Goal: Task Accomplishment & Management: Complete application form

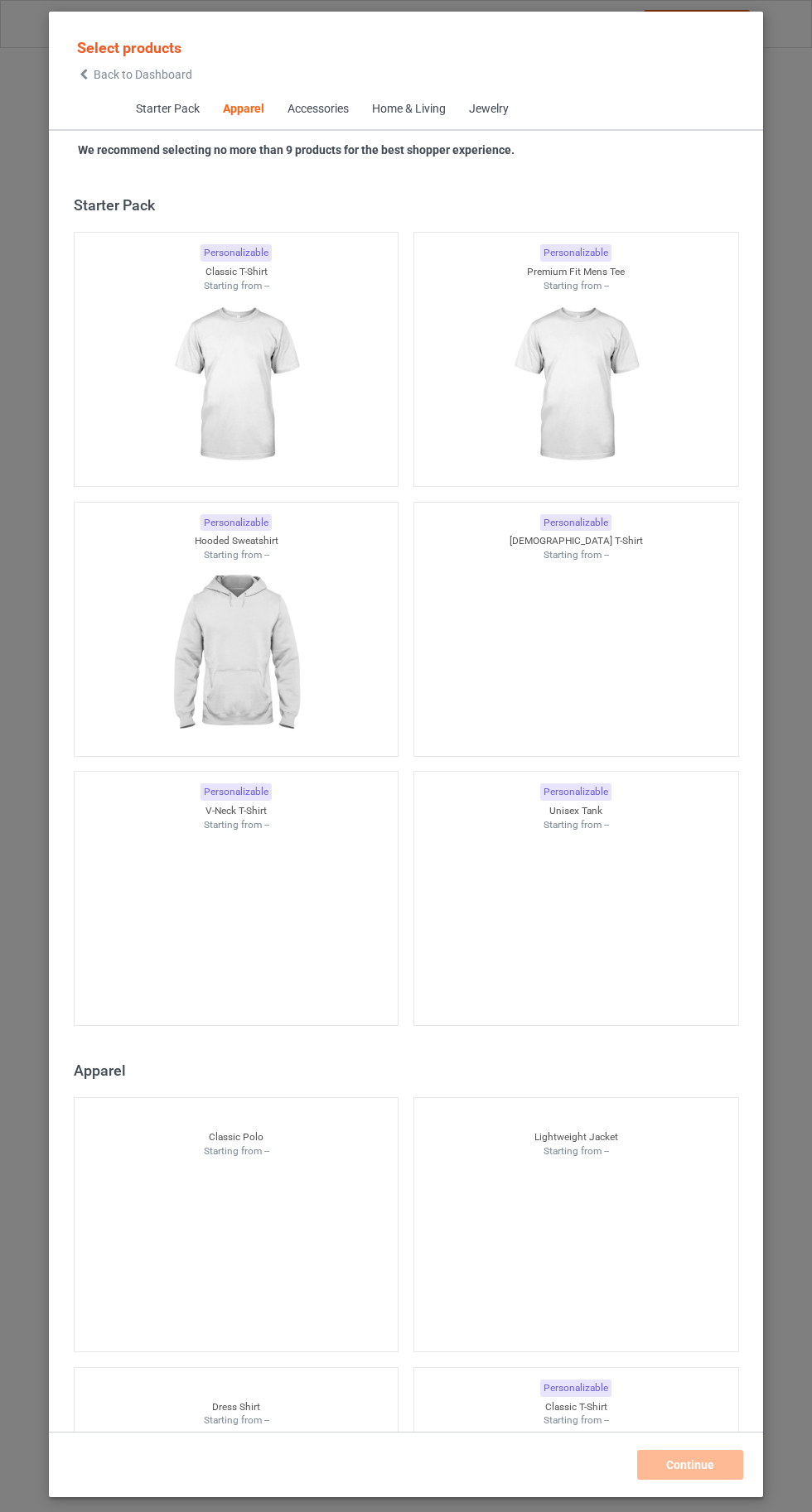
scroll to position [885, 0]
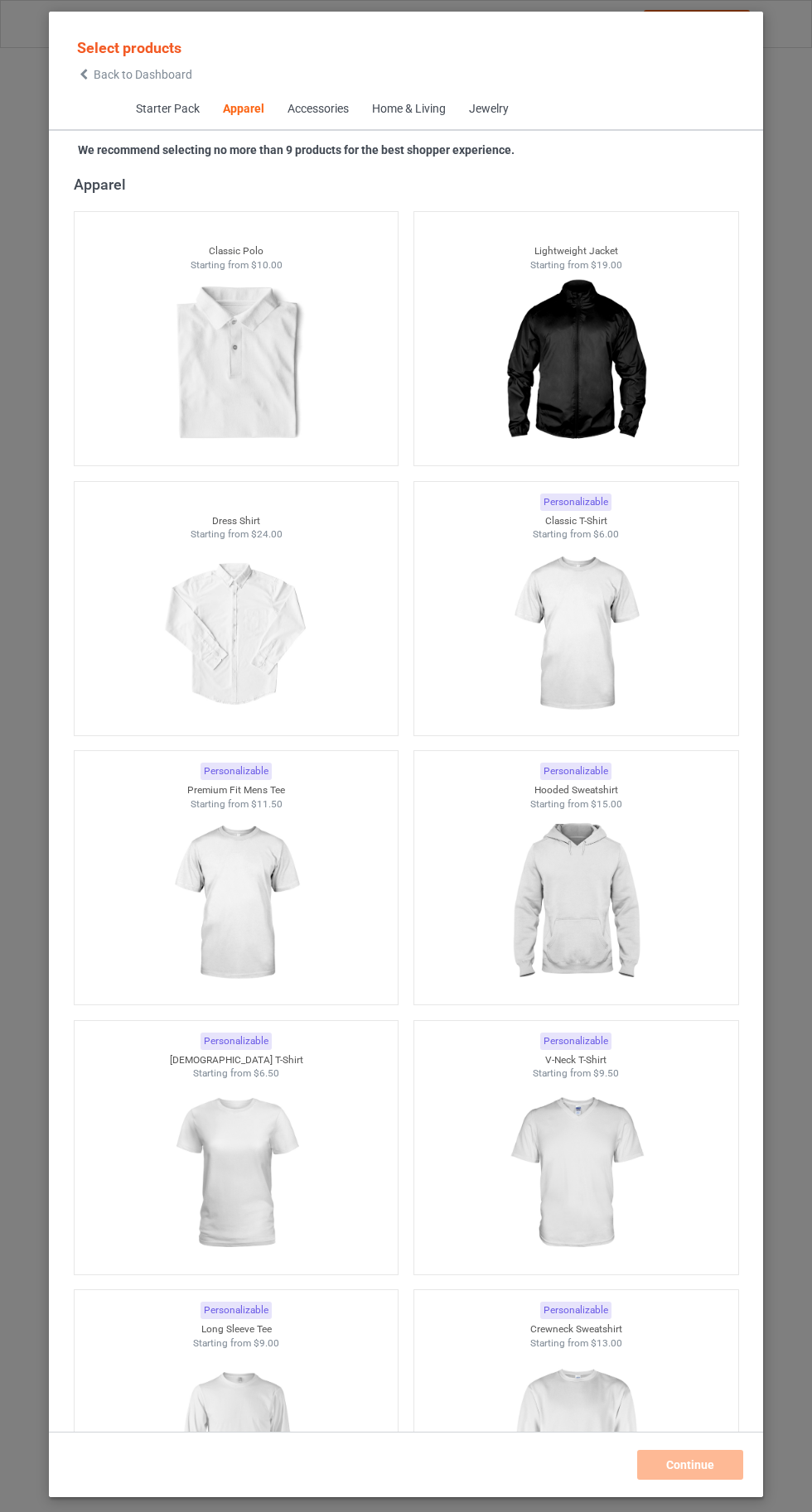
click at [588, 640] on img at bounding box center [575, 633] width 148 height 185
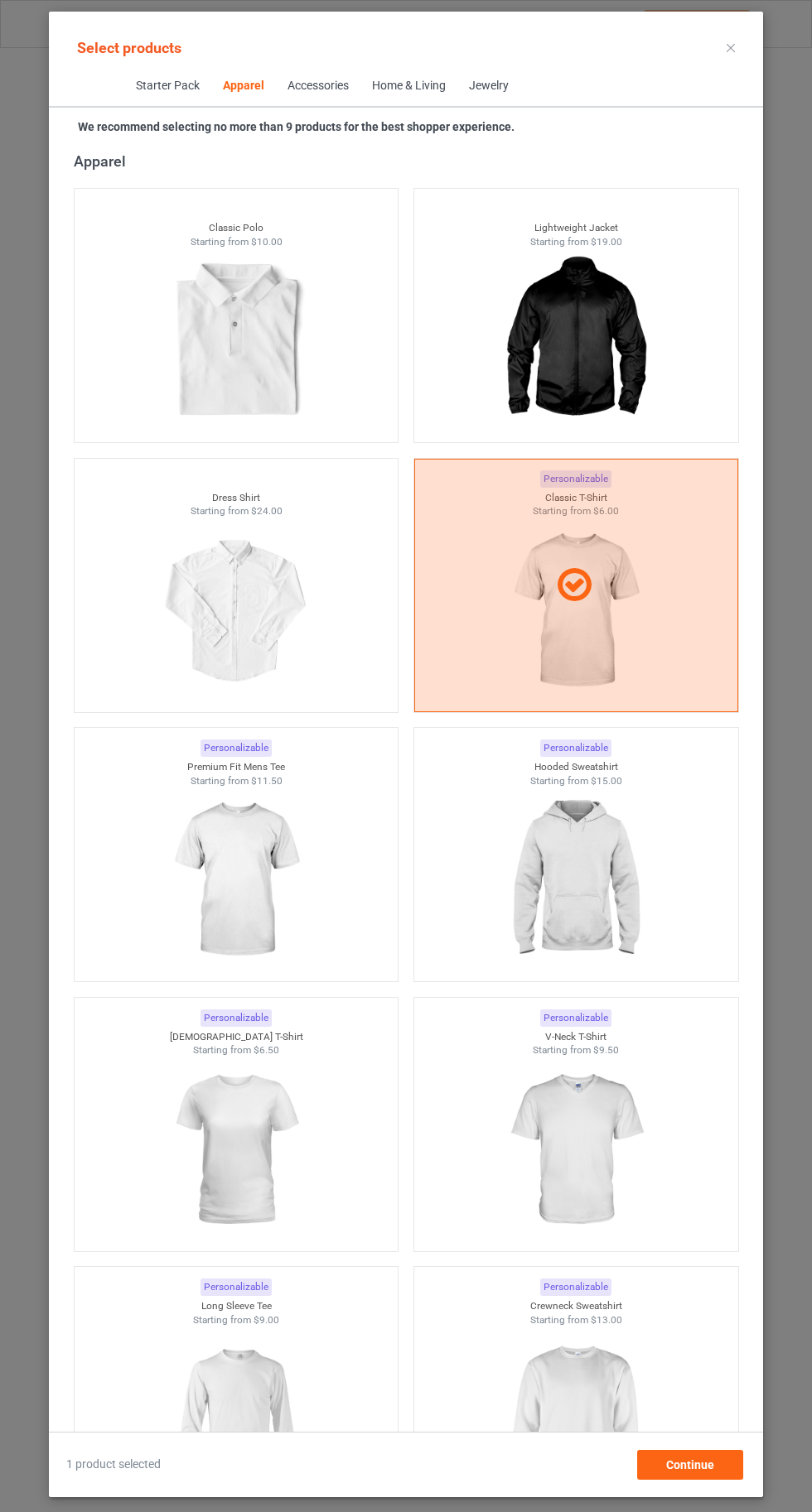
click at [584, 913] on img at bounding box center [575, 879] width 148 height 185
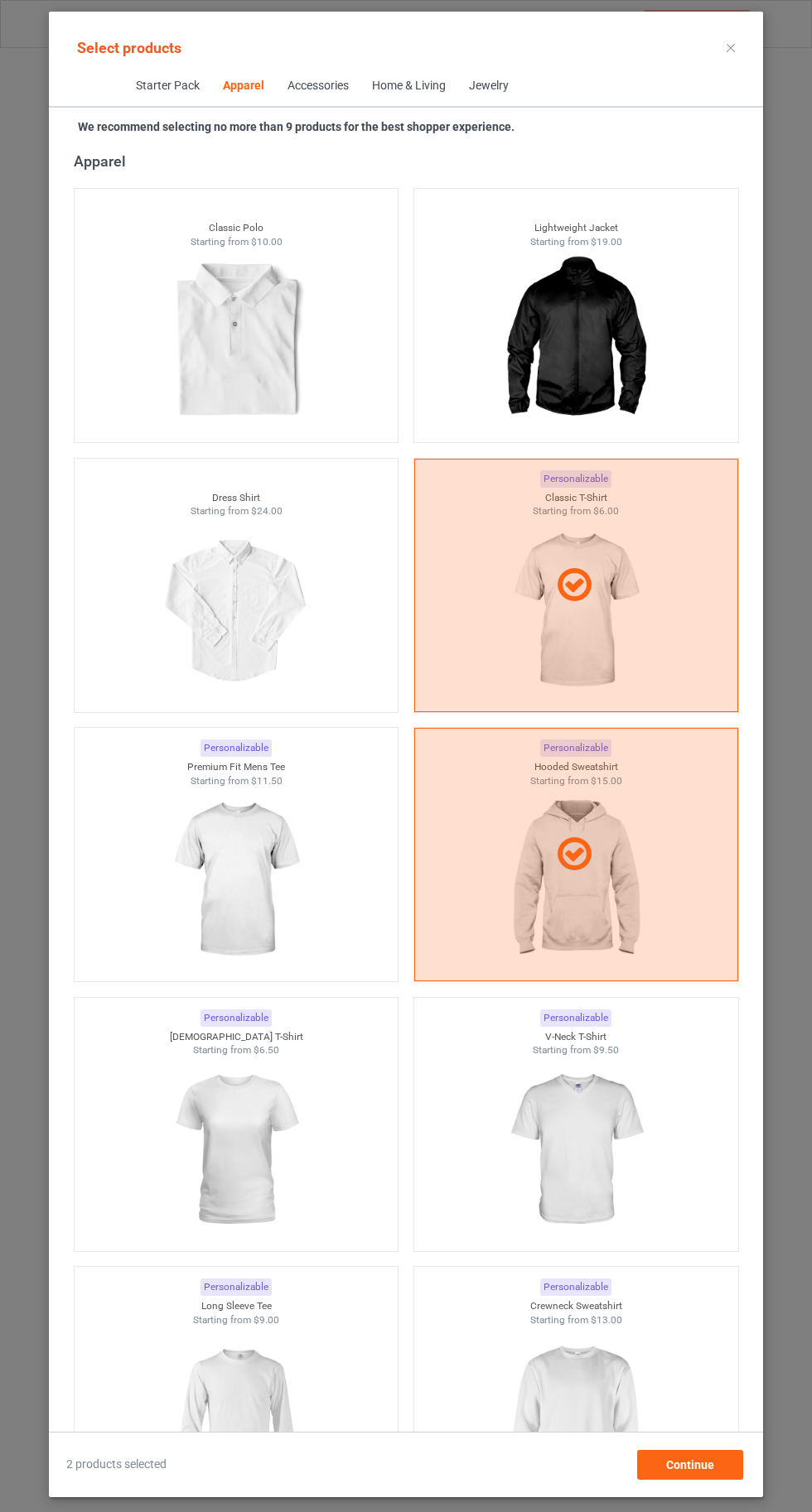
click at [595, 1147] on img at bounding box center [575, 1149] width 148 height 185
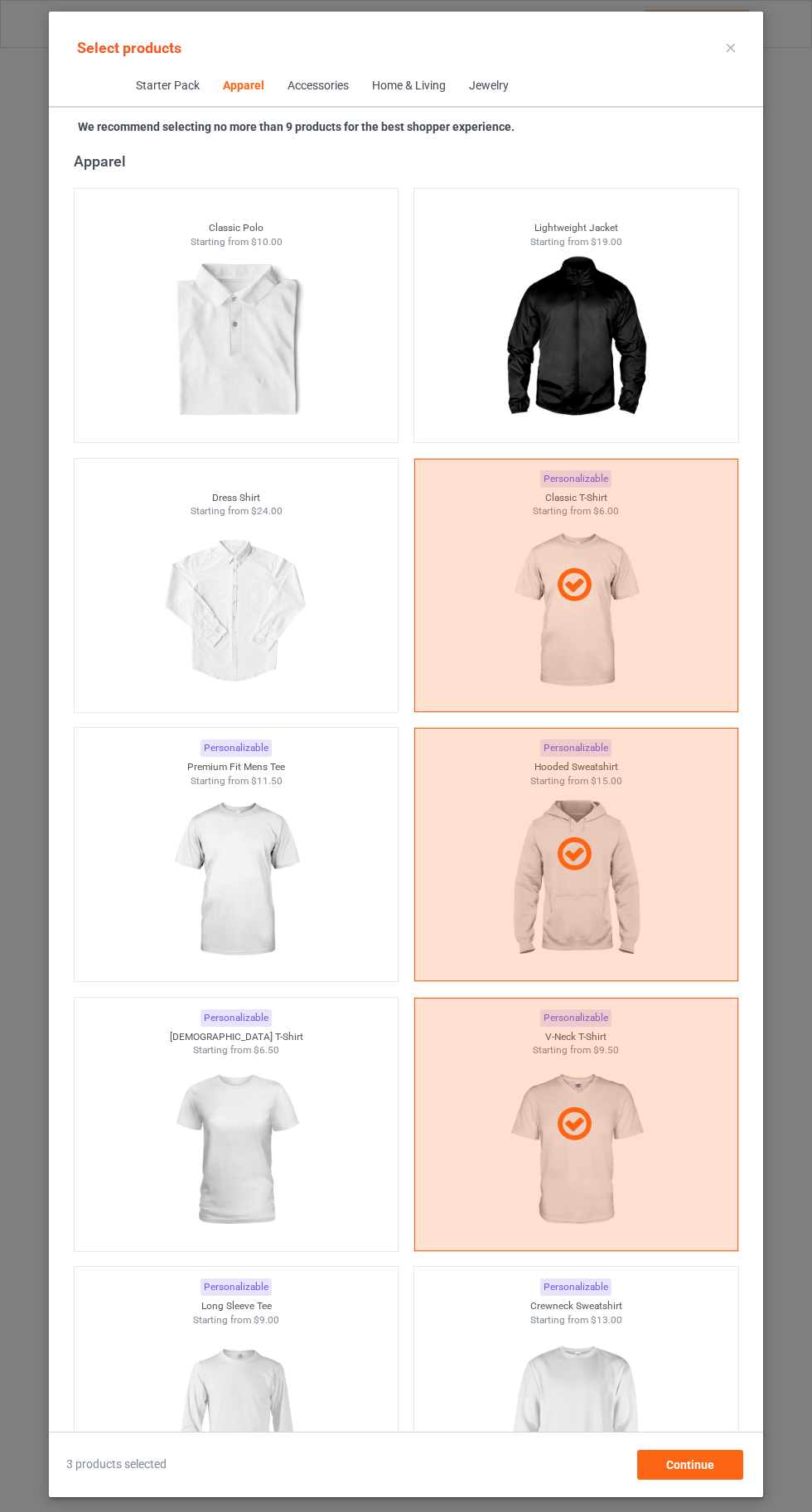
click at [590, 1419] on img at bounding box center [575, 1418] width 148 height 185
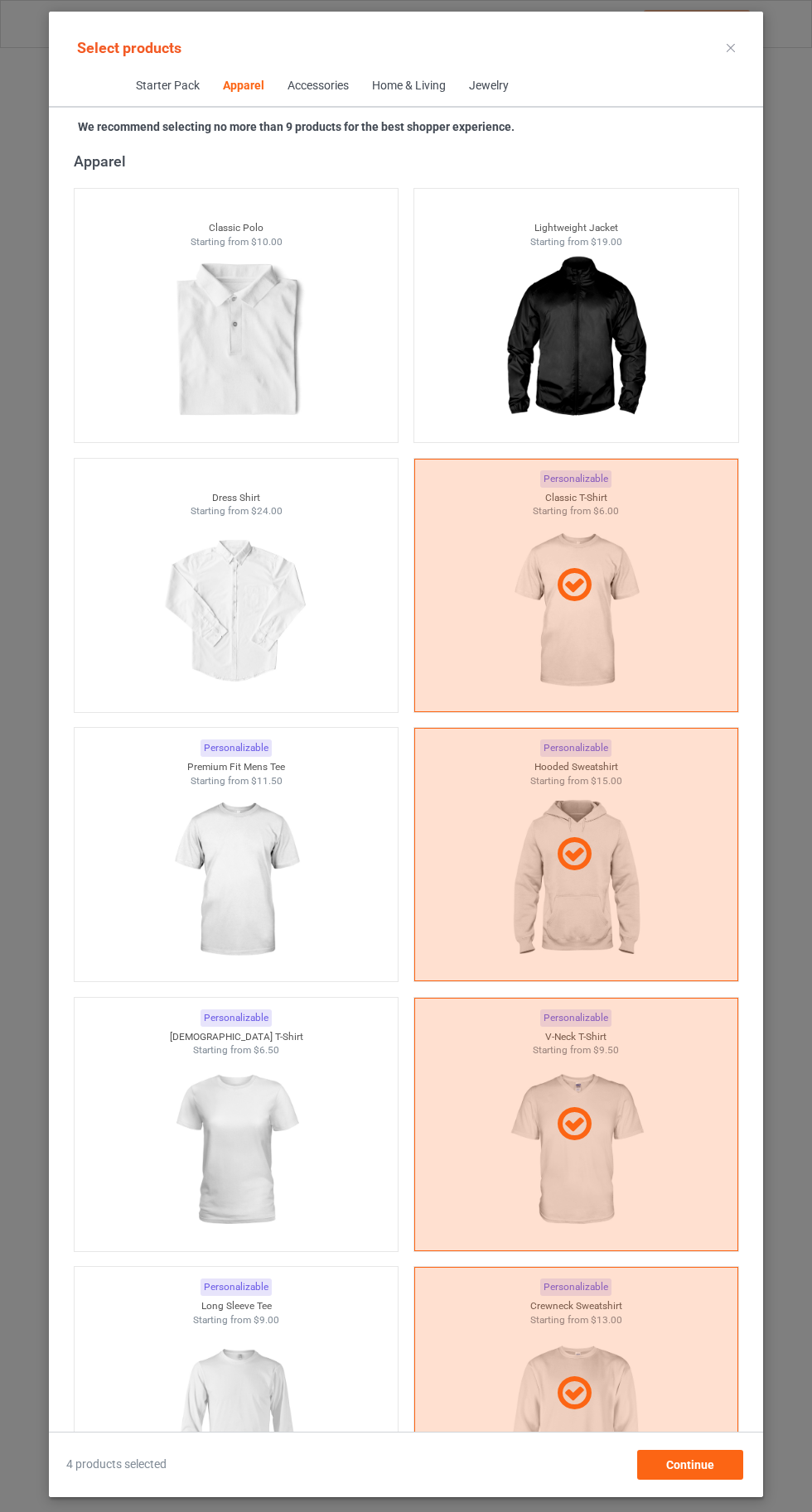
click at [270, 1425] on img at bounding box center [235, 1418] width 148 height 185
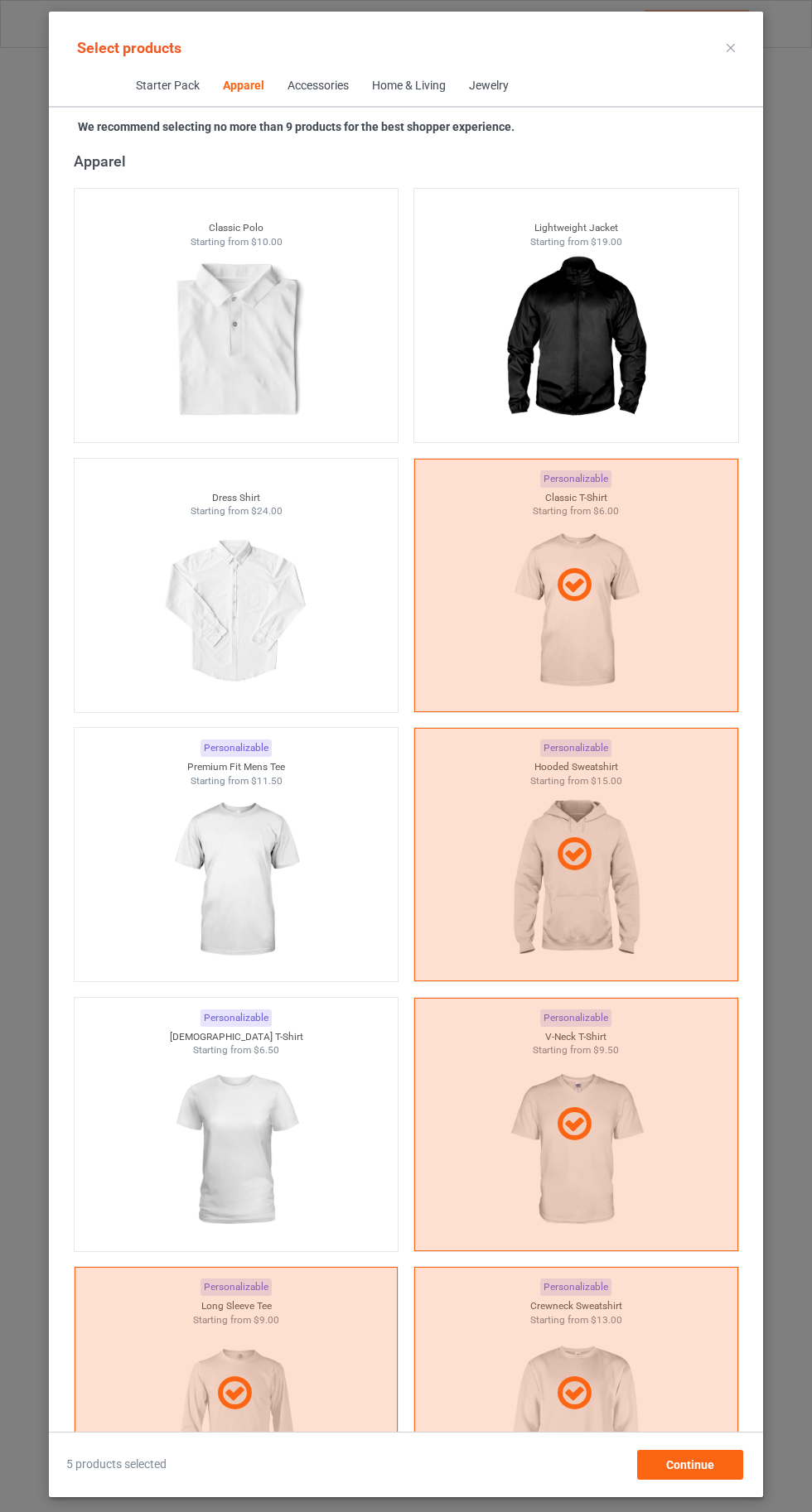
click at [276, 1146] on img at bounding box center [235, 1149] width 148 height 185
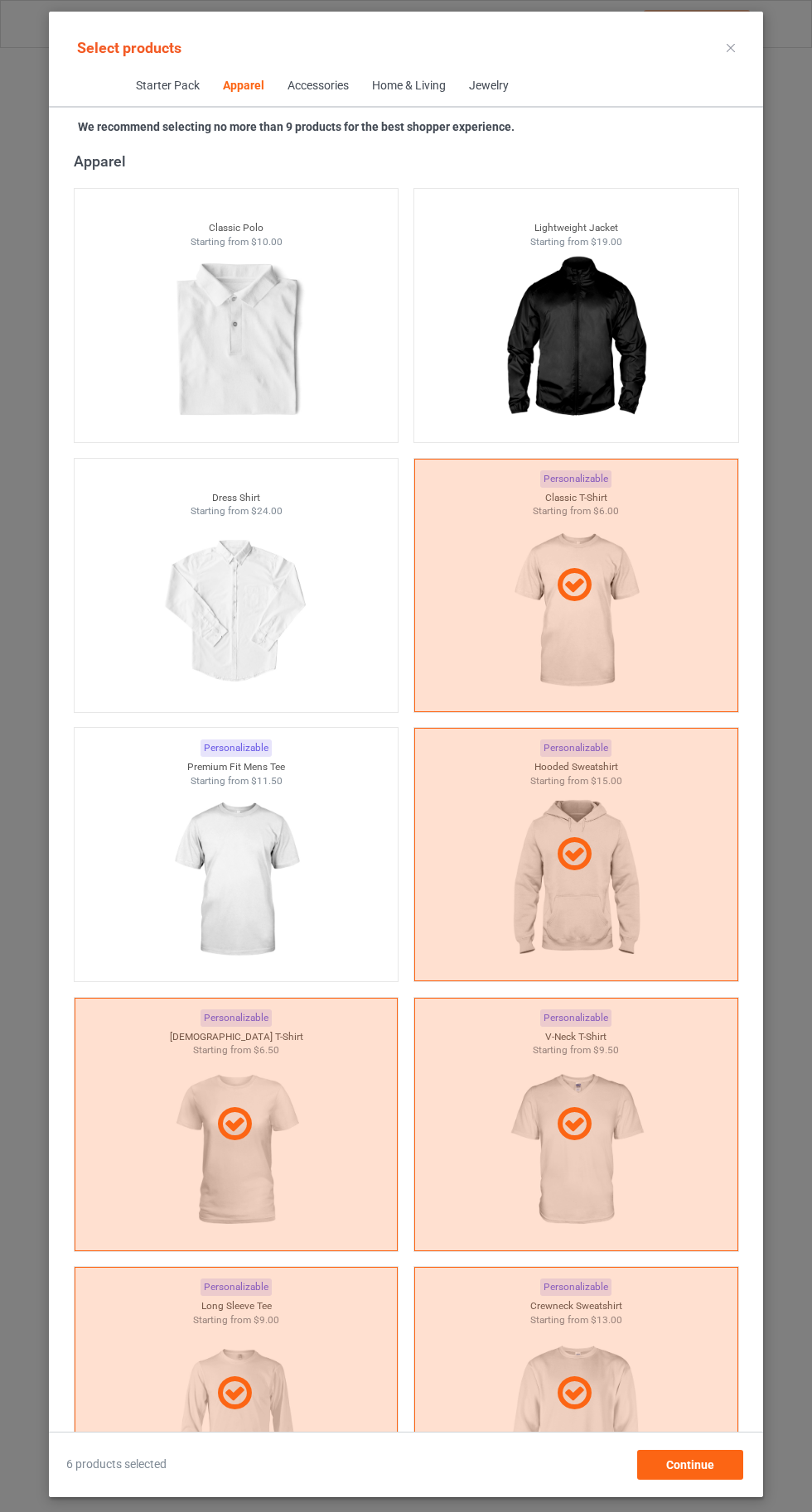
click at [227, 855] on img at bounding box center [235, 879] width 148 height 185
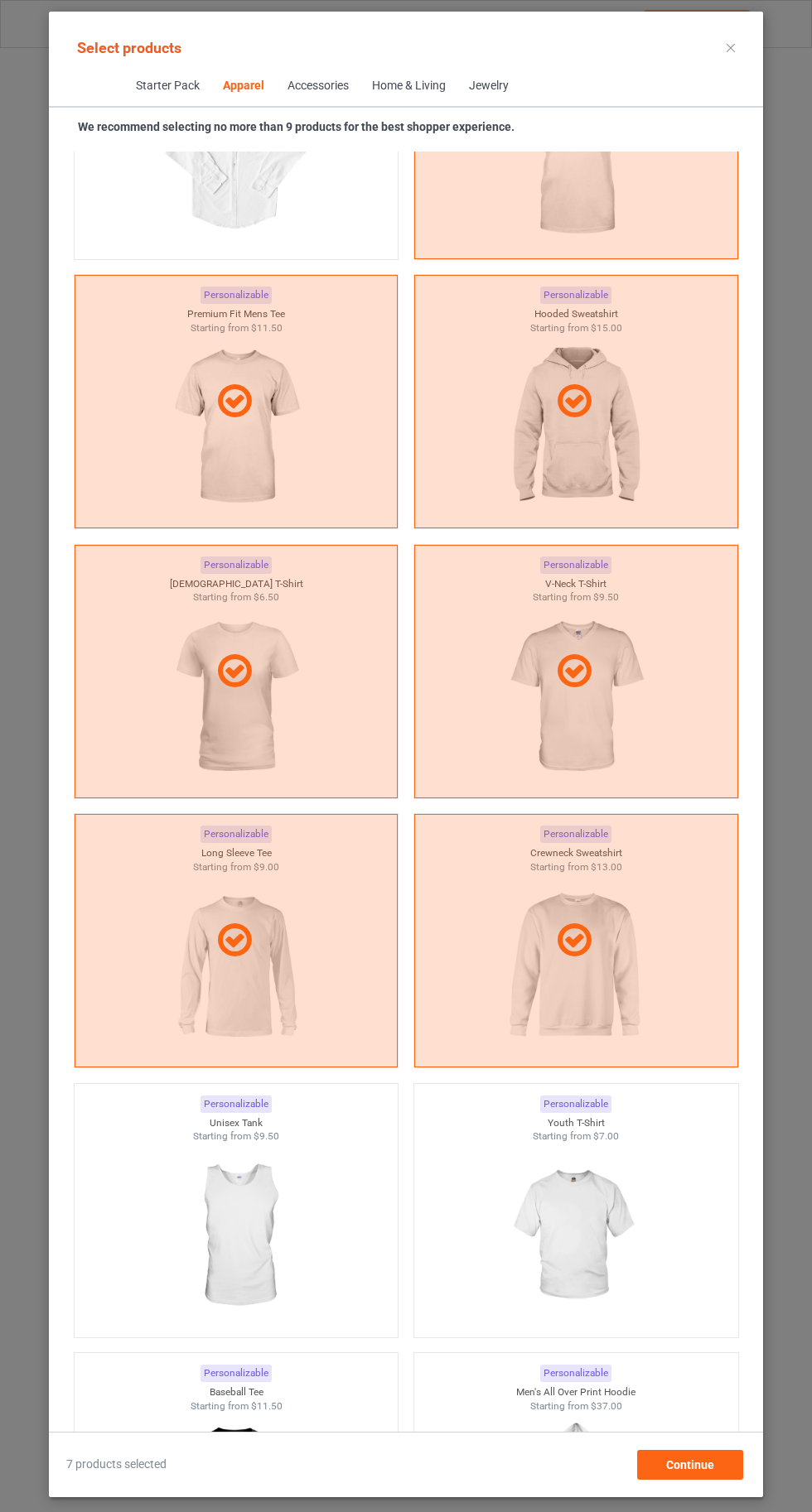
scroll to position [1356, 0]
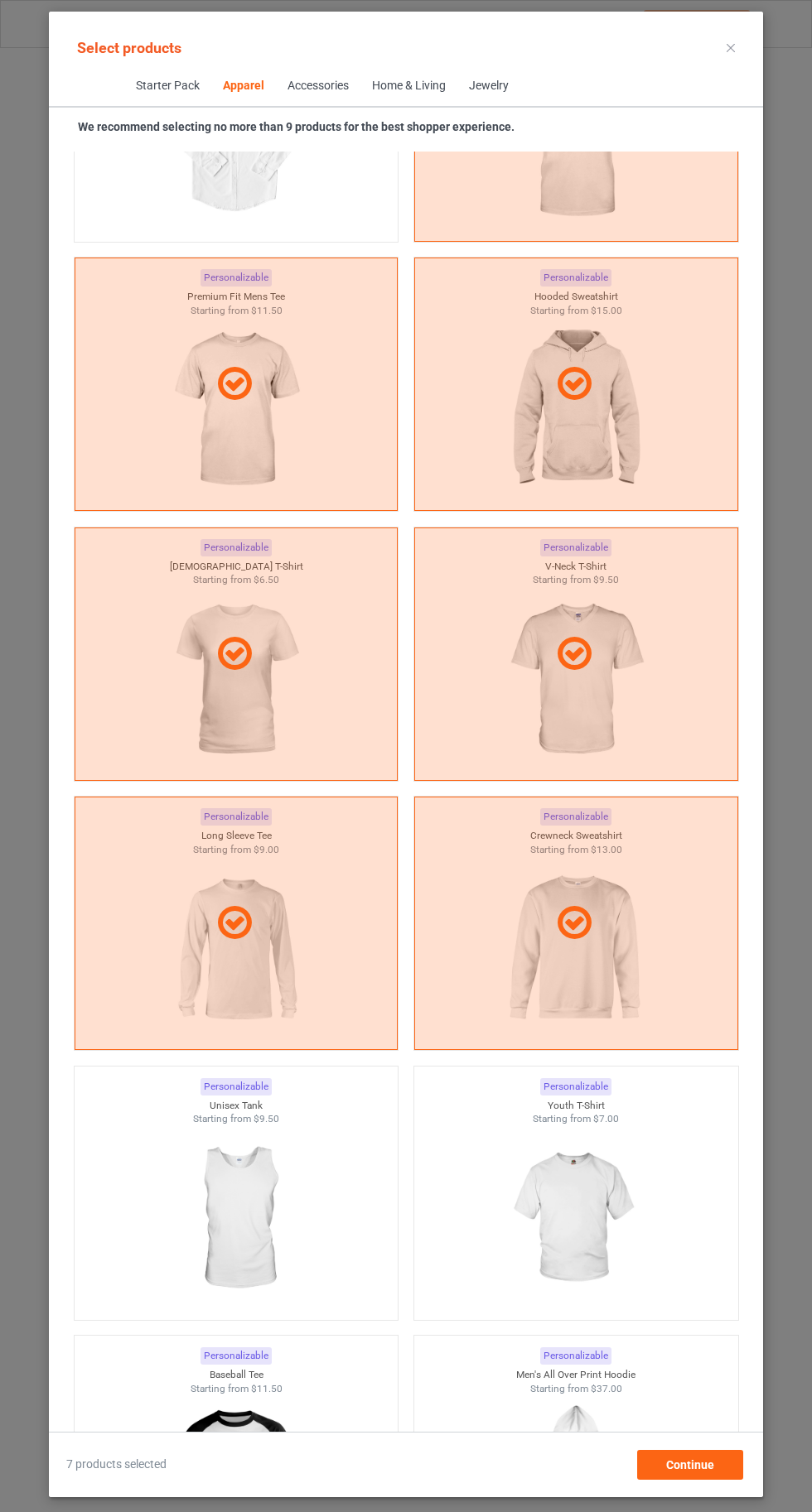
click at [591, 1209] on img at bounding box center [575, 1218] width 148 height 185
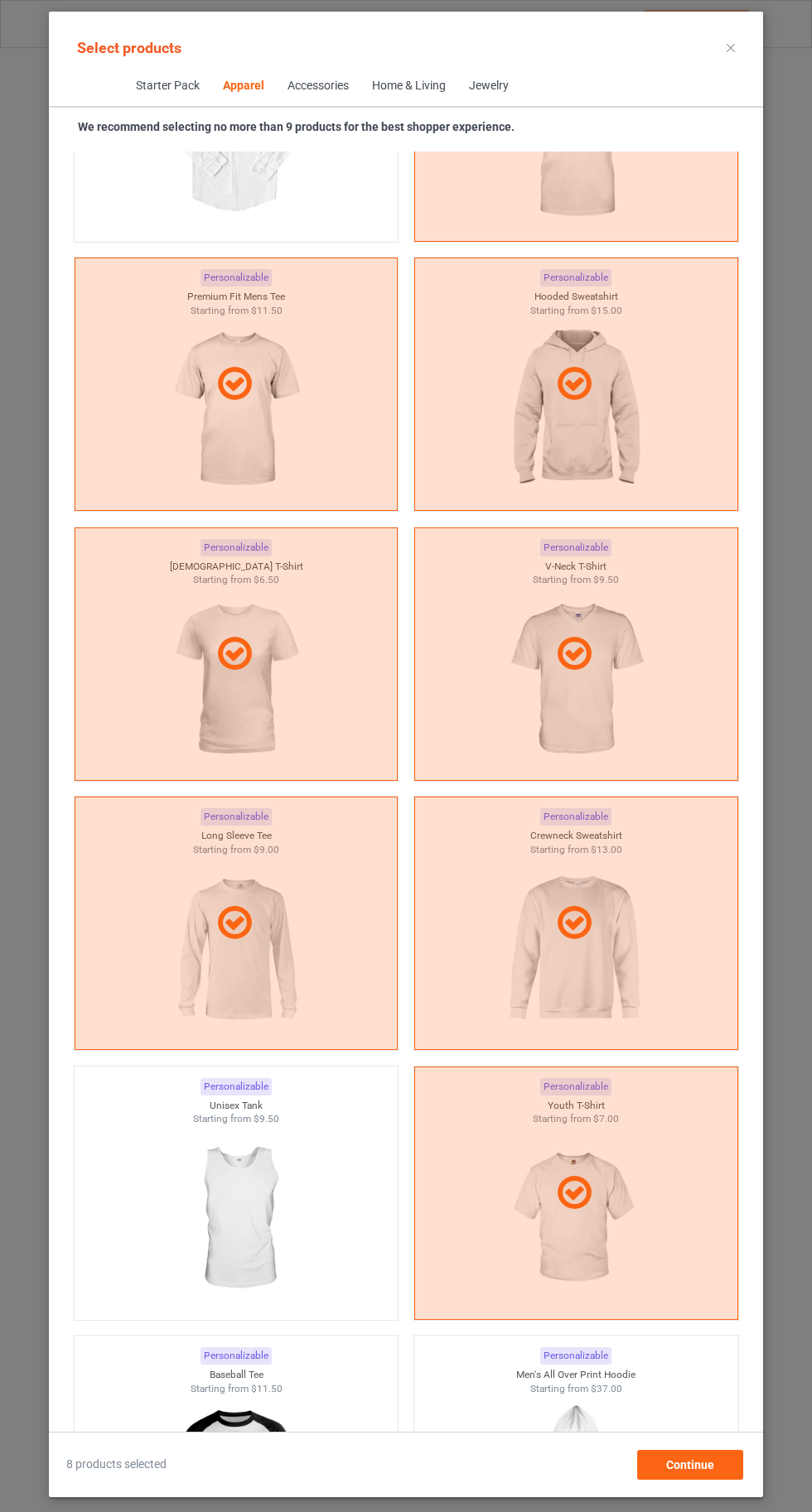
click at [272, 1220] on img at bounding box center [235, 1218] width 148 height 185
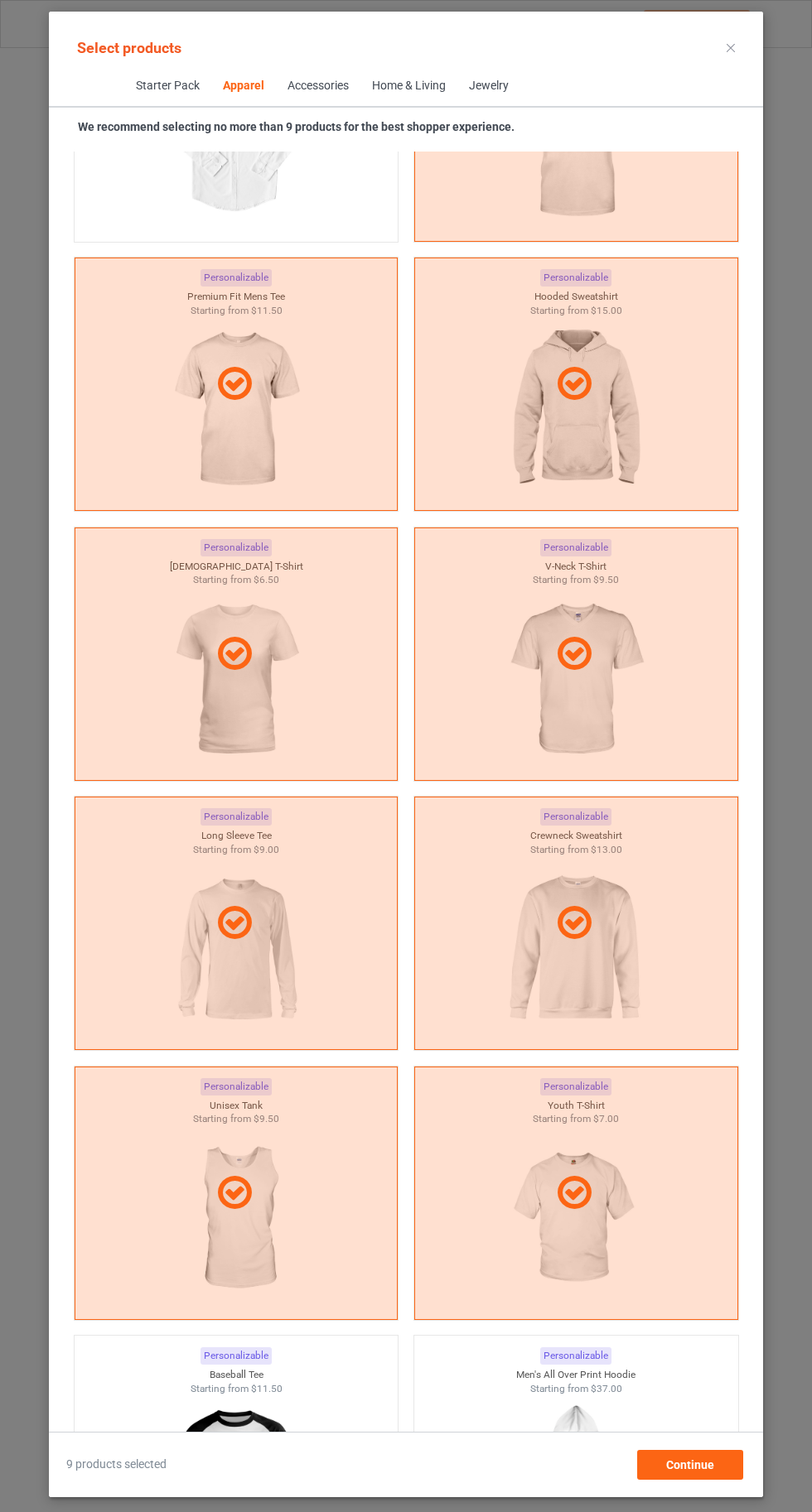
click at [731, 47] on icon at bounding box center [731, 47] width 9 height 9
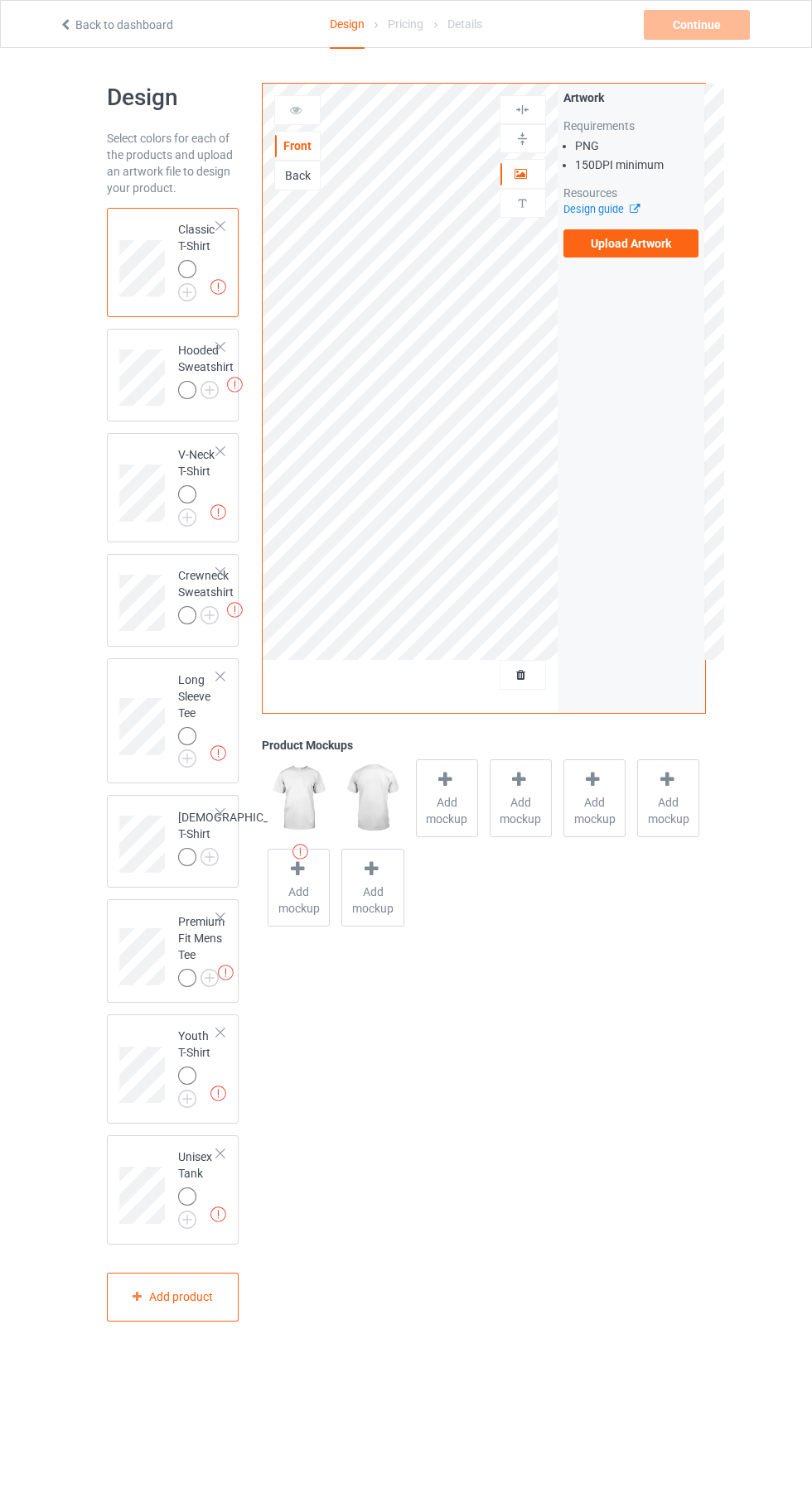
click at [0, 0] on img at bounding box center [0, 0] width 0 height 0
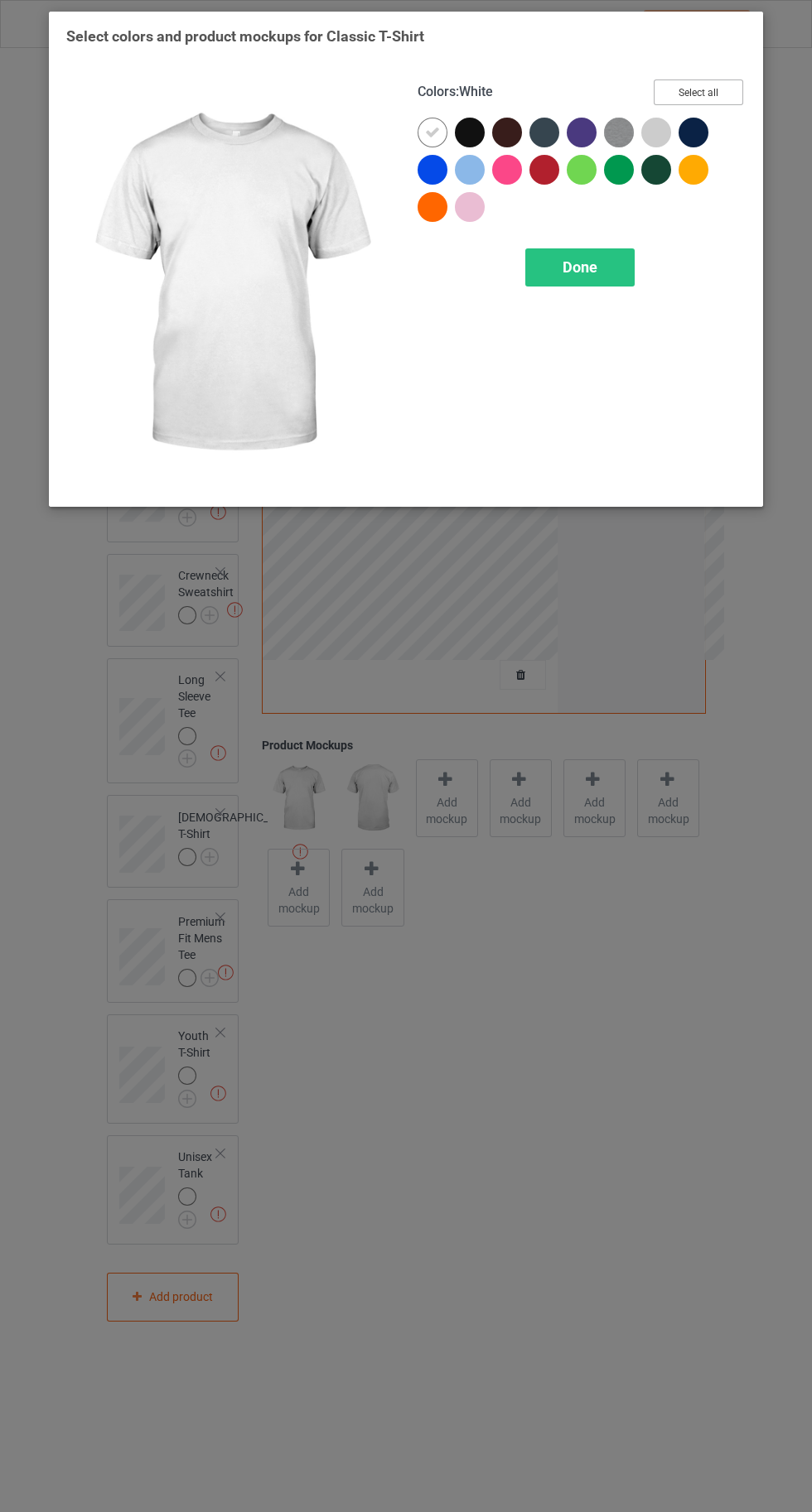
click at [707, 82] on button "Select all" at bounding box center [698, 92] width 89 height 25
click at [422, 132] on div at bounding box center [432, 132] width 30 height 30
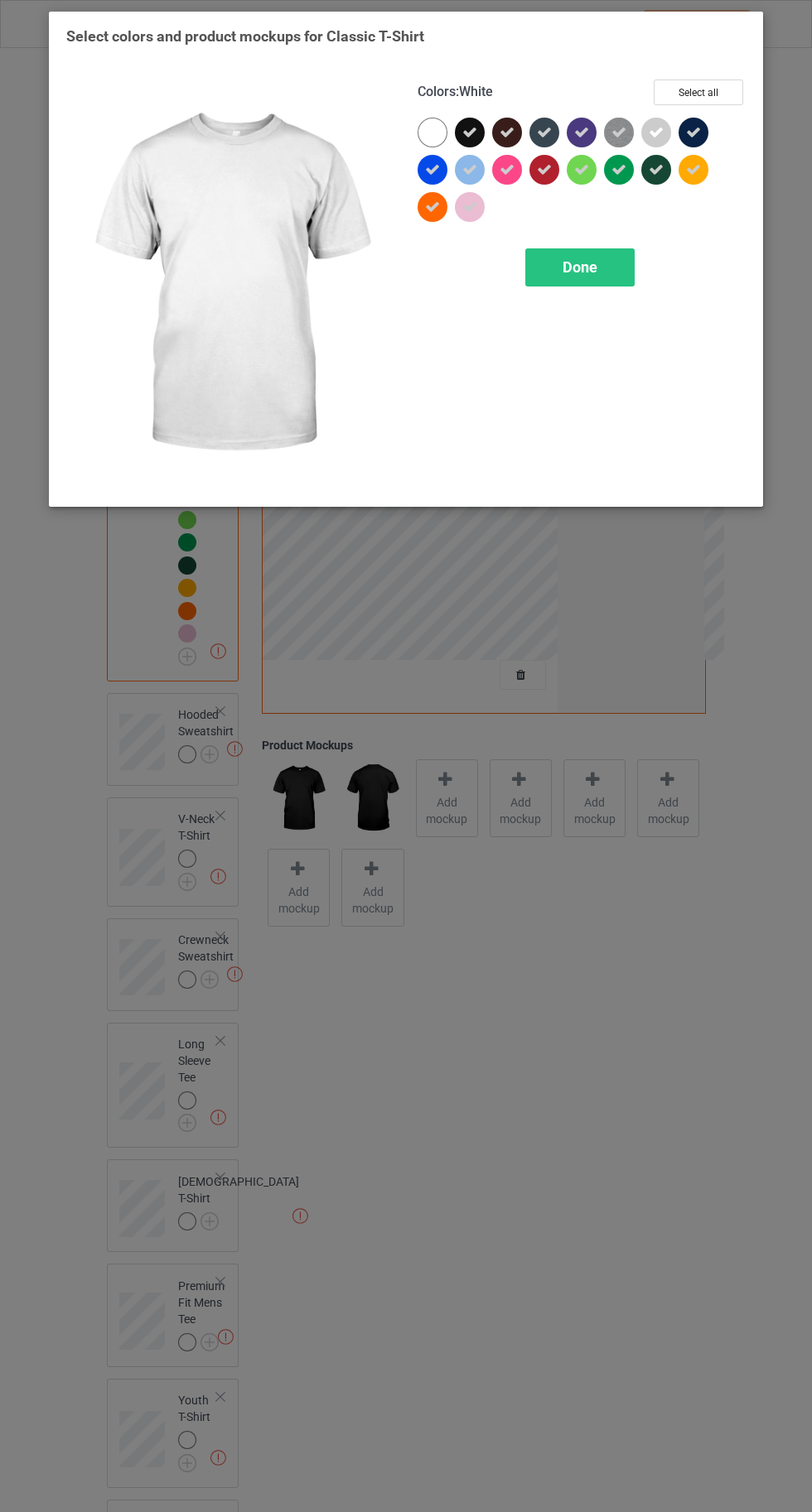
click at [566, 282] on div "Done" at bounding box center [579, 266] width 109 height 38
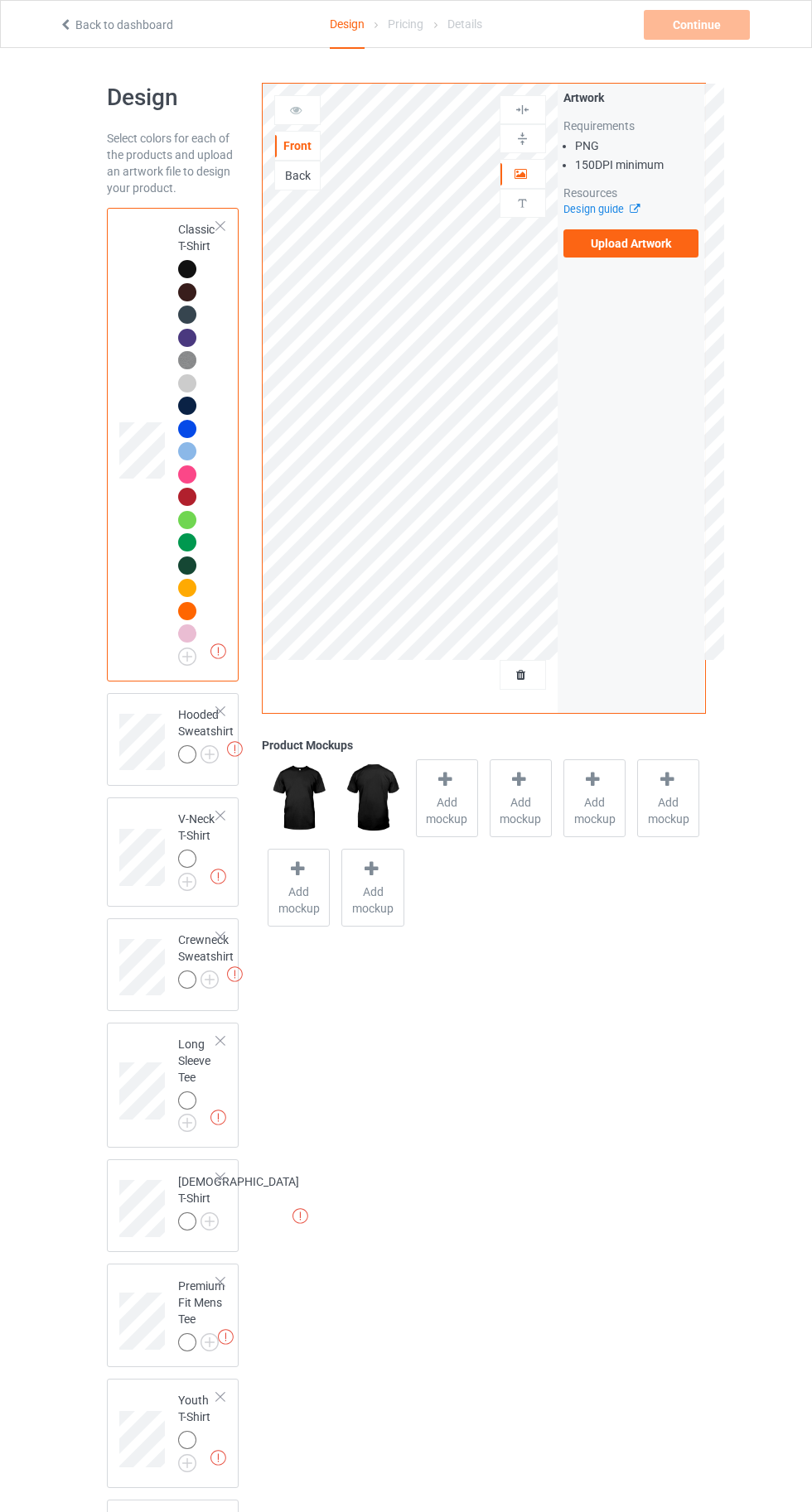
scroll to position [108, 0]
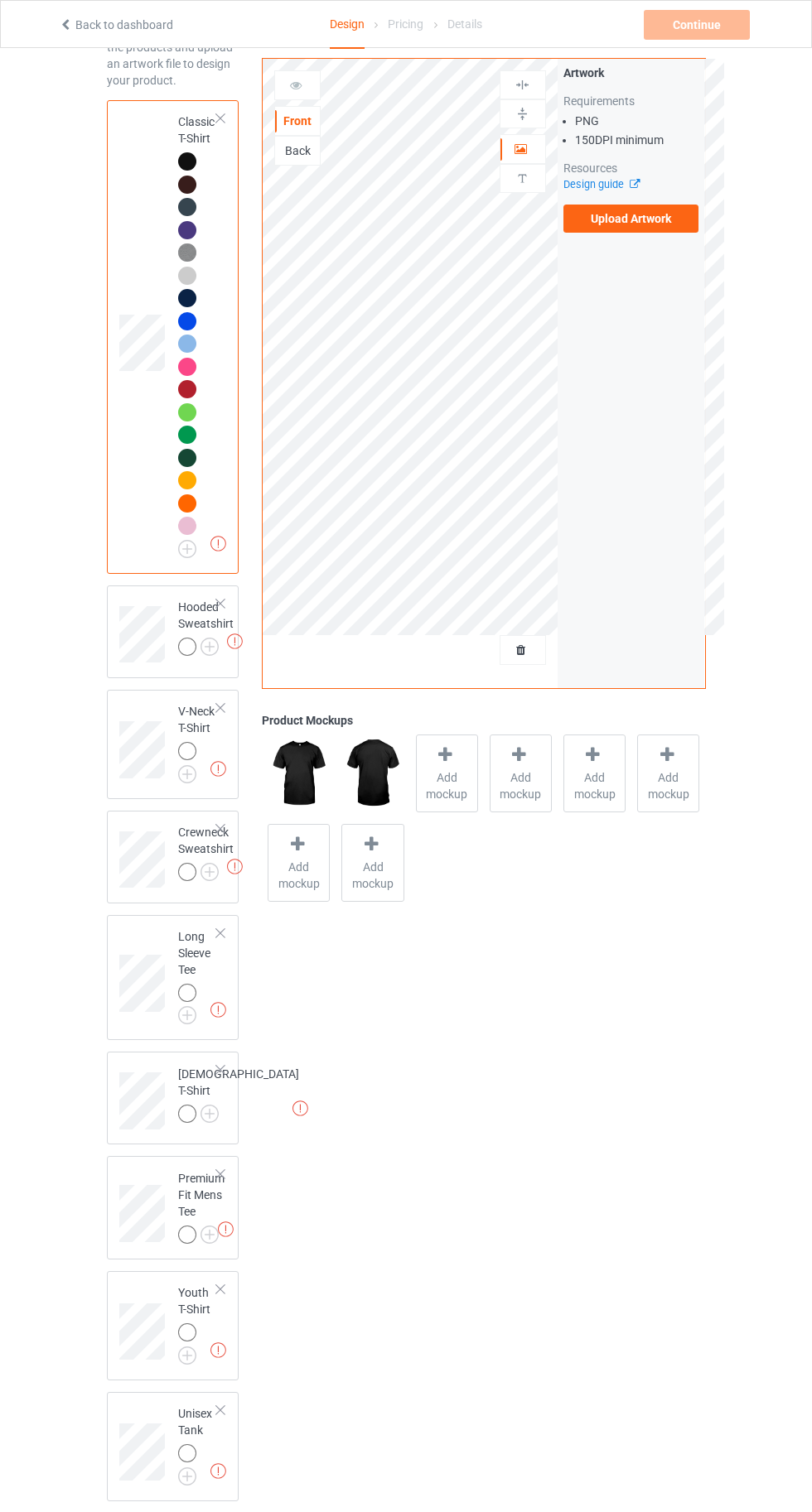
click at [0, 0] on img at bounding box center [0, 0] width 0 height 0
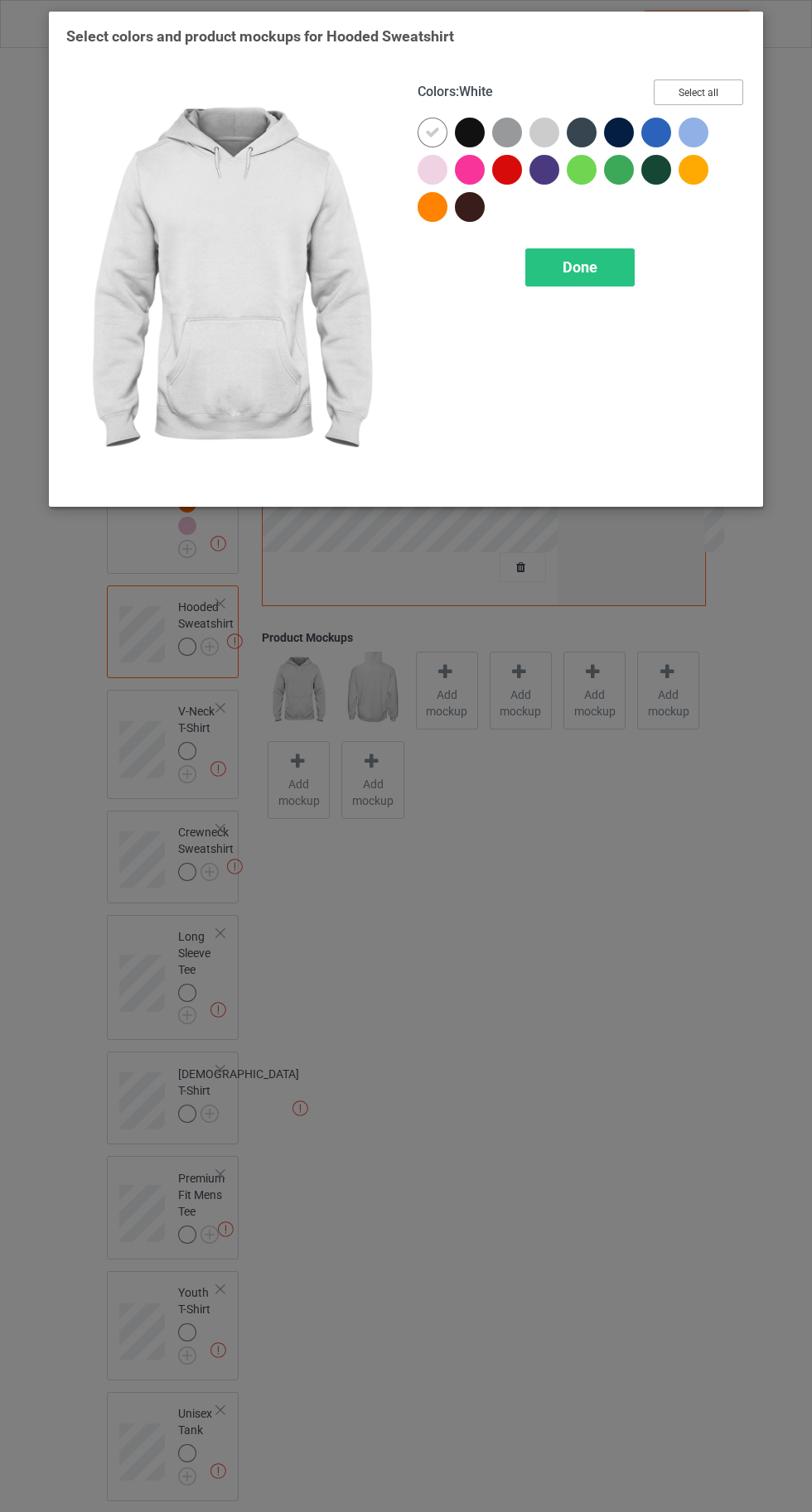
click at [692, 88] on button "Select all" at bounding box center [698, 92] width 89 height 25
click at [431, 132] on icon at bounding box center [431, 132] width 15 height 15
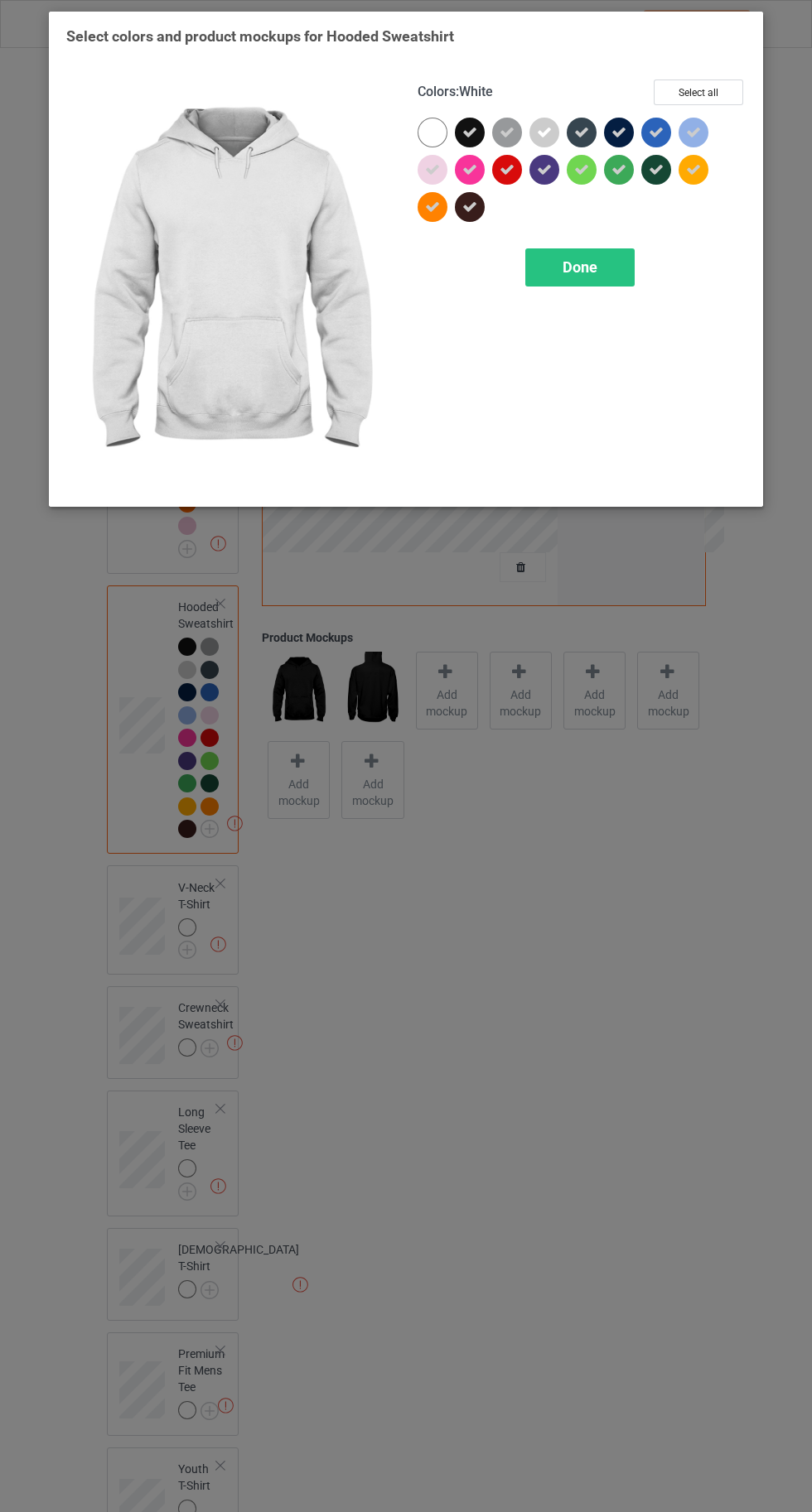
click at [603, 310] on div "Colors : White Select all Done" at bounding box center [581, 284] width 351 height 433
click at [584, 256] on div "Done" at bounding box center [579, 266] width 109 height 38
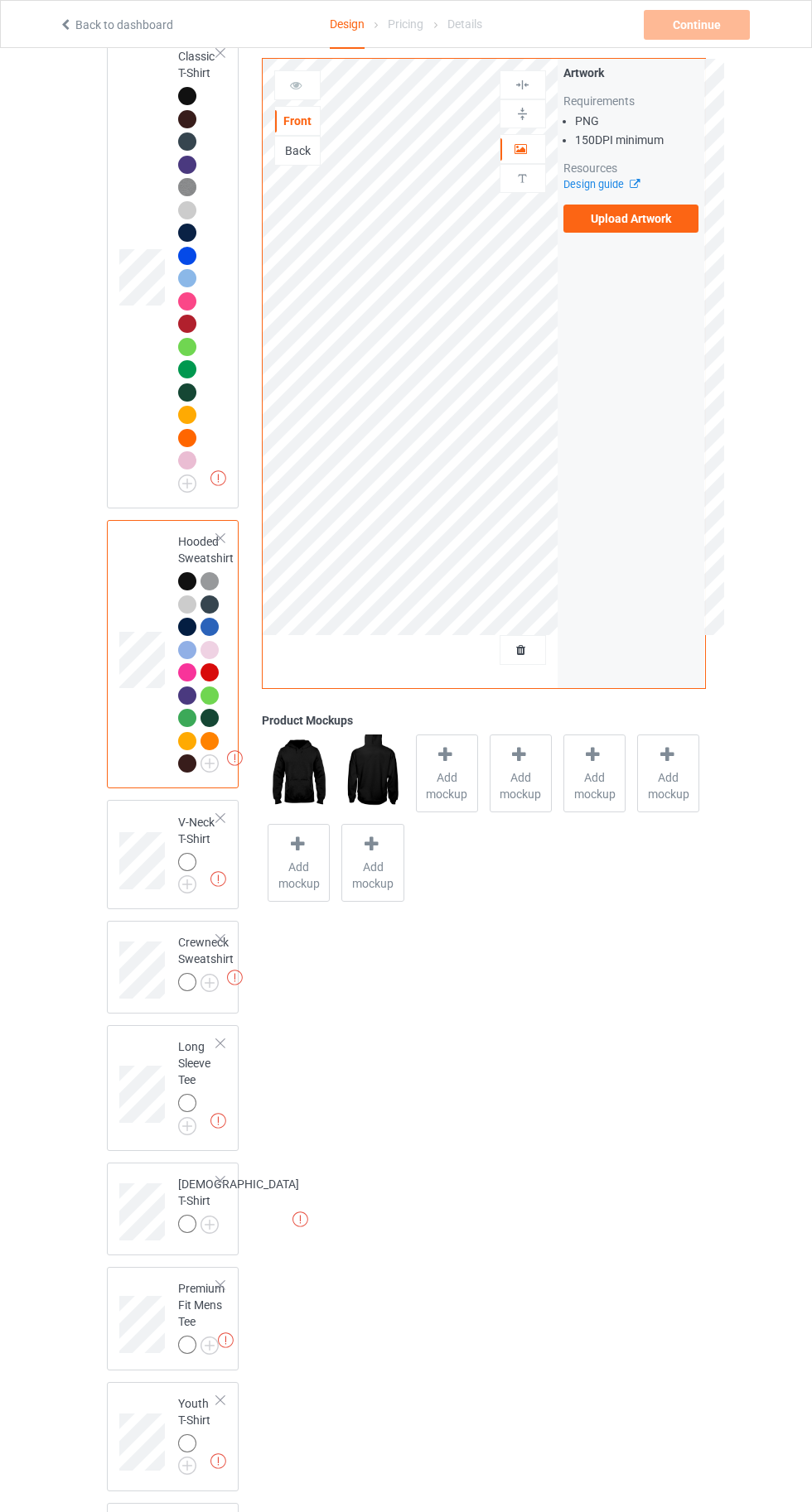
scroll to position [283, 0]
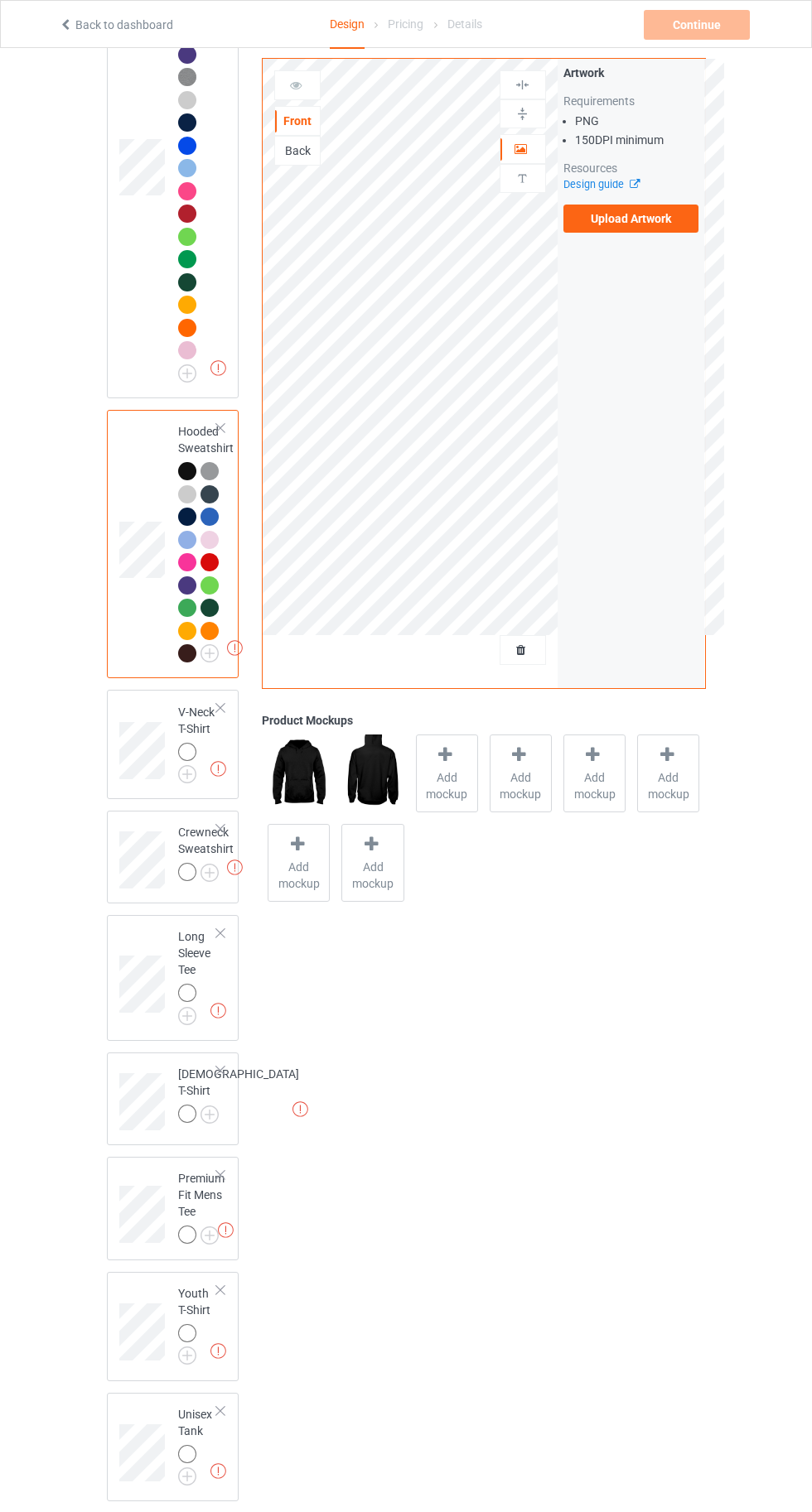
click at [0, 0] on img at bounding box center [0, 0] width 0 height 0
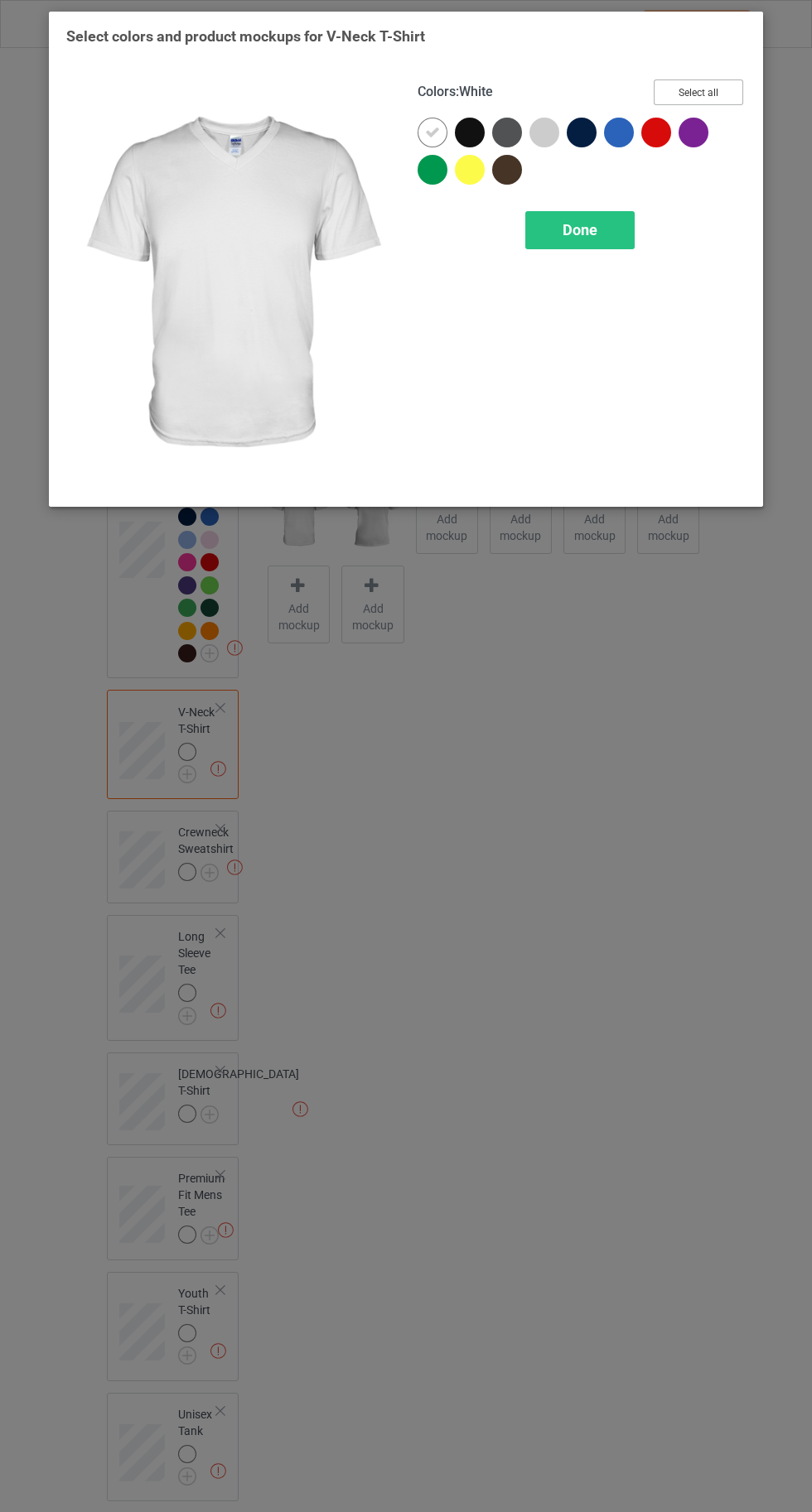
click at [714, 84] on button "Select all" at bounding box center [698, 92] width 89 height 25
click at [430, 132] on icon at bounding box center [431, 132] width 15 height 15
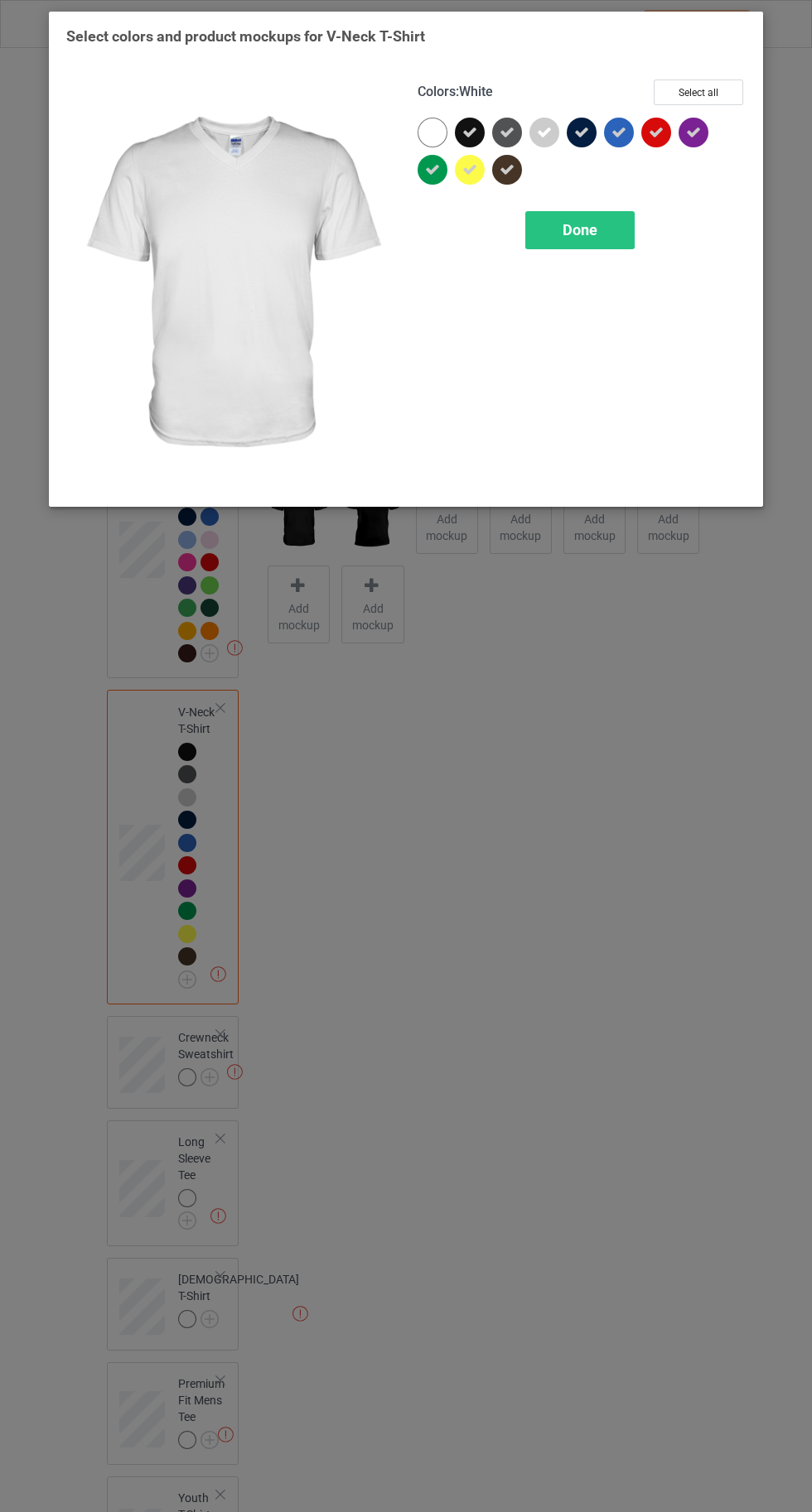
click at [597, 242] on div "Done" at bounding box center [579, 230] width 109 height 38
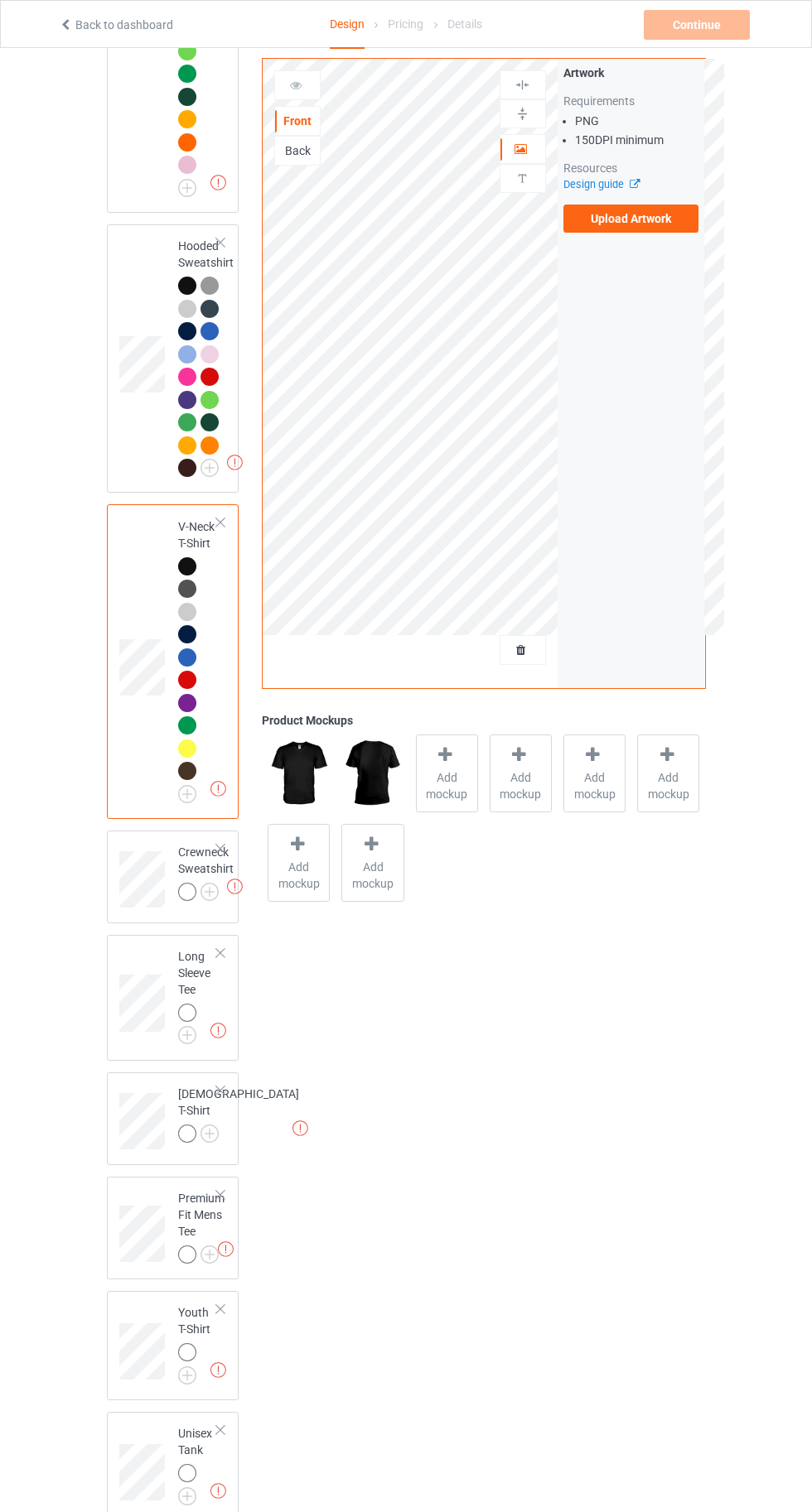
scroll to position [488, 0]
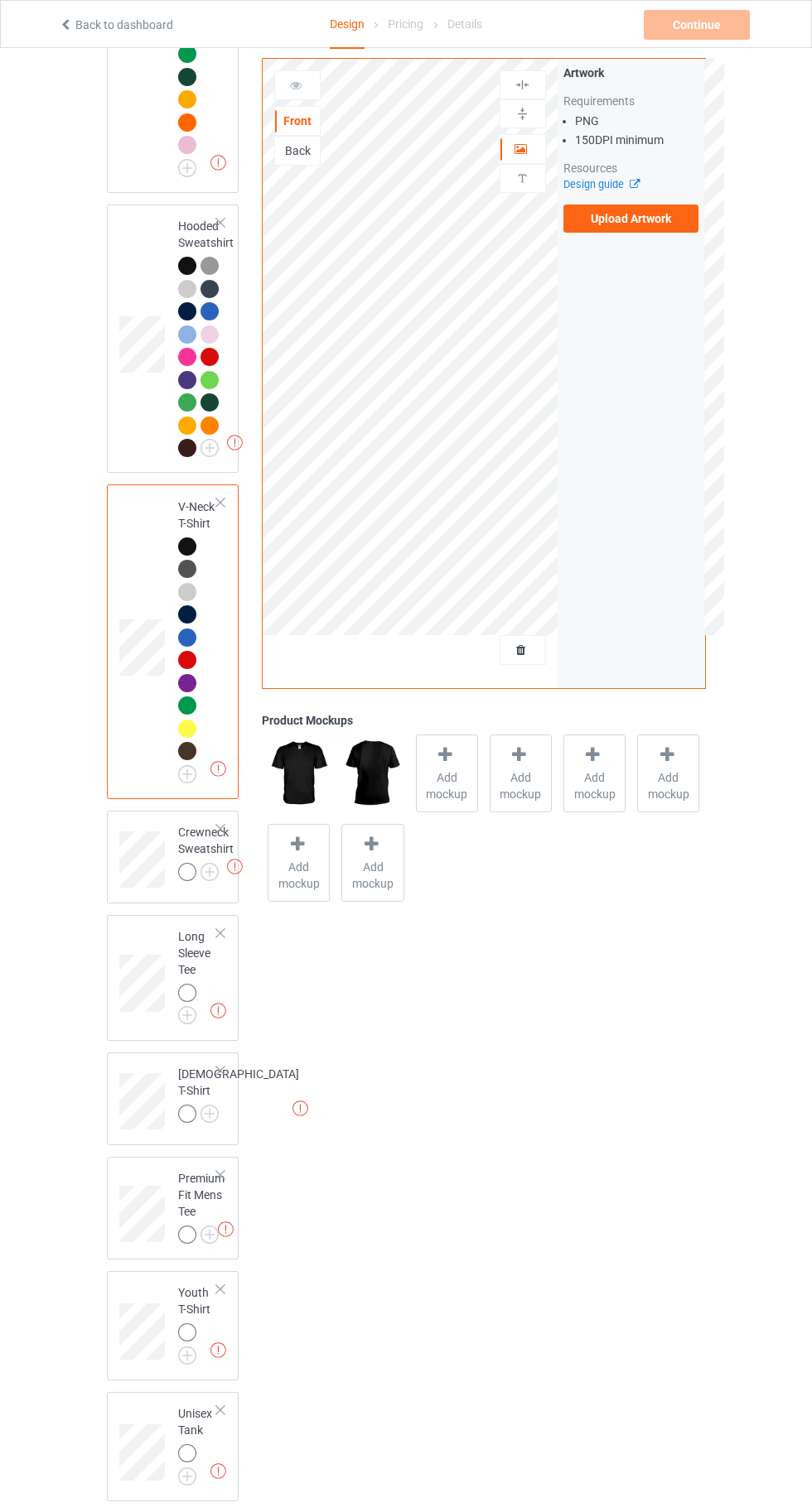
click at [0, 0] on img at bounding box center [0, 0] width 0 height 0
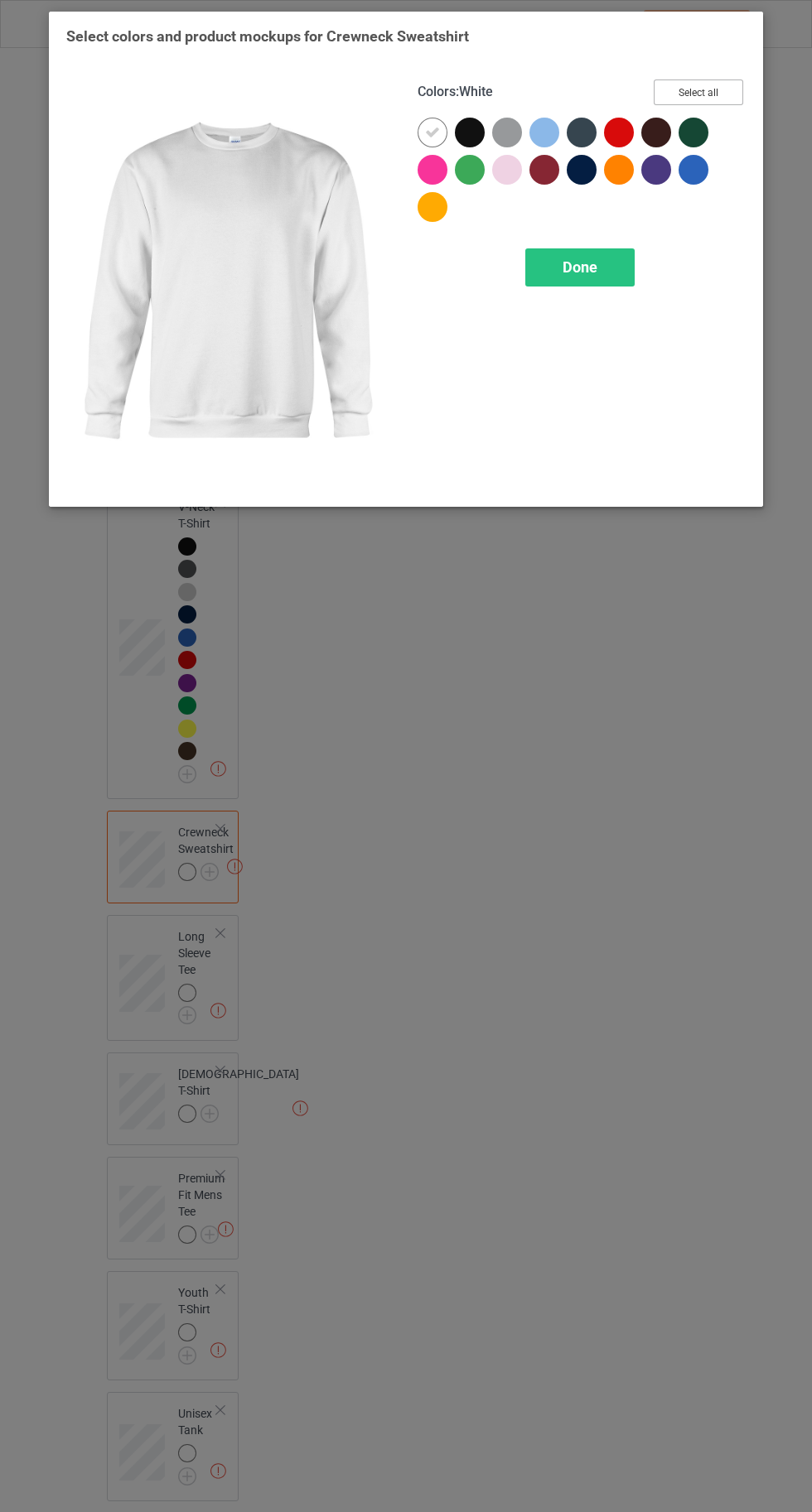
click at [692, 86] on button "Select all" at bounding box center [698, 92] width 89 height 25
click at [425, 132] on icon at bounding box center [431, 132] width 15 height 15
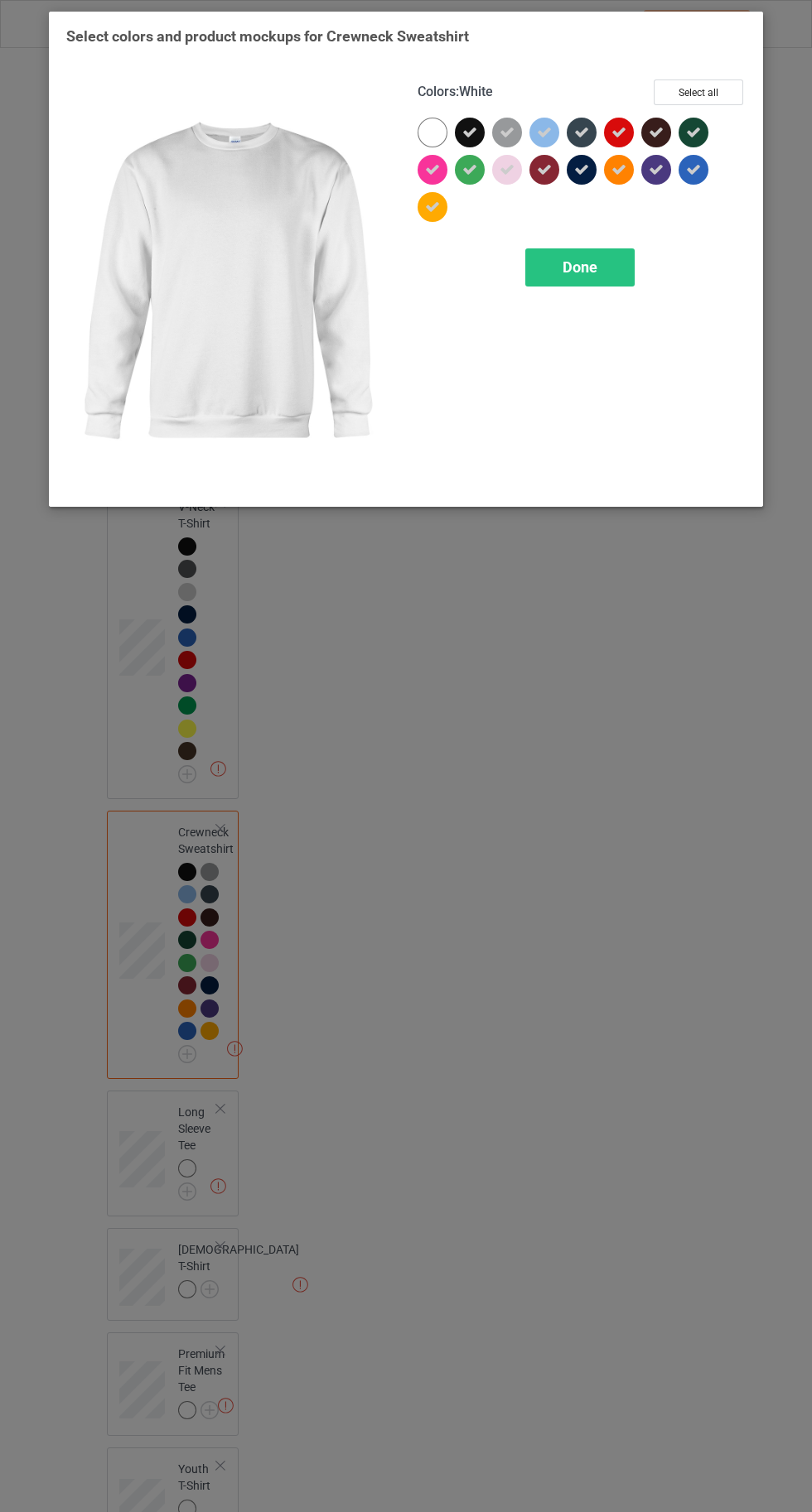
click at [567, 276] on div "Done" at bounding box center [579, 266] width 109 height 38
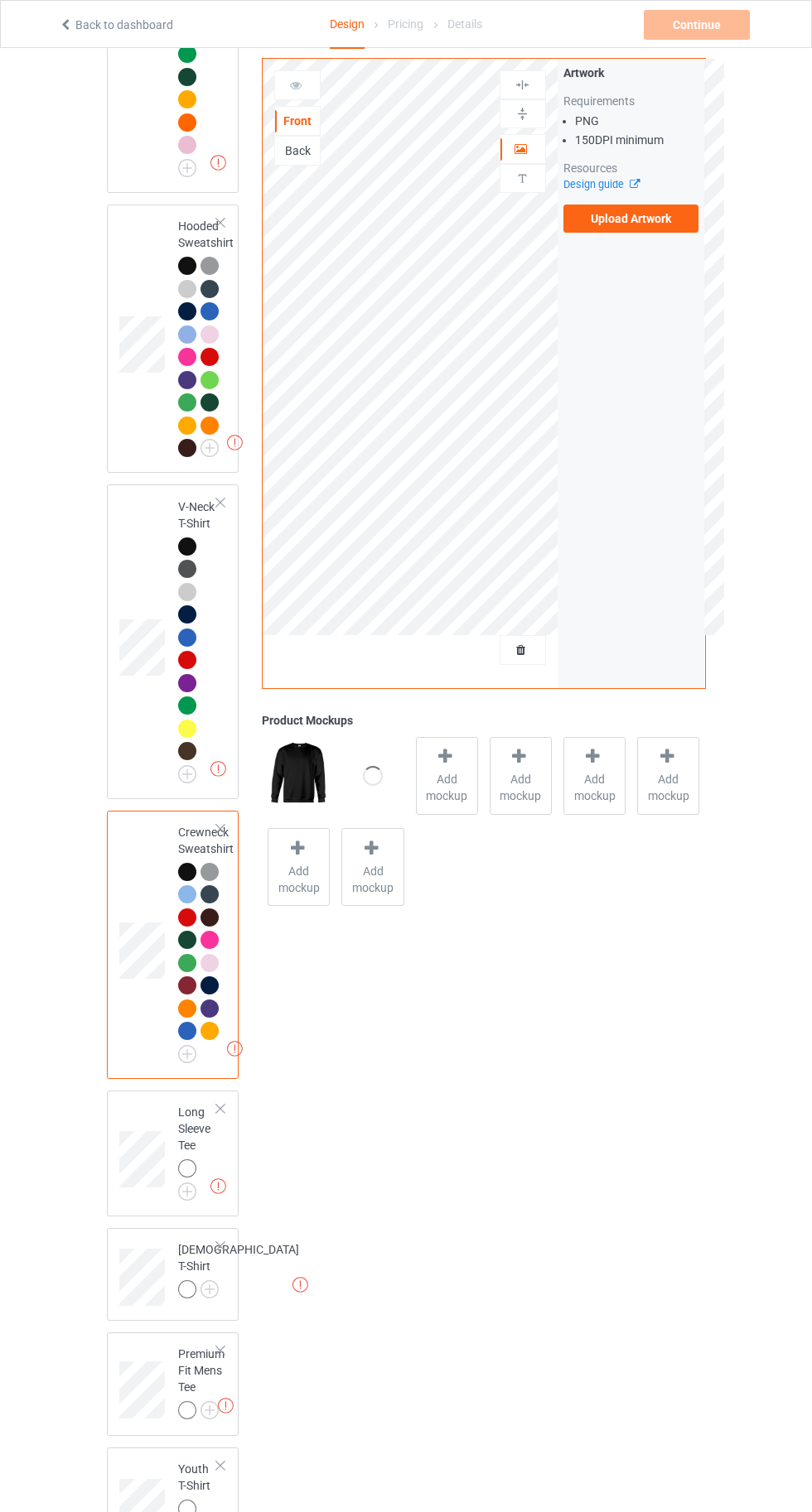
scroll to position [663, 0]
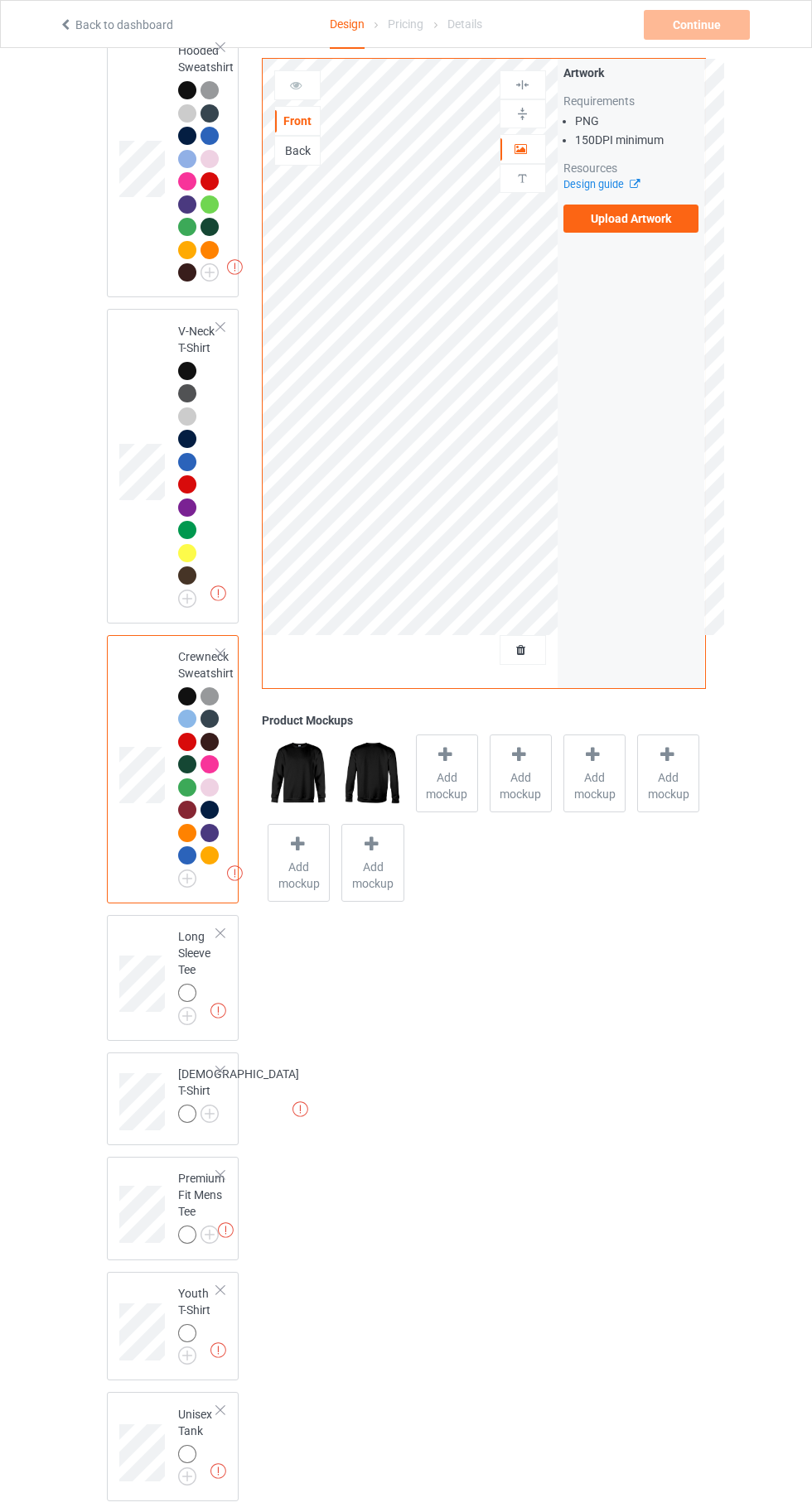
click at [0, 0] on img at bounding box center [0, 0] width 0 height 0
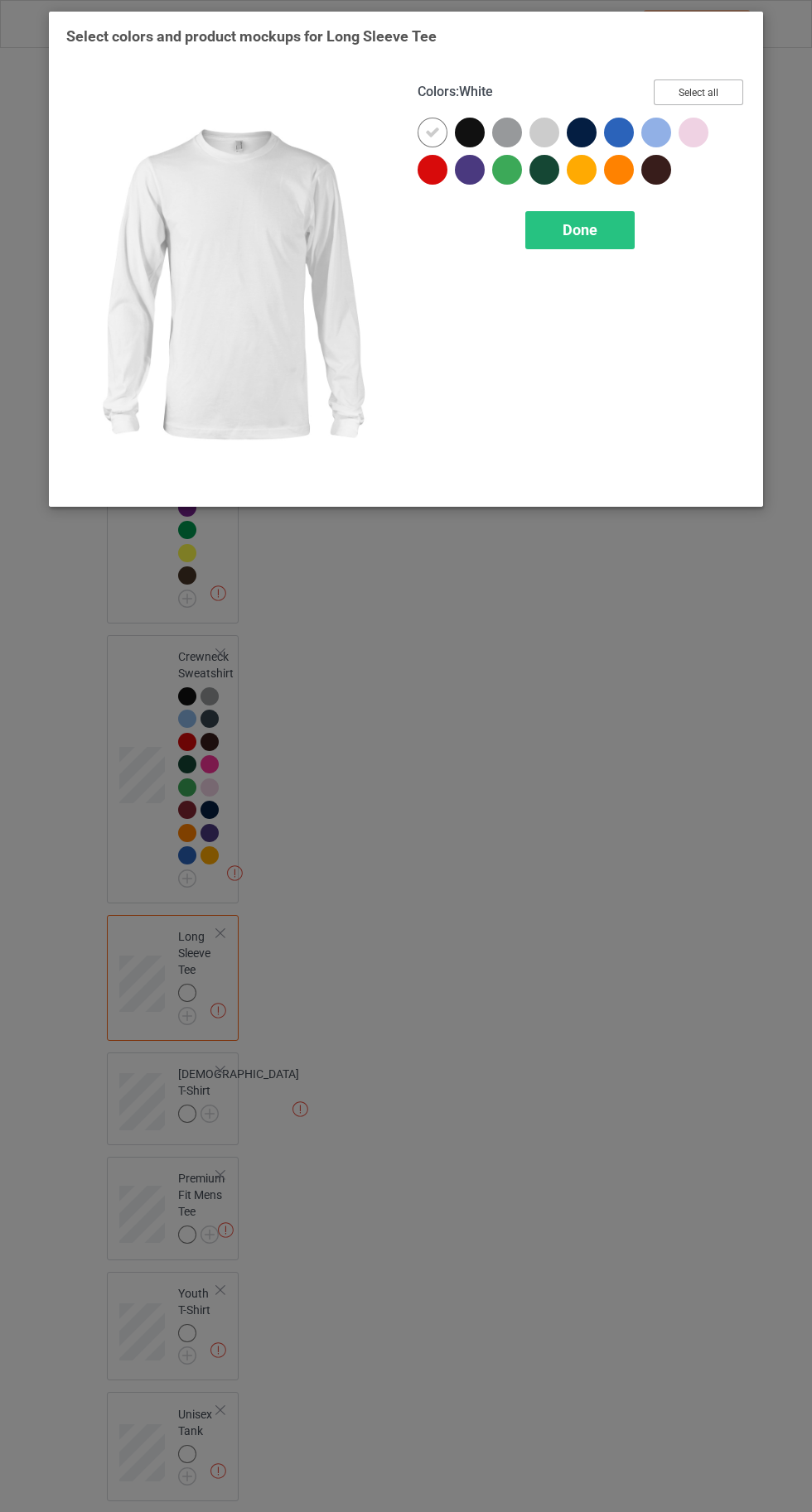
click at [695, 88] on button "Select all" at bounding box center [698, 92] width 89 height 25
click at [425, 132] on icon at bounding box center [431, 132] width 15 height 15
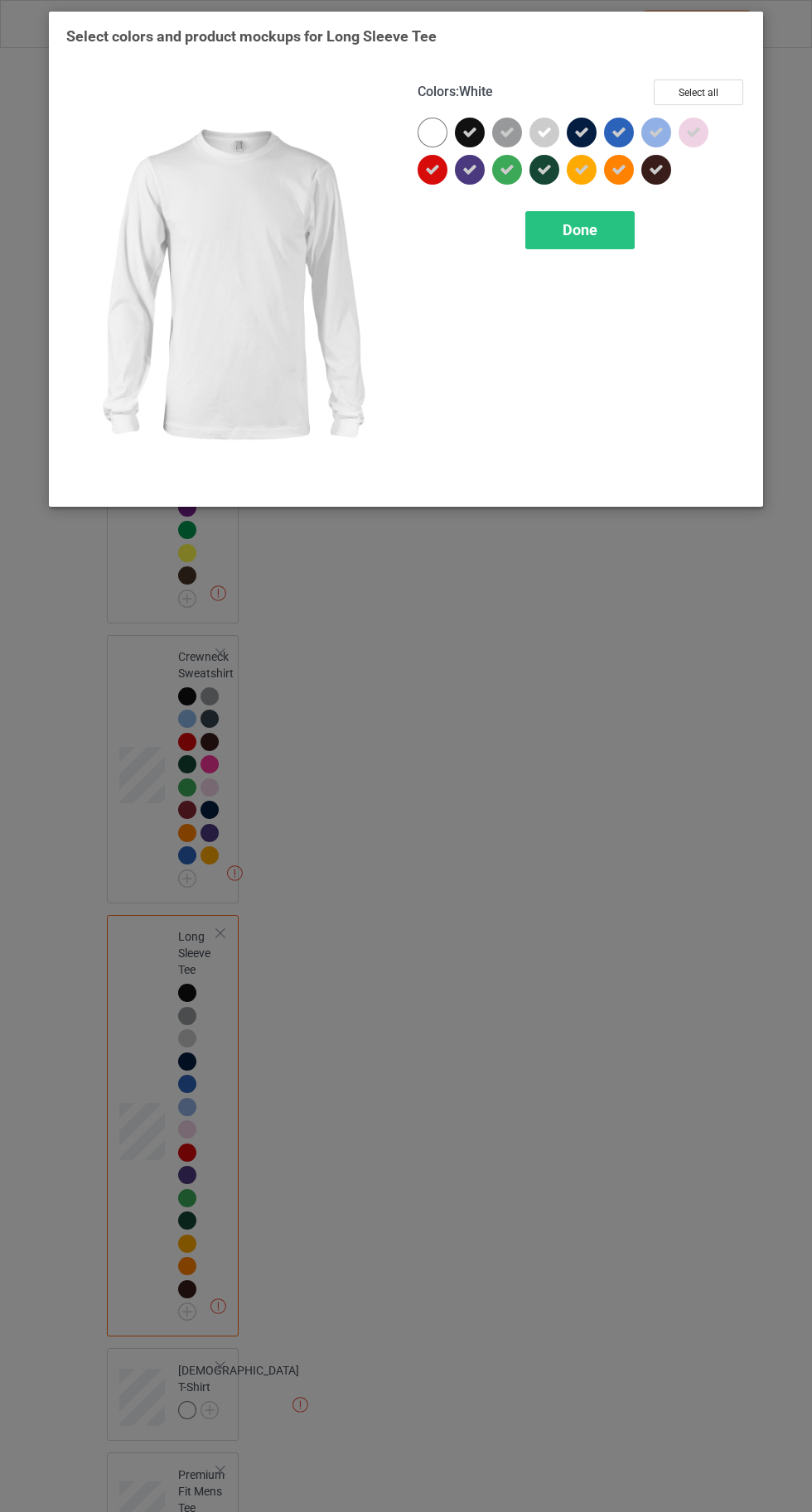
click at [595, 238] on div "Done" at bounding box center [579, 230] width 109 height 38
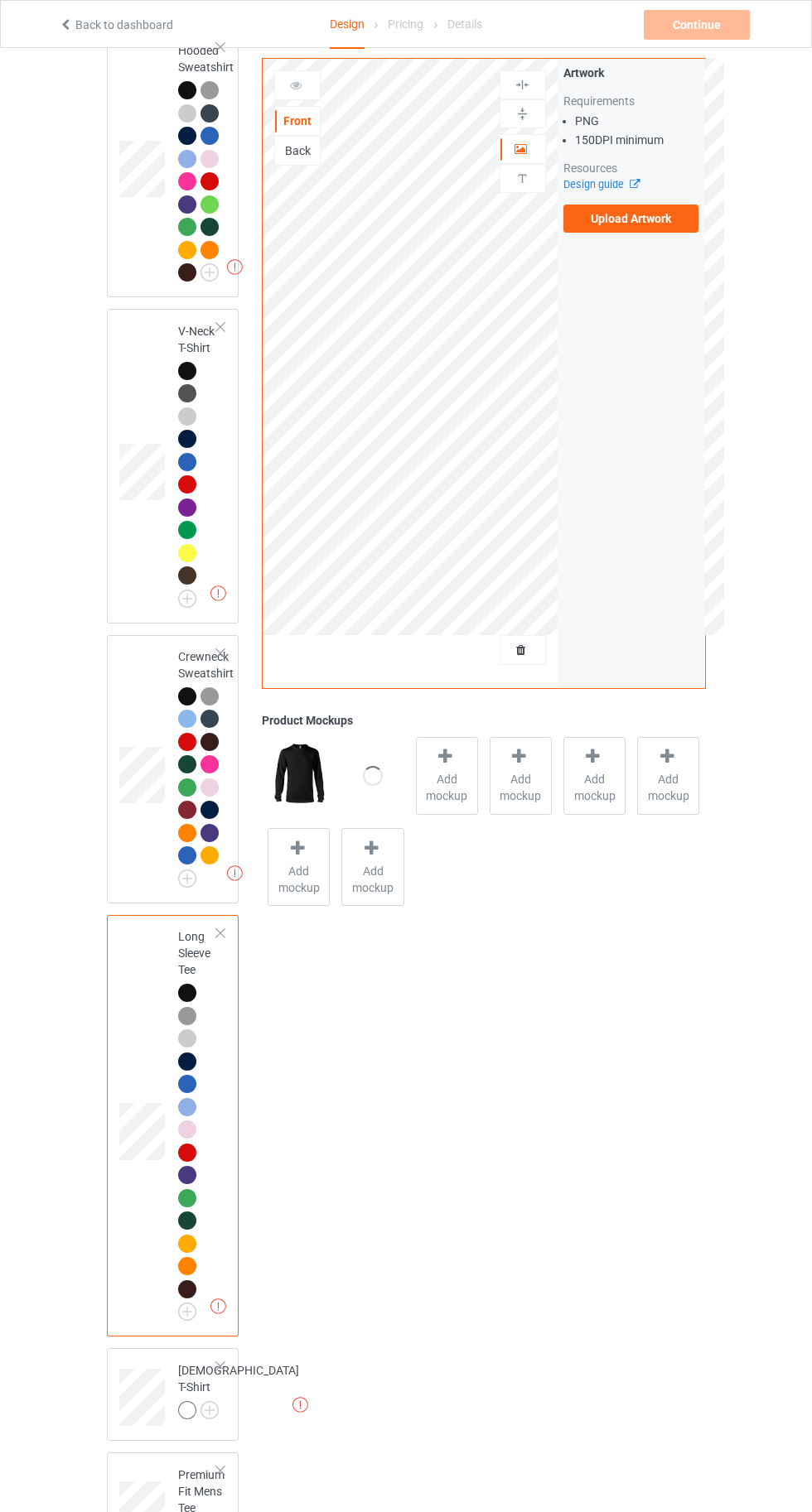
scroll to position [960, 0]
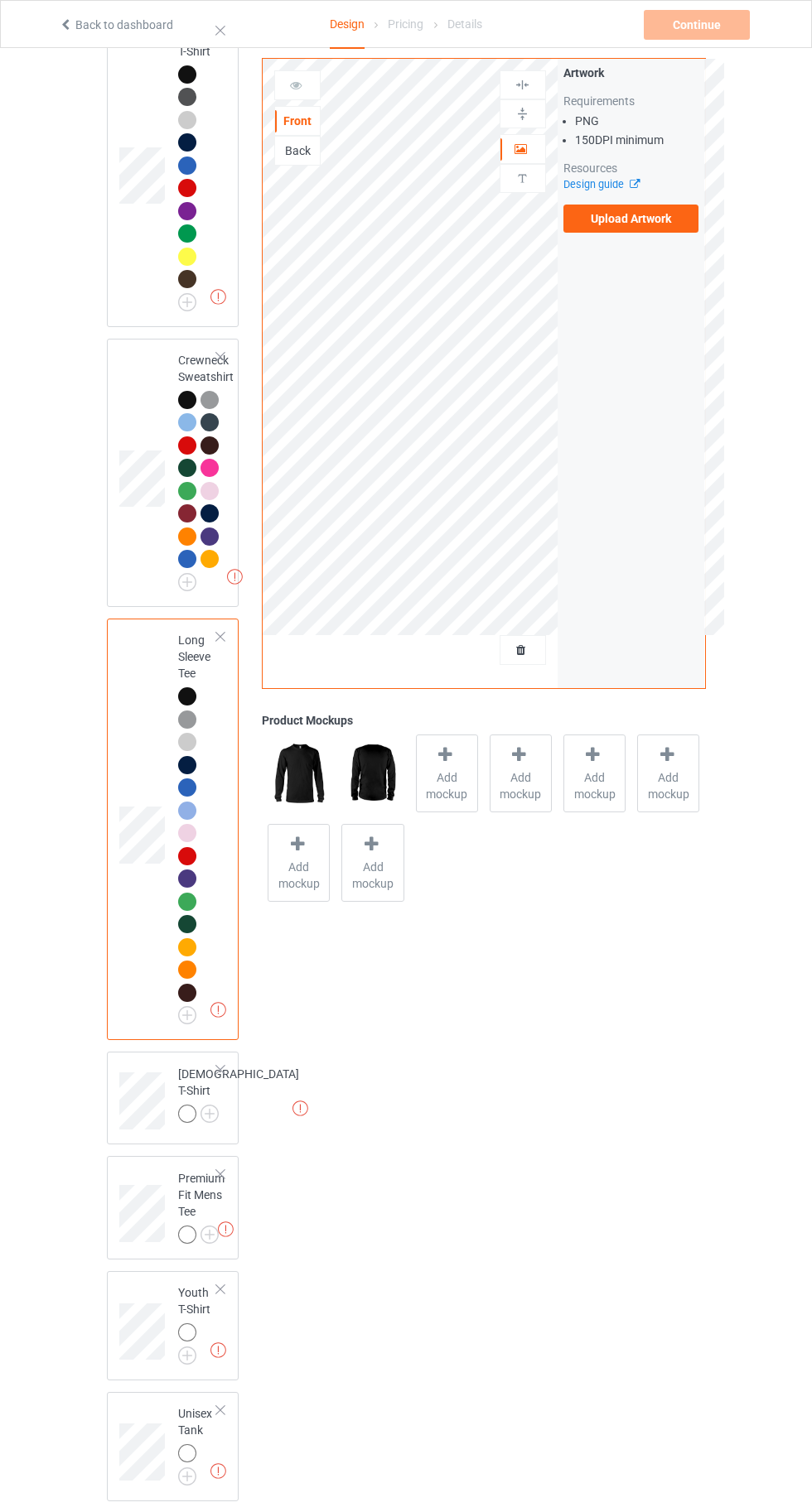
click at [0, 0] on img at bounding box center [0, 0] width 0 height 0
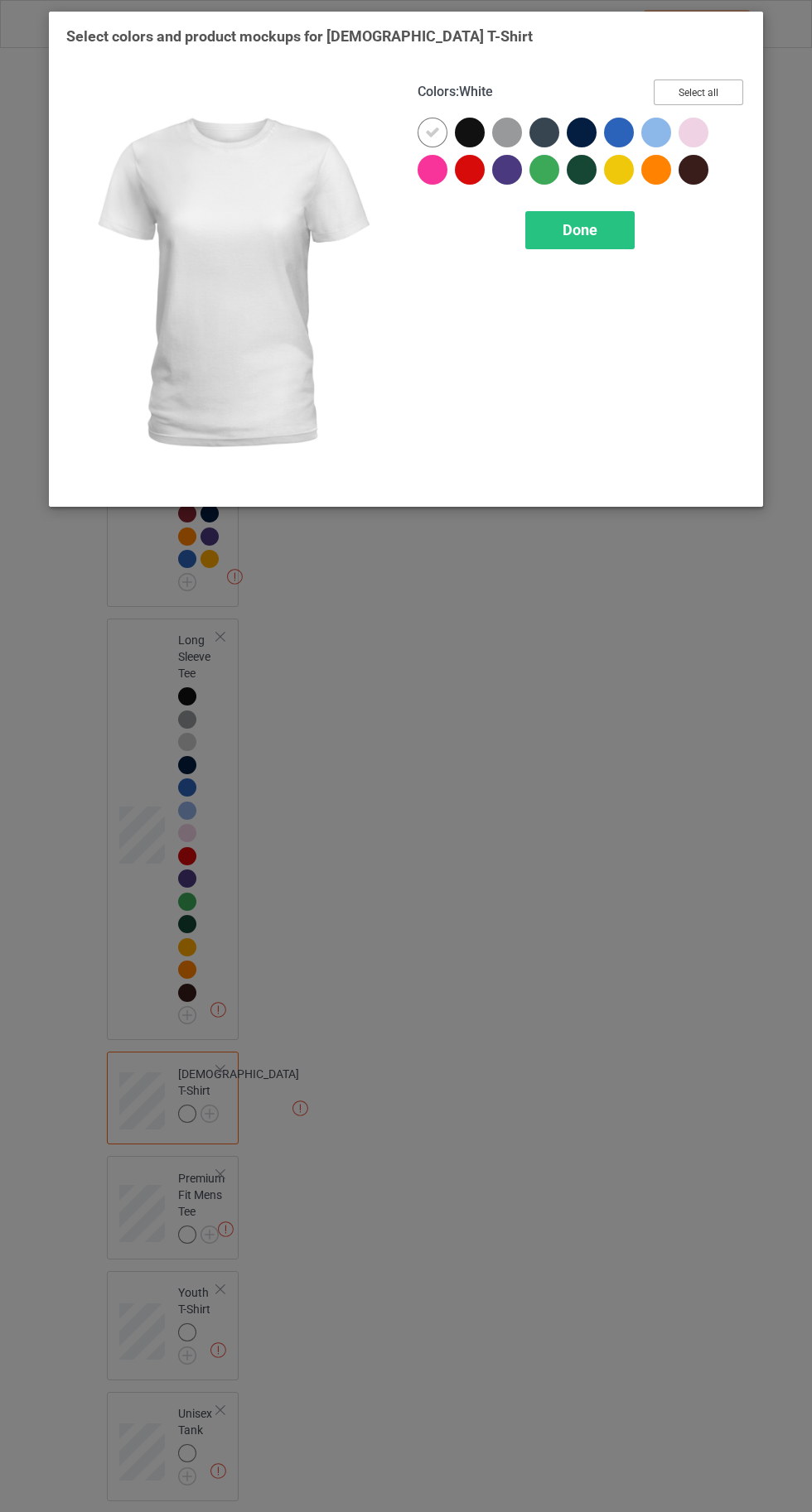
click at [675, 105] on button "Select all" at bounding box center [698, 92] width 89 height 25
click at [424, 132] on icon at bounding box center [431, 132] width 15 height 15
click at [566, 246] on div "Done" at bounding box center [579, 230] width 109 height 38
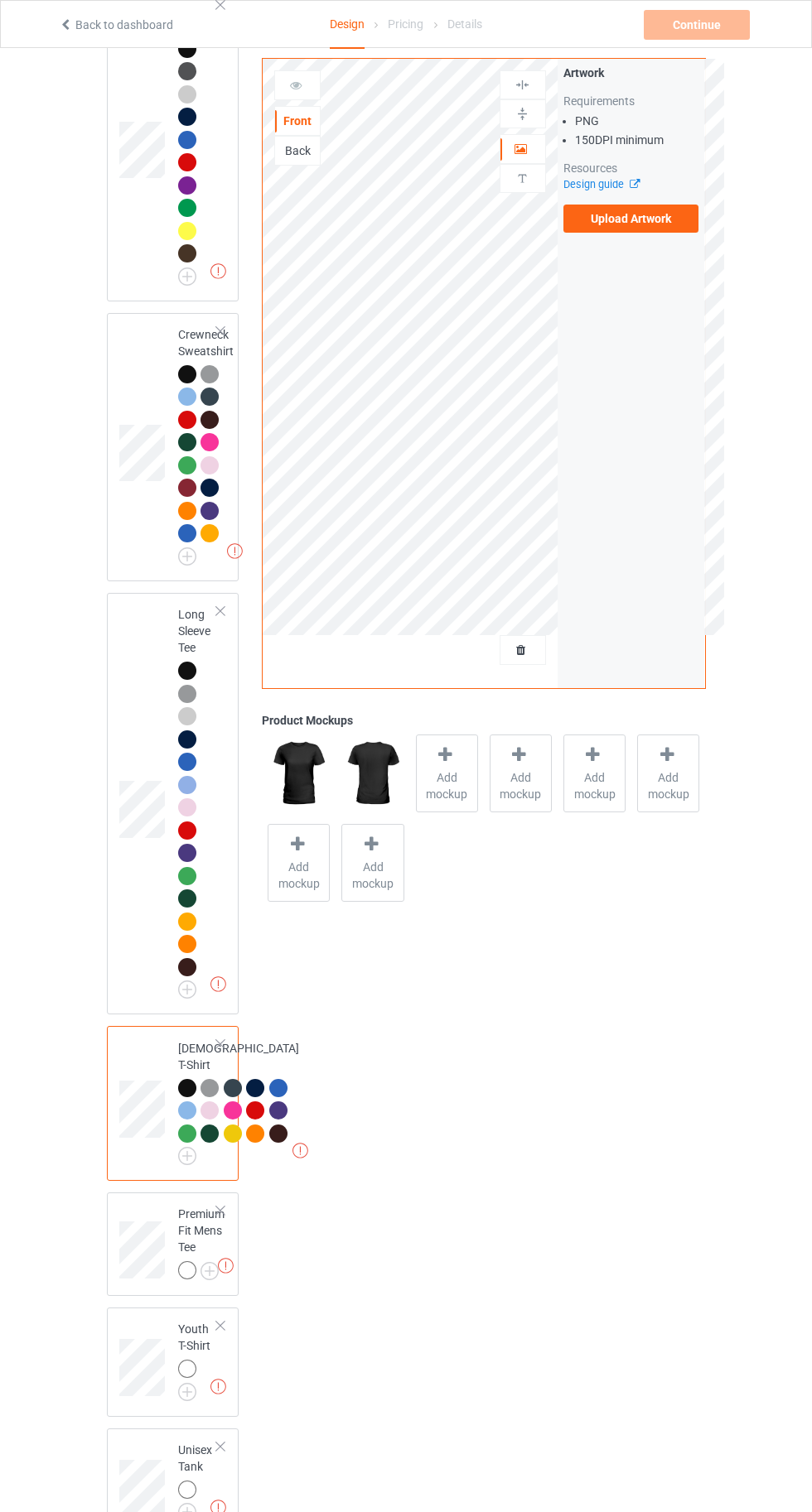
scroll to position [1279, 0]
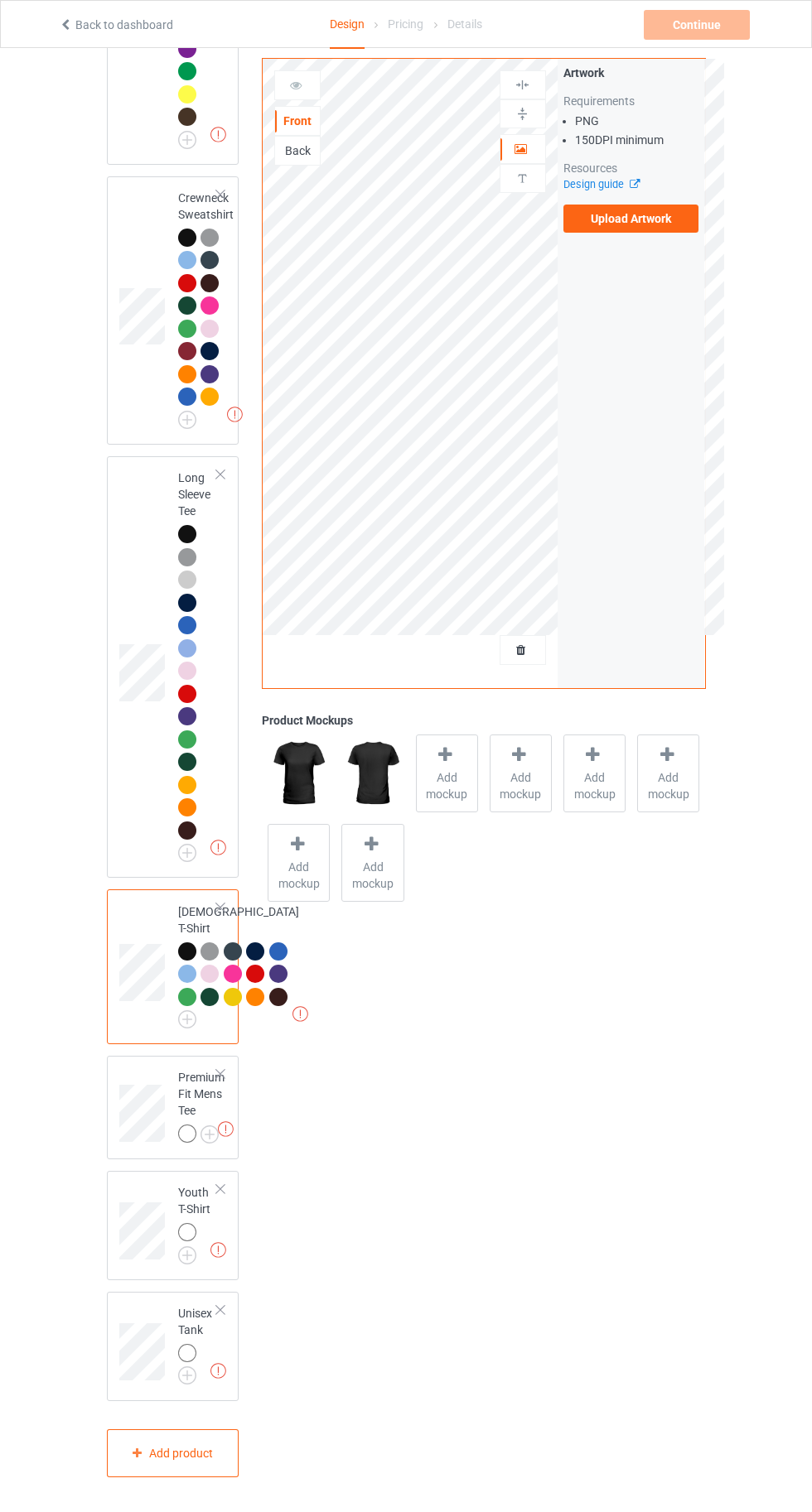
click at [0, 0] on img at bounding box center [0, 0] width 0 height 0
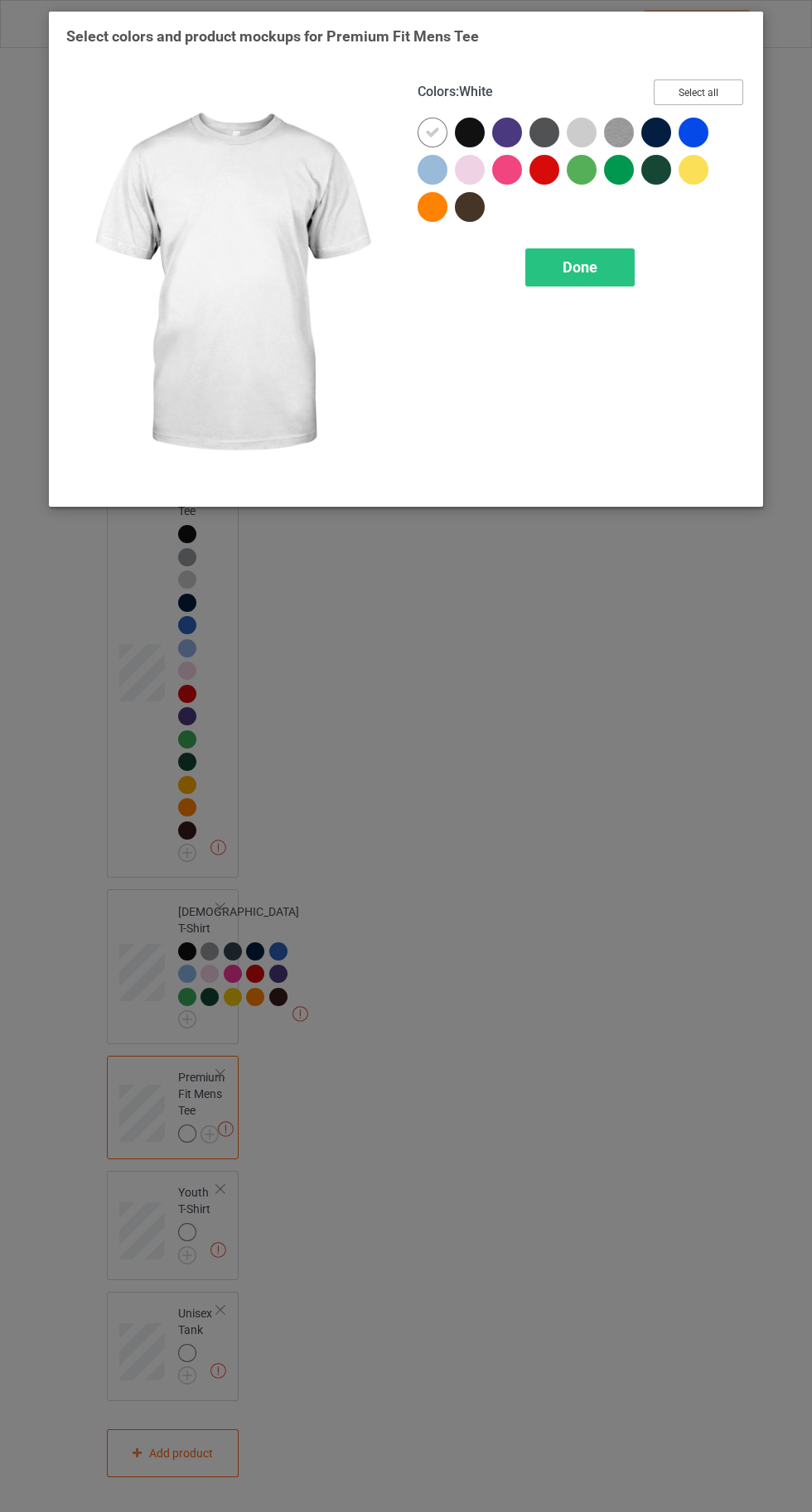
click at [683, 89] on button "Select all" at bounding box center [698, 92] width 89 height 25
click at [430, 132] on icon at bounding box center [431, 132] width 15 height 15
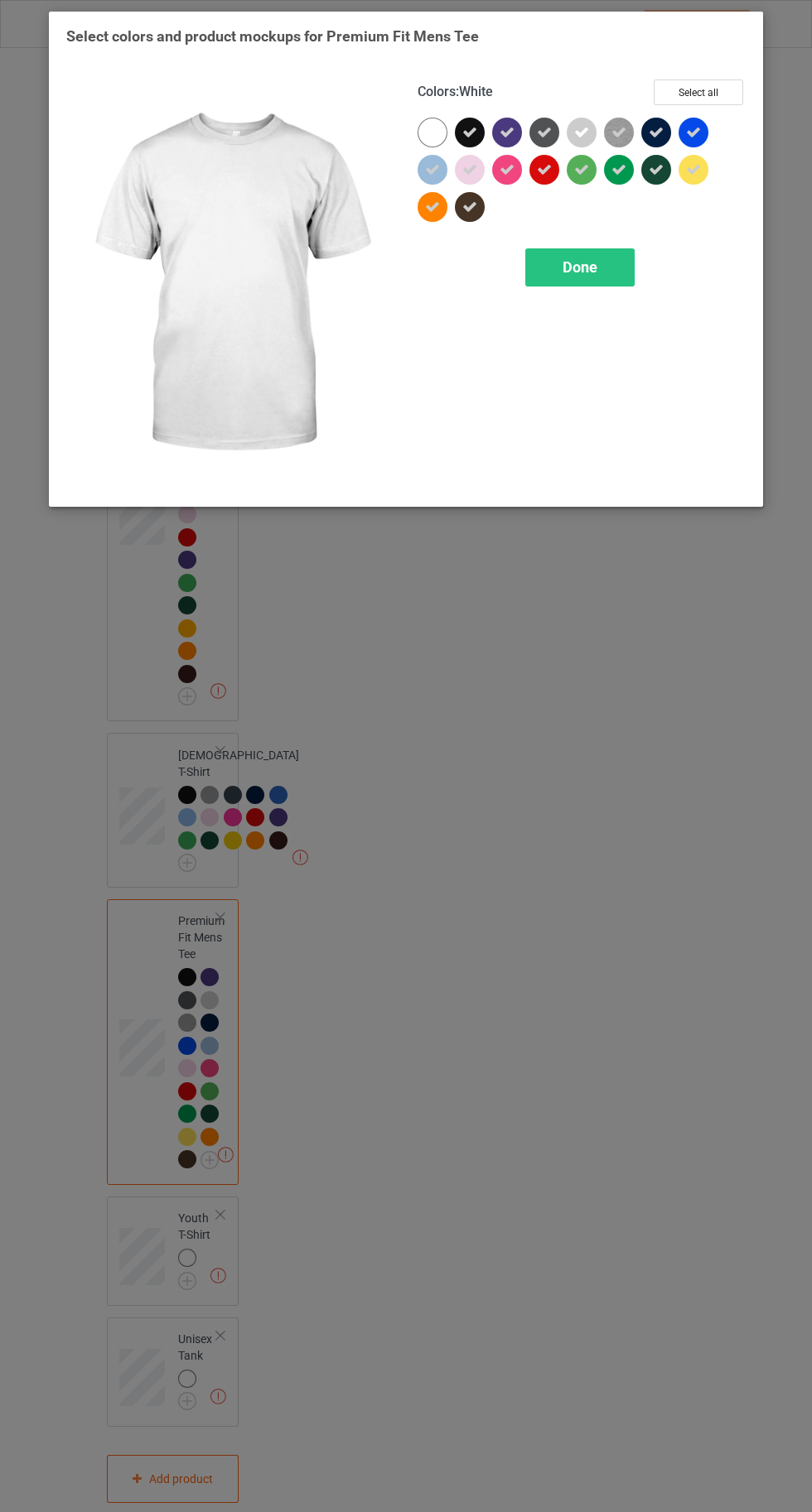
click at [574, 282] on div "Done" at bounding box center [579, 266] width 109 height 38
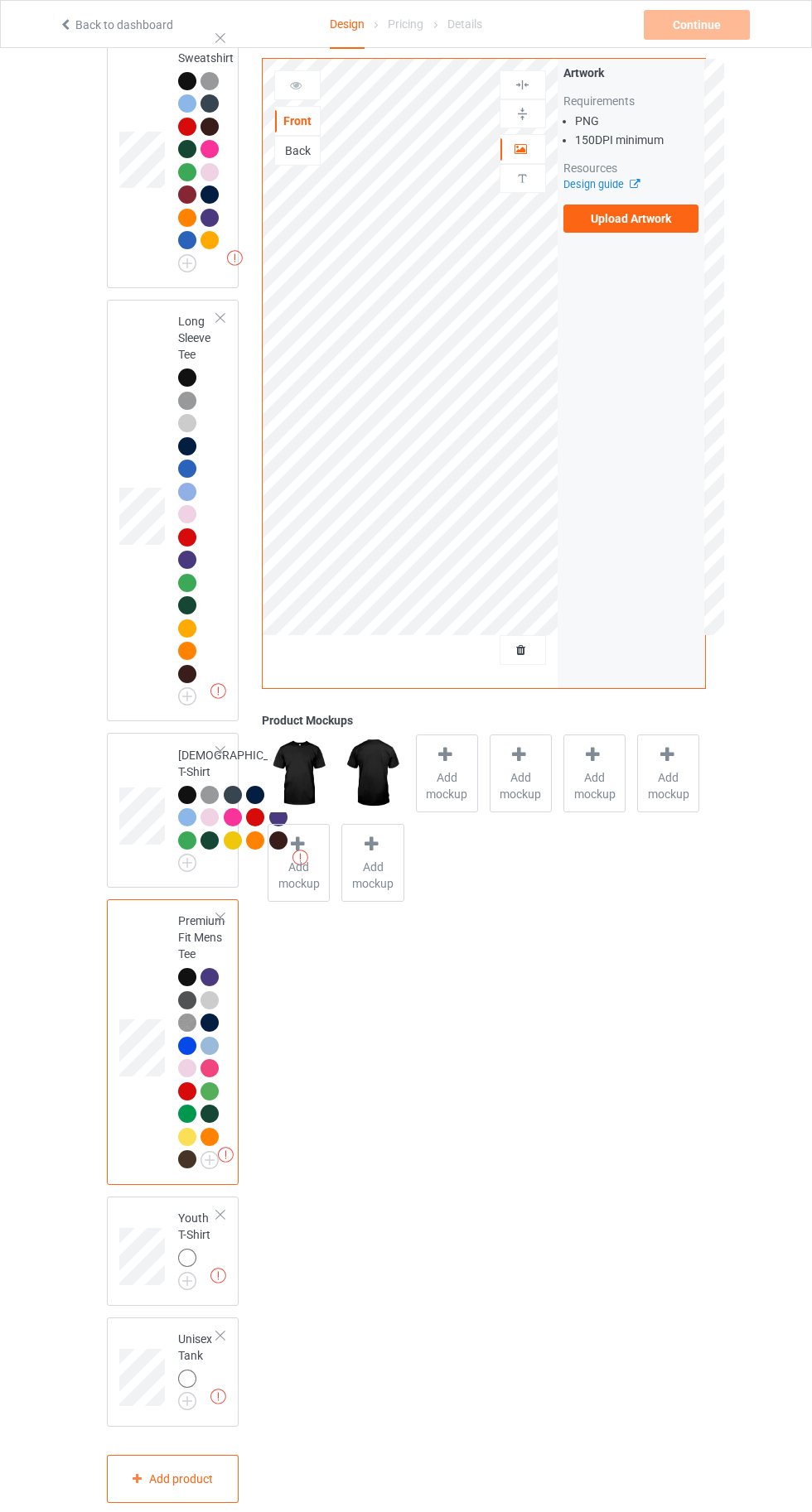
scroll to position [1461, 0]
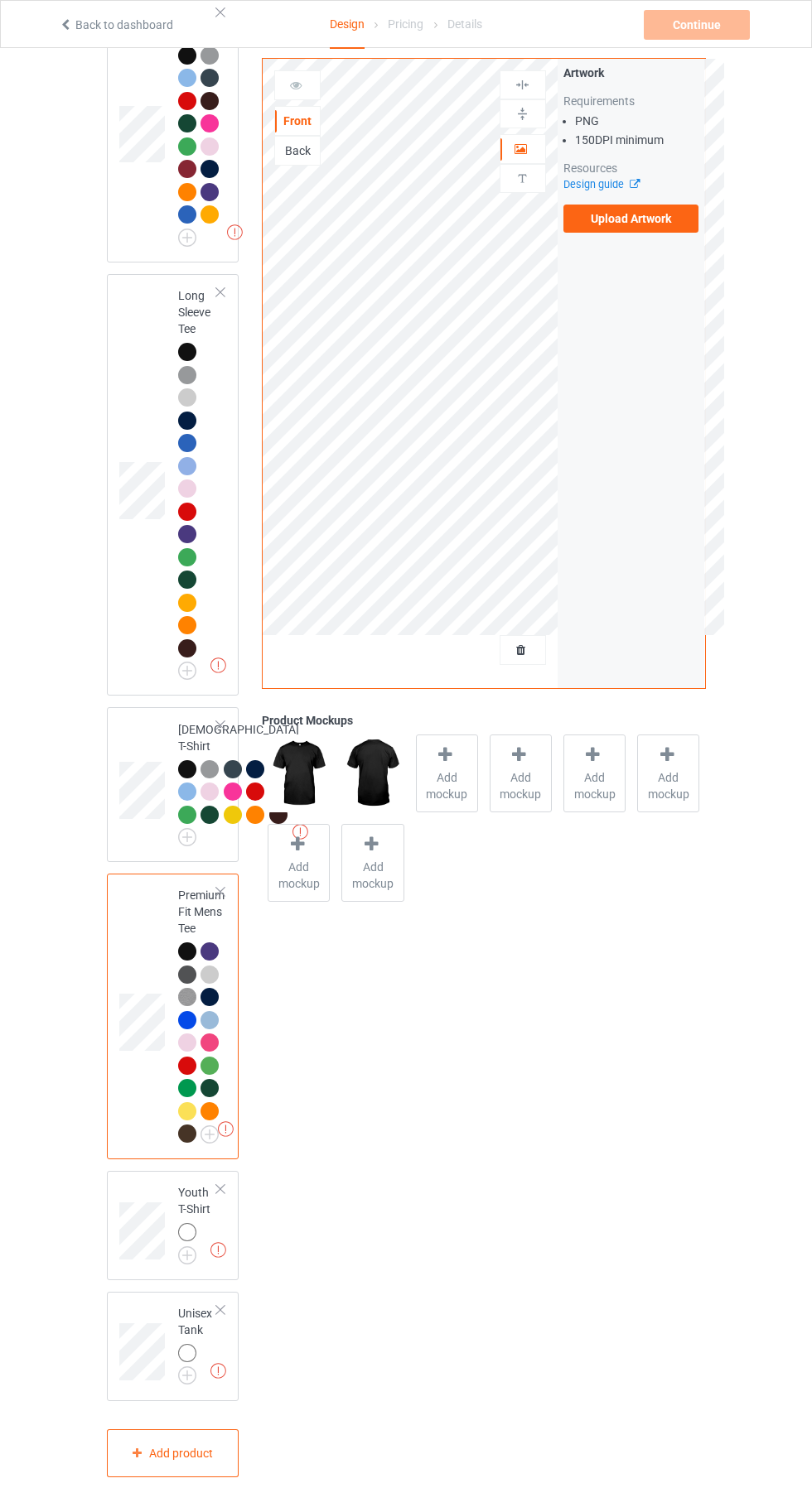
click at [0, 0] on img at bounding box center [0, 0] width 0 height 0
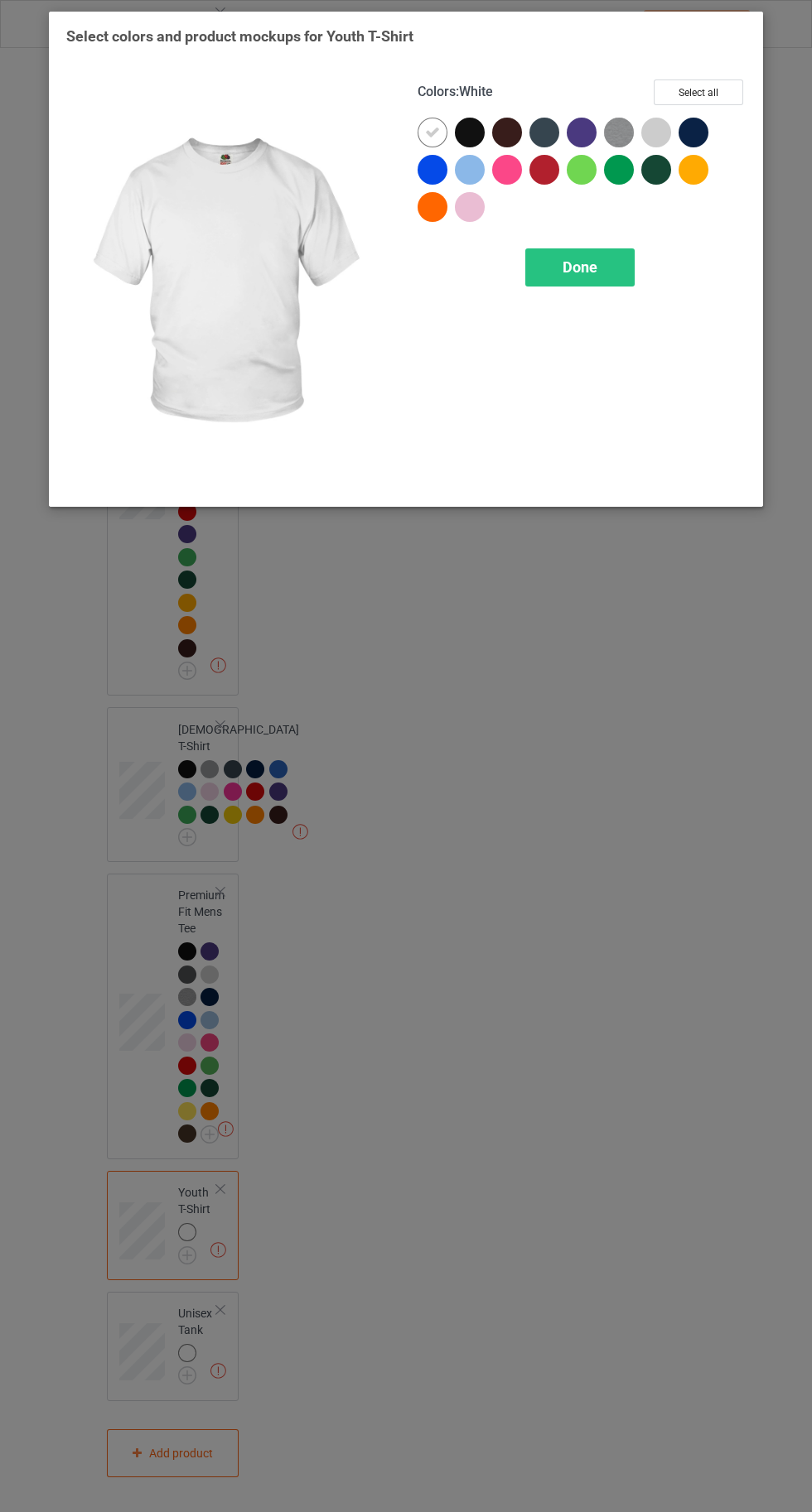
click at [687, 104] on button "Select all" at bounding box center [698, 92] width 89 height 25
click at [430, 132] on icon at bounding box center [431, 132] width 15 height 15
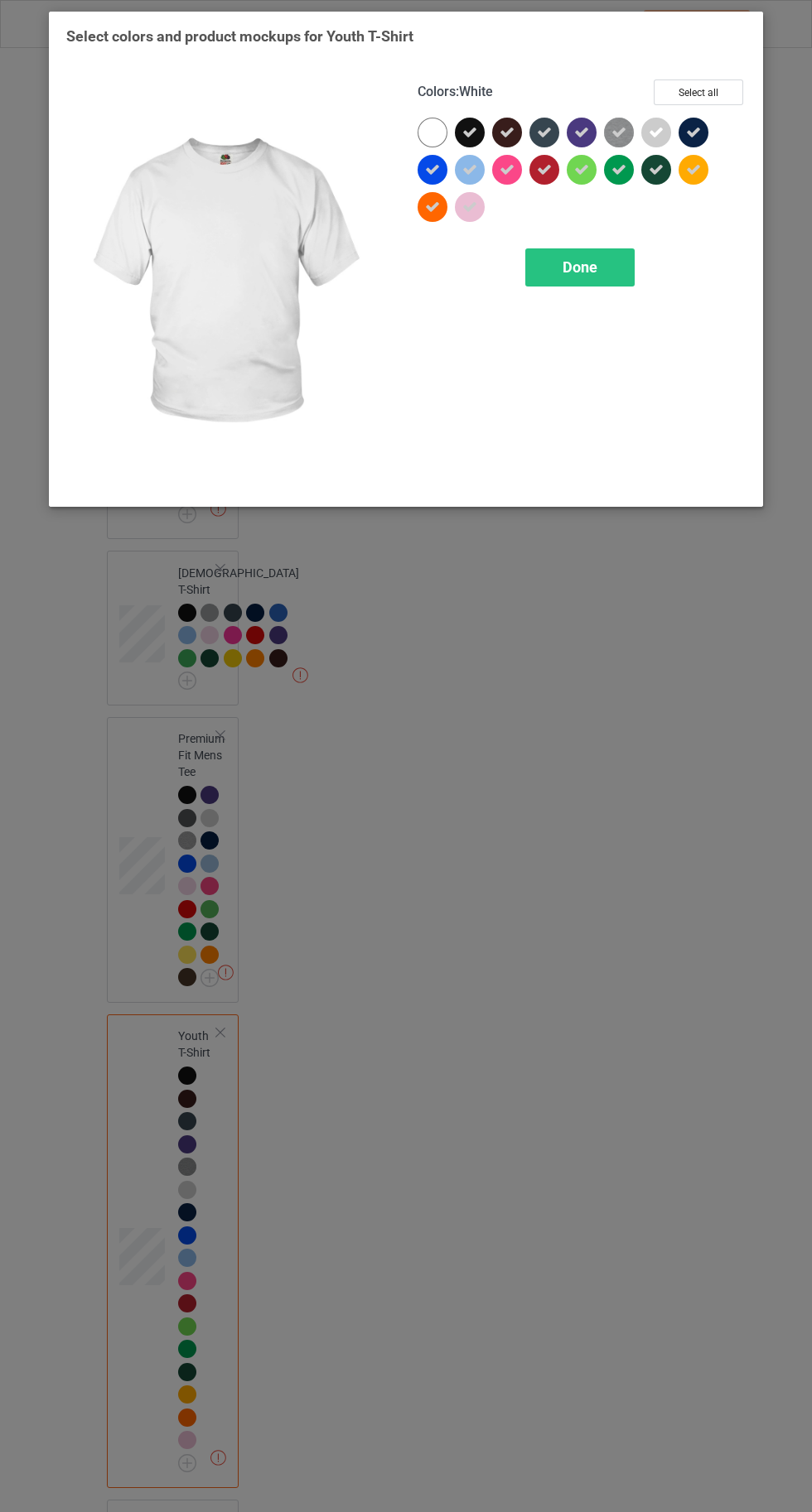
click at [561, 279] on div "Done" at bounding box center [579, 266] width 109 height 38
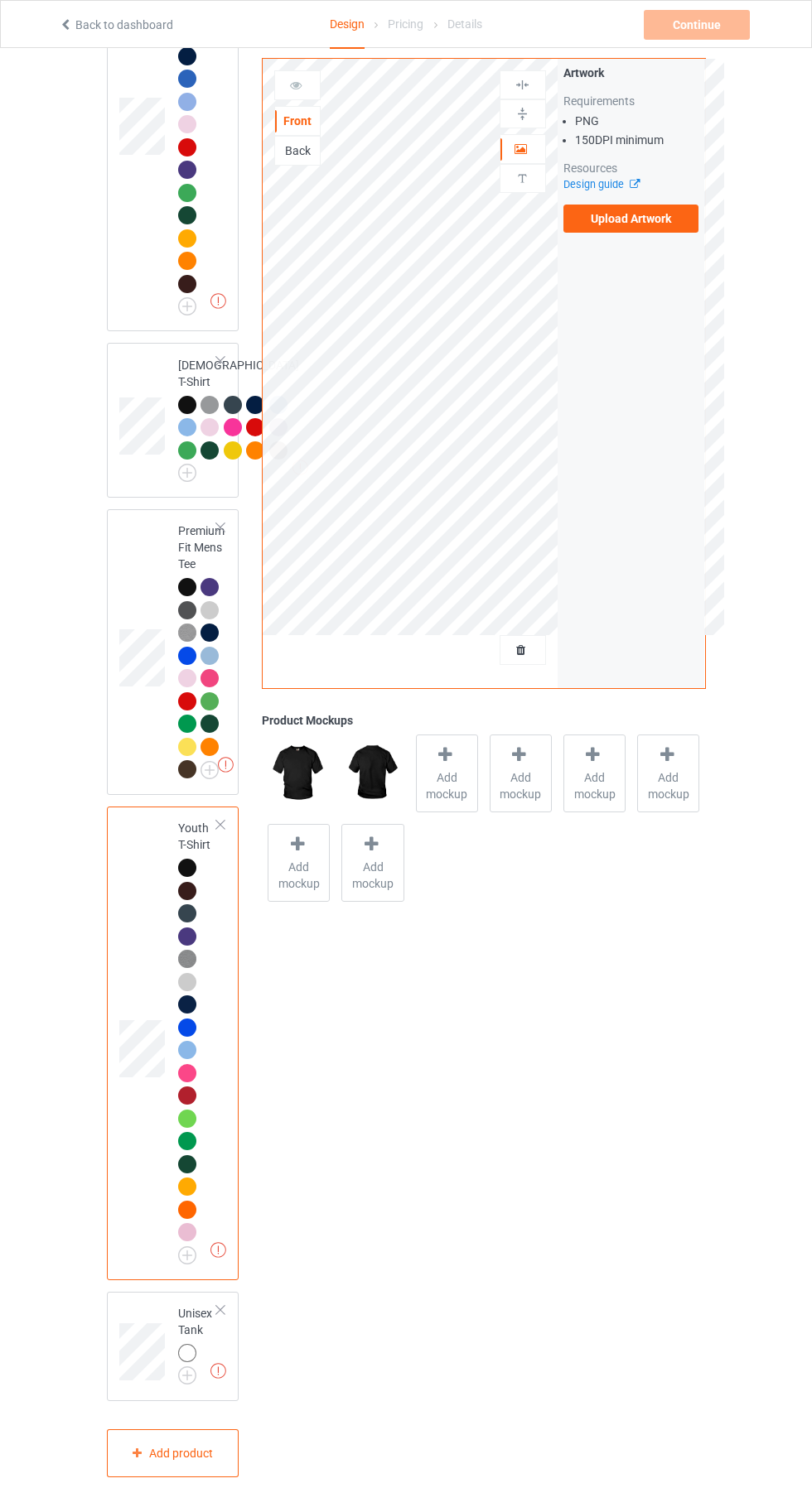
scroll to position [1825, 0]
click at [0, 0] on img at bounding box center [0, 0] width 0 height 0
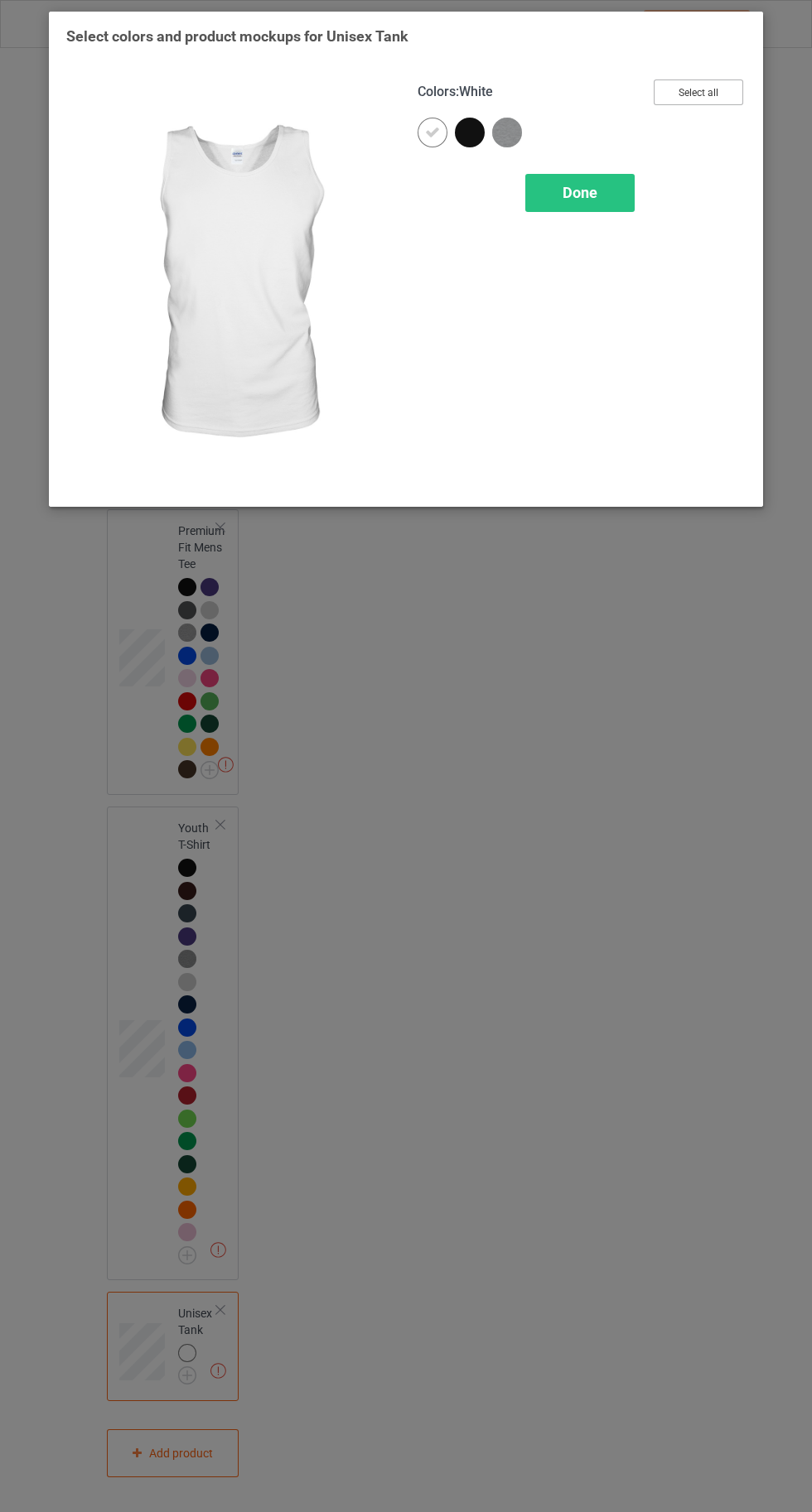
click at [709, 98] on button "Select all" at bounding box center [698, 92] width 89 height 25
click at [431, 130] on icon at bounding box center [431, 132] width 15 height 15
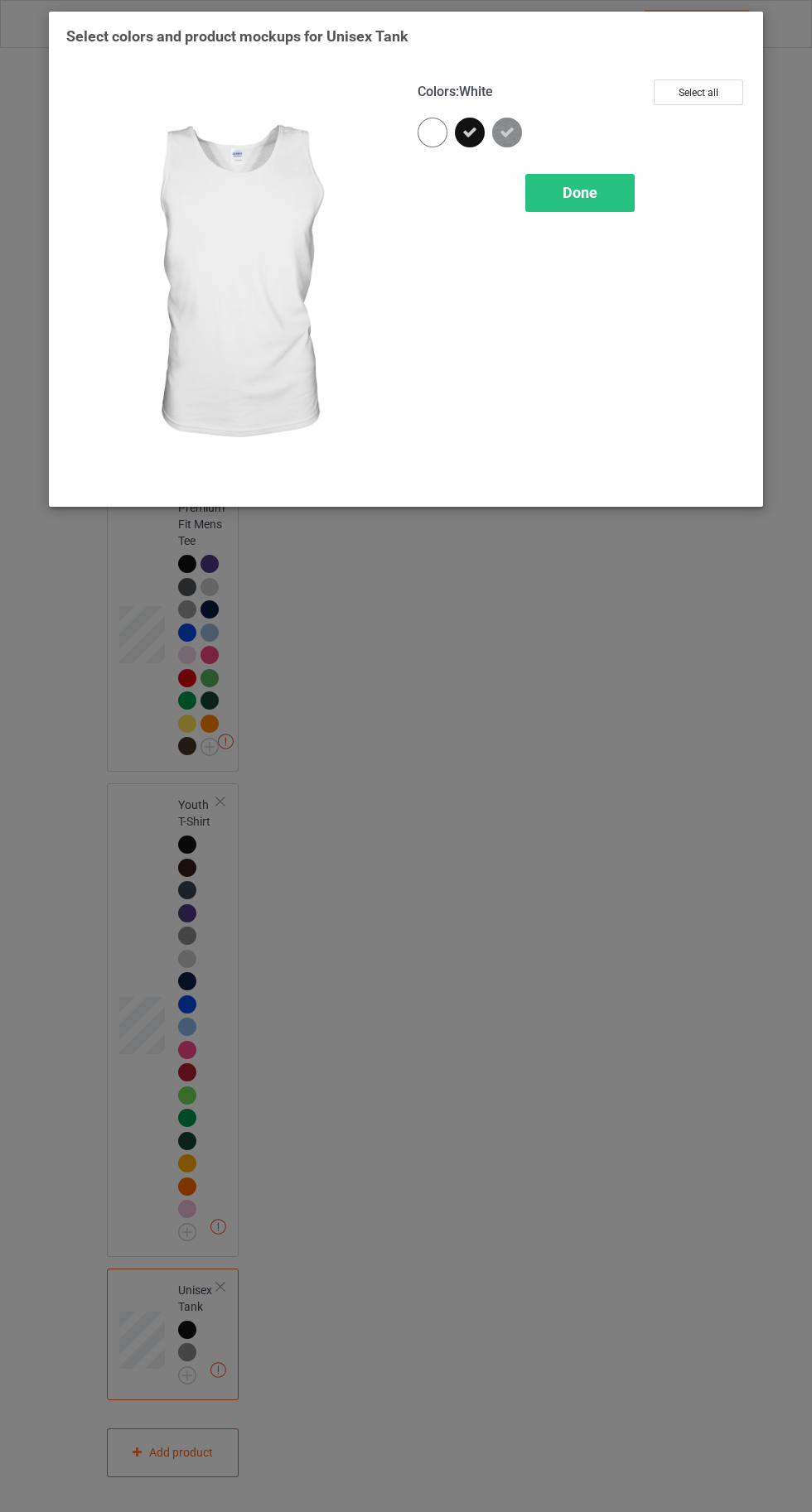
click at [595, 203] on div "Done" at bounding box center [579, 192] width 109 height 38
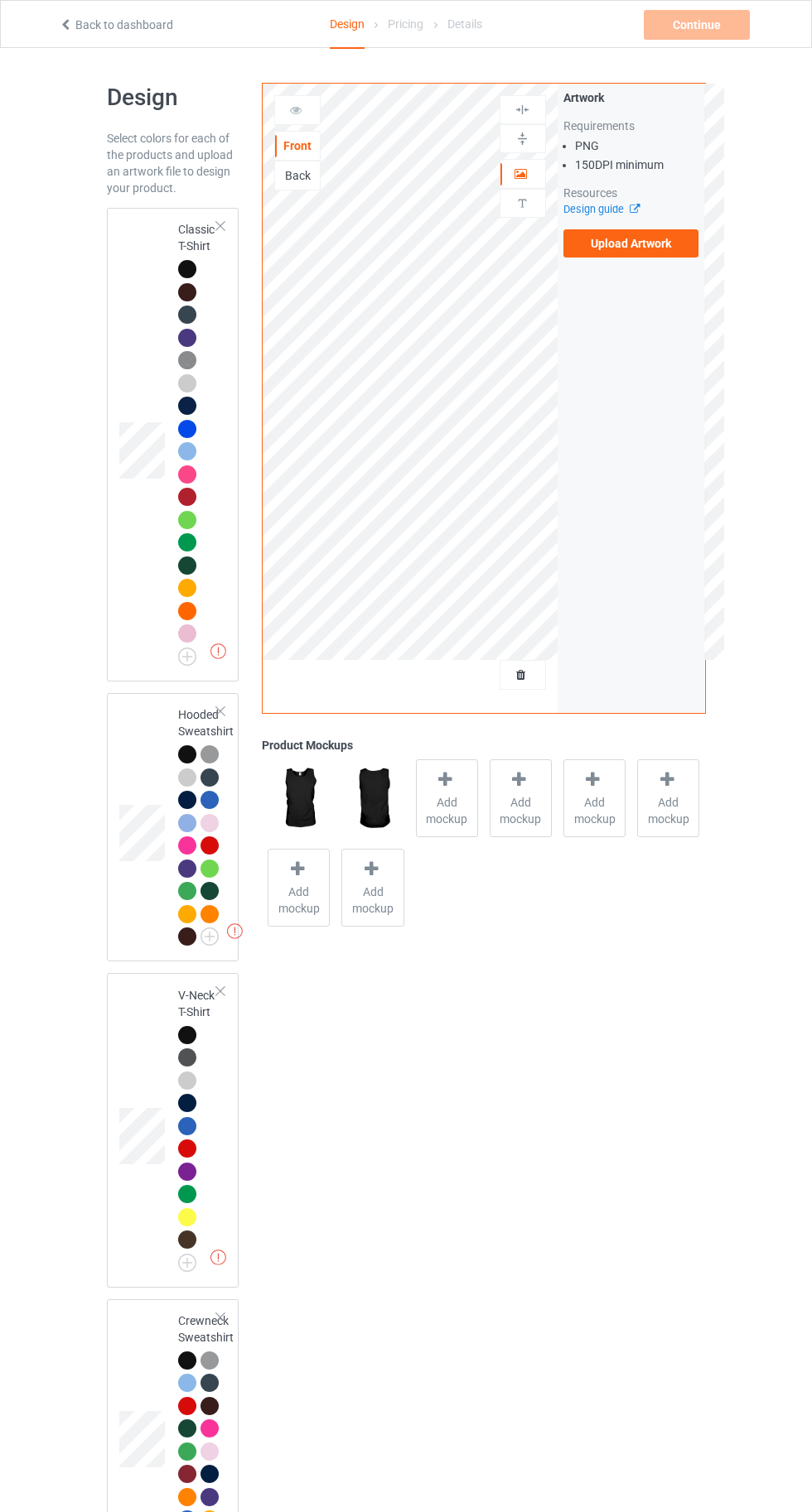
click at [180, 268] on div at bounding box center [187, 268] width 18 height 18
click at [297, 179] on div "Back" at bounding box center [297, 175] width 45 height 16
click at [639, 249] on label "Upload Artwork" at bounding box center [631, 243] width 136 height 28
click at [0, 0] on input "Upload Artwork" at bounding box center [0, 0] width 0 height 0
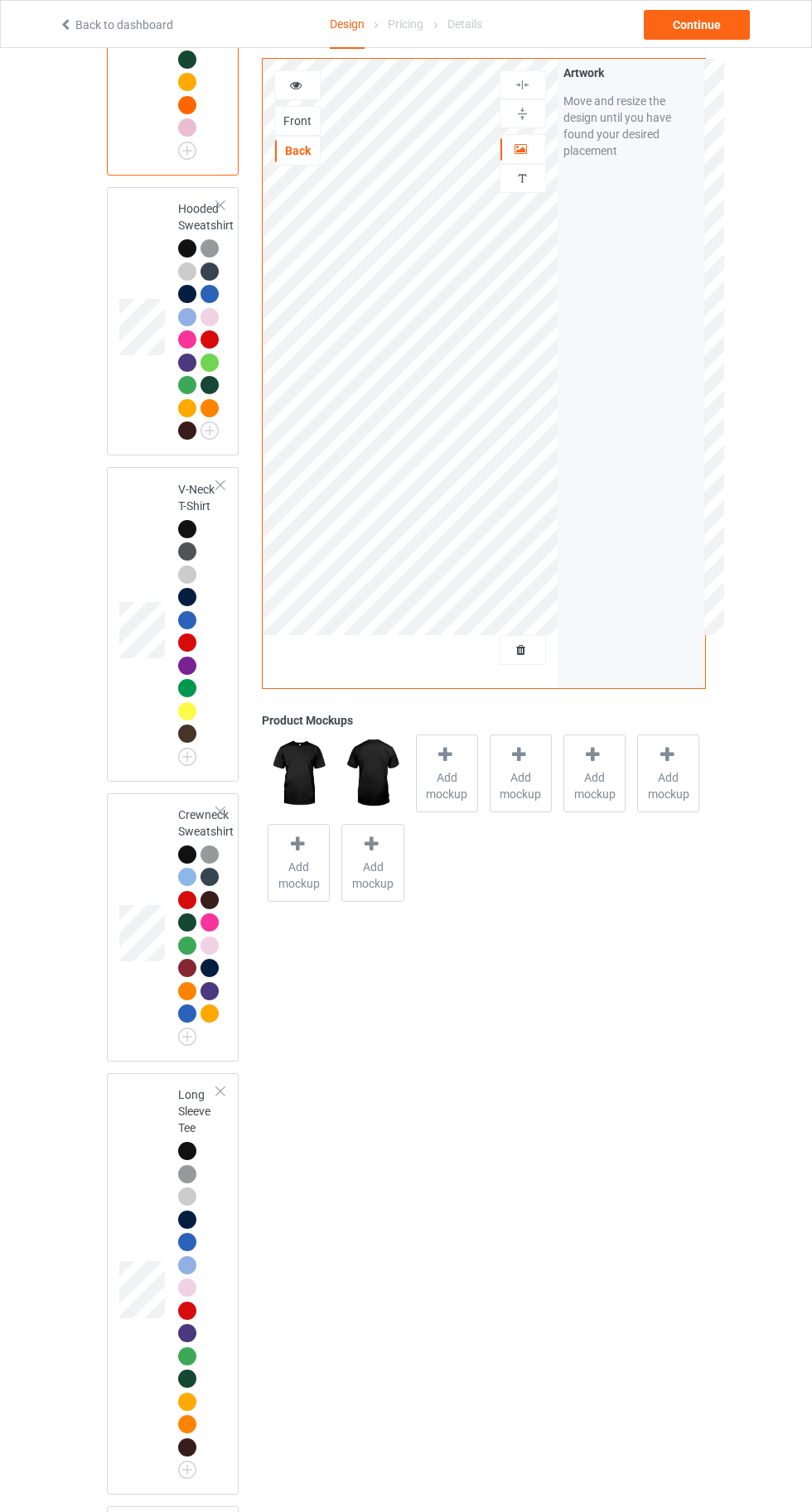
scroll to position [505, 0]
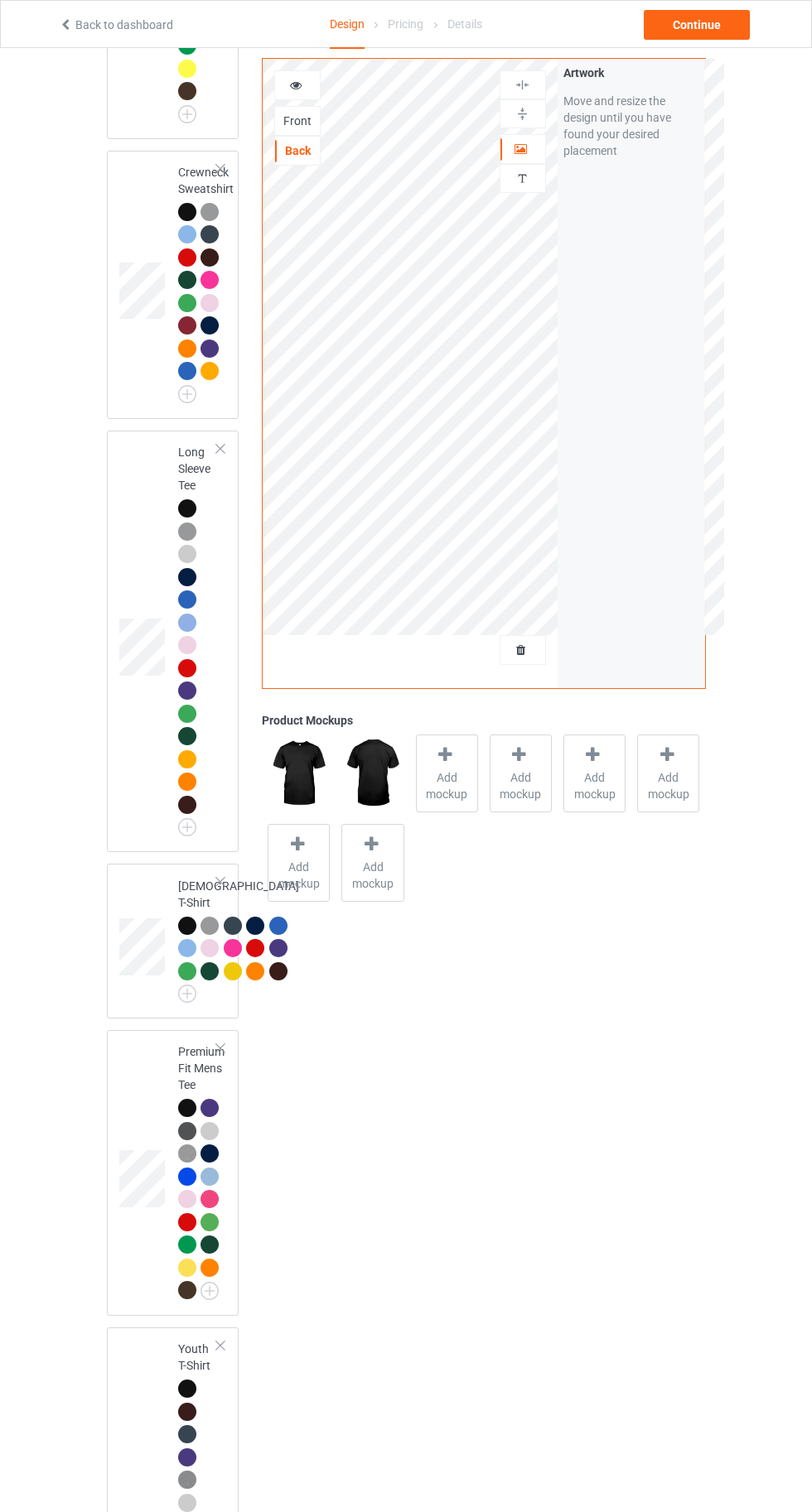
click at [554, 1413] on div "Front Back Artwork Personalized text Artwork Move and resize the design until y…" at bounding box center [483, 478] width 466 height 3109
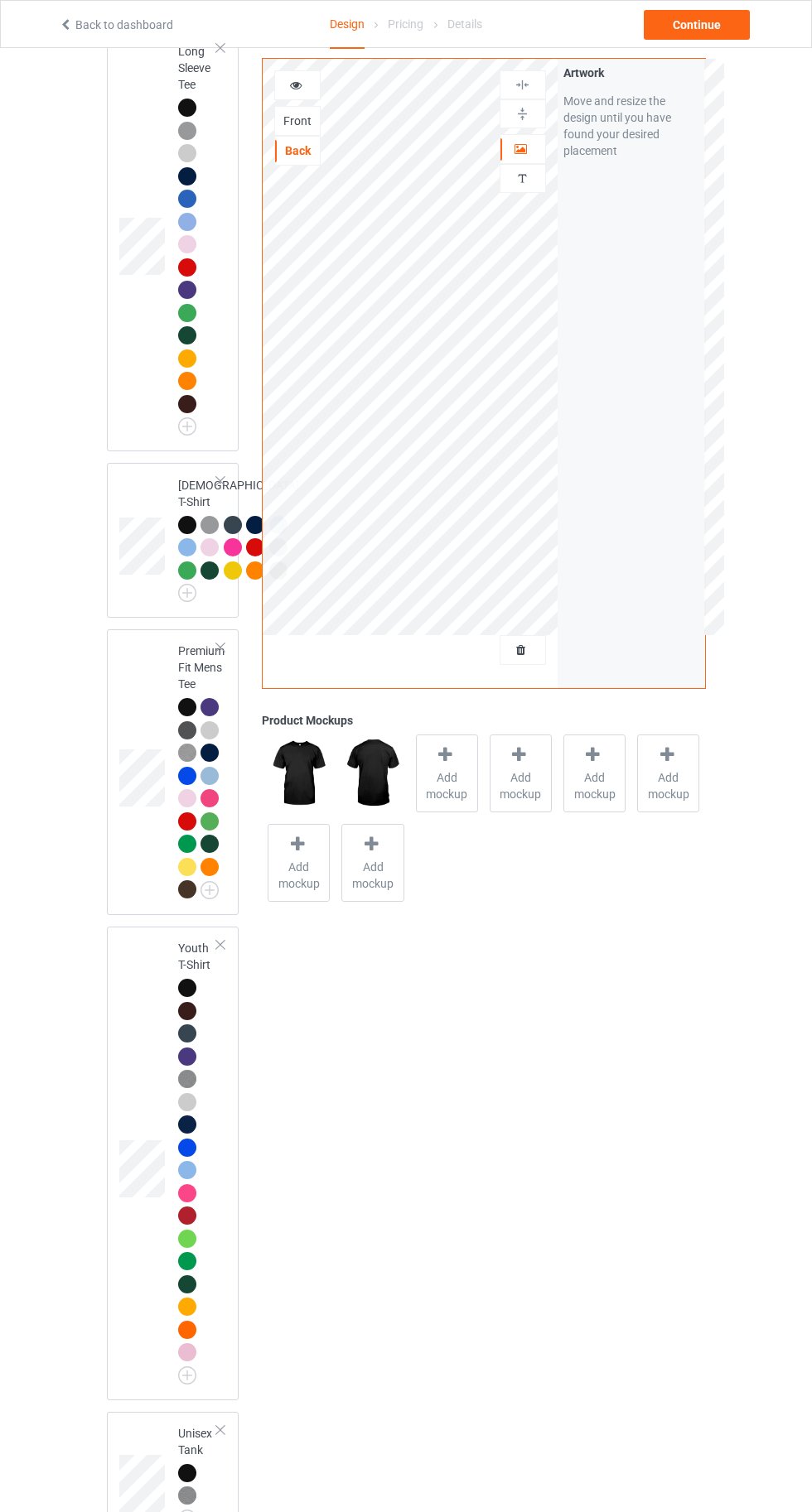
scroll to position [1547, 0]
click at [182, 718] on div at bounding box center [187, 708] width 18 height 18
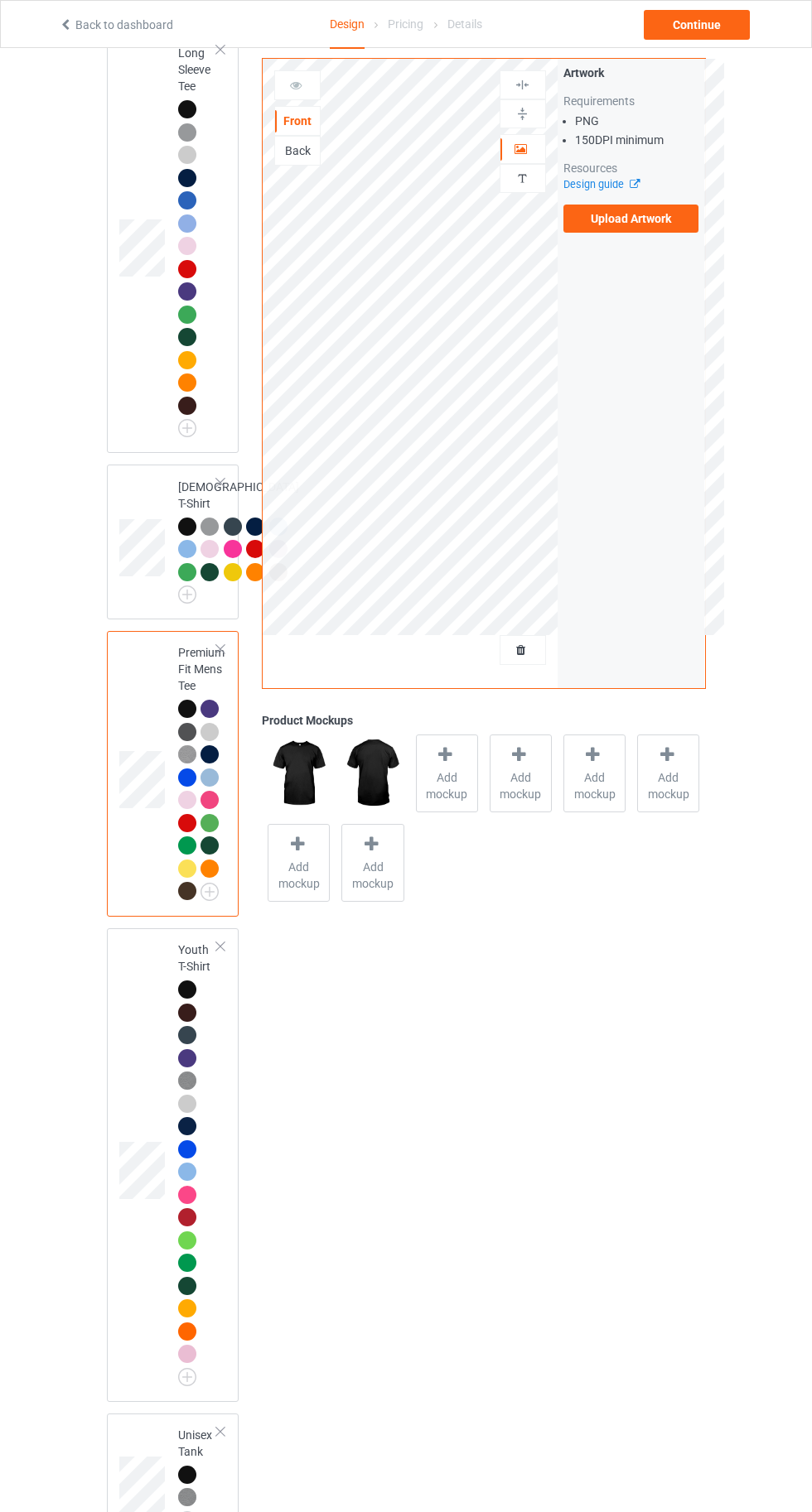
click at [445, 753] on icon at bounding box center [445, 755] width 20 height 17
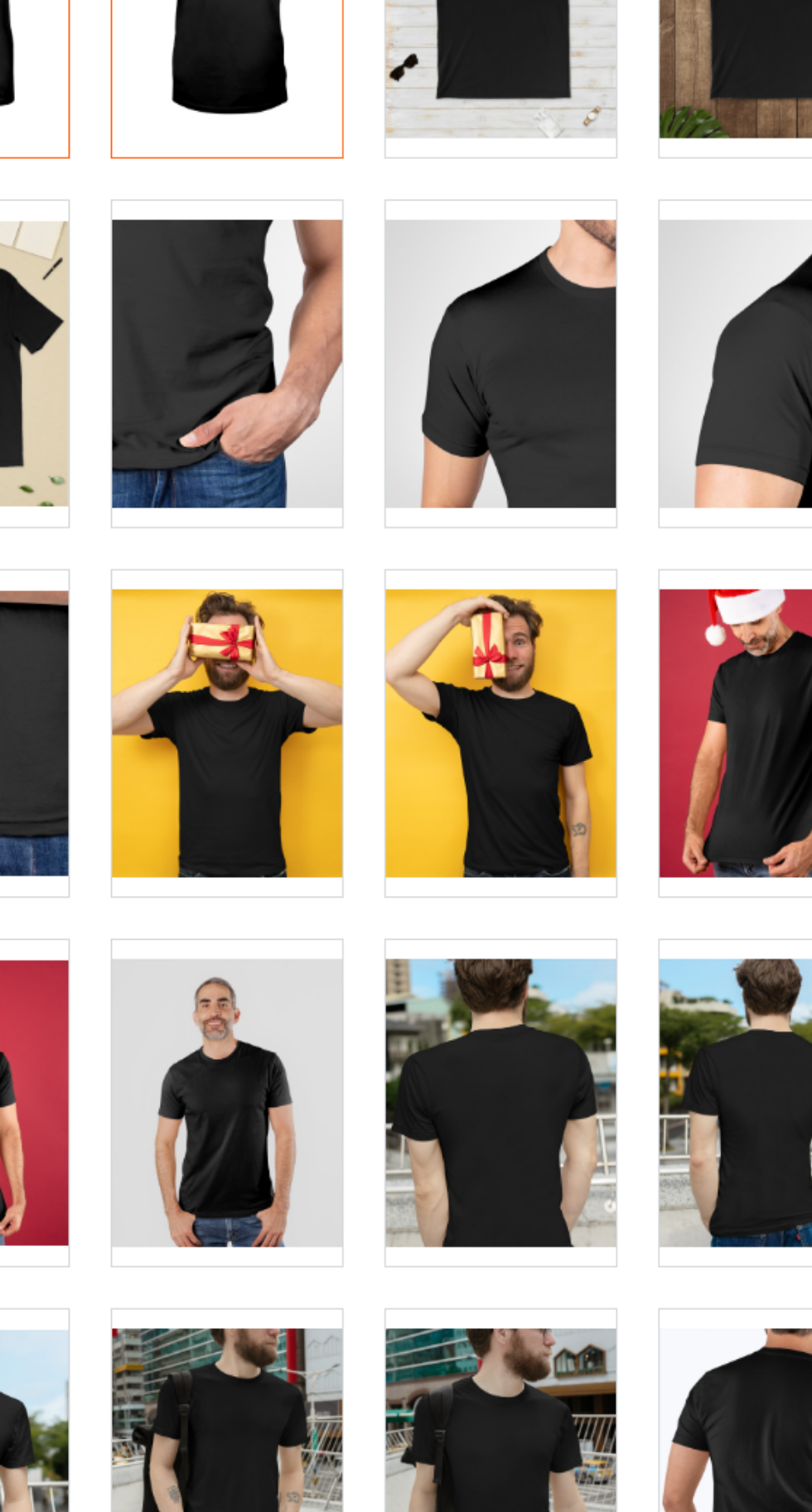
scroll to position [1547, 0]
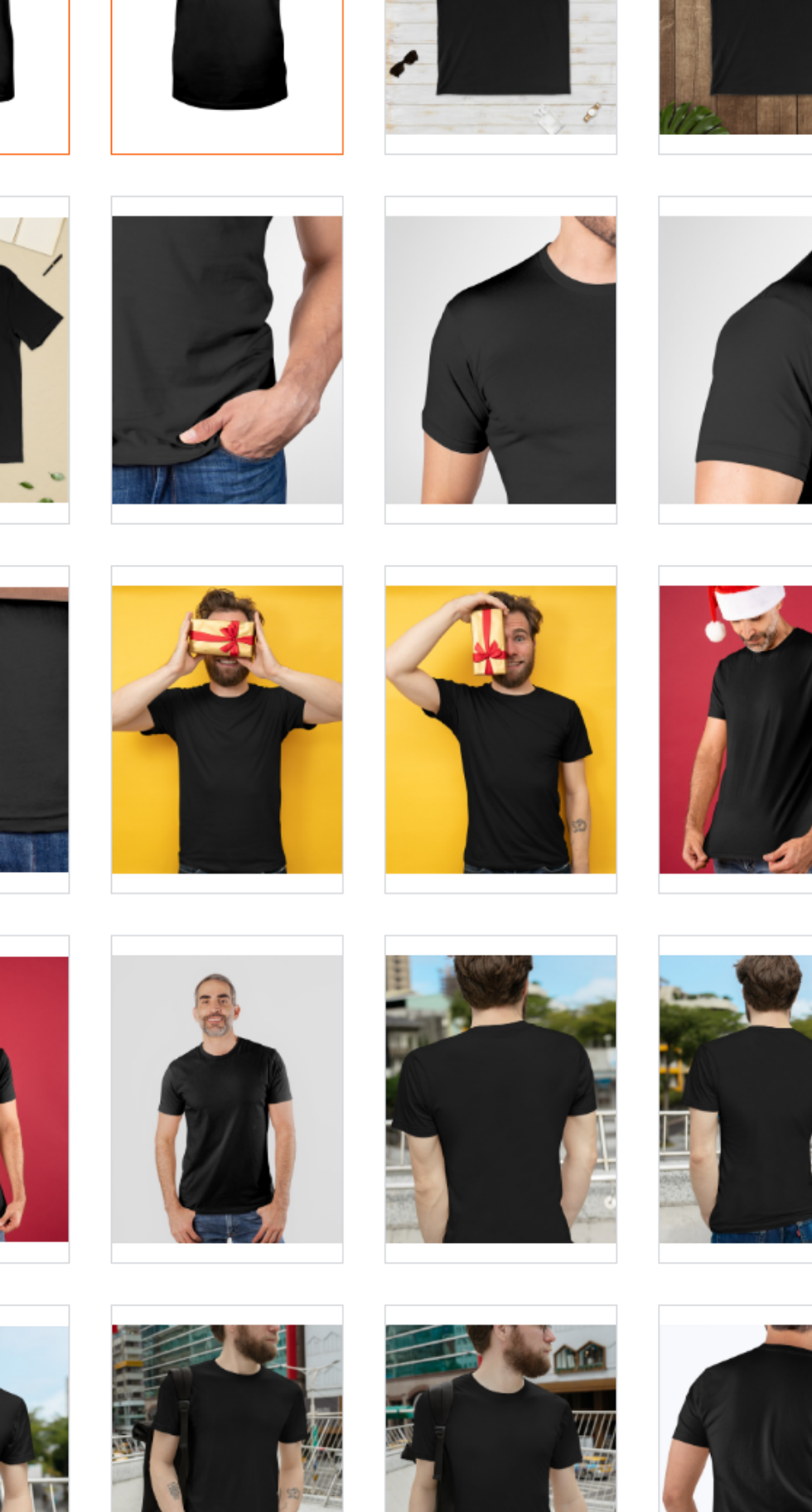
click at [494, 846] on div at bounding box center [484, 818] width 131 height 185
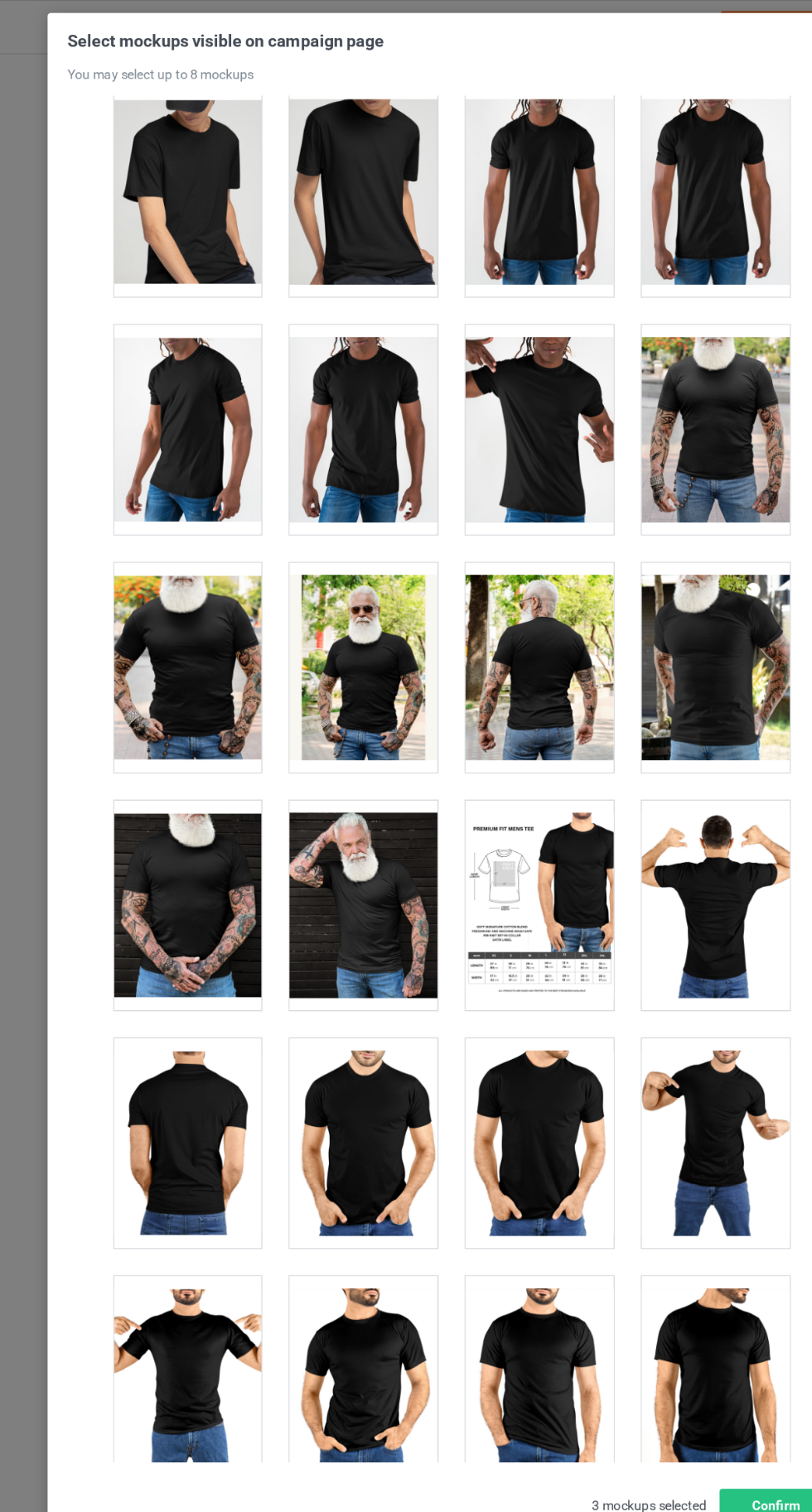
scroll to position [2740, 0]
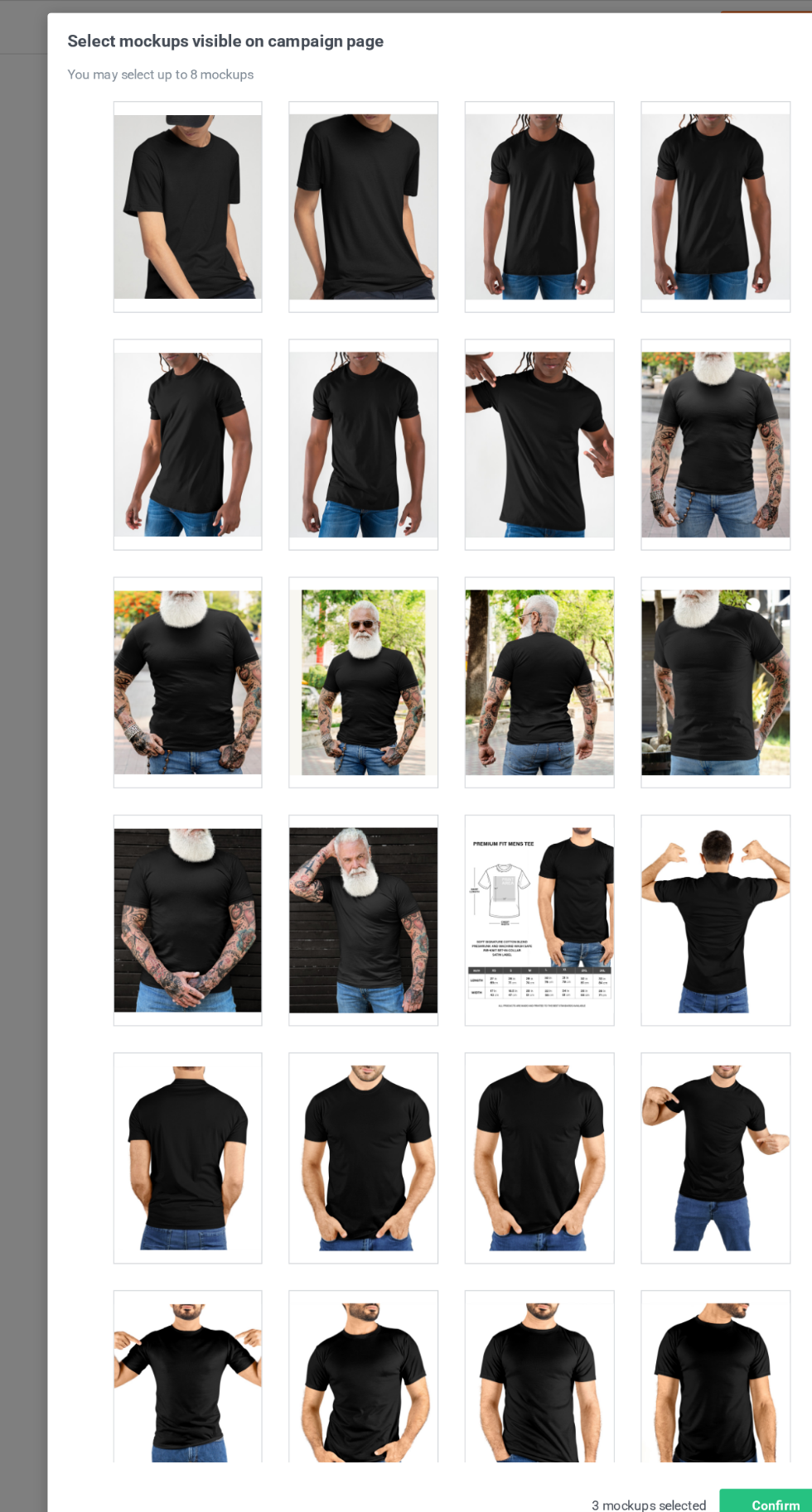
click at [641, 834] on div at bounding box center [639, 813] width 131 height 185
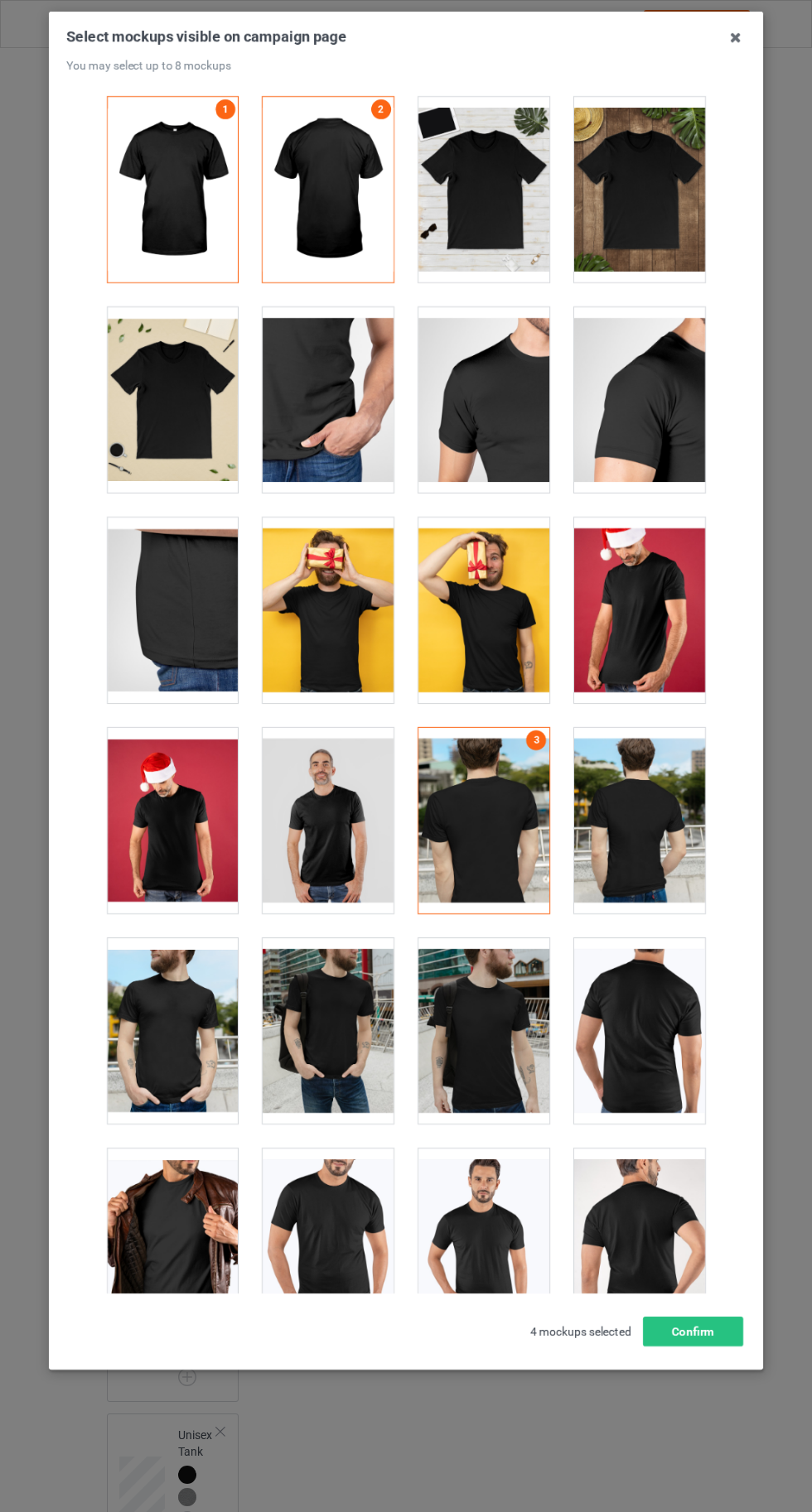
scroll to position [1547, 0]
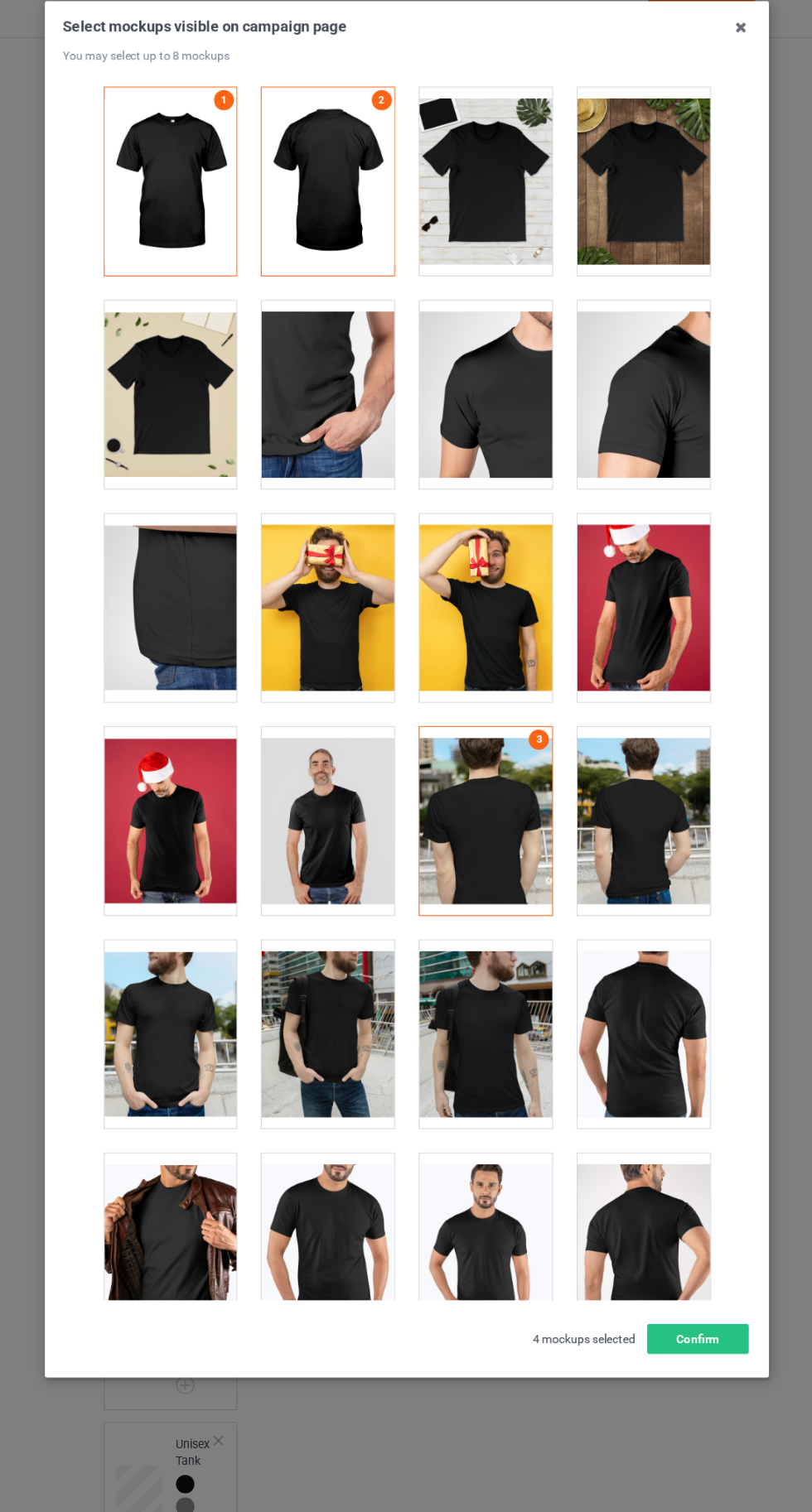
click at [734, 38] on icon at bounding box center [734, 37] width 26 height 26
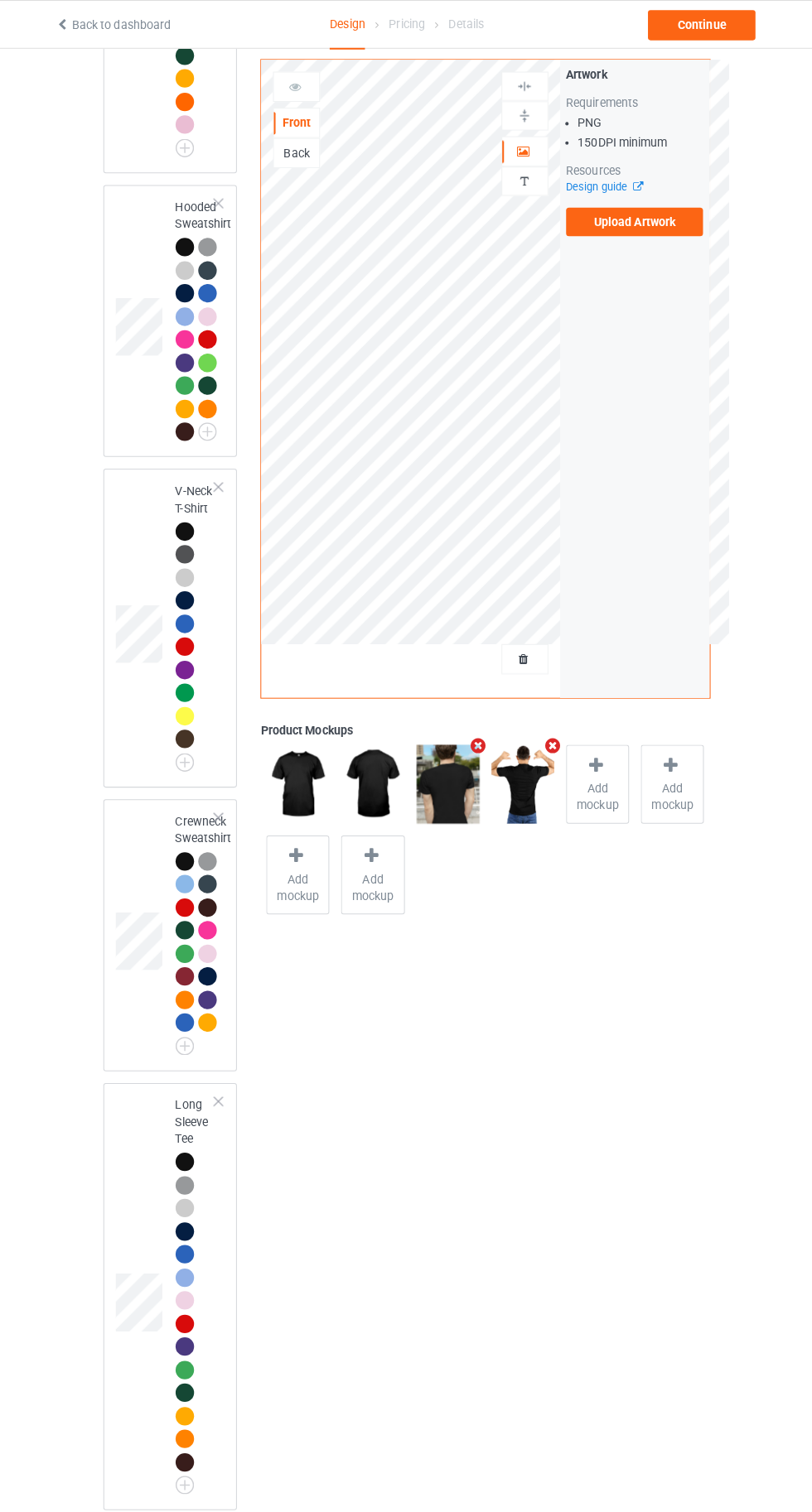
scroll to position [0, 0]
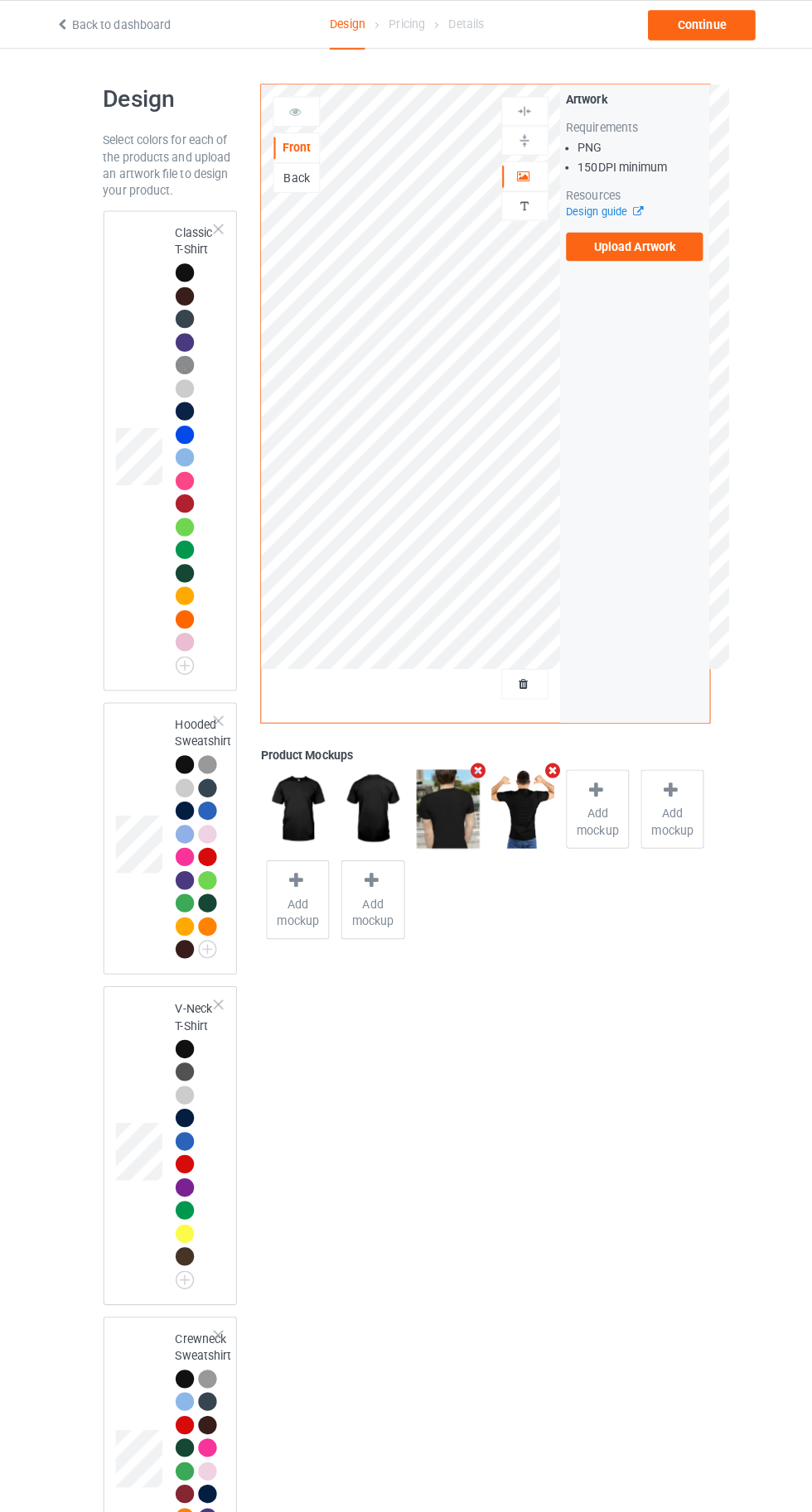
click at [181, 262] on div at bounding box center [187, 268] width 18 height 18
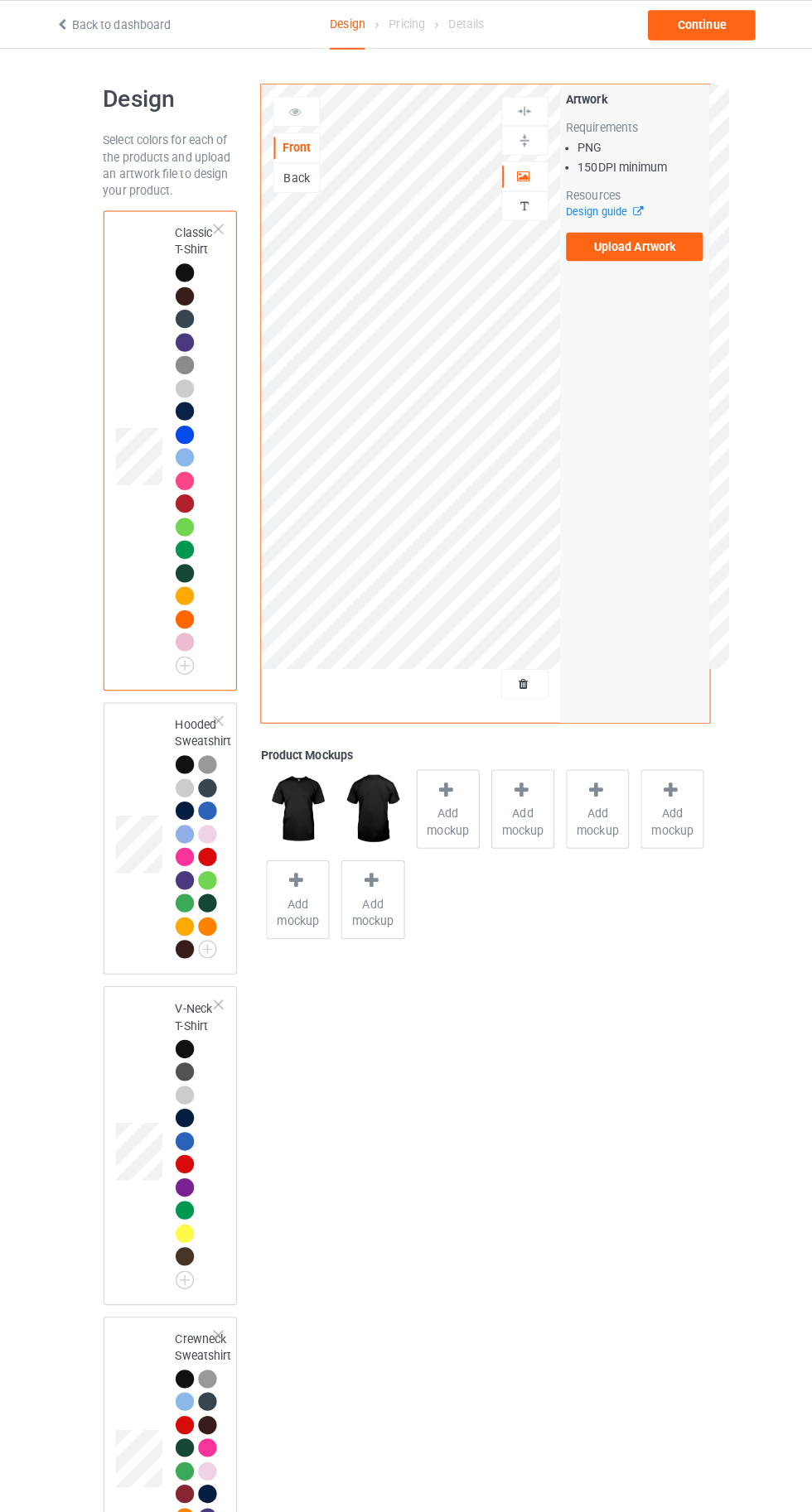
click at [445, 787] on div at bounding box center [447, 782] width 23 height 24
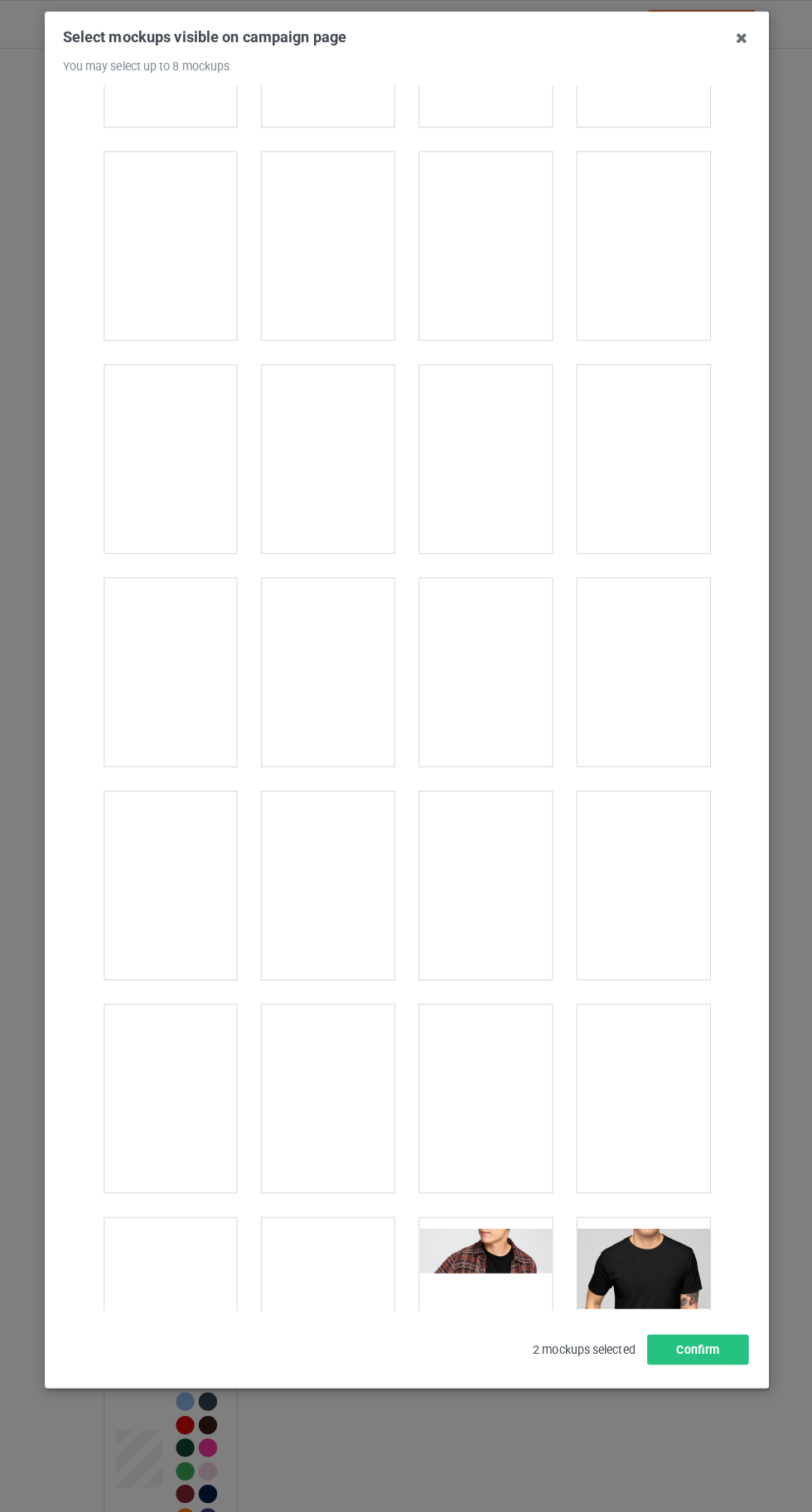
scroll to position [3524, 0]
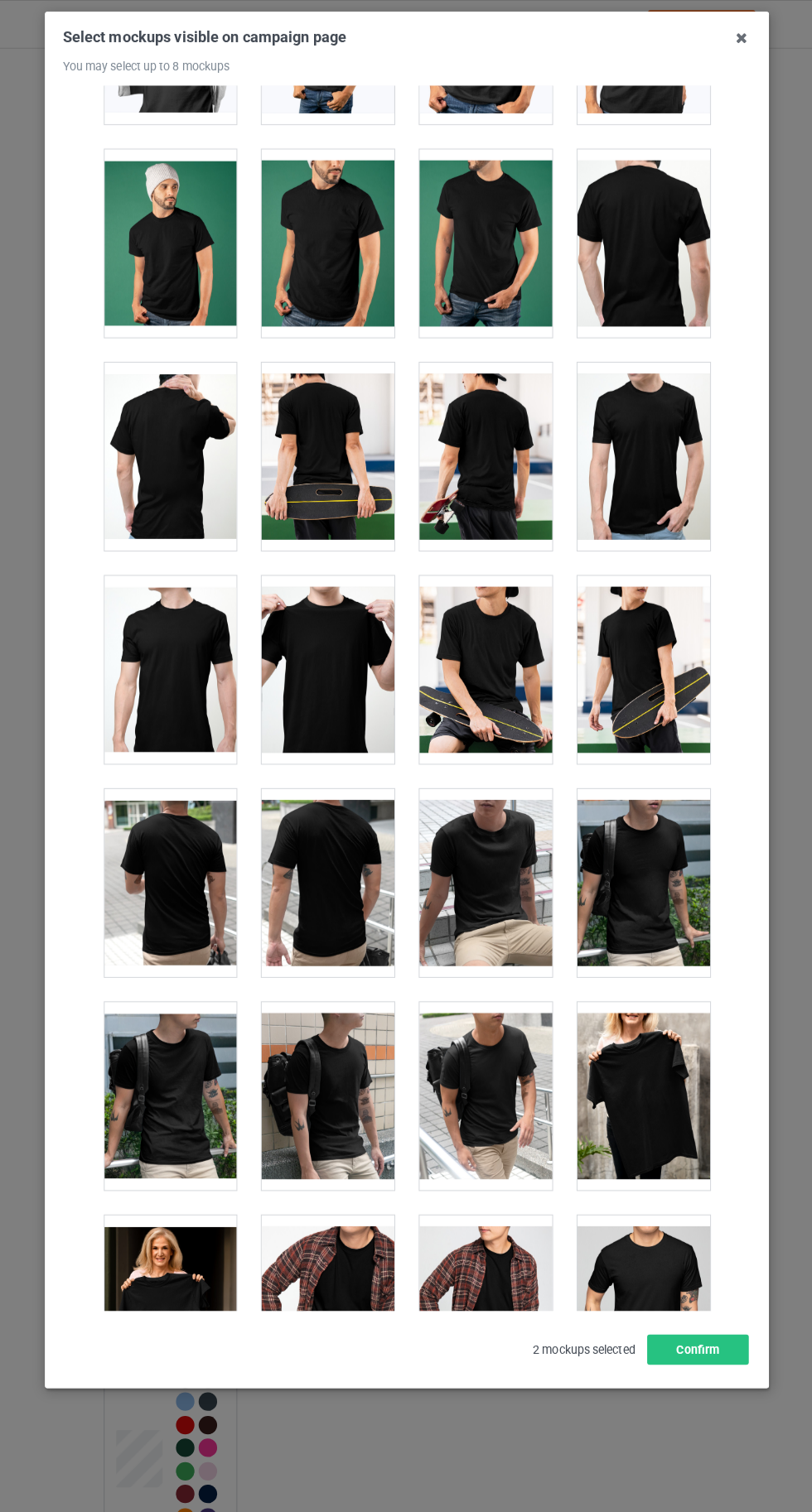
click at [334, 435] on div at bounding box center [328, 449] width 131 height 185
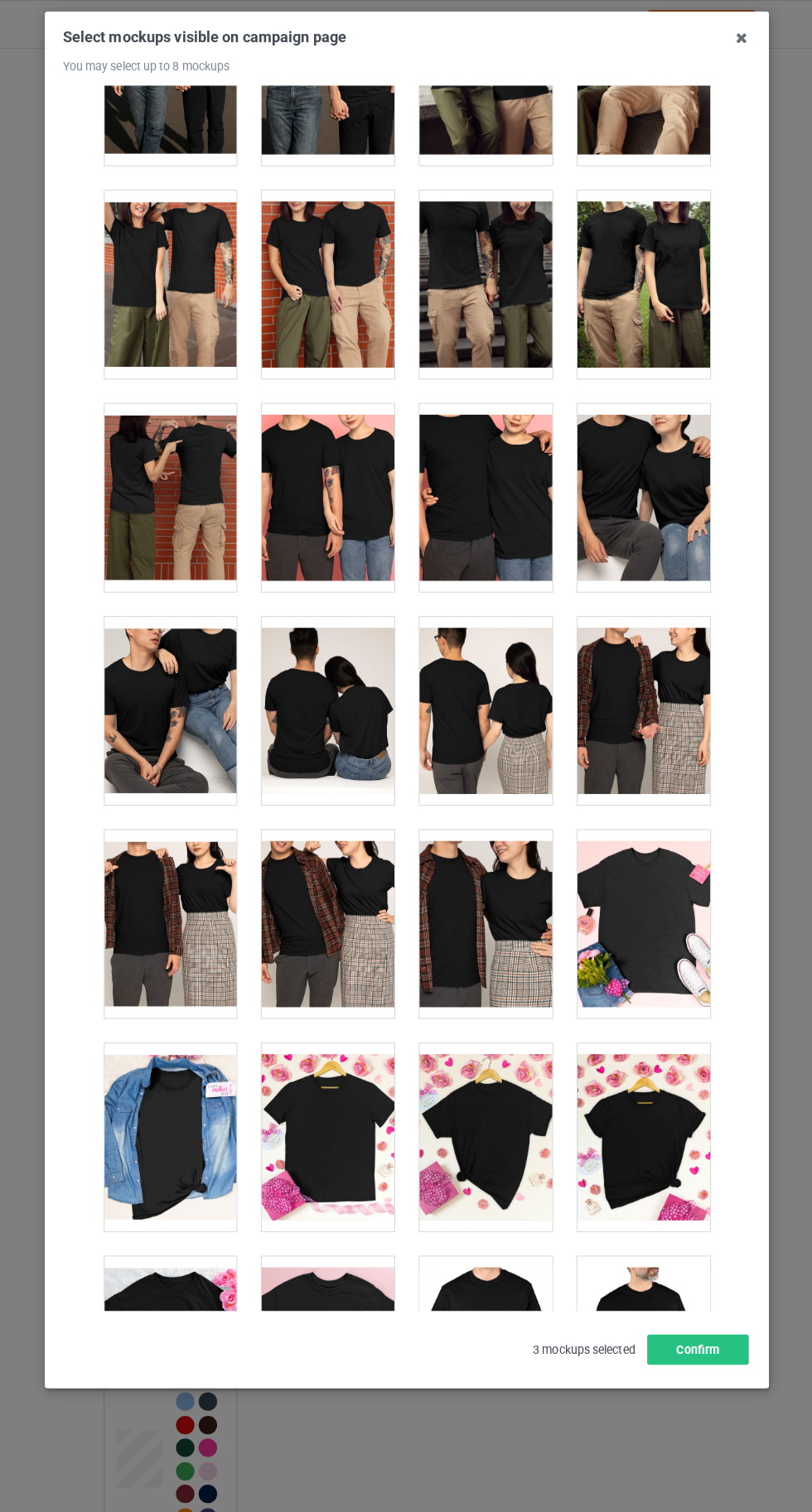
scroll to position [5795, 0]
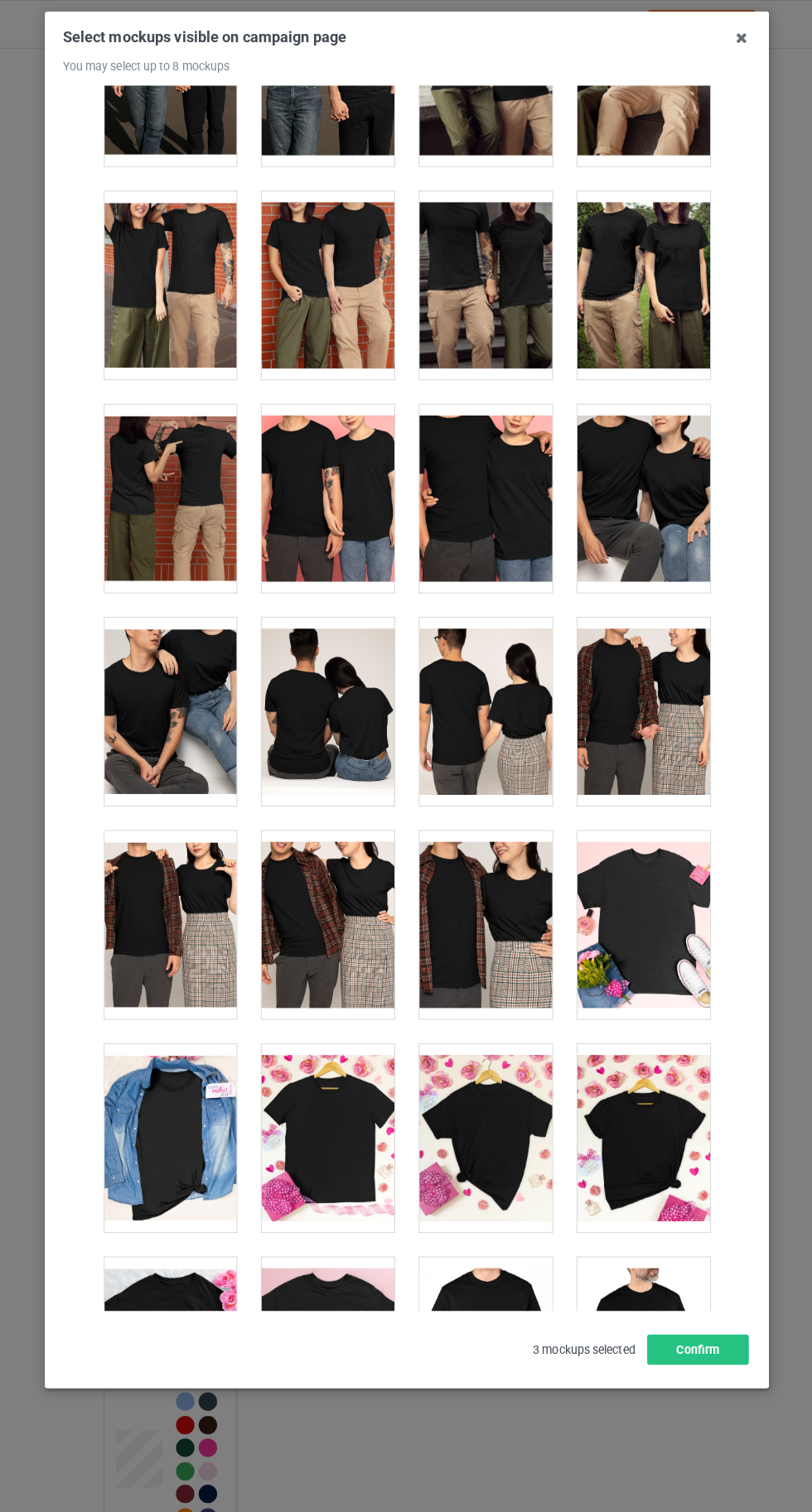
click at [160, 476] on div at bounding box center [172, 491] width 131 height 185
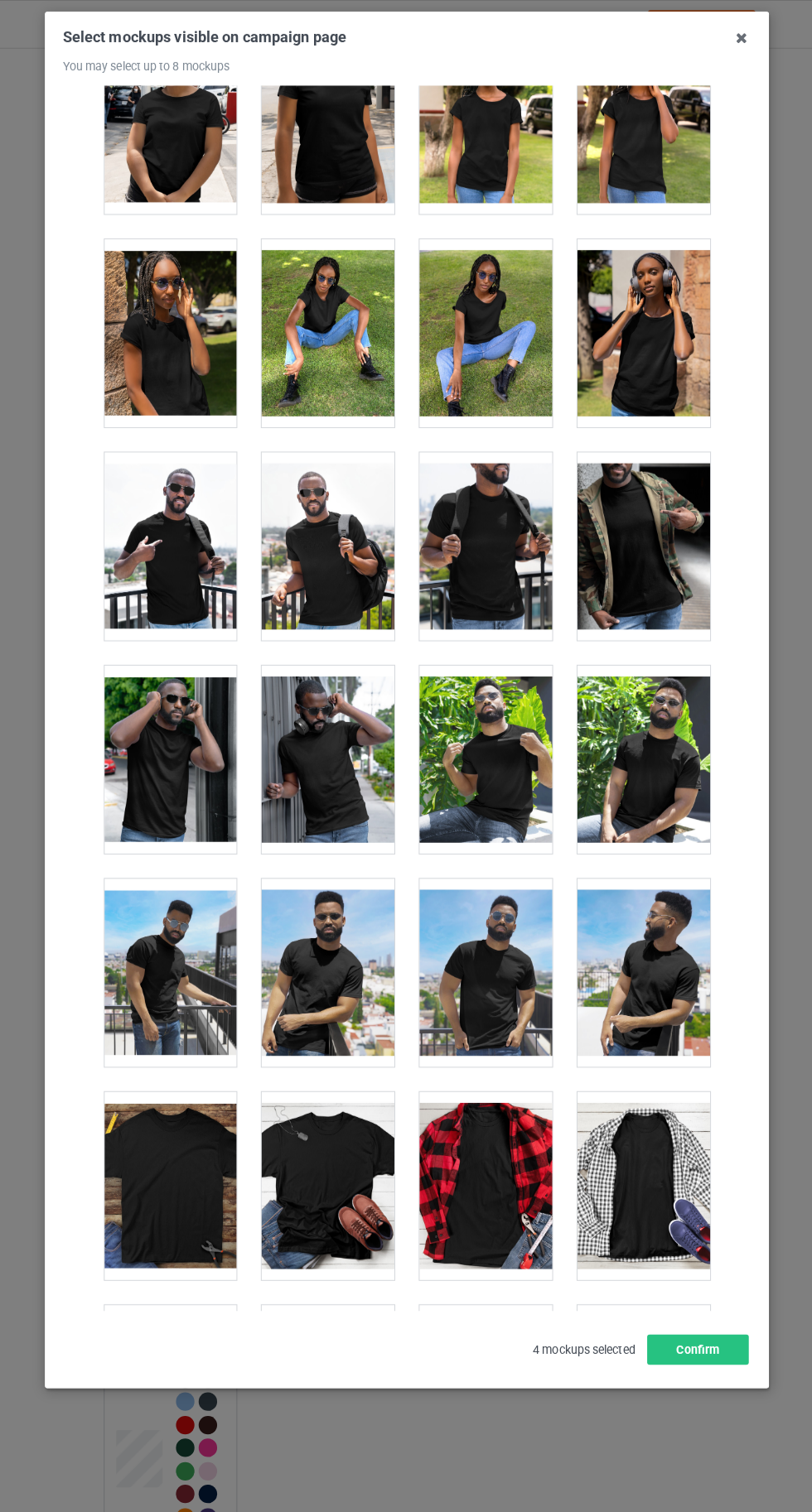
scroll to position [10225, 0]
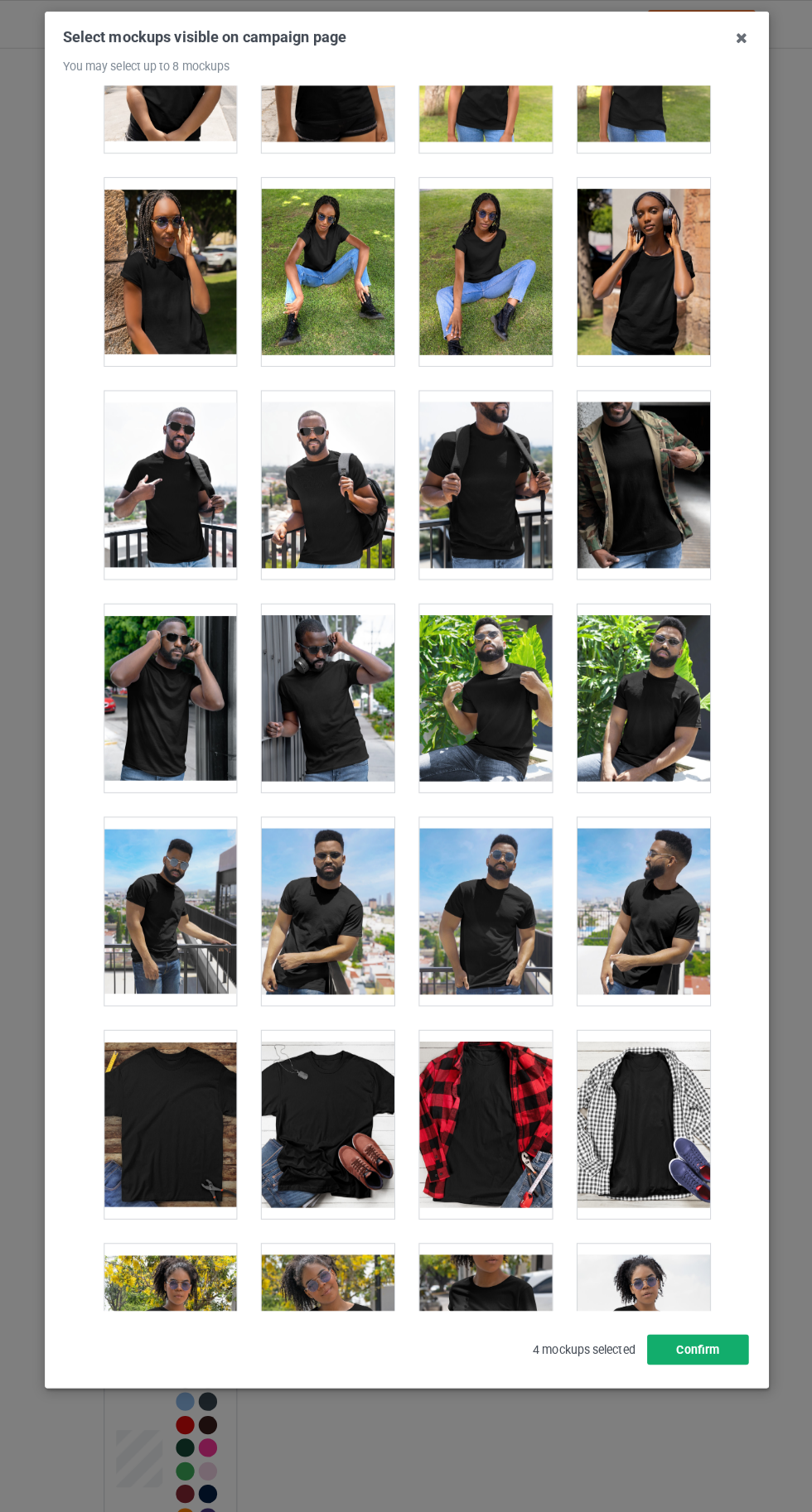
click at [709, 1346] on button "Confirm" at bounding box center [692, 1331] width 100 height 30
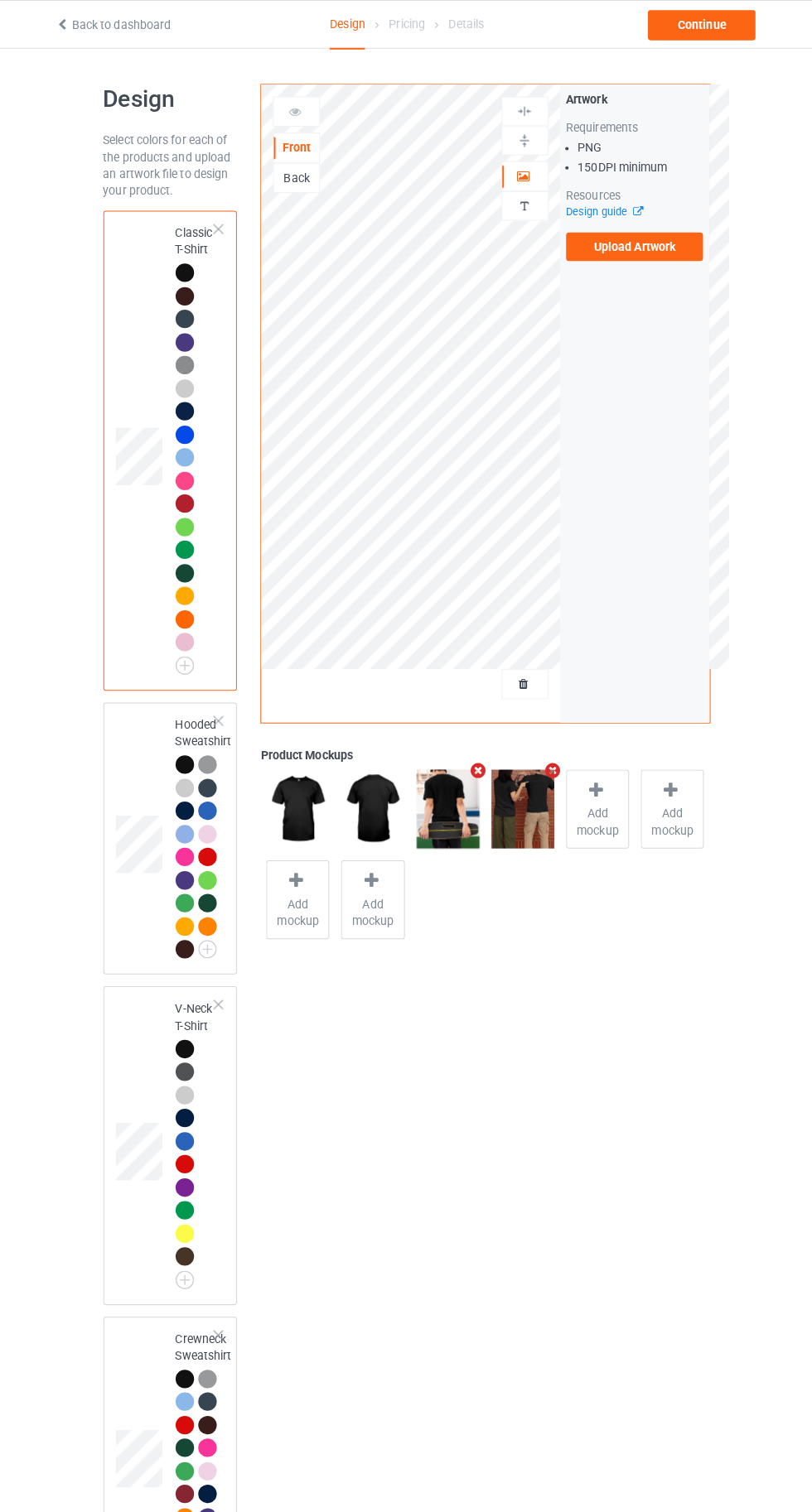
click at [277, 179] on div "Back" at bounding box center [297, 175] width 45 height 16
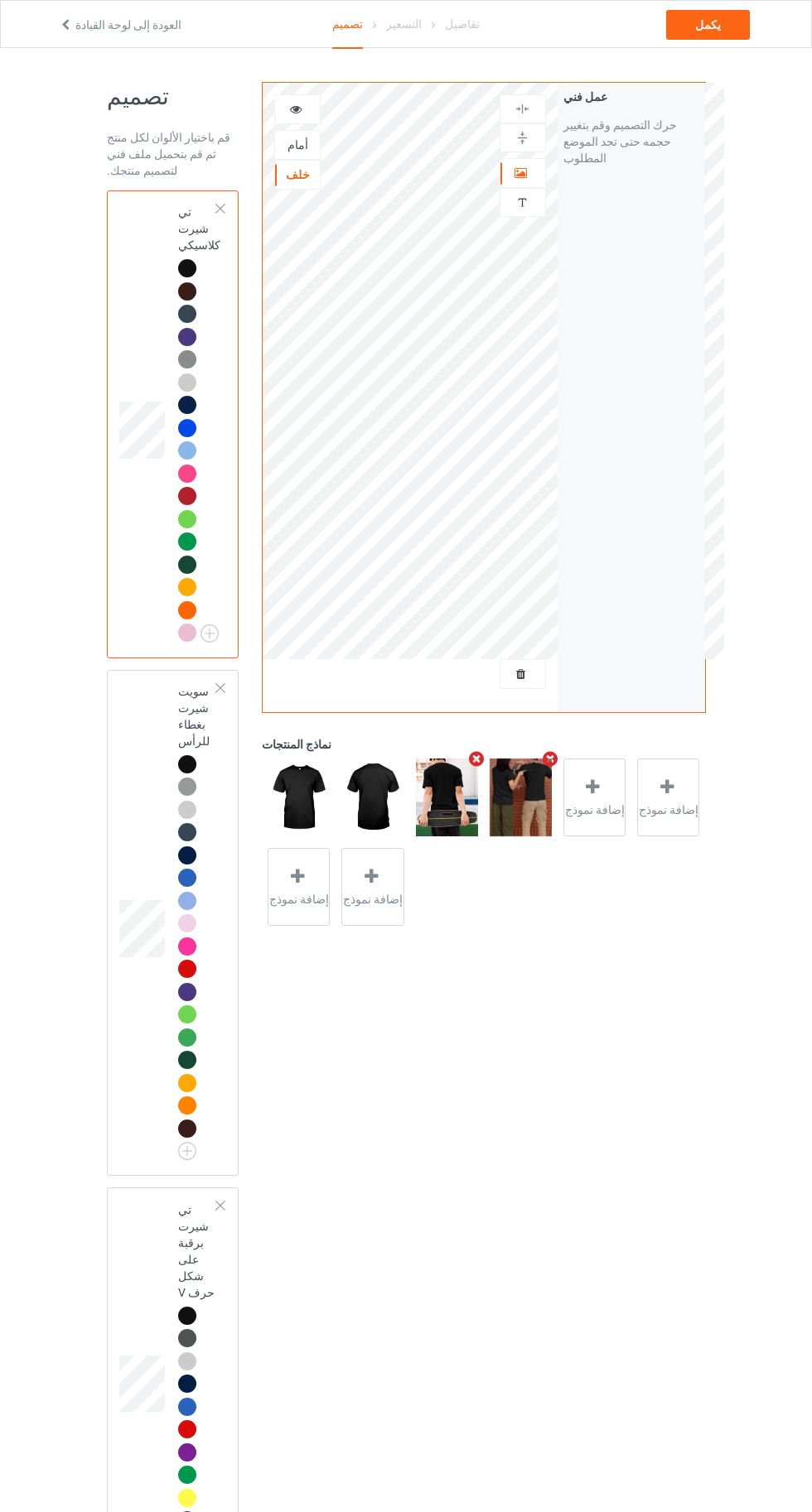
scroll to position [1, 0]
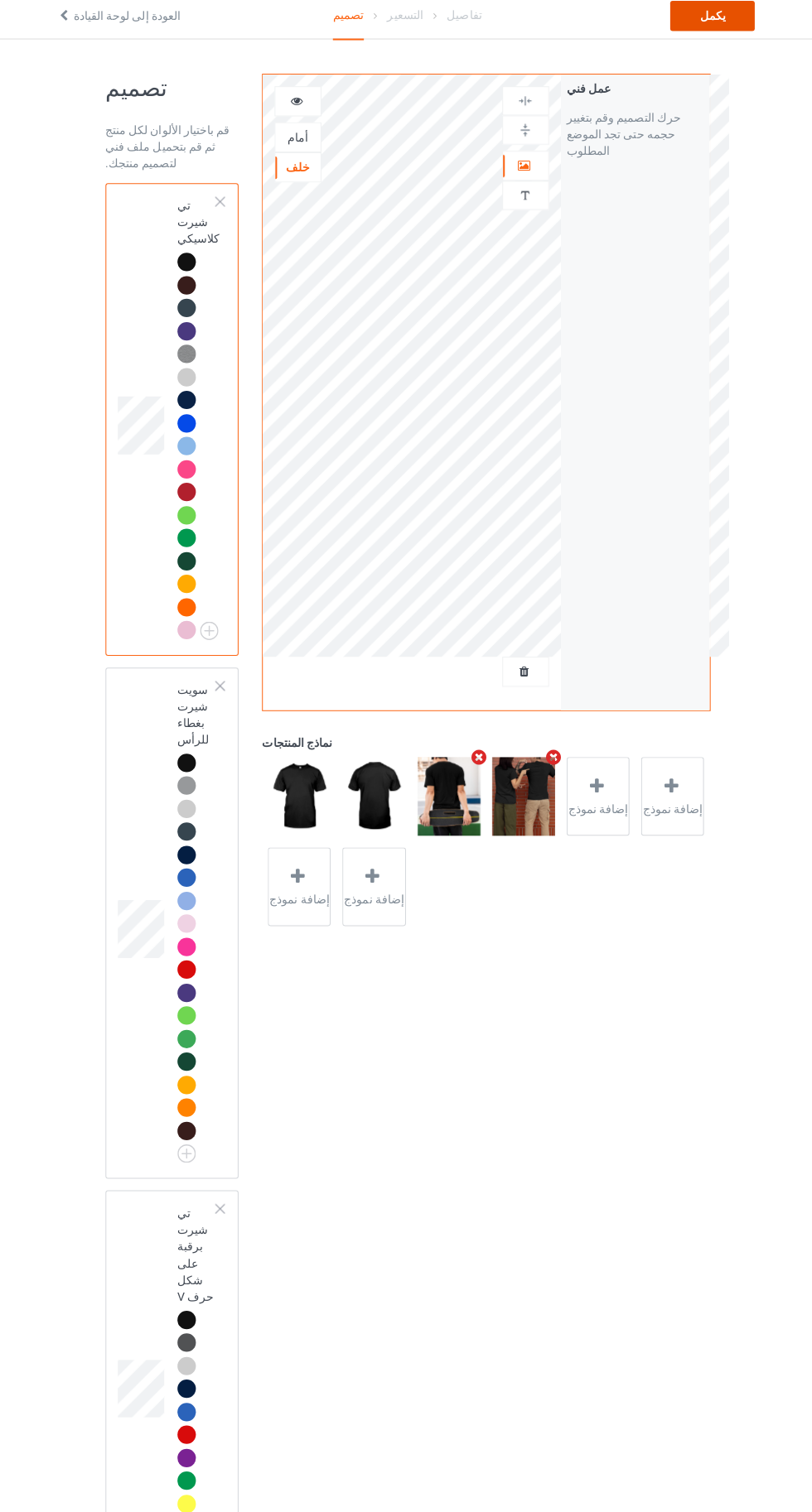
click at [723, 25] on div "يكمل" at bounding box center [707, 24] width 83 height 30
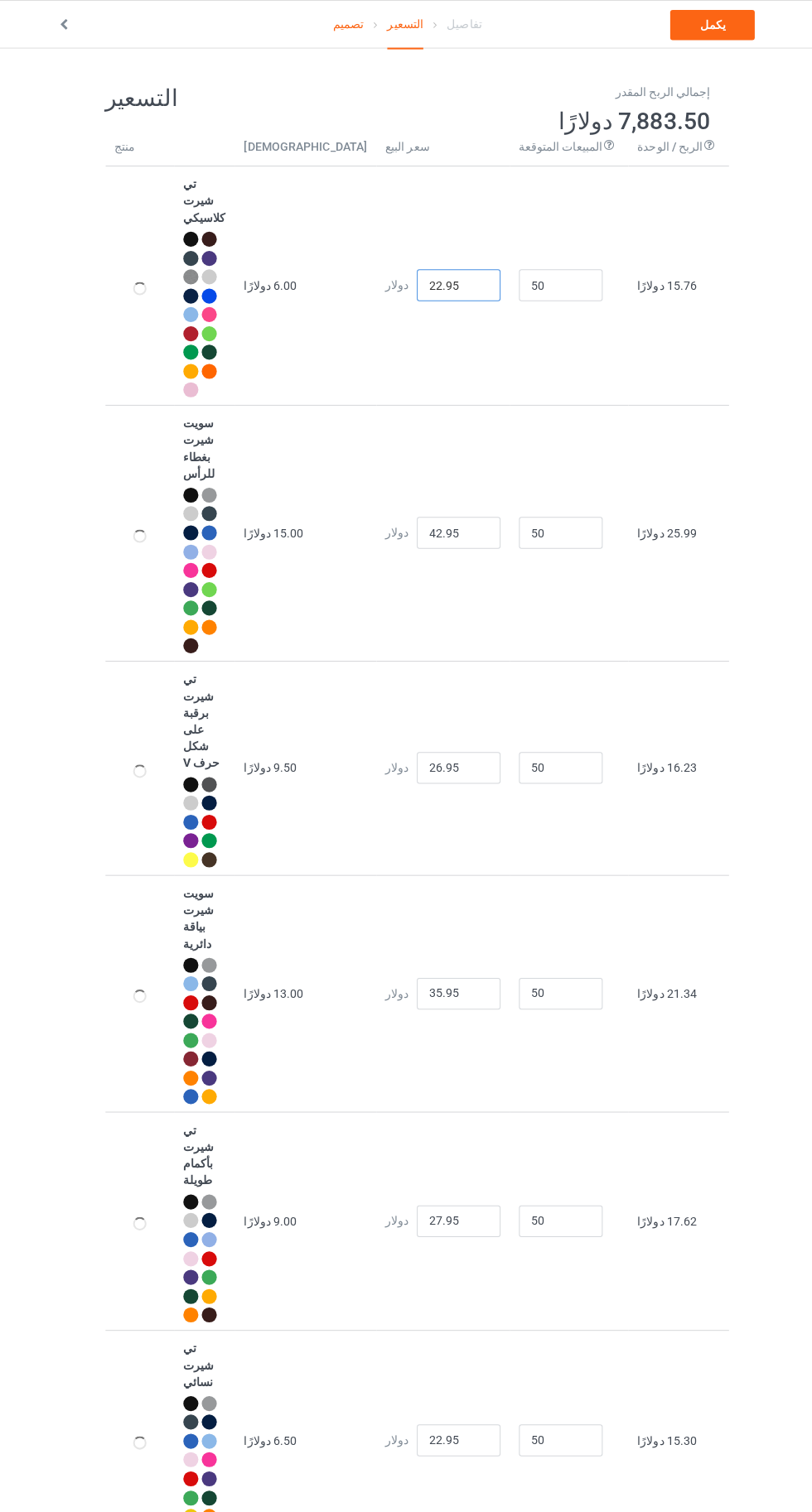
click at [426, 266] on input "22.95" at bounding box center [455, 282] width 82 height 31
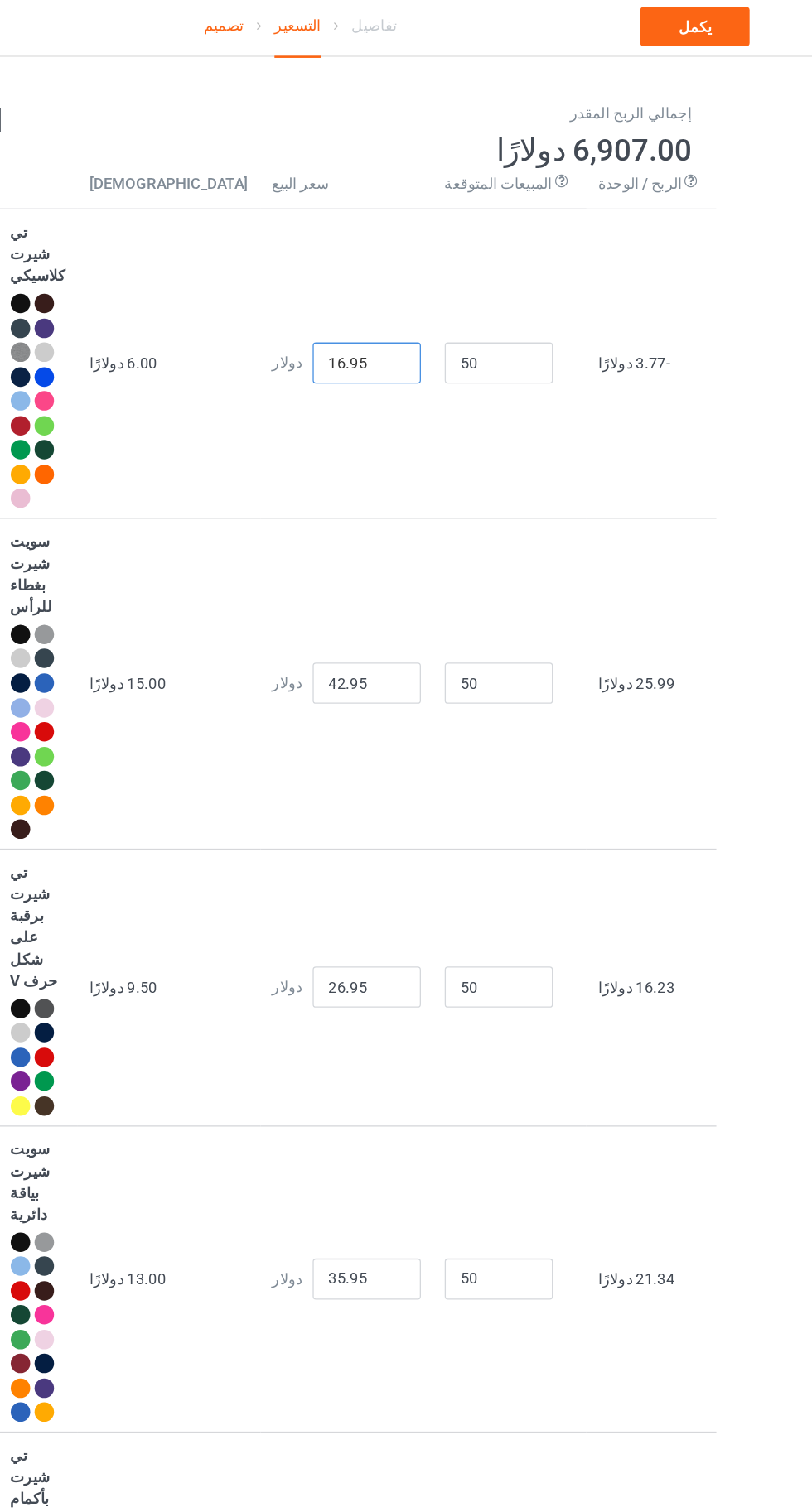
click at [425, 266] on input "16.95" at bounding box center [455, 282] width 82 height 31
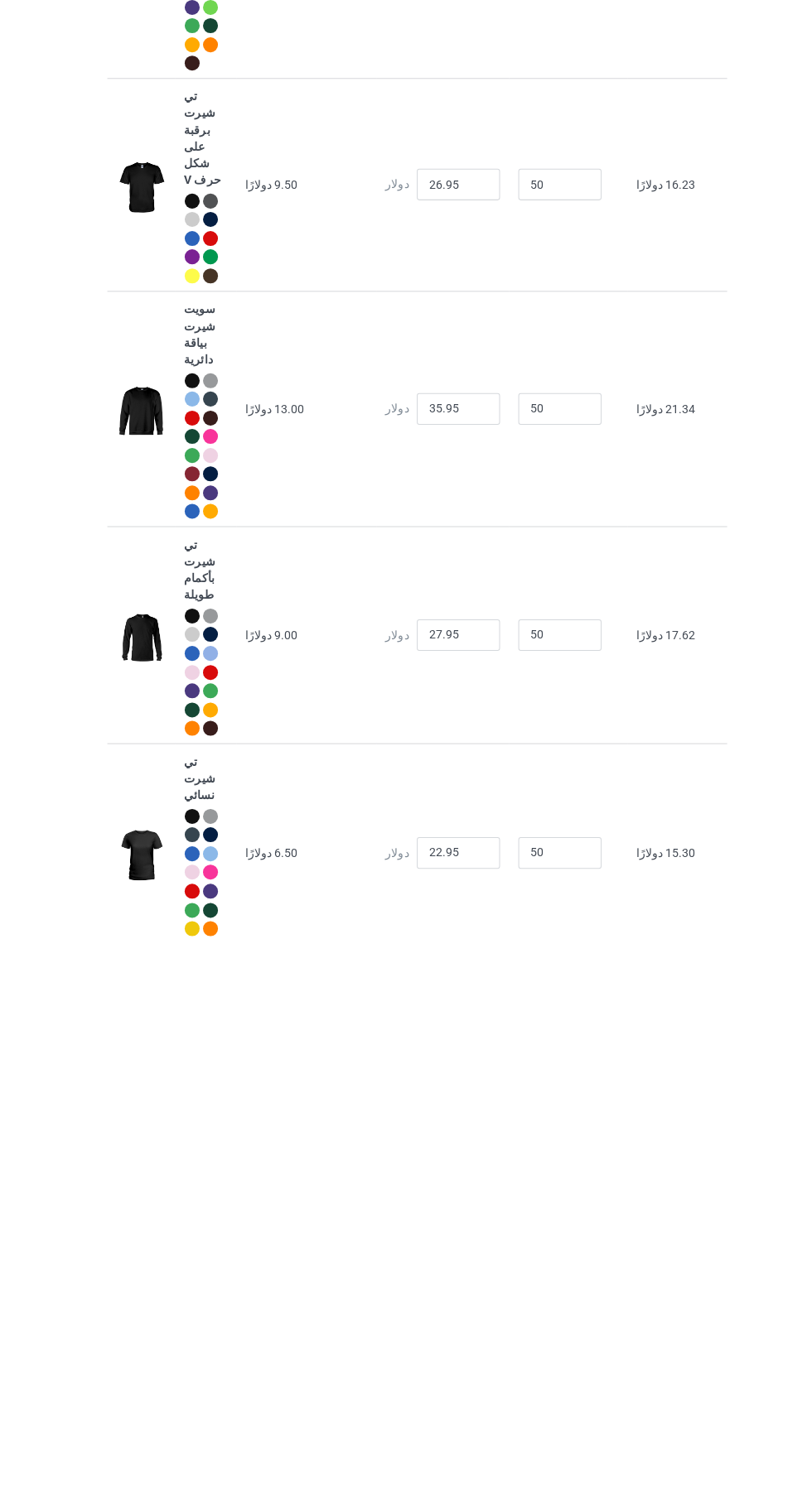
type input "16.95"
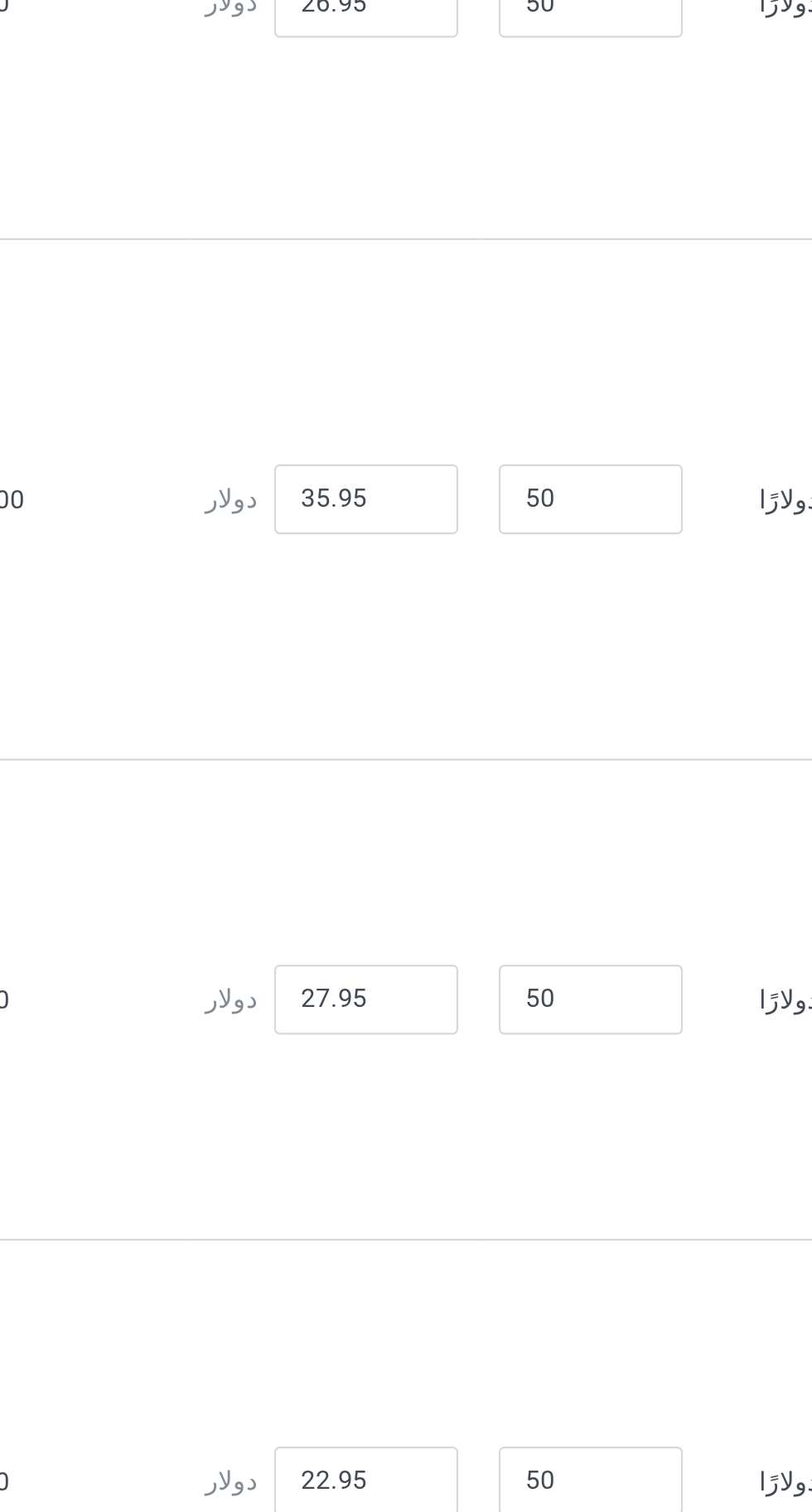
type input "20.95"
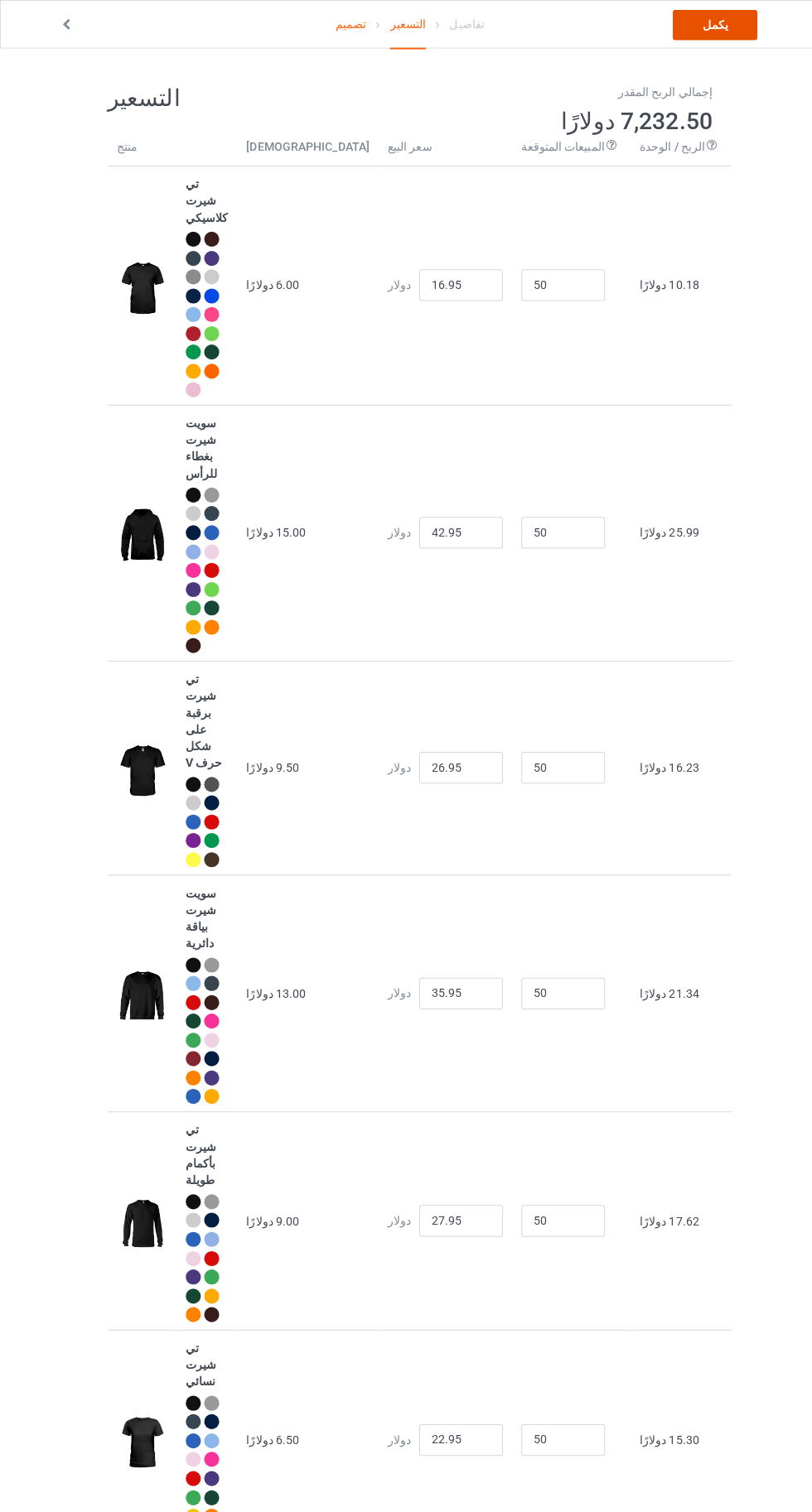
click at [714, 30] on font "يكمل" at bounding box center [707, 25] width 25 height 14
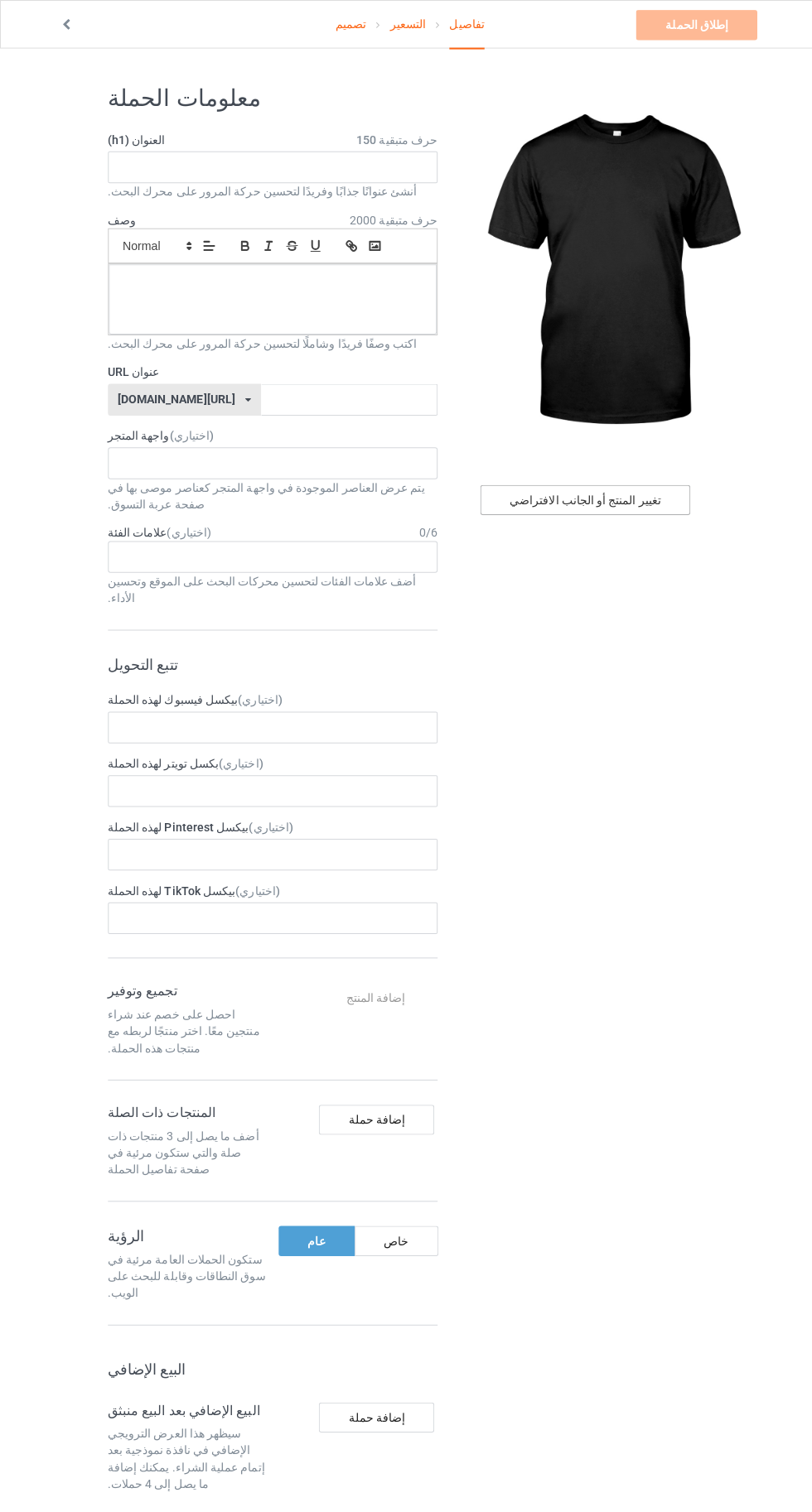
click at [607, 495] on font "تغيير المنتج أو الجانب الافتراضي" at bounding box center [578, 495] width 150 height 14
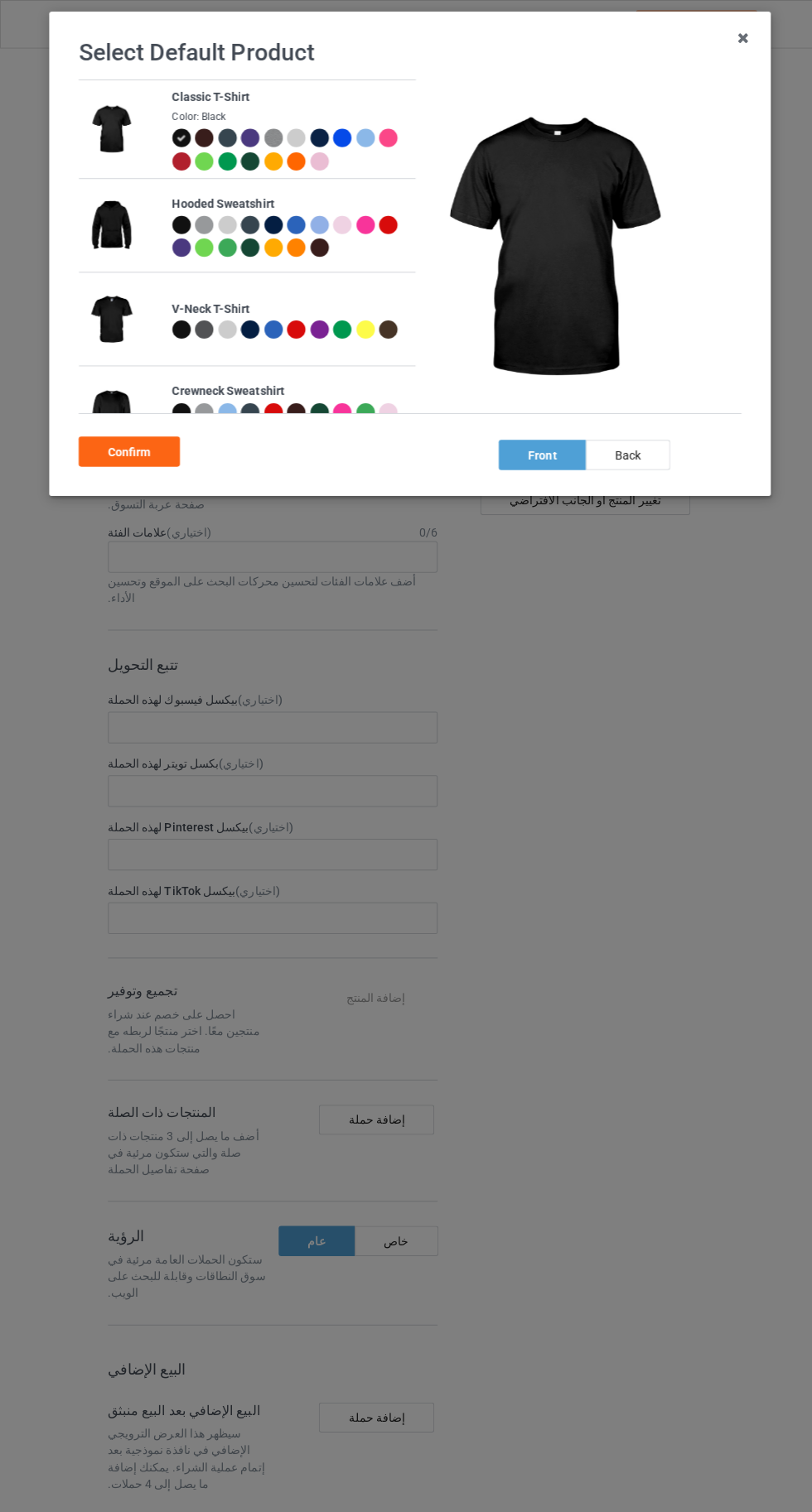
click at [627, 446] on div "back" at bounding box center [621, 450] width 83 height 30
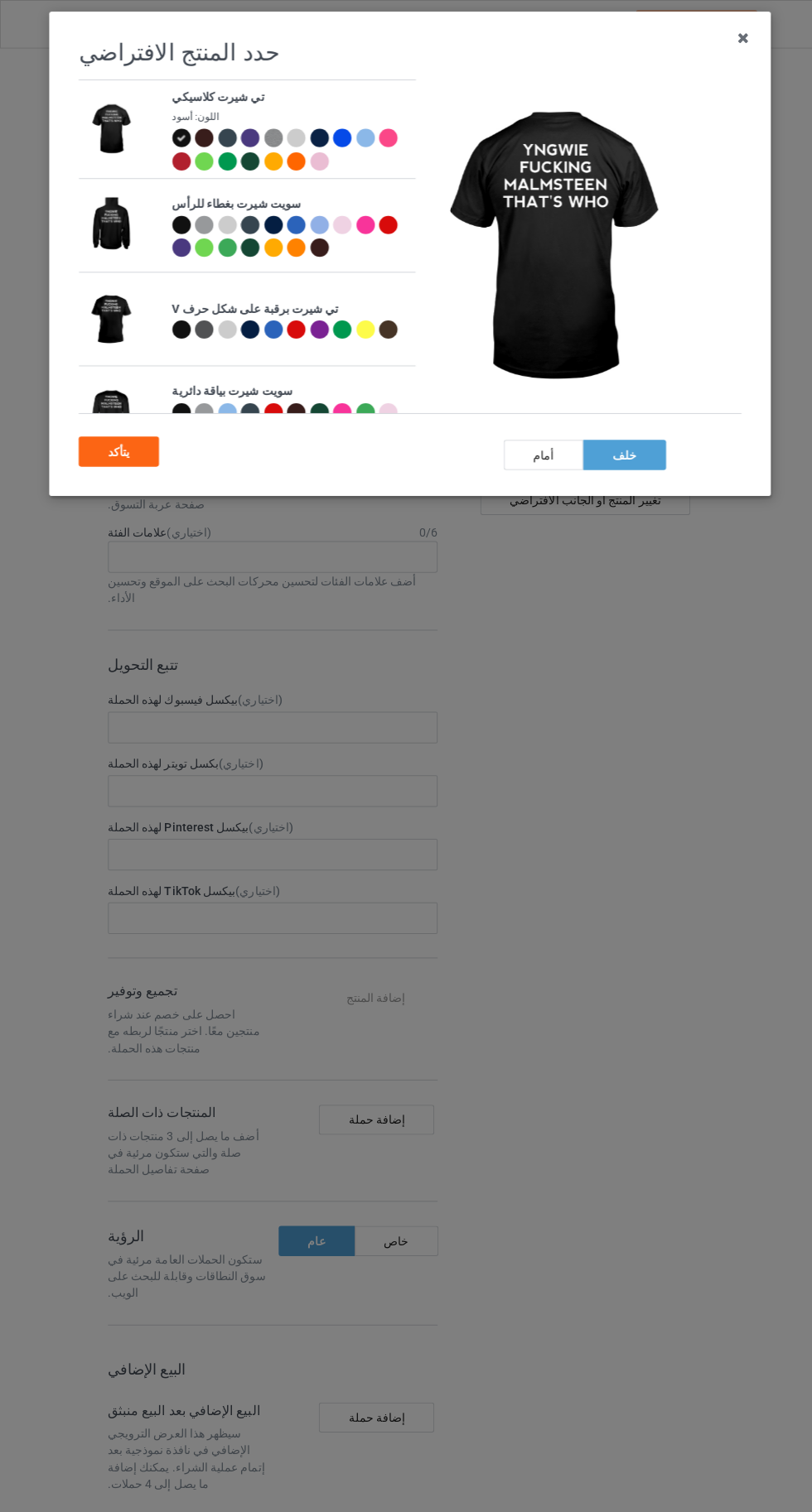
click at [117, 447] on font "يتأكد" at bounding box center [117, 447] width 21 height 14
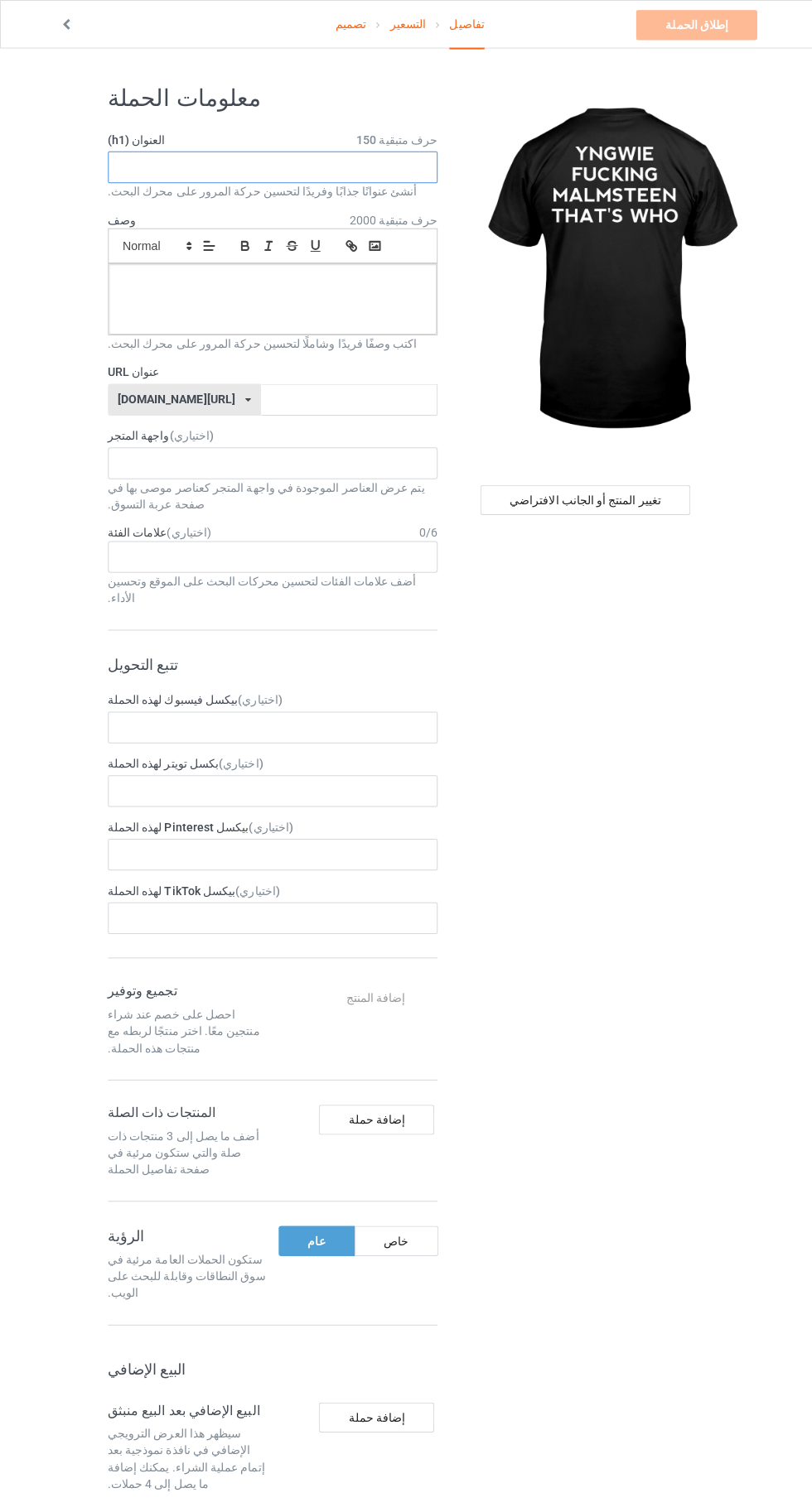
click at [203, 159] on input "text" at bounding box center [269, 166] width 327 height 31
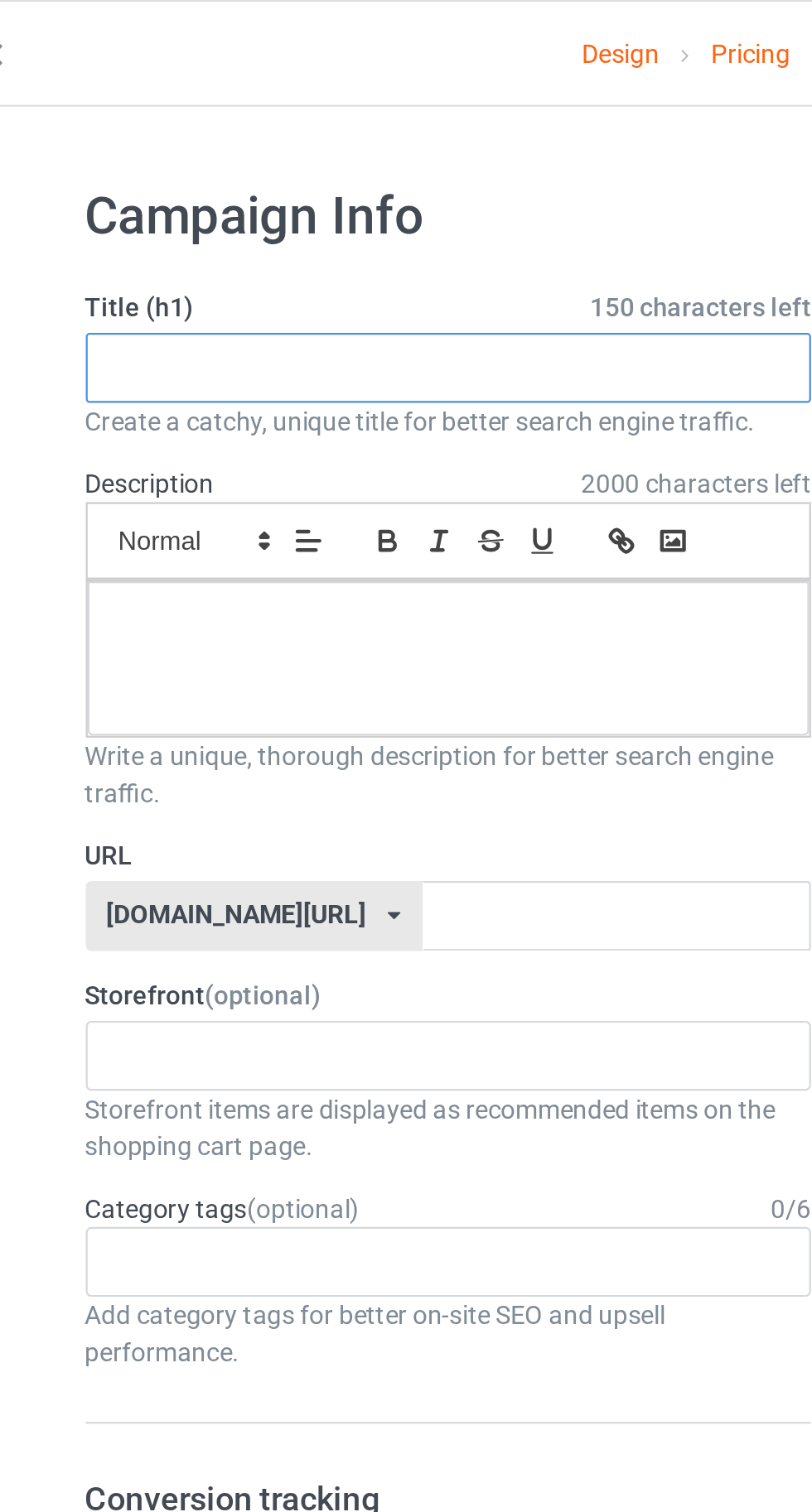
paste input "YNGWIE FUCKING MALMSTEEN THAT'S WHO"
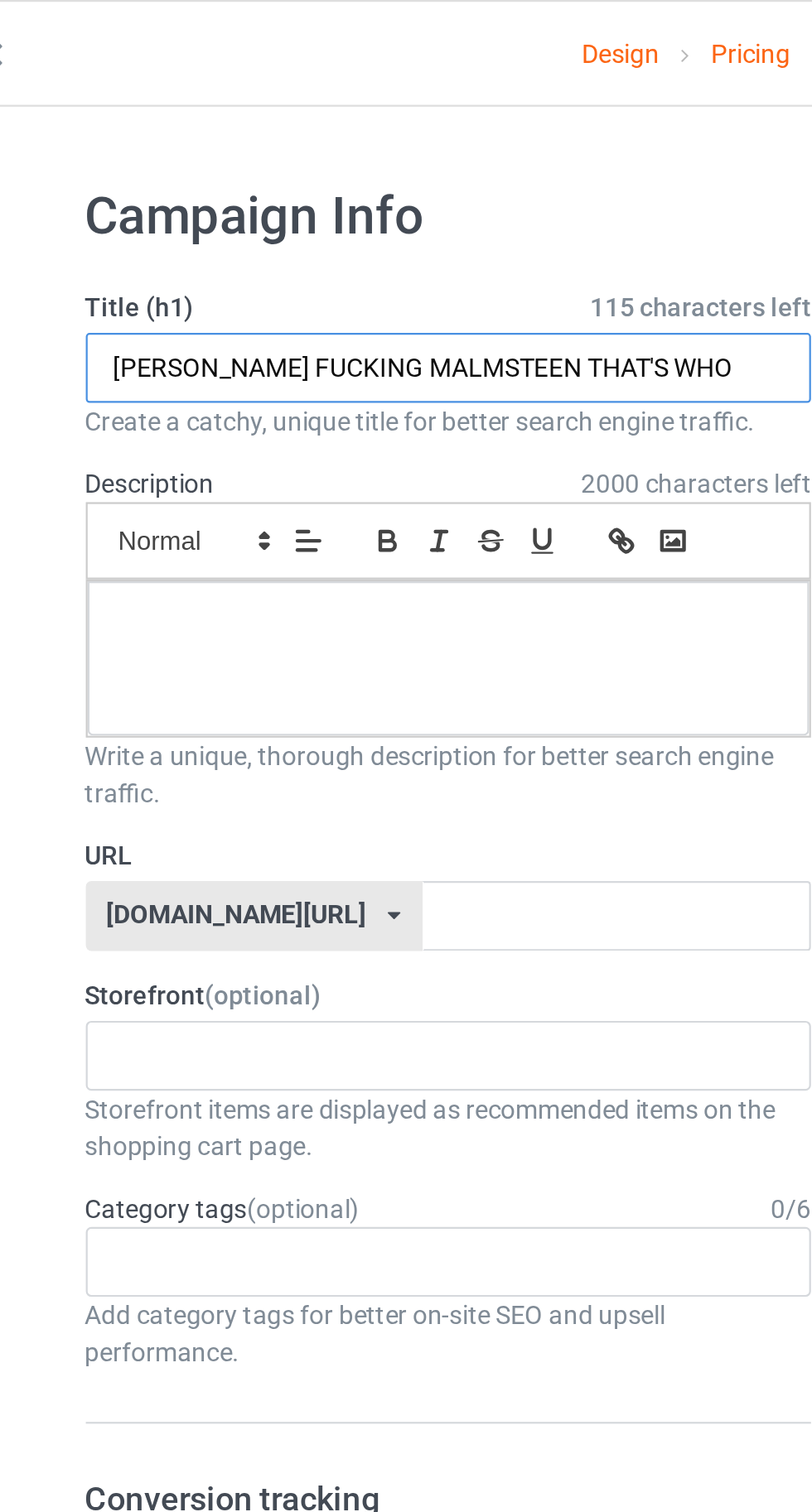
type input "YNGWIE FUCKING MALMSTEEN THAT'S WHO"
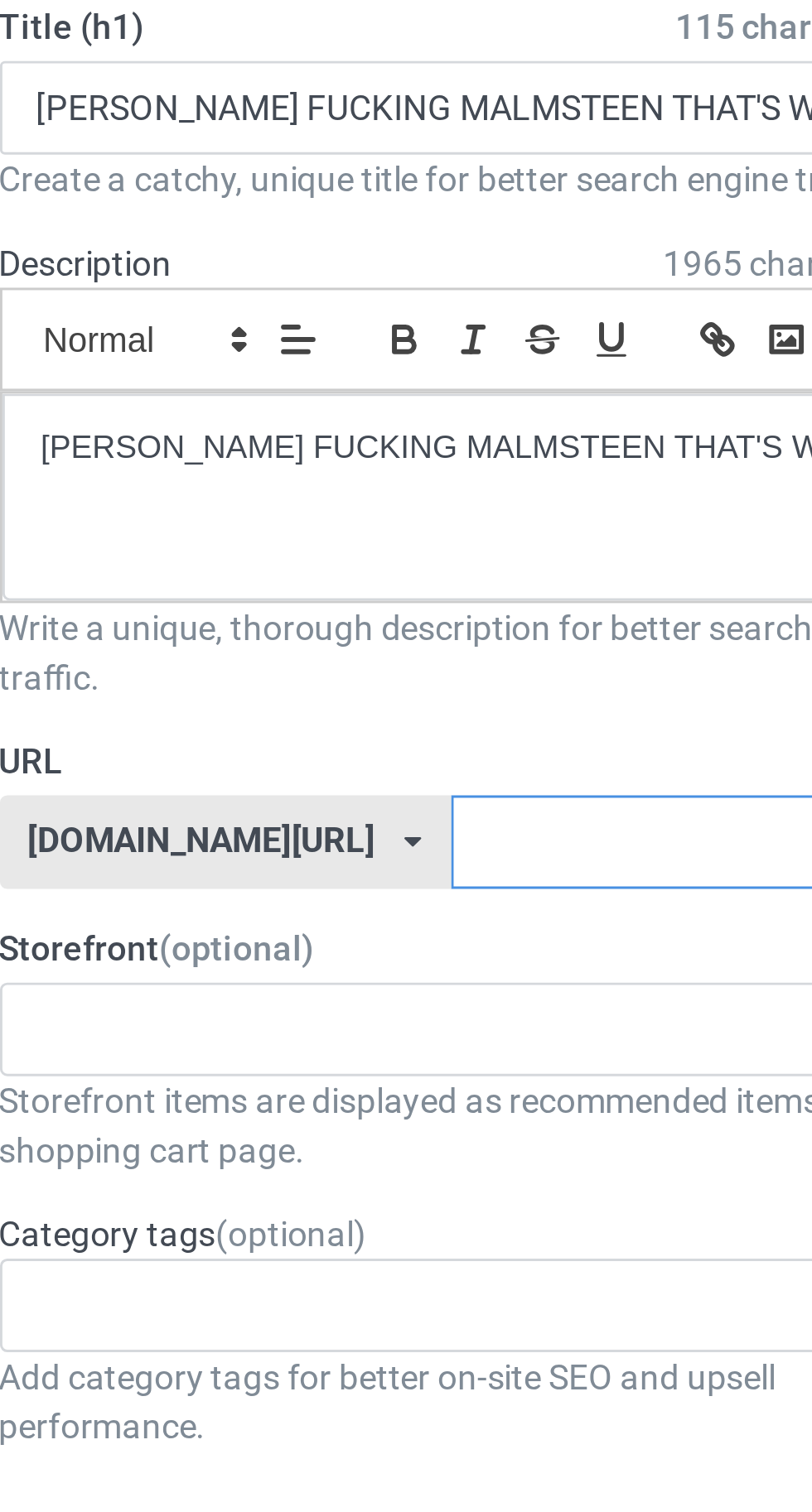
click at [338, 413] on input "text" at bounding box center [346, 412] width 174 height 31
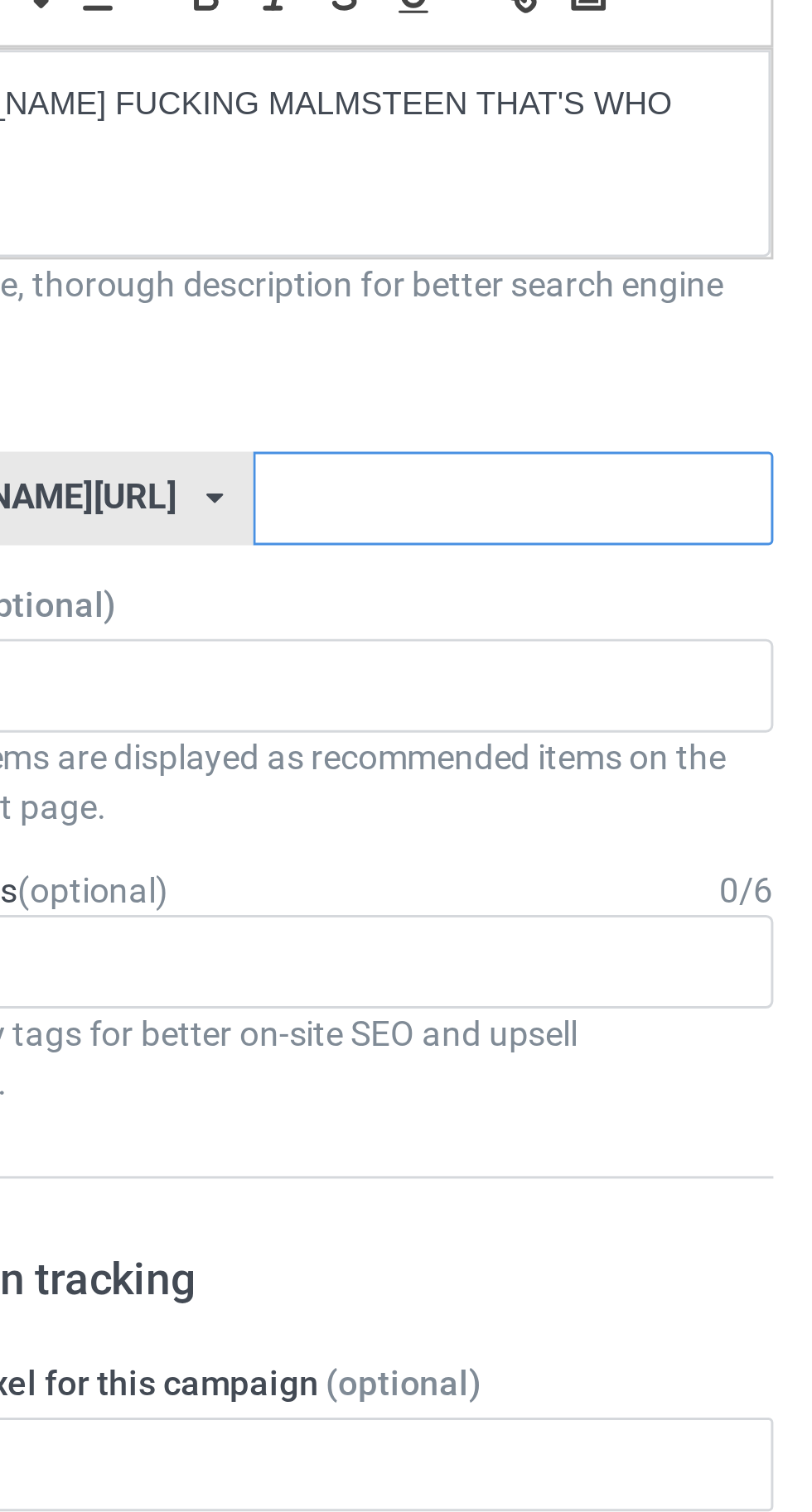
type input "R"
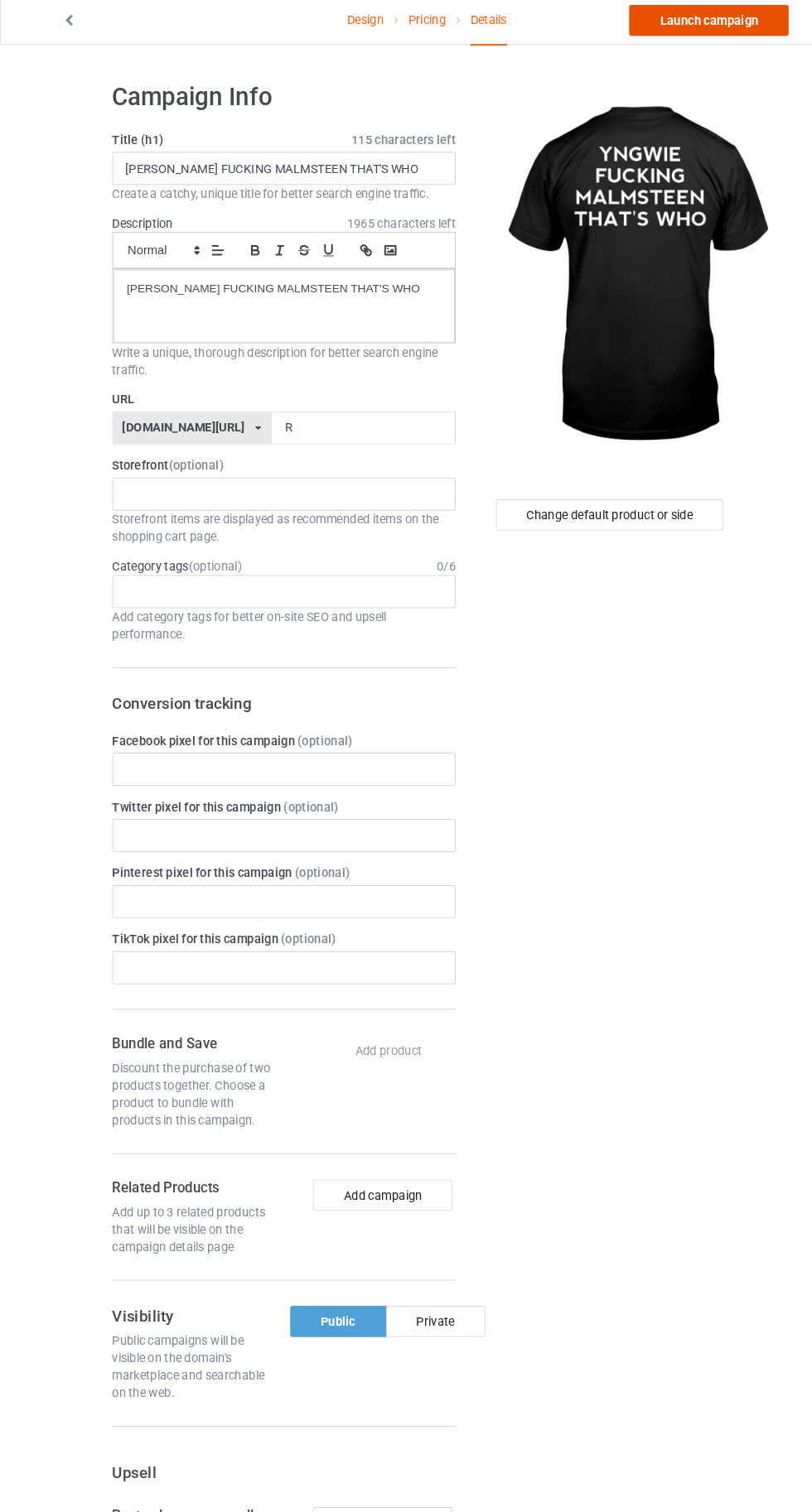
click at [640, 37] on link "Launch campaign" at bounding box center [673, 24] width 151 height 30
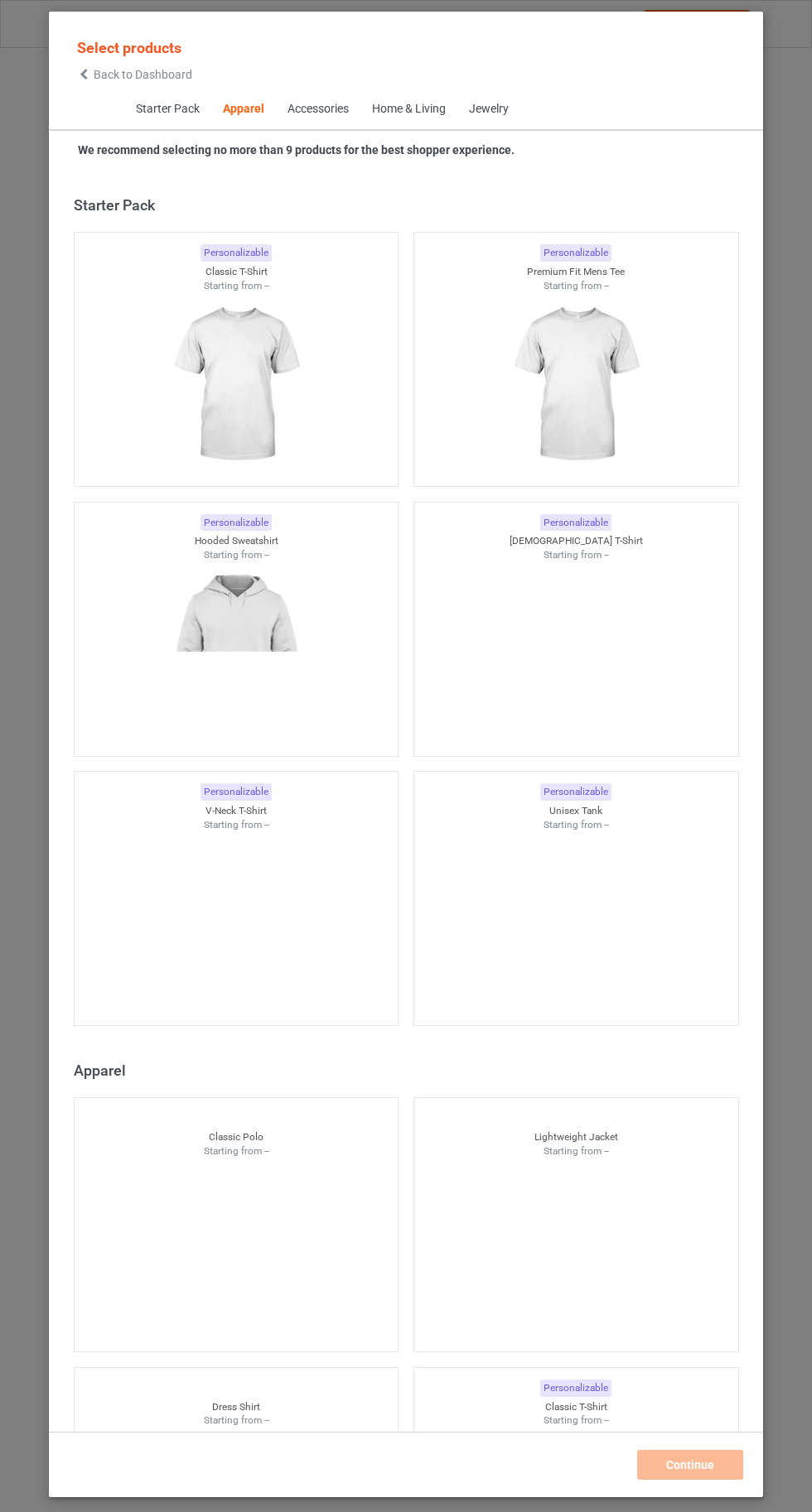
scroll to position [885, 0]
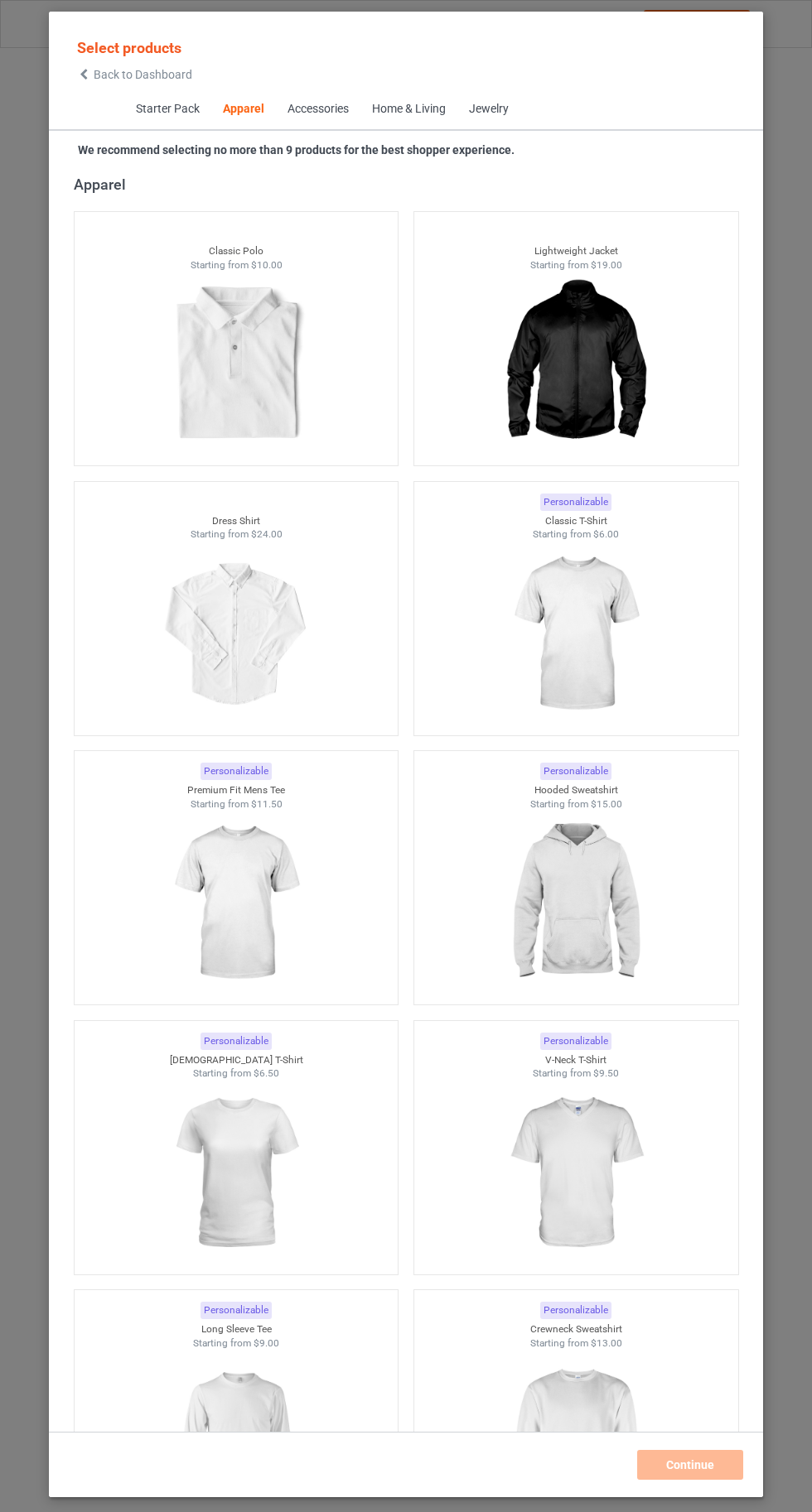
click at [584, 654] on img at bounding box center [575, 633] width 148 height 185
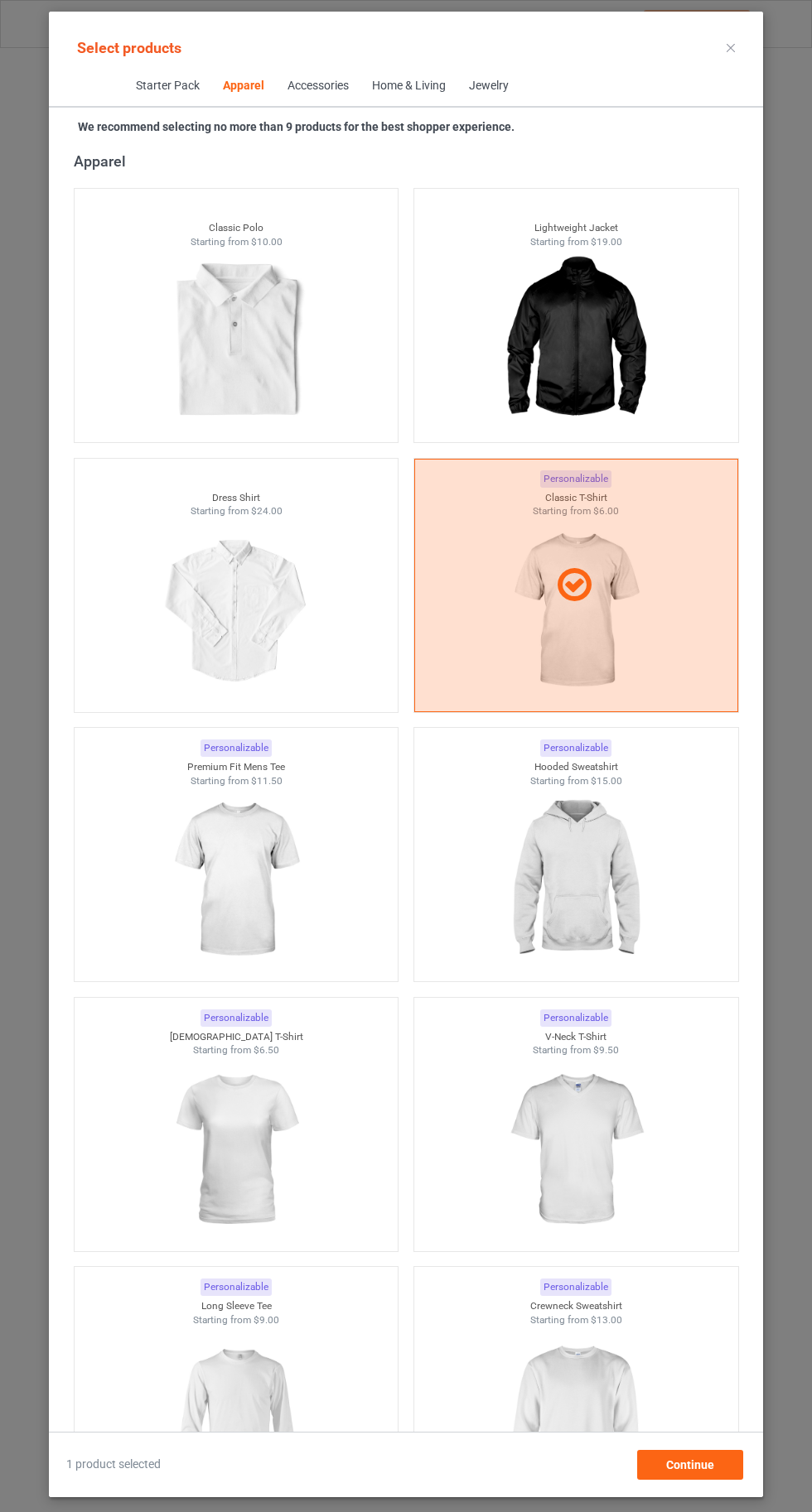
click at [601, 921] on img at bounding box center [575, 879] width 148 height 185
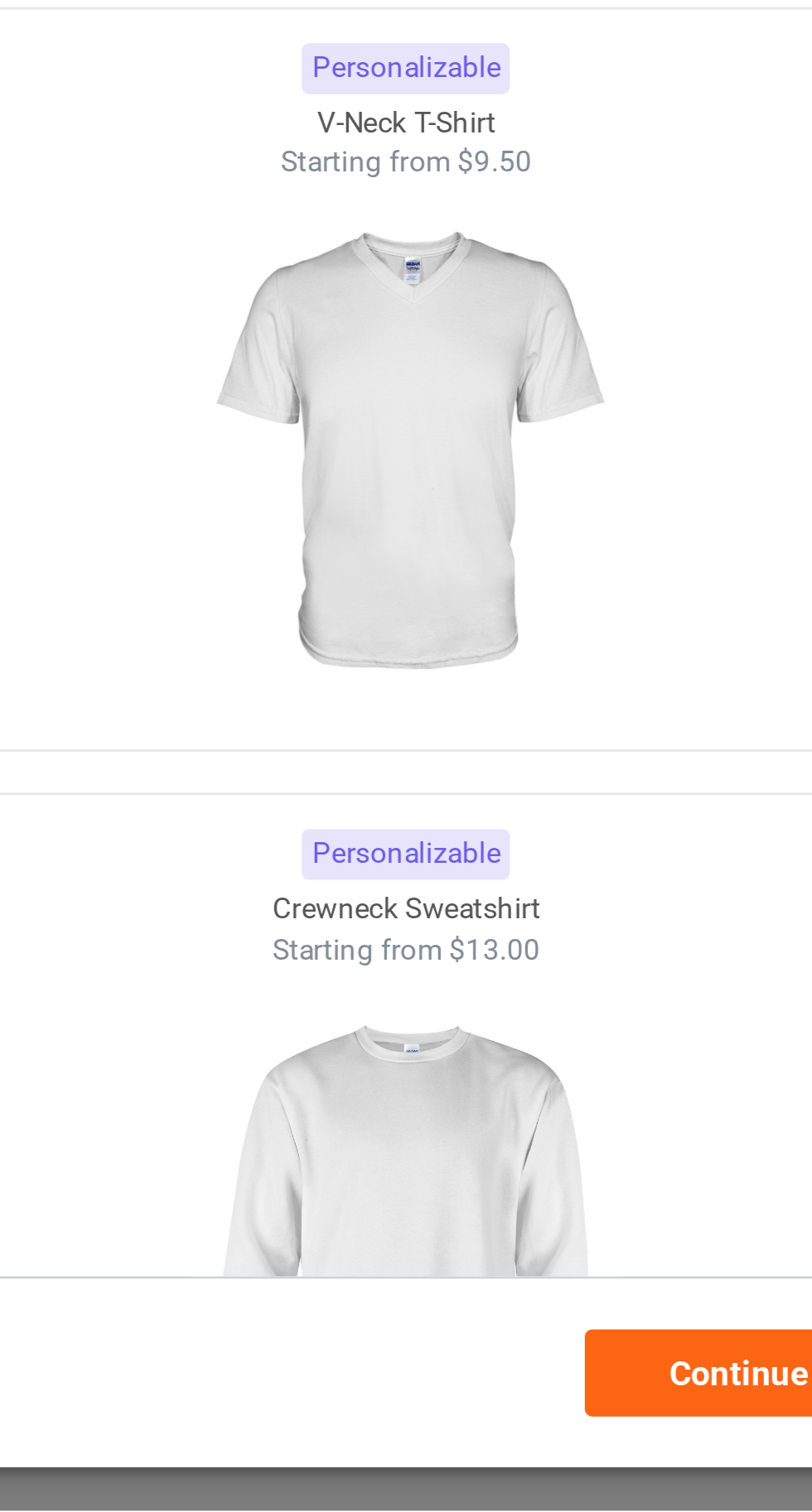
click at [518, 1481] on img at bounding box center [575, 1418] width 148 height 185
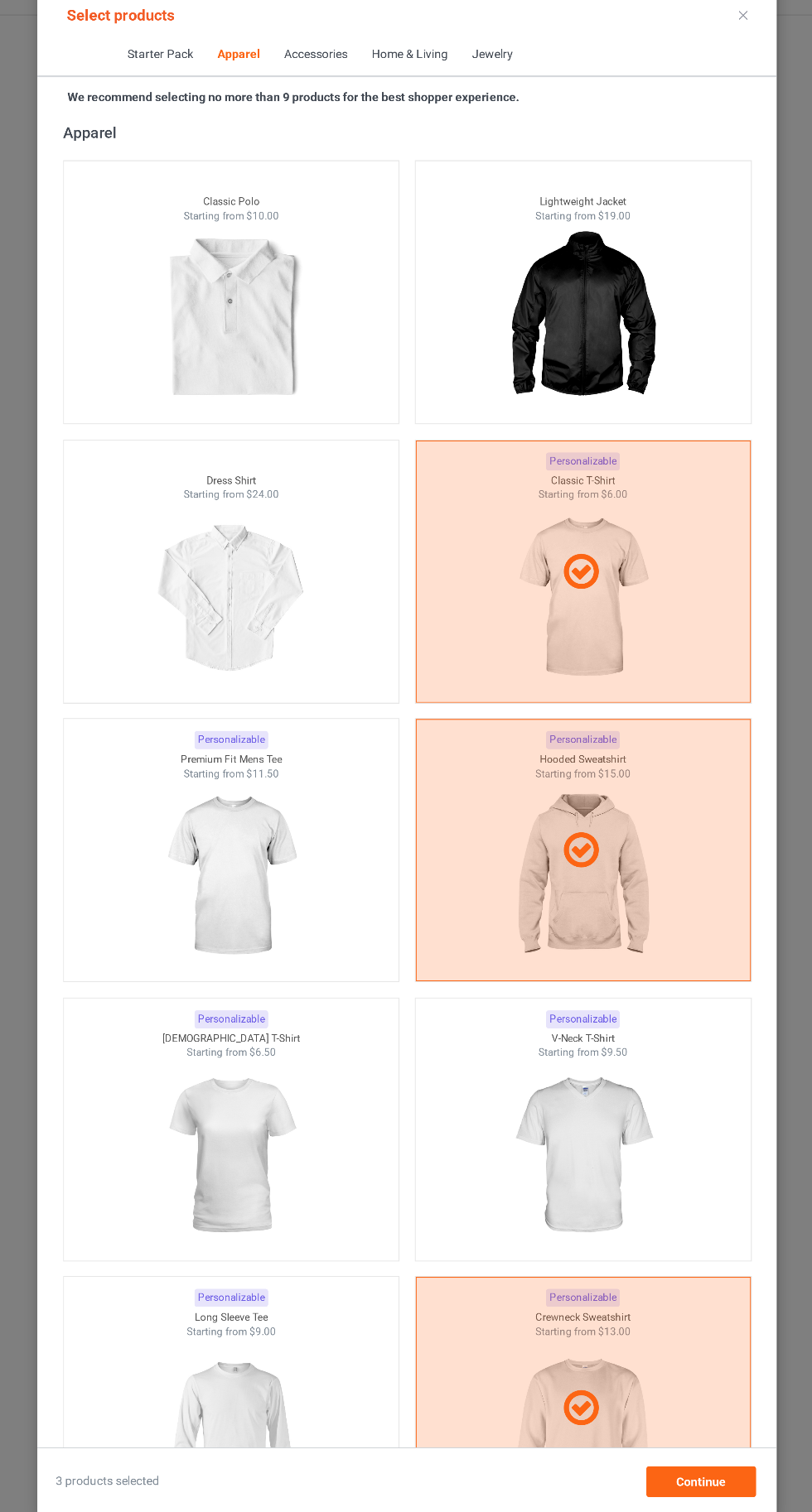
click at [584, 1139] on img at bounding box center [575, 1149] width 148 height 185
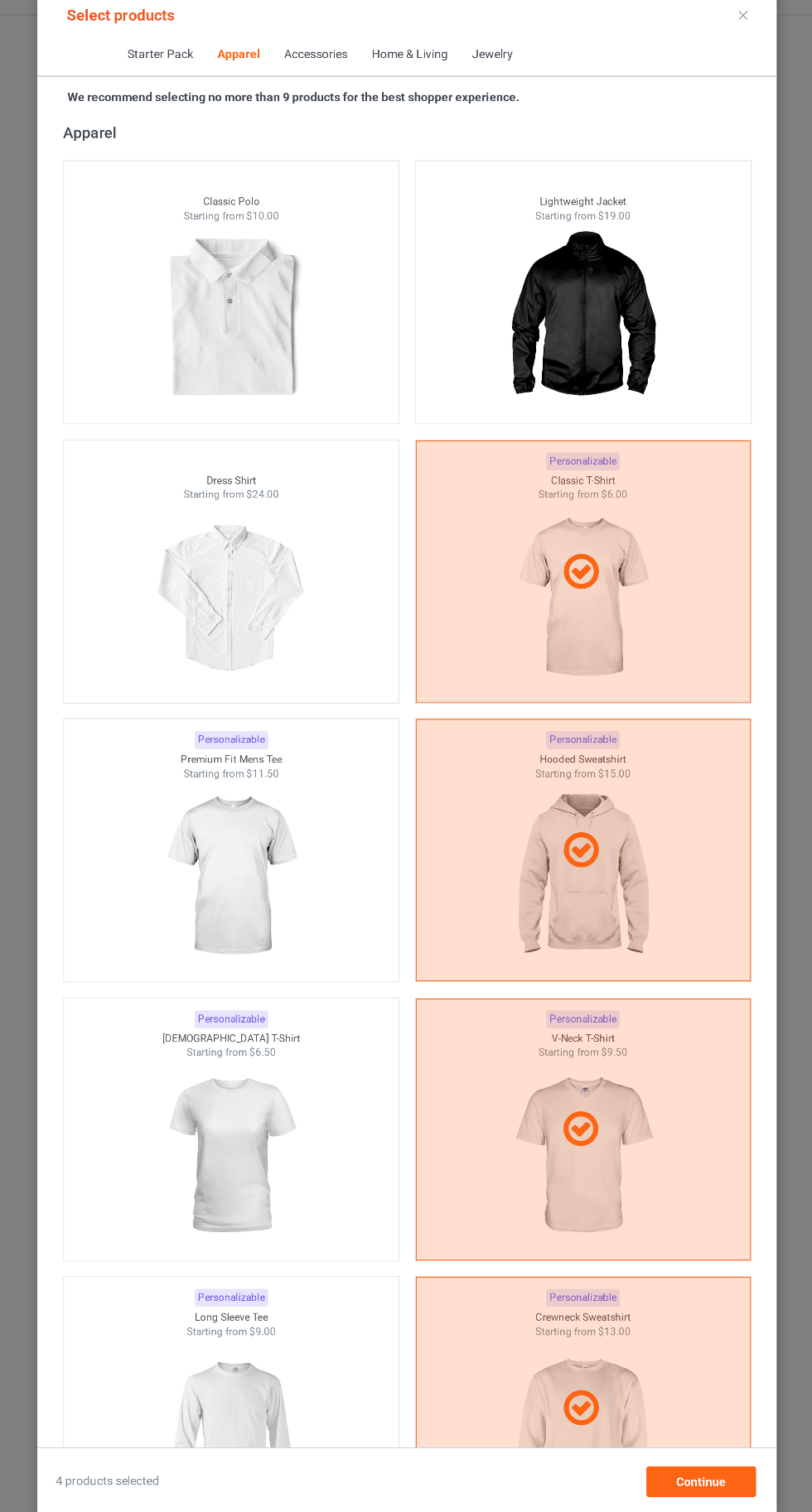
click at [279, 1188] on img at bounding box center [235, 1149] width 148 height 185
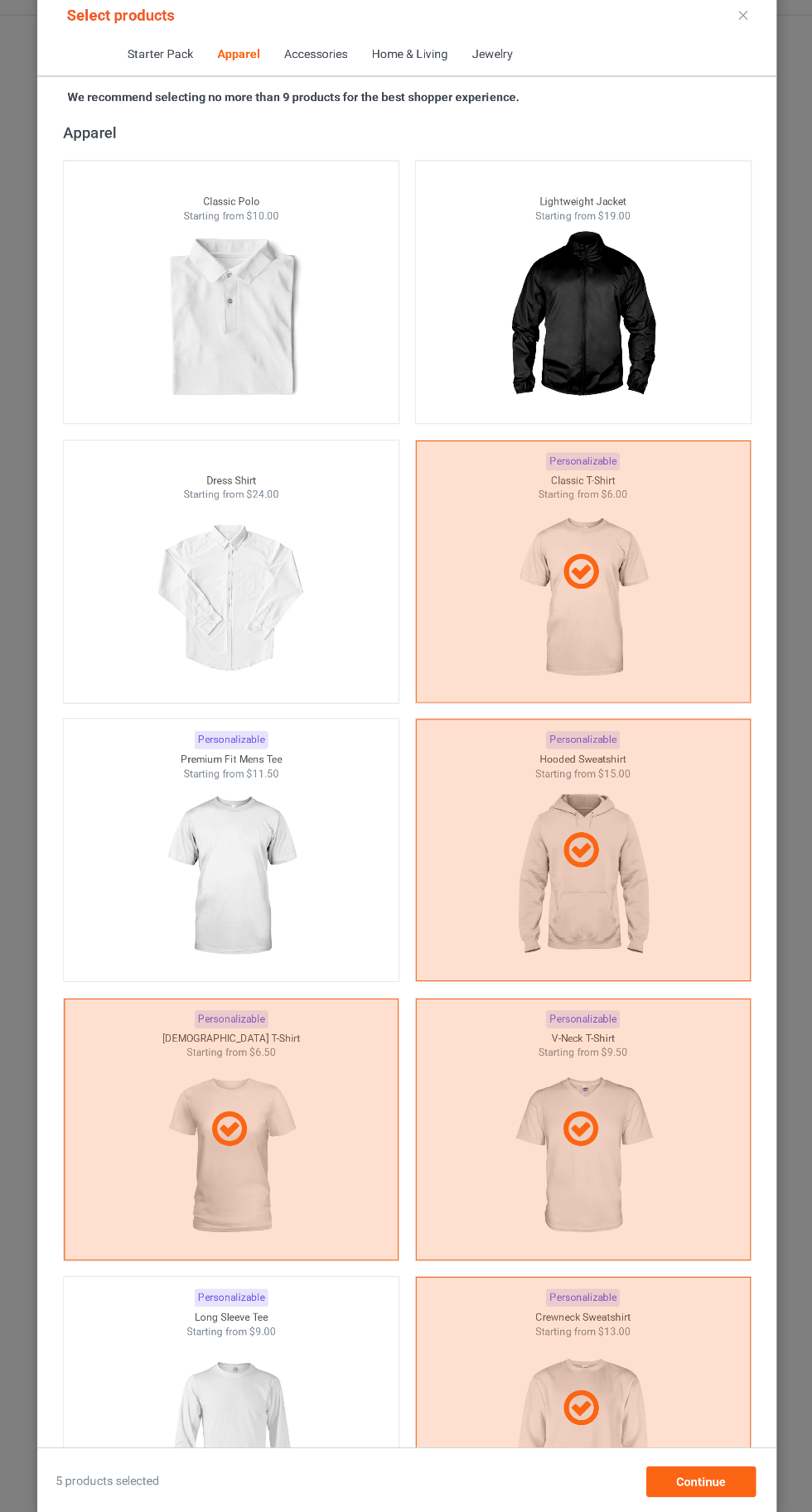
click at [265, 1381] on img at bounding box center [235, 1418] width 148 height 185
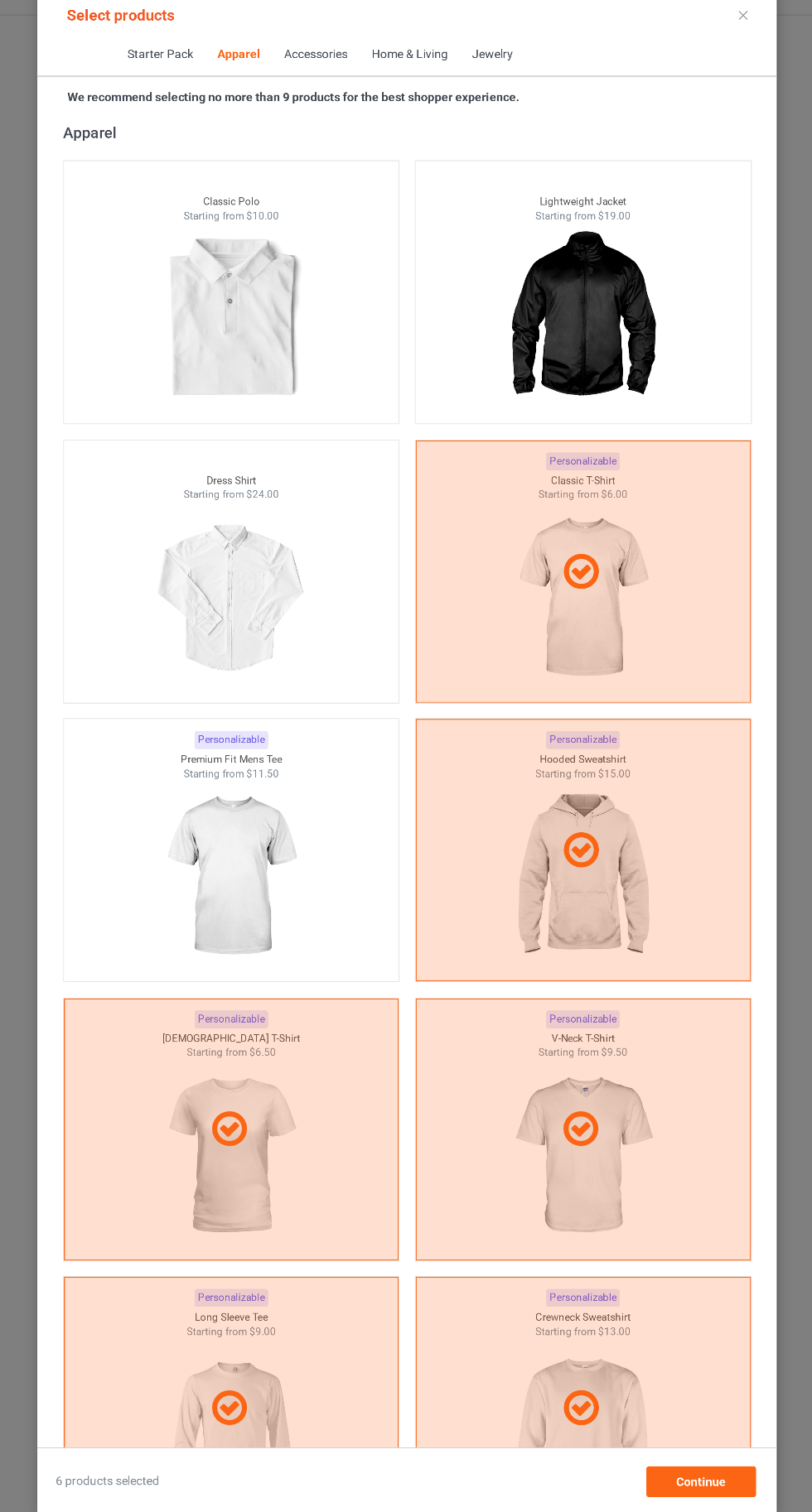
click at [234, 846] on img at bounding box center [235, 879] width 148 height 185
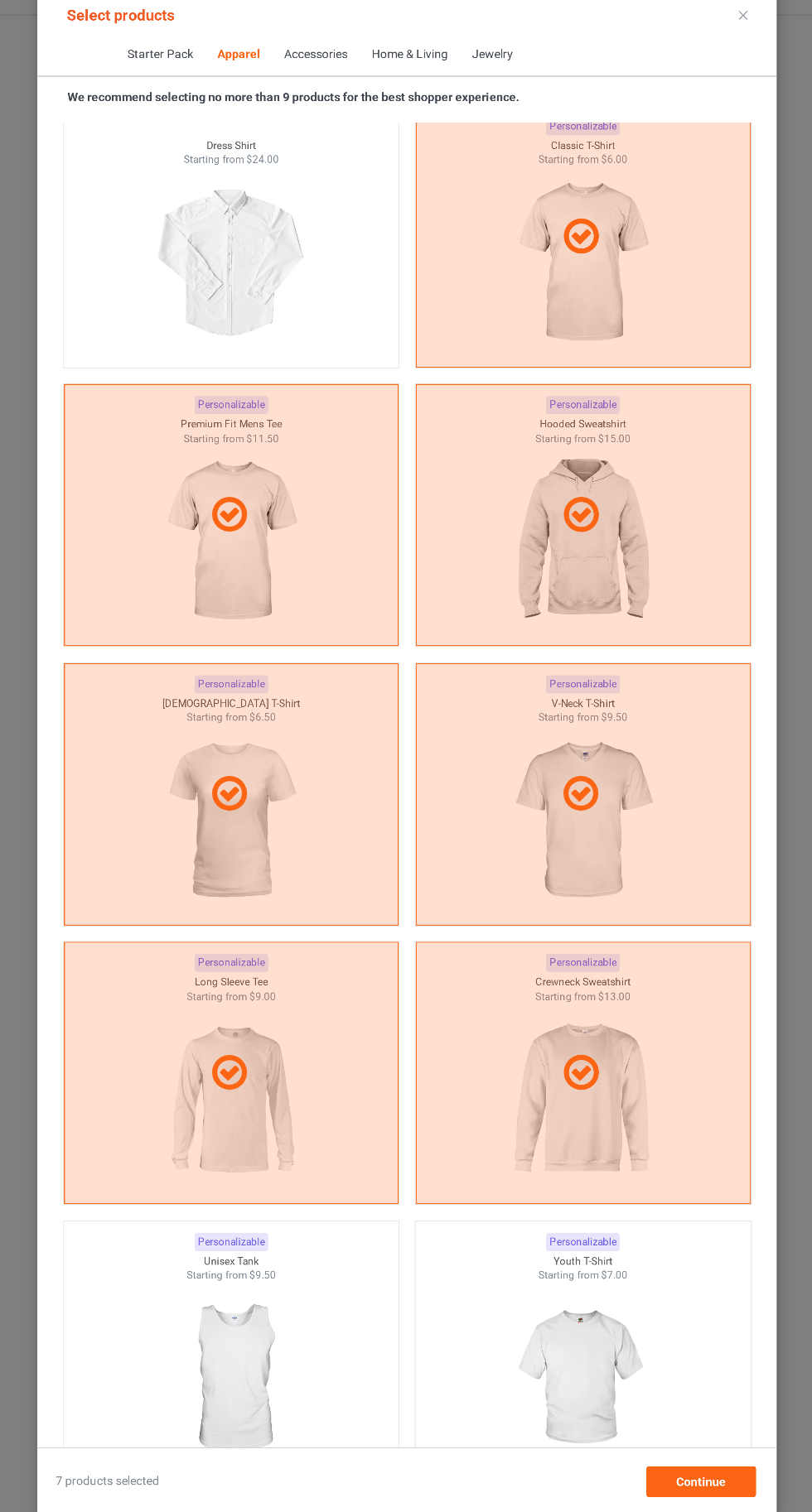
scroll to position [1487, 0]
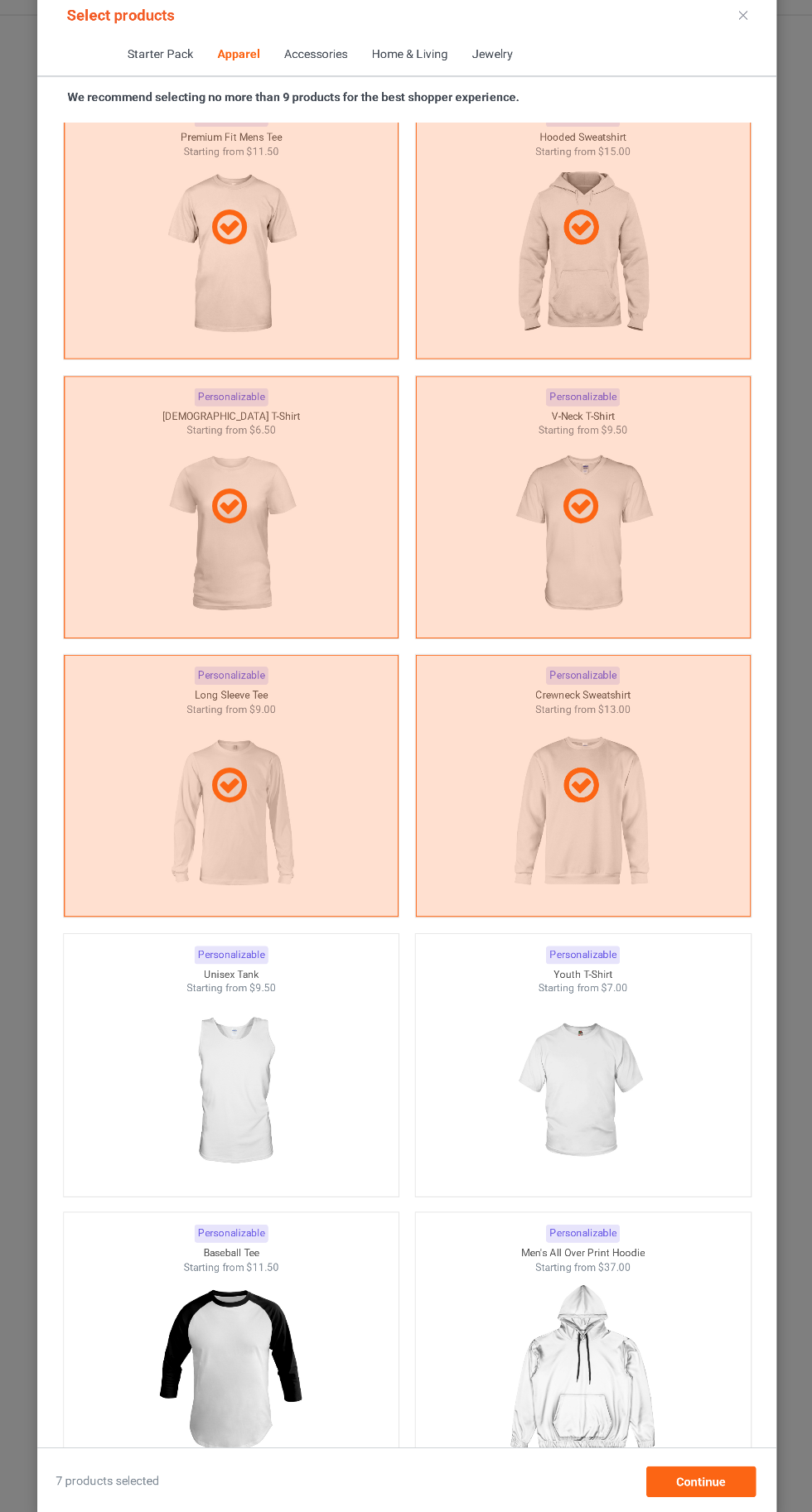
click at [603, 1073] on img at bounding box center [575, 1087] width 148 height 185
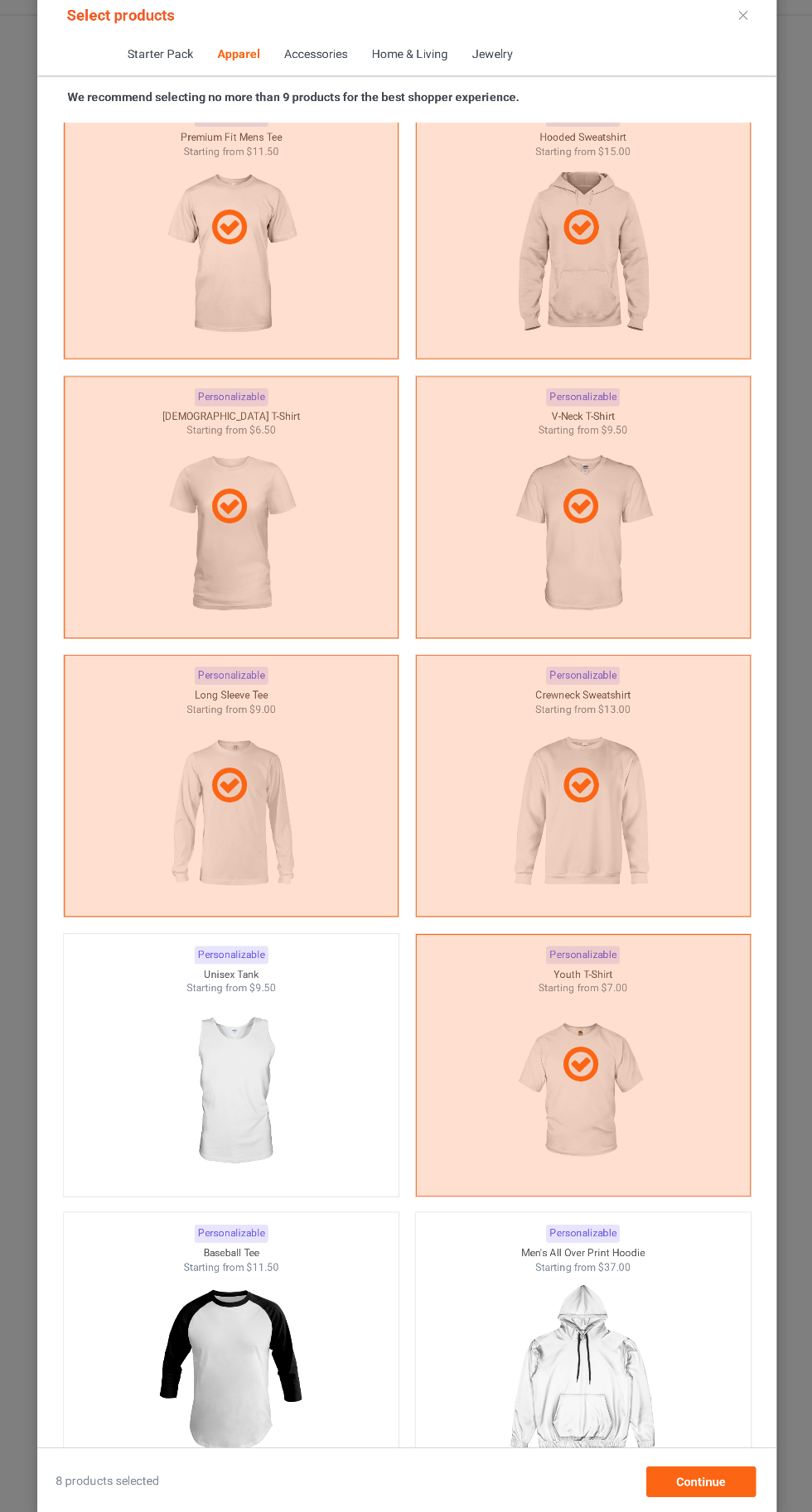
click at [268, 1099] on img at bounding box center [235, 1087] width 148 height 185
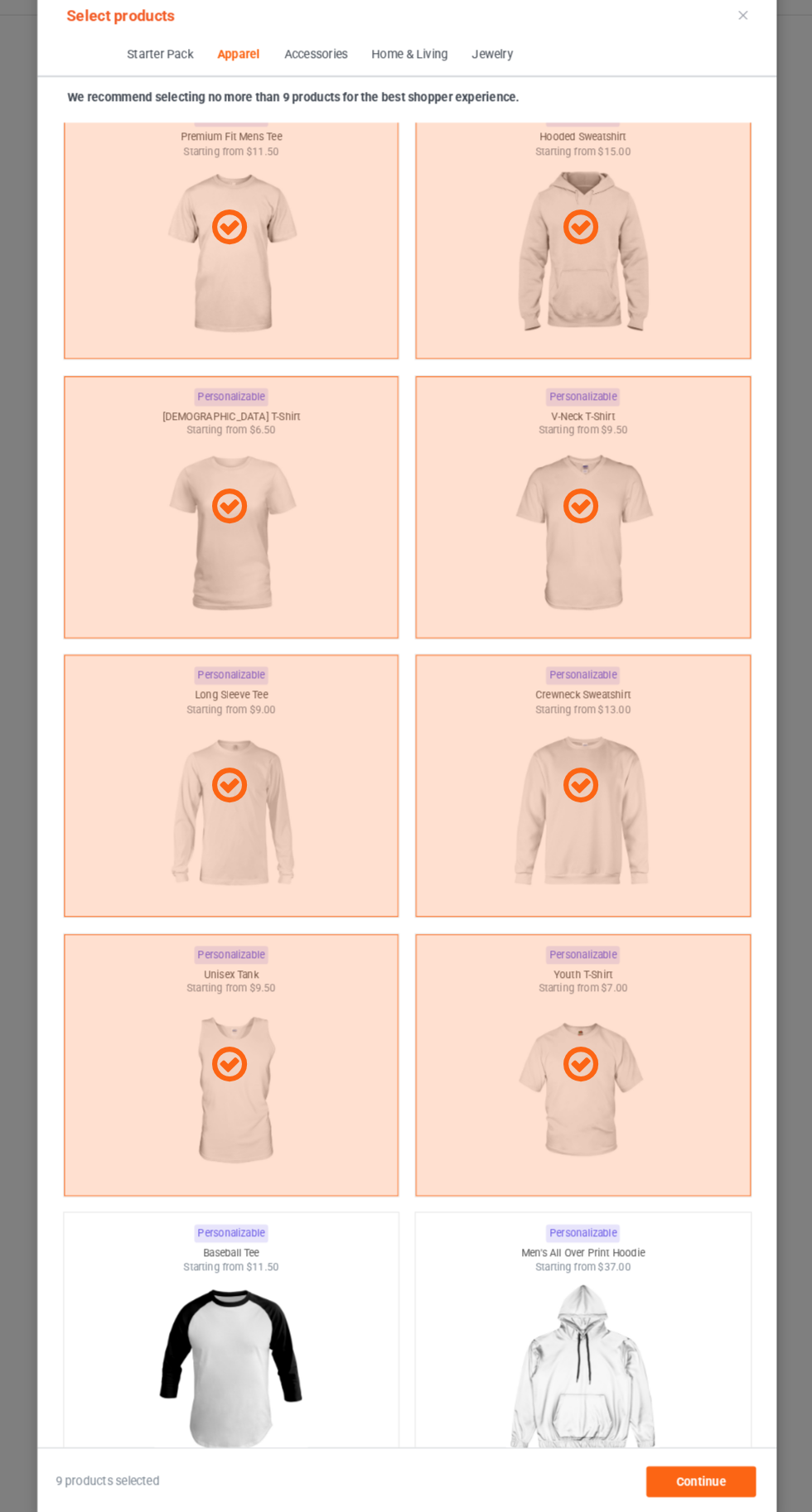
click at [731, 47] on icon at bounding box center [731, 47] width 9 height 9
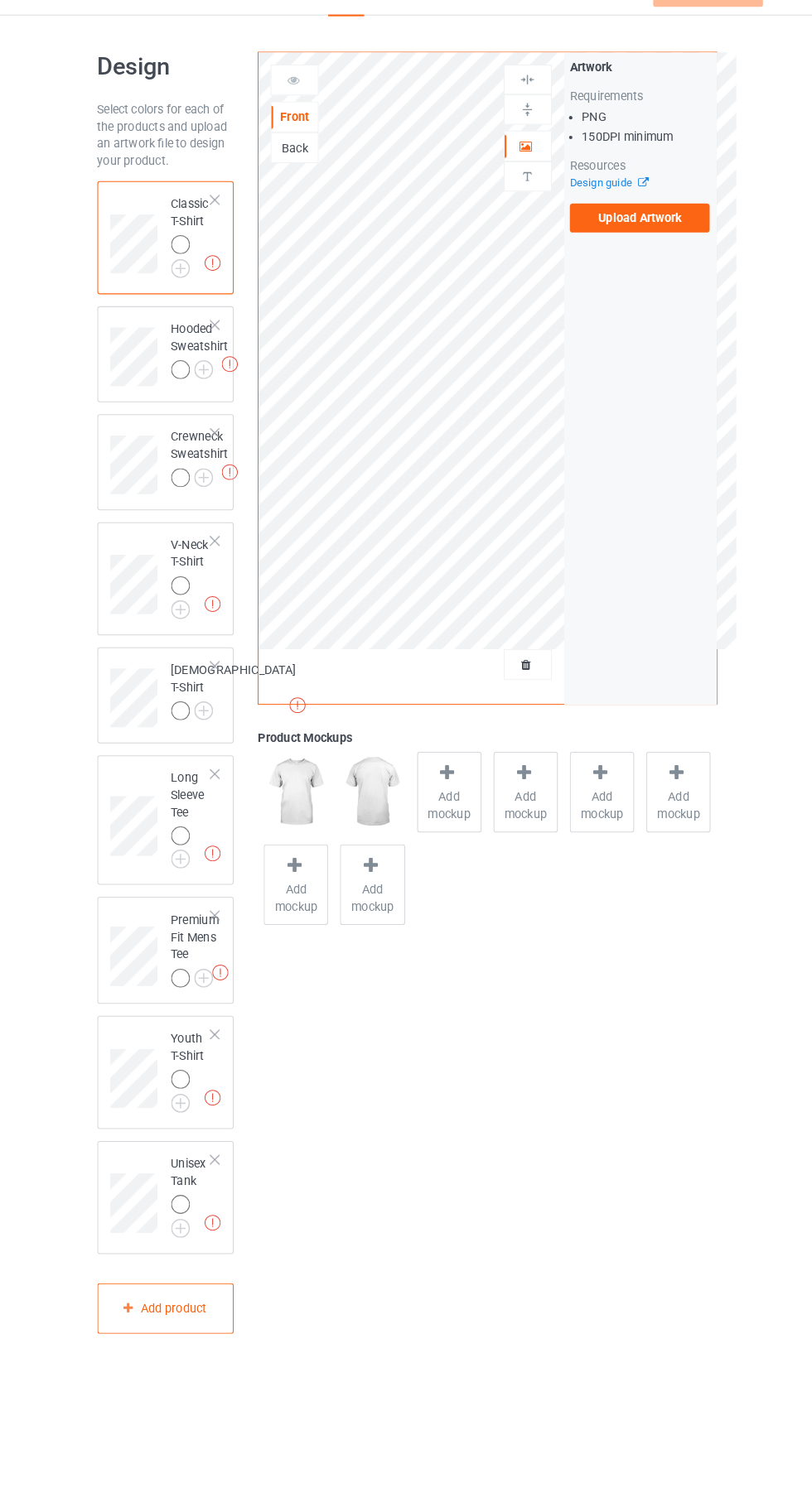
click at [0, 0] on img at bounding box center [0, 0] width 0 height 0
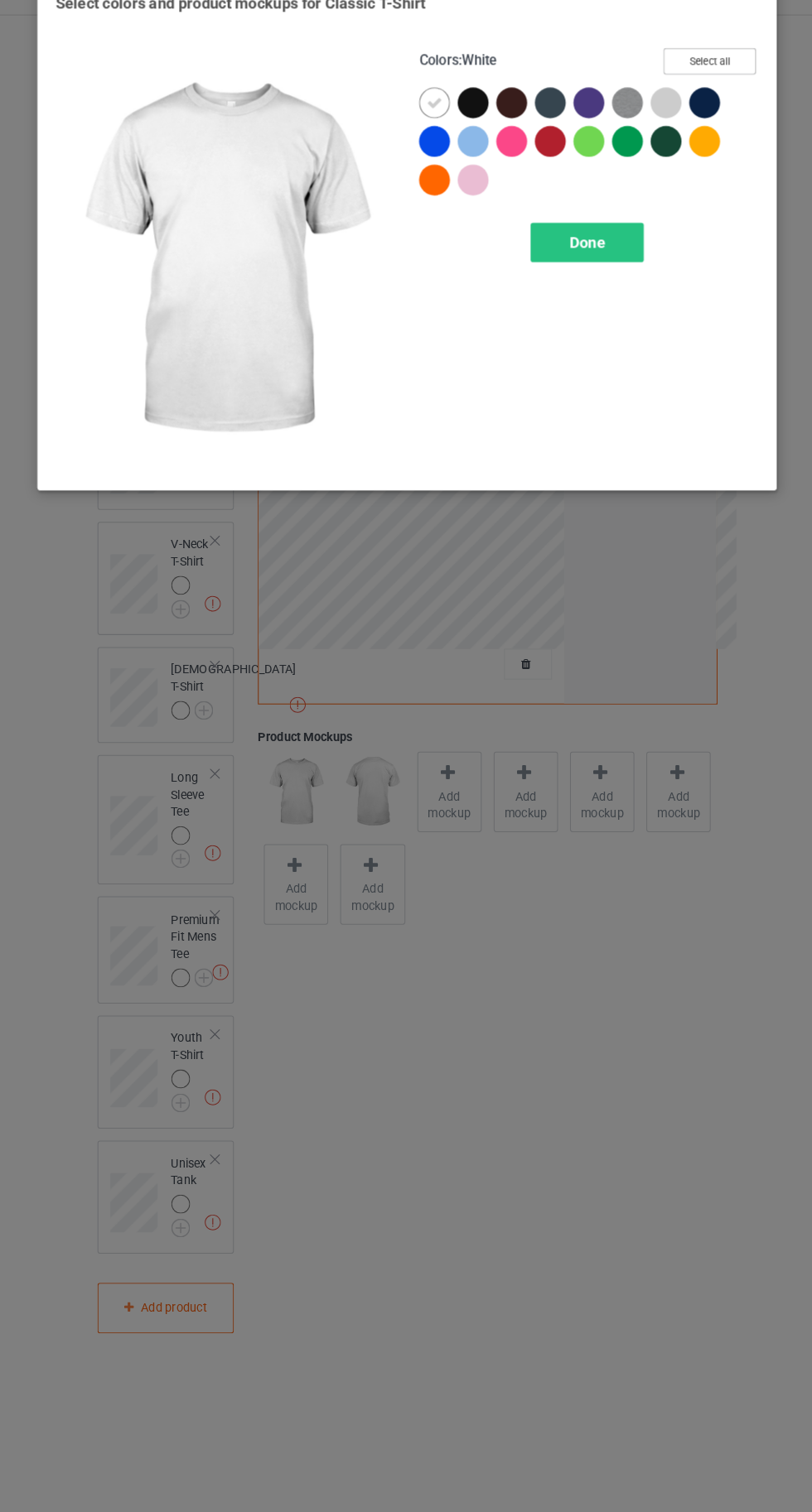
click at [706, 81] on button "Select all" at bounding box center [698, 92] width 89 height 25
click at [425, 138] on icon at bounding box center [431, 132] width 15 height 15
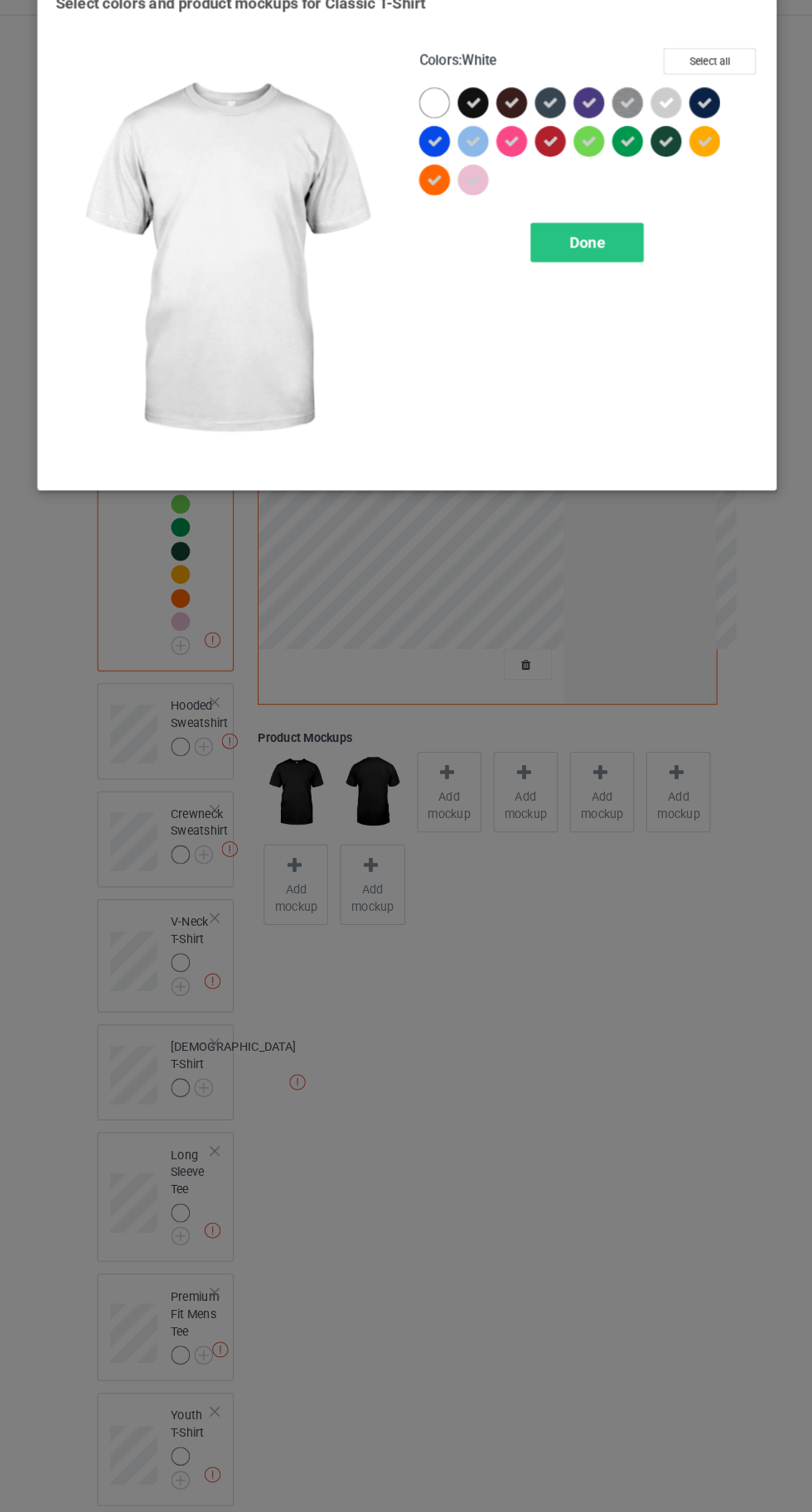
click at [578, 264] on span "Done" at bounding box center [579, 267] width 35 height 17
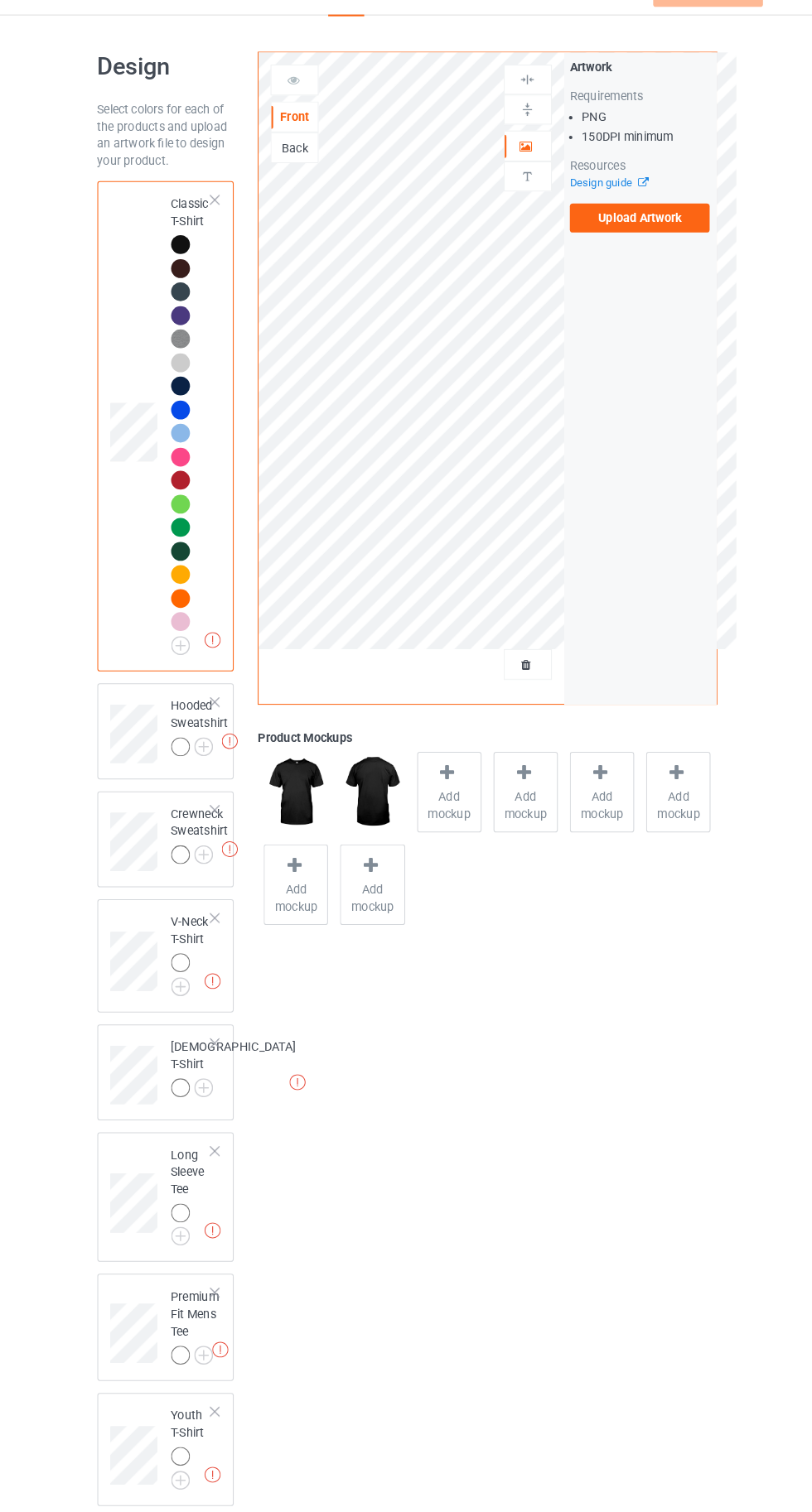
scroll to position [224, 0]
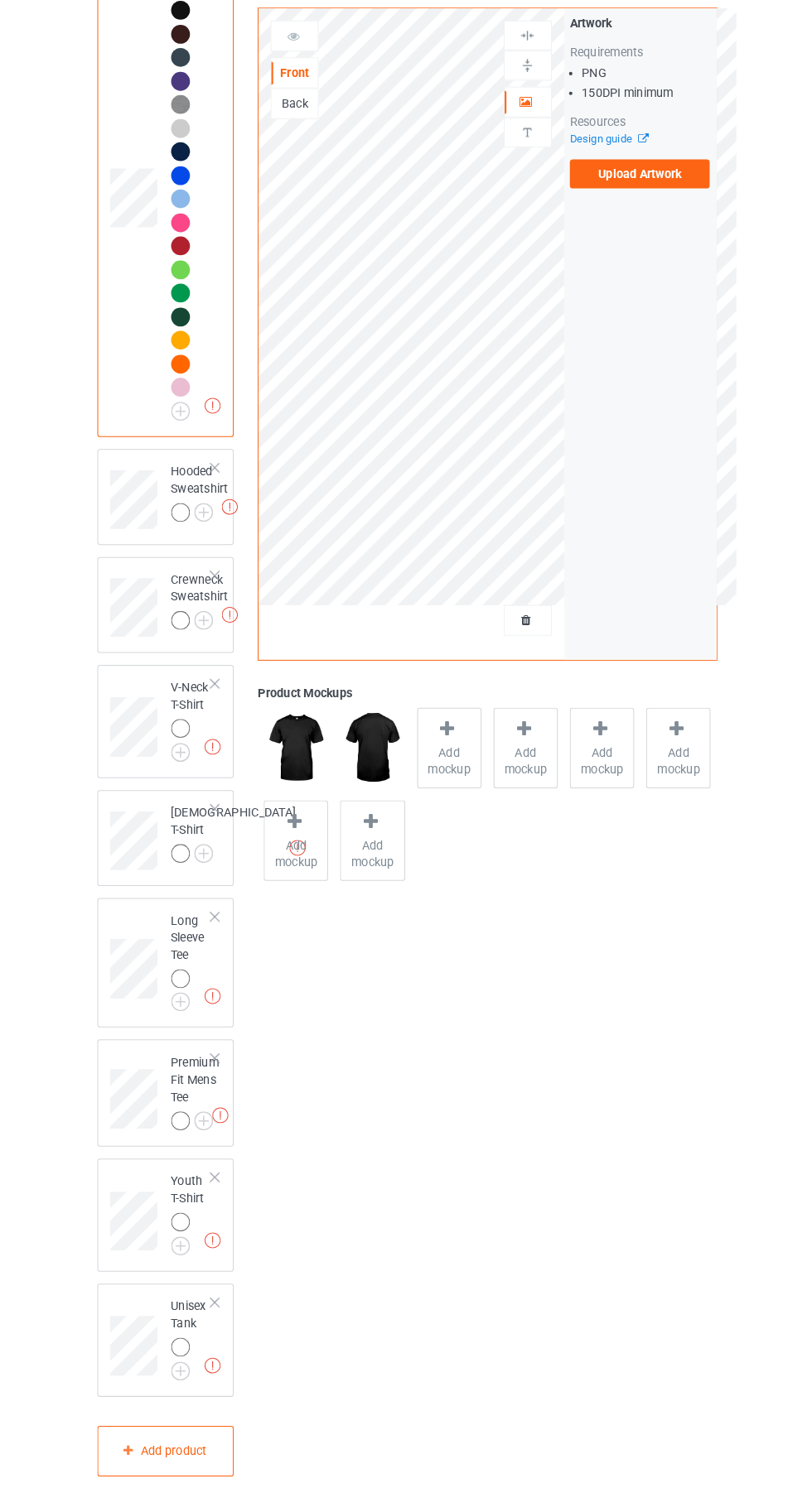
click at [0, 0] on img at bounding box center [0, 0] width 0 height 0
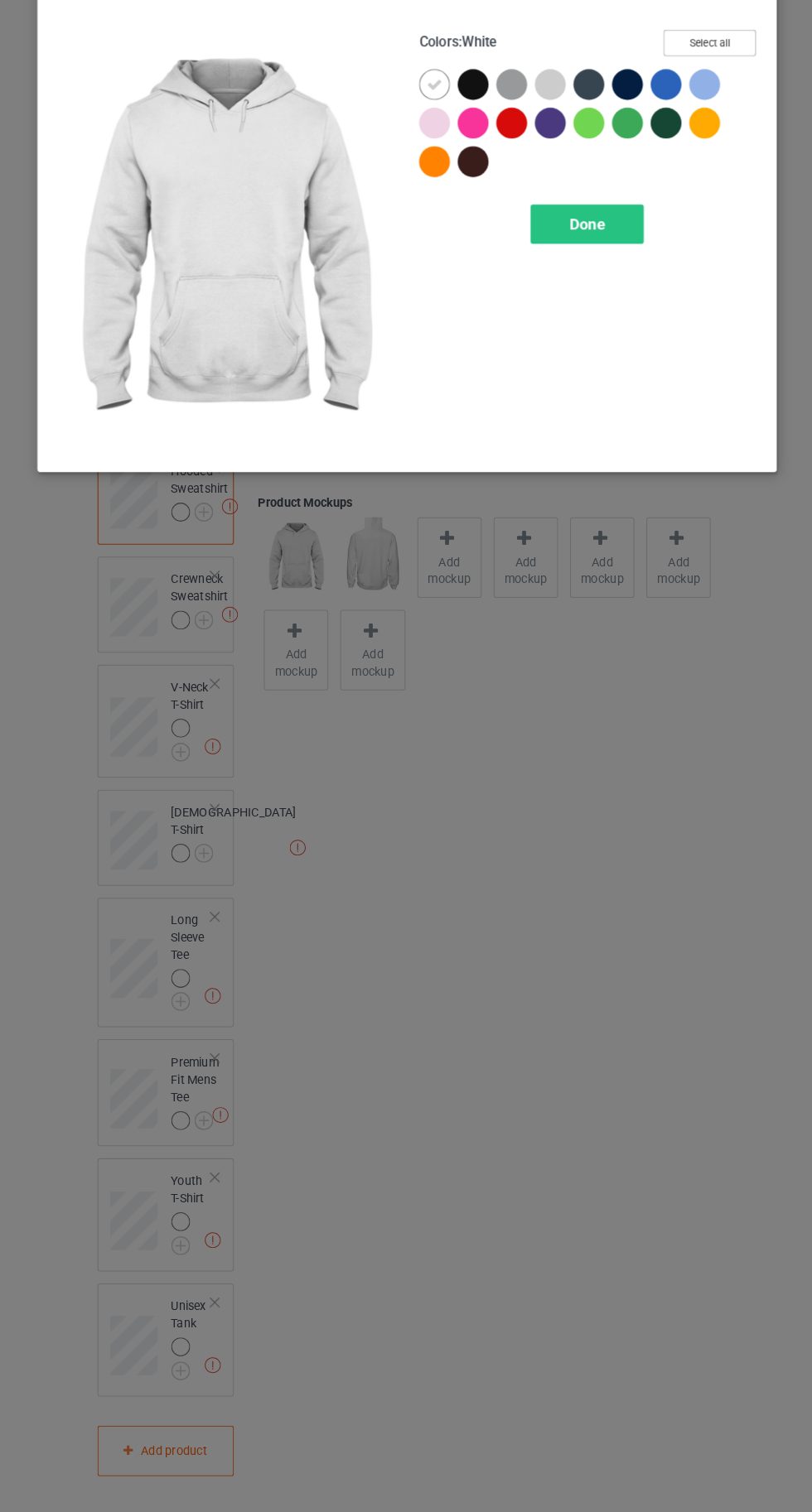
click at [690, 88] on button "Select all" at bounding box center [698, 92] width 89 height 25
click at [431, 132] on icon at bounding box center [431, 132] width 15 height 15
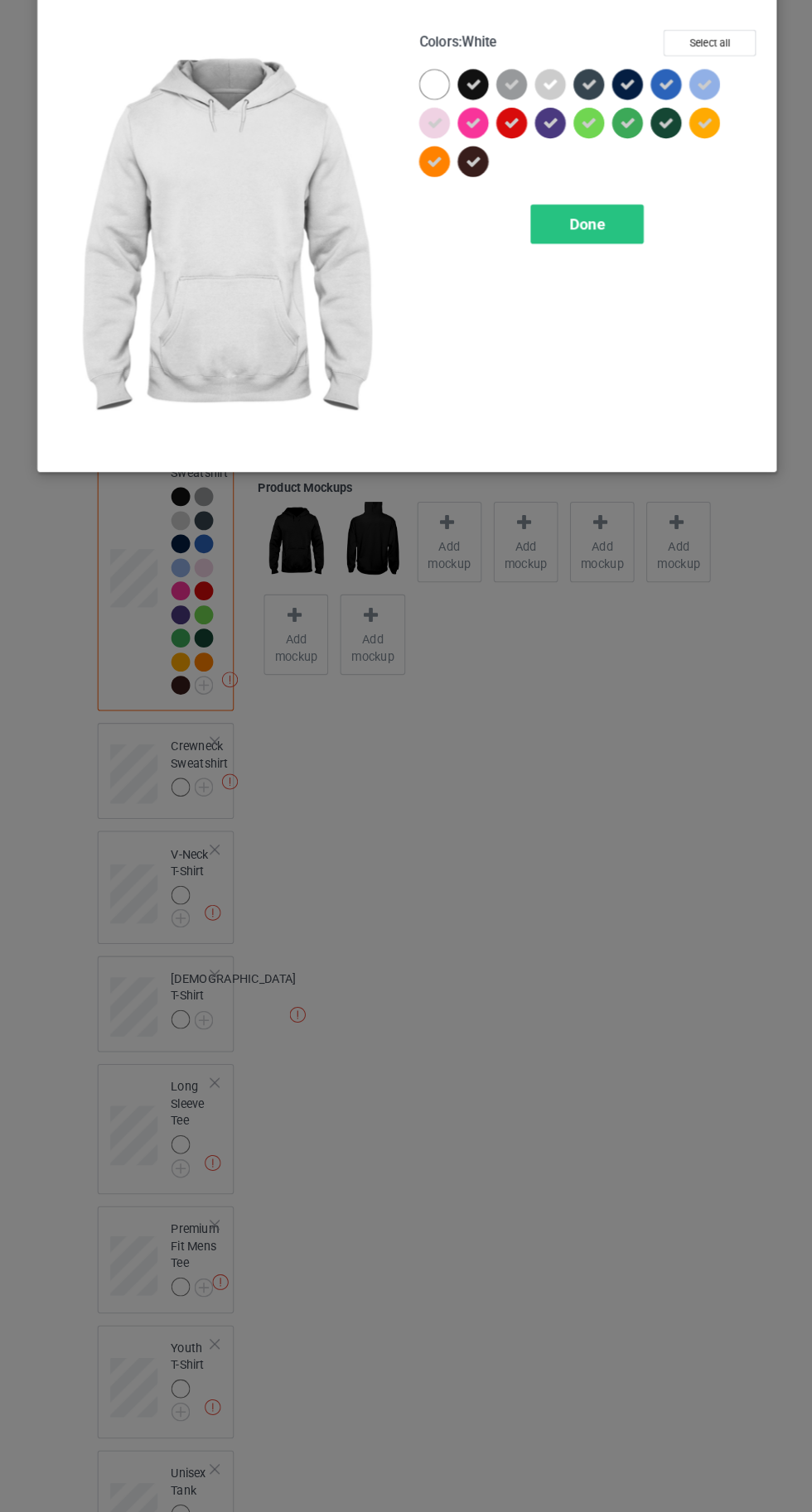
click at [578, 268] on span "Done" at bounding box center [579, 267] width 35 height 17
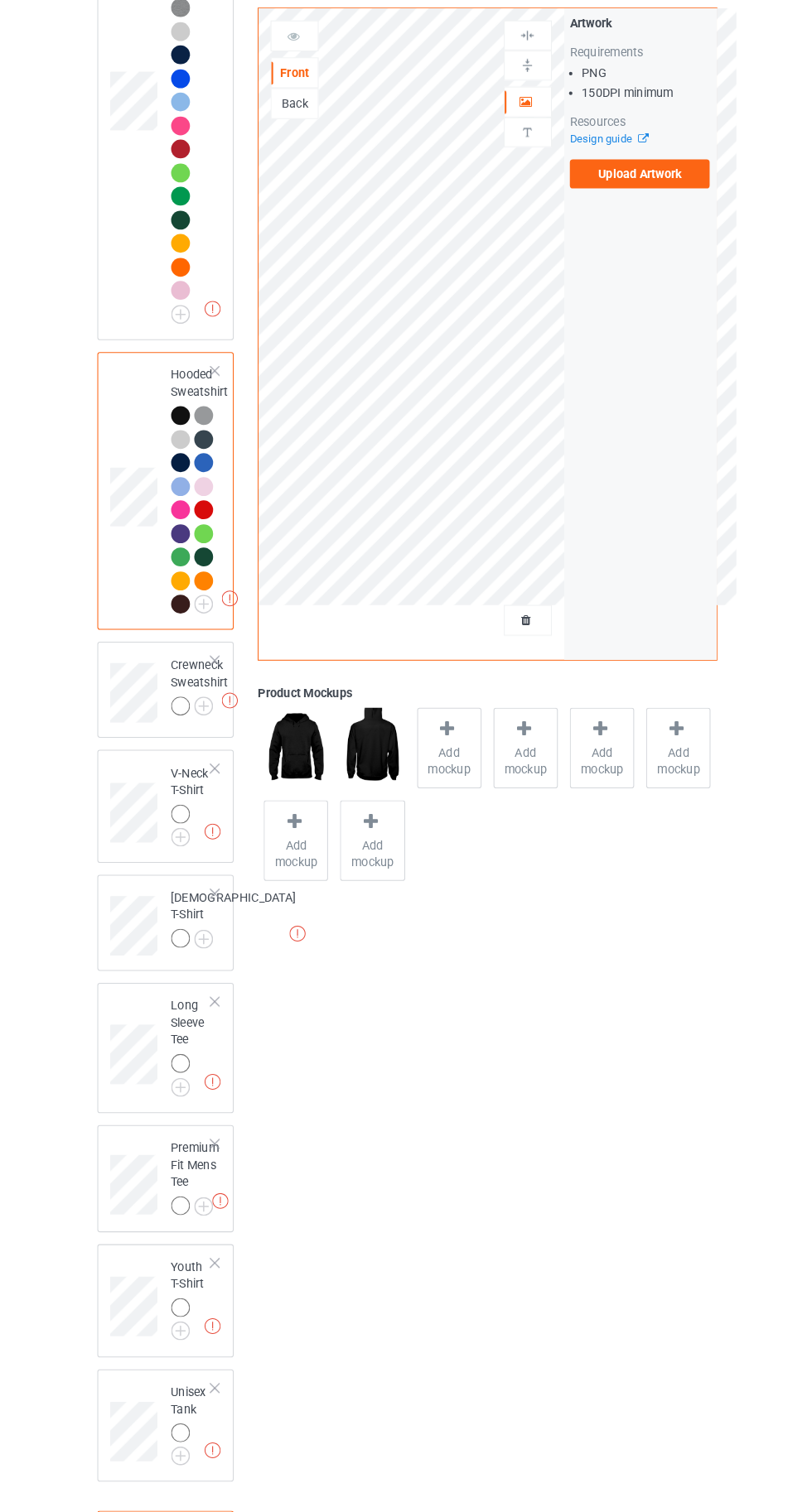
scroll to position [399, 0]
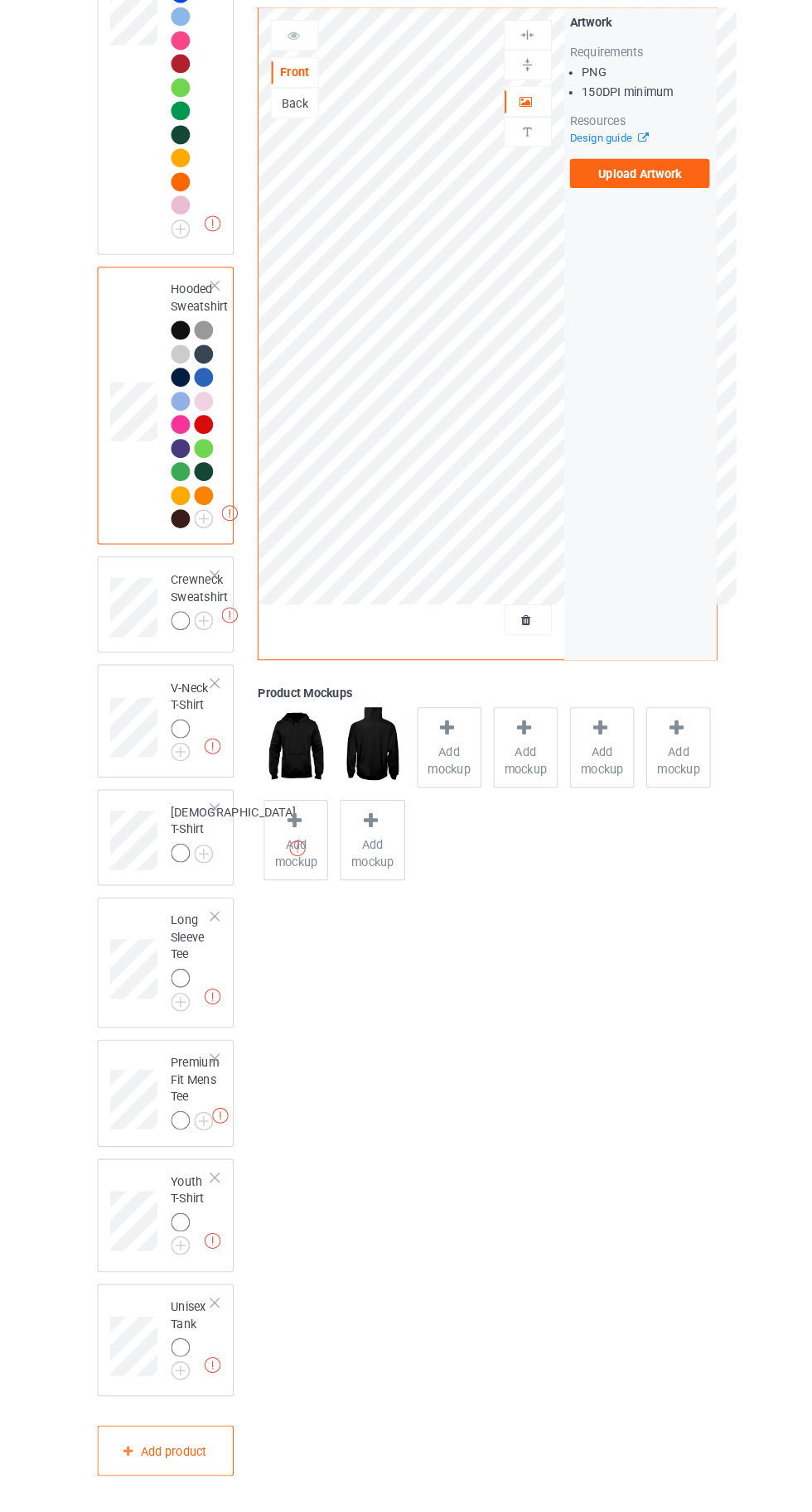
click at [0, 0] on img at bounding box center [0, 0] width 0 height 0
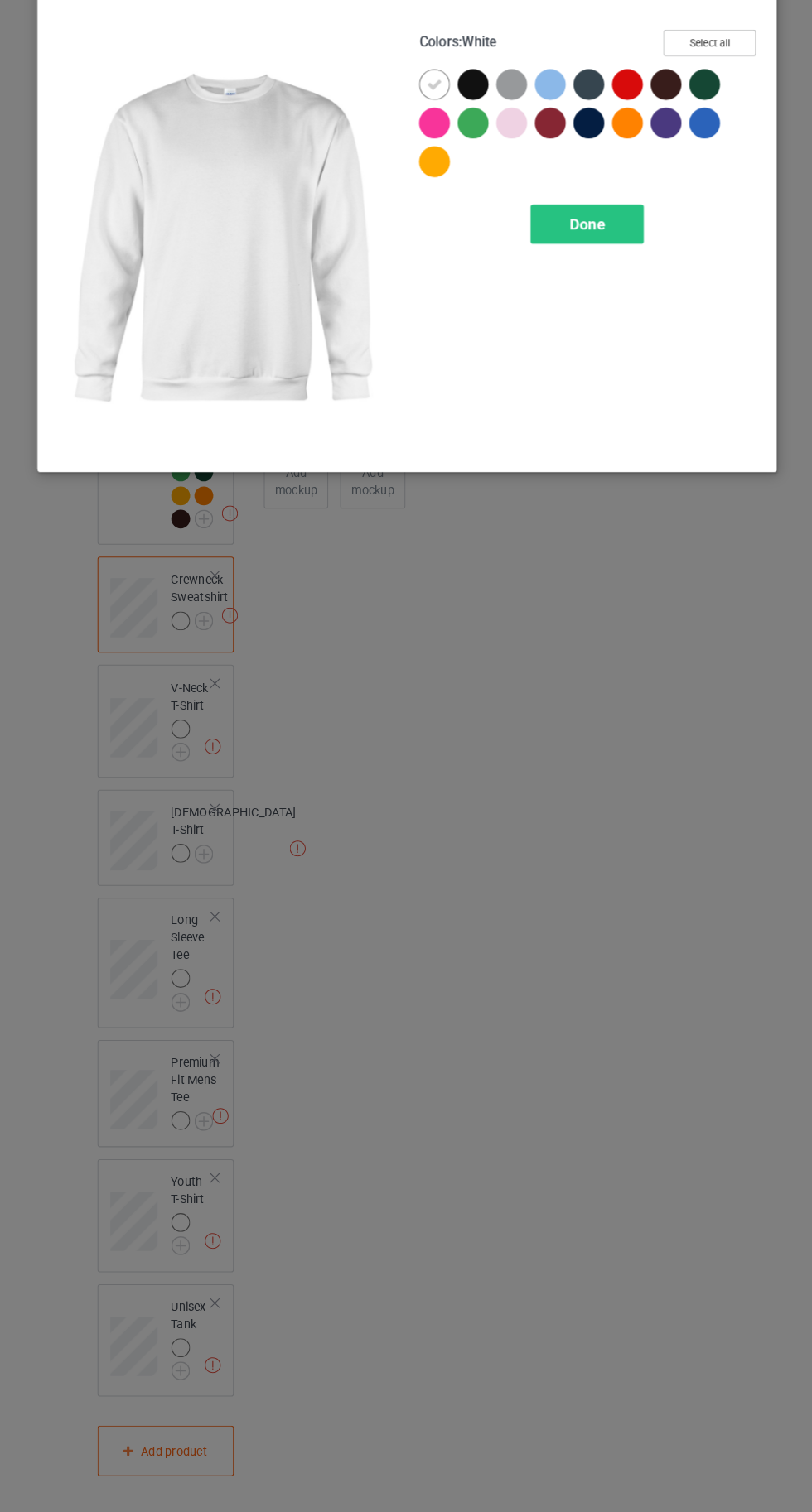
click at [704, 88] on button "Select all" at bounding box center [698, 92] width 89 height 25
click at [430, 132] on icon at bounding box center [431, 132] width 15 height 15
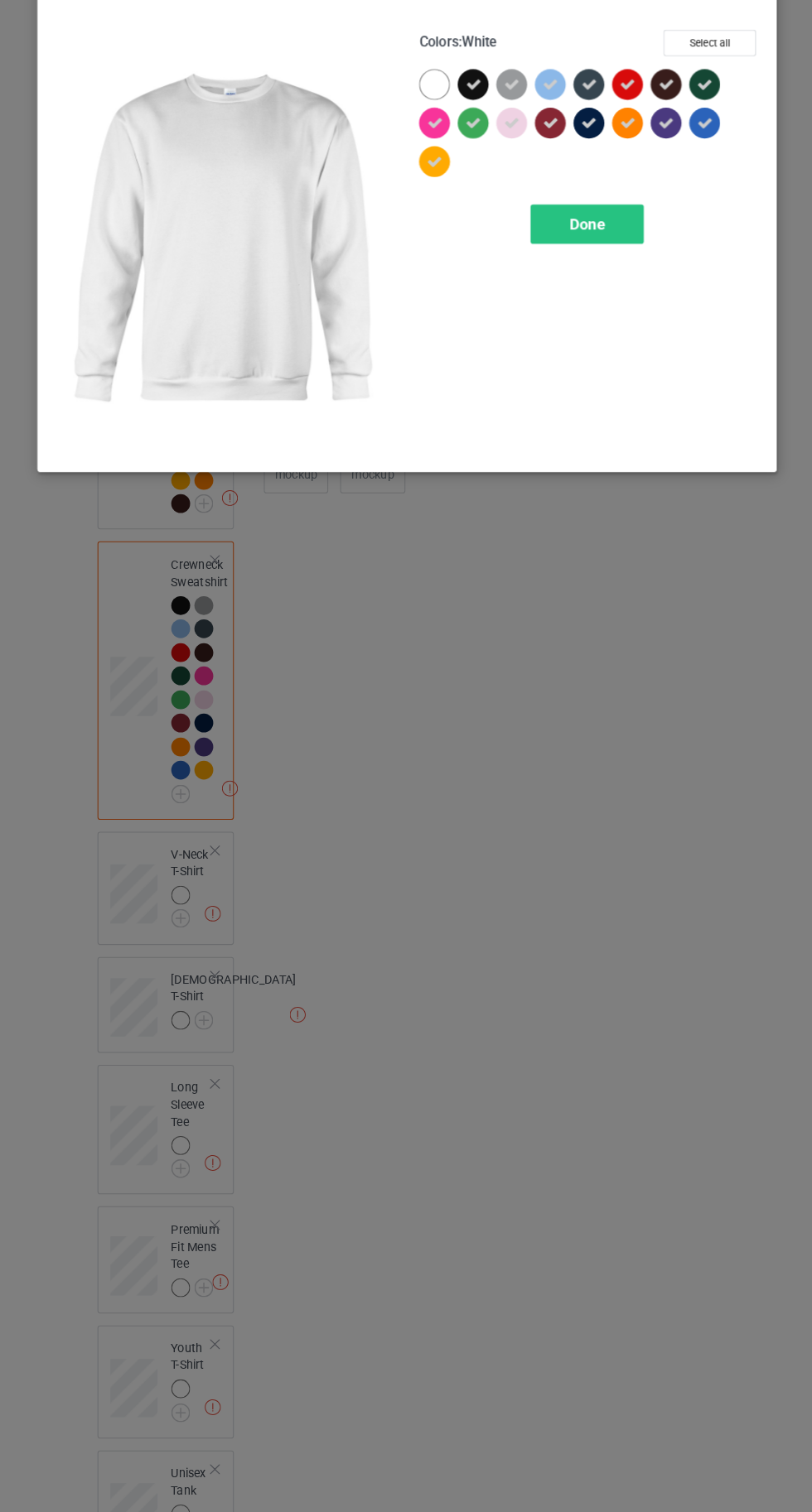
click at [578, 283] on div "Done" at bounding box center [579, 266] width 109 height 38
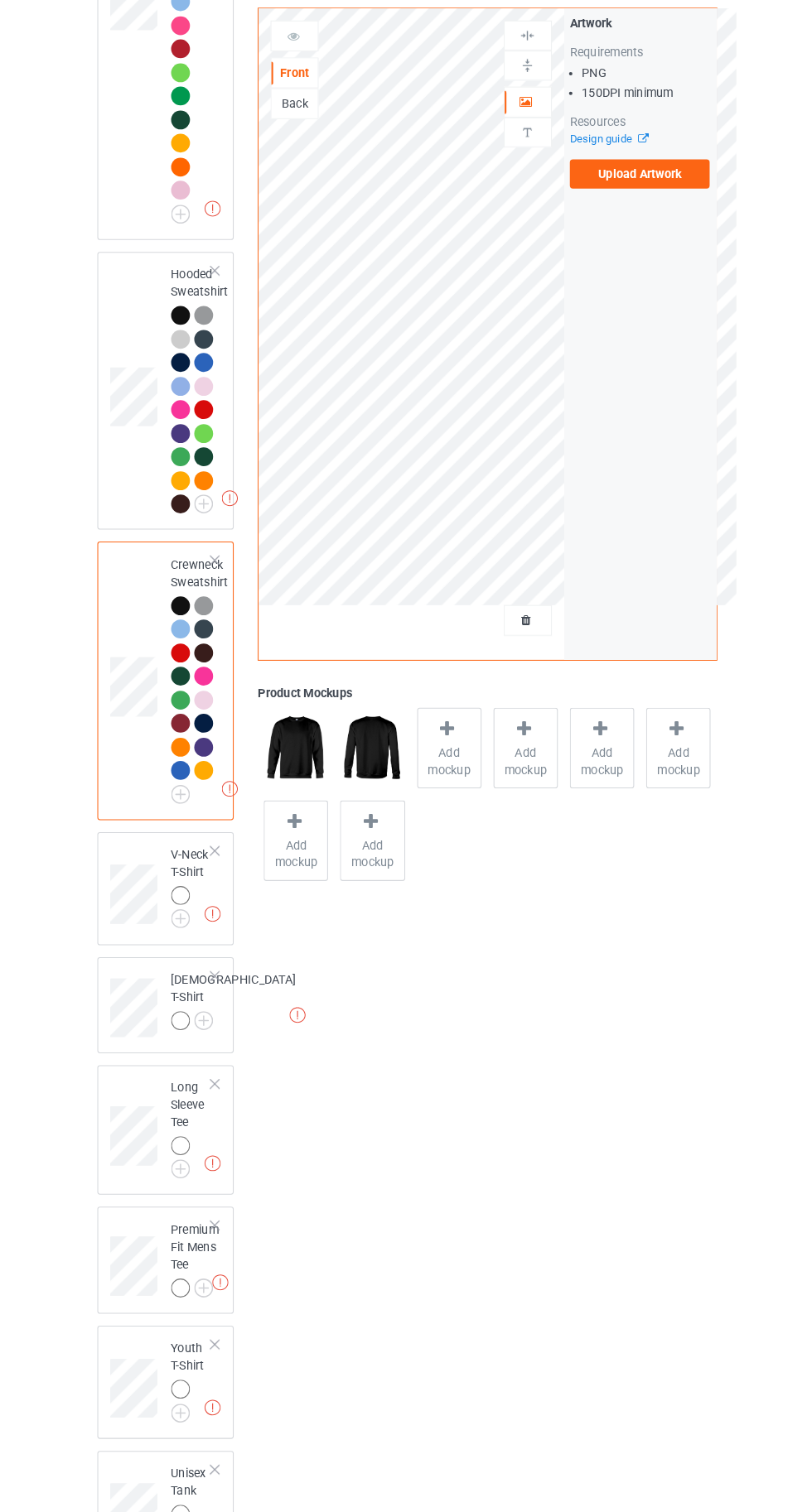
scroll to position [574, 0]
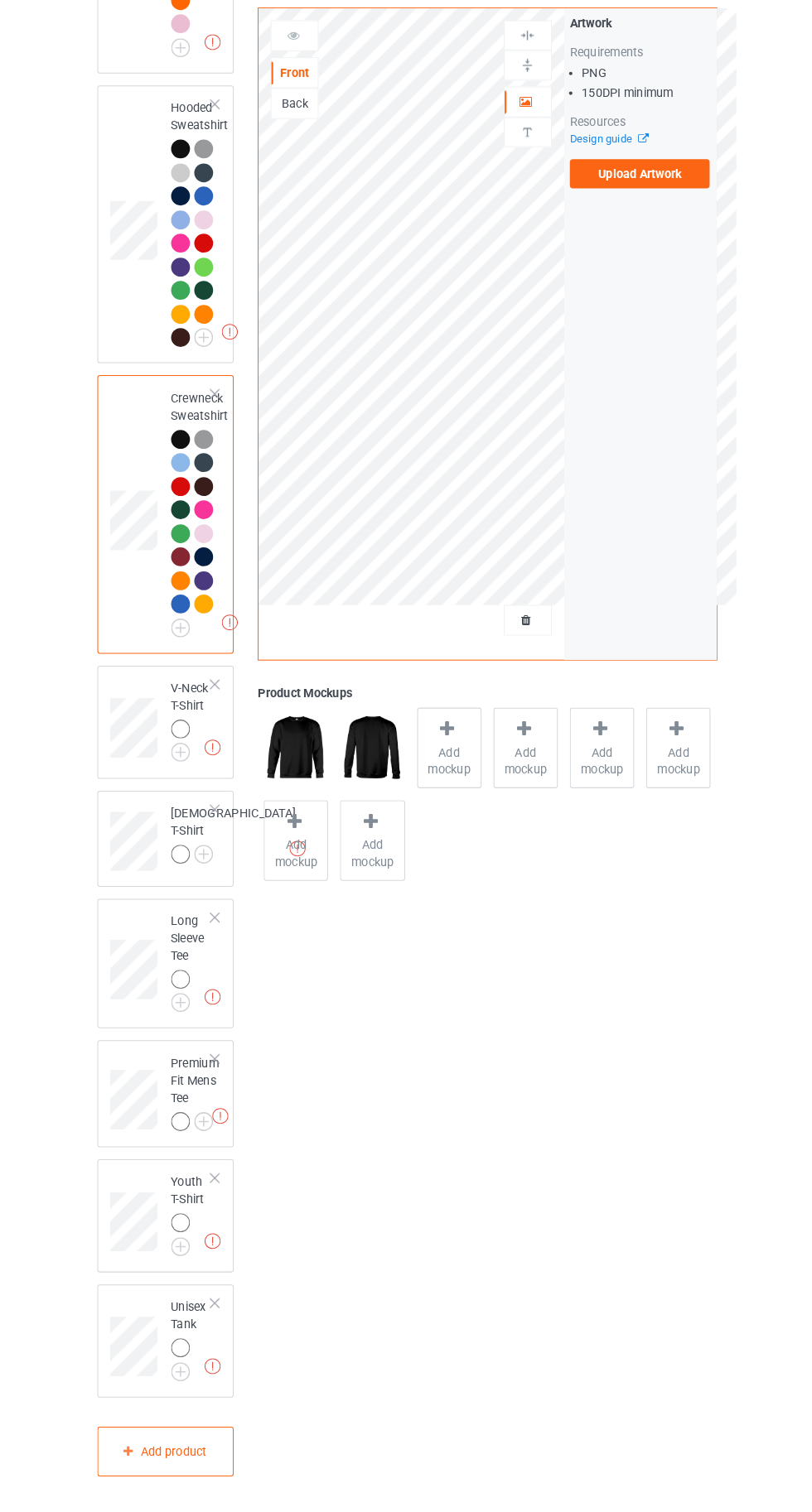
click at [0, 0] on img at bounding box center [0, 0] width 0 height 0
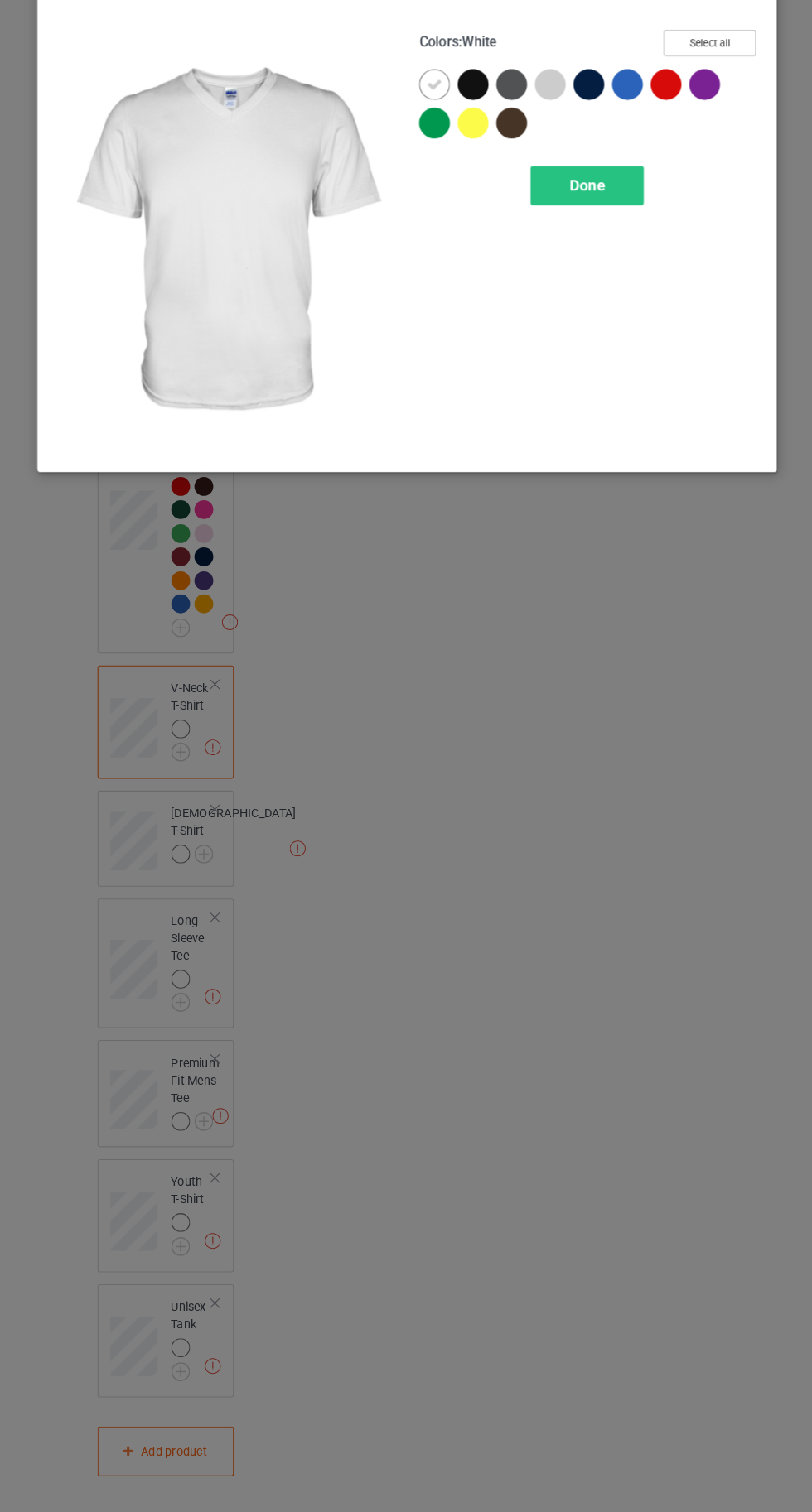
click at [682, 95] on button "Select all" at bounding box center [698, 92] width 89 height 25
click at [427, 125] on icon at bounding box center [431, 132] width 15 height 15
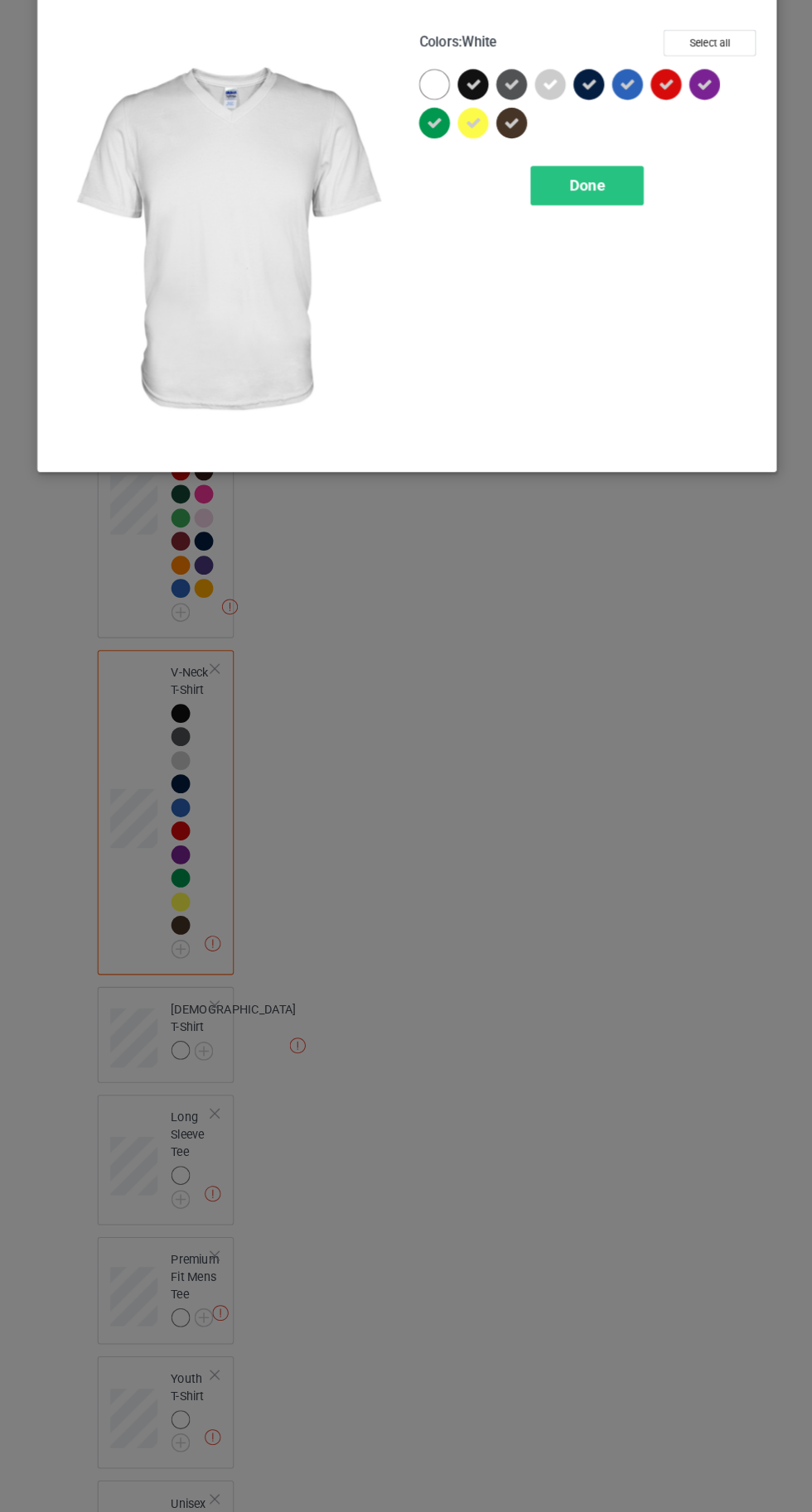
click at [556, 239] on div "Done" at bounding box center [579, 230] width 109 height 38
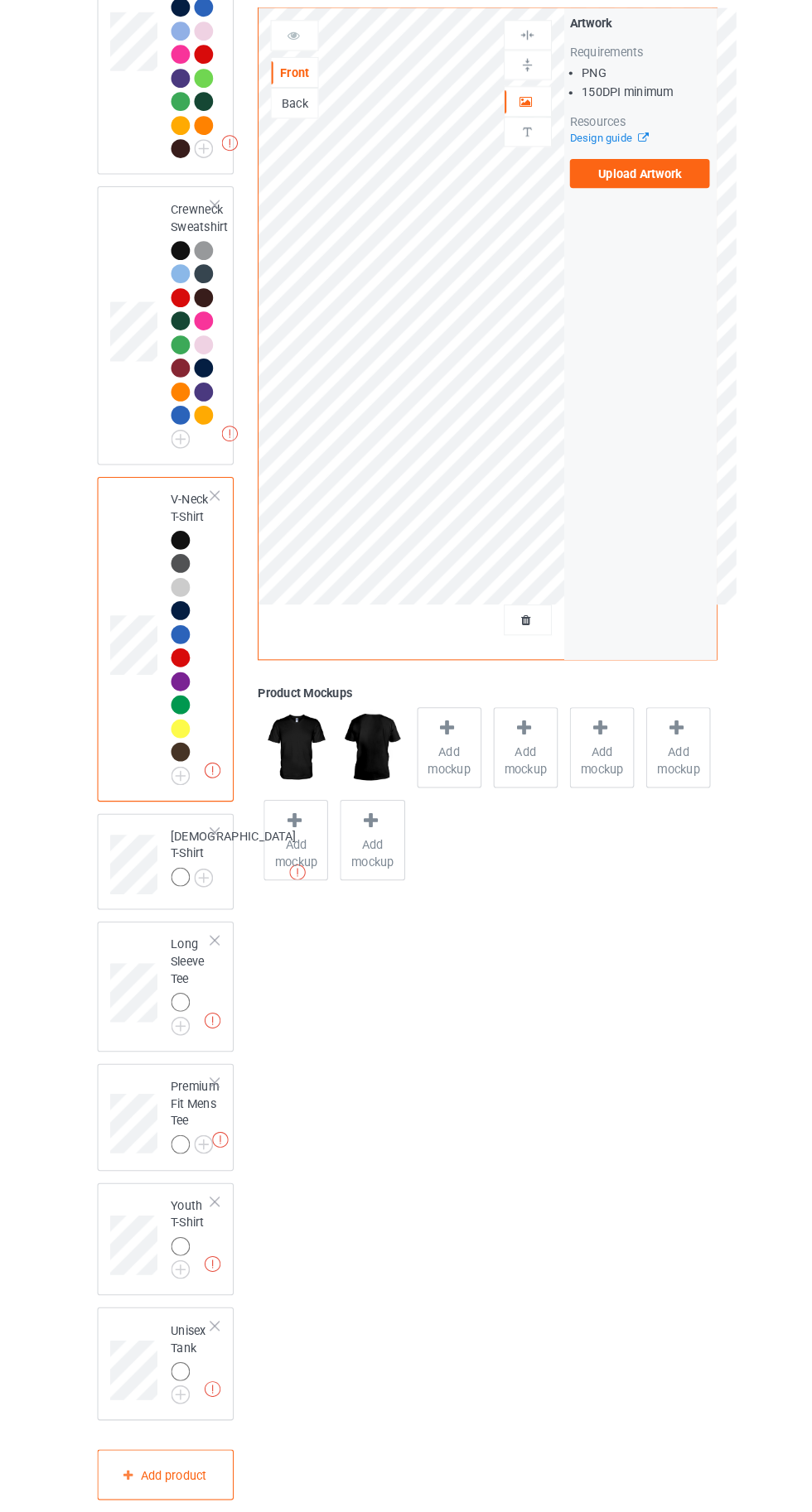
scroll to position [780, 0]
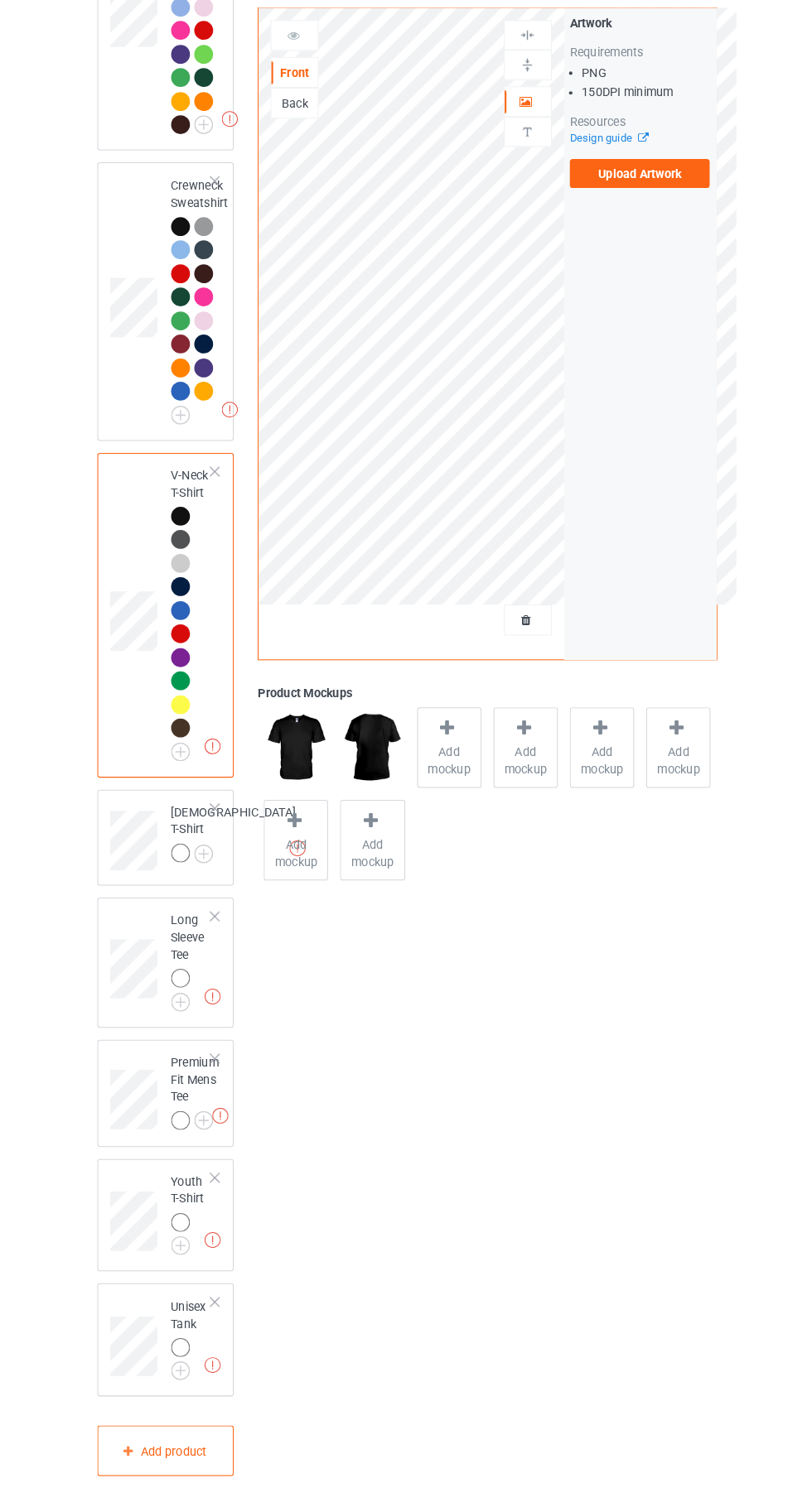
click at [0, 0] on img at bounding box center [0, 0] width 0 height 0
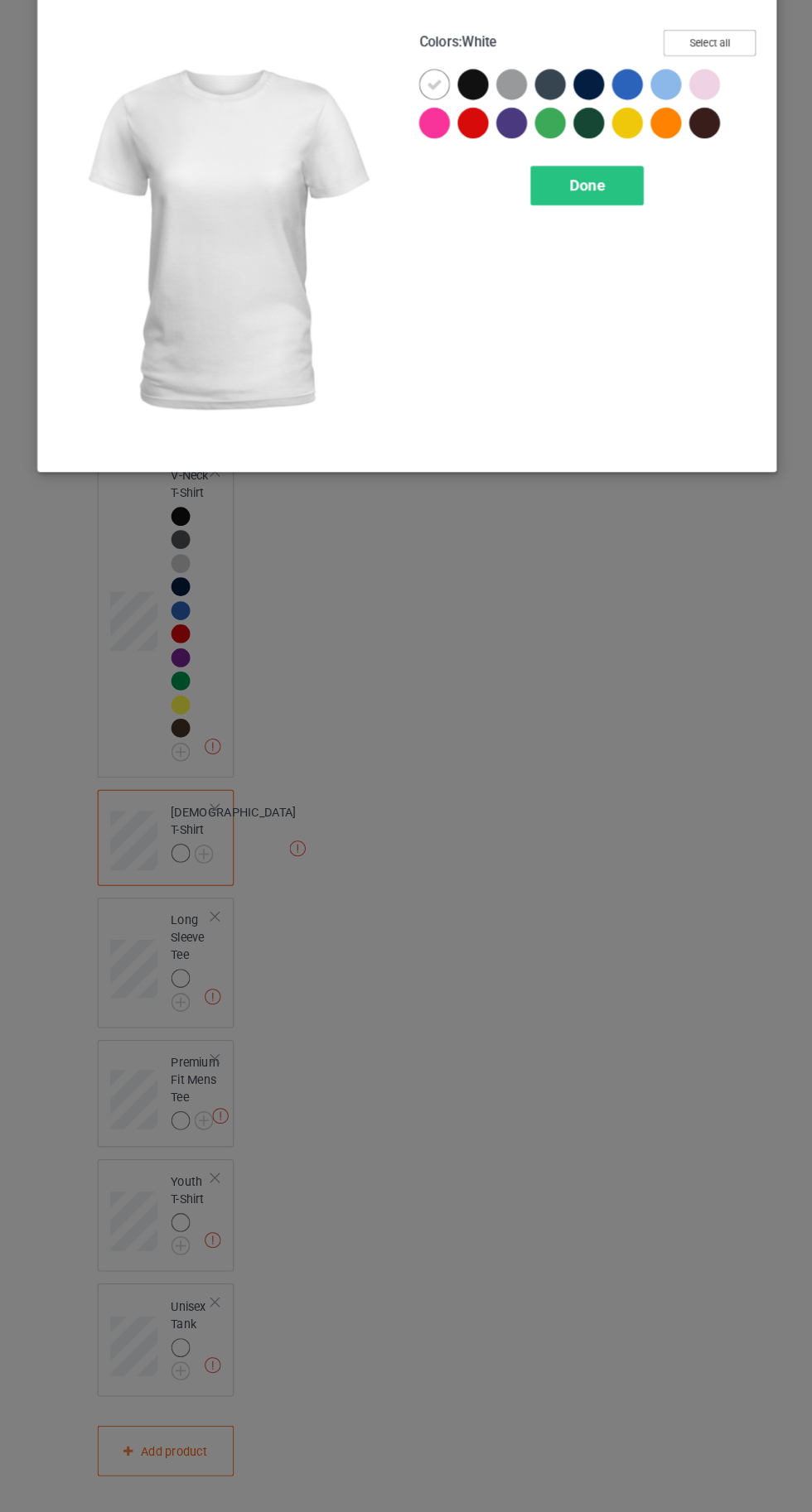
click at [688, 104] on button "Select all" at bounding box center [698, 92] width 89 height 25
click at [431, 132] on icon at bounding box center [431, 132] width 15 height 15
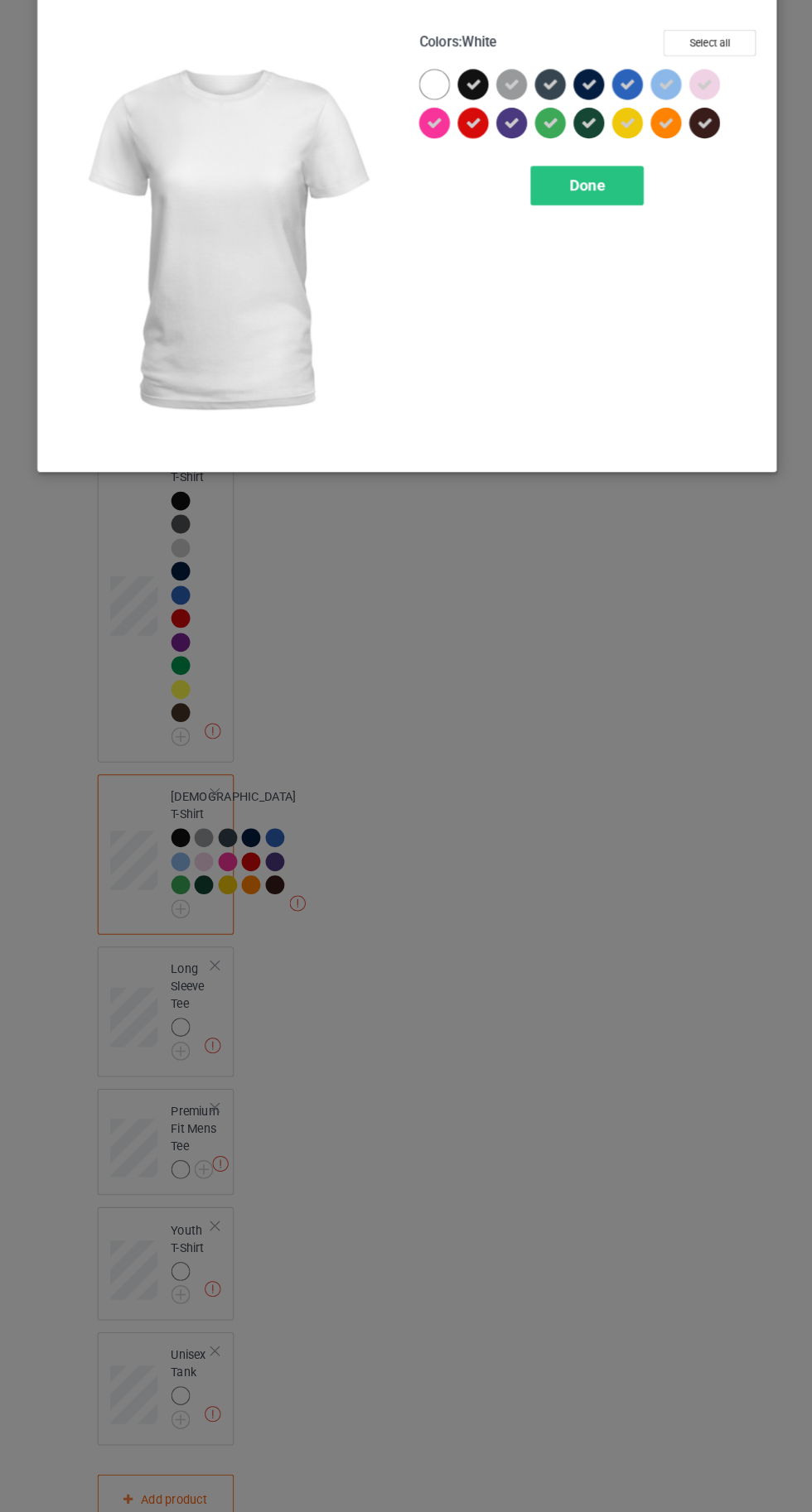
click at [607, 239] on div "Done" at bounding box center [579, 230] width 109 height 38
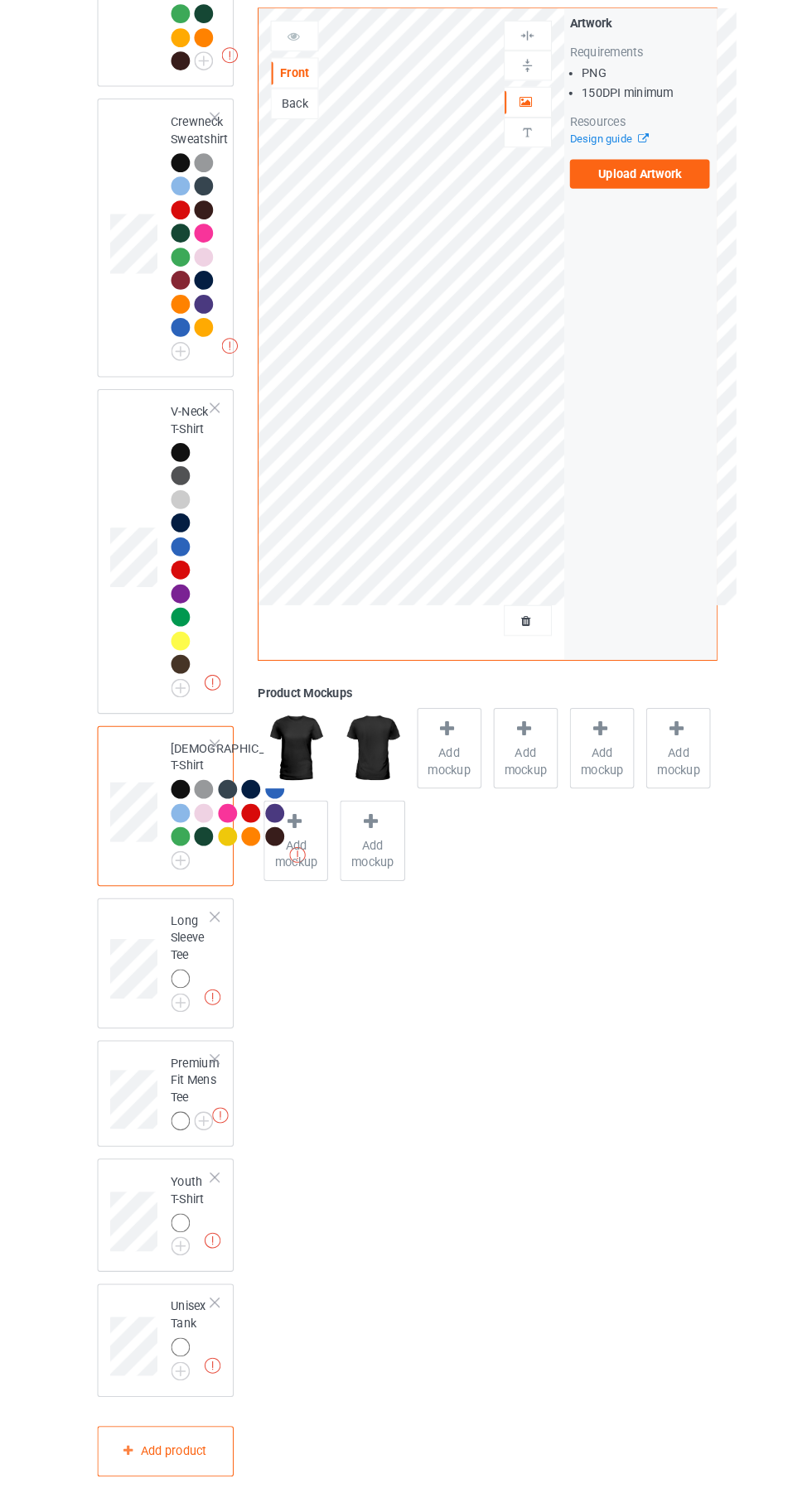
scroll to position [1098, 0]
click at [0, 0] on img at bounding box center [0, 0] width 0 height 0
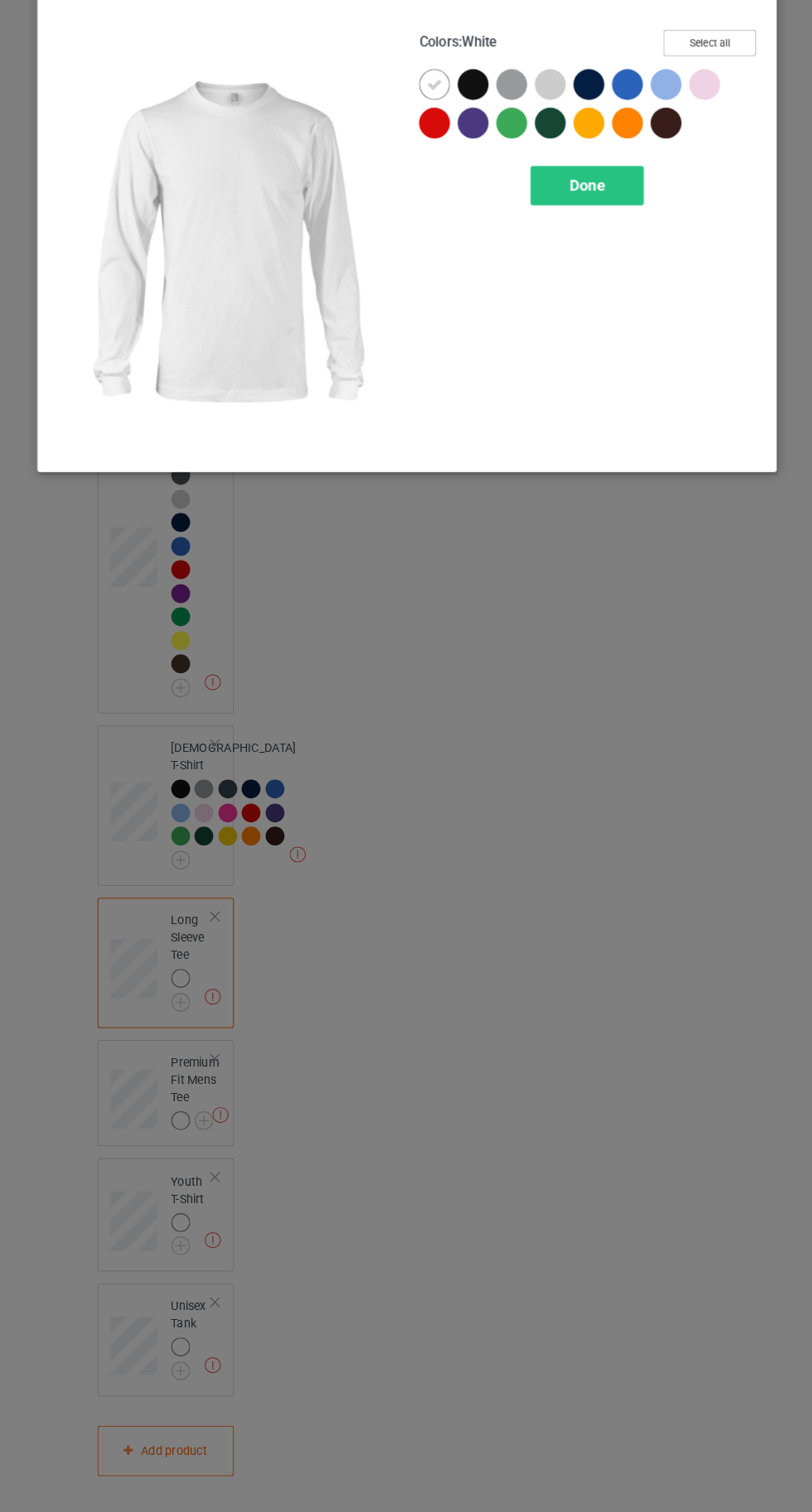
click at [679, 81] on button "Select all" at bounding box center [698, 92] width 89 height 25
click at [426, 126] on icon at bounding box center [431, 132] width 15 height 15
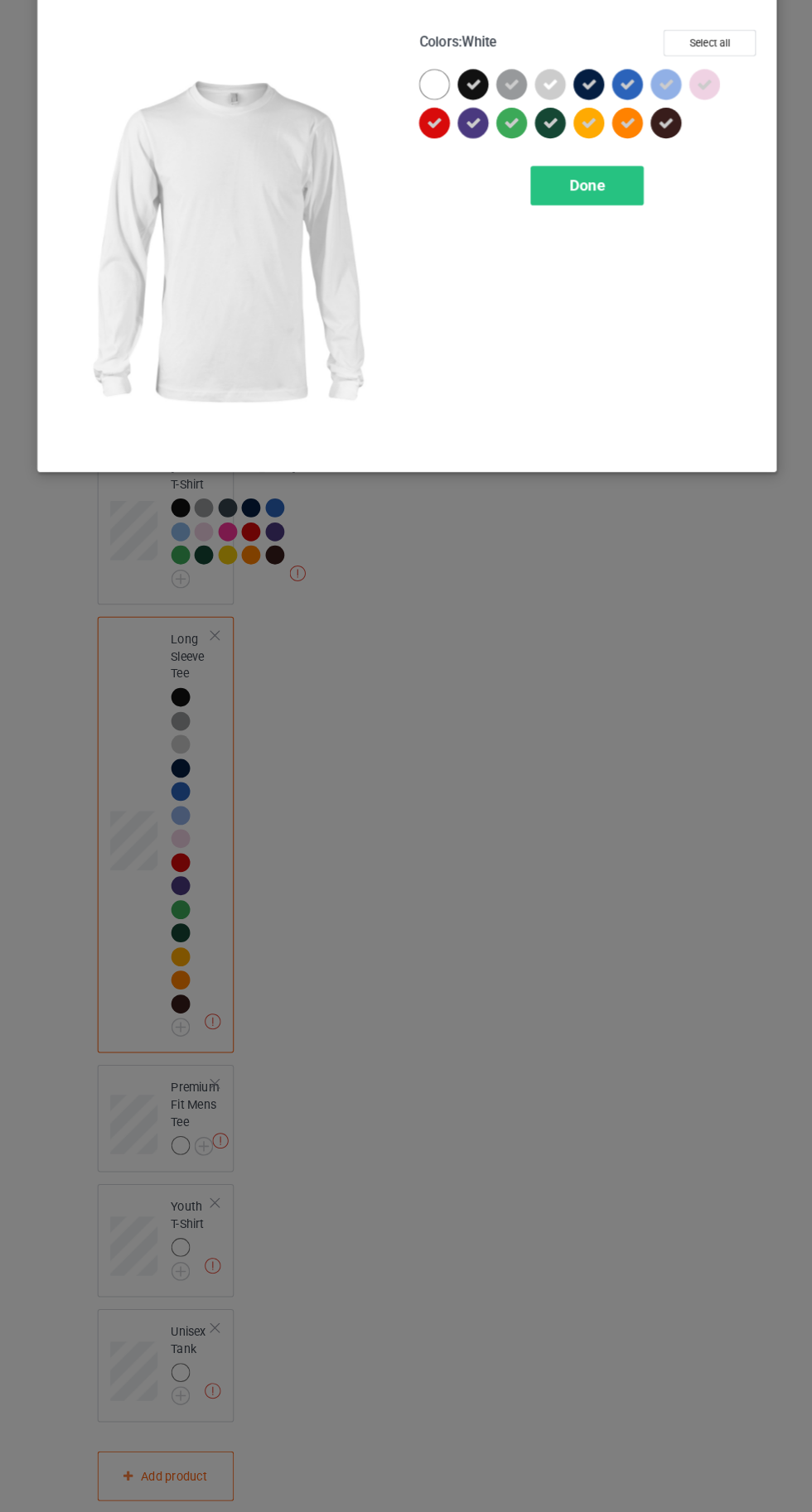
click at [588, 230] on span "Done" at bounding box center [579, 230] width 35 height 17
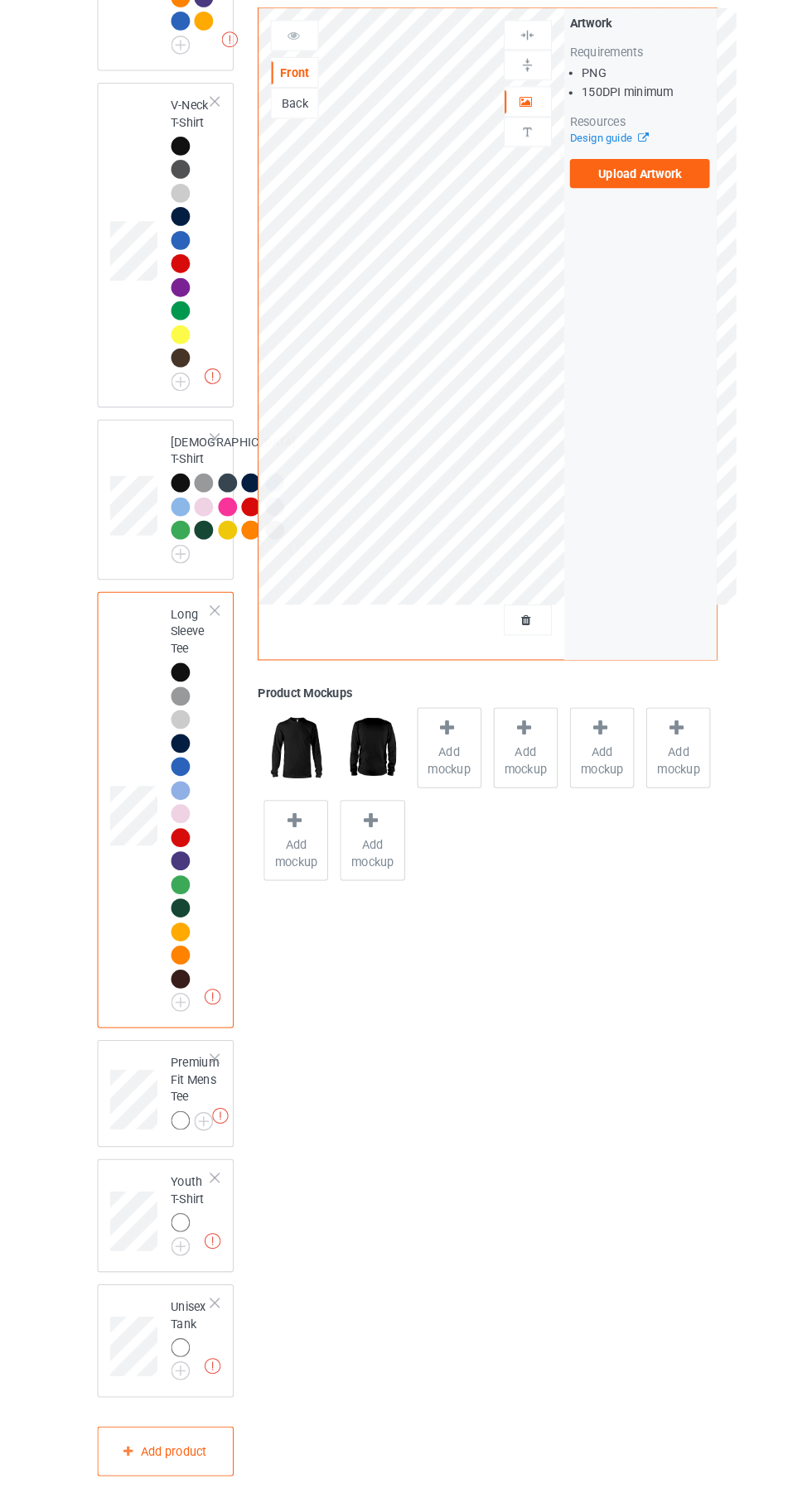
scroll to position [1394, 0]
click at [0, 0] on img at bounding box center [0, 0] width 0 height 0
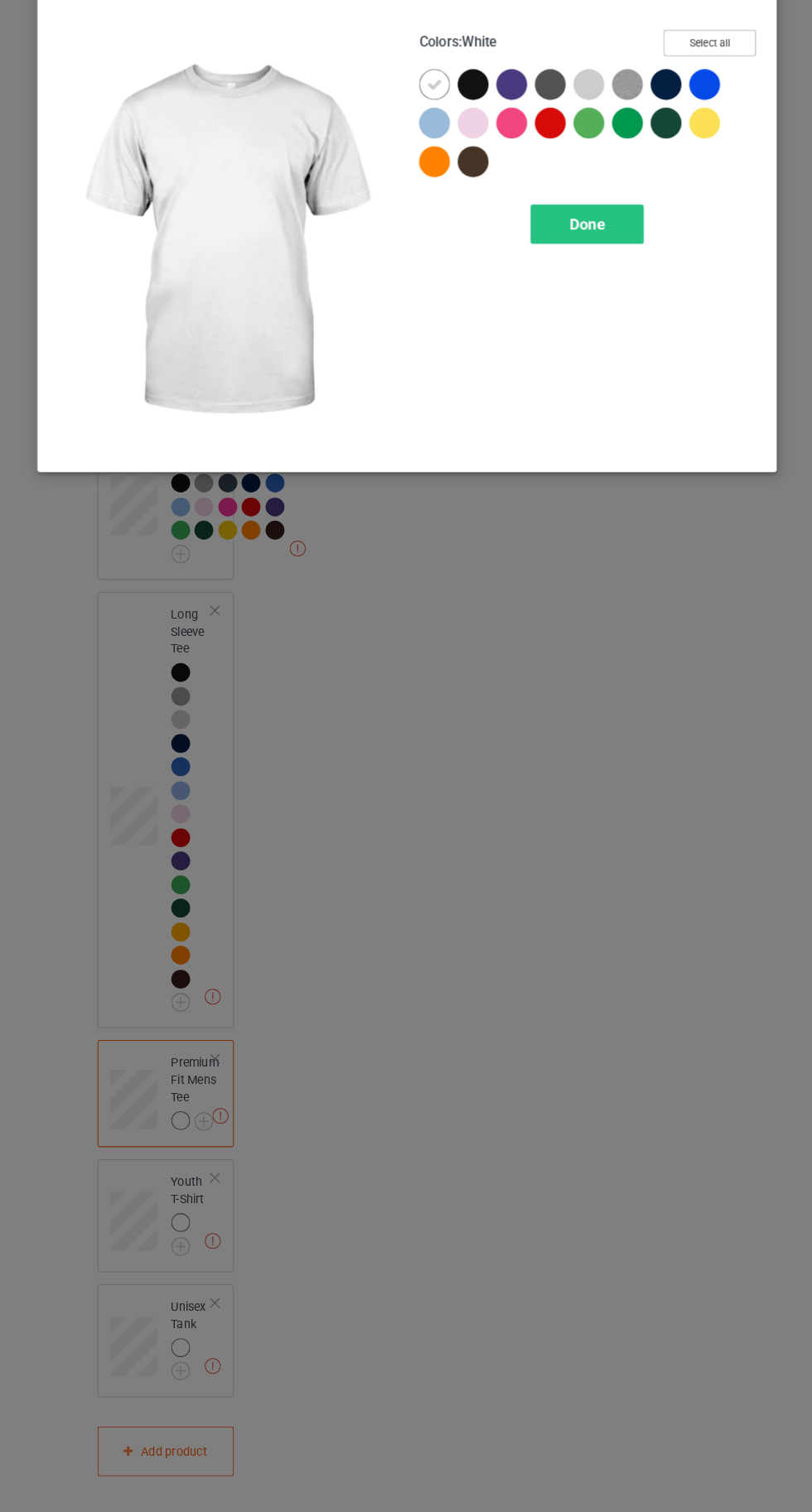
click at [683, 81] on button "Select all" at bounding box center [698, 92] width 89 height 25
click at [431, 132] on icon at bounding box center [431, 132] width 15 height 15
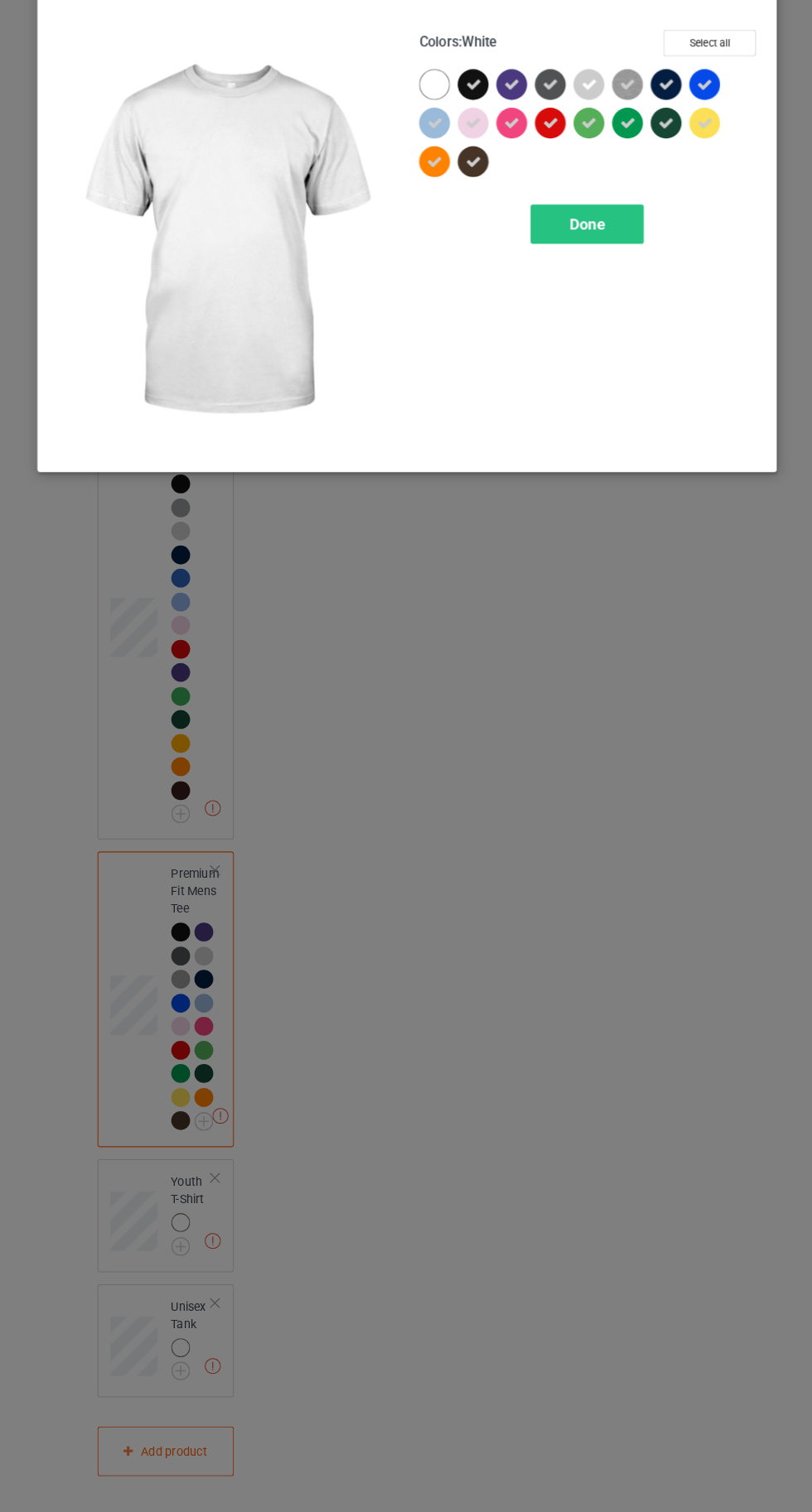
click at [566, 279] on div "Done" at bounding box center [579, 266] width 109 height 38
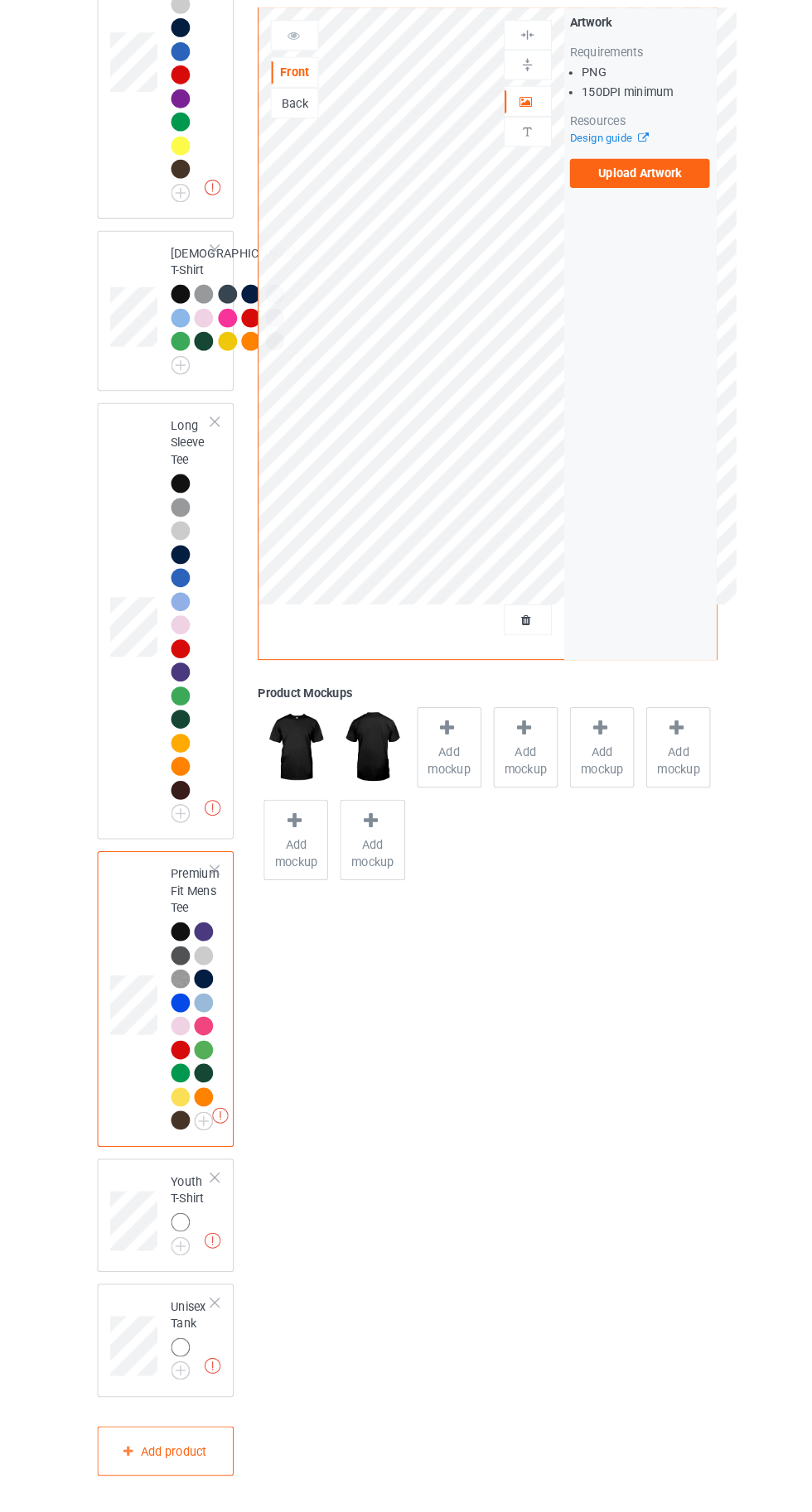
scroll to position [1576, 0]
click at [0, 0] on img at bounding box center [0, 0] width 0 height 0
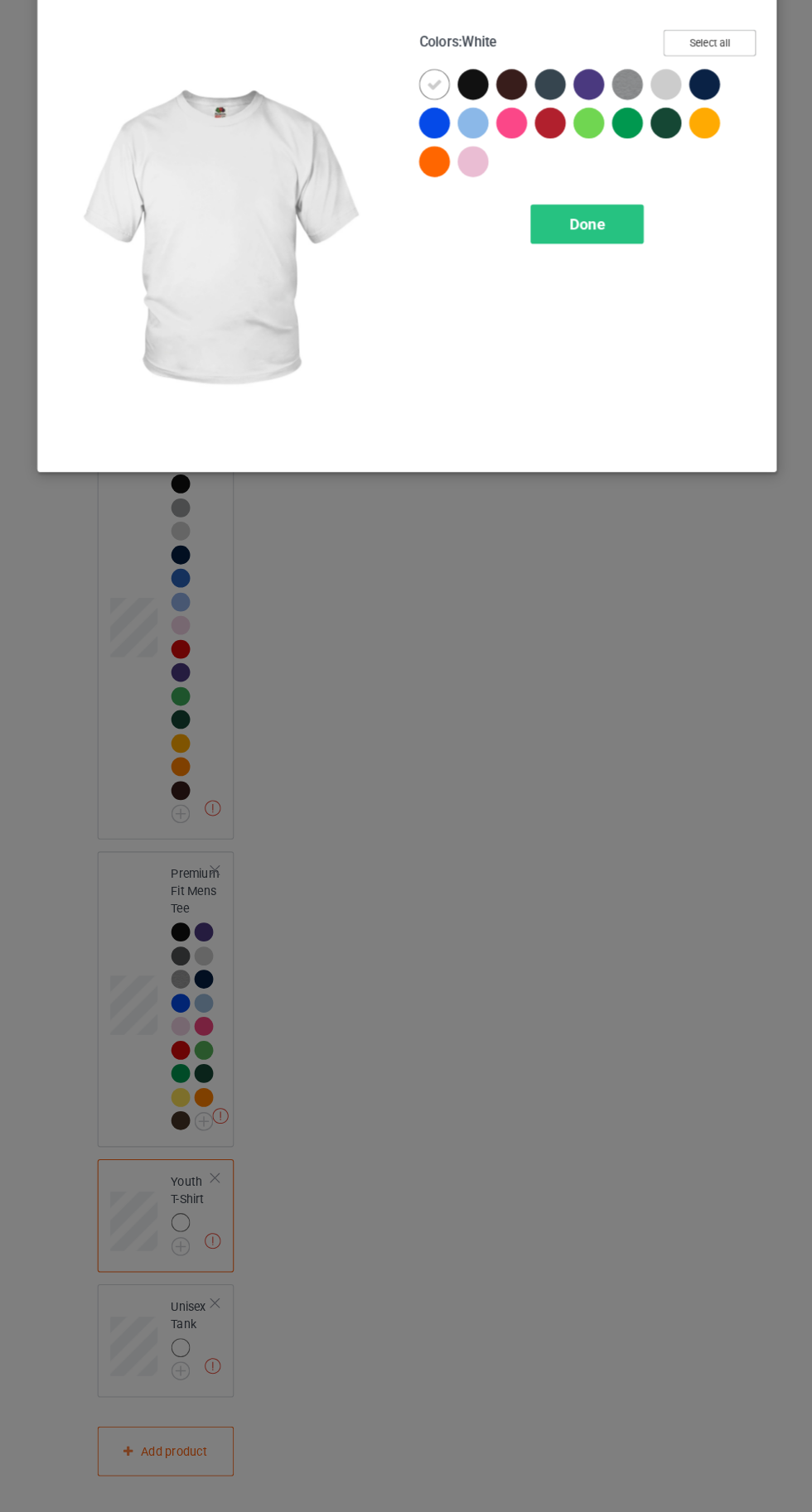
click at [682, 85] on button "Select all" at bounding box center [698, 92] width 89 height 25
click at [430, 132] on icon at bounding box center [431, 132] width 15 height 15
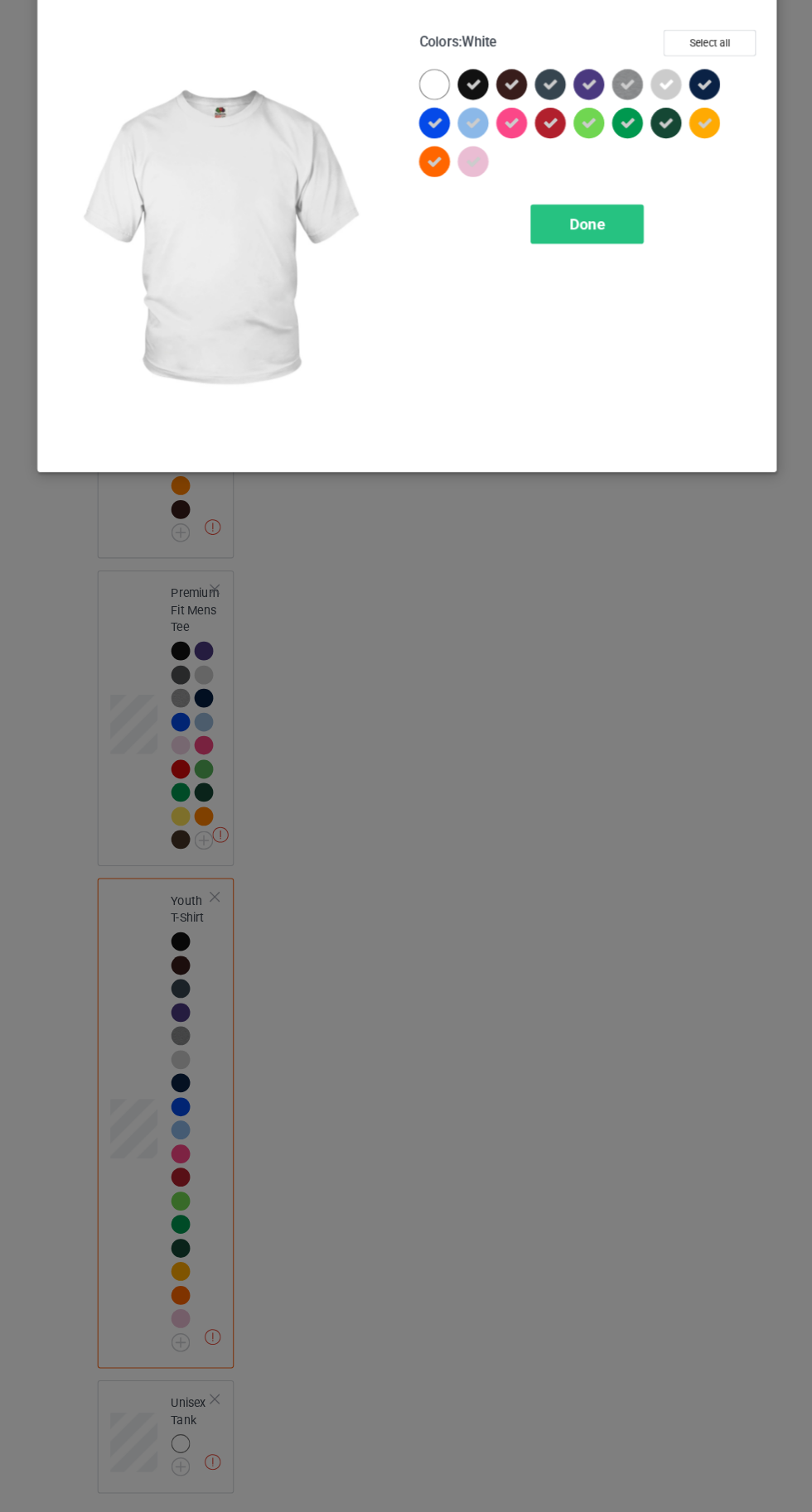
click at [584, 275] on span "Done" at bounding box center [579, 267] width 35 height 17
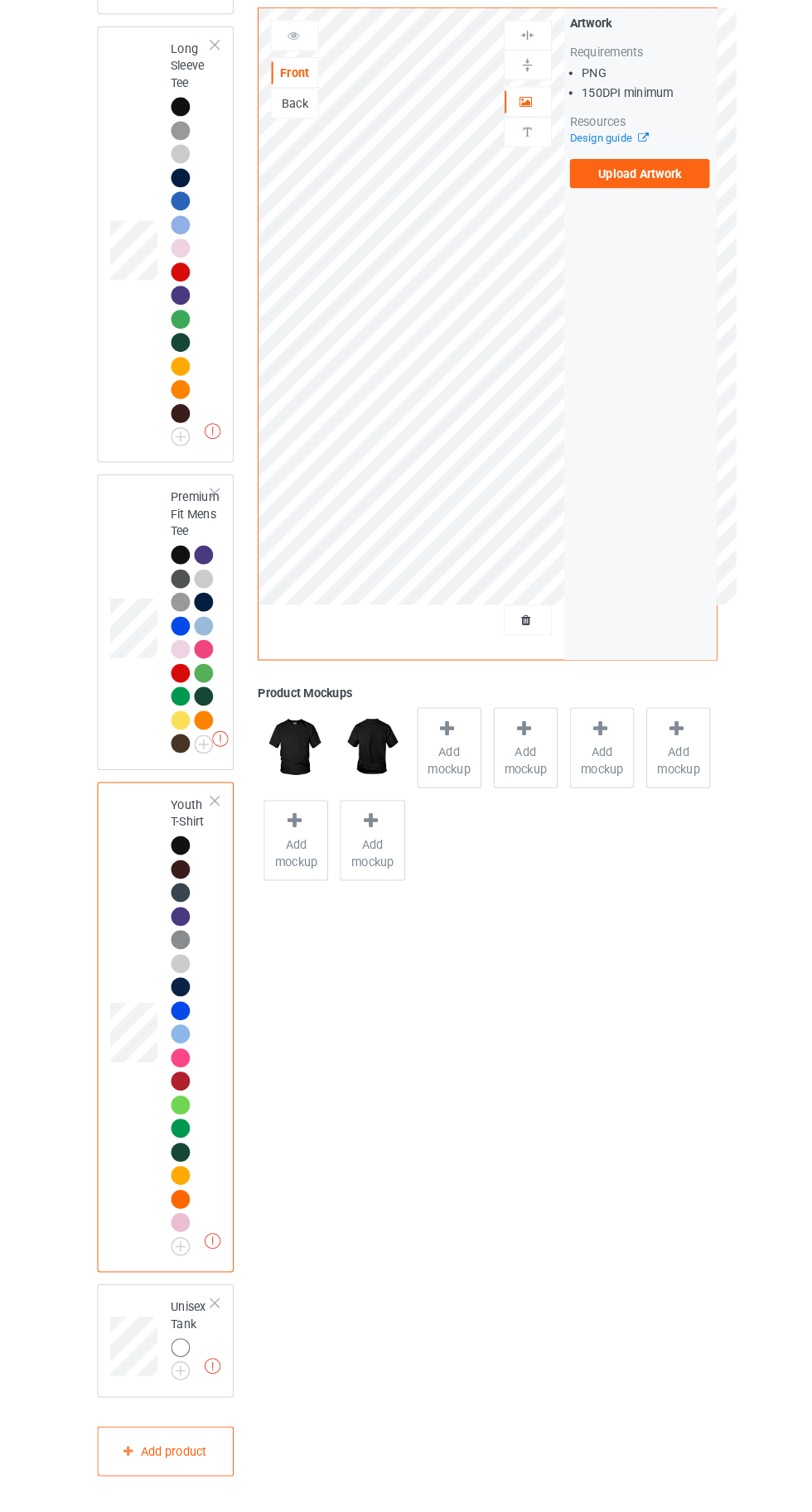
scroll to position [1940, 0]
click at [0, 0] on img at bounding box center [0, 0] width 0 height 0
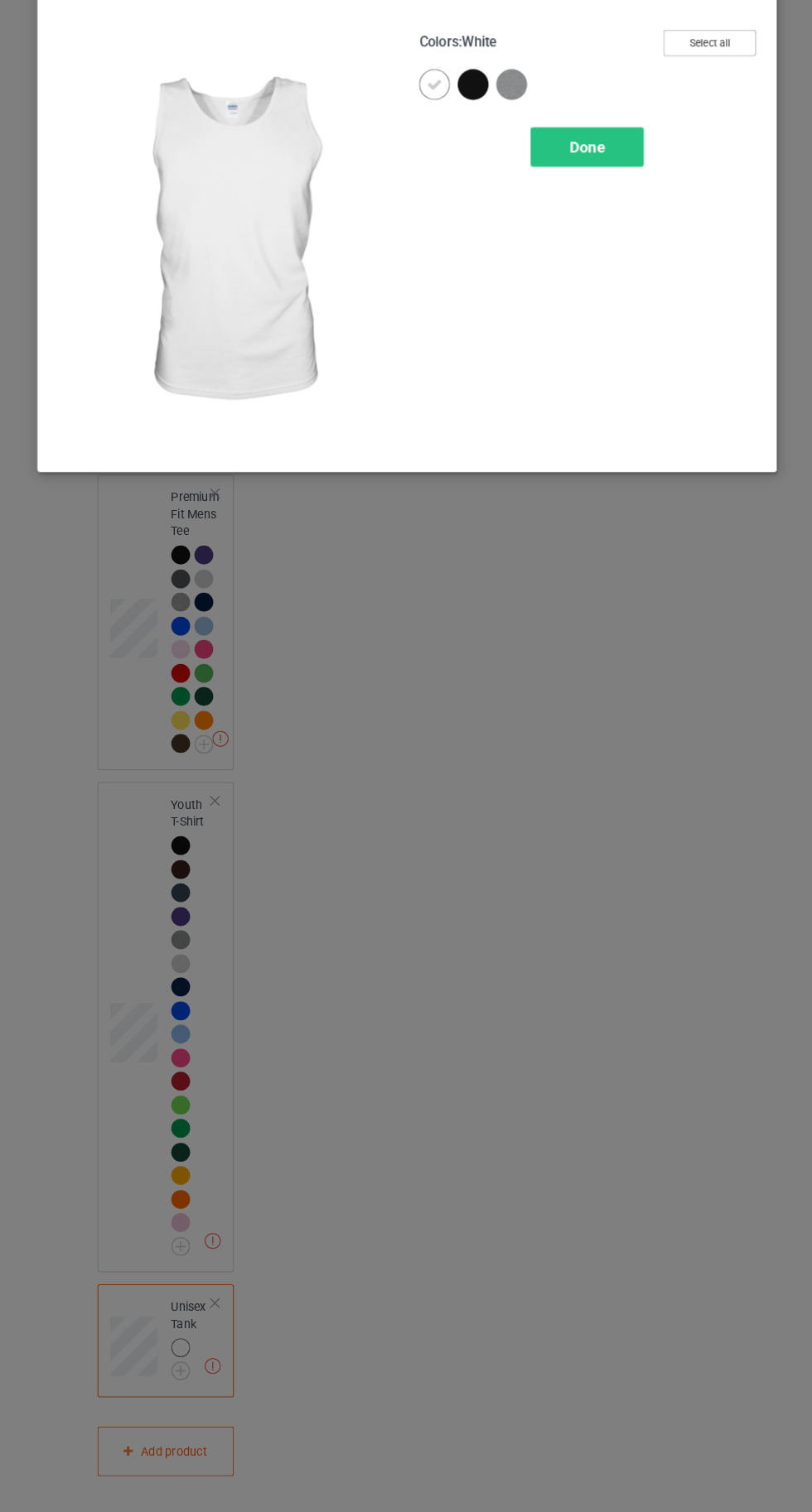
click at [684, 83] on button "Select all" at bounding box center [698, 92] width 89 height 25
click at [424, 132] on icon at bounding box center [431, 132] width 15 height 15
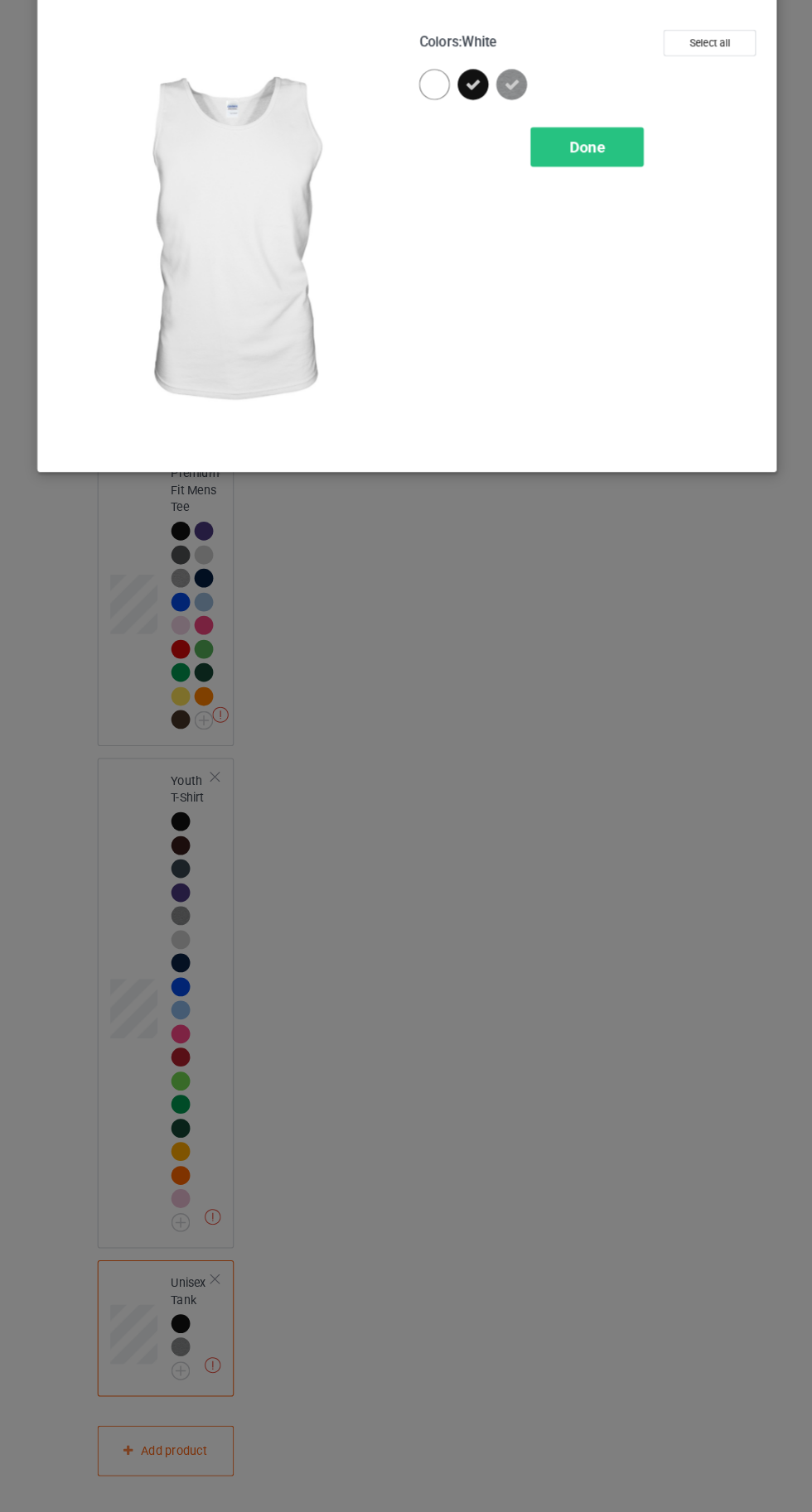
click at [583, 191] on span "Done" at bounding box center [579, 193] width 35 height 17
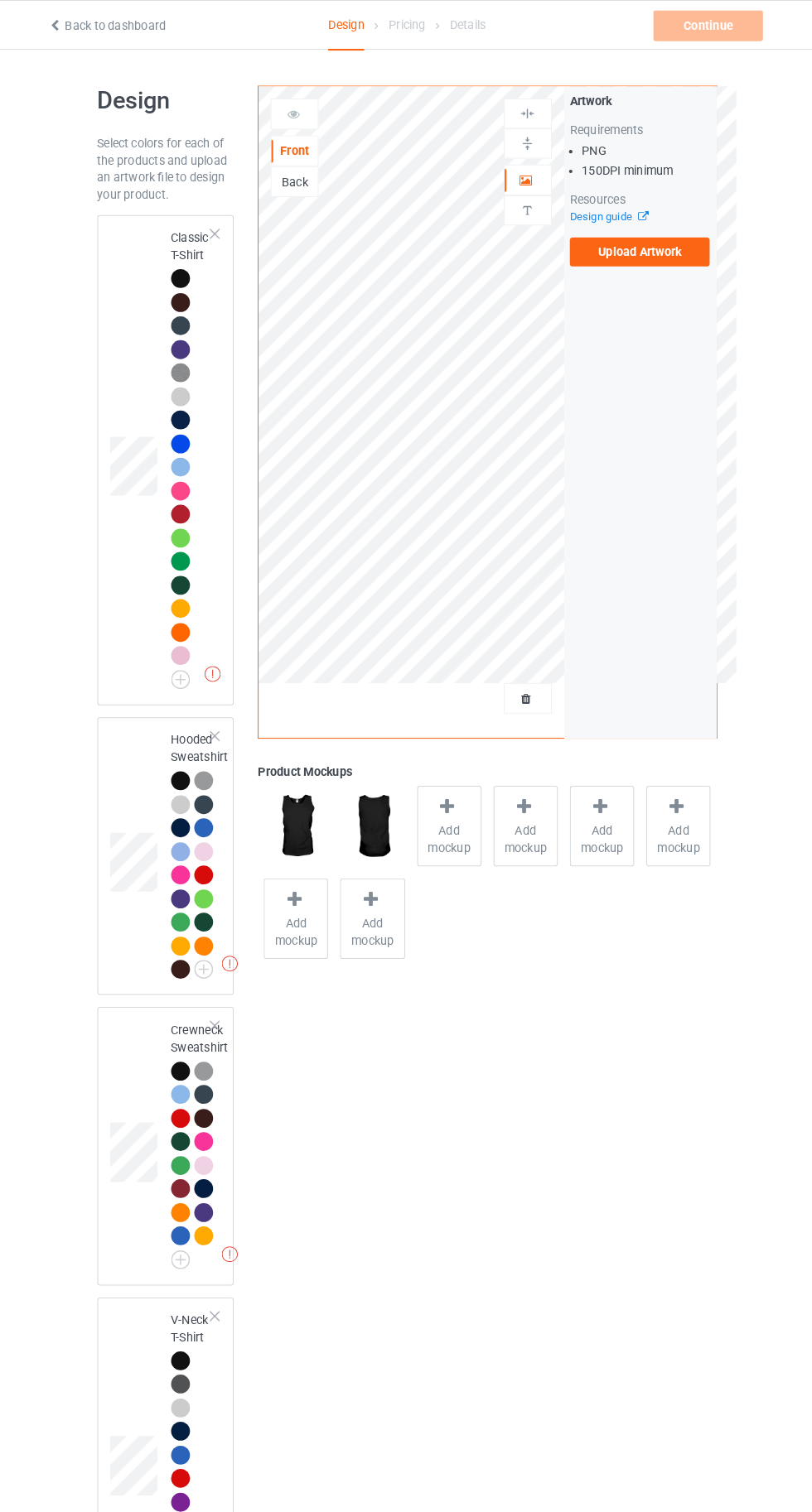
click at [182, 268] on div at bounding box center [187, 268] width 18 height 18
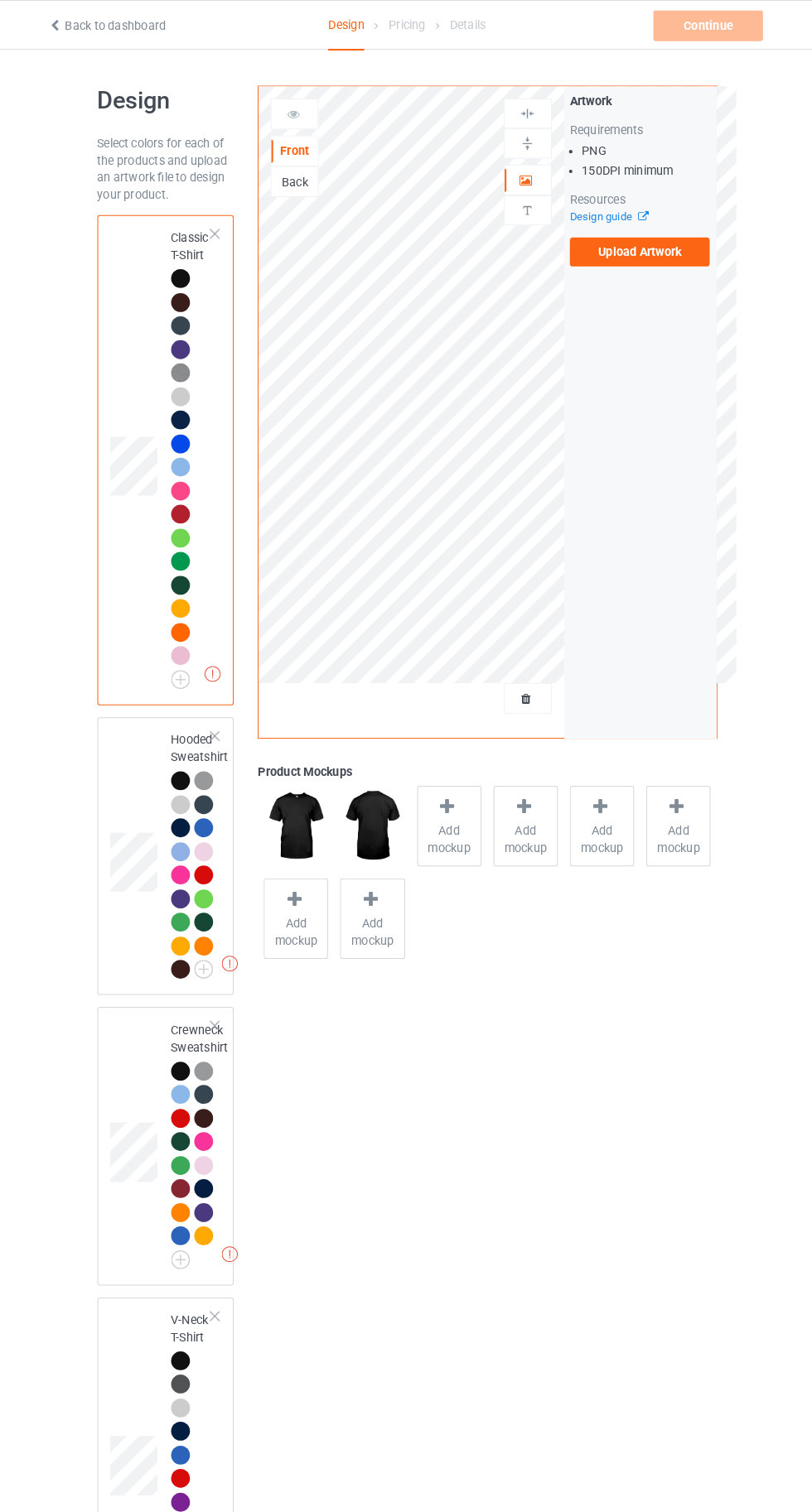
click at [452, 794] on span "Add mockup" at bounding box center [447, 811] width 60 height 33
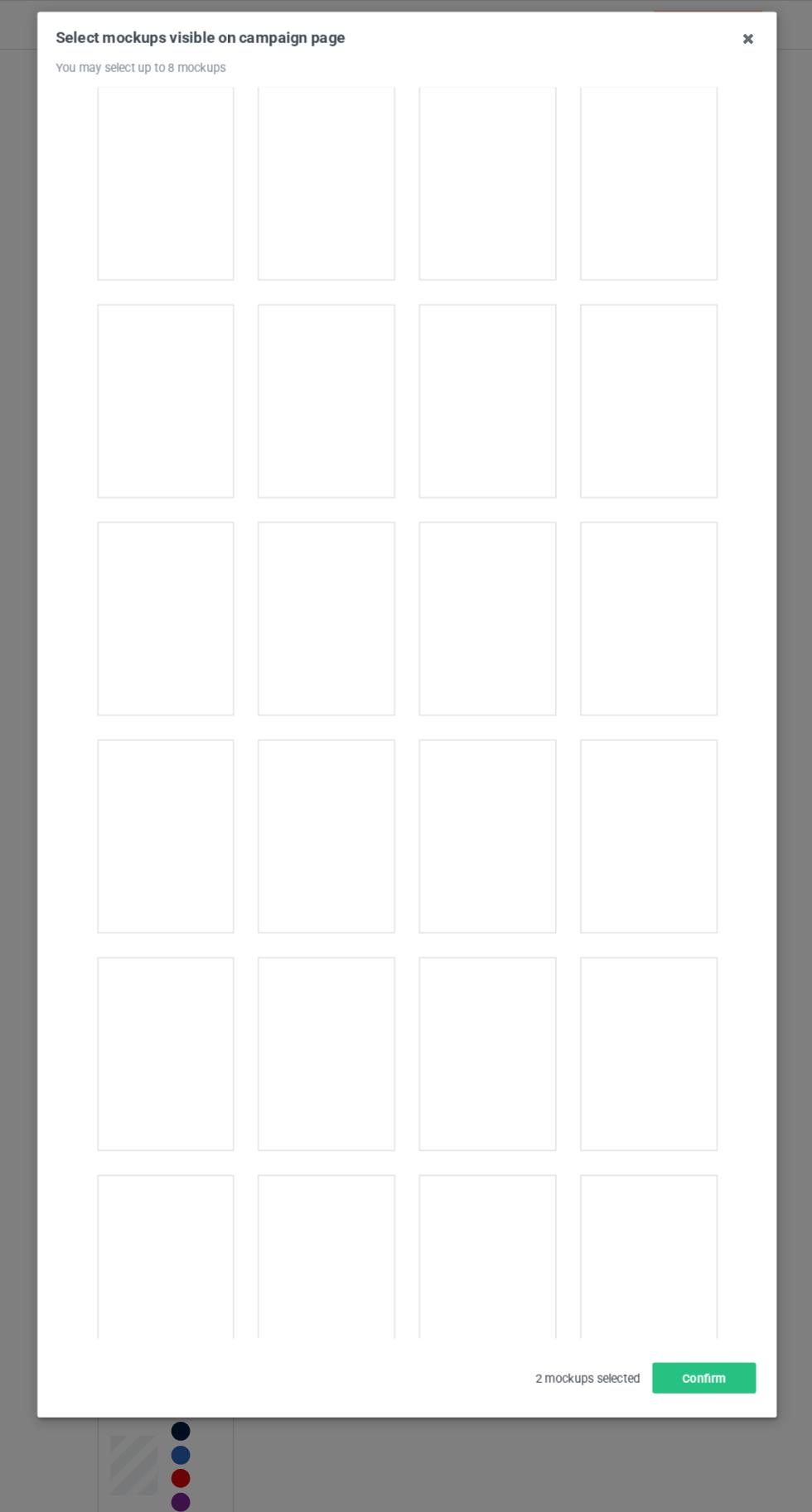
scroll to position [22826, 0]
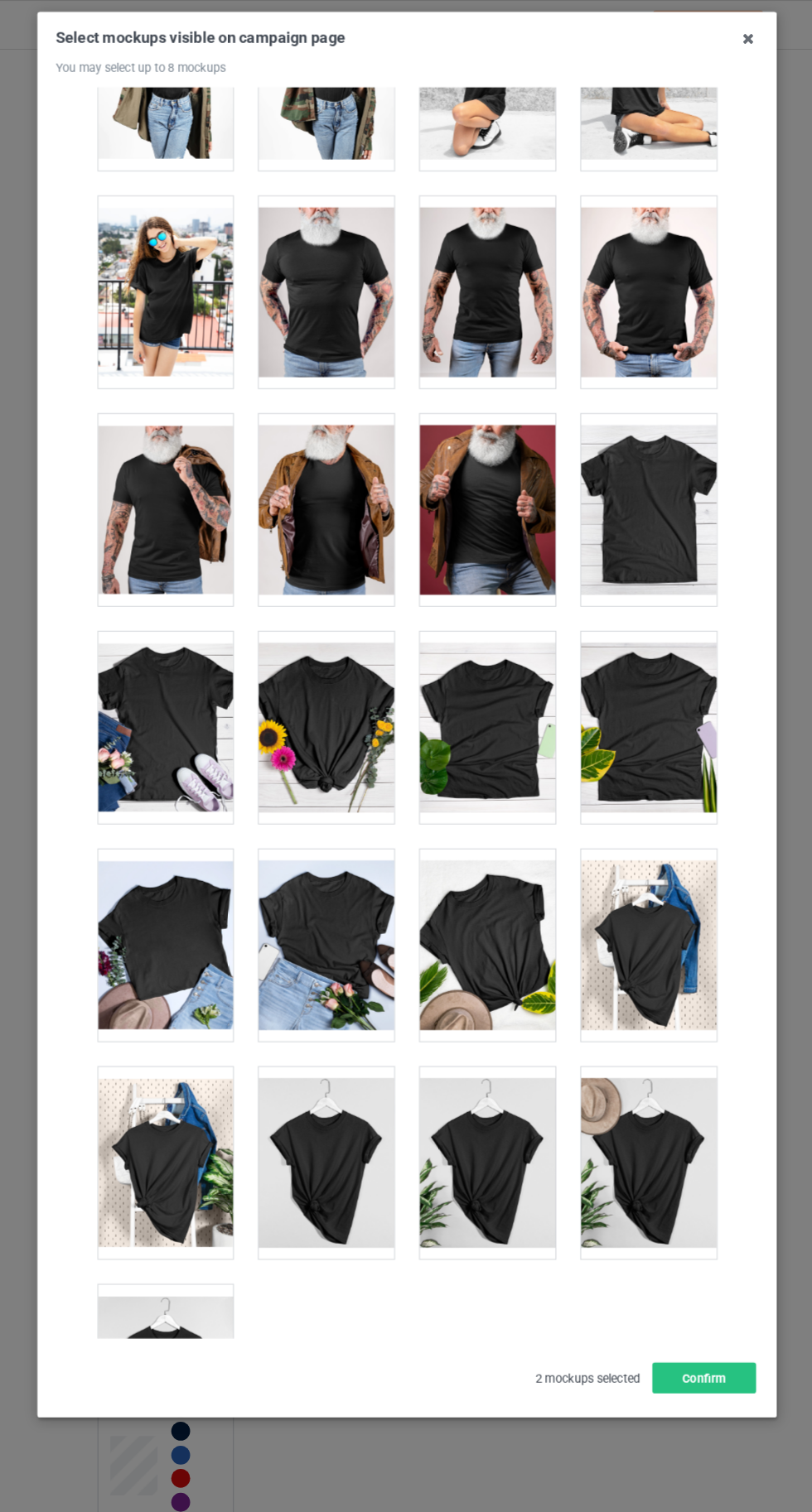
click at [191, 1293] on div at bounding box center [172, 1333] width 131 height 185
click at [709, 1346] on button "Confirm" at bounding box center [692, 1331] width 100 height 30
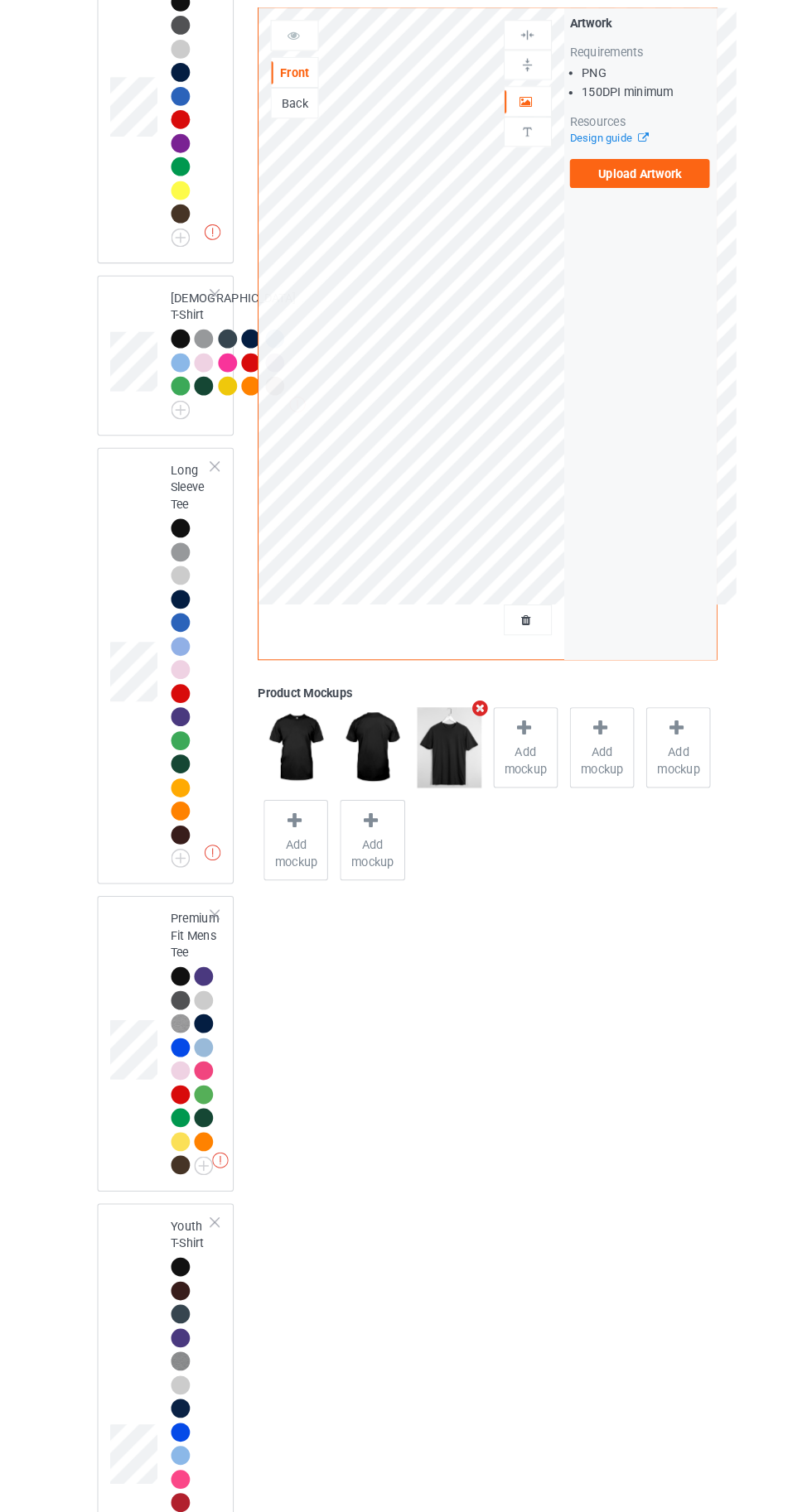
scroll to position [1263, 0]
click at [185, 1025] on div at bounding box center [187, 1015] width 18 height 18
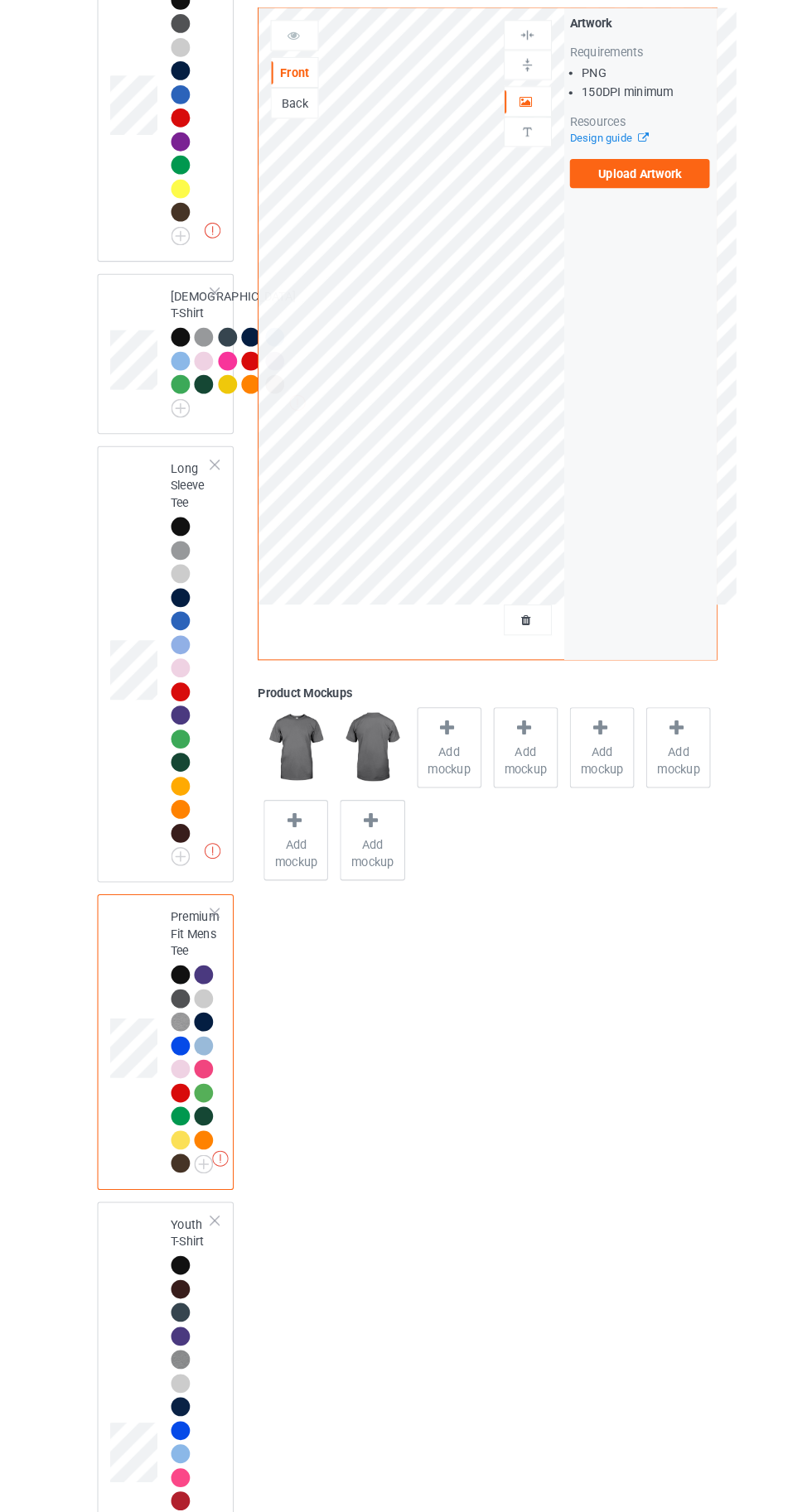
click at [446, 769] on span "Add mockup" at bounding box center [447, 786] width 60 height 33
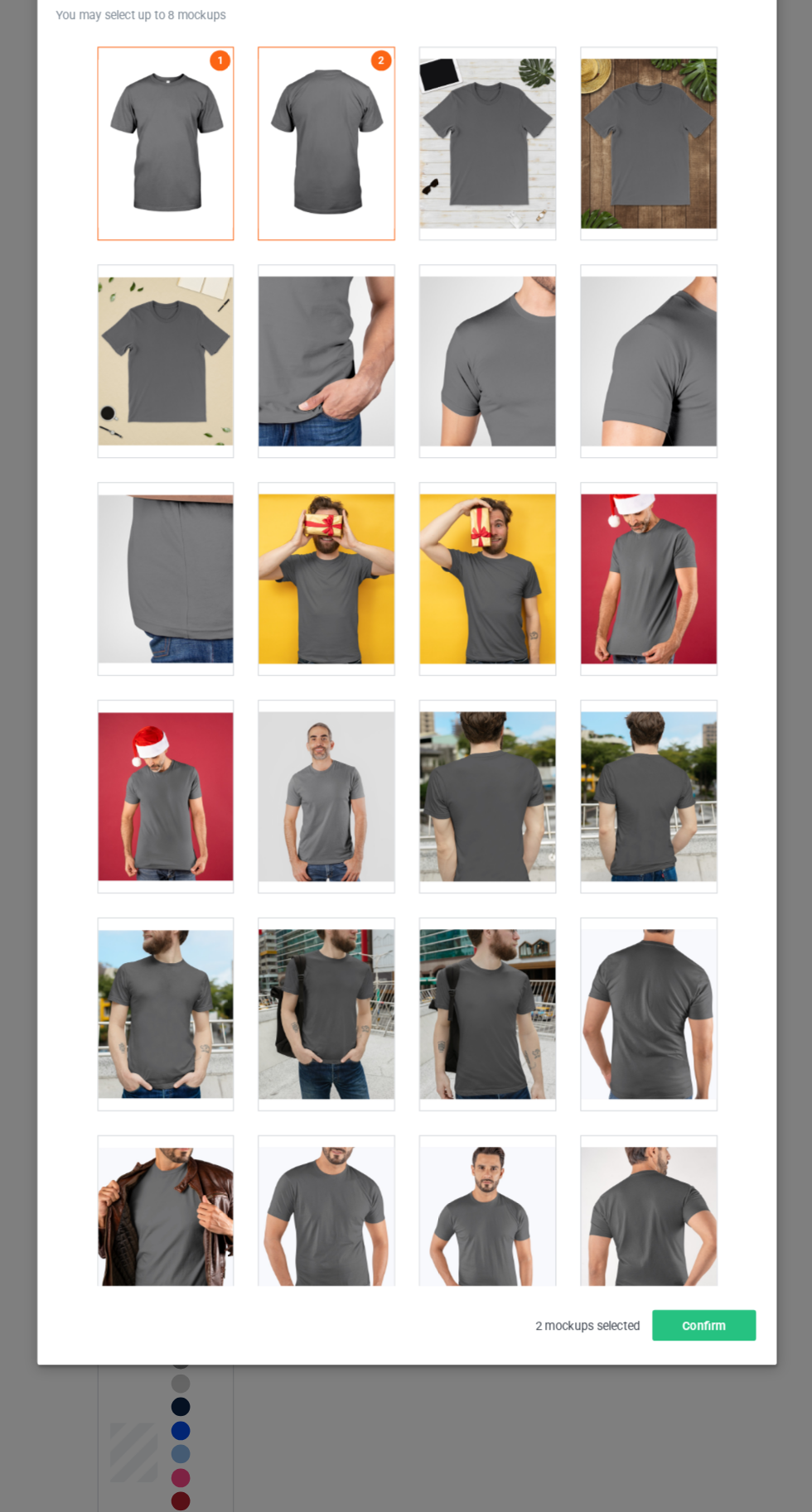
click at [168, 390] on div at bounding box center [172, 399] width 131 height 185
click at [490, 214] on div at bounding box center [484, 189] width 131 height 185
click at [721, 1346] on button "Confirm" at bounding box center [692, 1331] width 100 height 30
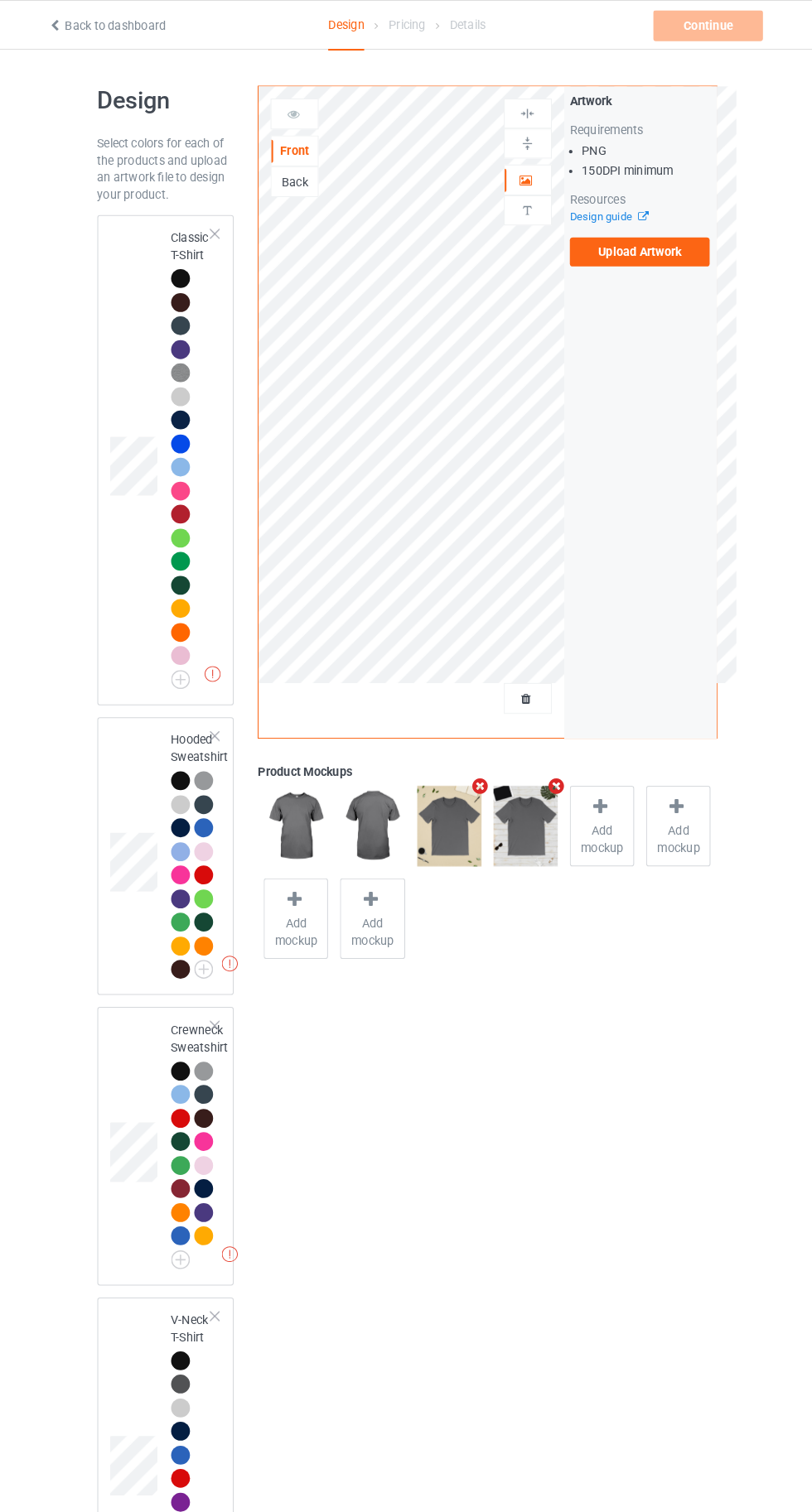
click at [182, 268] on div at bounding box center [187, 268] width 18 height 18
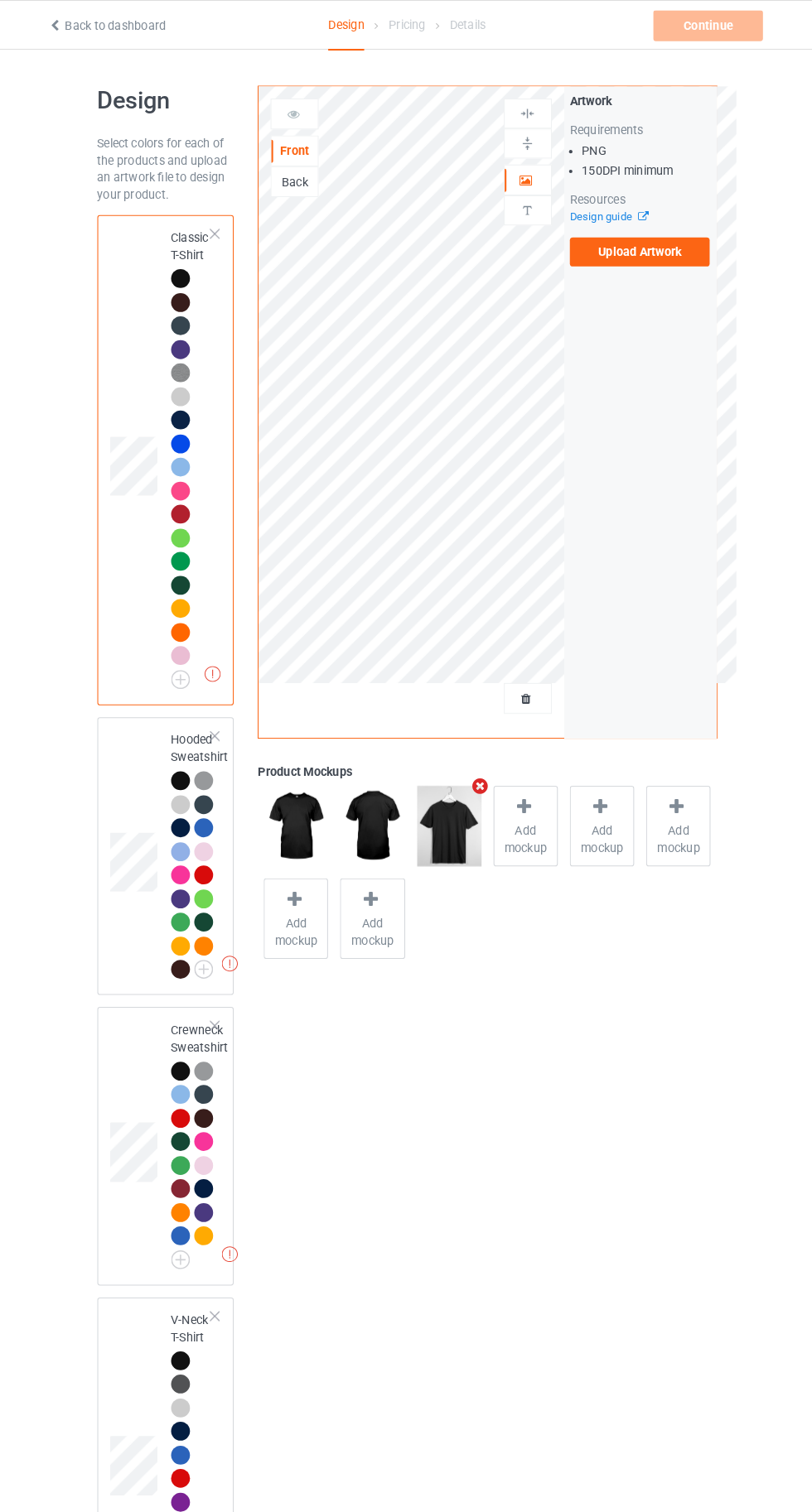
click at [641, 248] on label "Upload Artwork" at bounding box center [631, 243] width 136 height 28
click at [0, 0] on input "Upload Artwork" at bounding box center [0, 0] width 0 height 0
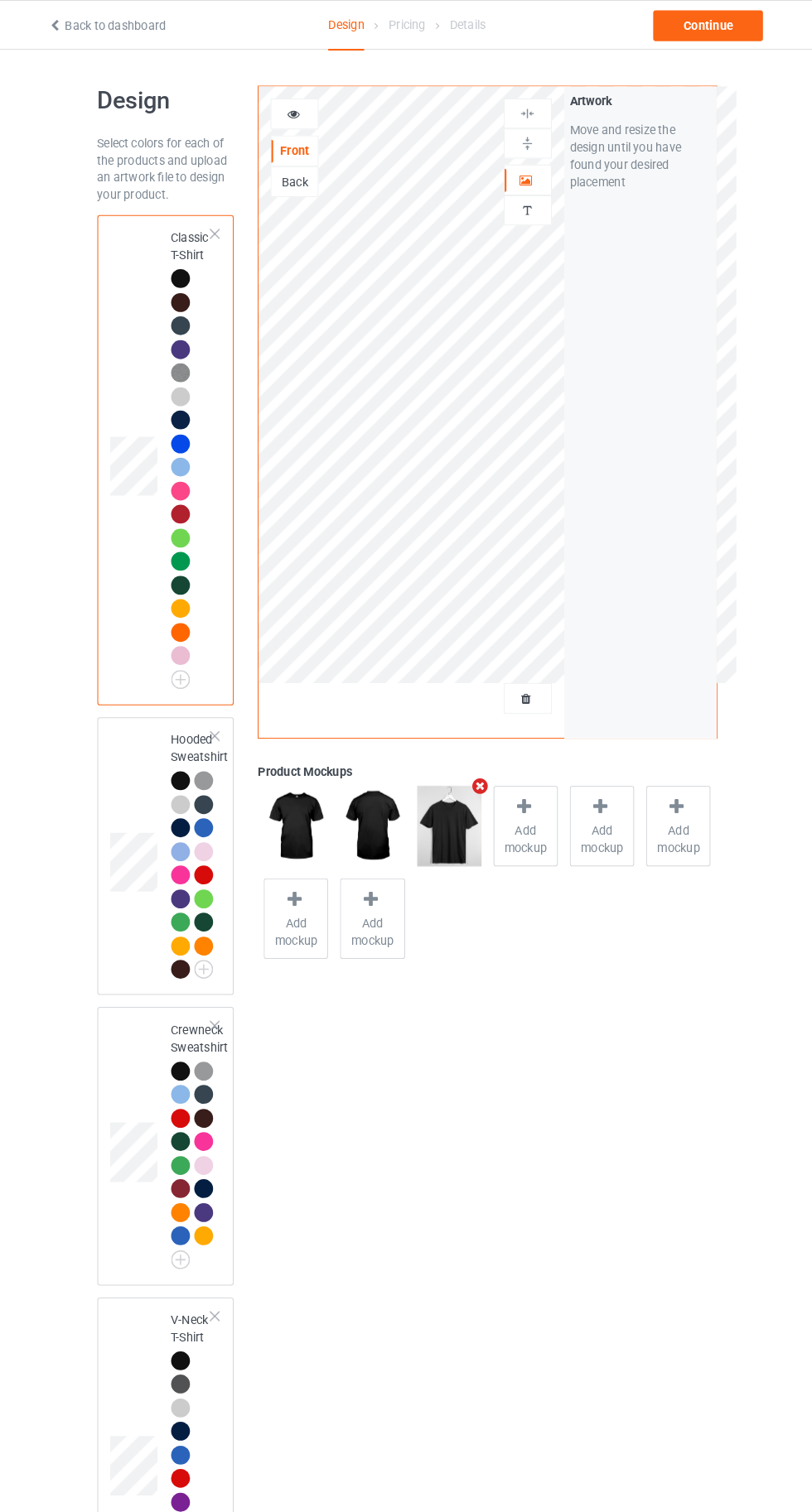
click at [294, 117] on div at bounding box center [297, 109] width 47 height 30
click at [692, 23] on div "Continue" at bounding box center [696, 24] width 106 height 30
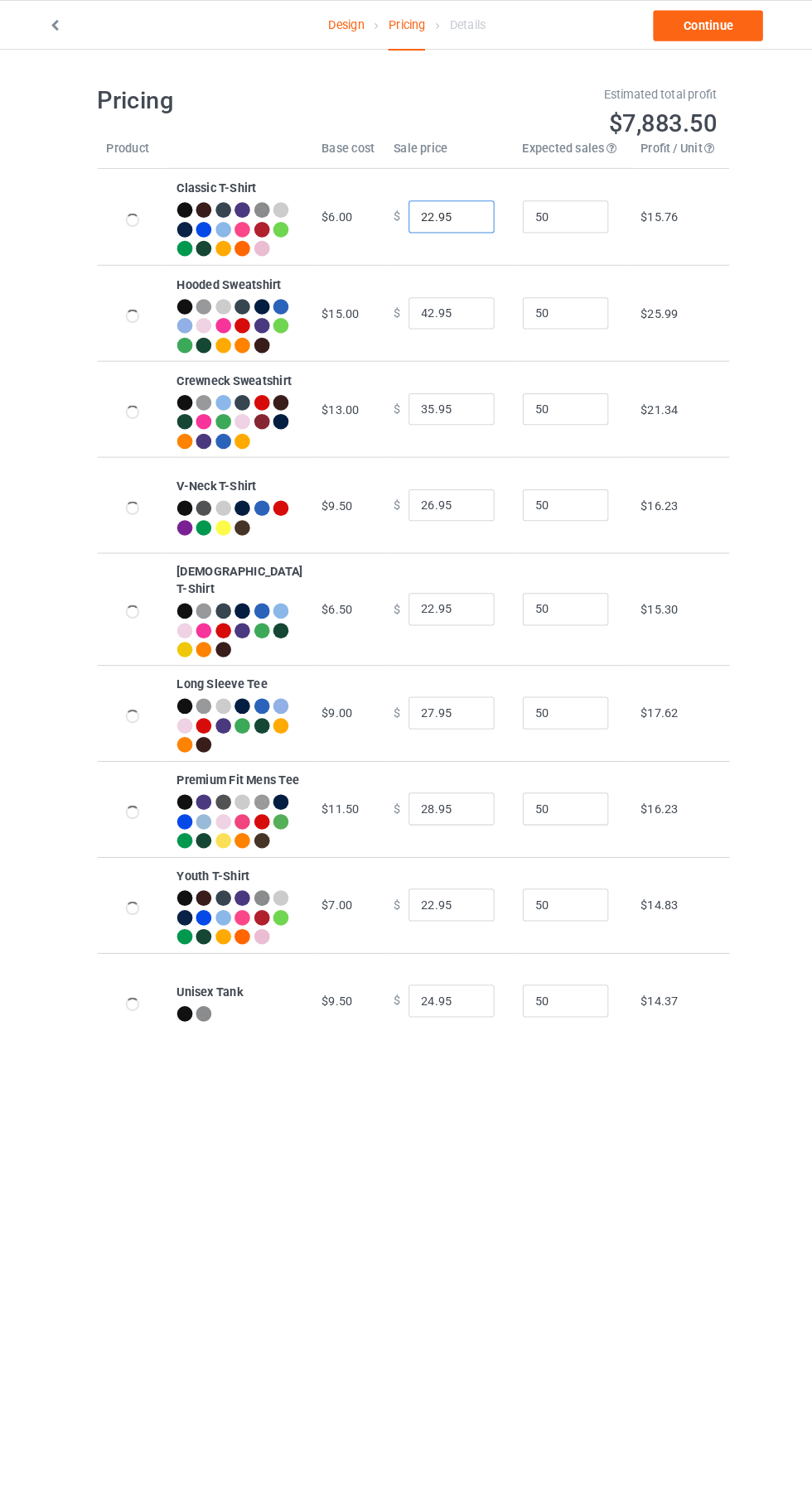
click at [407, 215] on input "22.95" at bounding box center [448, 209] width 82 height 31
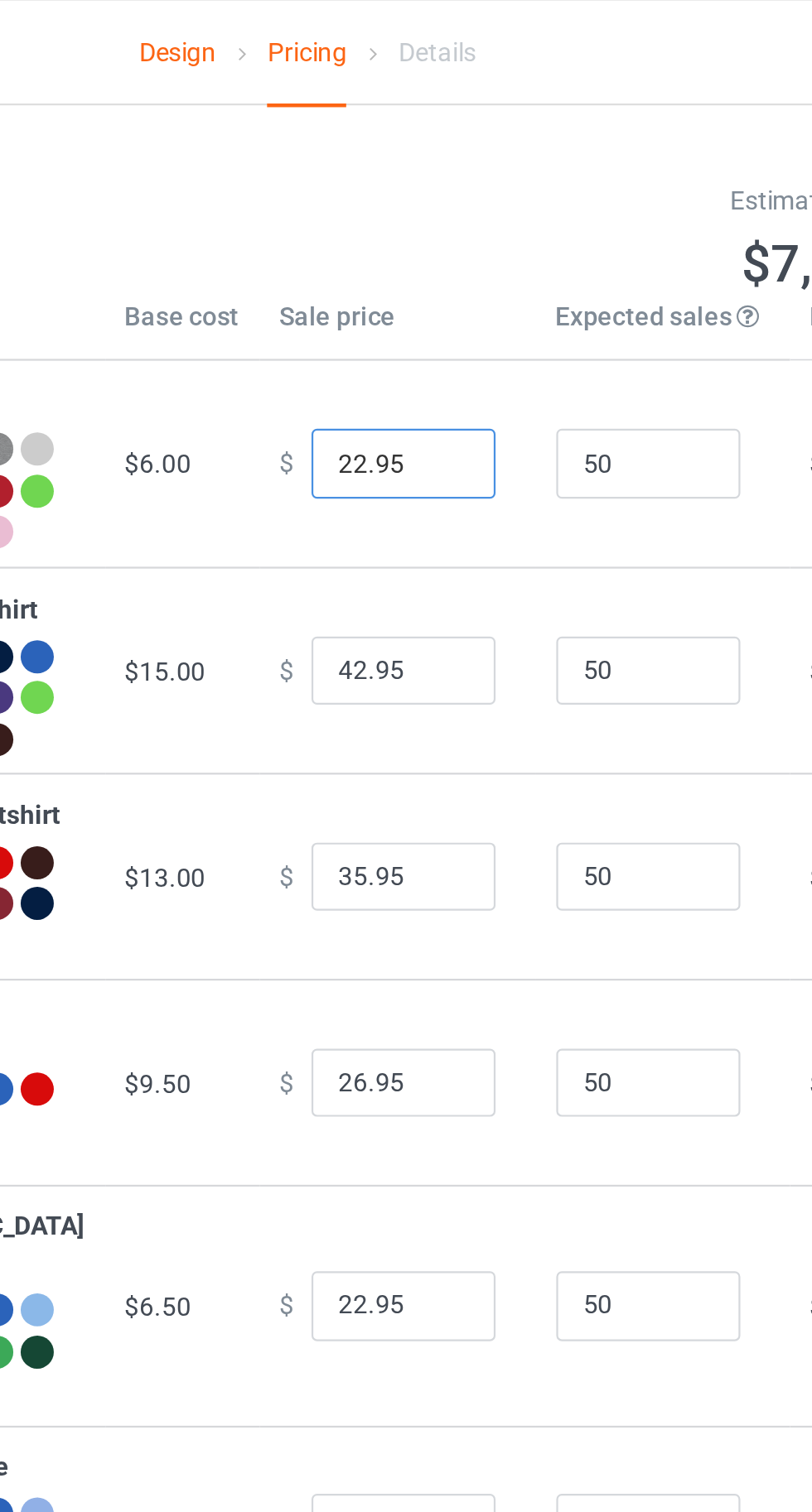
click at [407, 217] on input "22.95" at bounding box center [448, 209] width 82 height 31
type input "20.95"
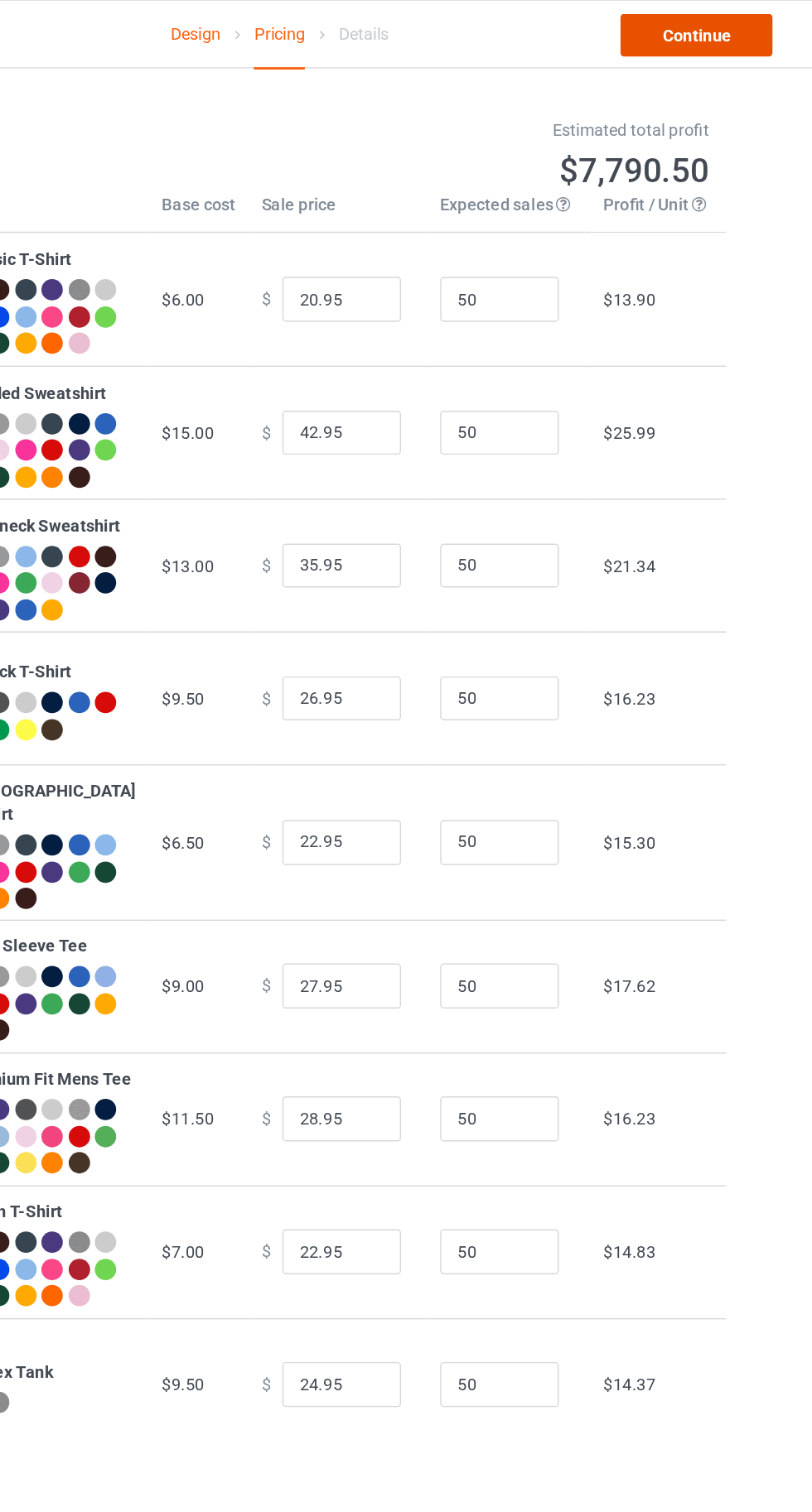
click at [696, 26] on link "Continue" at bounding box center [696, 24] width 106 height 30
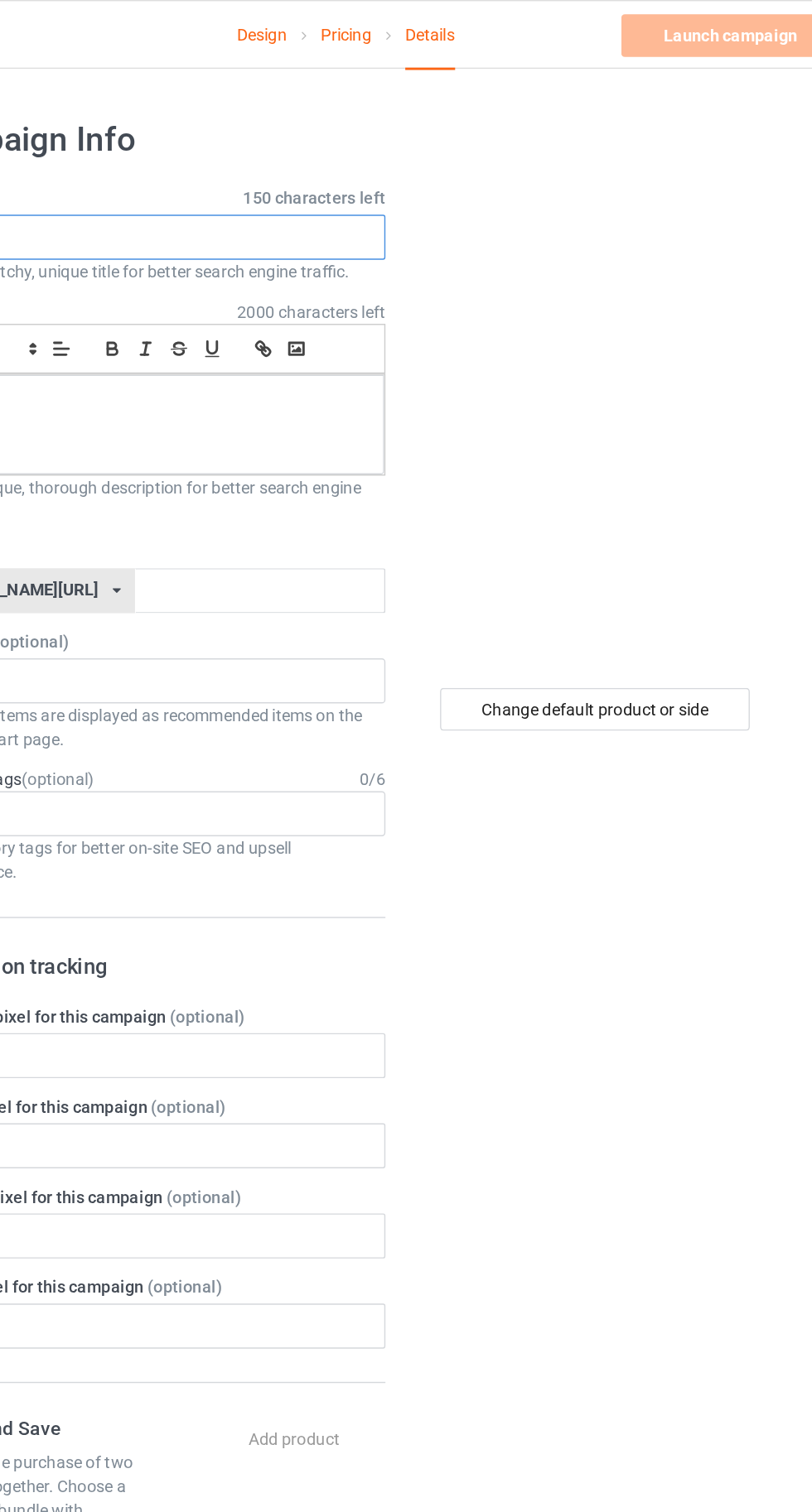
click at [260, 159] on input "text" at bounding box center [269, 166] width 327 height 31
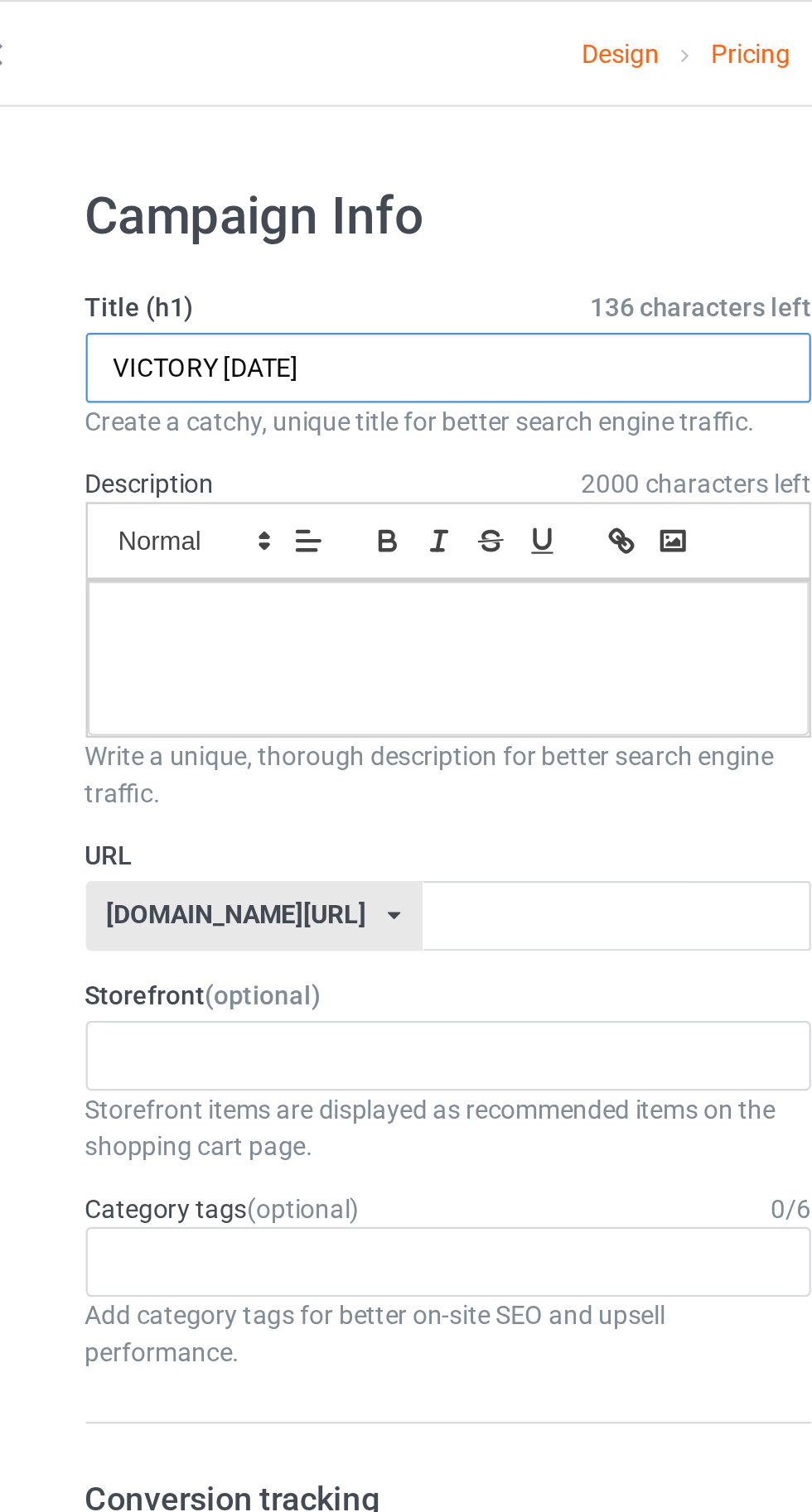
type input "VICTORY MONDAY"
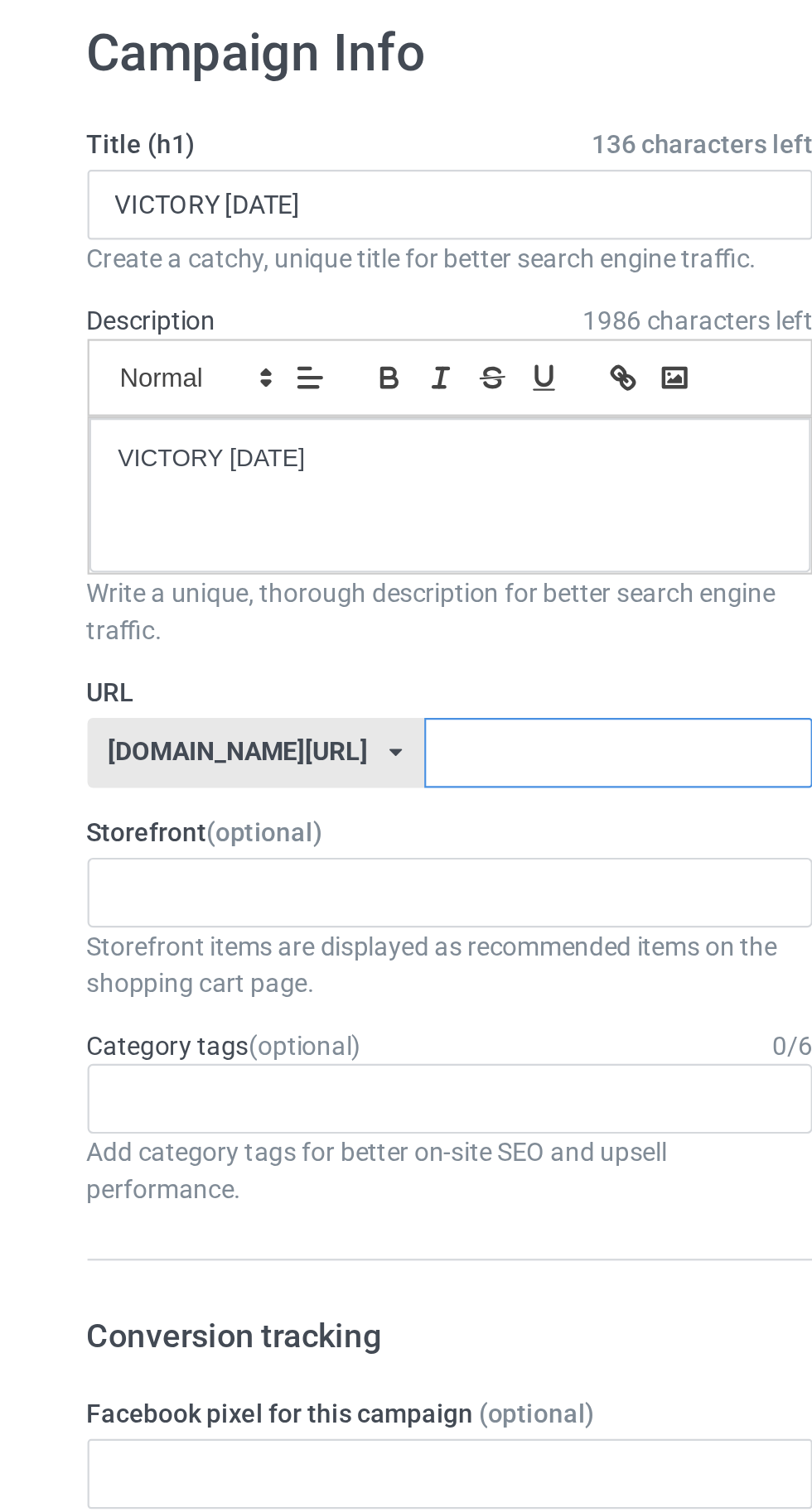
click at [366, 413] on input "text" at bounding box center [346, 412] width 174 height 31
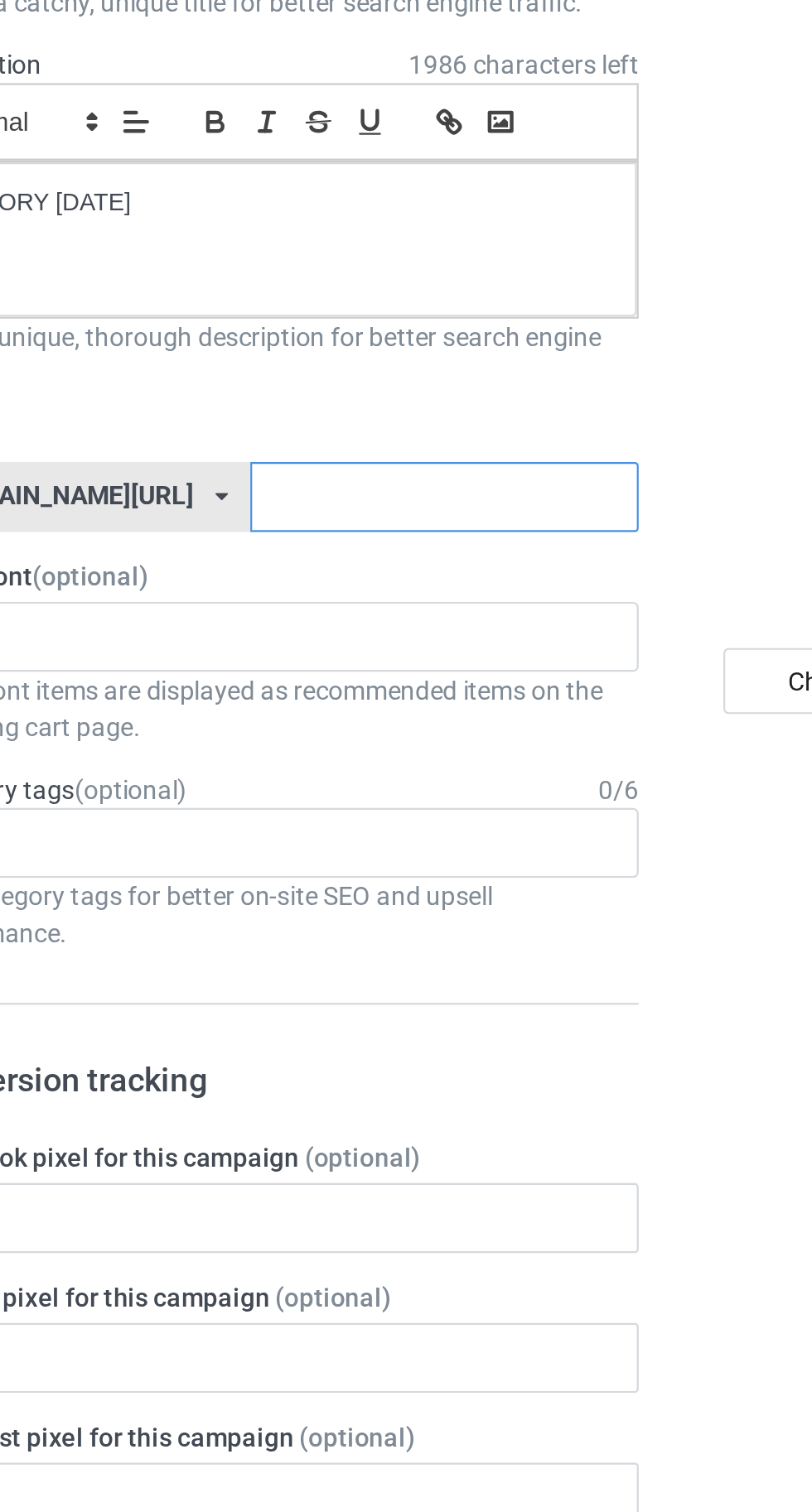
type input "C"
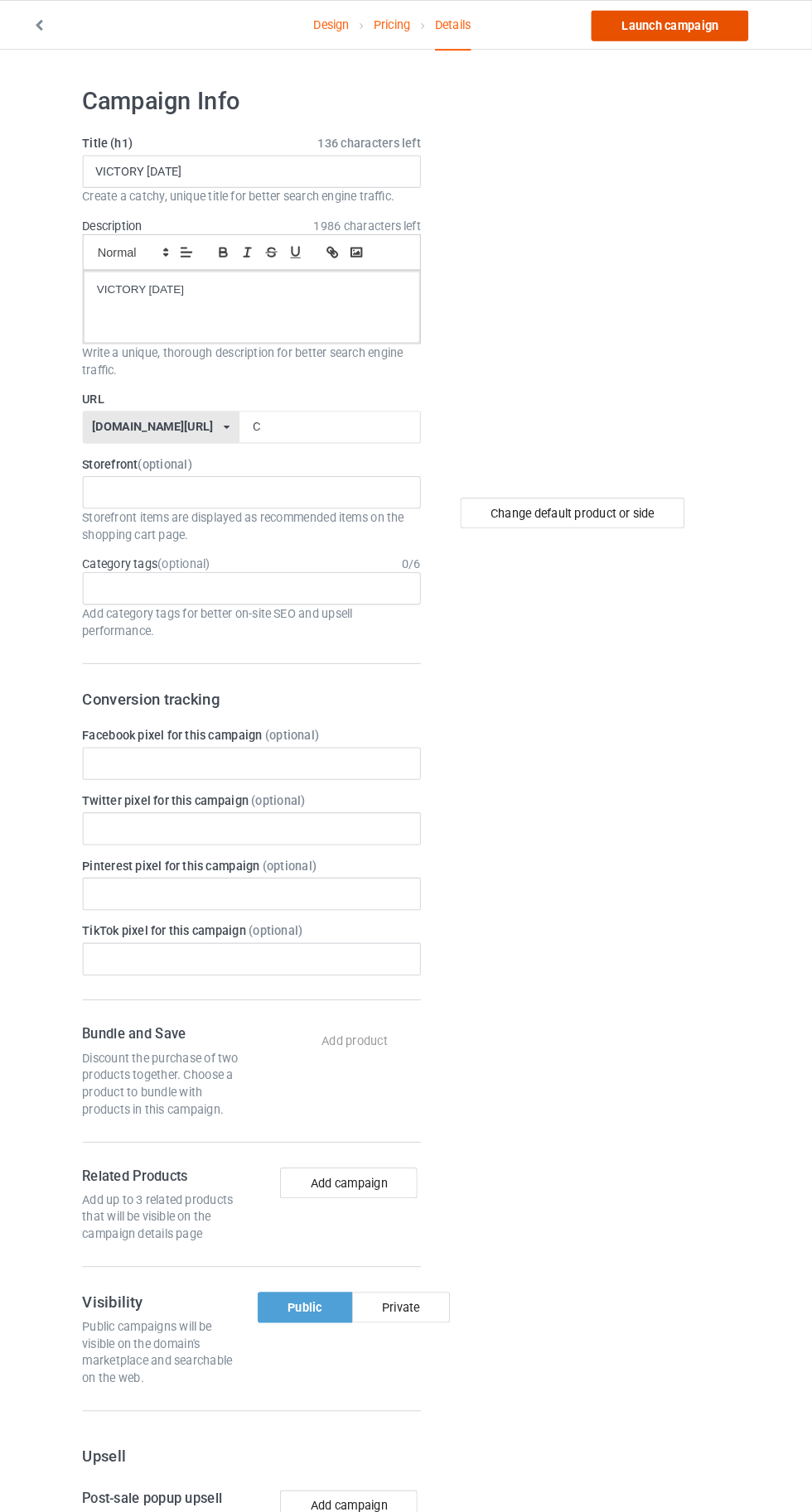
click at [640, 35] on link "Launch campaign" at bounding box center [673, 24] width 151 height 30
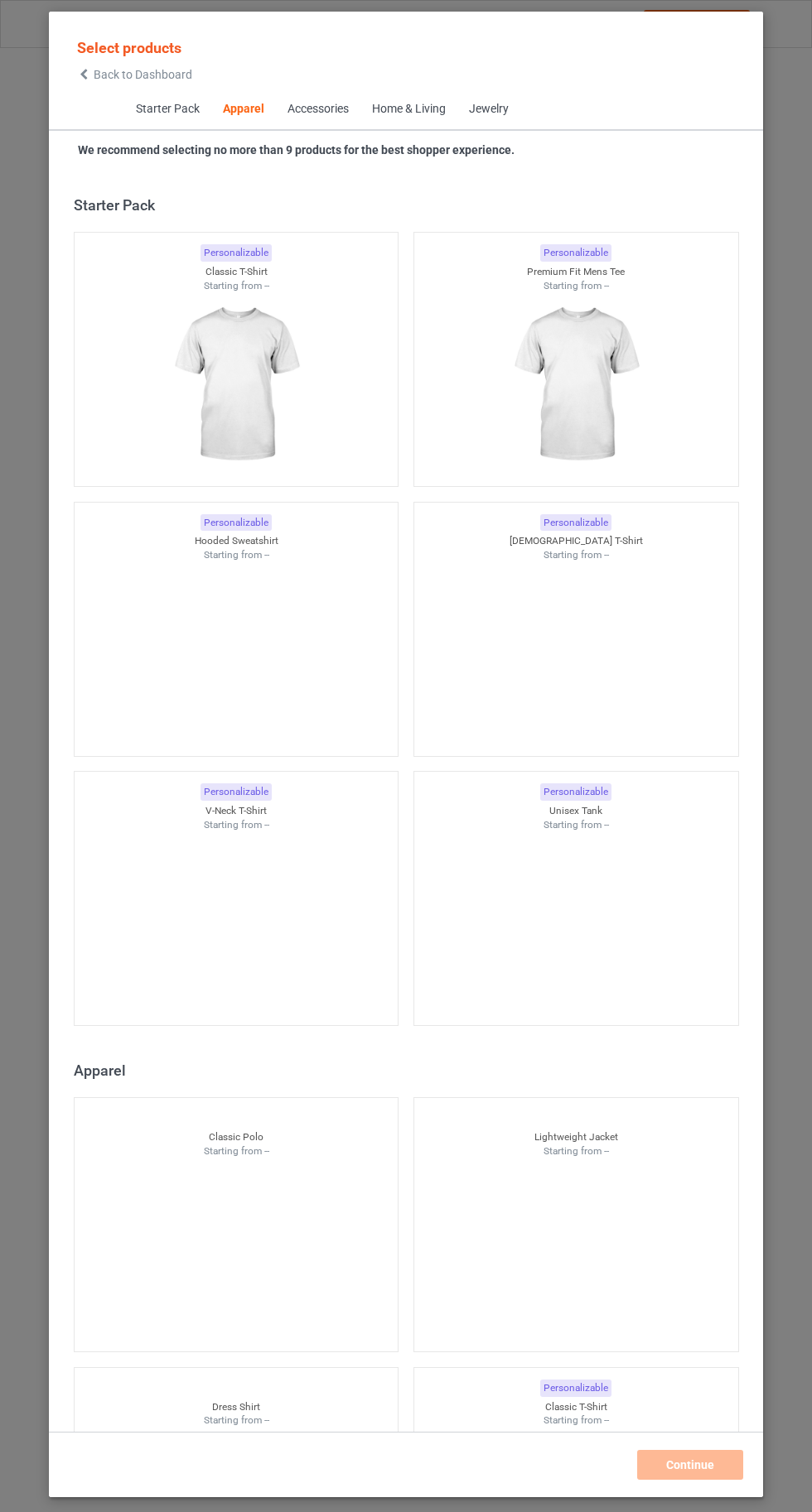
scroll to position [885, 0]
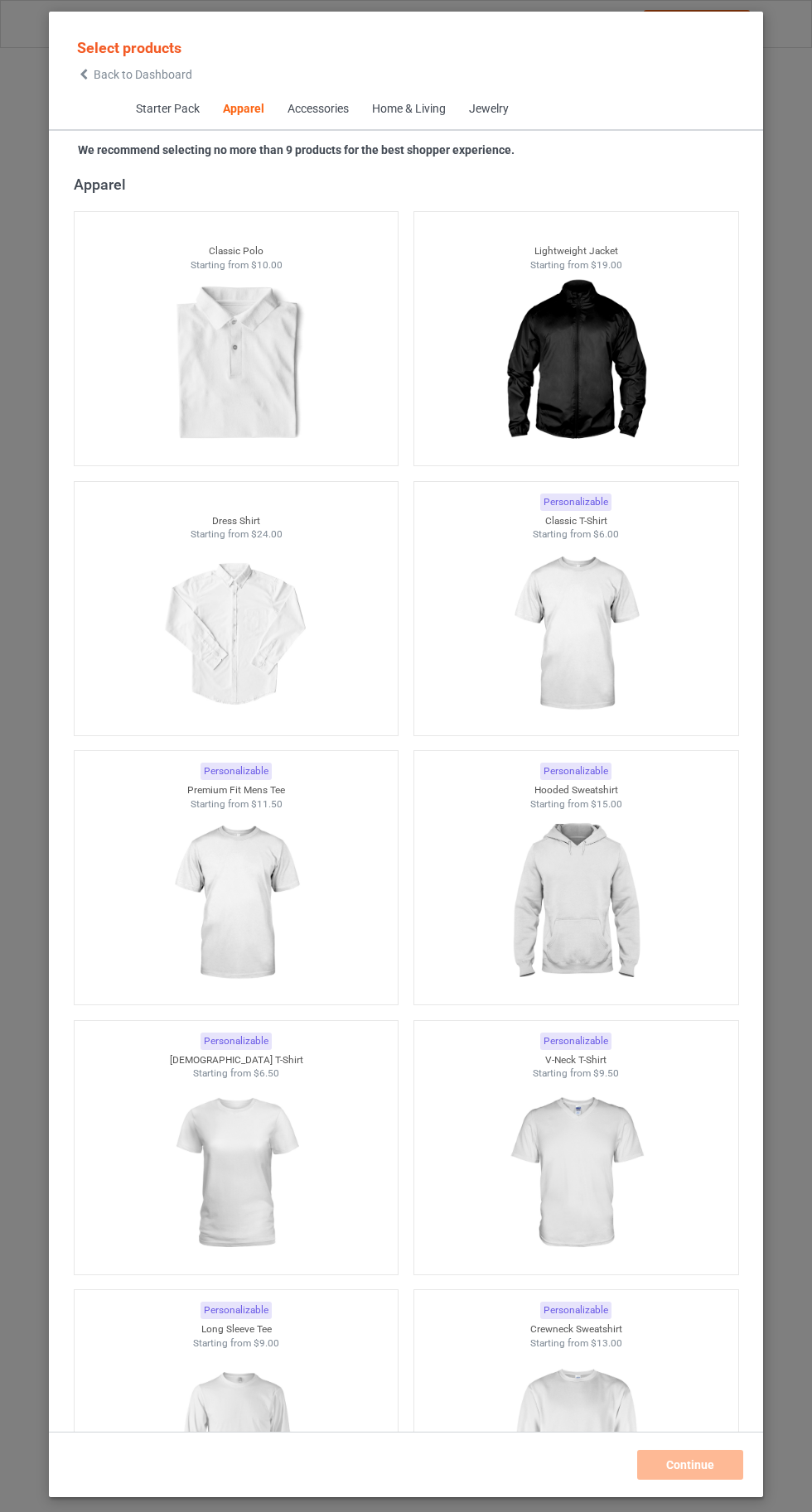
click at [610, 640] on img at bounding box center [575, 633] width 148 height 185
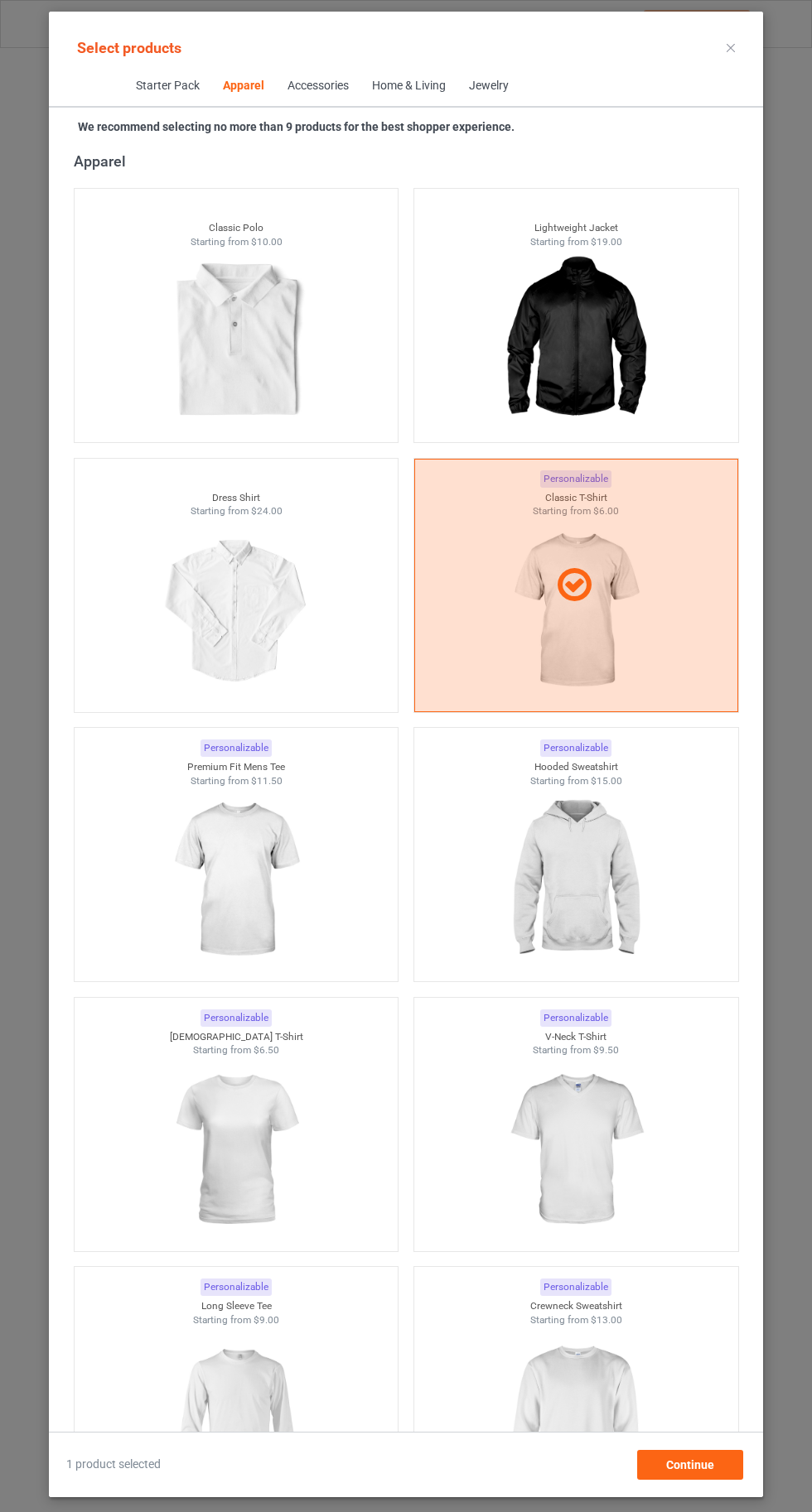
click at [236, 1234] on img at bounding box center [235, 1149] width 148 height 185
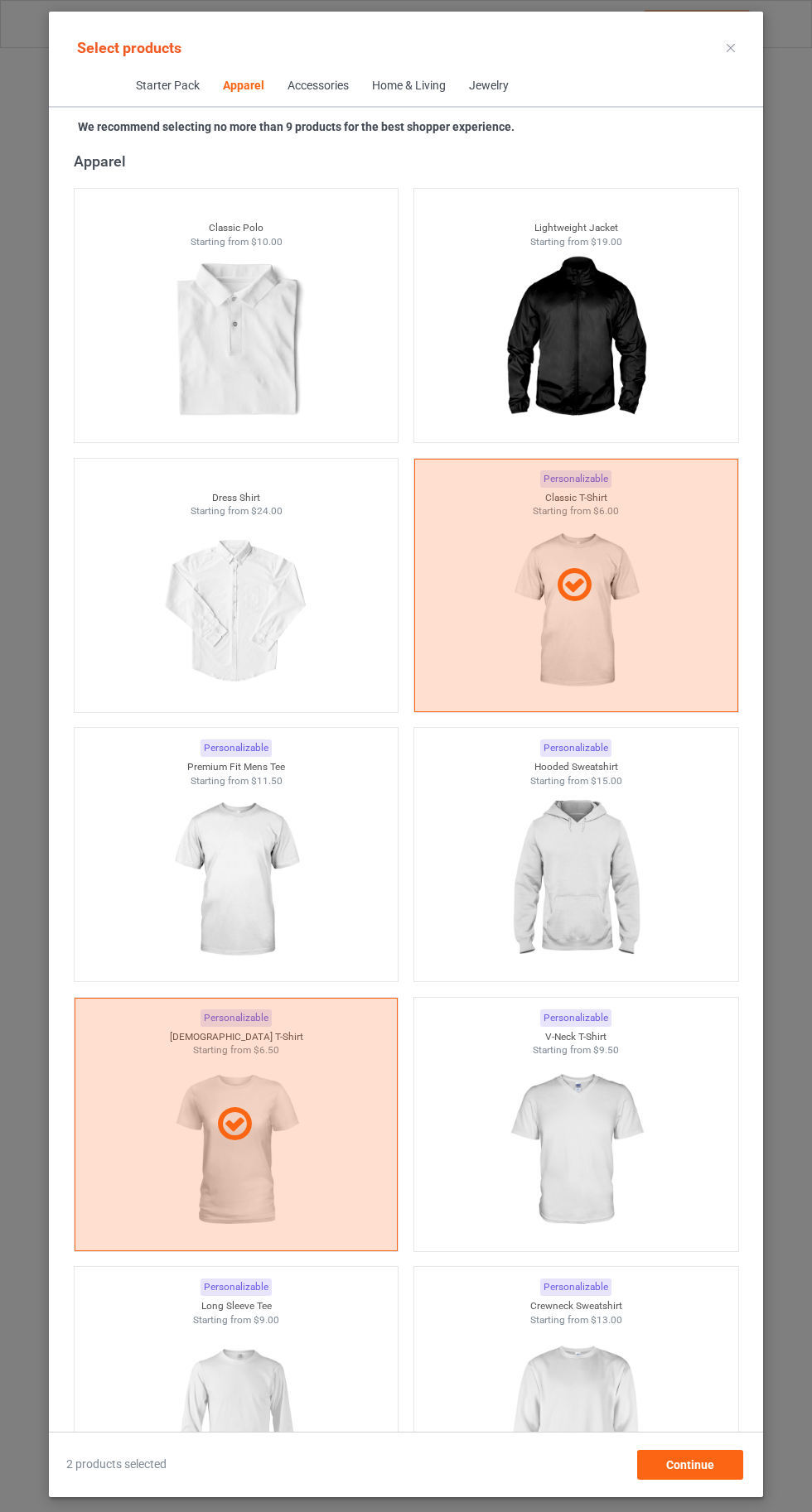
click at [261, 1141] on div at bounding box center [236, 1124] width 322 height 40
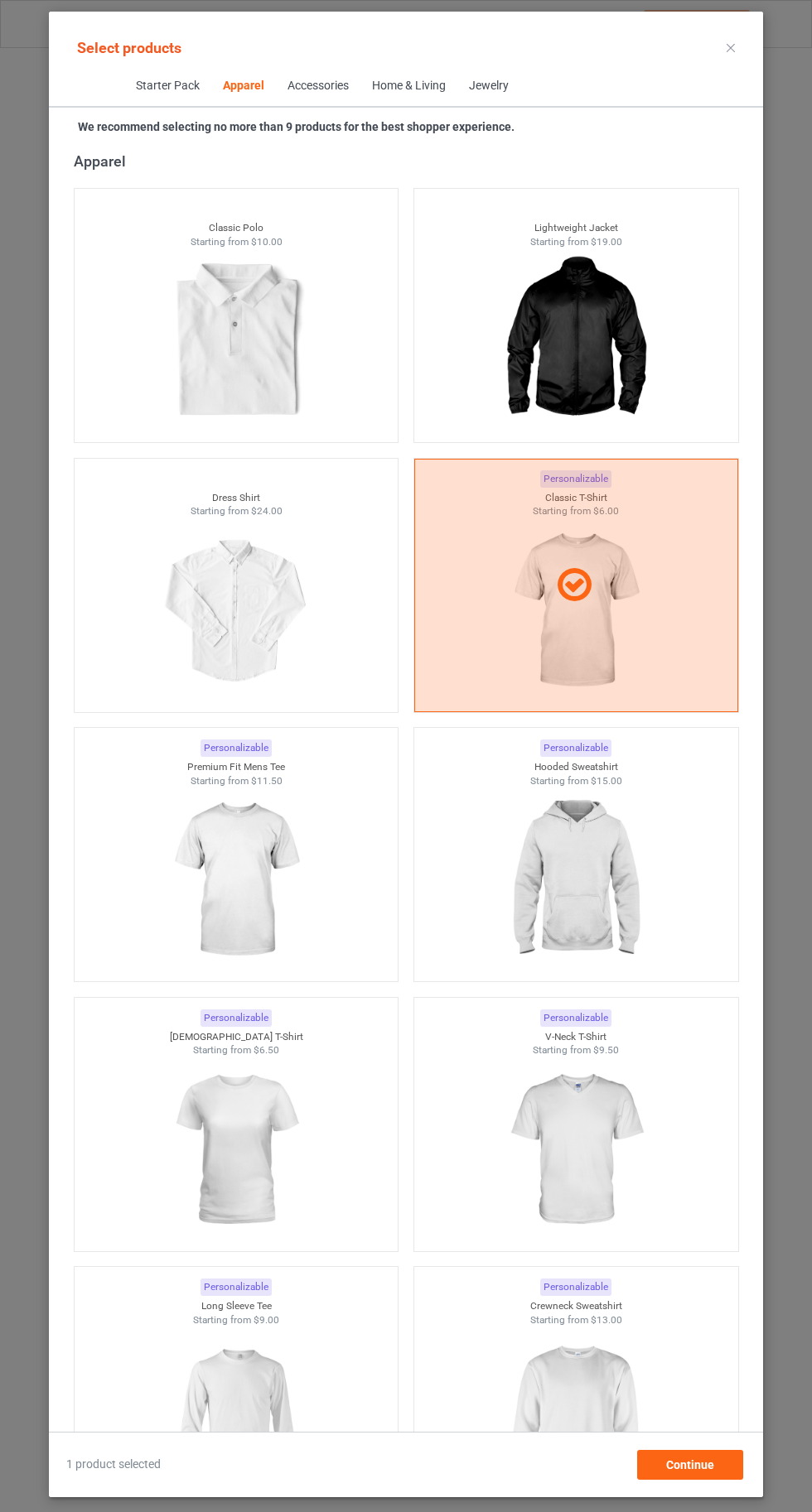
click at [277, 854] on img at bounding box center [235, 879] width 148 height 185
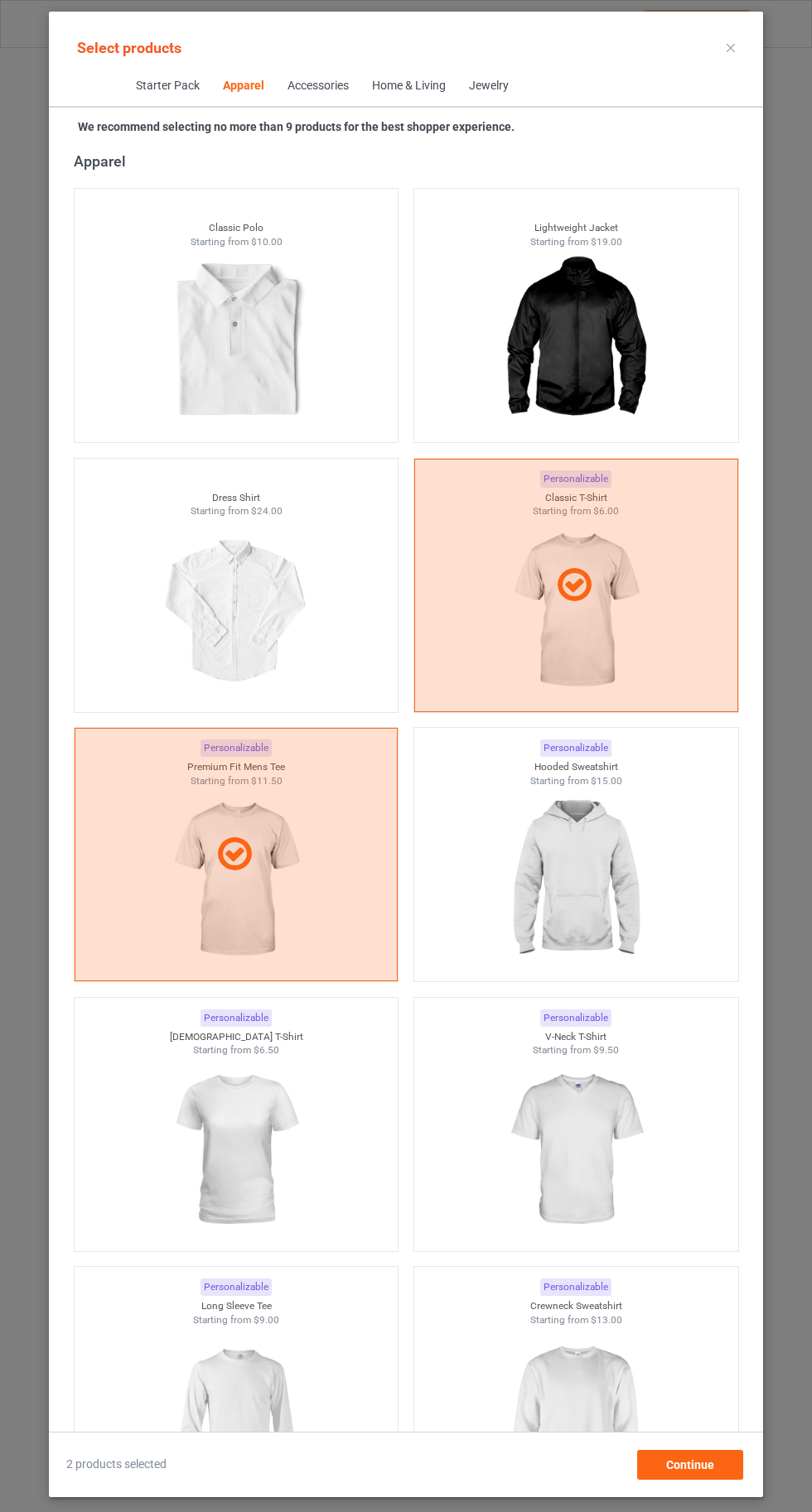
click at [247, 1434] on img at bounding box center [235, 1418] width 148 height 185
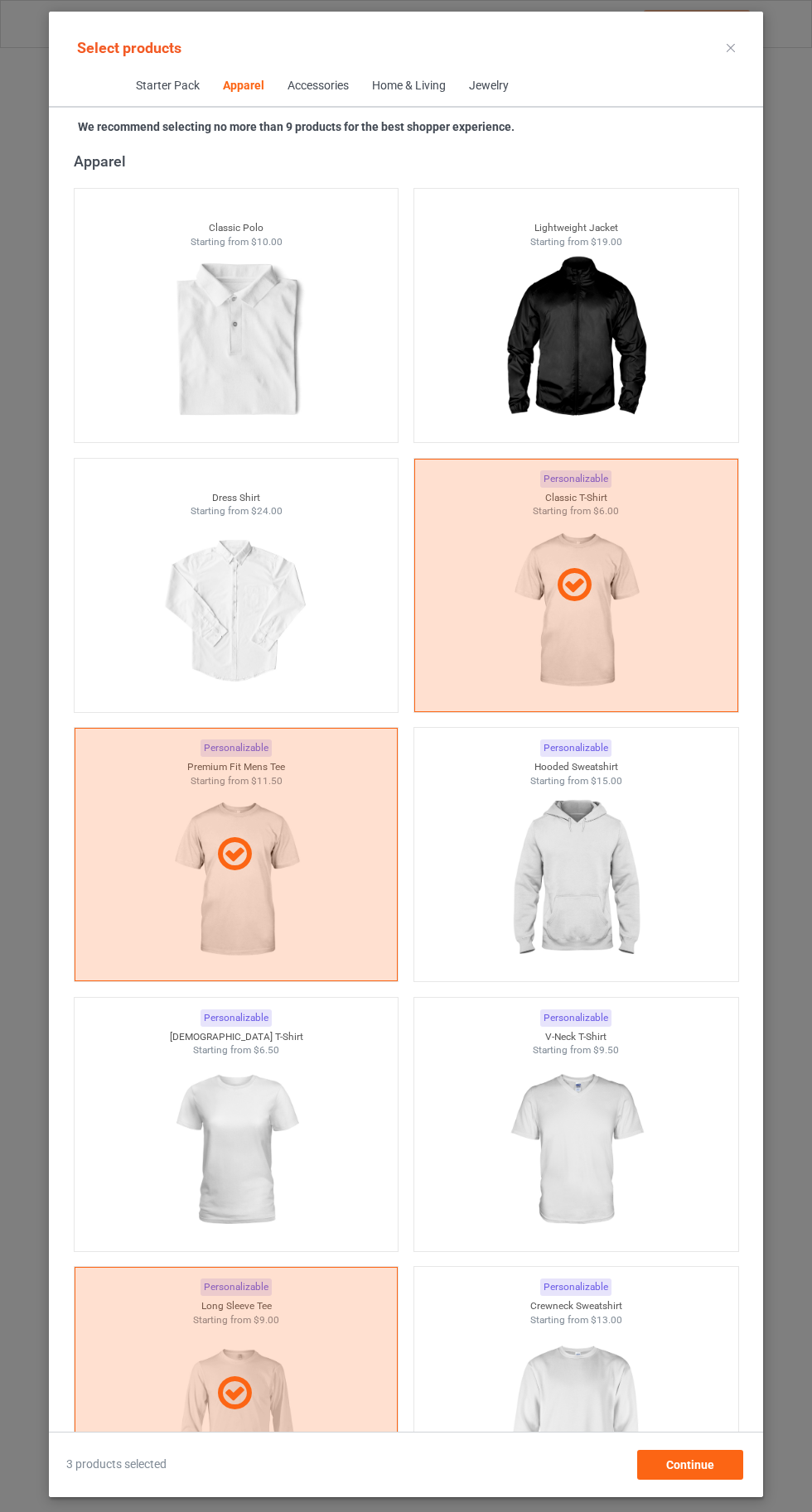
click at [586, 1460] on img at bounding box center [575, 1418] width 148 height 185
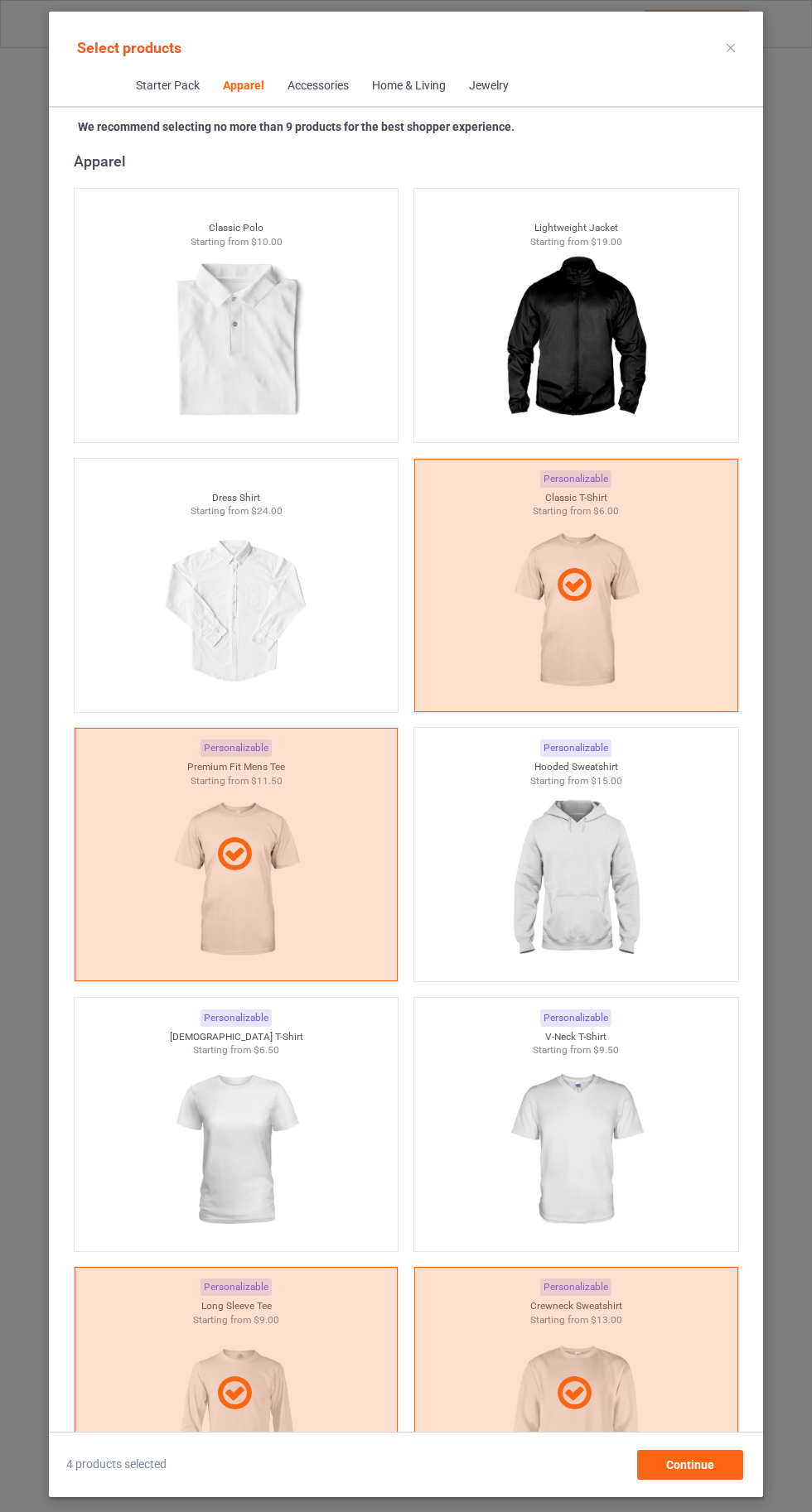
click at [585, 1179] on img at bounding box center [575, 1149] width 148 height 185
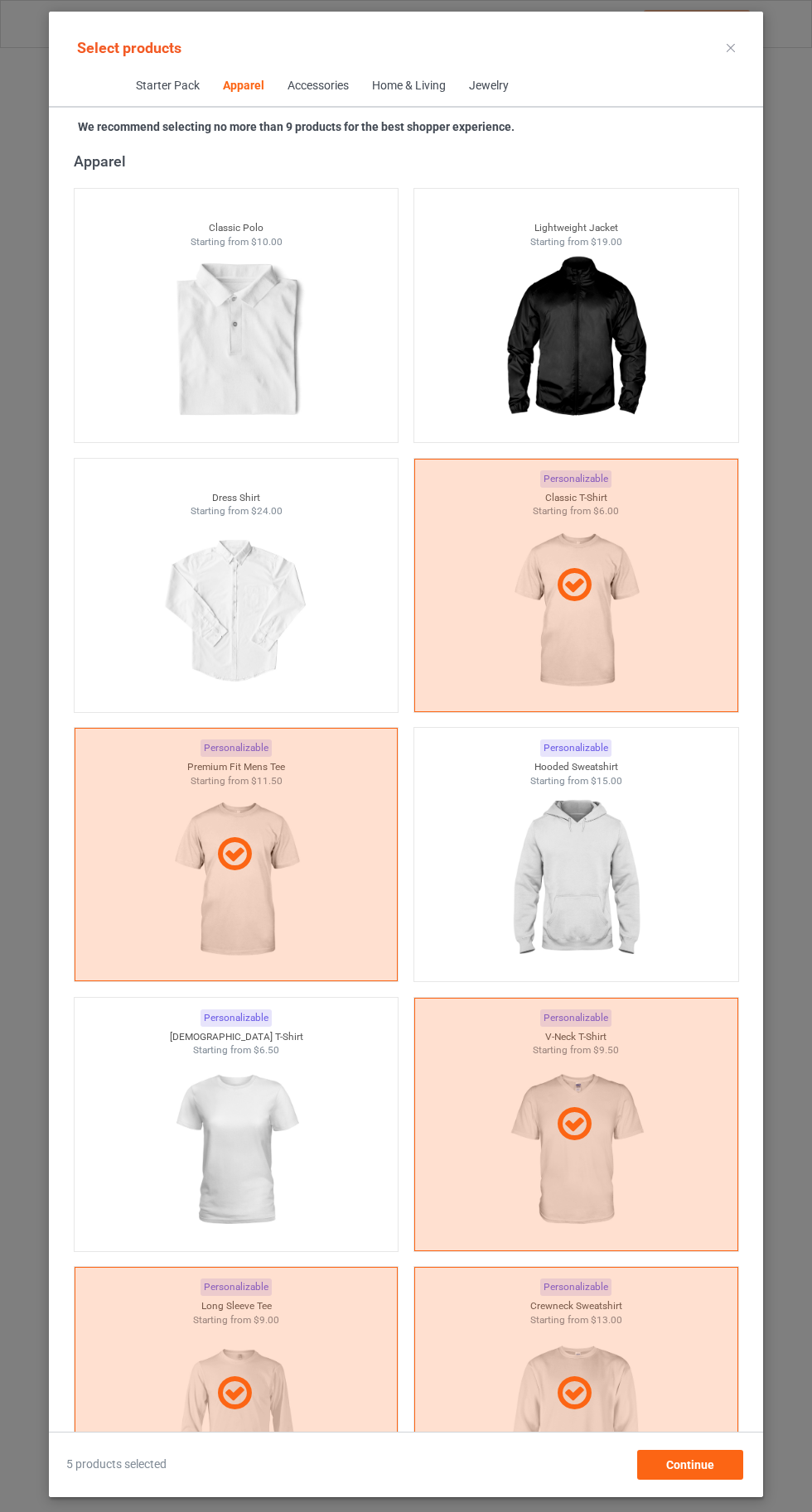
click at [224, 1139] on img at bounding box center [235, 1149] width 148 height 185
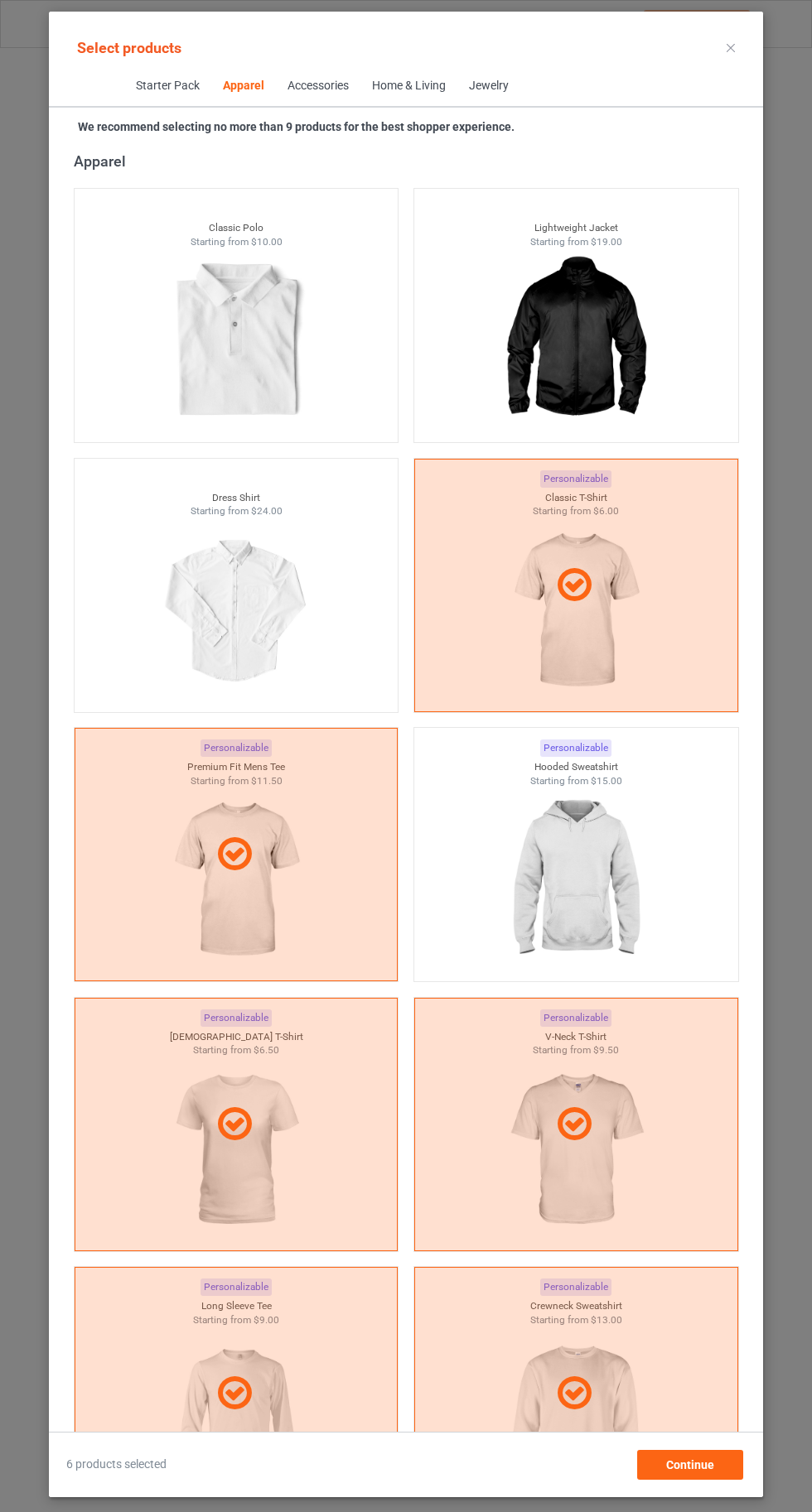
click at [524, 903] on img at bounding box center [575, 879] width 148 height 185
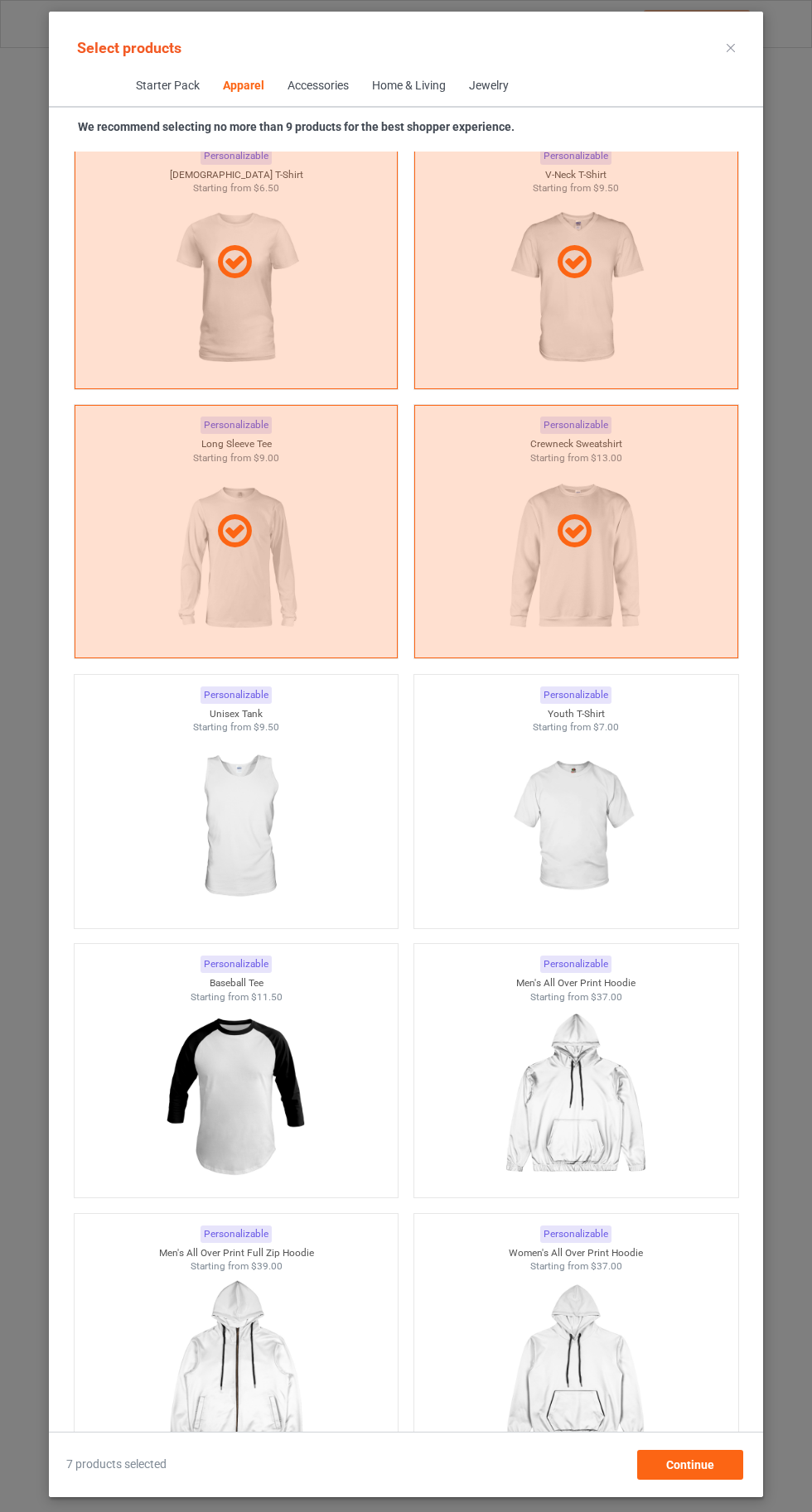
scroll to position [1733, 0]
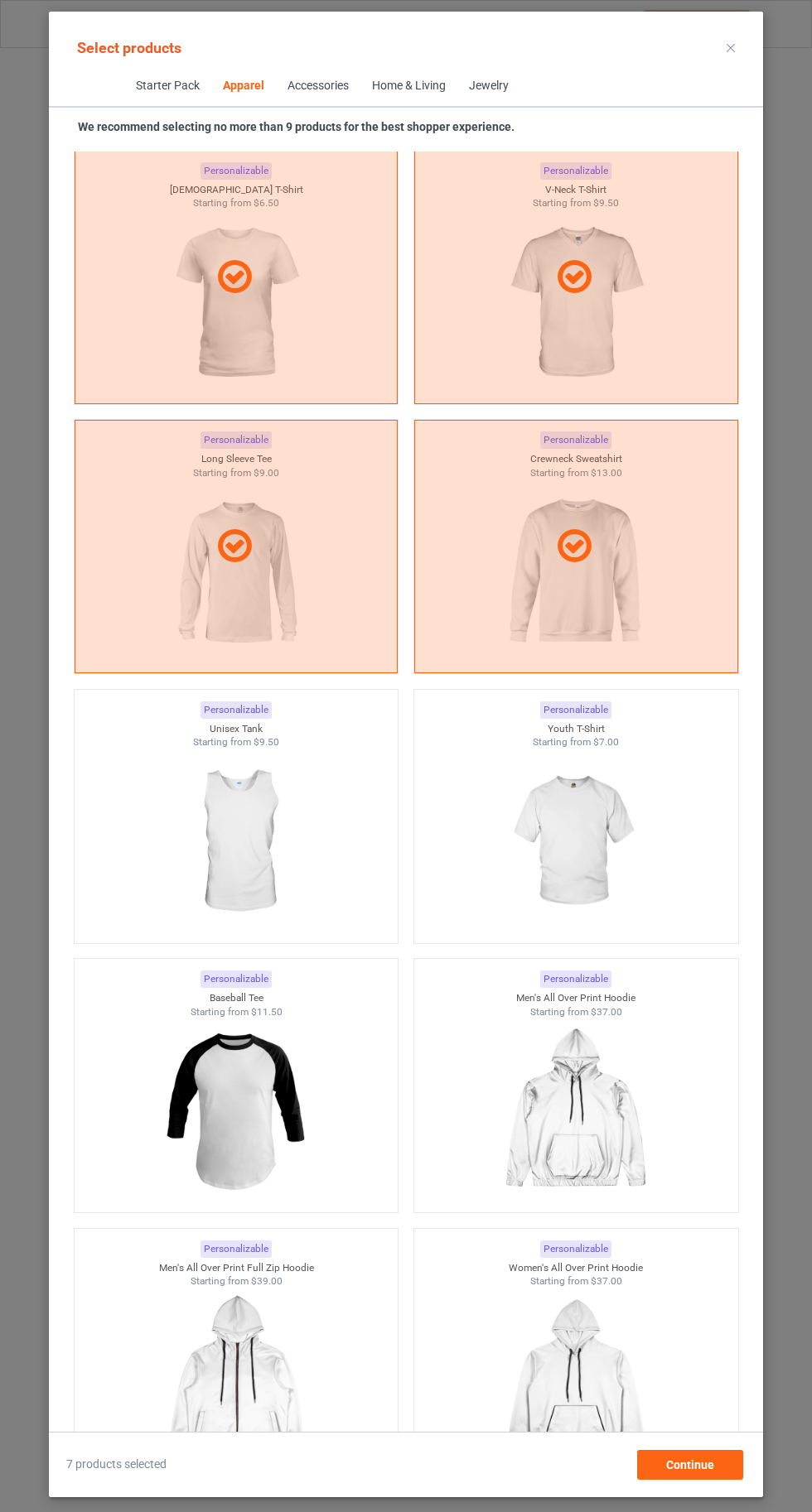
click at [558, 861] on img at bounding box center [575, 841] width 148 height 185
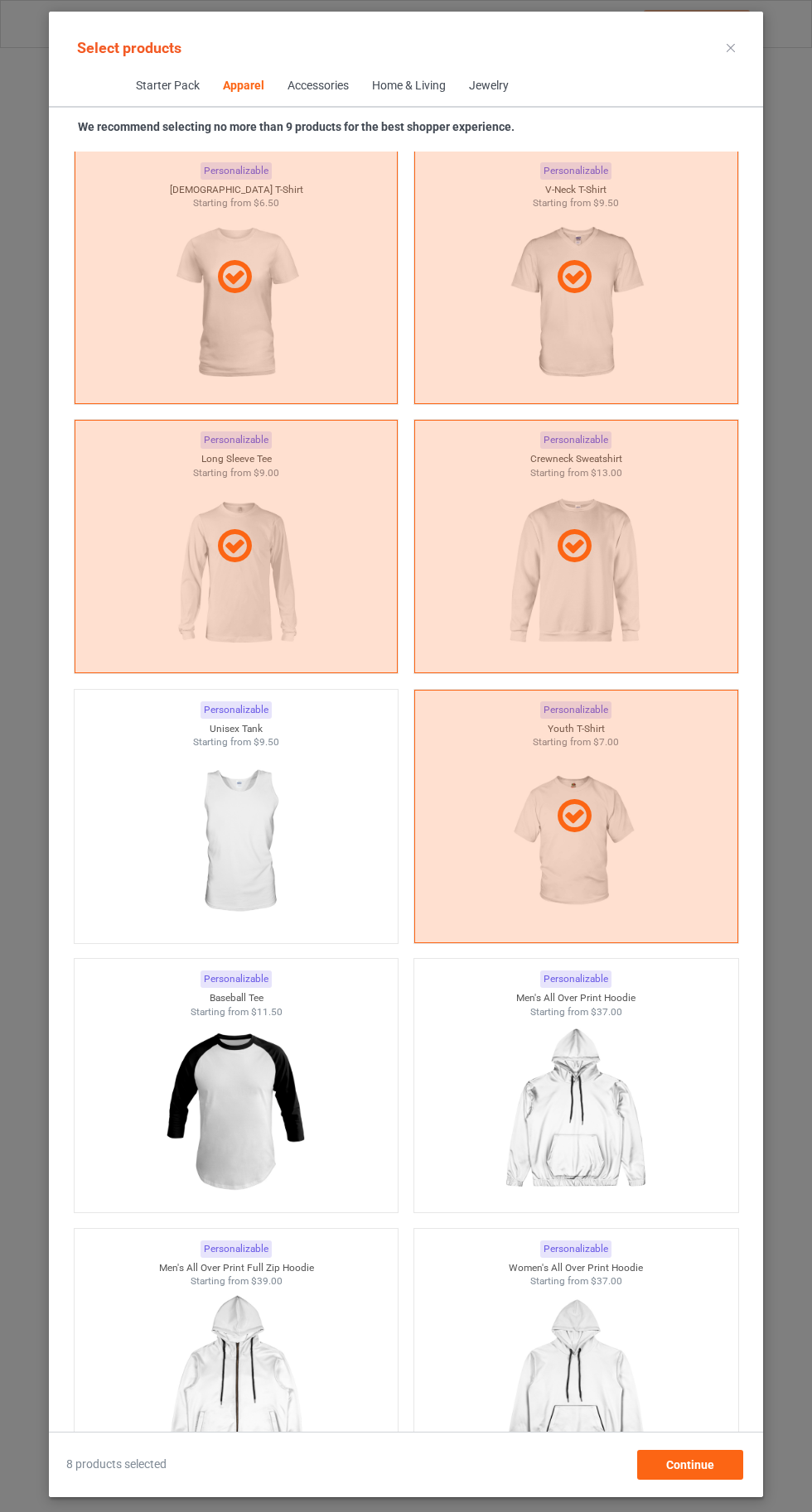
click at [731, 47] on icon at bounding box center [731, 47] width 9 height 9
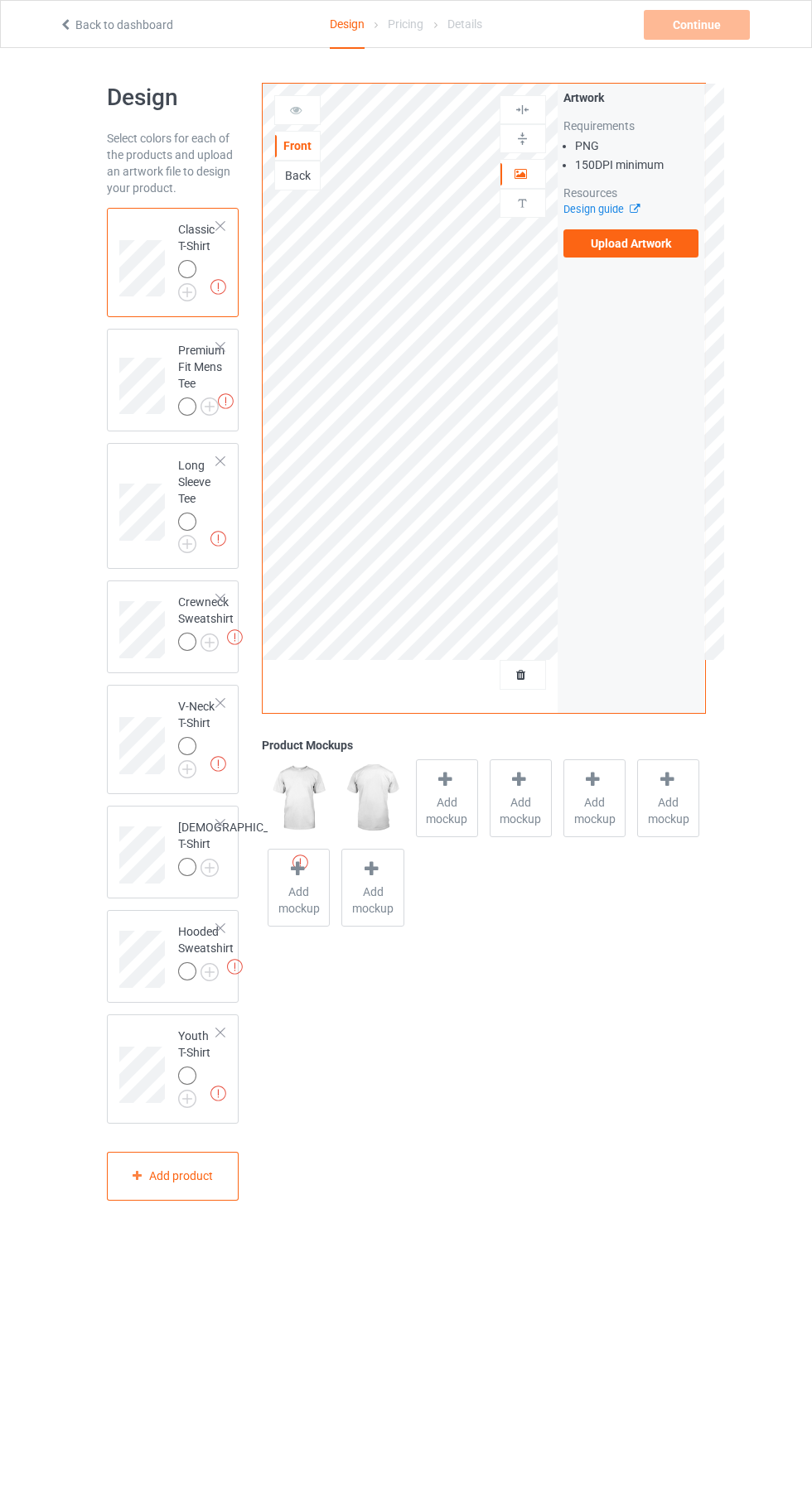
click at [194, 333] on div "Missing artworks Premium Fit Mens Tee" at bounding box center [172, 380] width 133 height 104
click at [0, 0] on img at bounding box center [0, 0] width 0 height 0
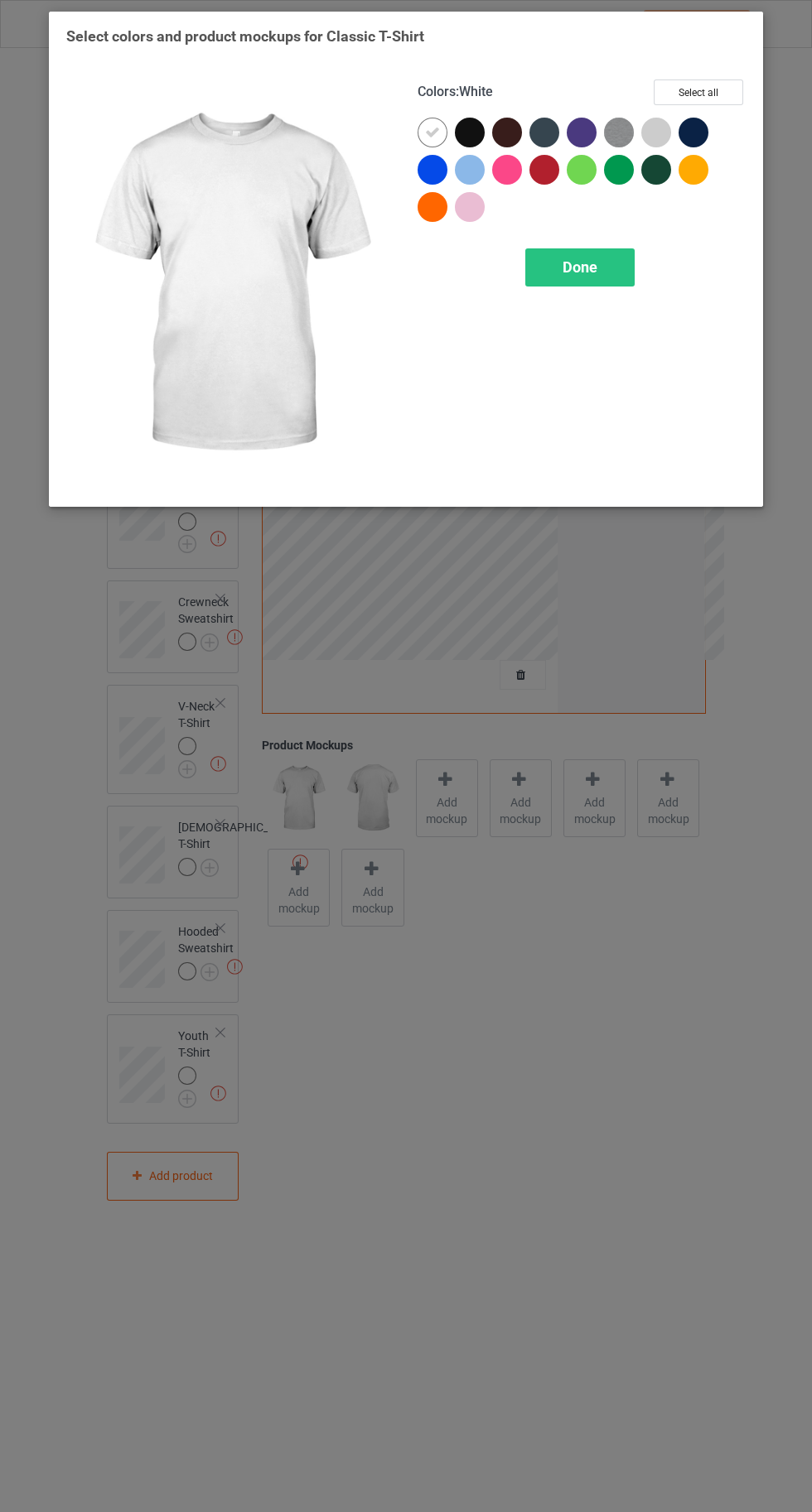
click at [723, 89] on button "Select all" at bounding box center [698, 92] width 89 height 25
click at [390, 114] on img at bounding box center [230, 284] width 328 height 410
click at [431, 132] on icon at bounding box center [431, 132] width 15 height 15
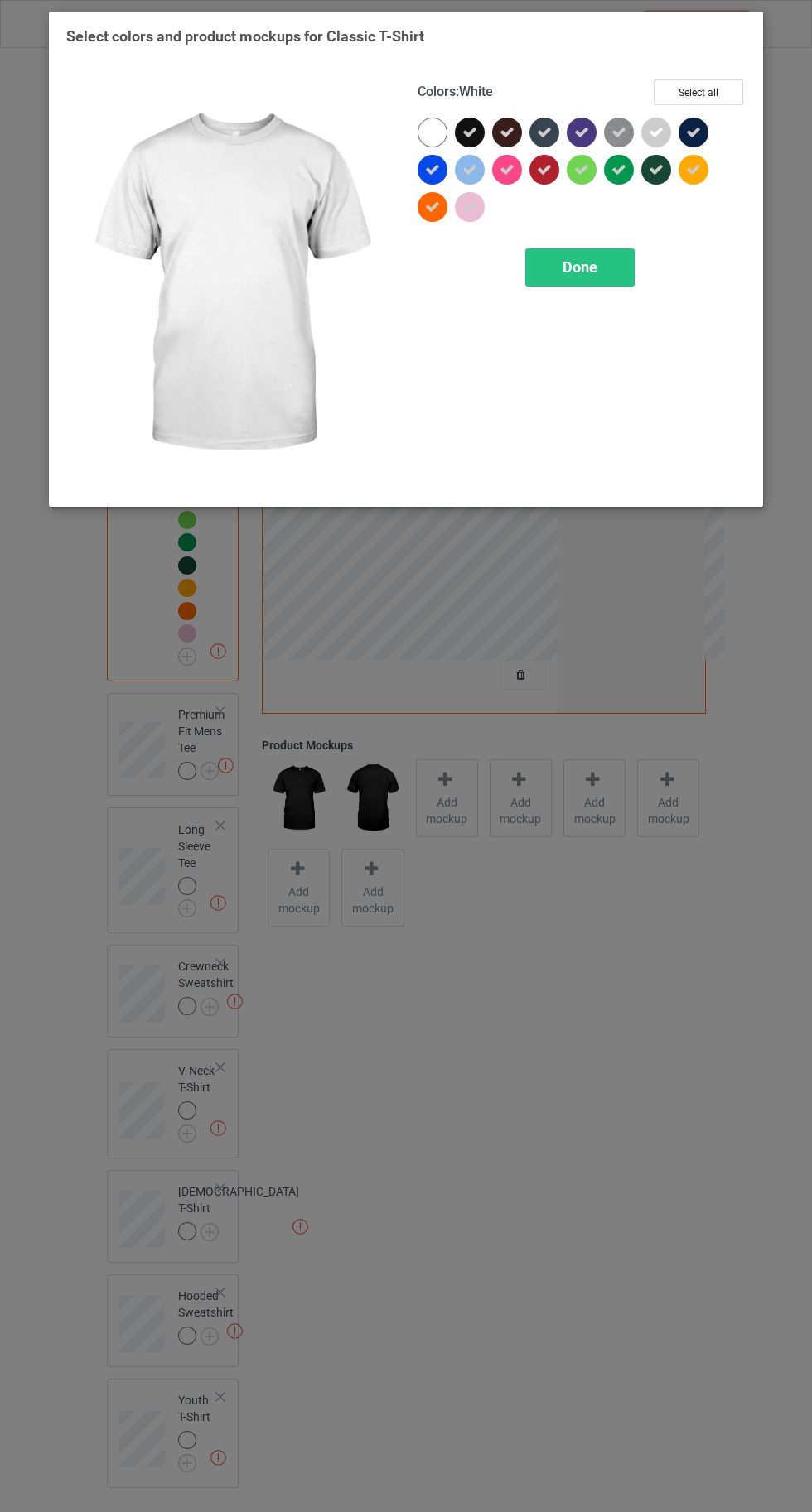
click at [595, 284] on div "Done" at bounding box center [579, 266] width 109 height 38
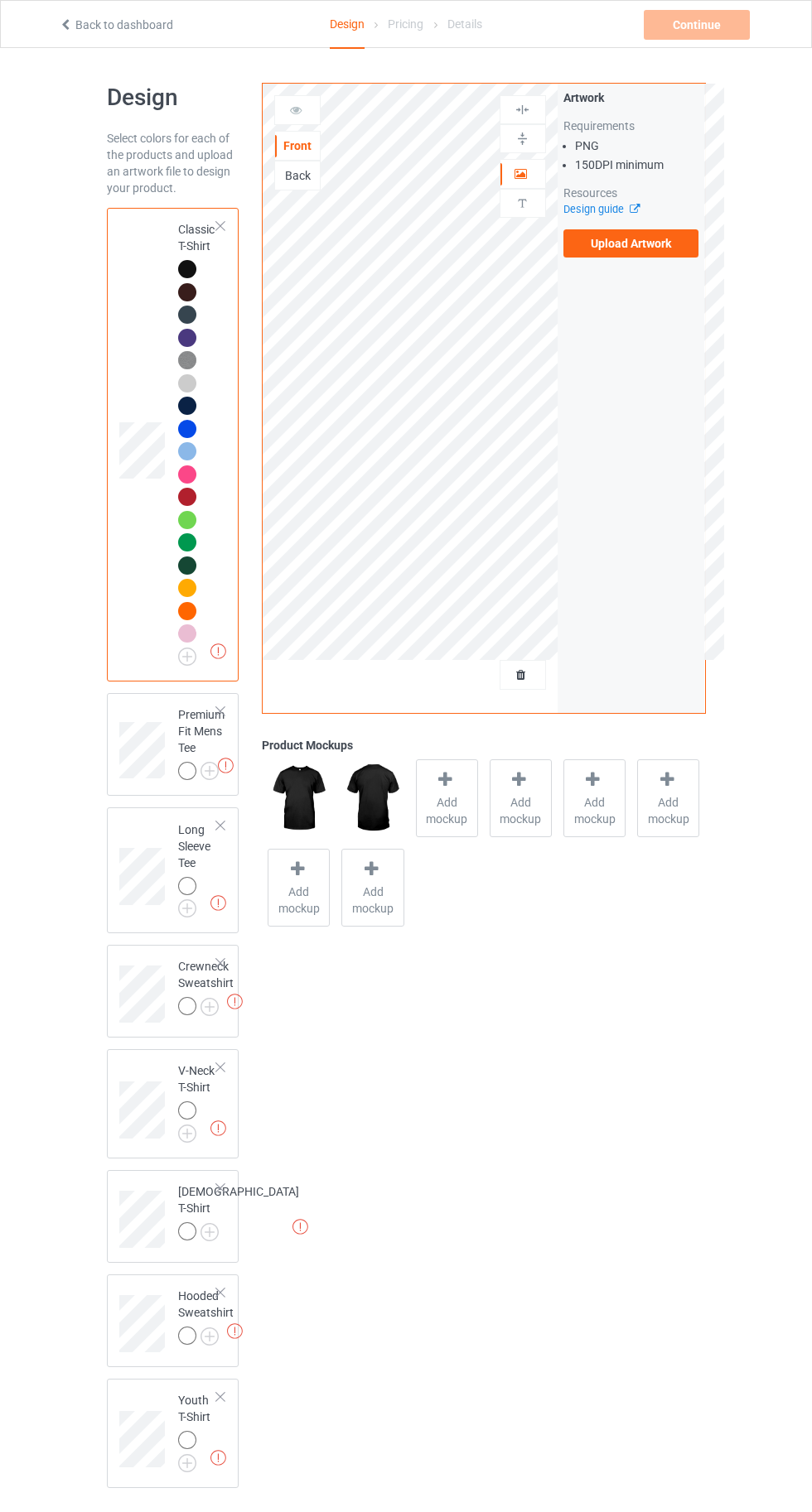
scroll to position [103, 0]
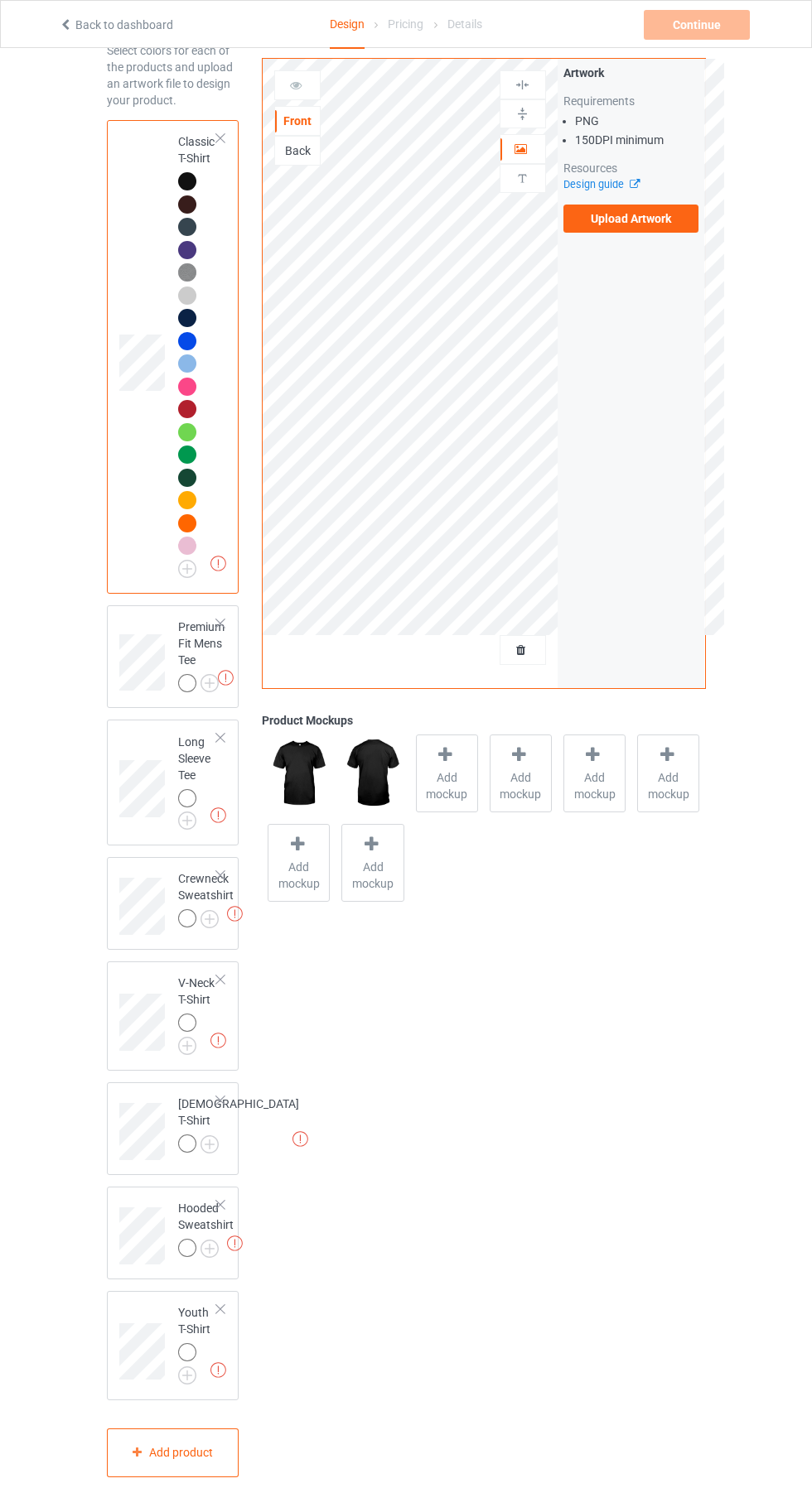
click at [0, 0] on img at bounding box center [0, 0] width 0 height 0
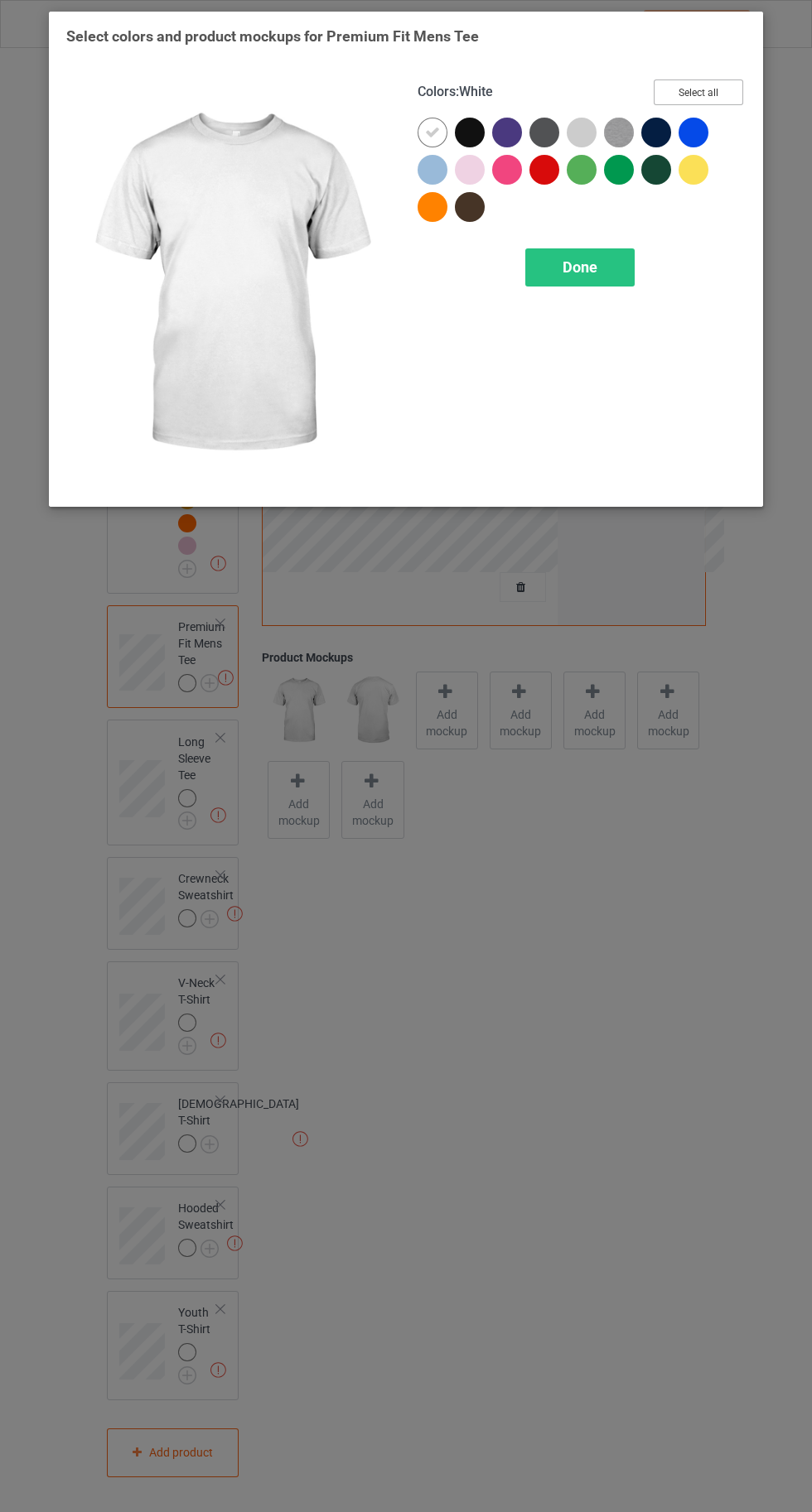
click at [732, 86] on button "Select all" at bounding box center [698, 92] width 89 height 25
click at [431, 131] on icon at bounding box center [431, 132] width 15 height 15
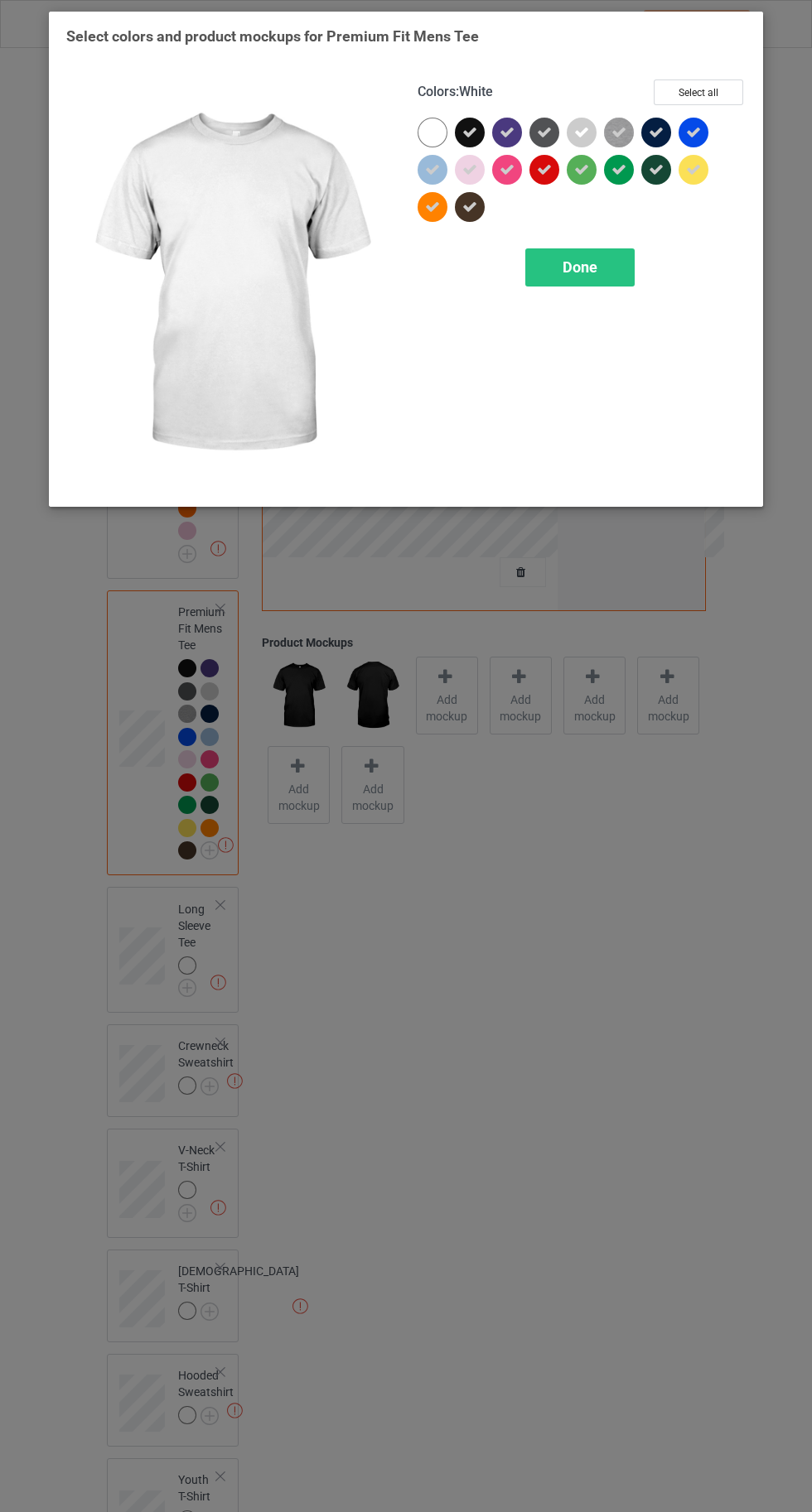
click at [604, 276] on div "Done" at bounding box center [579, 266] width 109 height 38
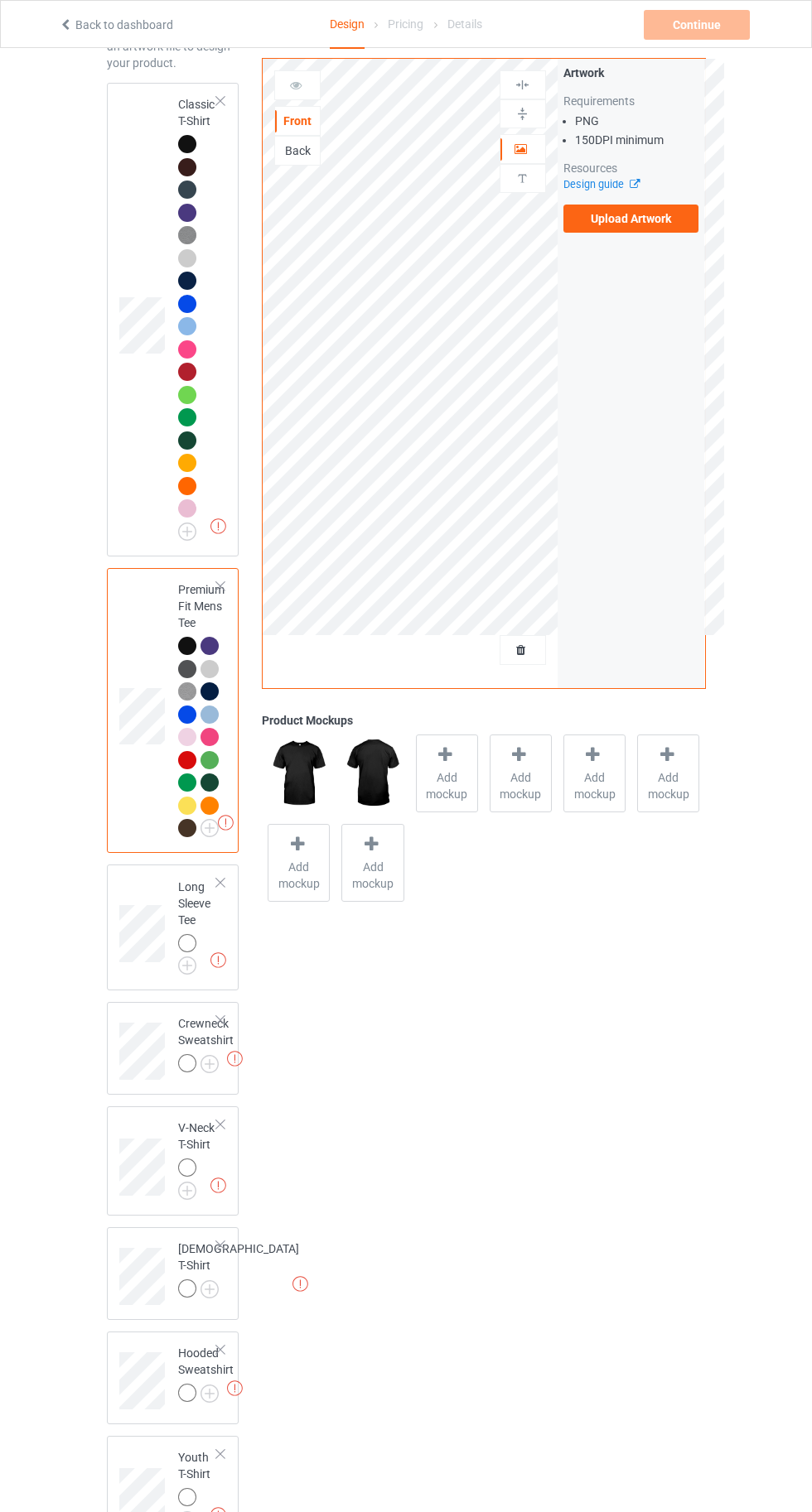
scroll to position [285, 0]
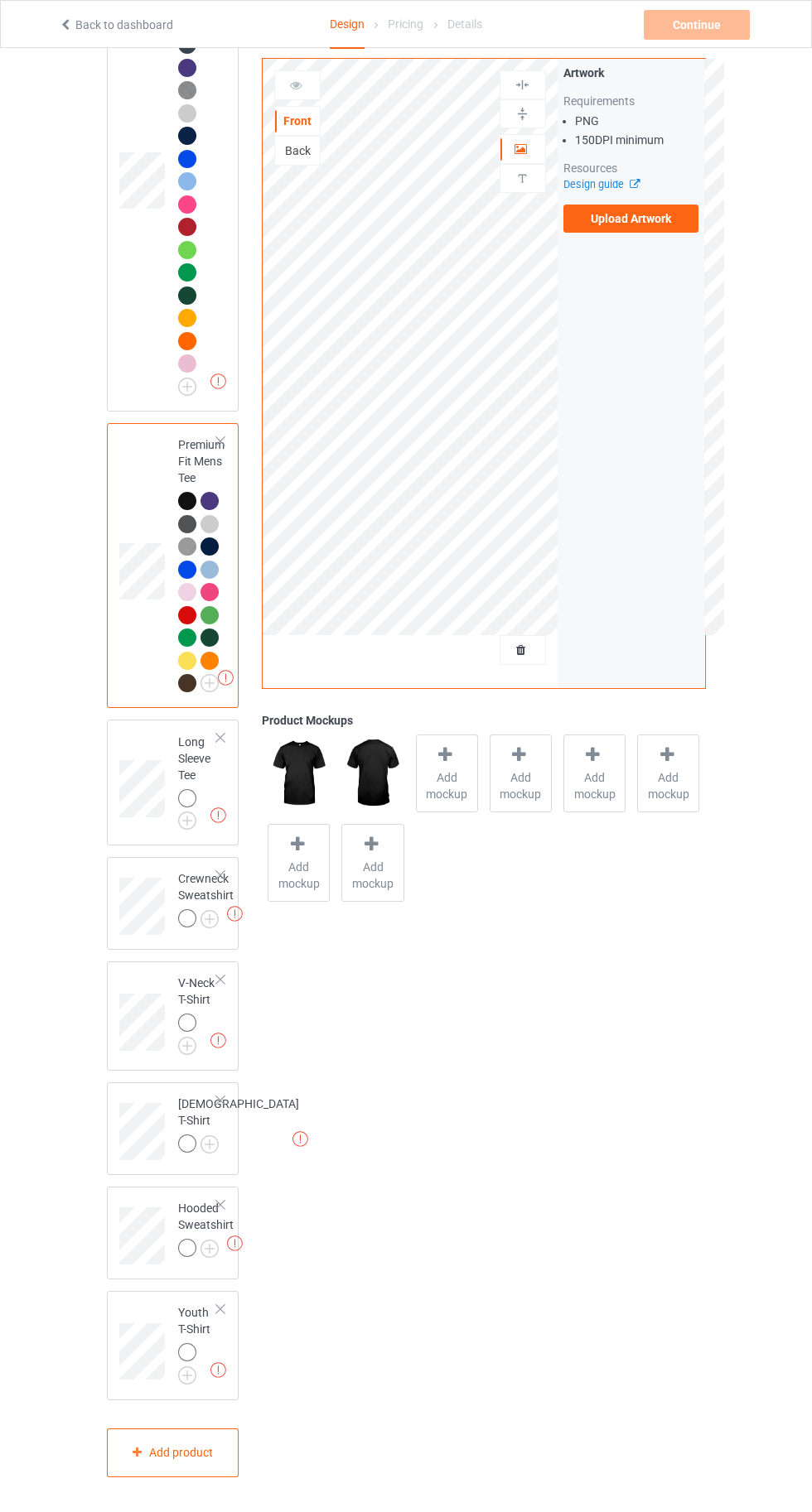
click at [0, 0] on img at bounding box center [0, 0] width 0 height 0
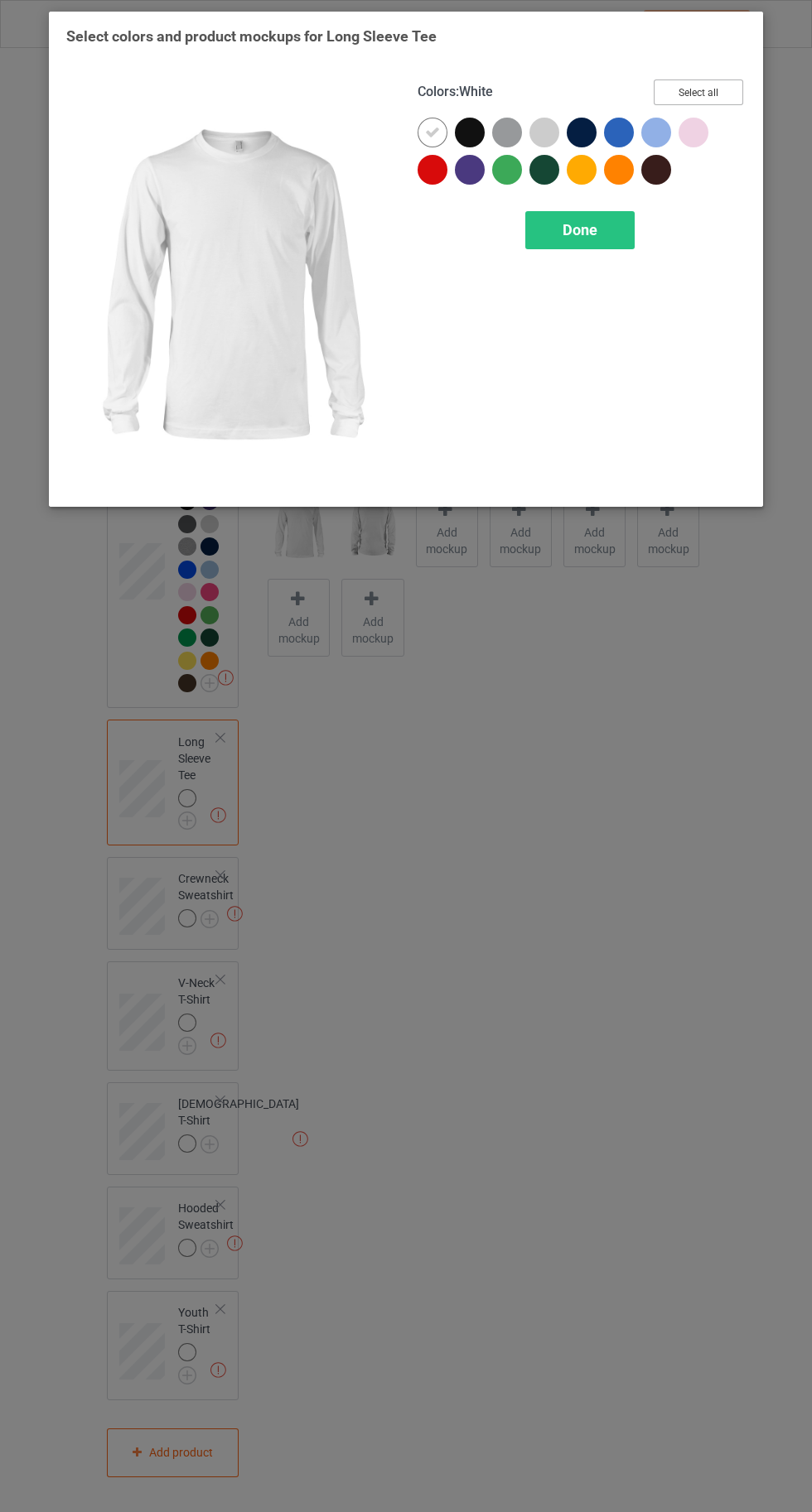
click at [722, 83] on button "Select all" at bounding box center [698, 92] width 89 height 25
click at [431, 132] on icon at bounding box center [431, 132] width 15 height 15
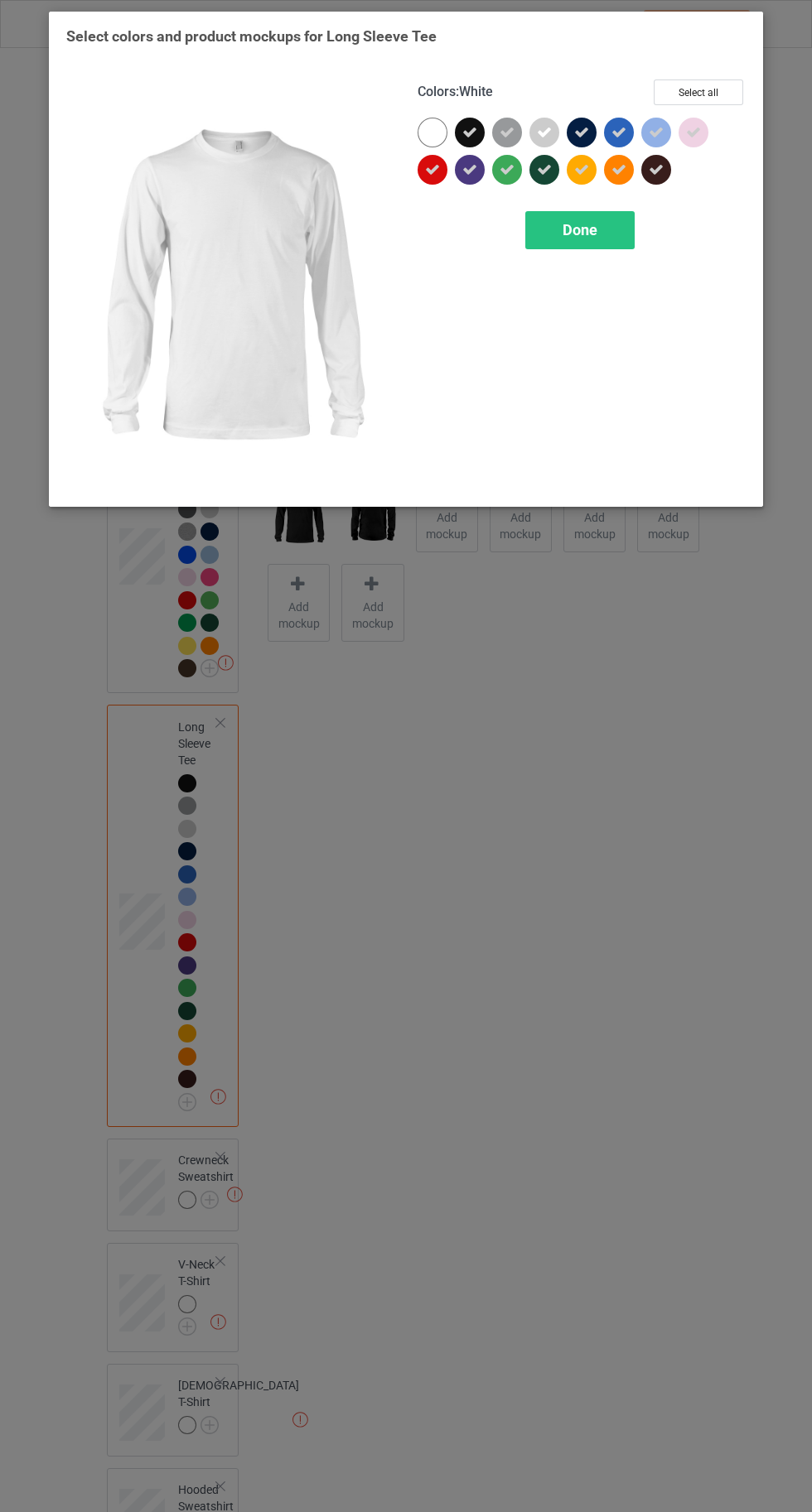
click at [603, 231] on div "Done" at bounding box center [579, 230] width 109 height 38
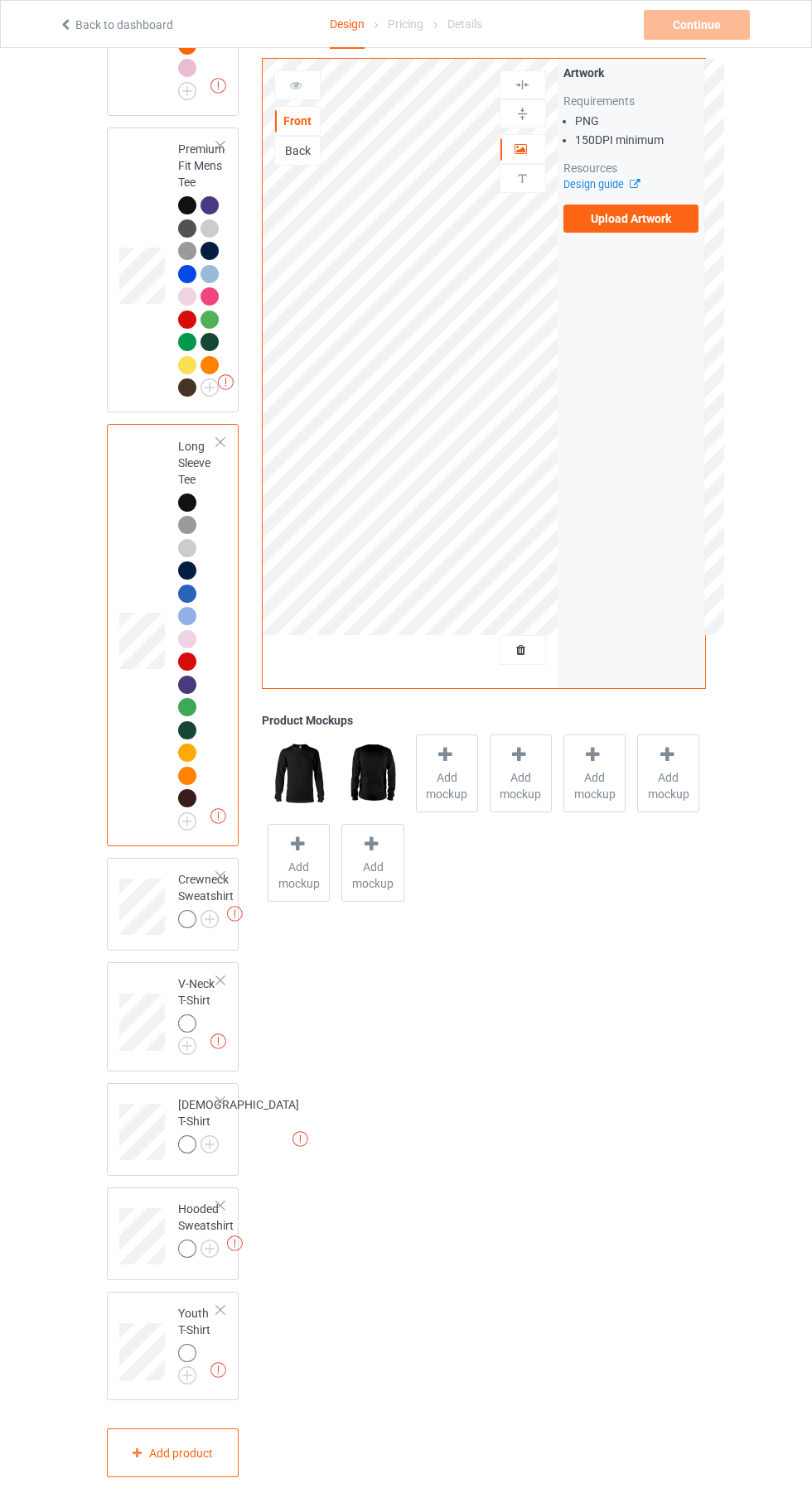
click at [0, 0] on img at bounding box center [0, 0] width 0 height 0
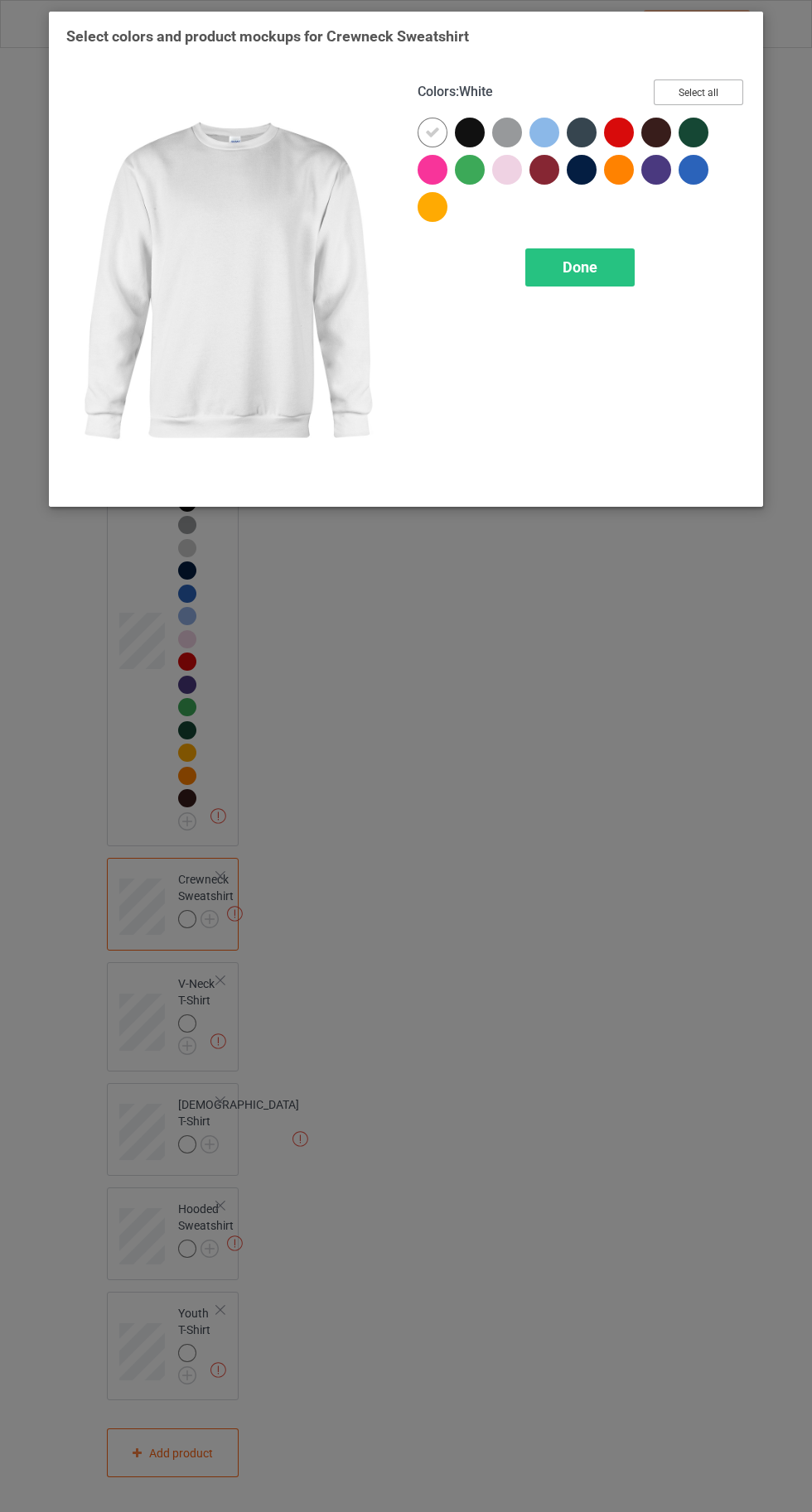
click at [712, 82] on button "Select all" at bounding box center [698, 92] width 89 height 25
click at [430, 132] on icon at bounding box center [431, 132] width 15 height 15
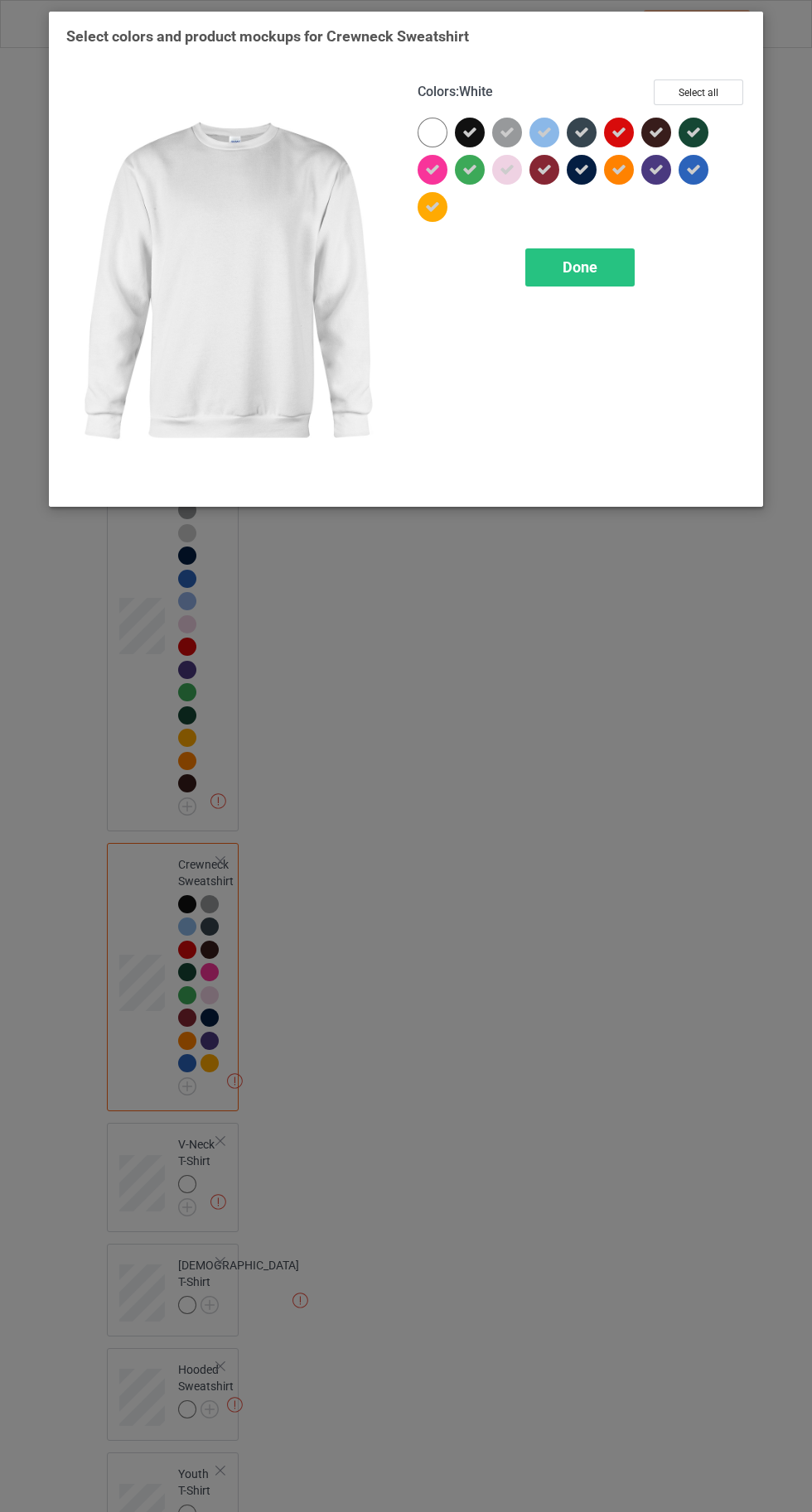
click at [591, 282] on div "Done" at bounding box center [579, 266] width 109 height 38
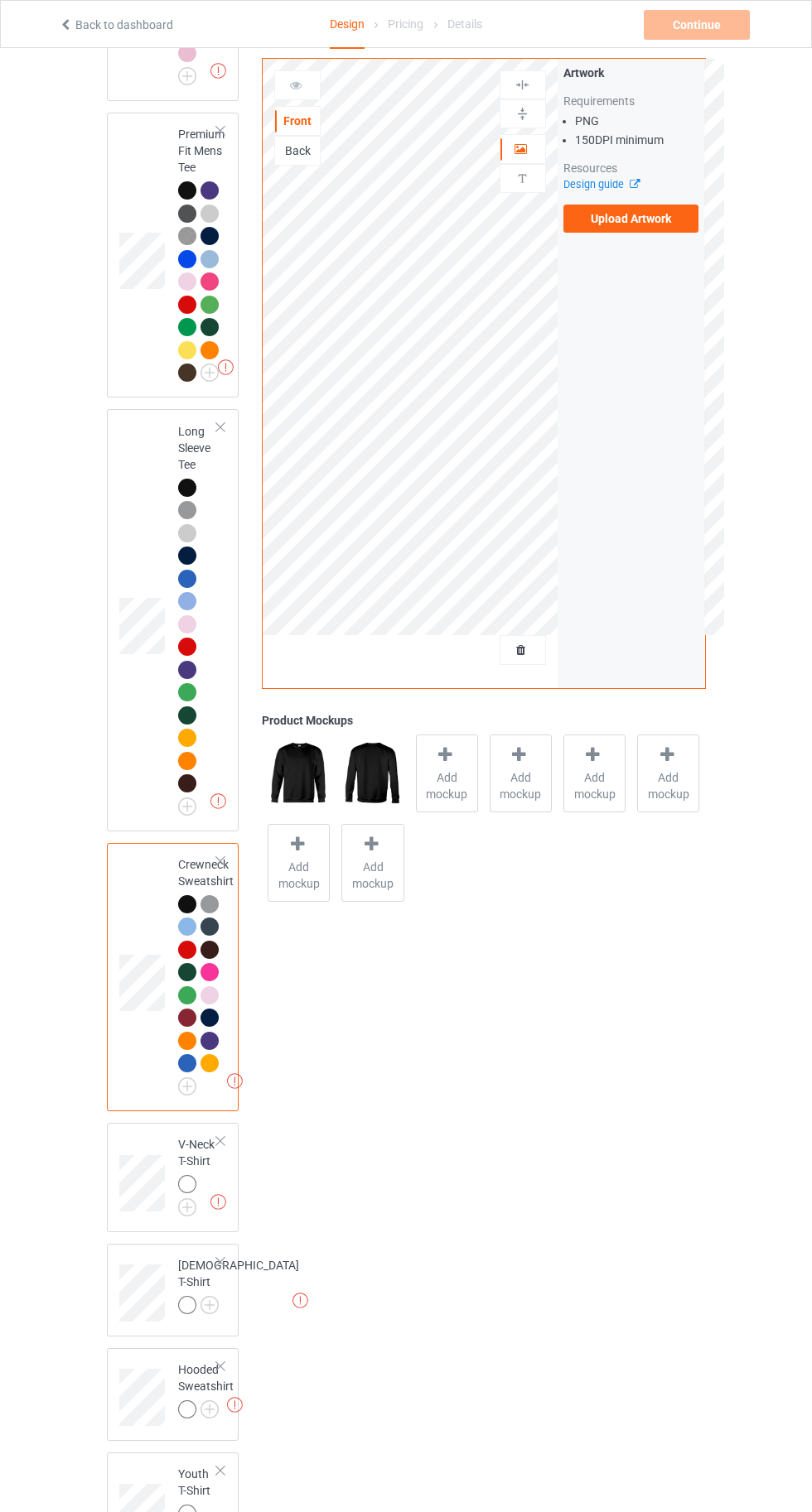
scroll to position [756, 0]
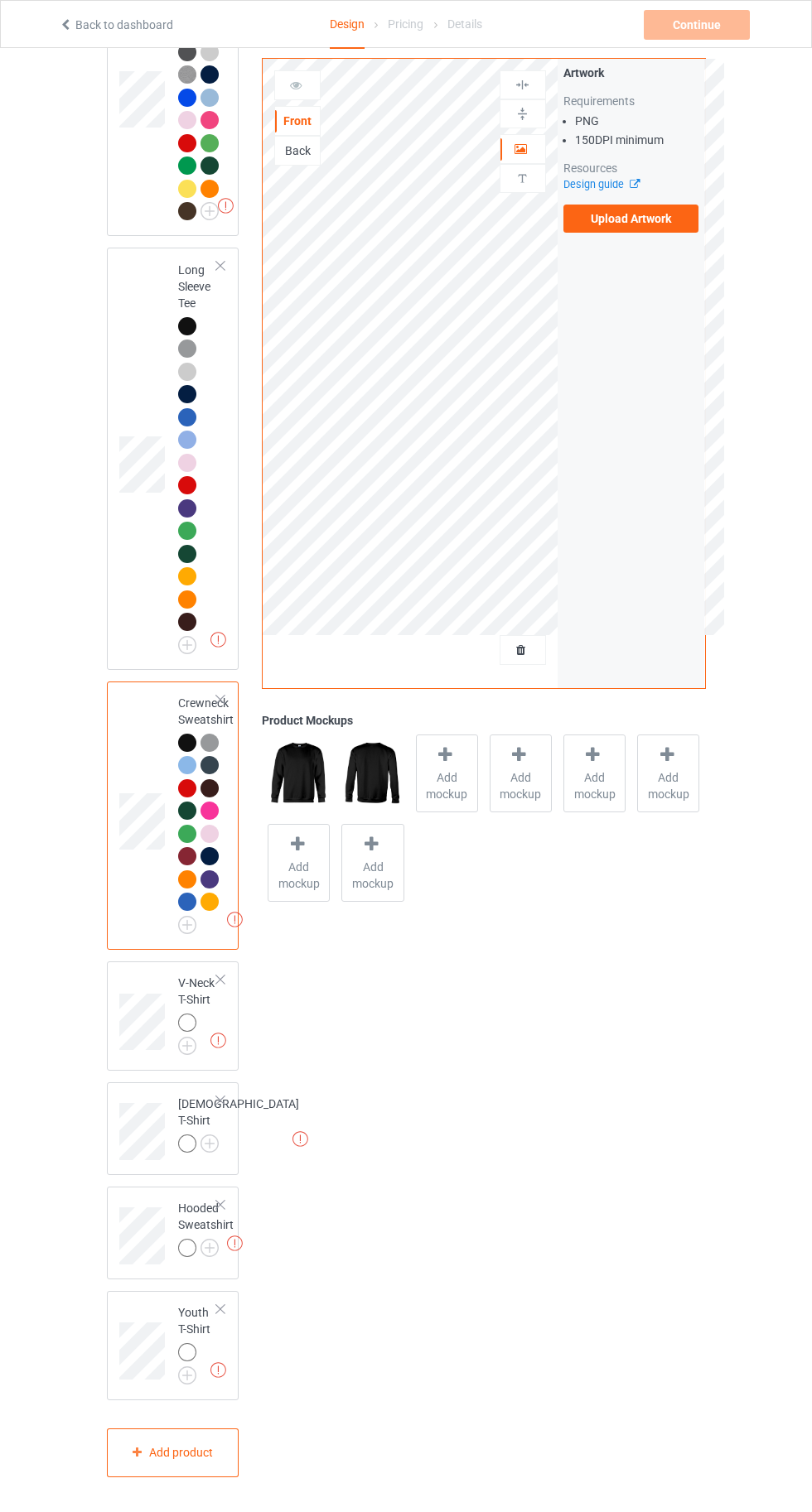
click at [0, 0] on img at bounding box center [0, 0] width 0 height 0
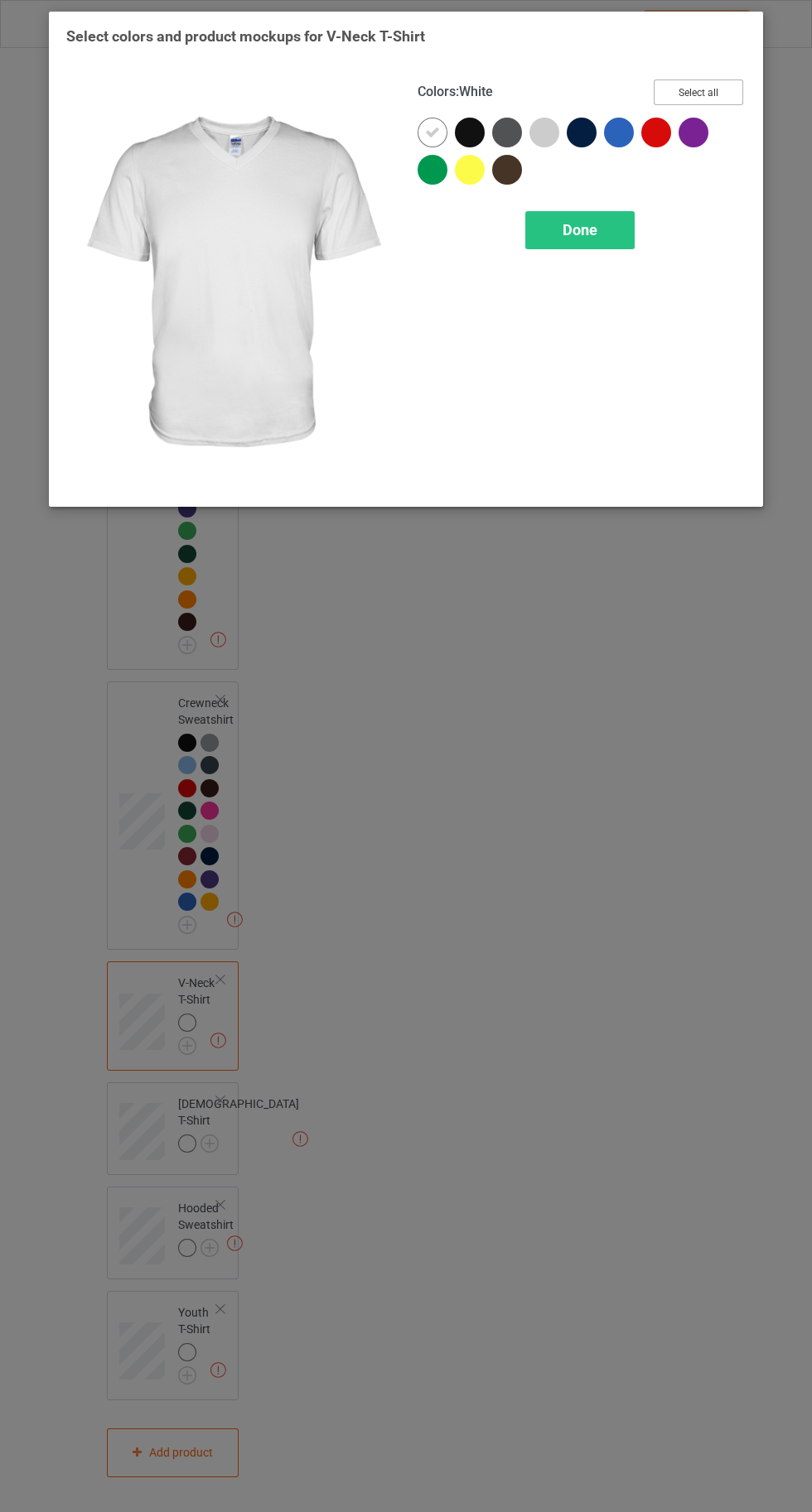
click at [715, 89] on button "Select all" at bounding box center [698, 92] width 89 height 25
click at [424, 125] on icon at bounding box center [431, 132] width 15 height 15
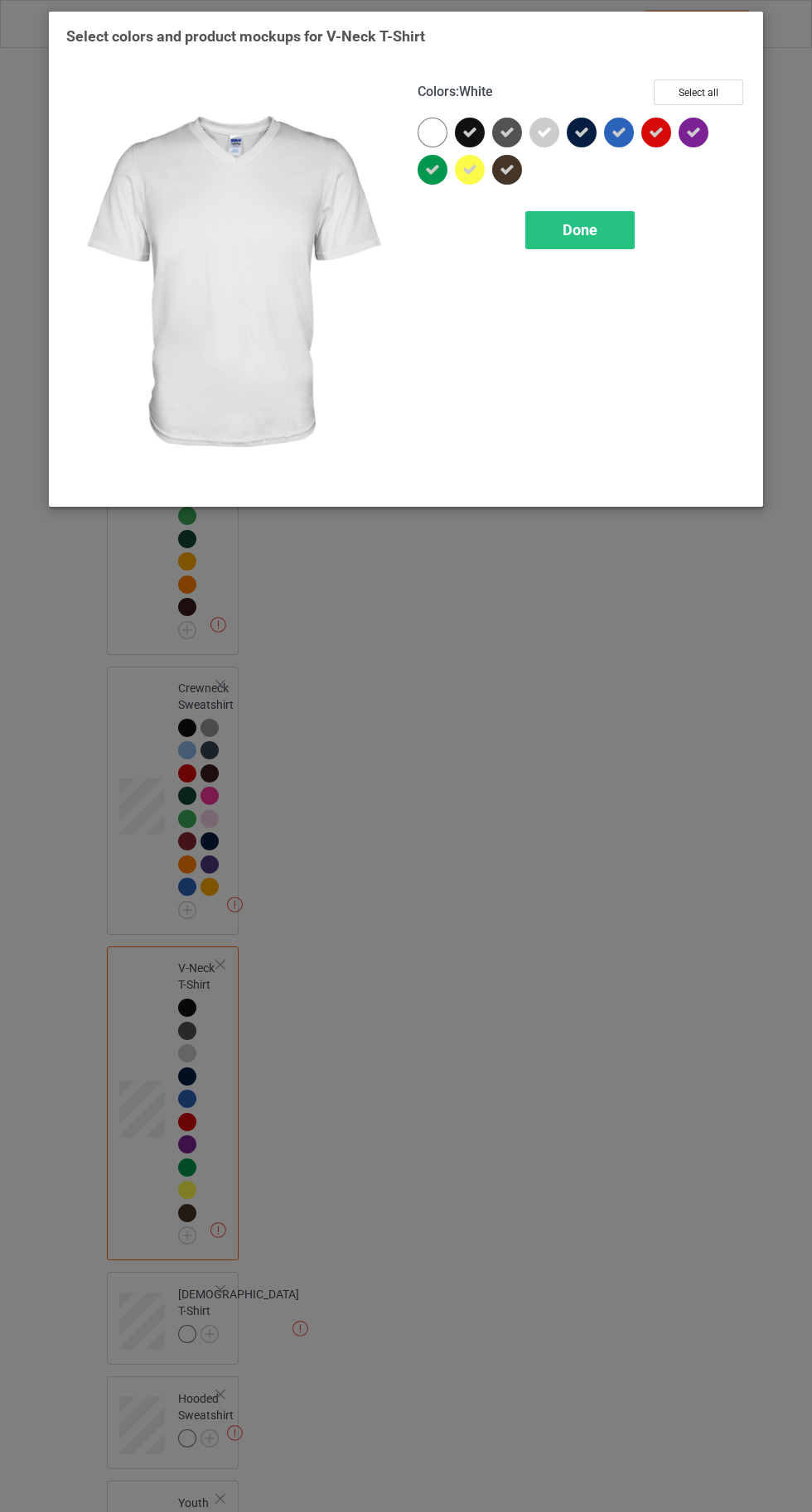
click at [600, 237] on div "Done" at bounding box center [579, 230] width 109 height 38
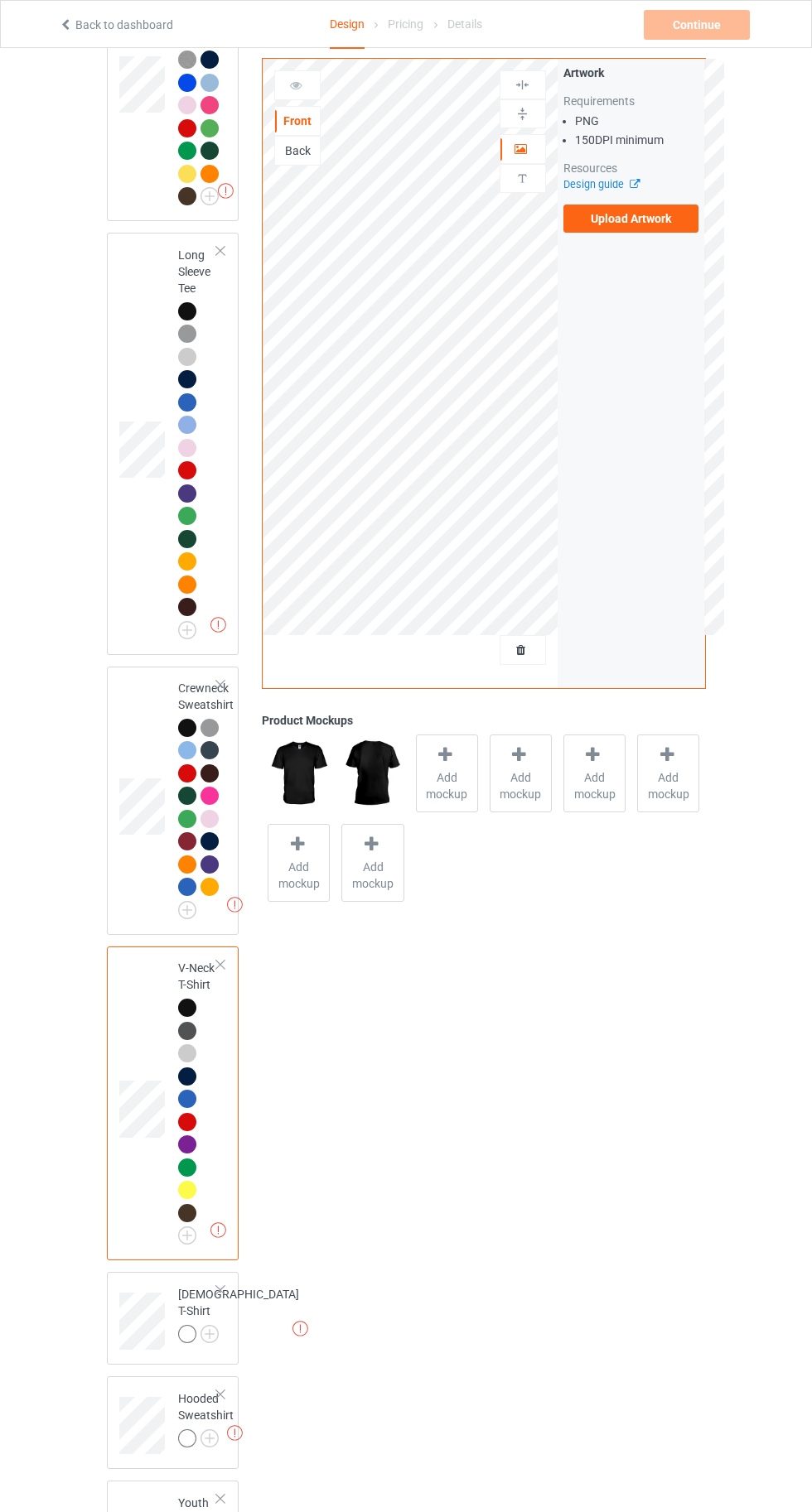
scroll to position [961, 0]
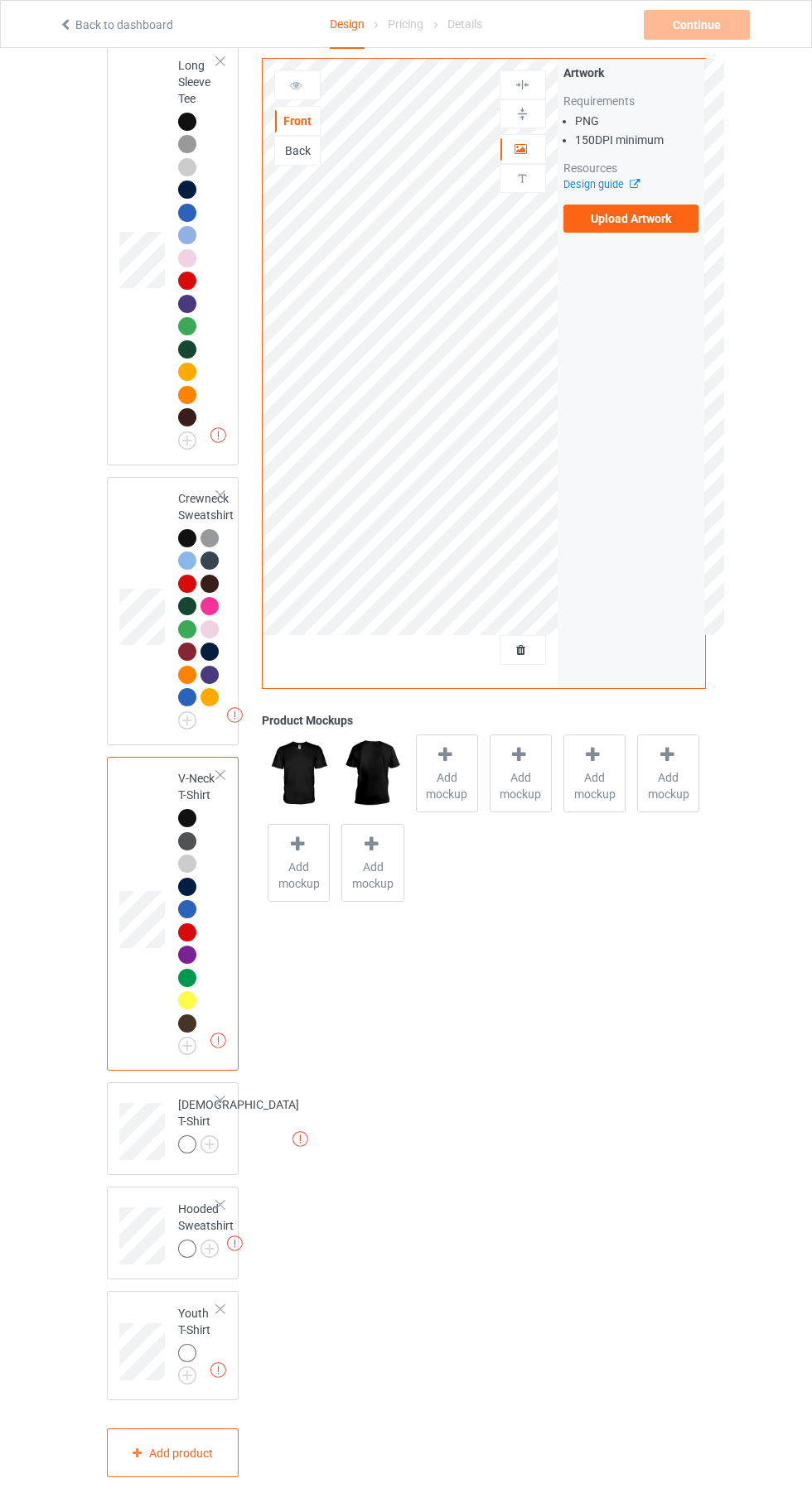
click at [0, 0] on img at bounding box center [0, 0] width 0 height 0
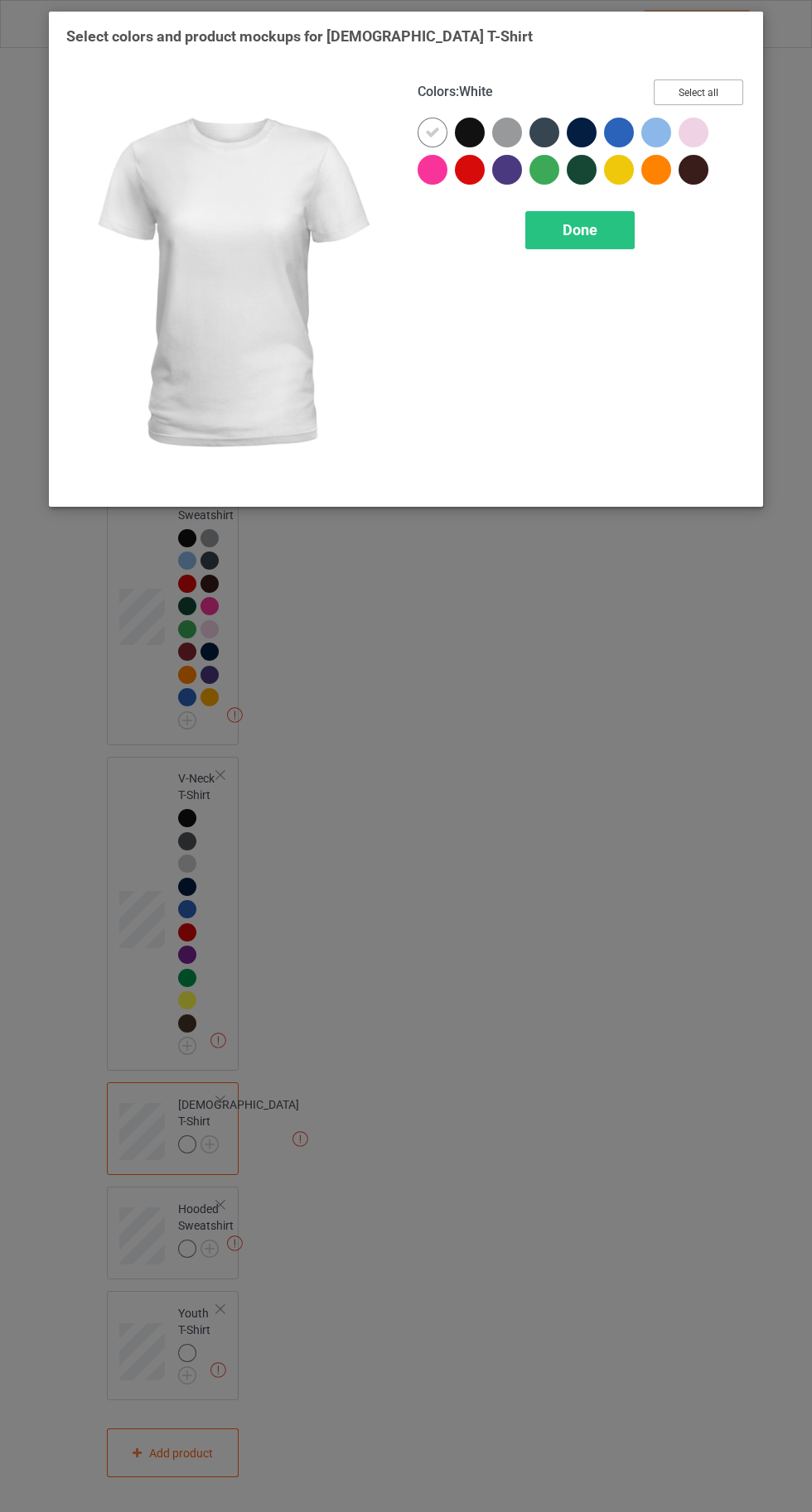
click at [701, 87] on button "Select all" at bounding box center [698, 92] width 89 height 25
click at [431, 132] on icon at bounding box center [431, 132] width 15 height 15
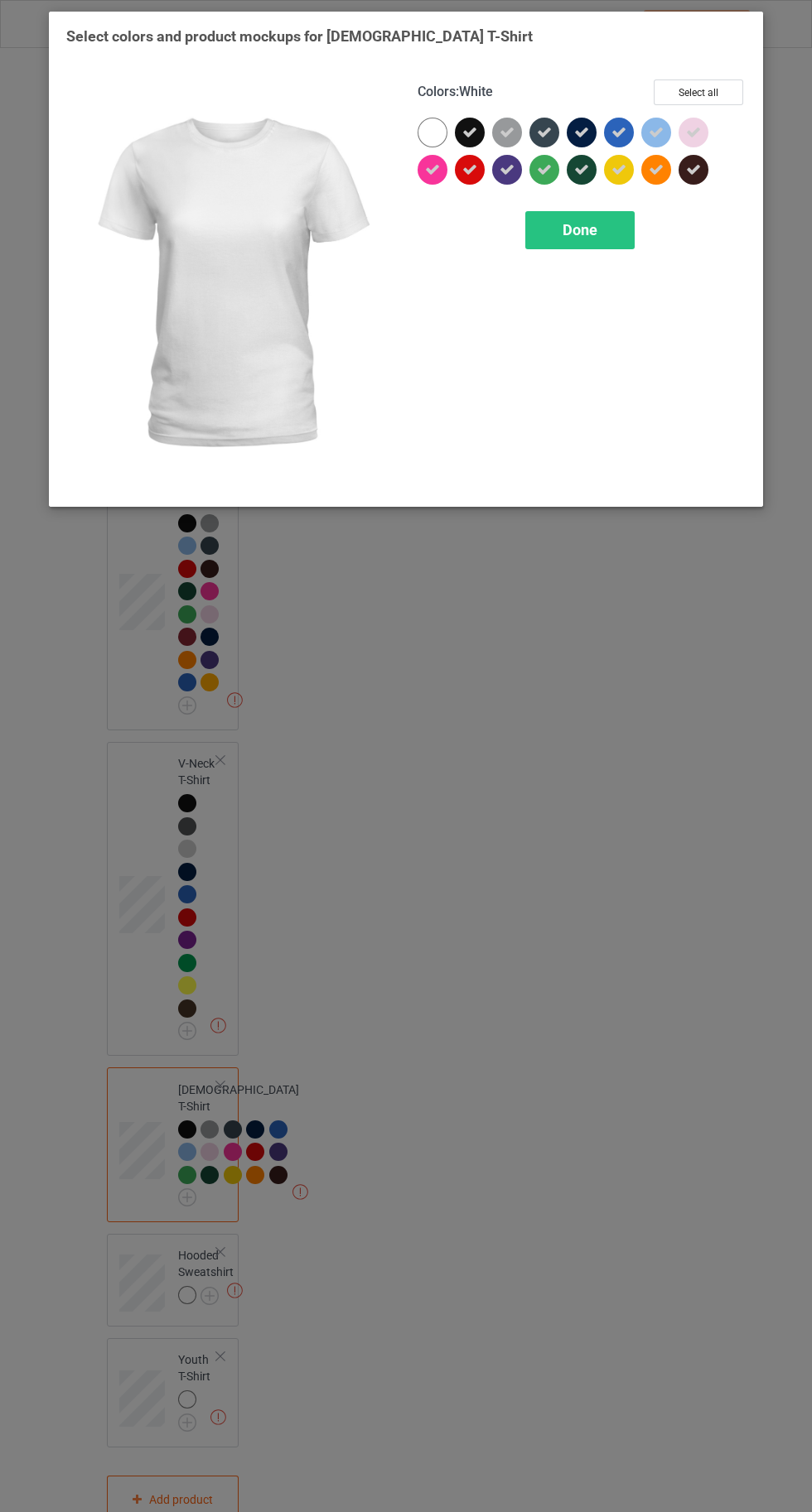
click at [571, 235] on span "Done" at bounding box center [579, 230] width 35 height 17
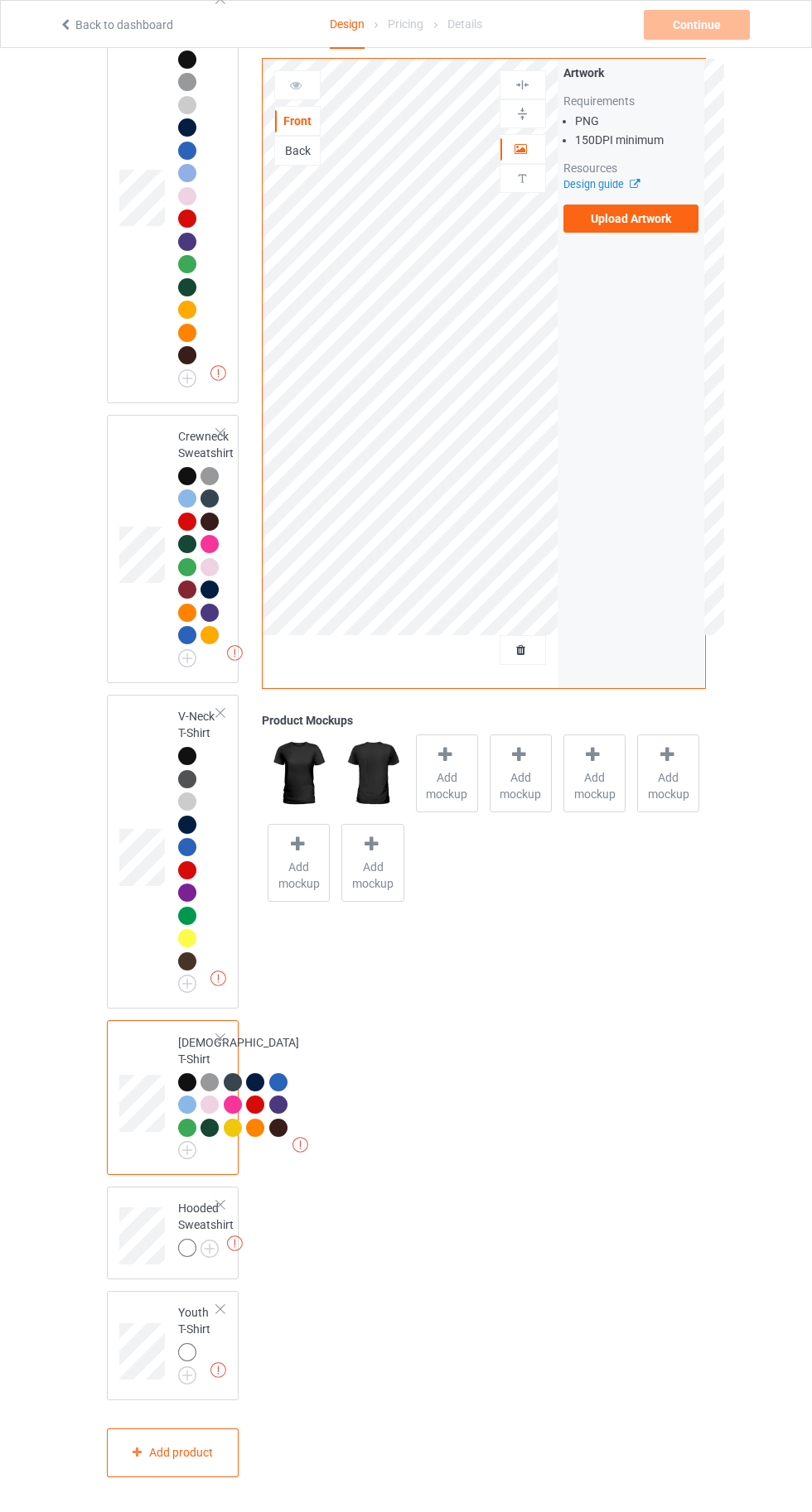
scroll to position [1280, 0]
click at [0, 0] on img at bounding box center [0, 0] width 0 height 0
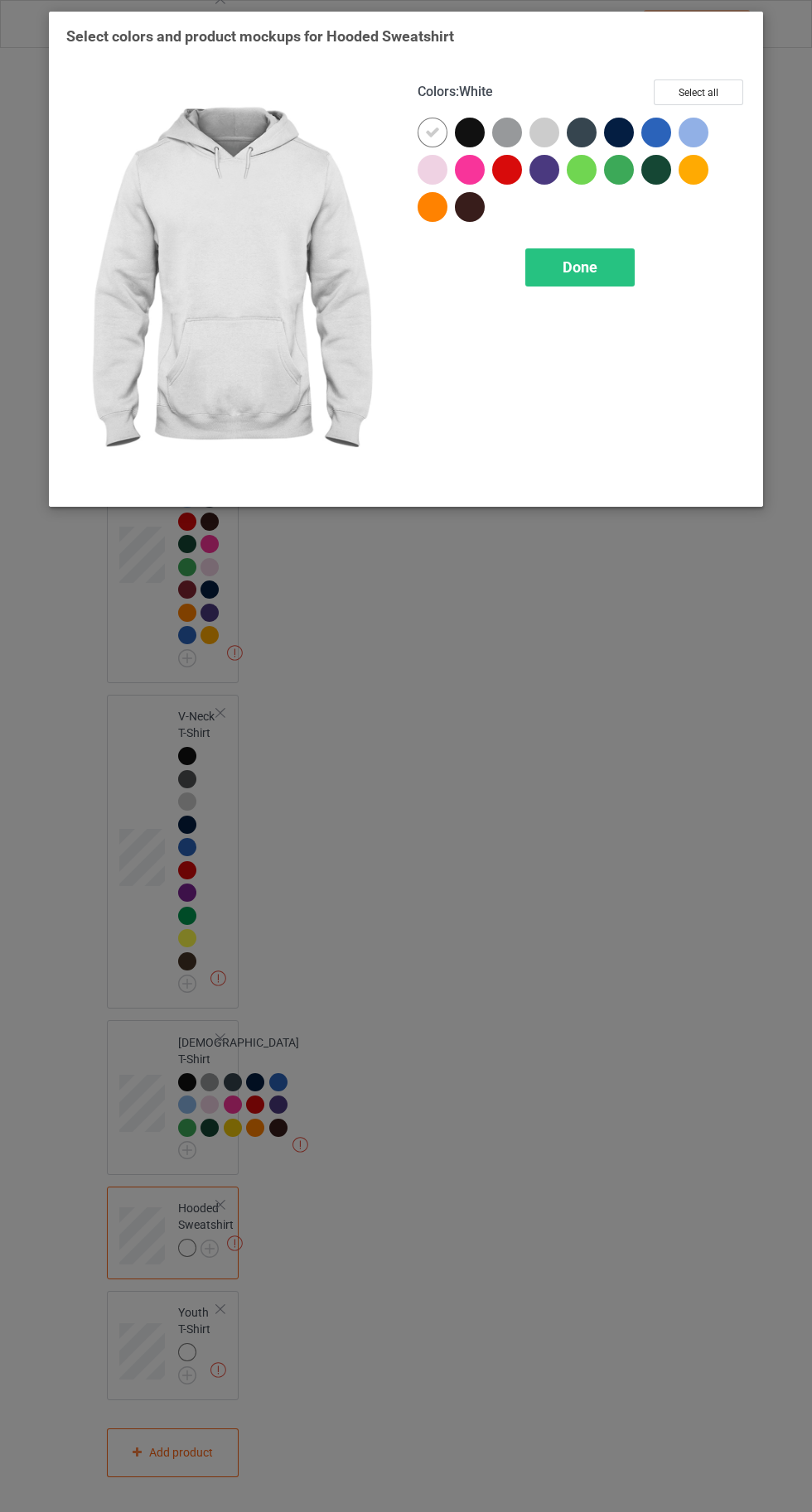
click at [698, 91] on button "Select all" at bounding box center [698, 92] width 89 height 25
click at [426, 135] on icon at bounding box center [431, 132] width 15 height 15
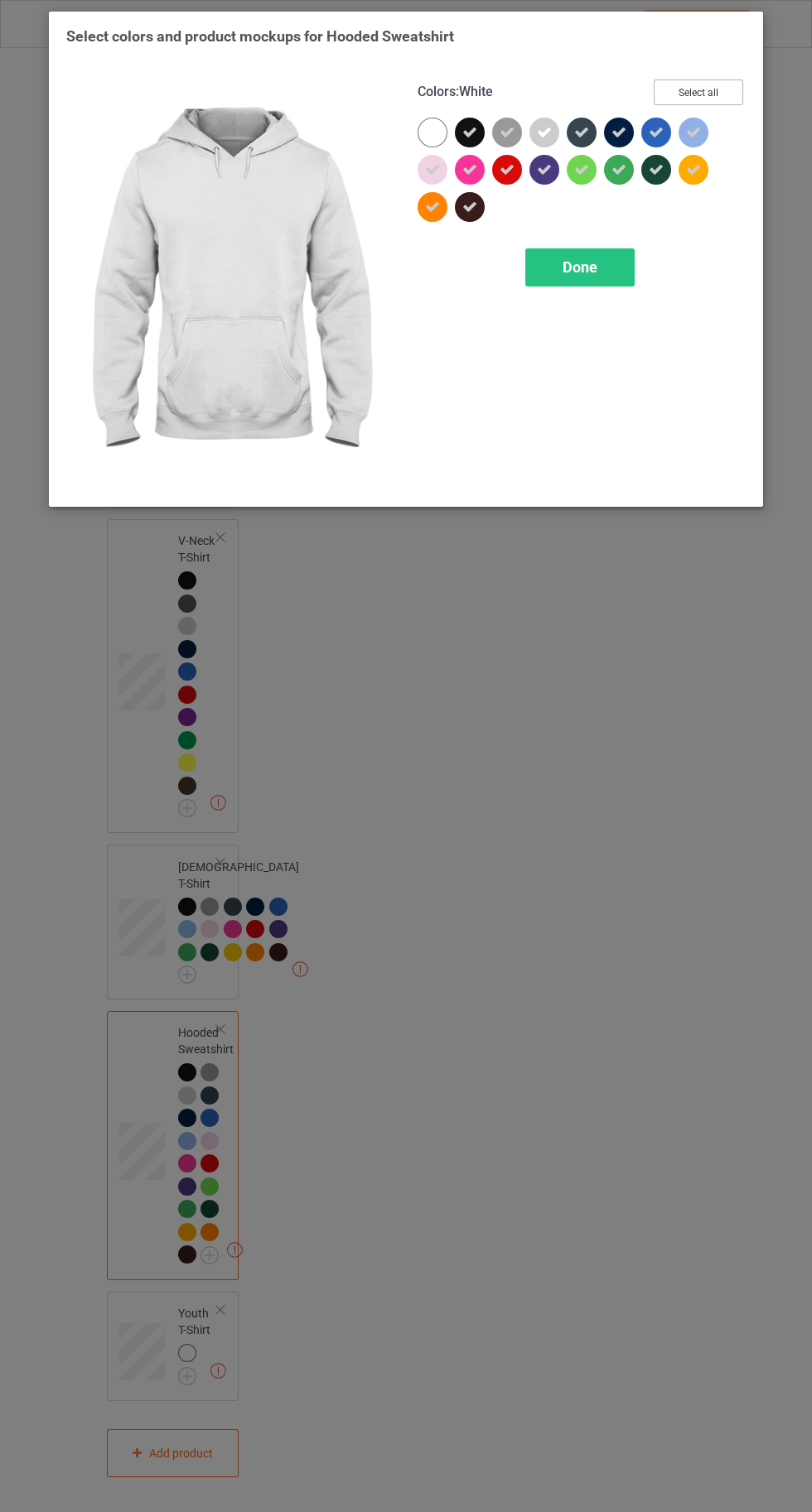
click at [714, 86] on button "Select all" at bounding box center [698, 92] width 89 height 25
click at [699, 93] on button "Reset to Default" at bounding box center [683, 92] width 120 height 25
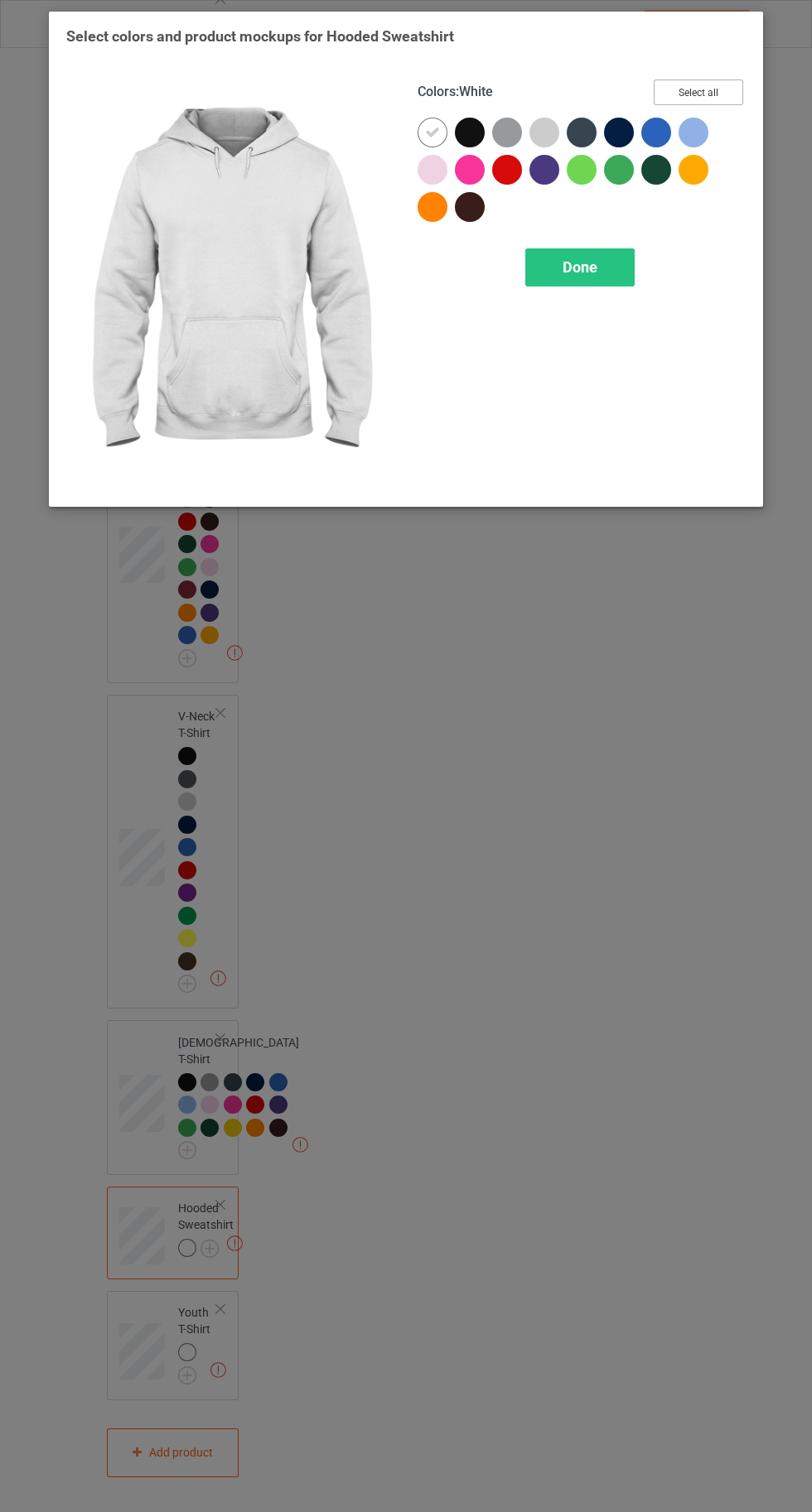
click at [682, 92] on button "Select all" at bounding box center [698, 92] width 89 height 25
click at [424, 132] on icon at bounding box center [431, 132] width 15 height 15
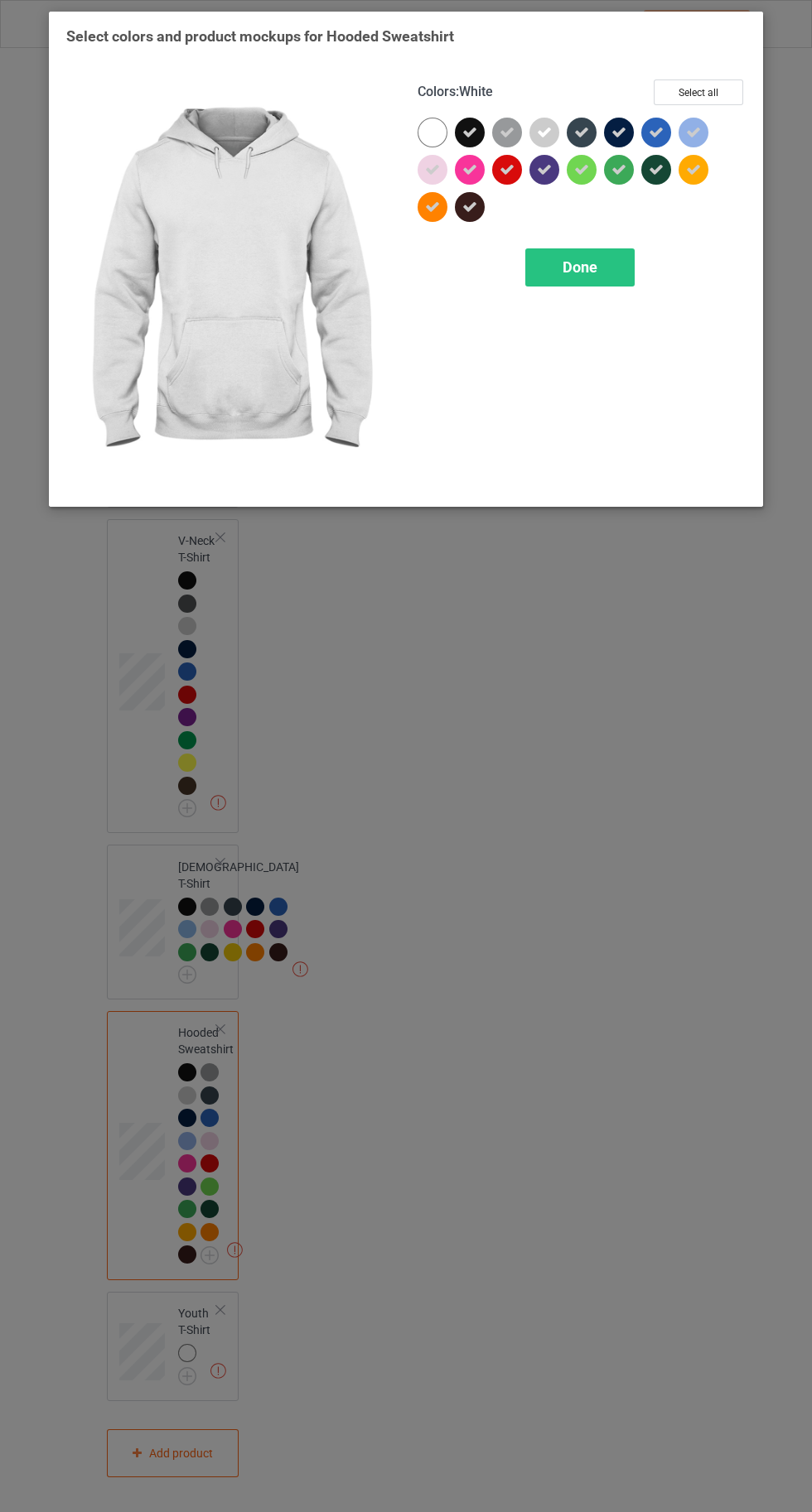
click at [570, 285] on div "Done" at bounding box center [579, 266] width 109 height 38
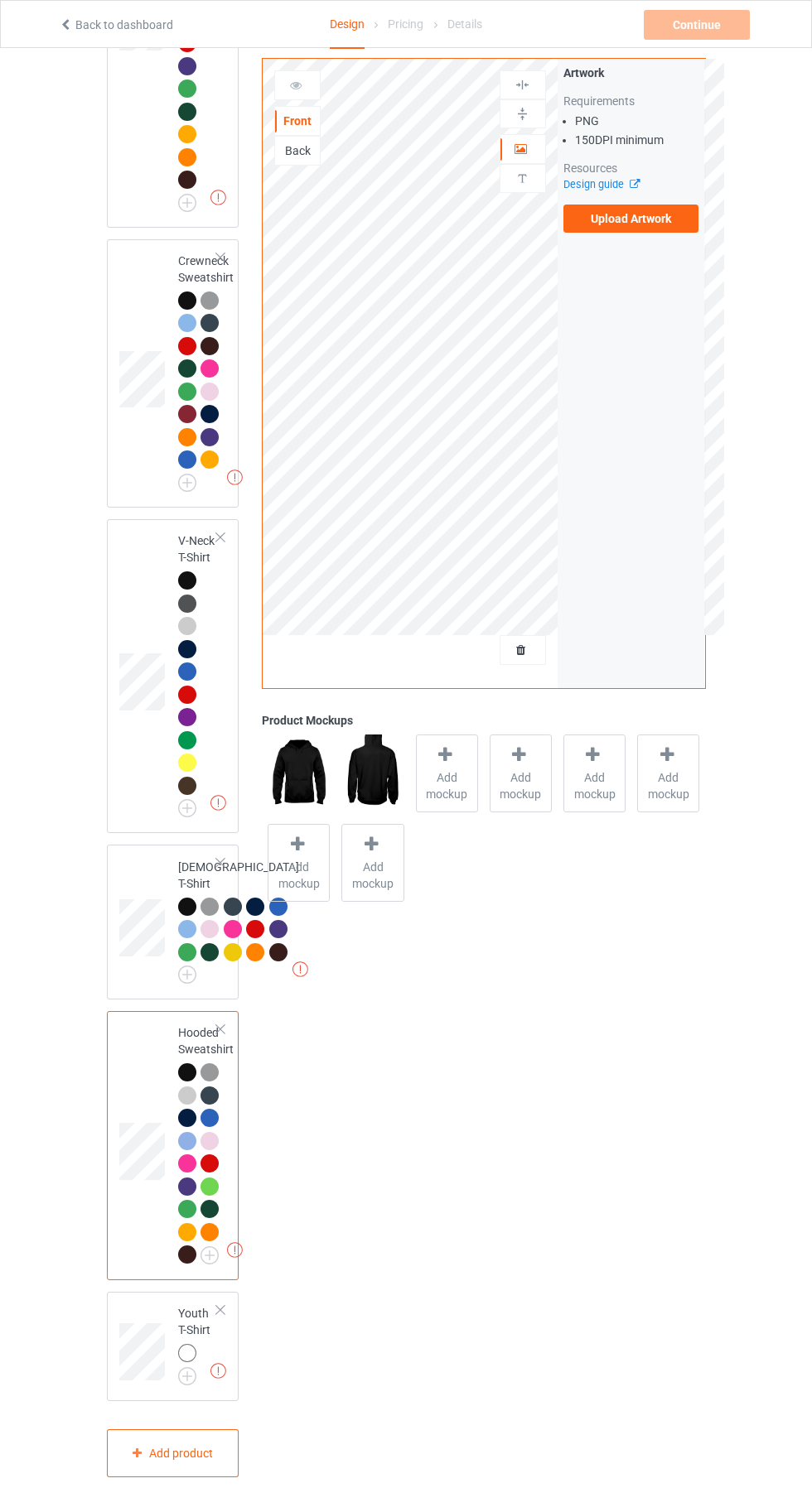
scroll to position [1456, 0]
click at [0, 0] on img at bounding box center [0, 0] width 0 height 0
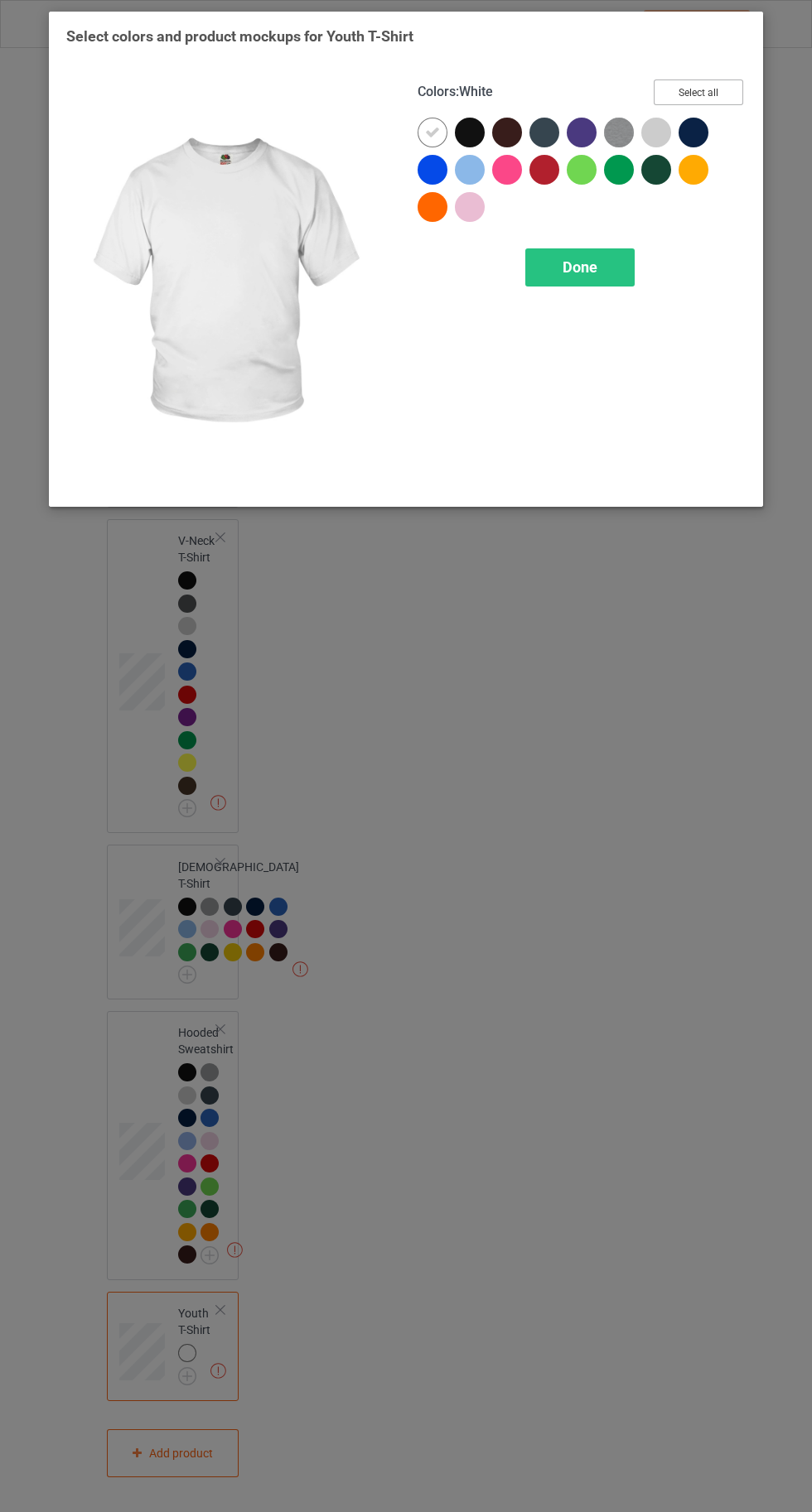
click at [711, 95] on button "Select all" at bounding box center [698, 92] width 89 height 25
click at [423, 131] on div at bounding box center [432, 132] width 30 height 30
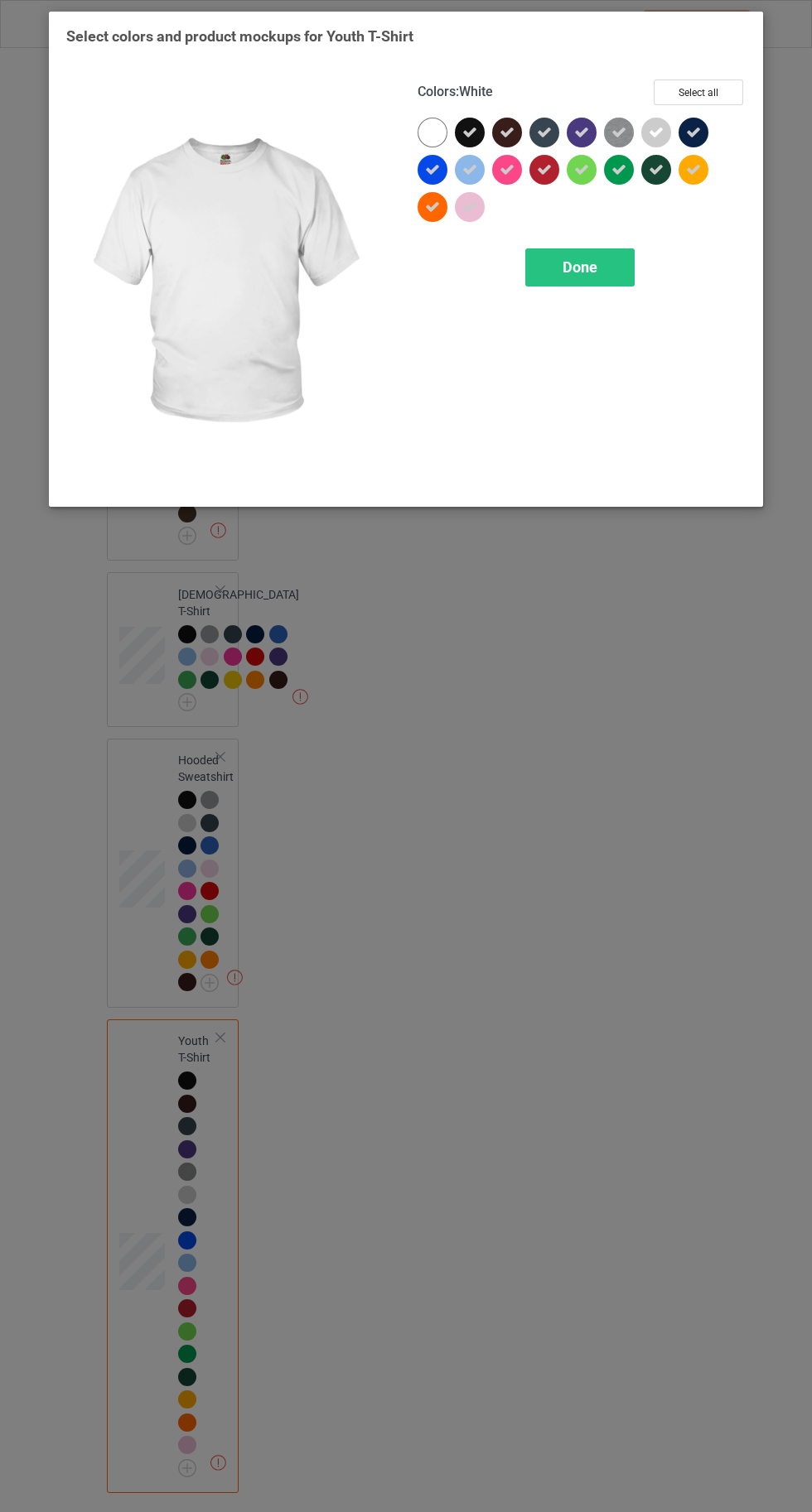
click at [560, 275] on div "Done" at bounding box center [579, 266] width 109 height 38
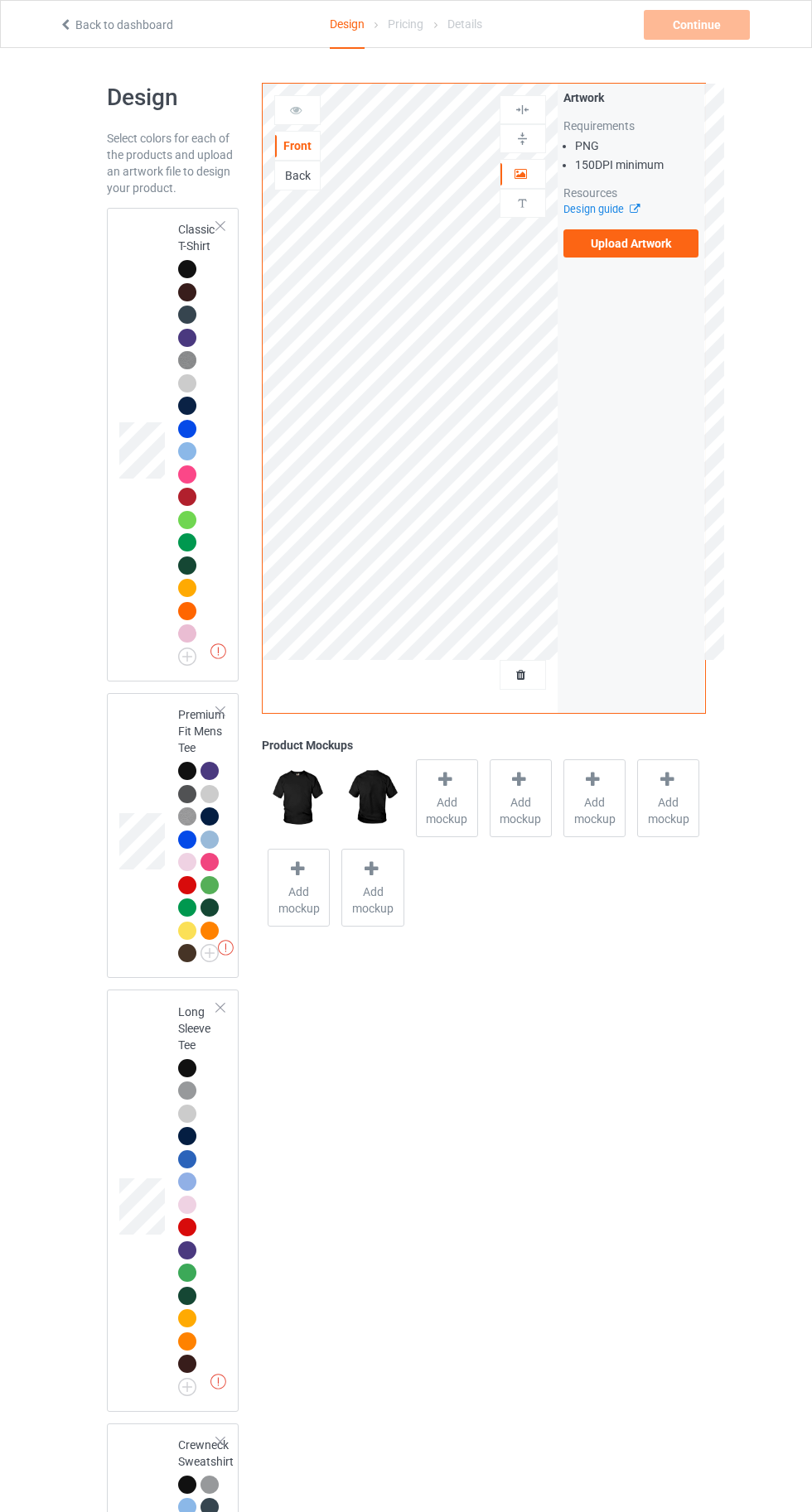
click at [184, 268] on div at bounding box center [187, 268] width 18 height 18
click at [448, 802] on span "Add mockup" at bounding box center [447, 811] width 60 height 33
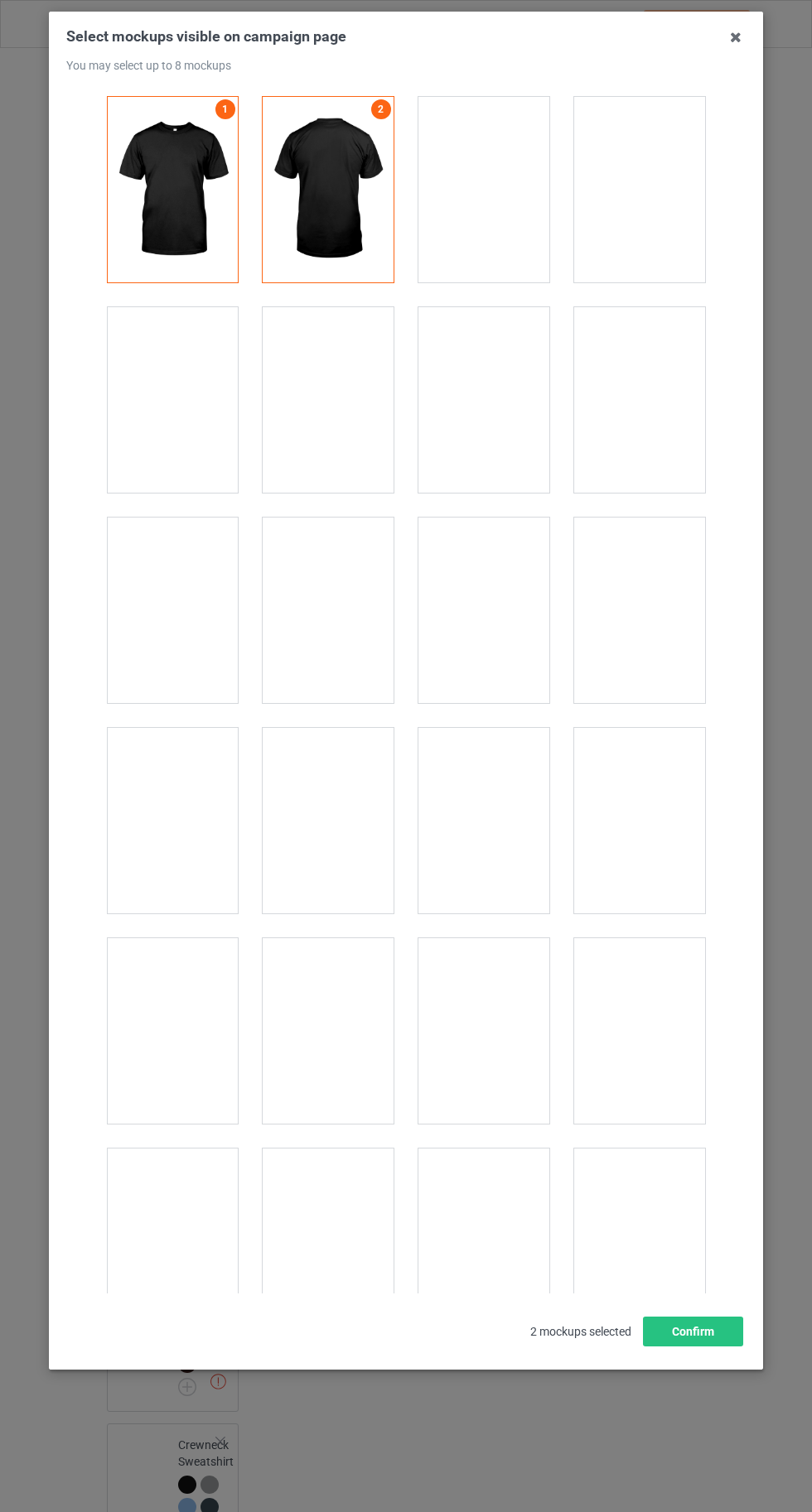
scroll to position [22826, 0]
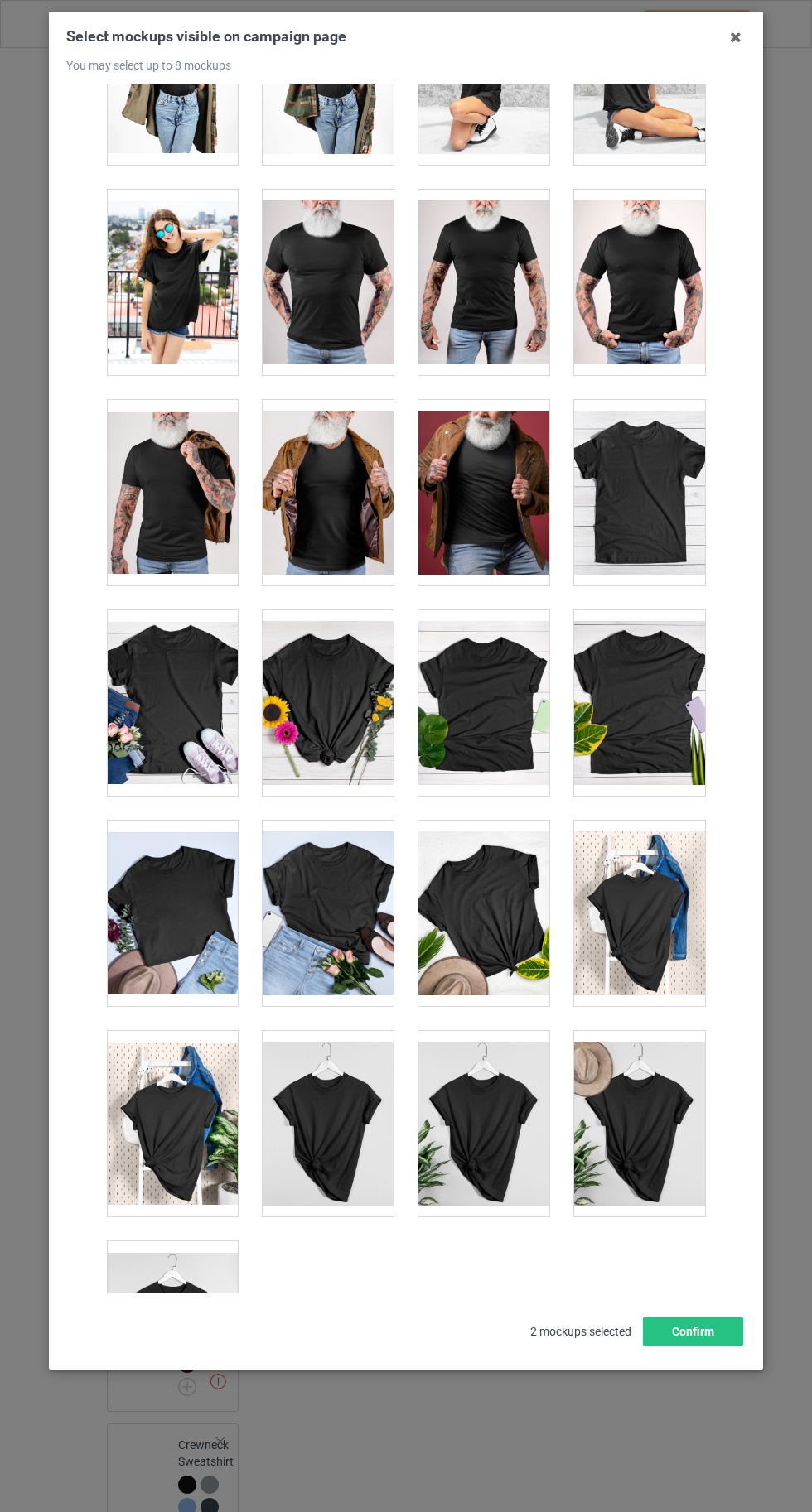
click at [173, 1308] on div at bounding box center [172, 1333] width 131 height 185
click at [704, 1346] on button "Confirm" at bounding box center [692, 1331] width 100 height 30
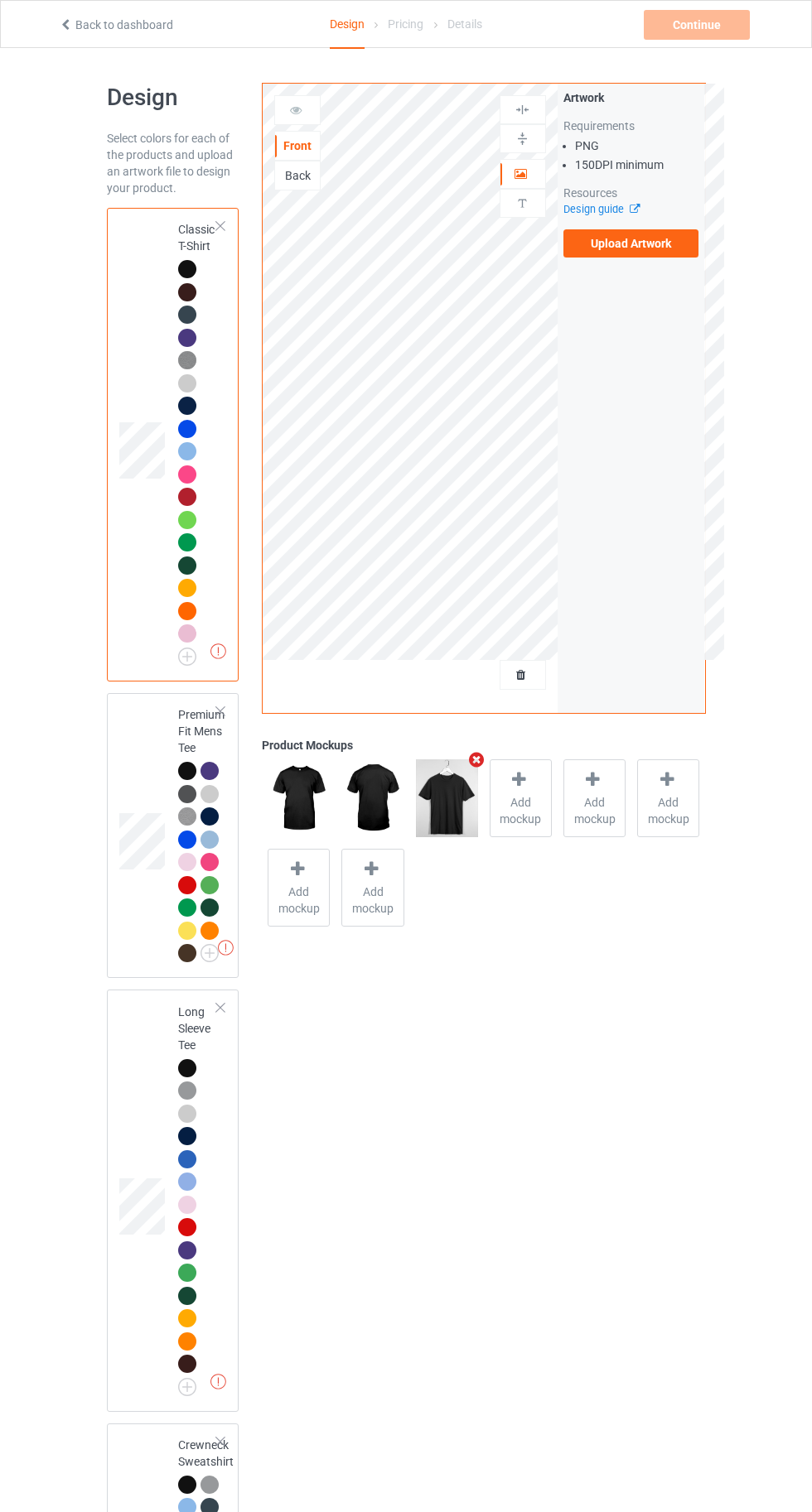
click at [638, 243] on label "Upload Artwork" at bounding box center [631, 243] width 136 height 28
click at [0, 0] on input "Upload Artwork" at bounding box center [0, 0] width 0 height 0
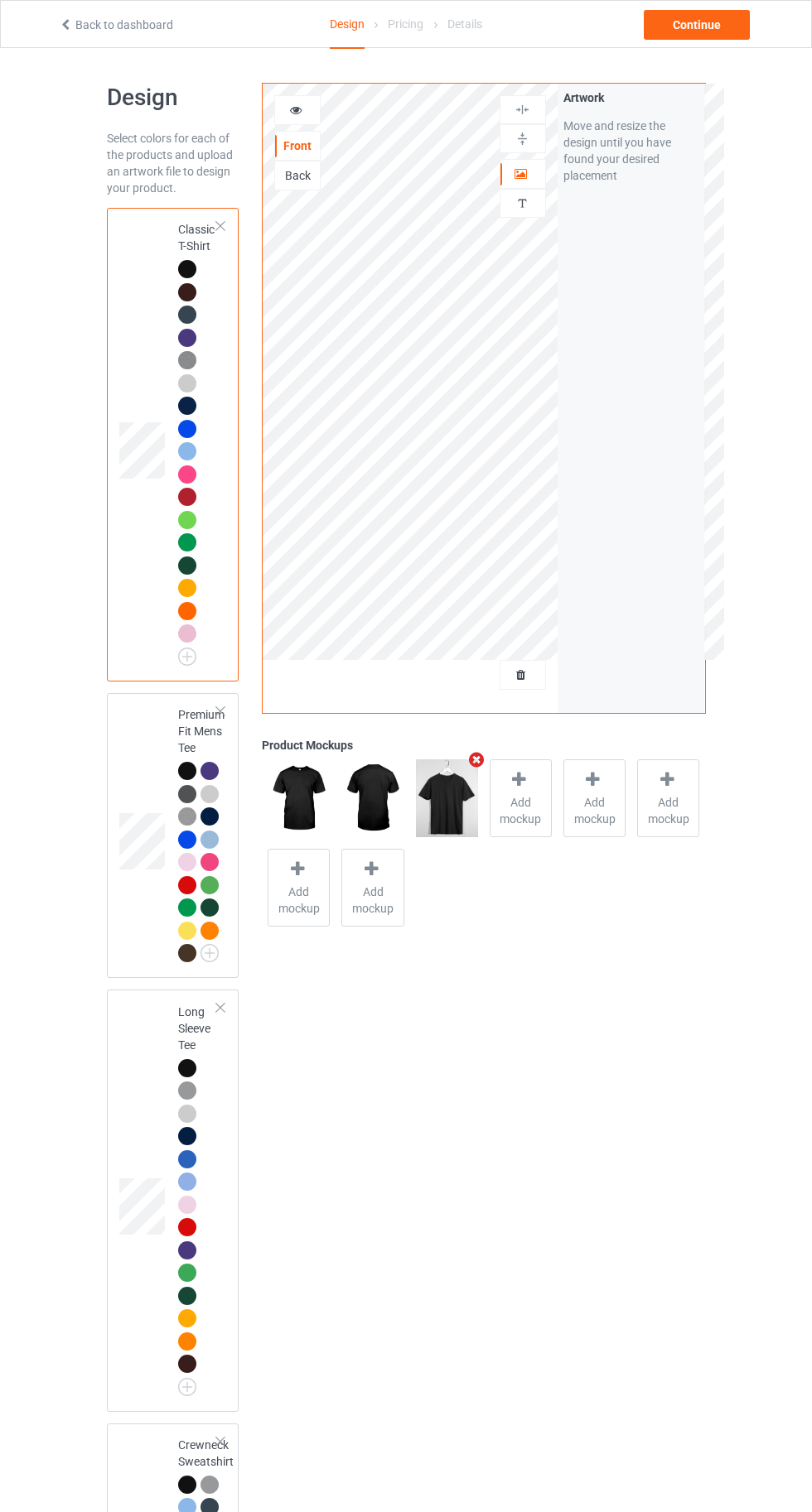
click at [521, 674] on icon at bounding box center [521, 672] width 15 height 12
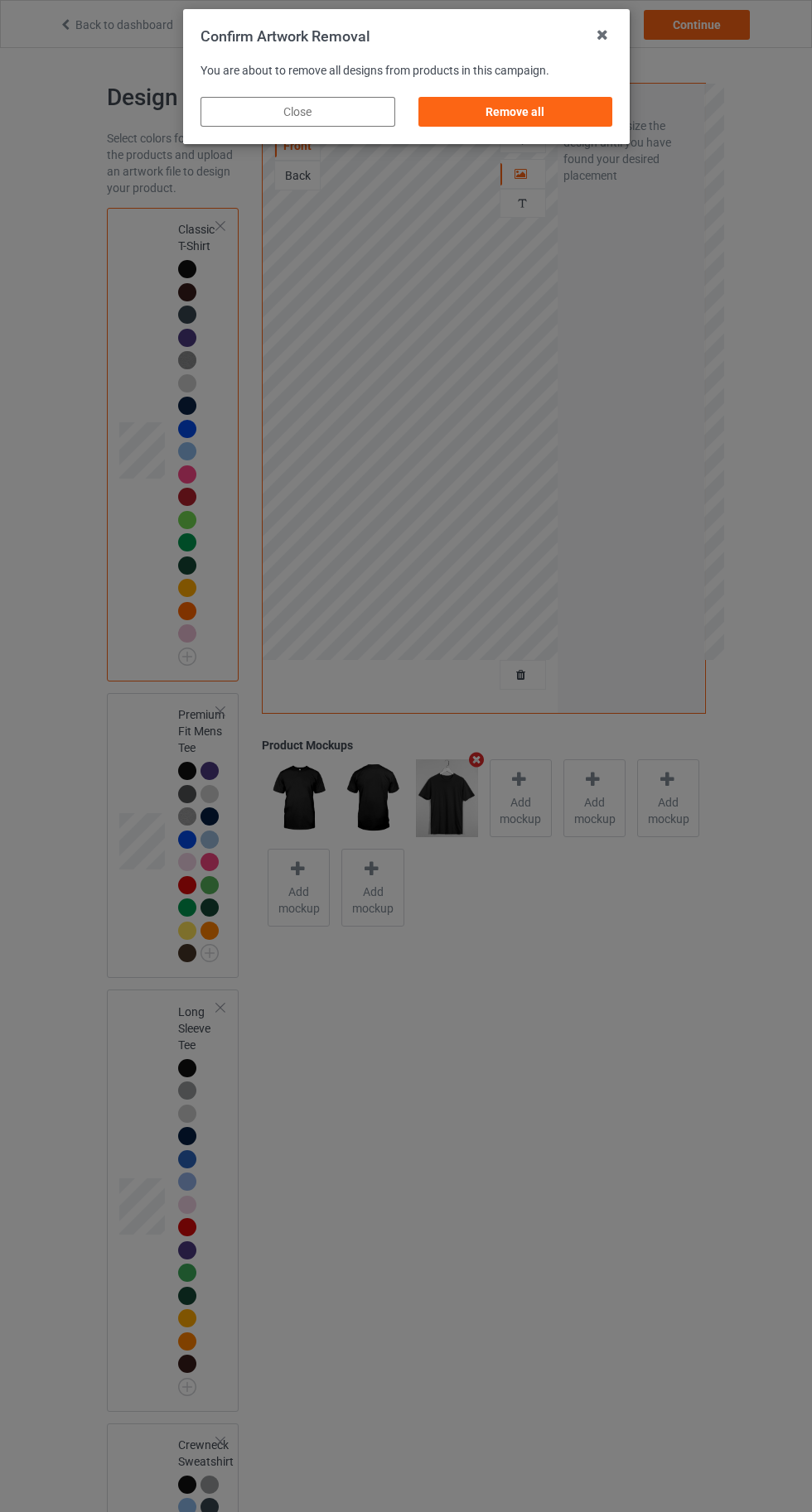
click at [505, 111] on div "Remove all" at bounding box center [515, 111] width 195 height 30
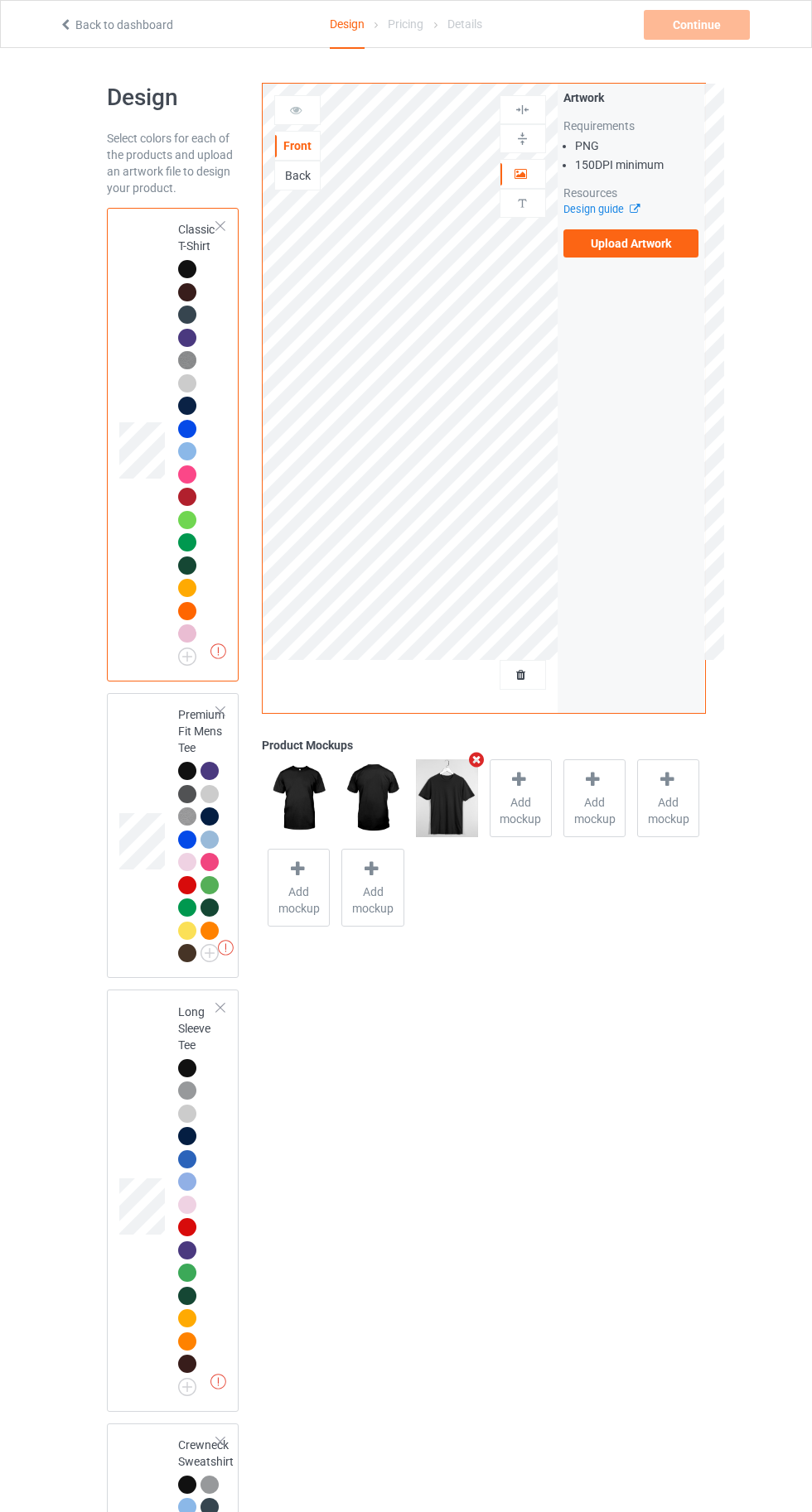
click at [624, 243] on label "Upload Artwork" at bounding box center [631, 243] width 136 height 28
click at [0, 0] on input "Upload Artwork" at bounding box center [0, 0] width 0 height 0
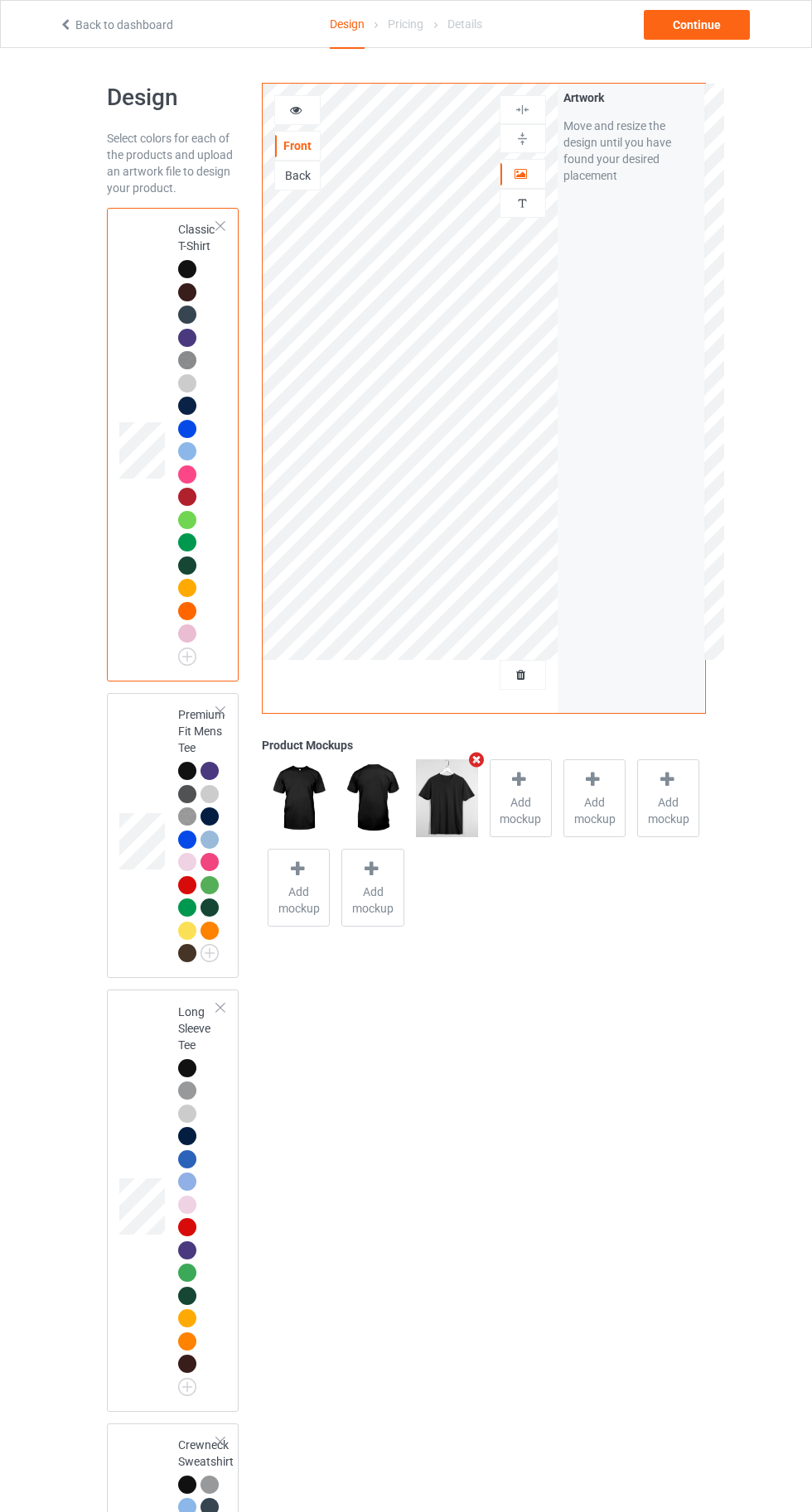
click at [521, 674] on icon at bounding box center [521, 672] width 15 height 12
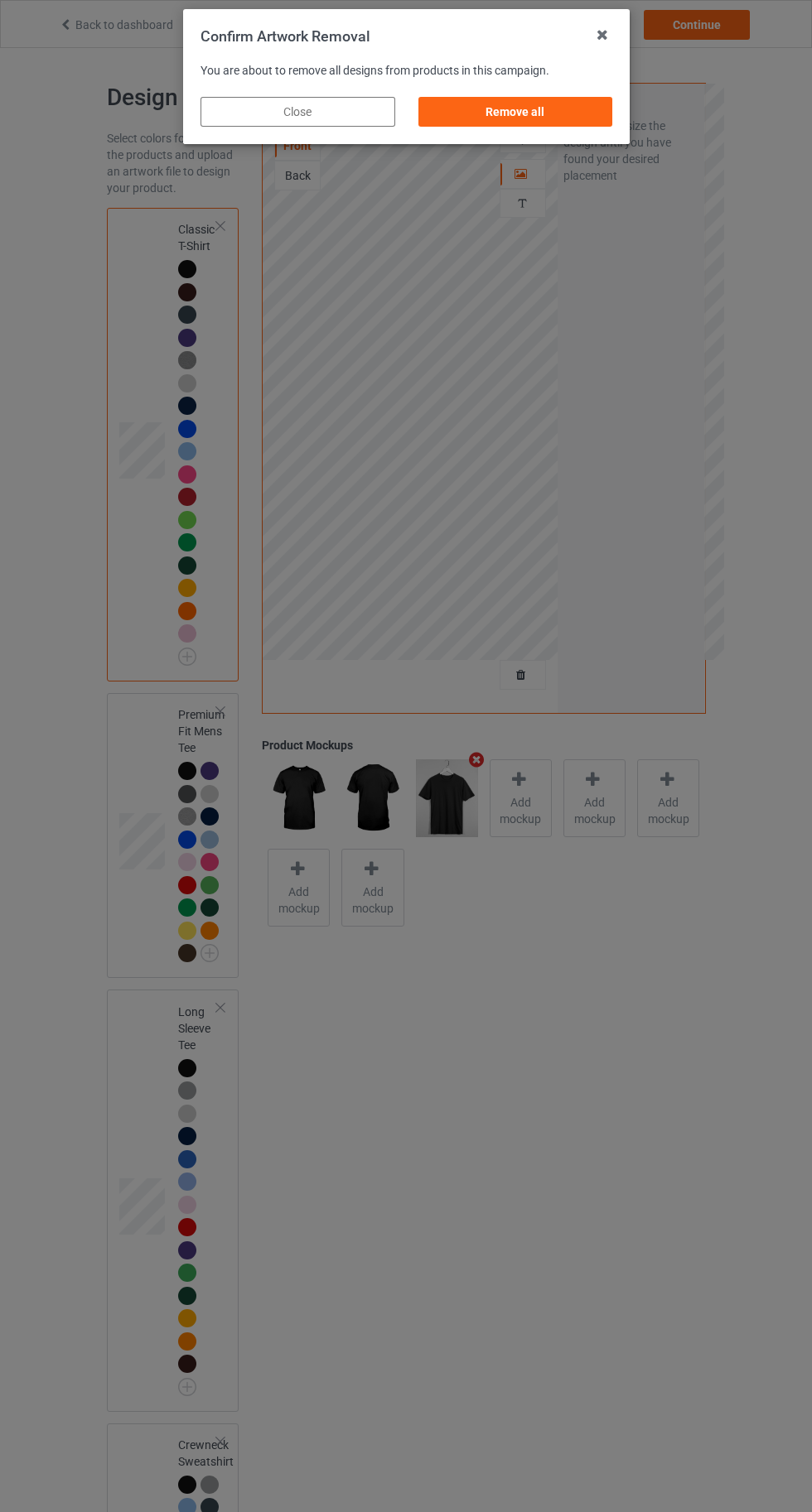
click at [522, 112] on div "Remove all" at bounding box center [515, 111] width 195 height 30
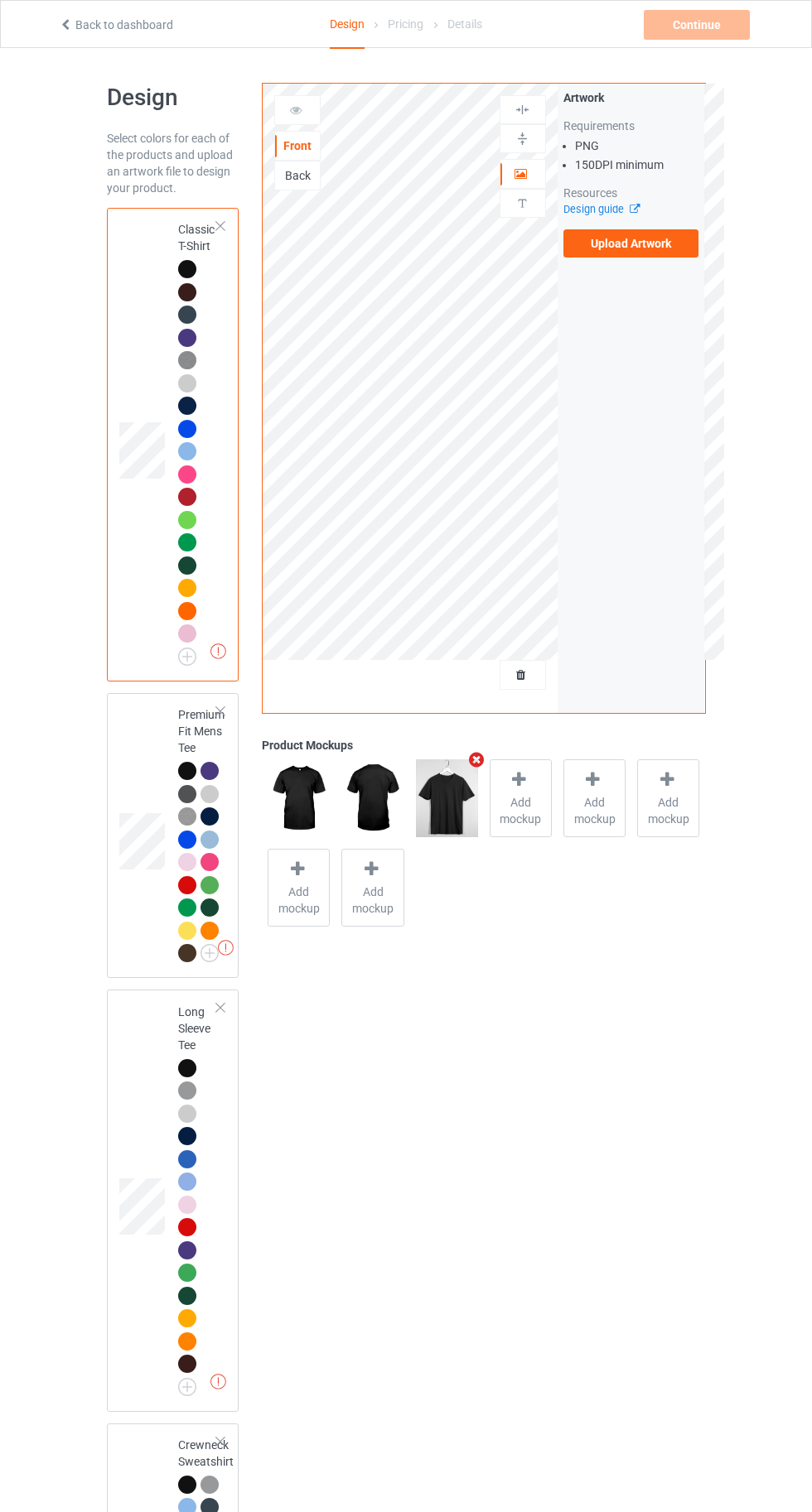
click at [627, 249] on label "Upload Artwork" at bounding box center [631, 243] width 136 height 28
click at [0, 0] on input "Upload Artwork" at bounding box center [0, 0] width 0 height 0
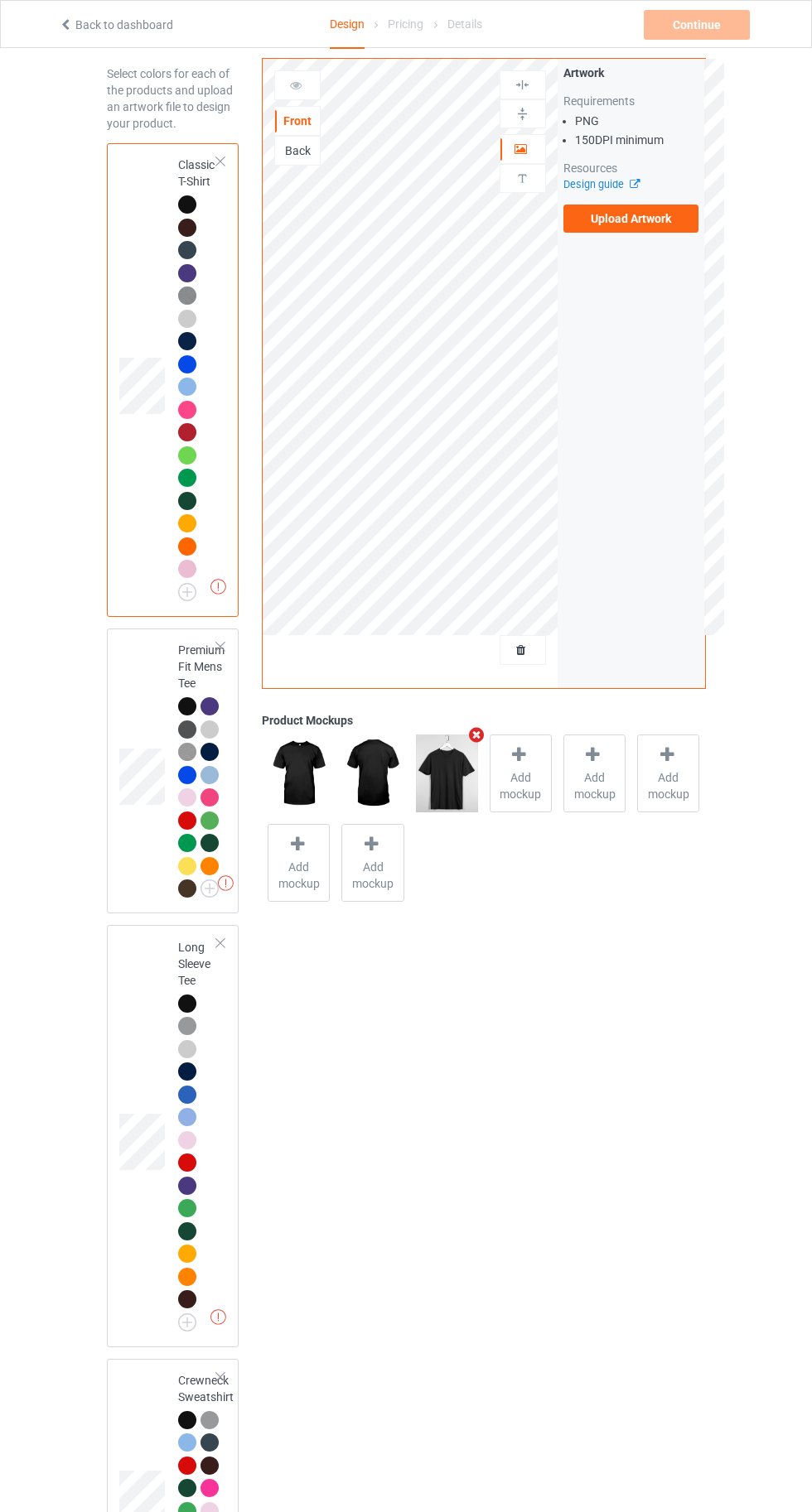
scroll to position [61, 0]
click at [183, 731] on div at bounding box center [187, 732] width 18 height 18
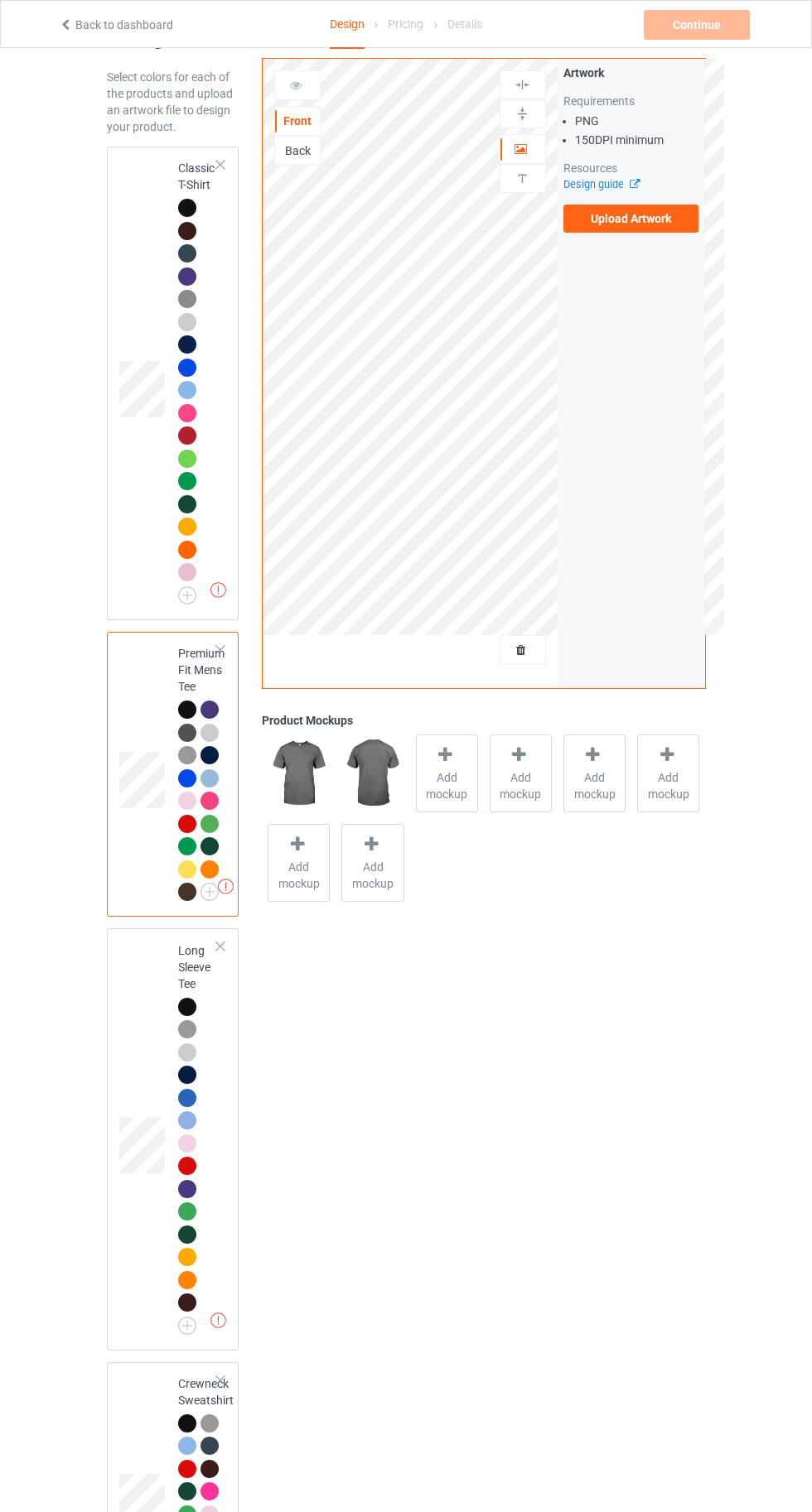
click at [640, 219] on label "Upload Artwork" at bounding box center [631, 218] width 136 height 28
click at [0, 0] on input "Upload Artwork" at bounding box center [0, 0] width 0 height 0
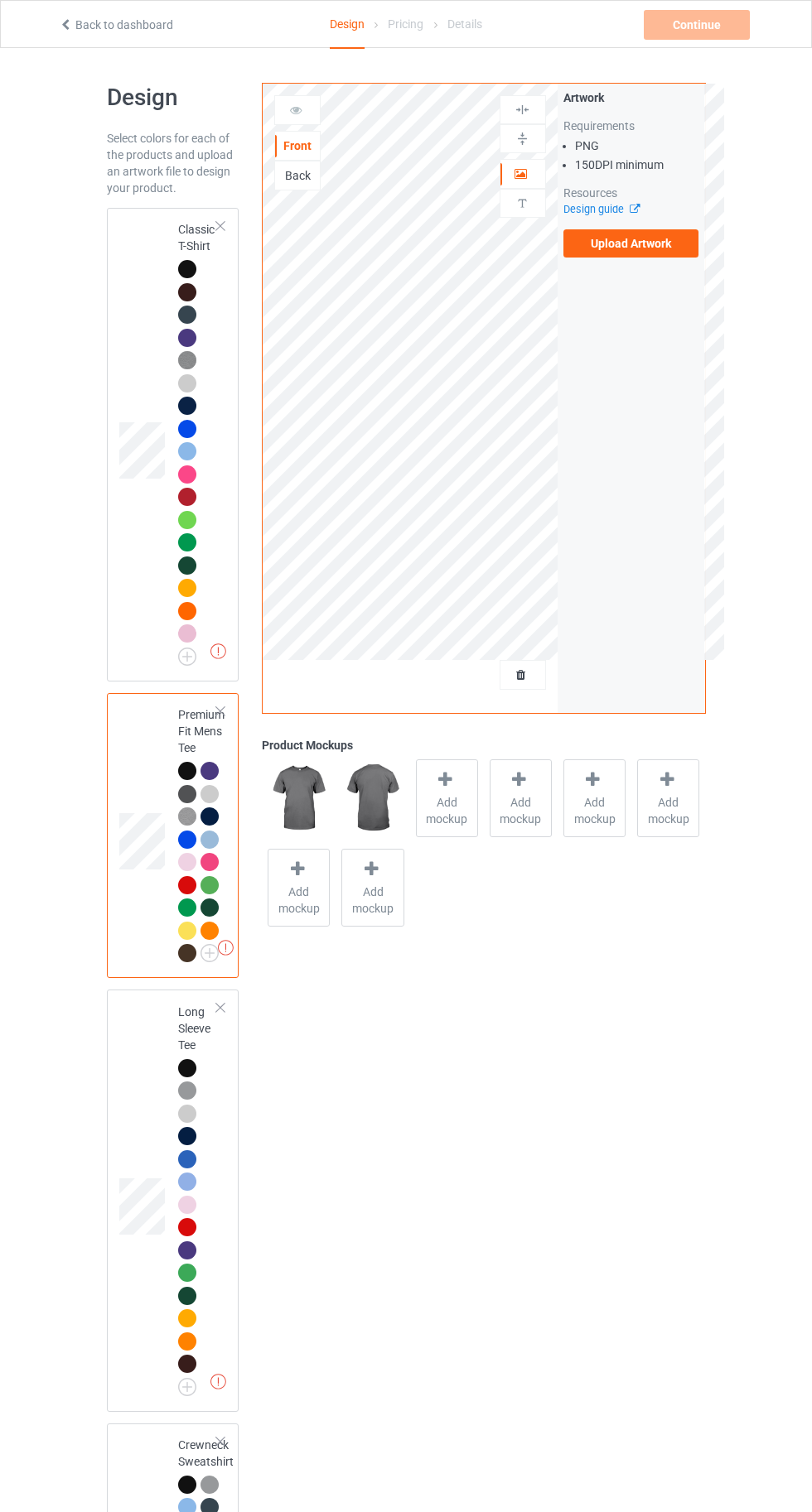
click at [175, 237] on td "Missing artworks Classic T-Shirt" at bounding box center [198, 444] width 58 height 460
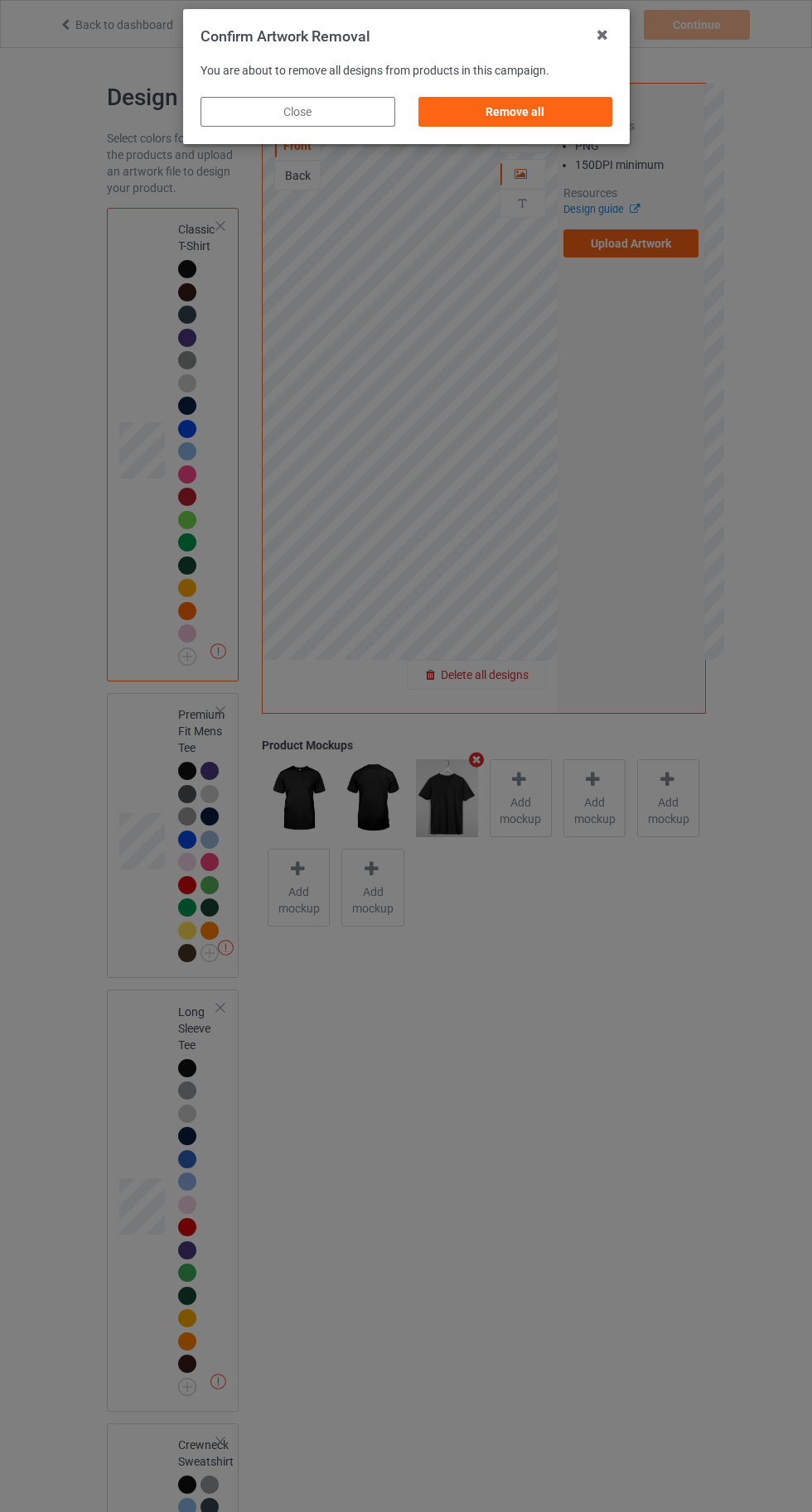
click at [510, 108] on div "Remove all" at bounding box center [515, 111] width 195 height 30
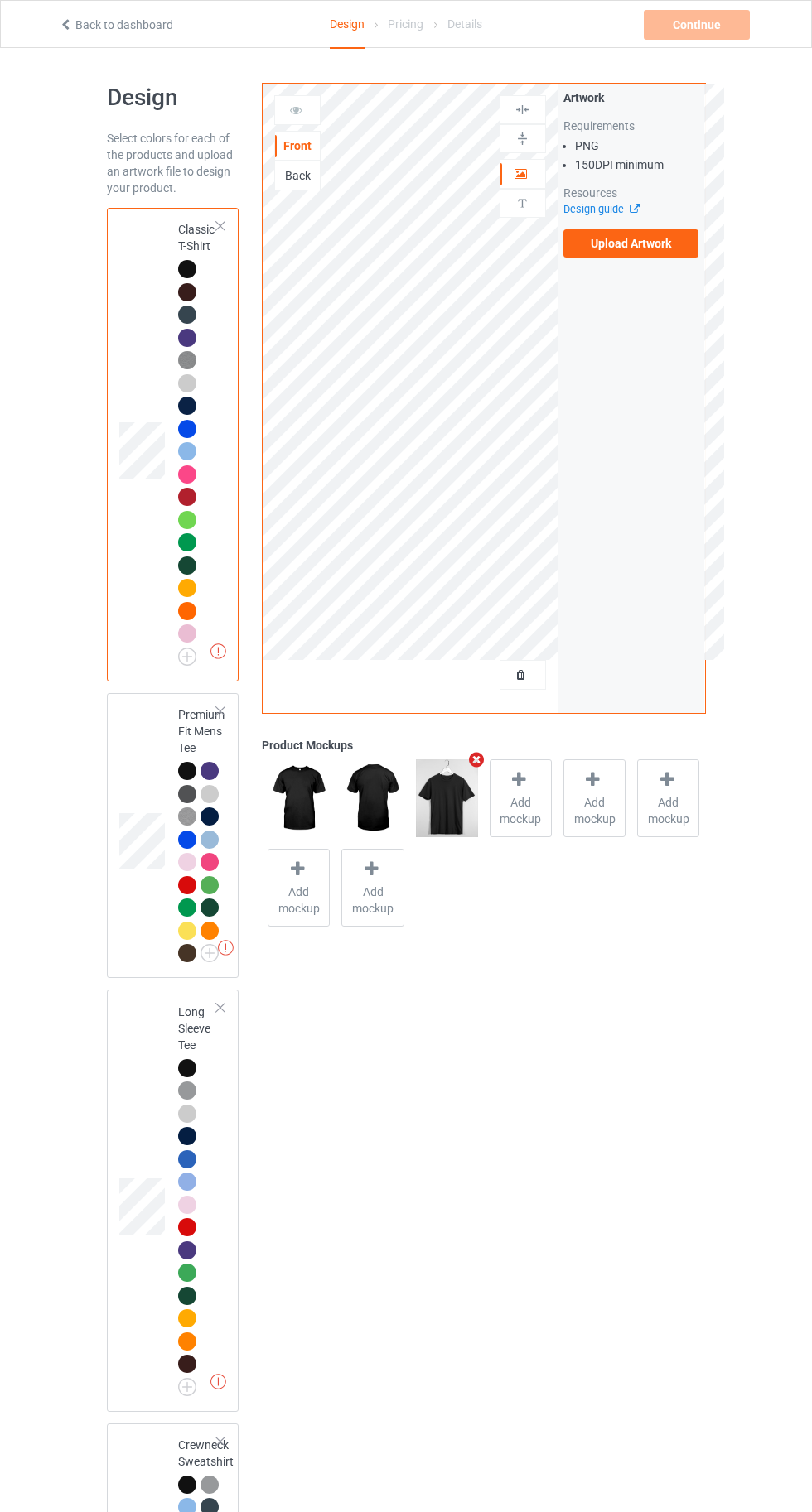
click at [616, 248] on label "Upload Artwork" at bounding box center [631, 243] width 136 height 28
click at [0, 0] on input "Upload Artwork" at bounding box center [0, 0] width 0 height 0
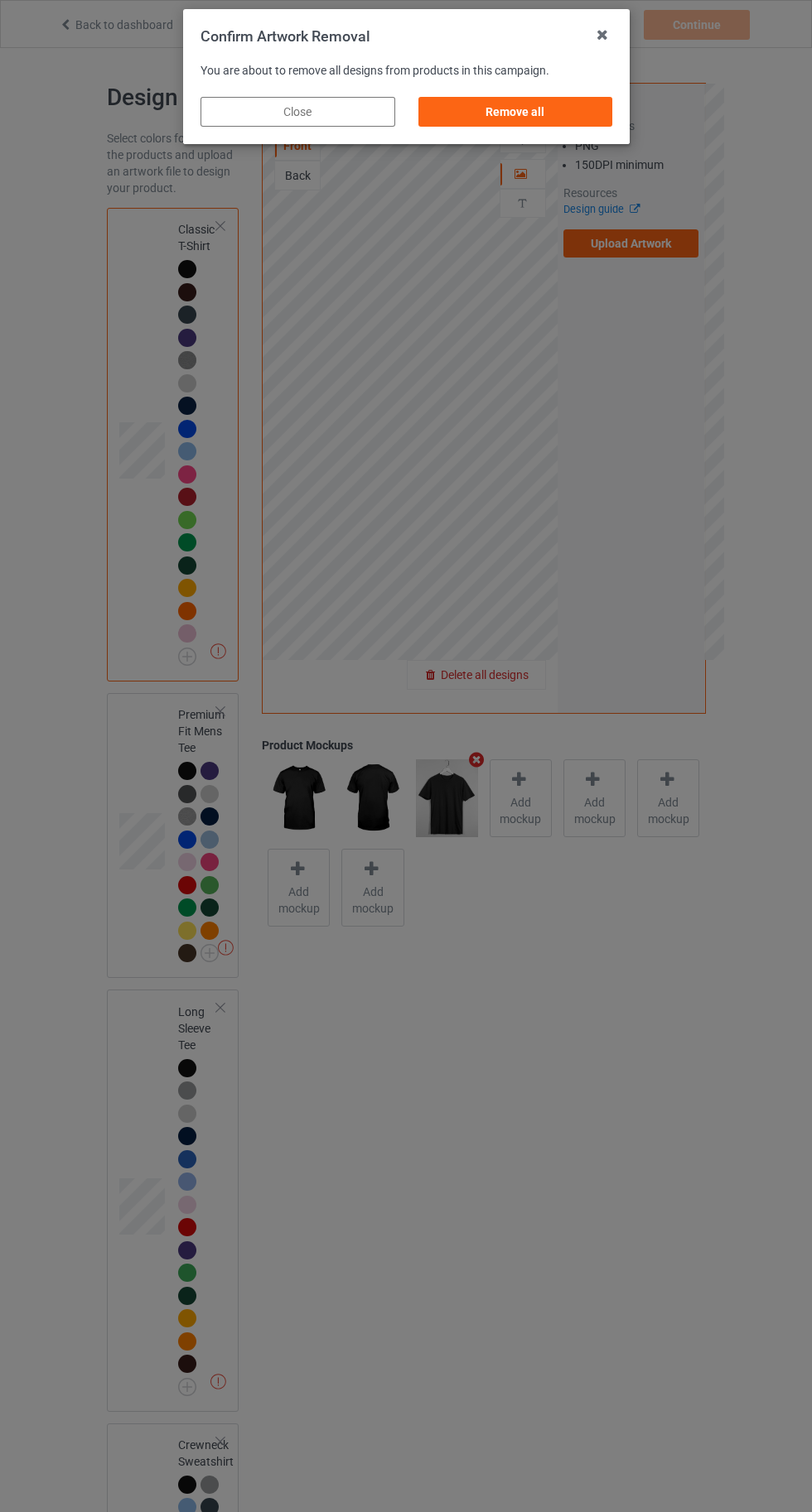
click at [548, 111] on div "Remove all" at bounding box center [515, 111] width 195 height 30
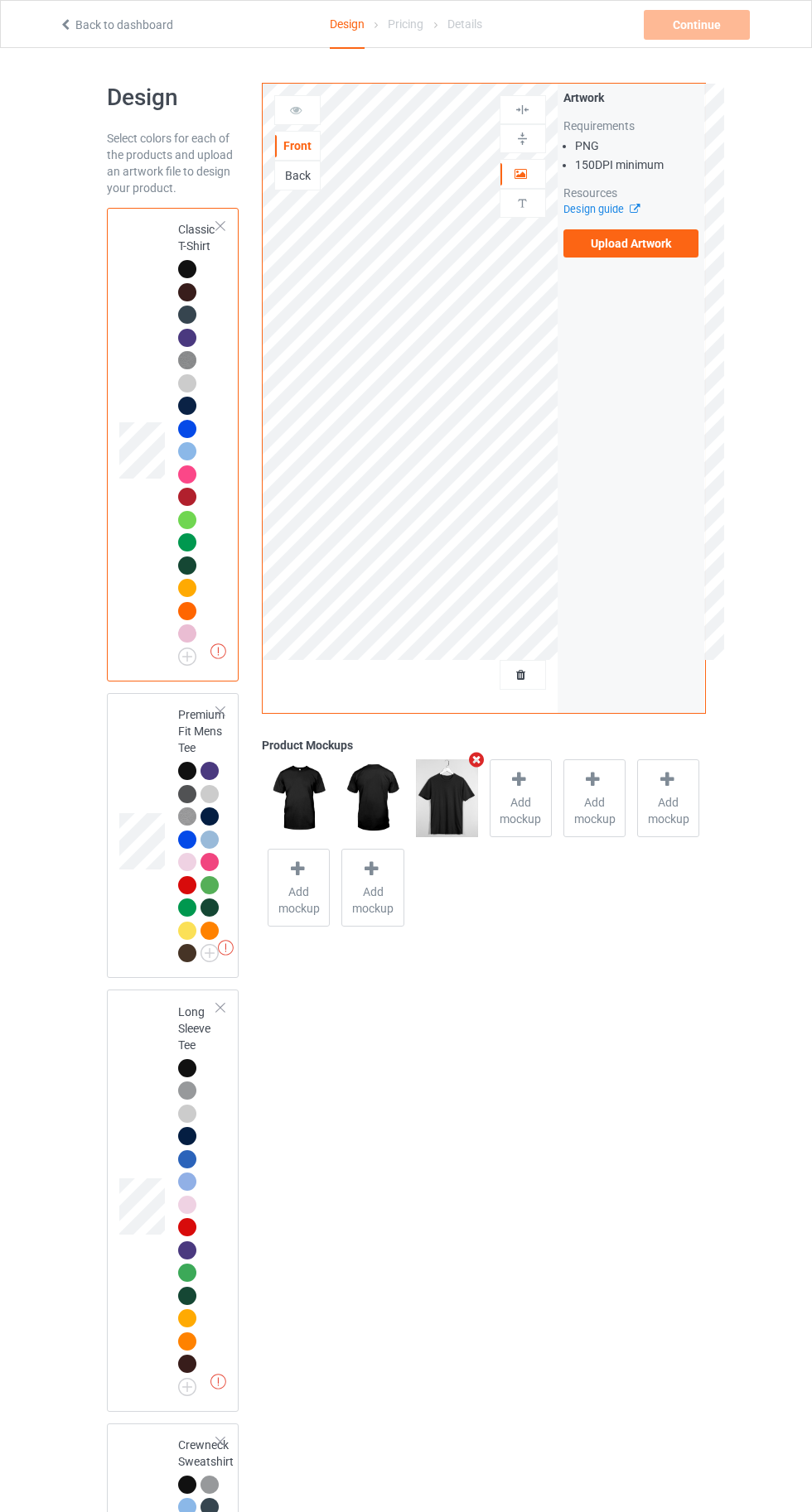
click at [678, 248] on label "Upload Artwork" at bounding box center [631, 243] width 136 height 28
click at [0, 0] on input "Upload Artwork" at bounding box center [0, 0] width 0 height 0
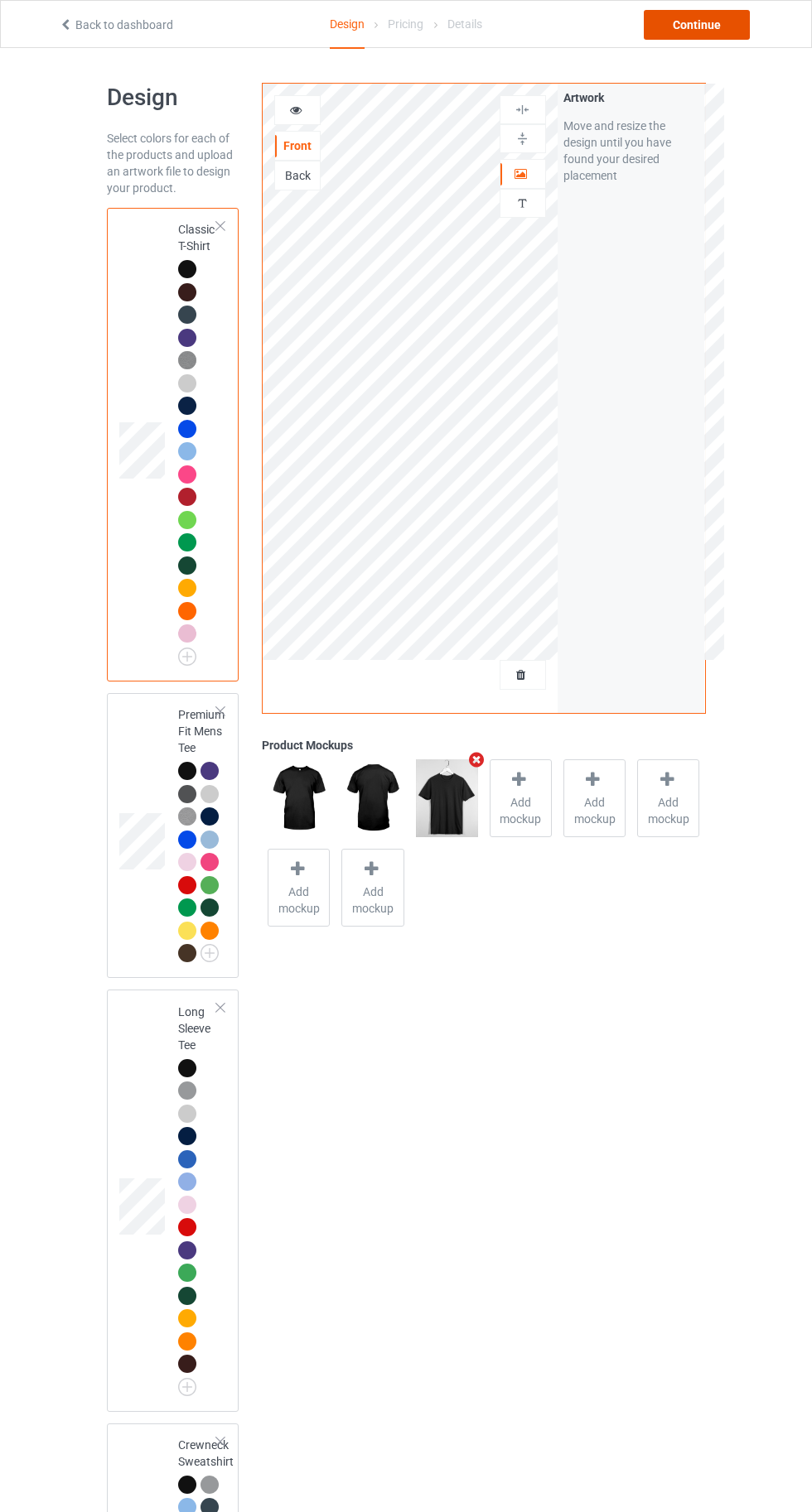
click at [716, 24] on div "Continue" at bounding box center [696, 24] width 106 height 30
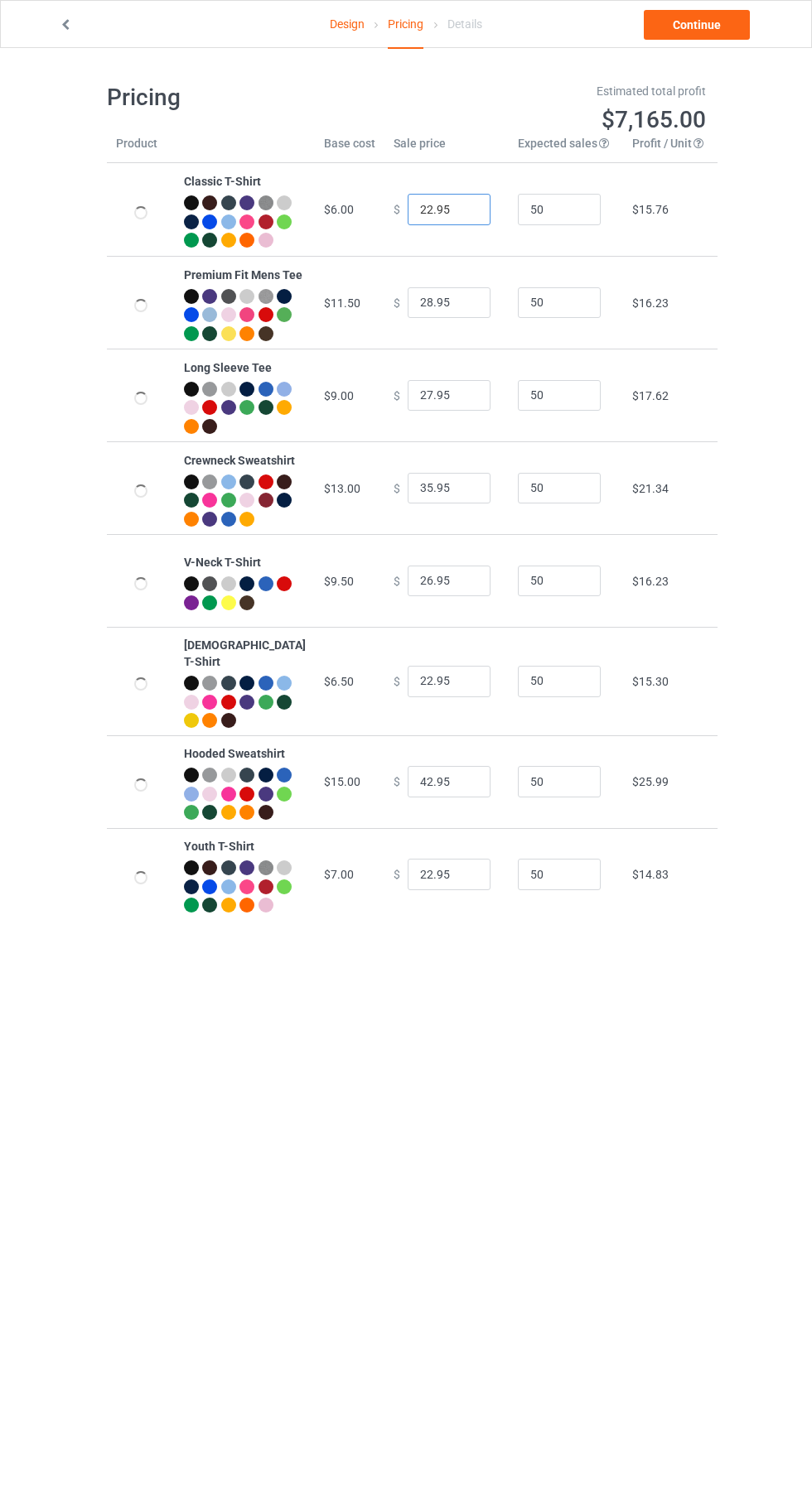
click at [408, 219] on input "22.95" at bounding box center [448, 209] width 82 height 31
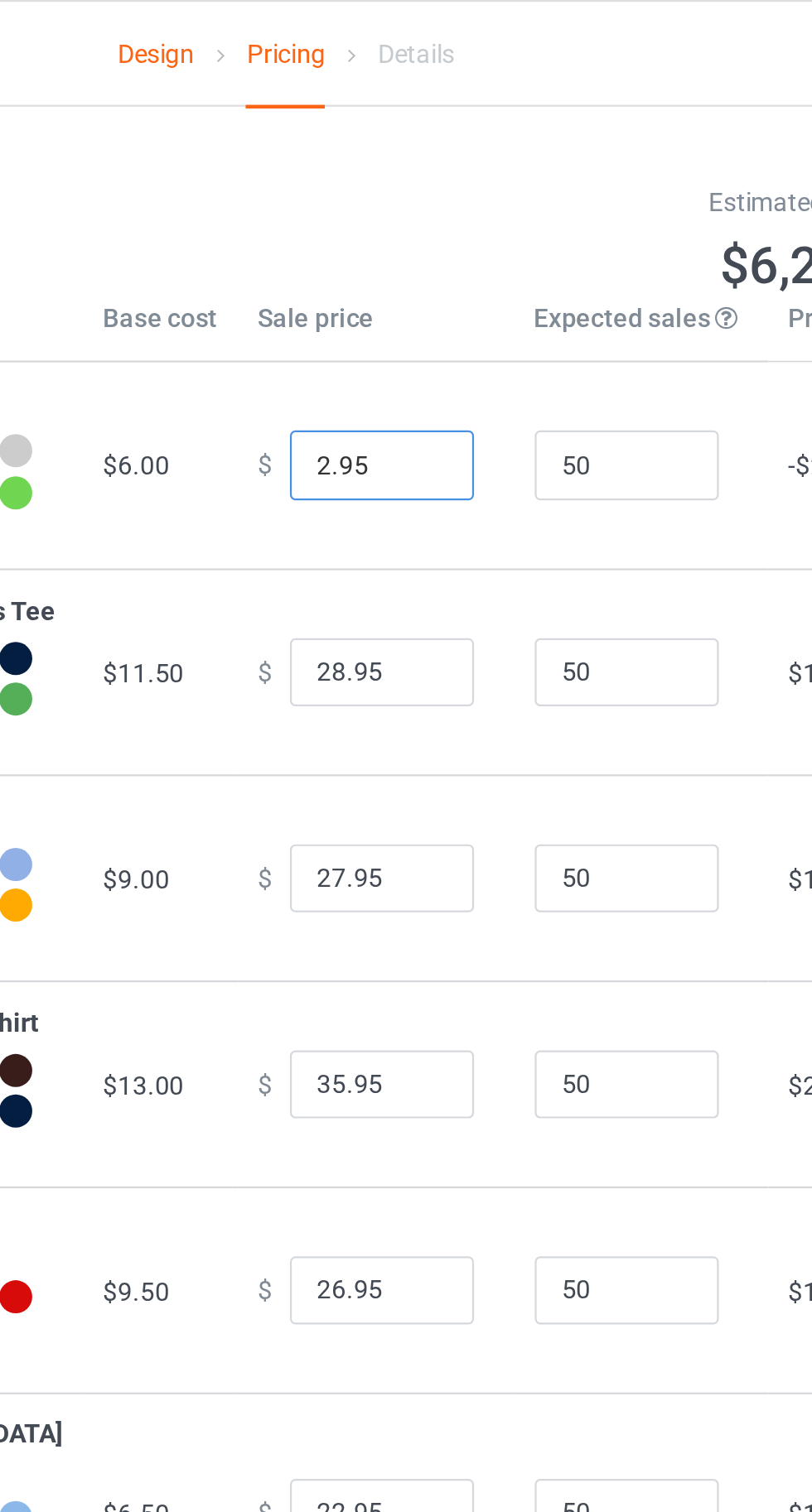
type input "20.95"
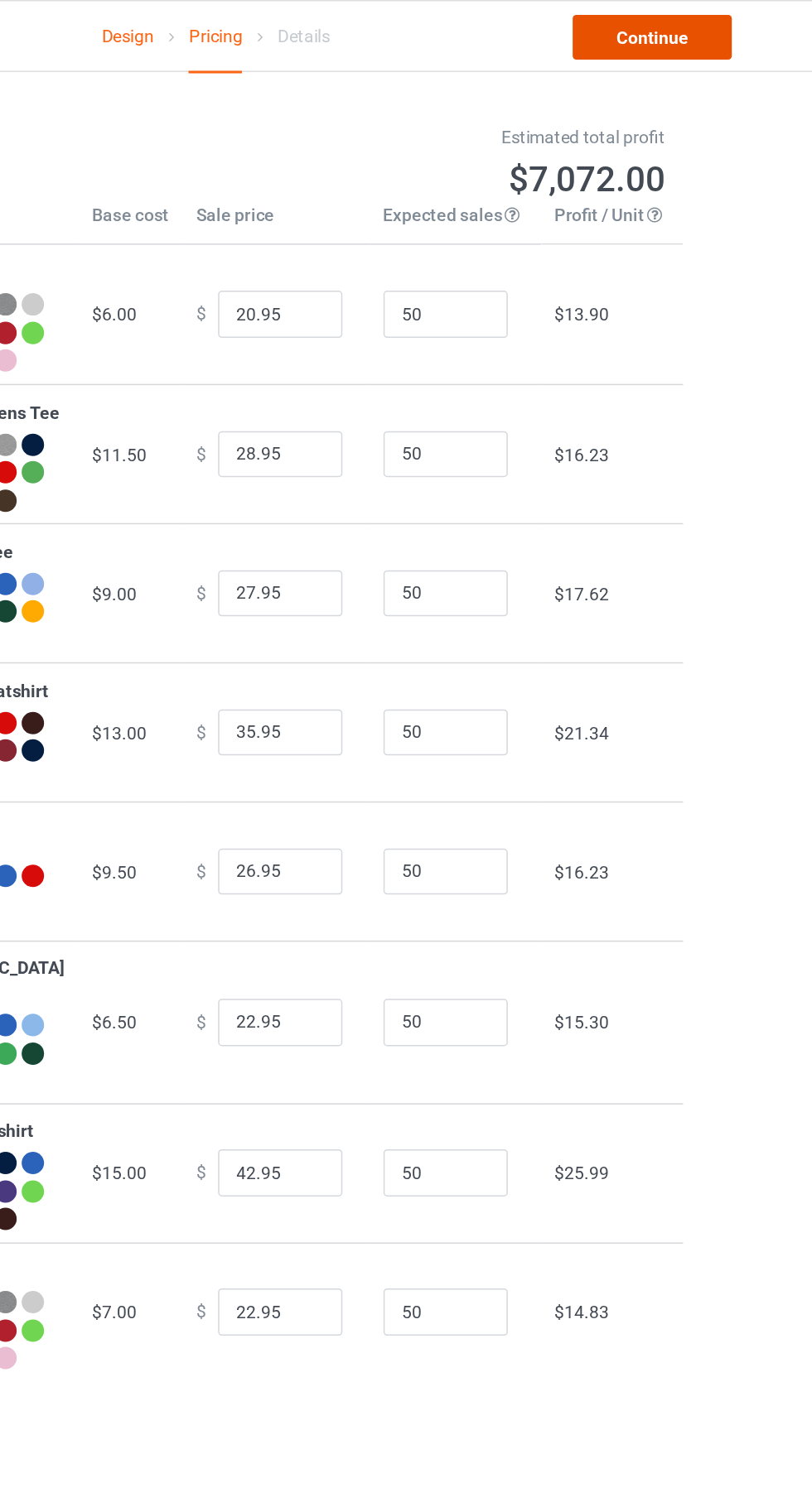
click at [712, 18] on link "Continue" at bounding box center [696, 24] width 106 height 30
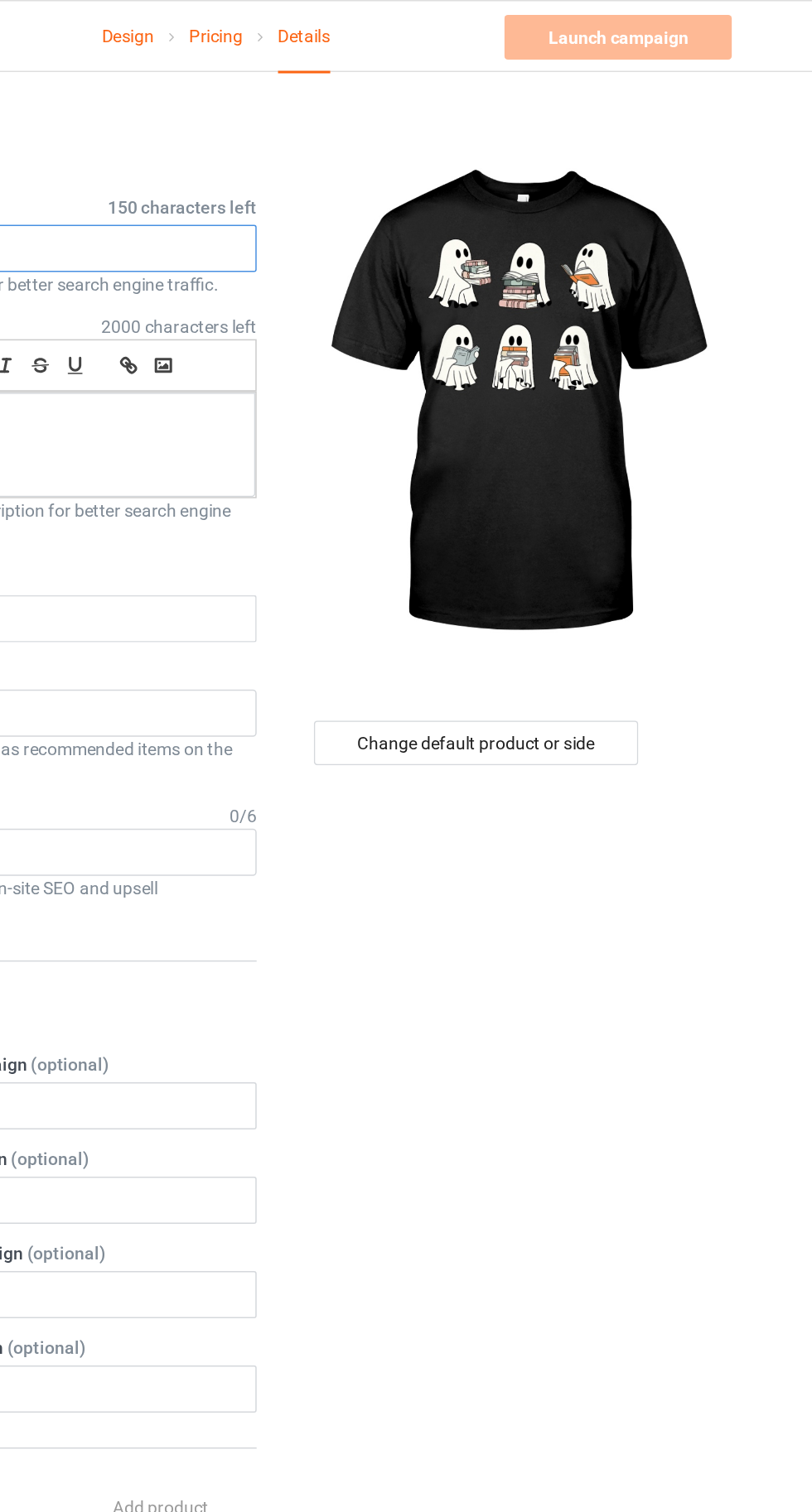
click at [362, 163] on input "text" at bounding box center [269, 166] width 327 height 31
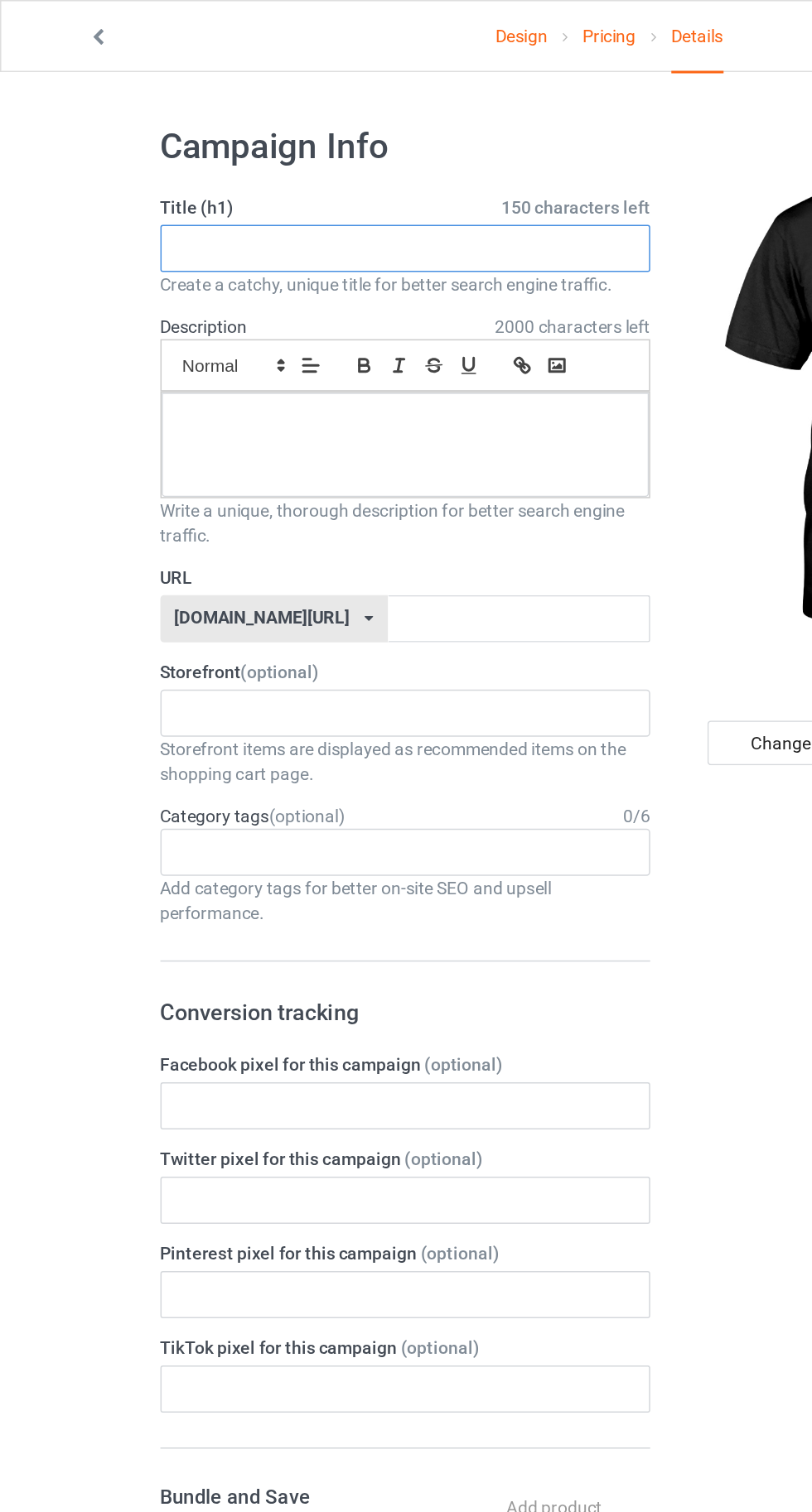
paste input "Ghosts Reading Books"
type input "Ghosts Reading Books"
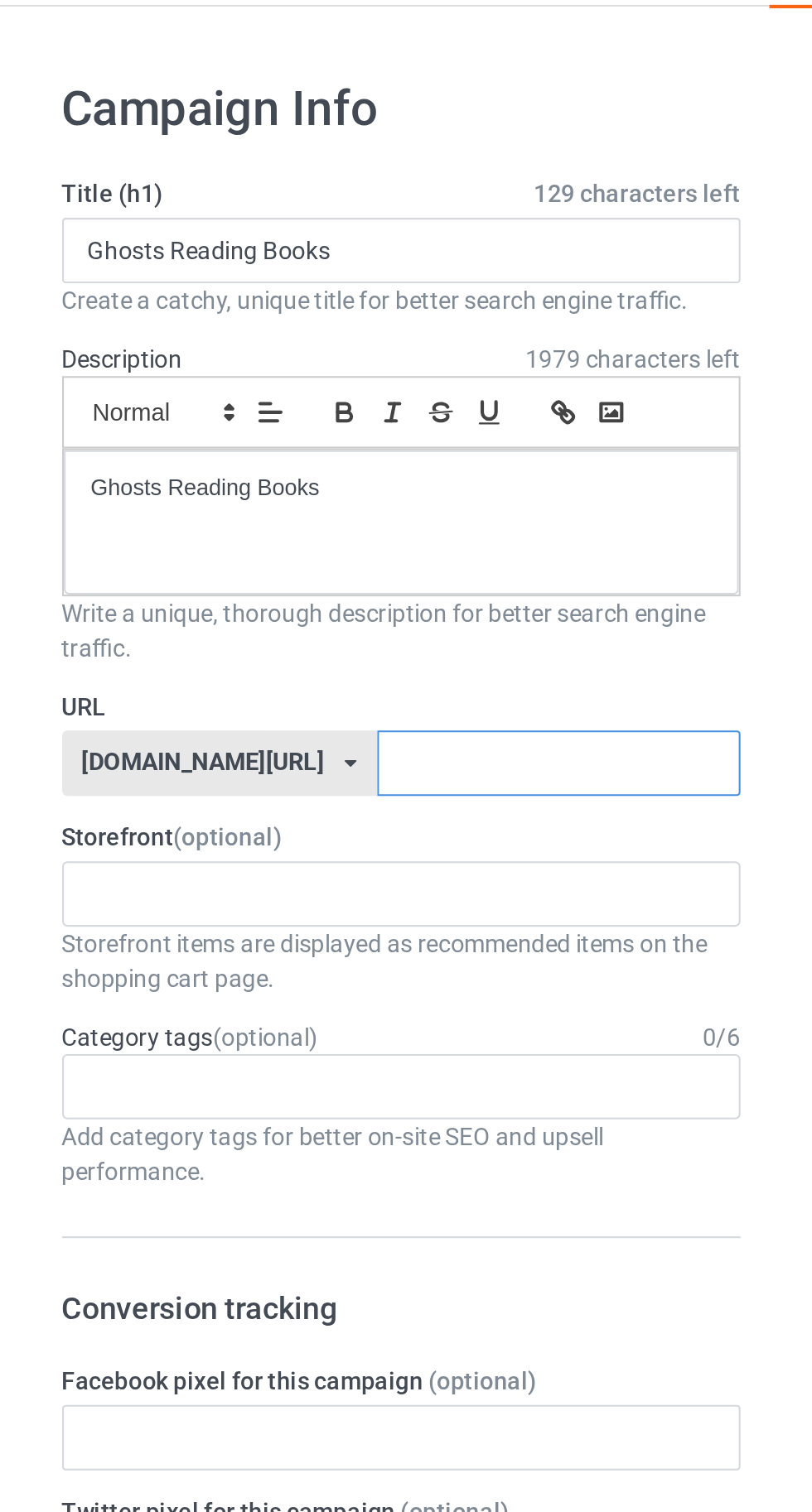
click at [379, 417] on input "text" at bounding box center [346, 412] width 174 height 31
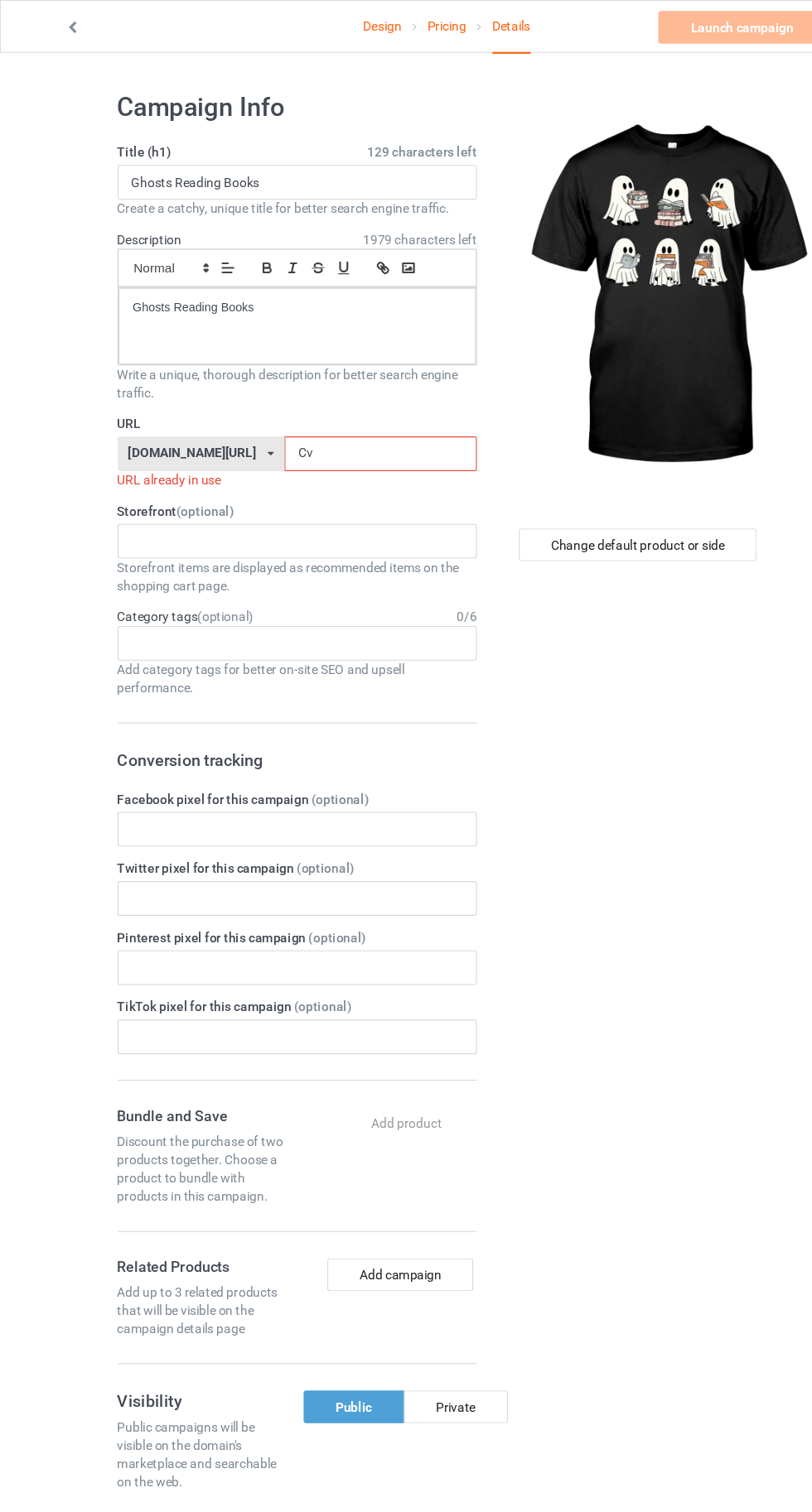
type input "Cvl"
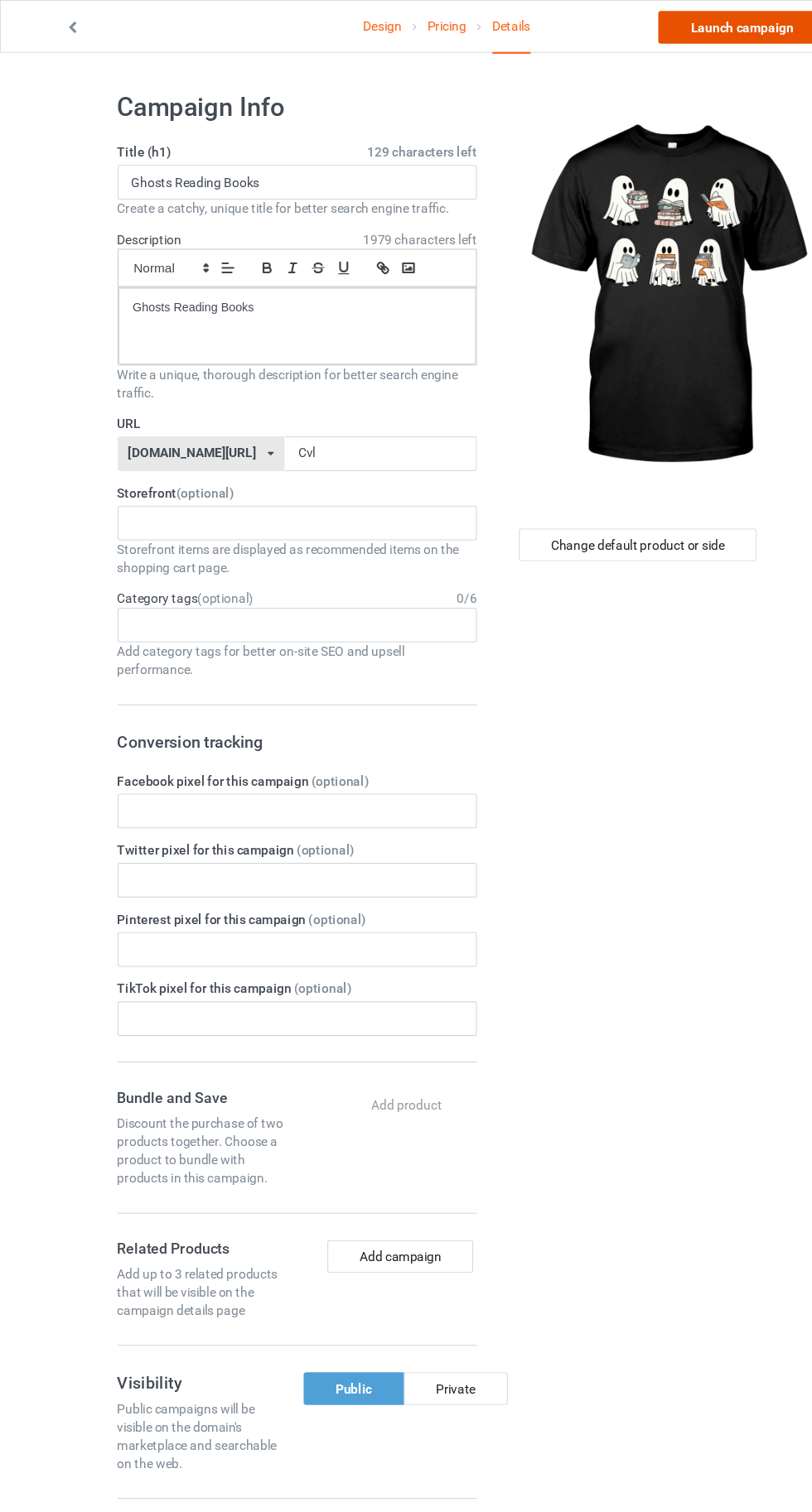
click at [655, 24] on link "Launch campaign" at bounding box center [673, 24] width 151 height 30
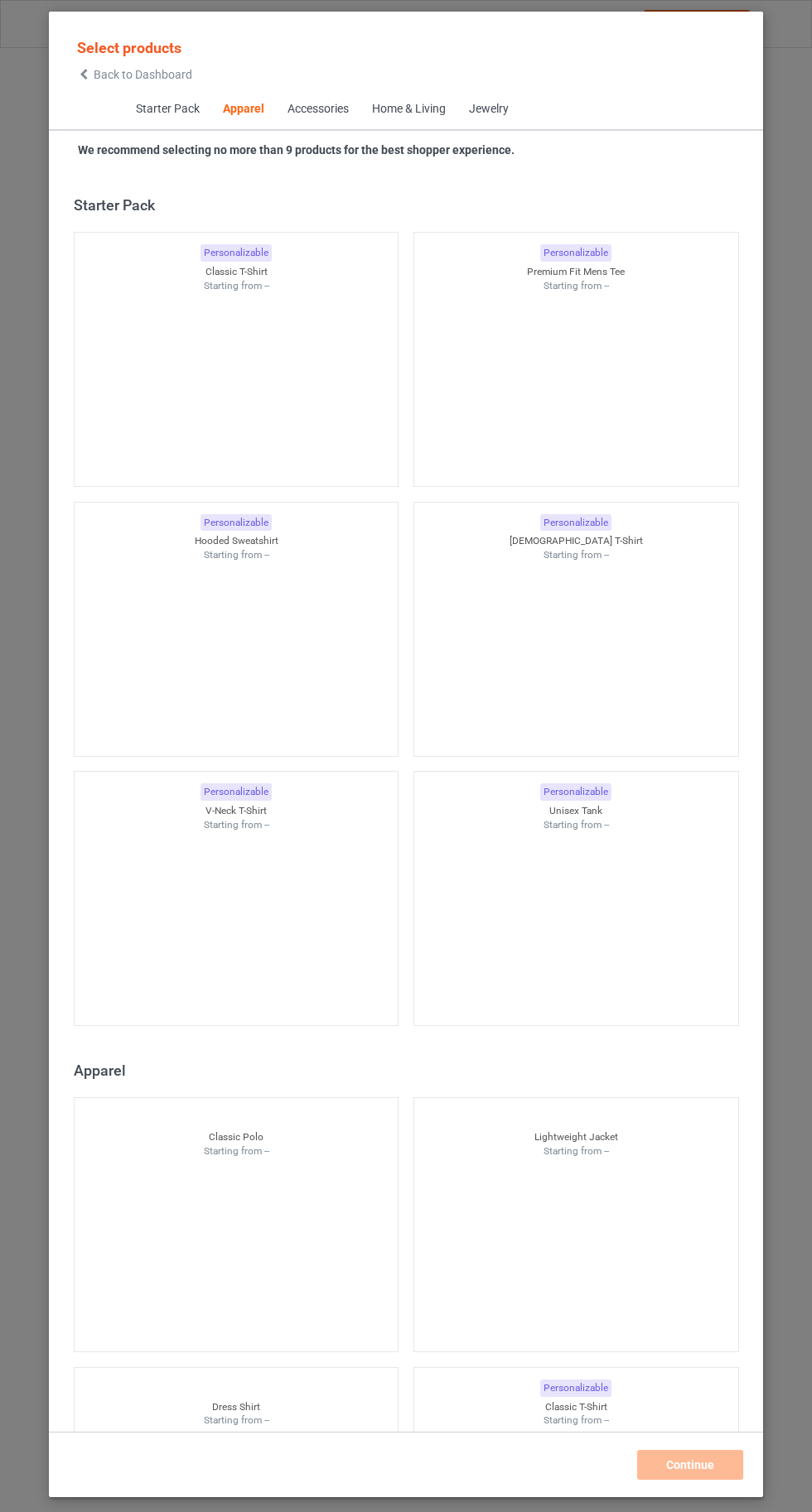
scroll to position [885, 0]
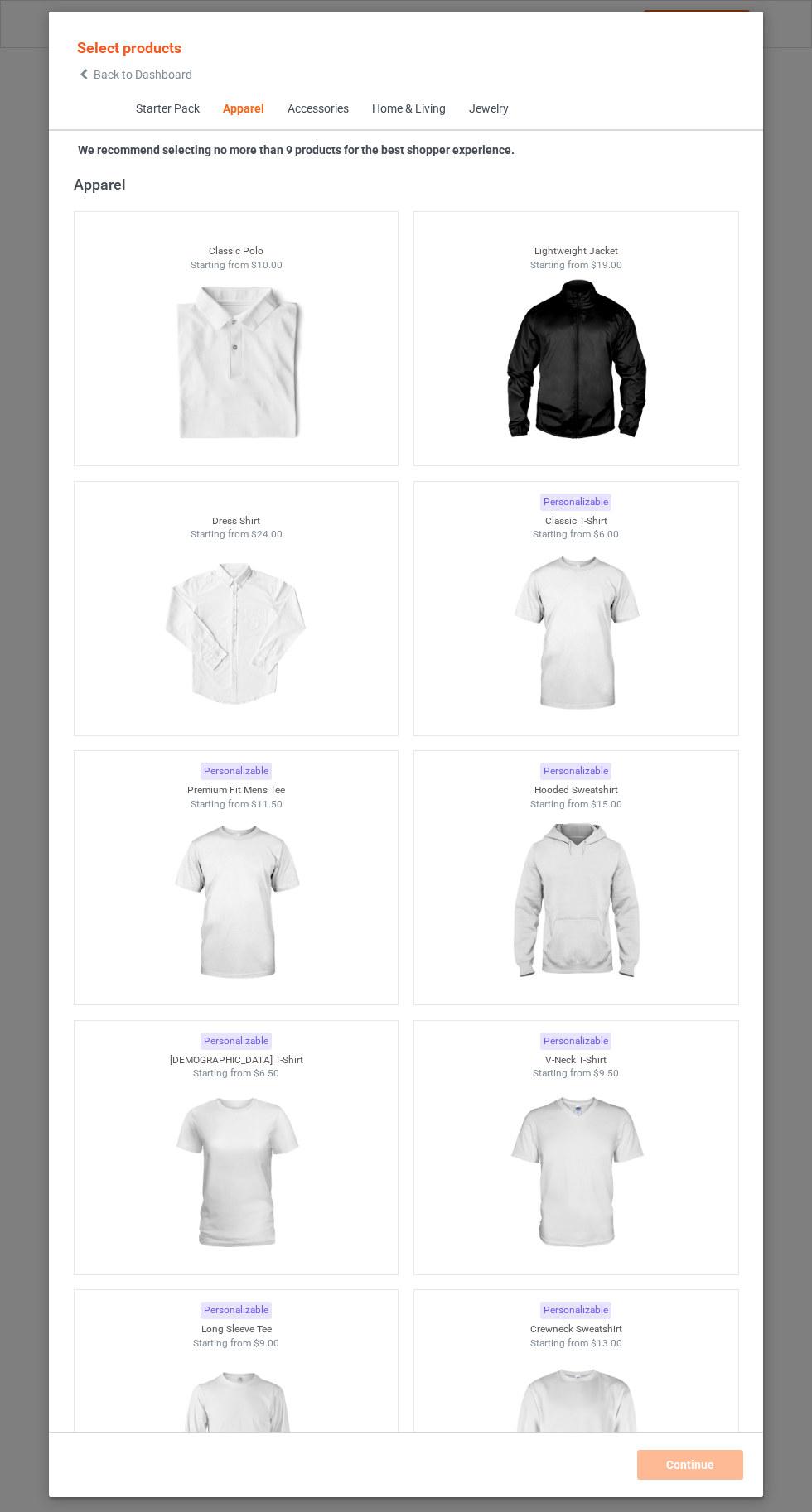
click at [587, 670] on img at bounding box center [575, 633] width 148 height 185
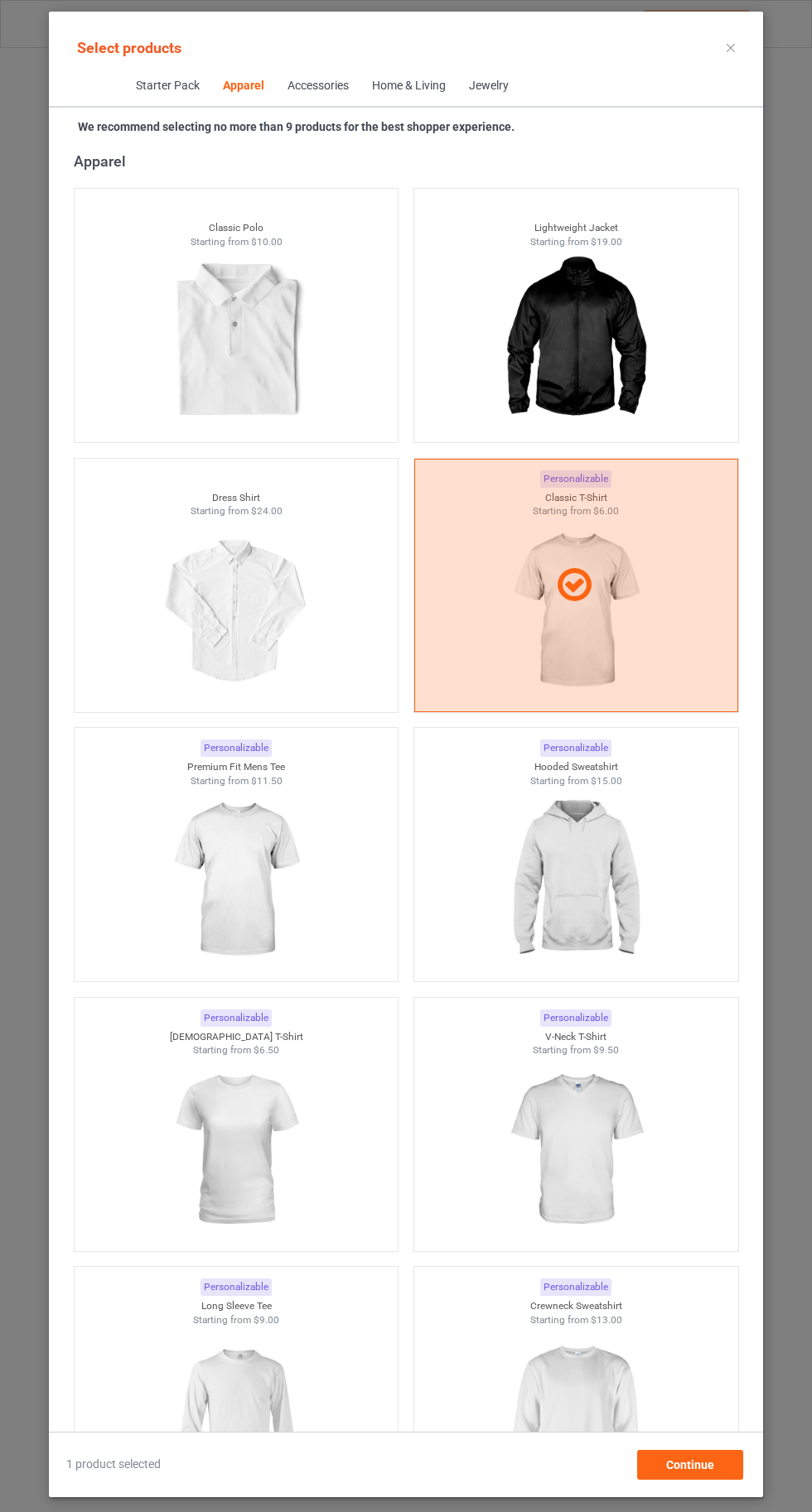
click at [608, 888] on img at bounding box center [575, 879] width 148 height 185
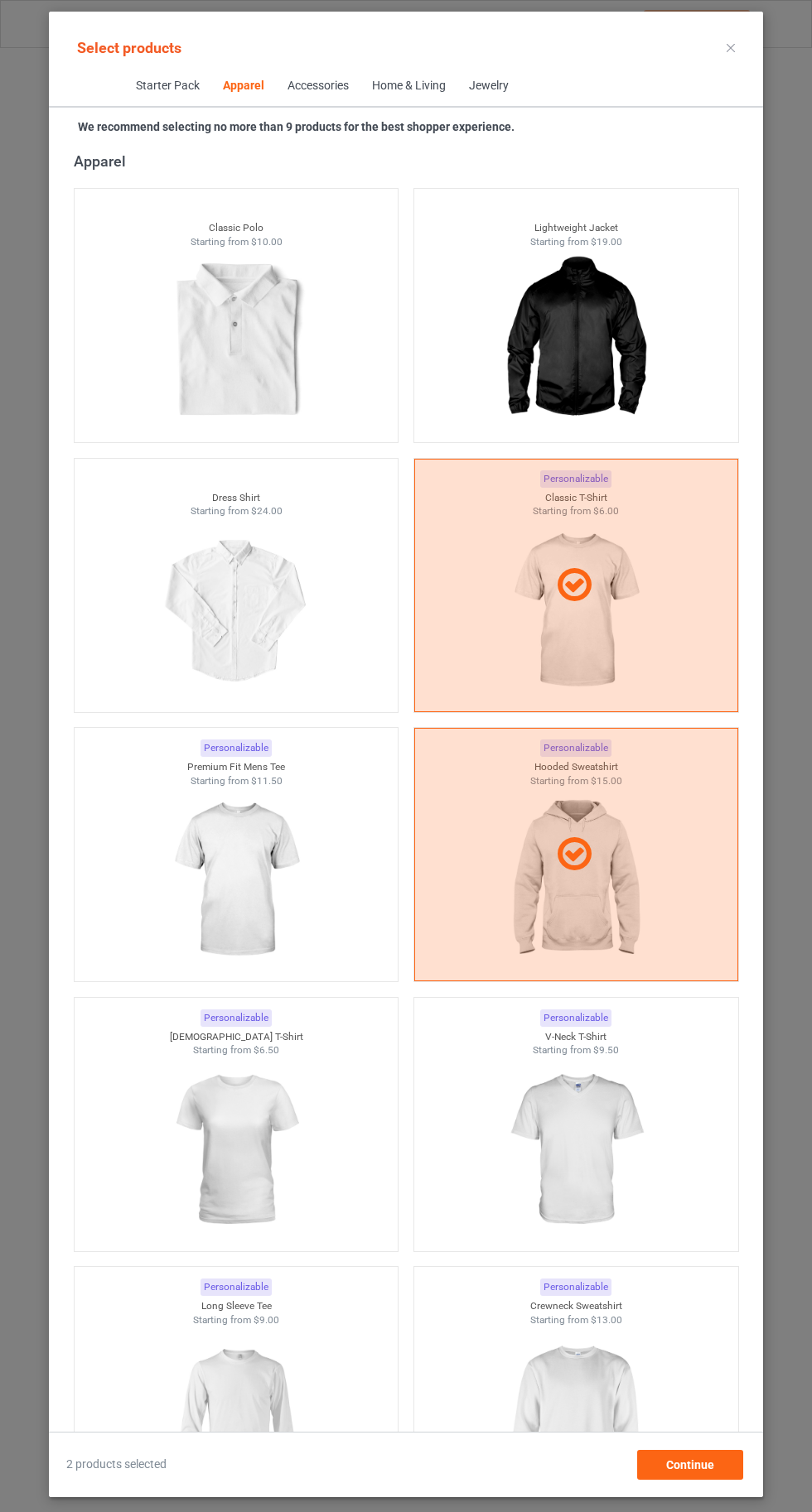
click at [608, 1165] on img at bounding box center [575, 1149] width 148 height 185
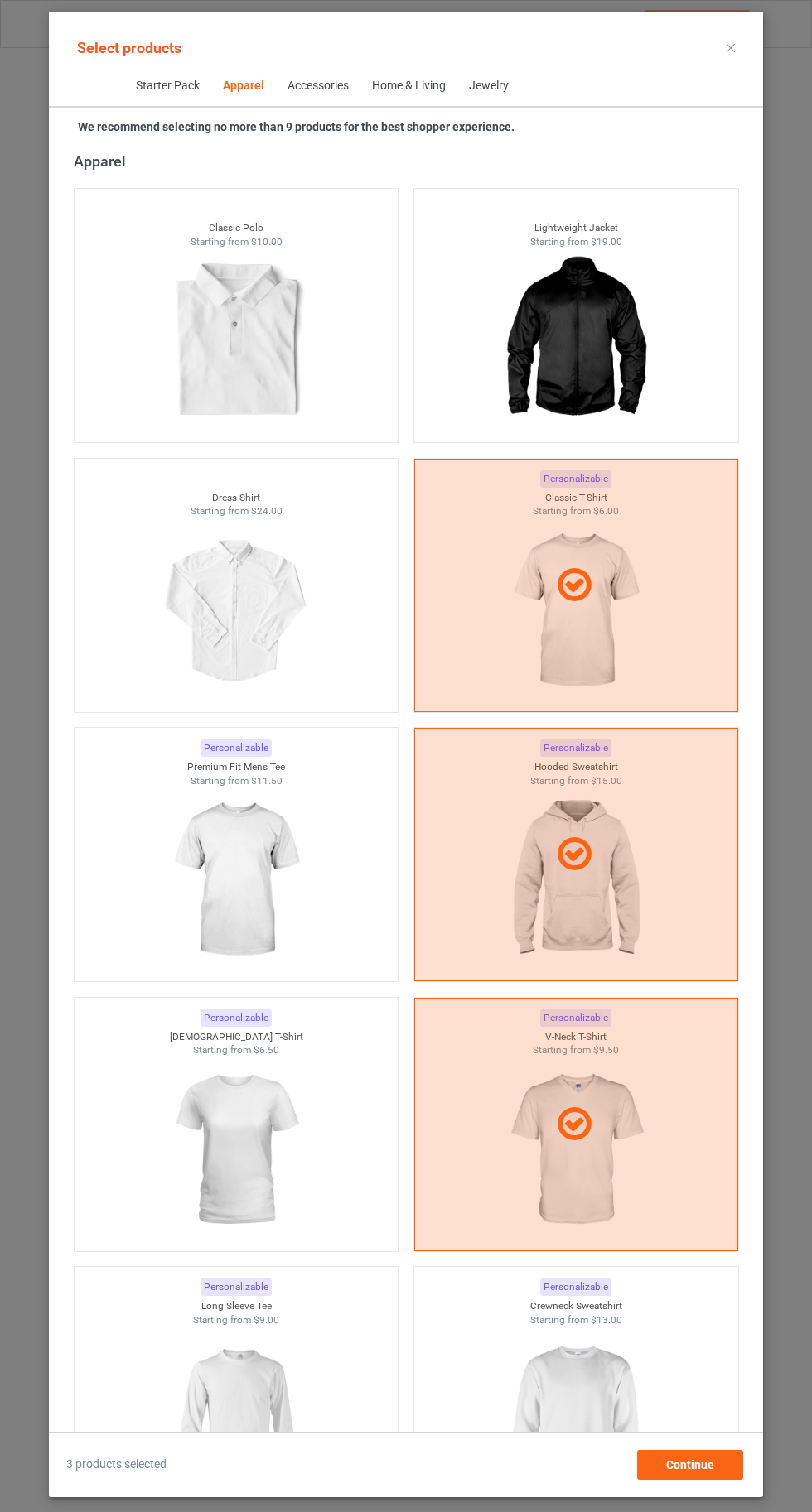
click at [595, 1434] on img at bounding box center [575, 1418] width 148 height 185
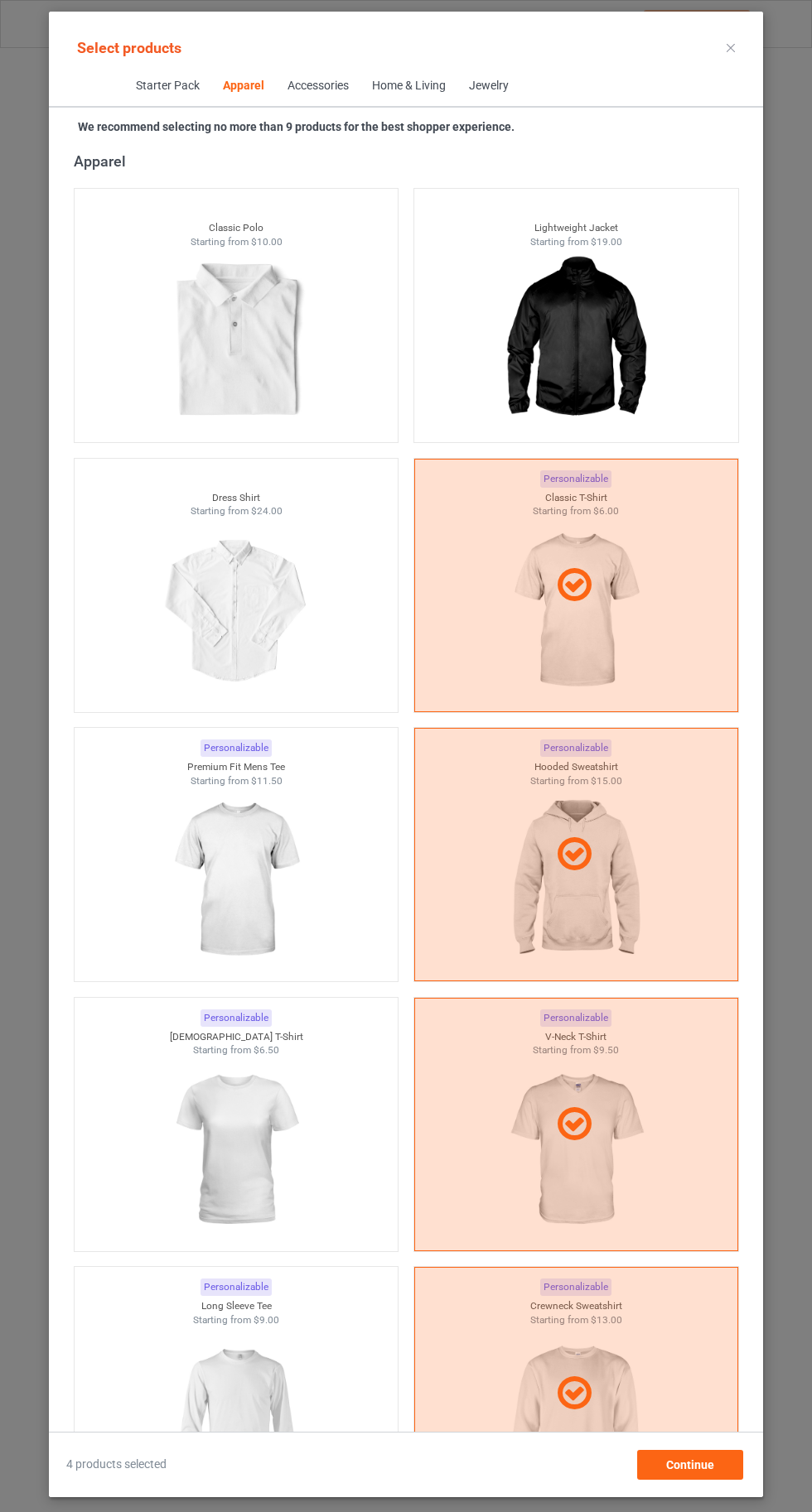
click at [217, 882] on img at bounding box center [235, 879] width 148 height 185
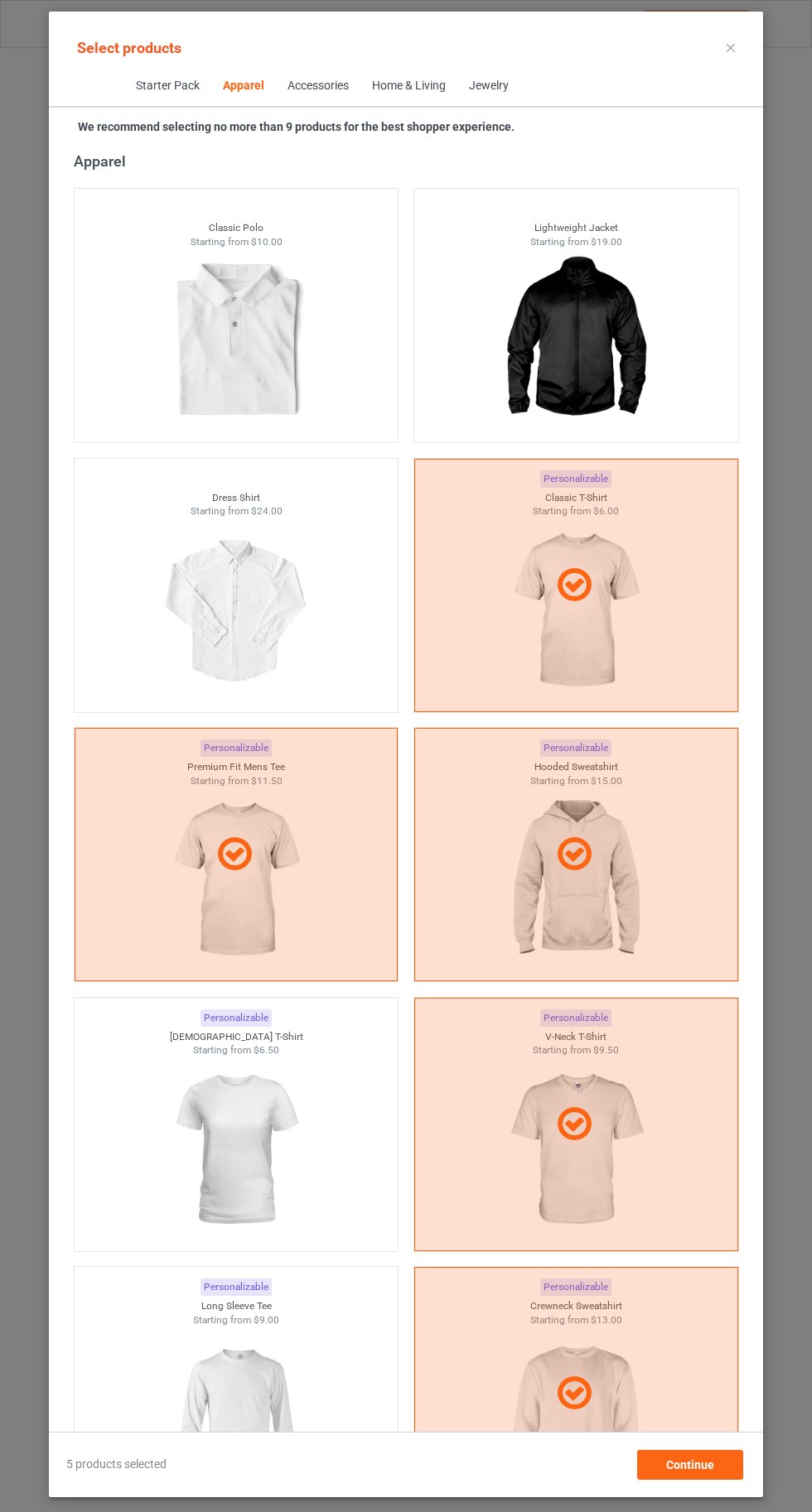
click at [230, 1103] on img at bounding box center [235, 1149] width 148 height 185
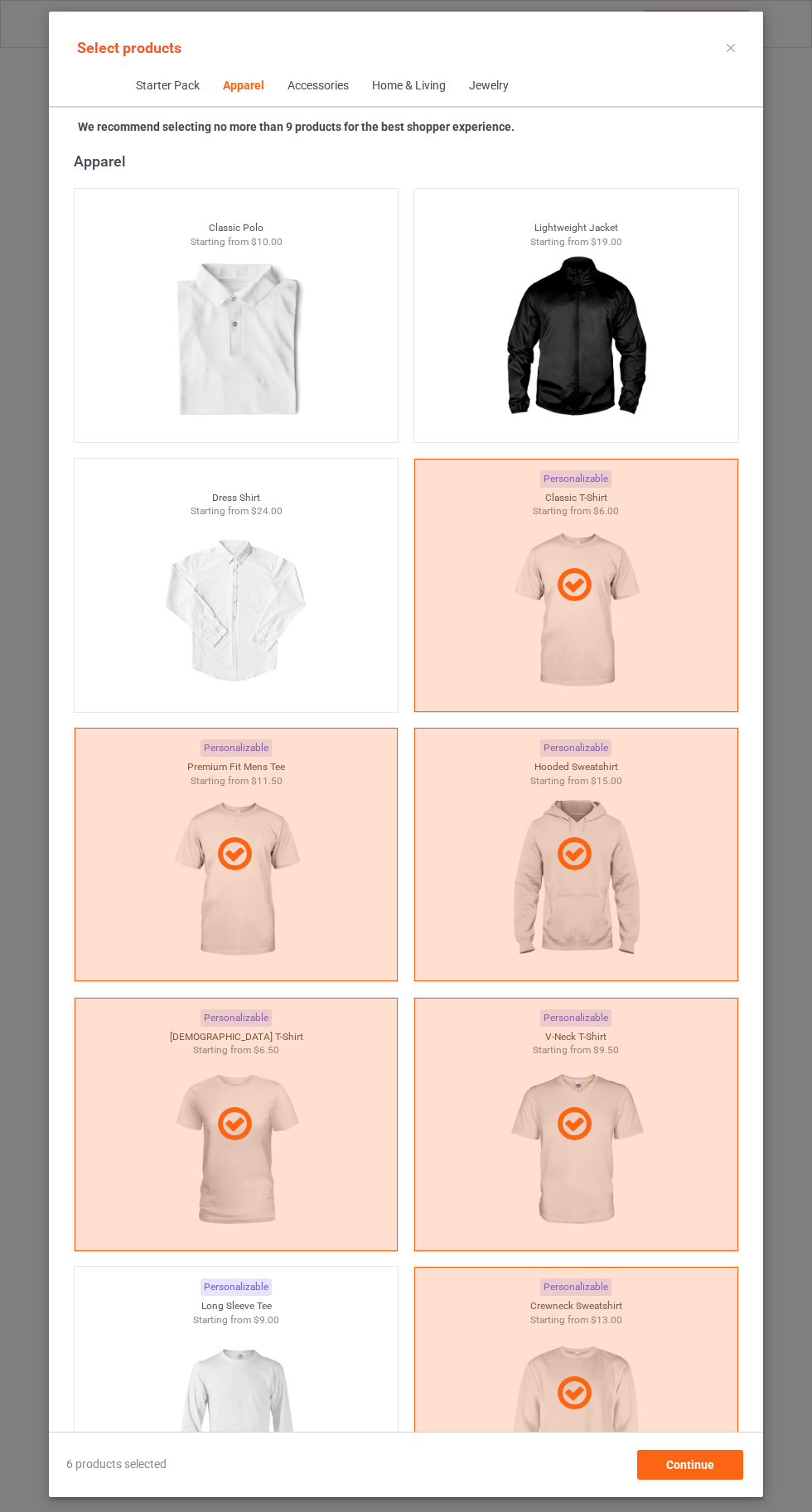
click at [270, 1375] on img at bounding box center [235, 1418] width 148 height 185
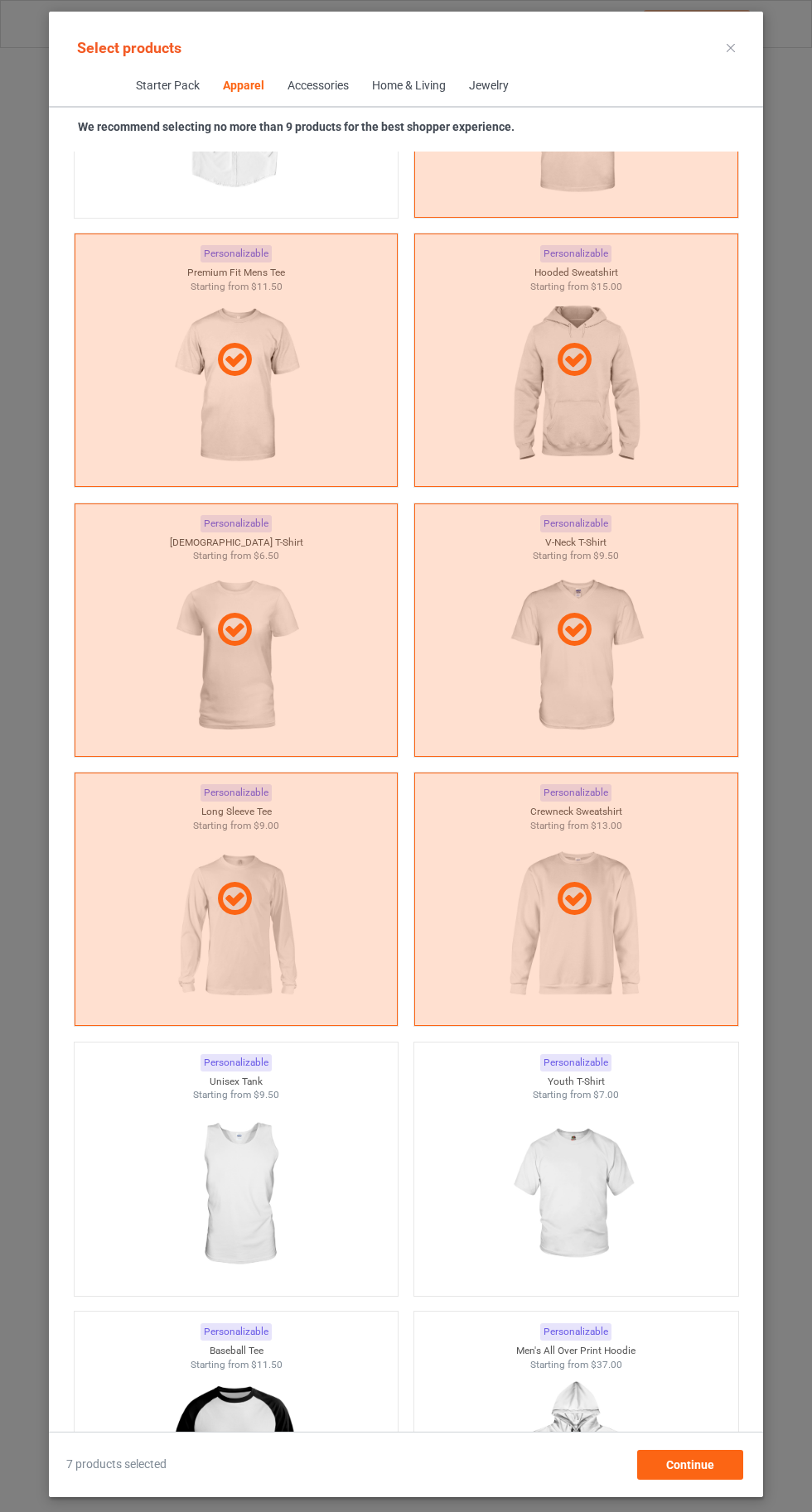
scroll to position [1417, 0]
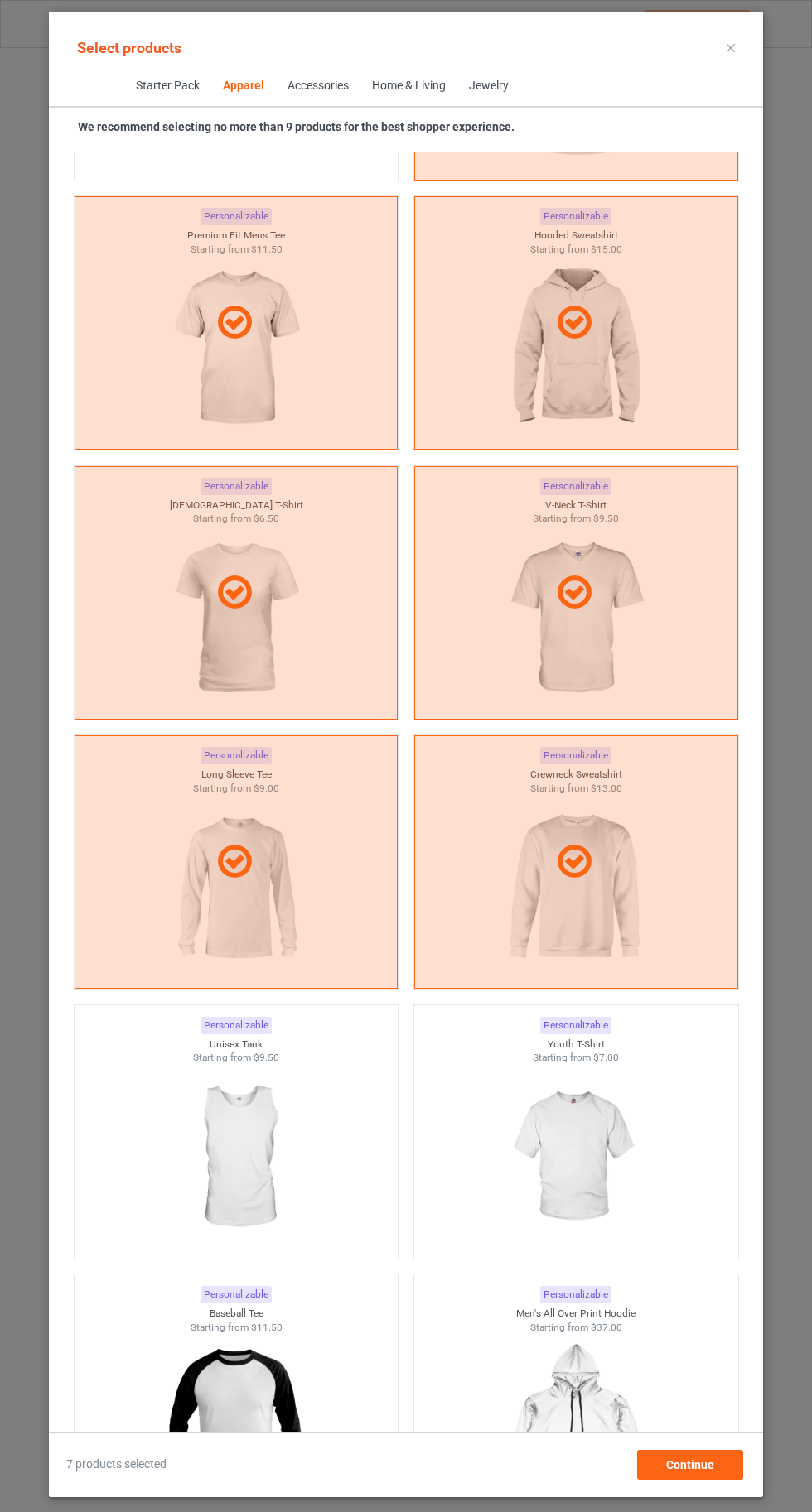
click at [598, 1180] on img at bounding box center [575, 1157] width 148 height 185
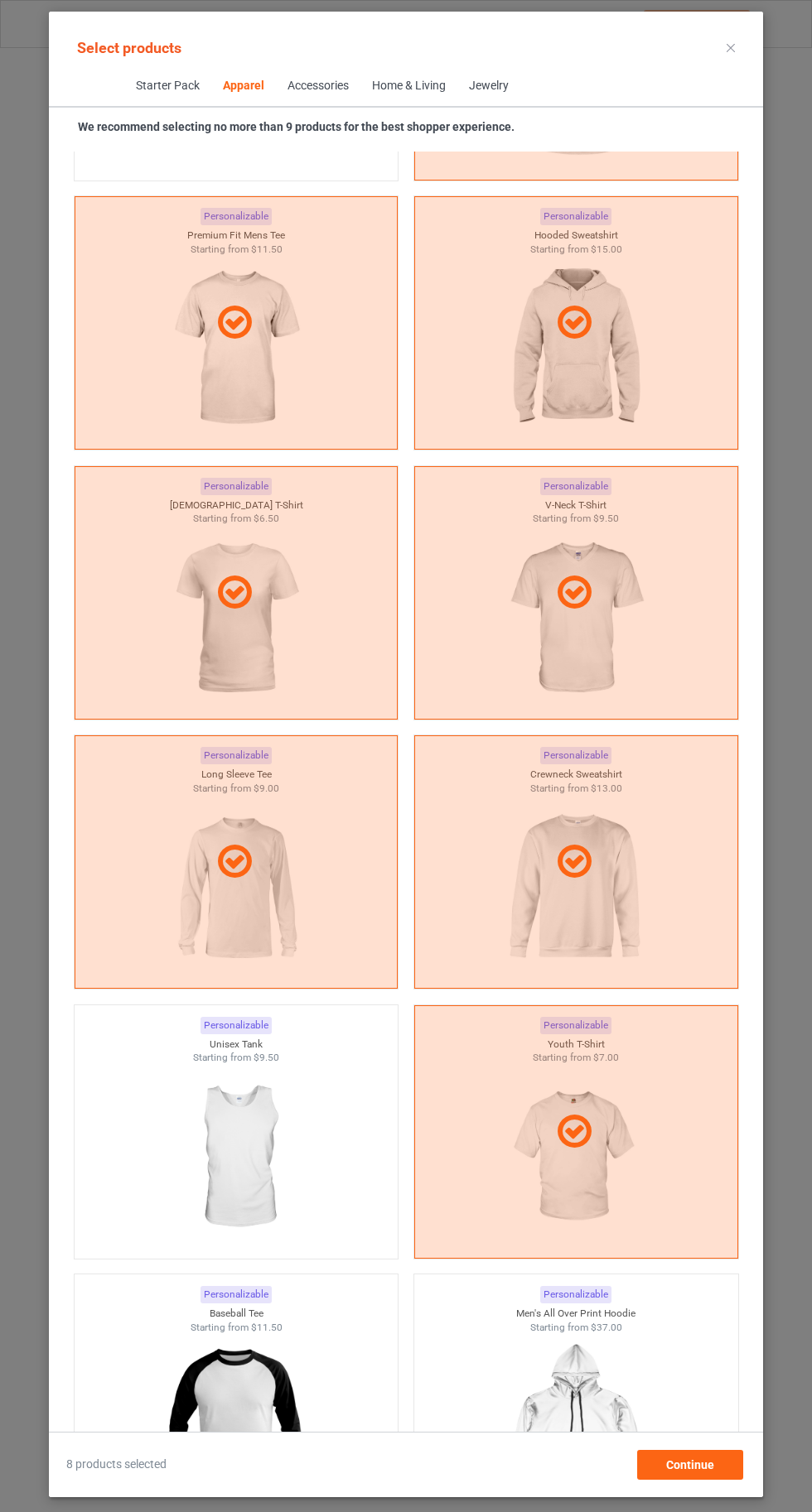
click at [295, 1164] on img at bounding box center [235, 1157] width 148 height 185
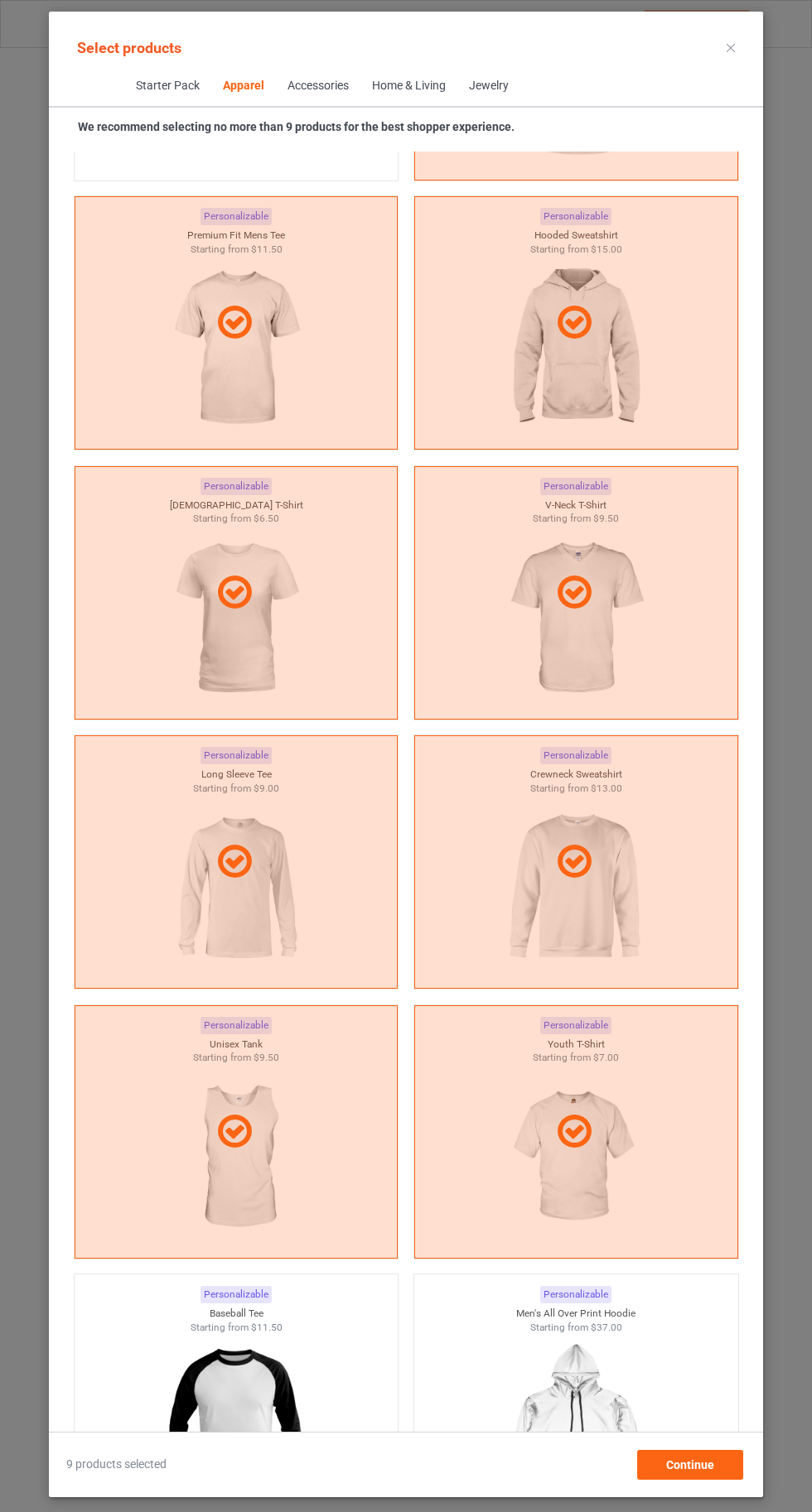
click at [728, 47] on icon at bounding box center [731, 47] width 9 height 9
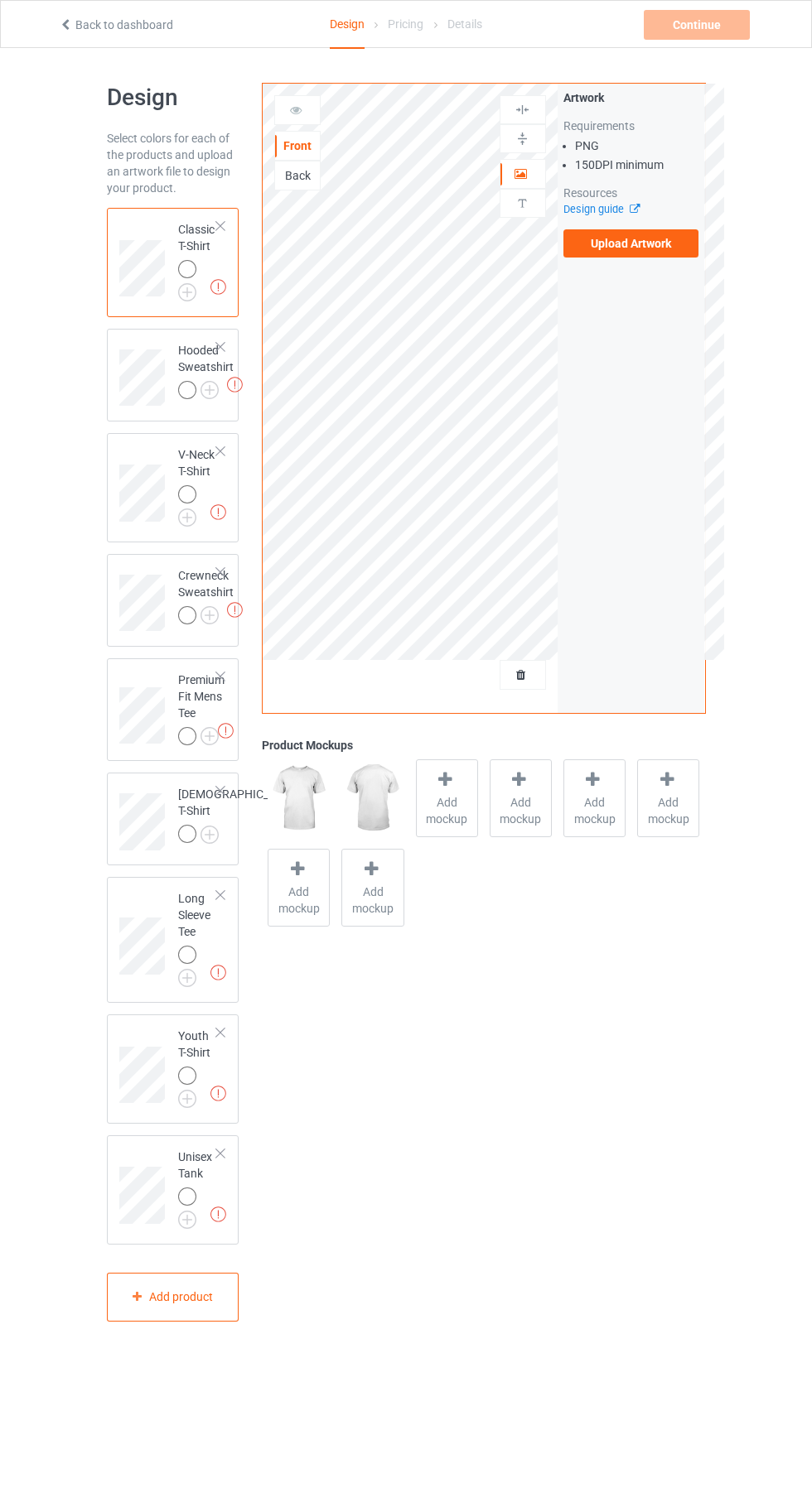
click at [0, 0] on img at bounding box center [0, 0] width 0 height 0
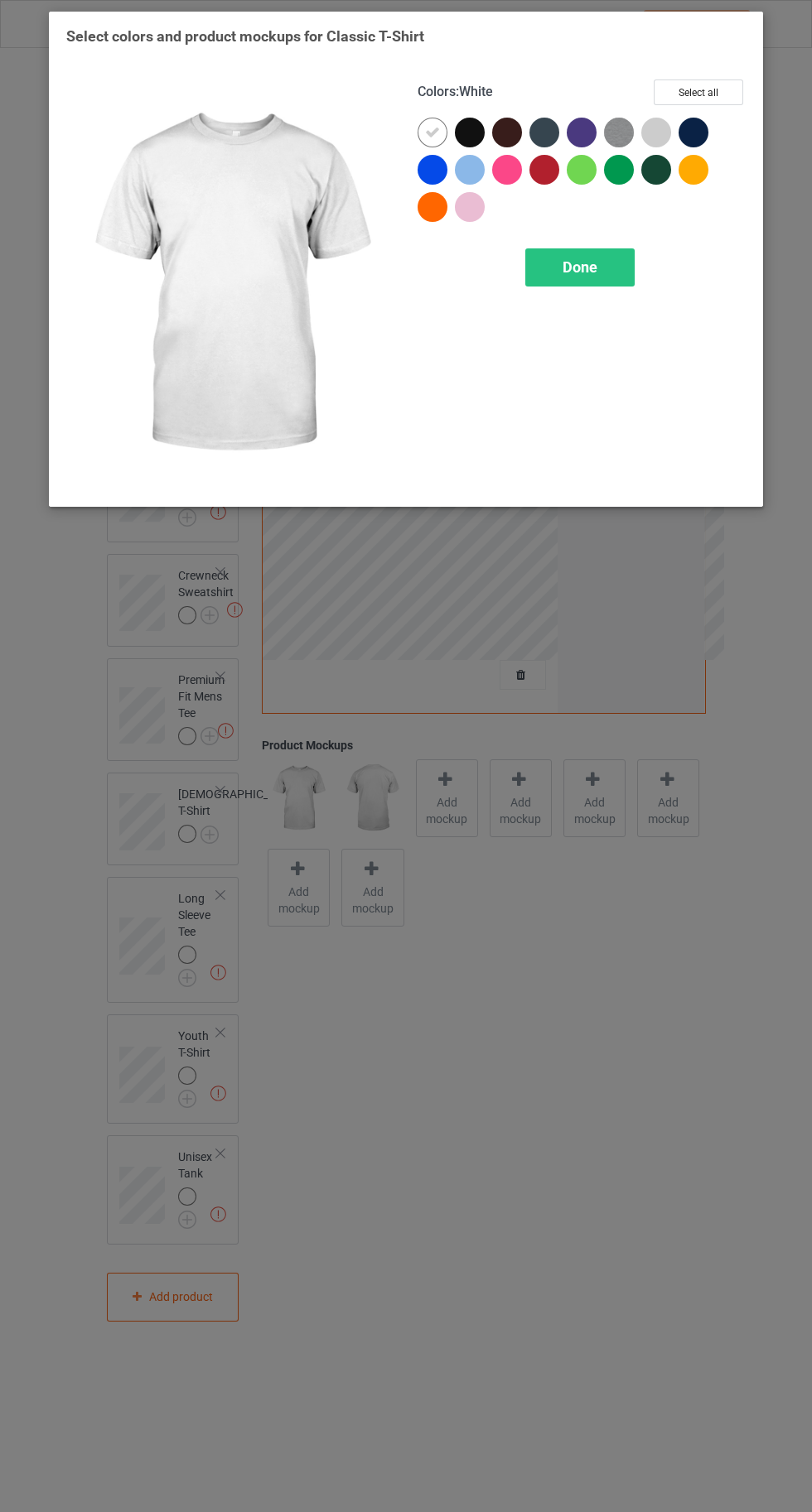
click at [623, 137] on img at bounding box center [618, 132] width 30 height 30
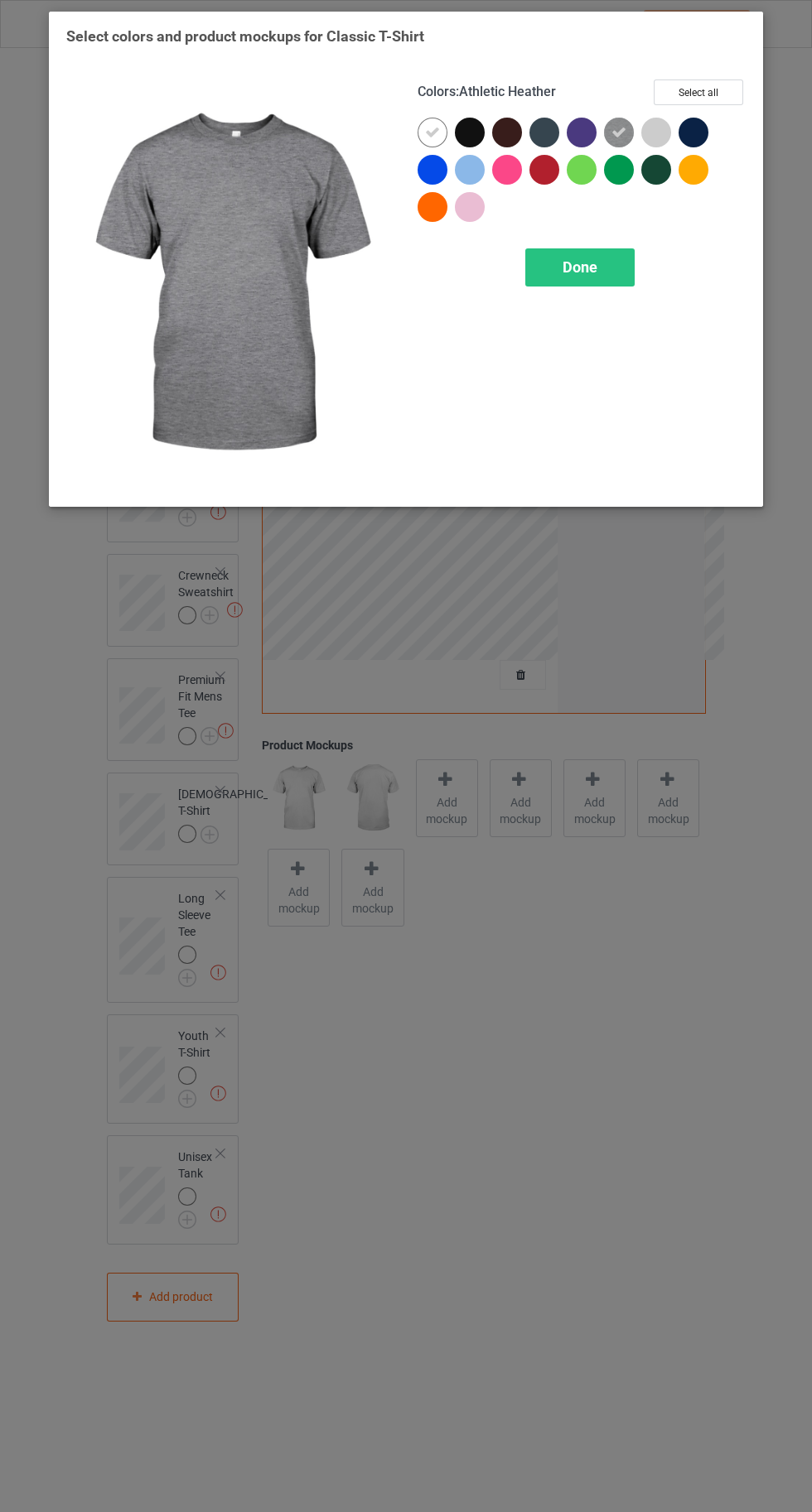
click at [642, 139] on div at bounding box center [659, 136] width 37 height 37
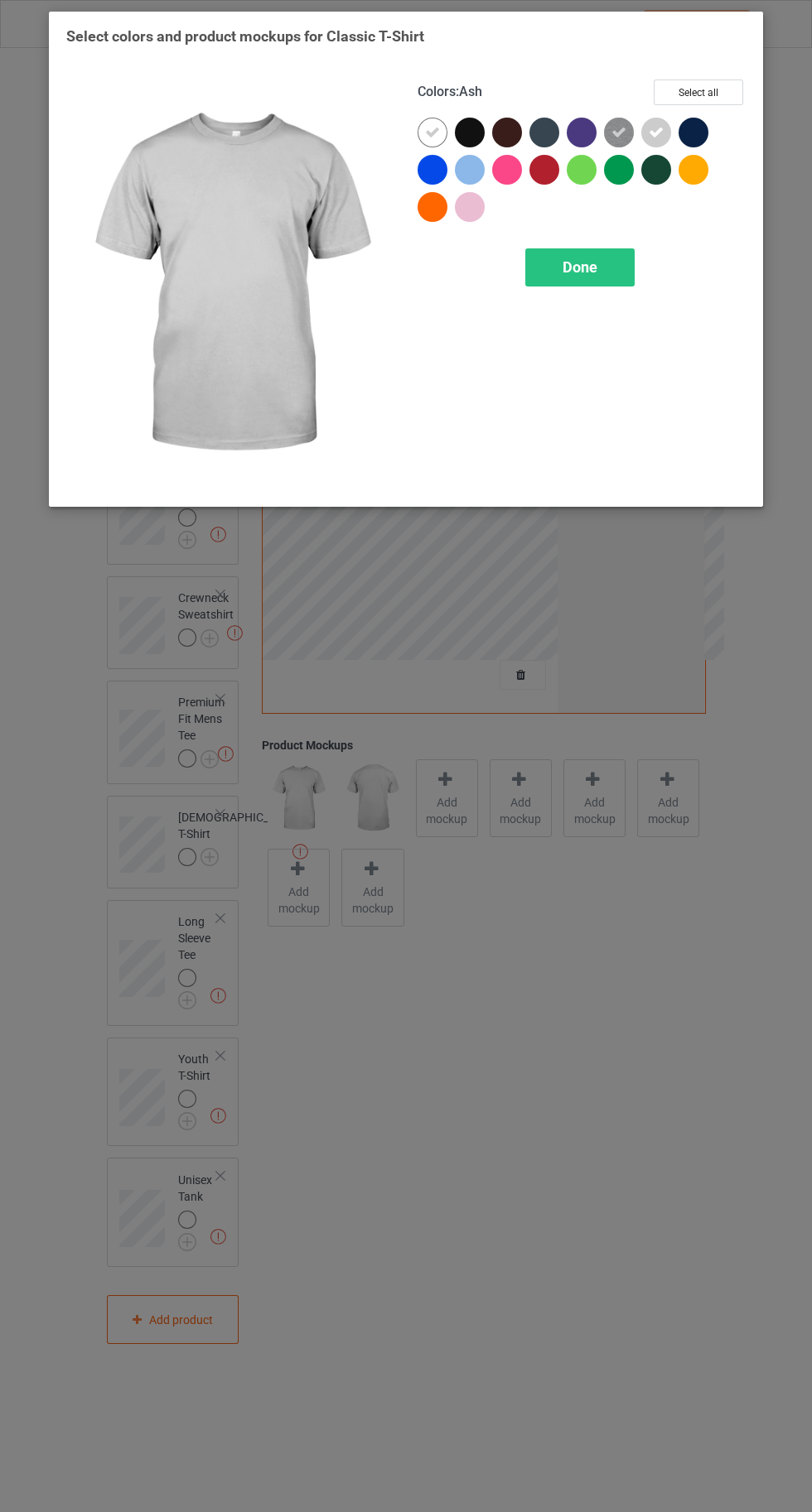
click at [471, 179] on div at bounding box center [469, 170] width 30 height 30
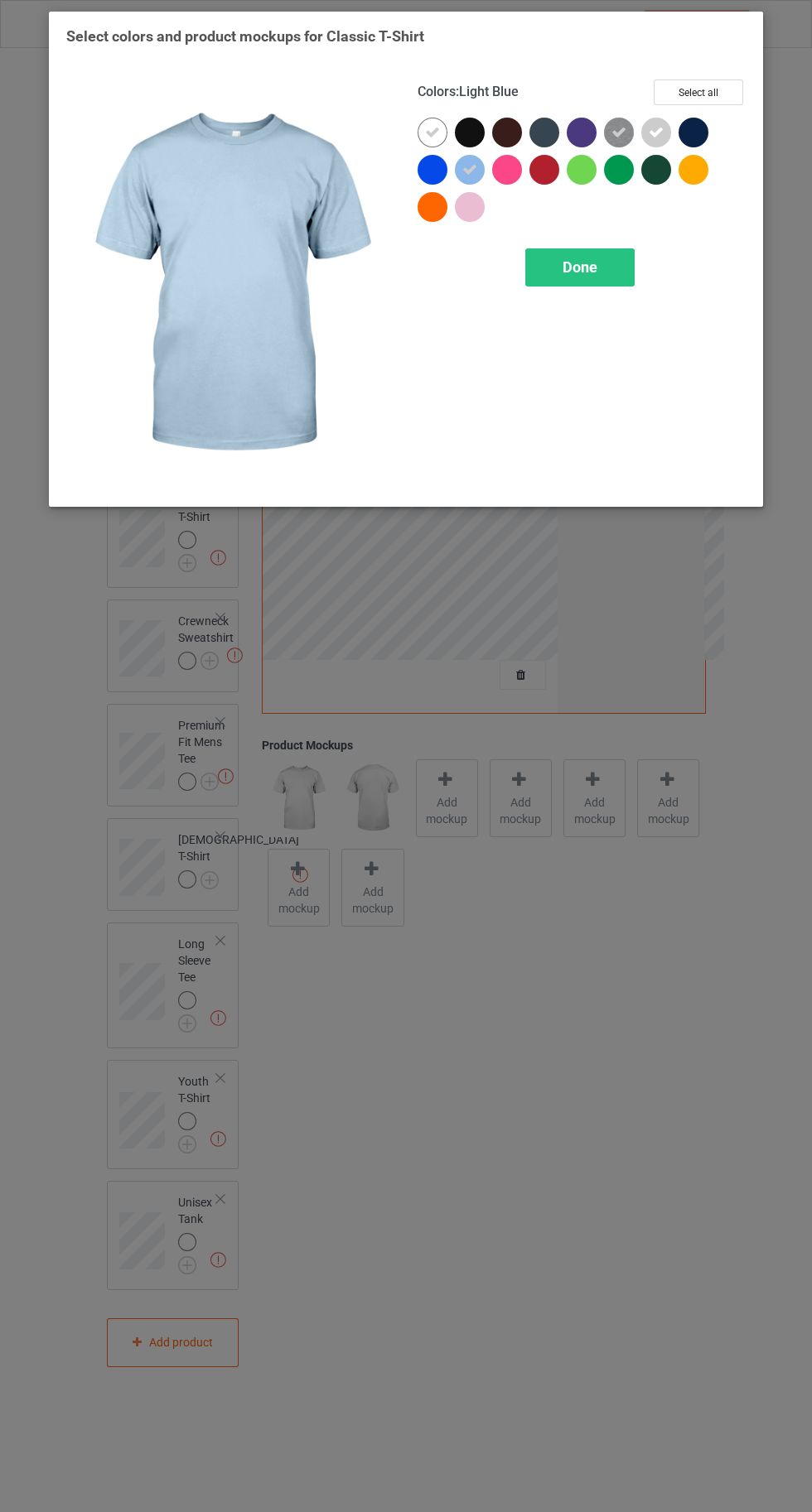
click at [468, 163] on icon at bounding box center [469, 170] width 15 height 15
click at [464, 216] on div at bounding box center [469, 206] width 30 height 30
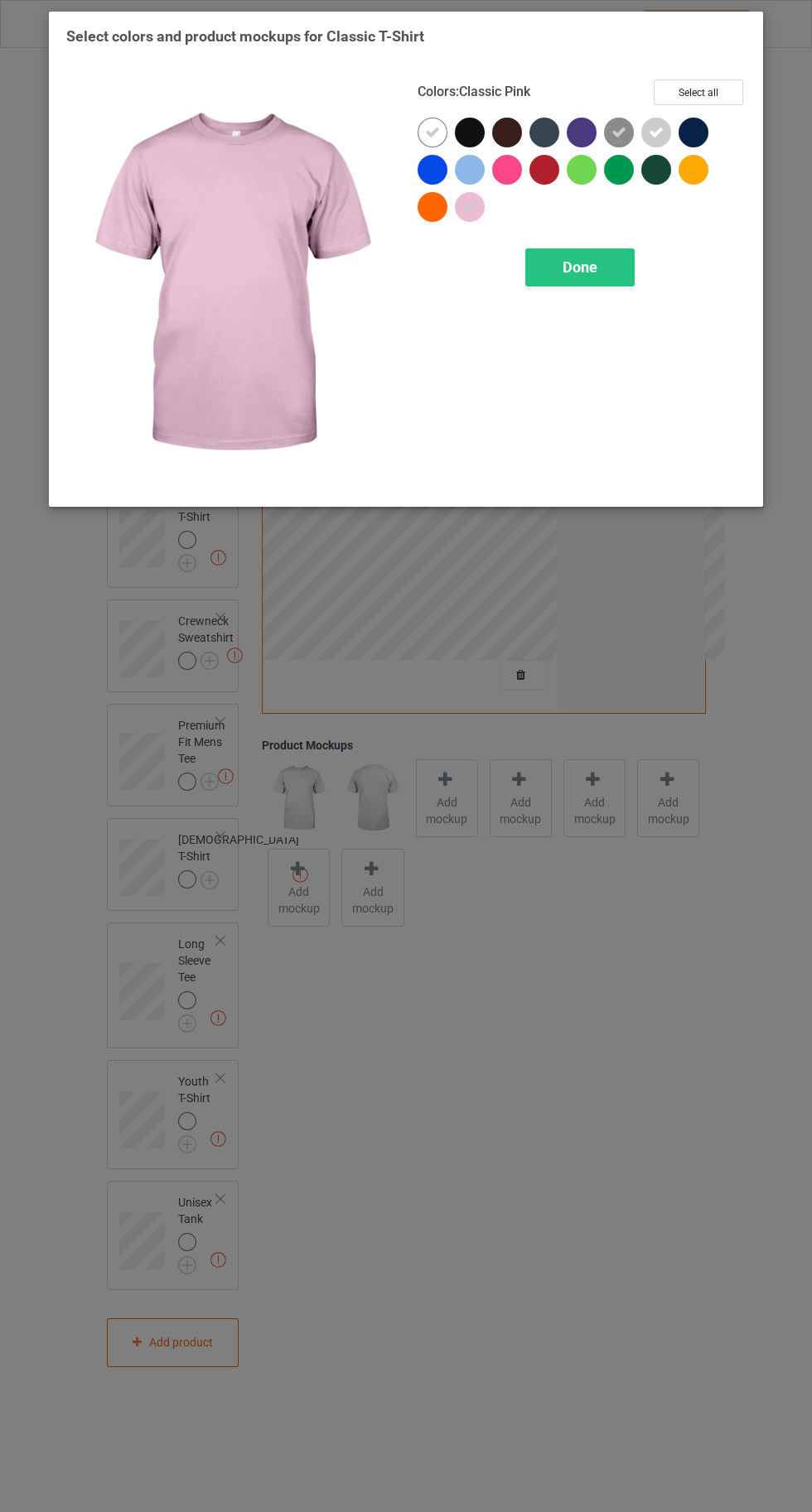
click at [496, 184] on div at bounding box center [511, 173] width 37 height 37
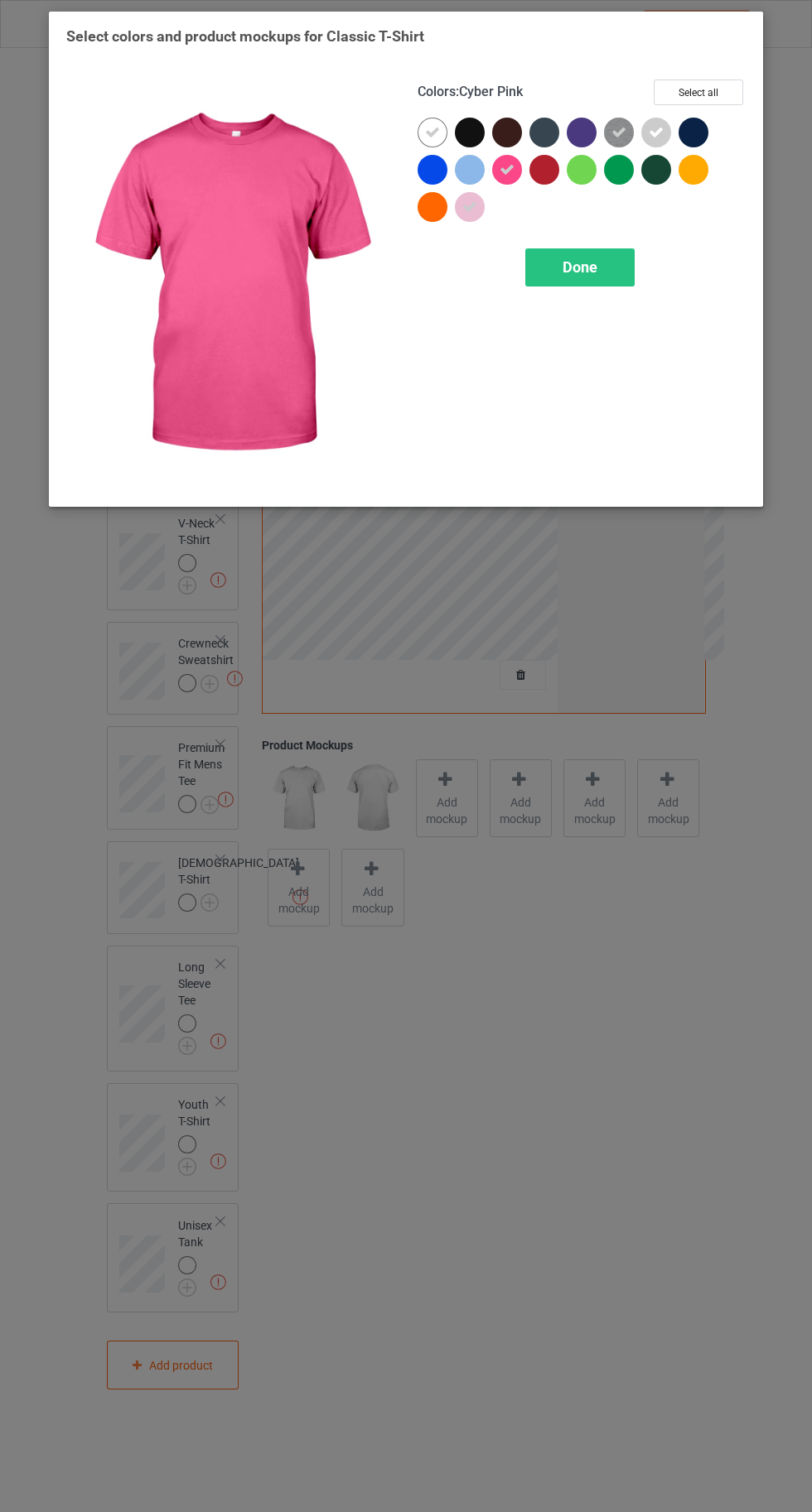
click at [539, 171] on div at bounding box center [544, 170] width 30 height 30
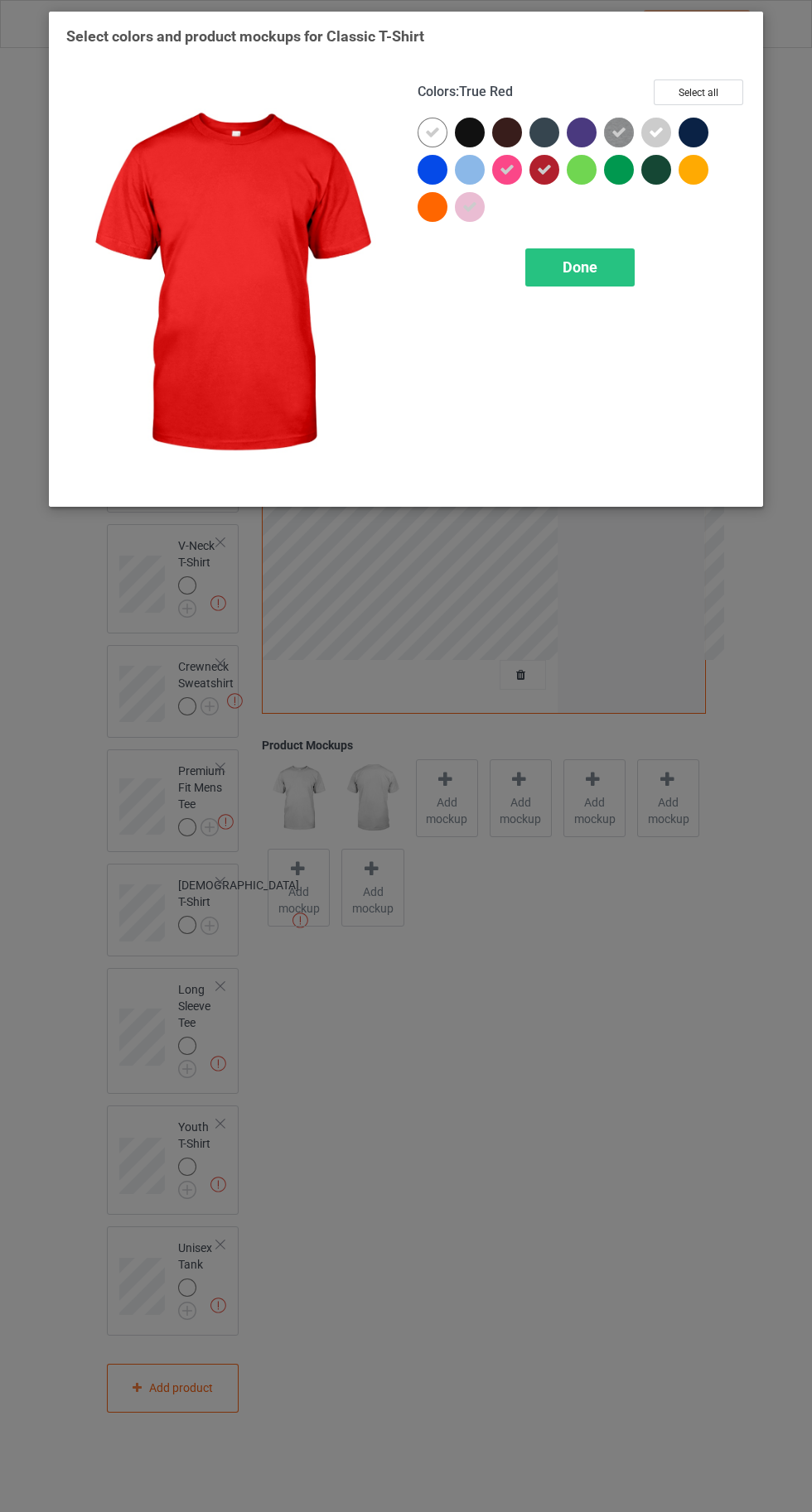
click at [578, 175] on div at bounding box center [581, 170] width 30 height 30
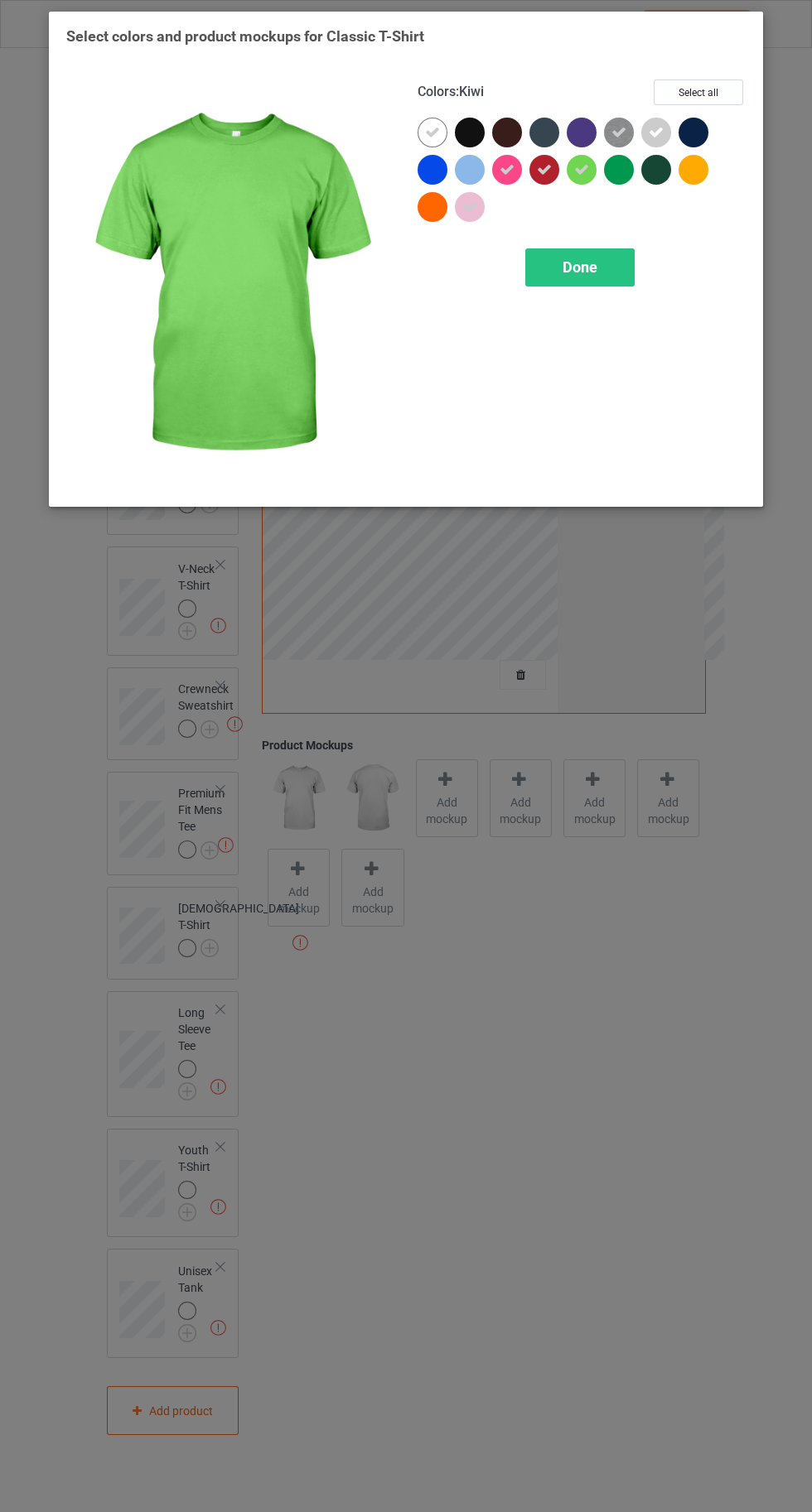
click at [686, 174] on div at bounding box center [693, 170] width 30 height 30
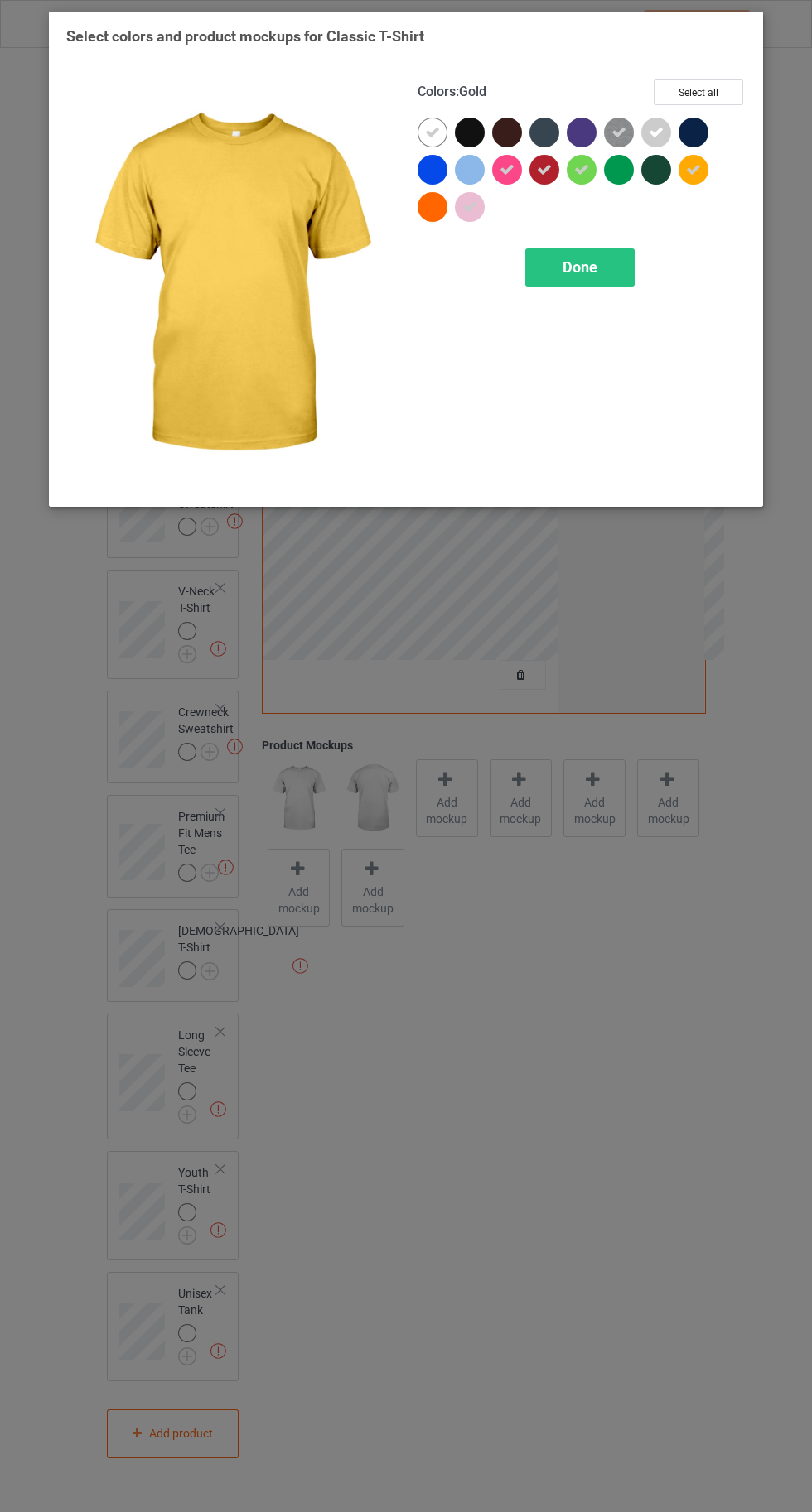
click at [578, 265] on span "Done" at bounding box center [579, 267] width 35 height 17
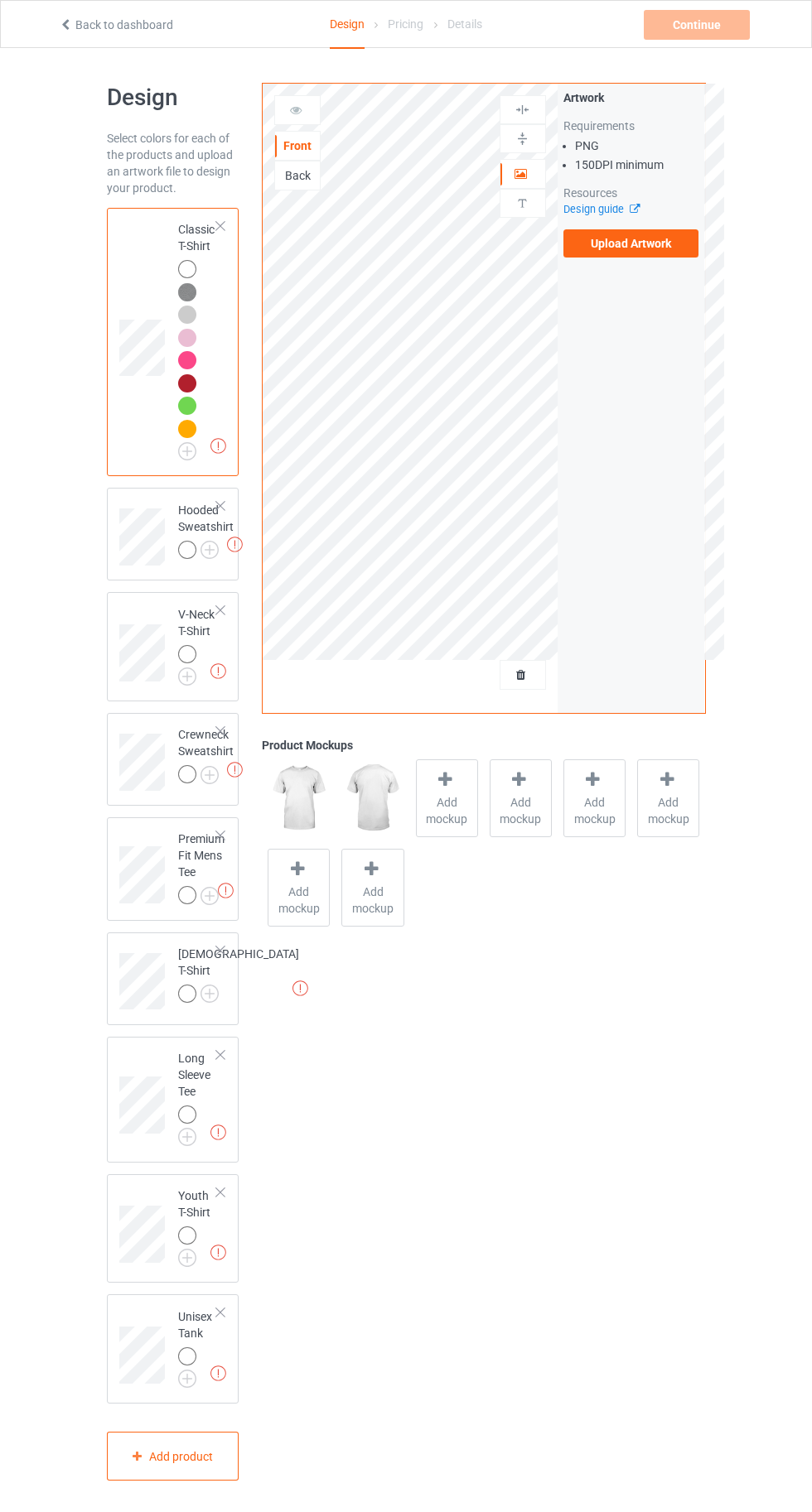
click at [0, 0] on img at bounding box center [0, 0] width 0 height 0
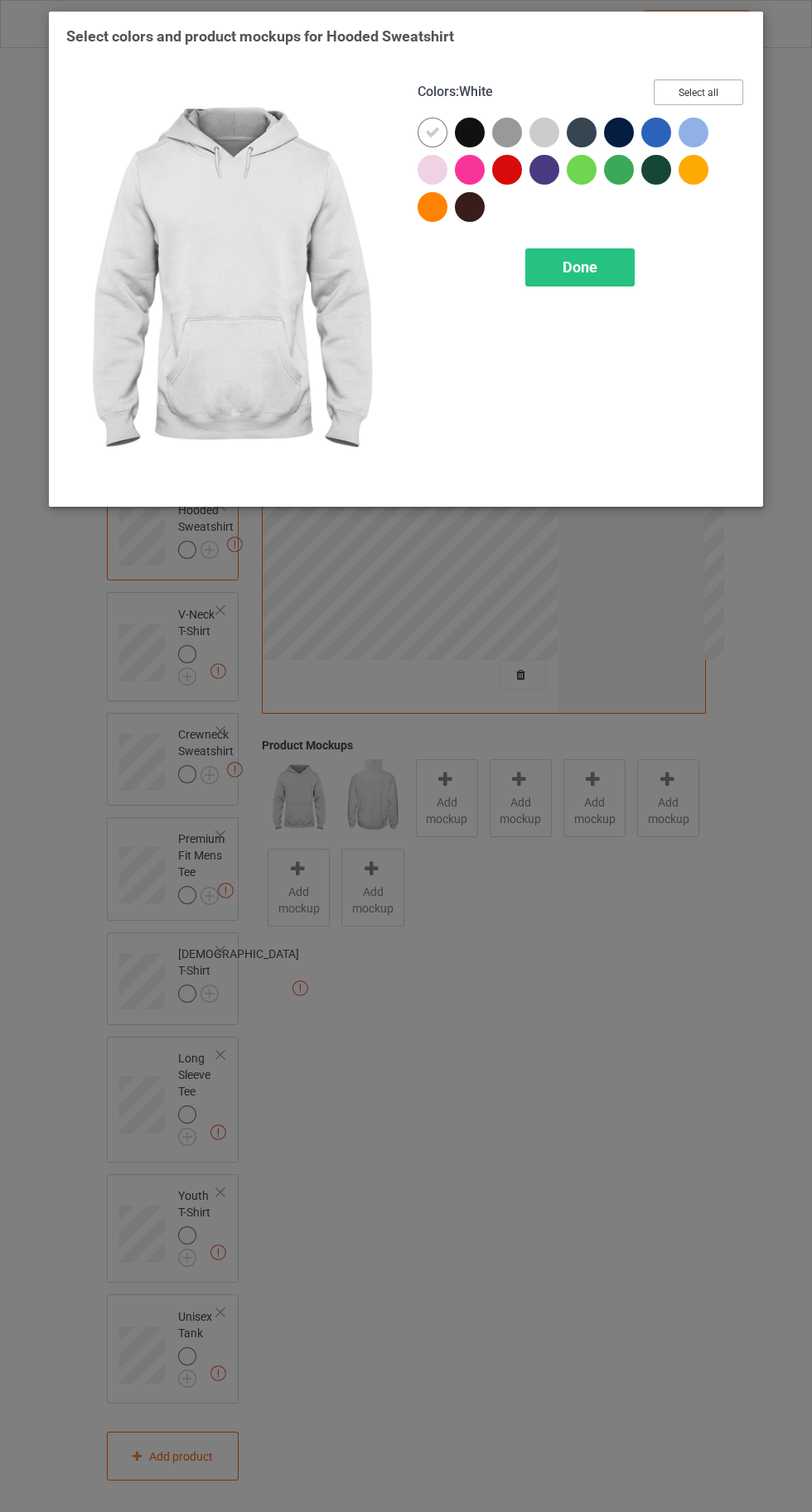
click at [711, 89] on button "Select all" at bounding box center [698, 92] width 89 height 25
click at [648, 132] on icon at bounding box center [655, 132] width 15 height 15
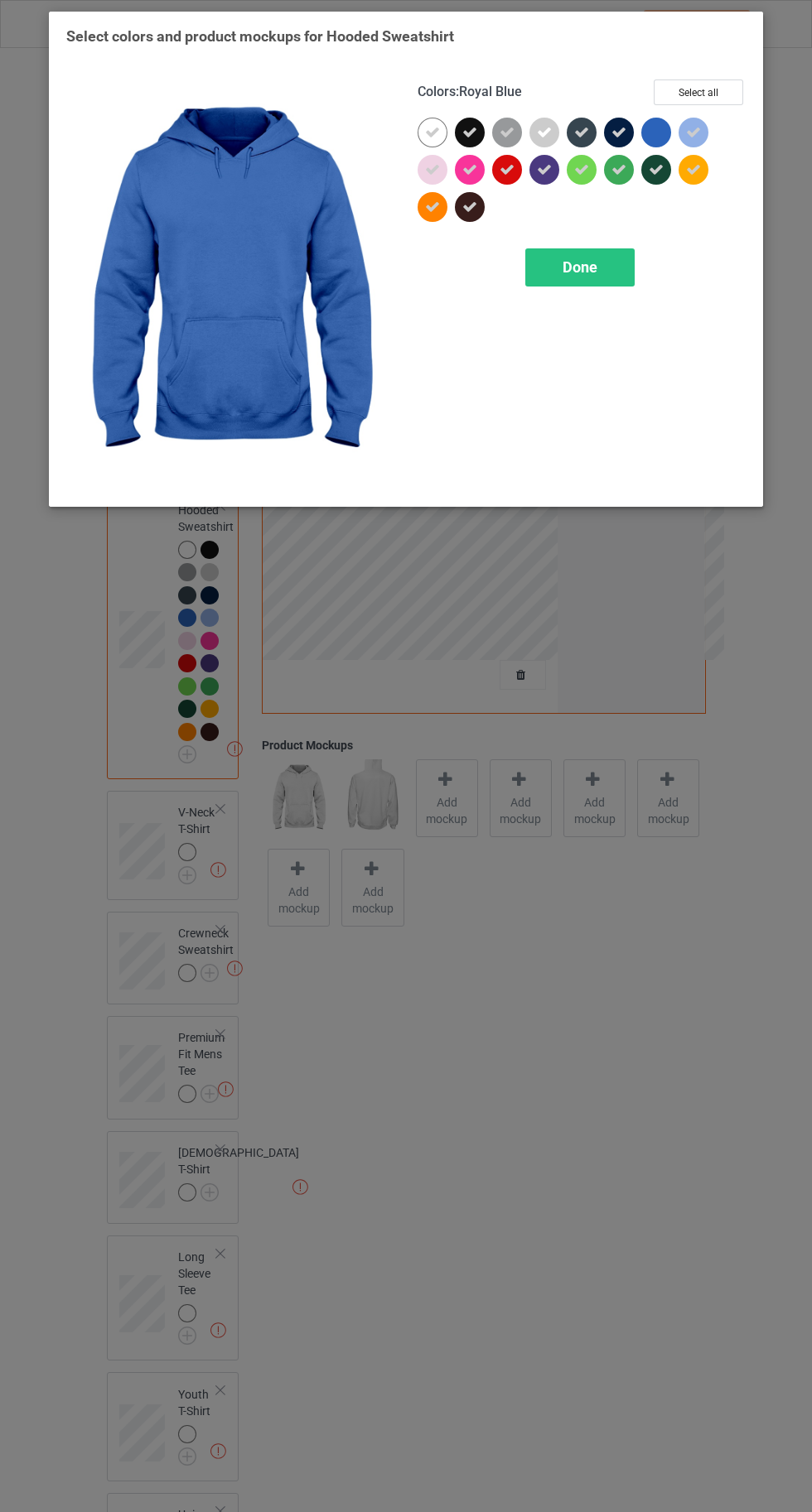
click at [584, 285] on div "Done" at bounding box center [579, 266] width 109 height 38
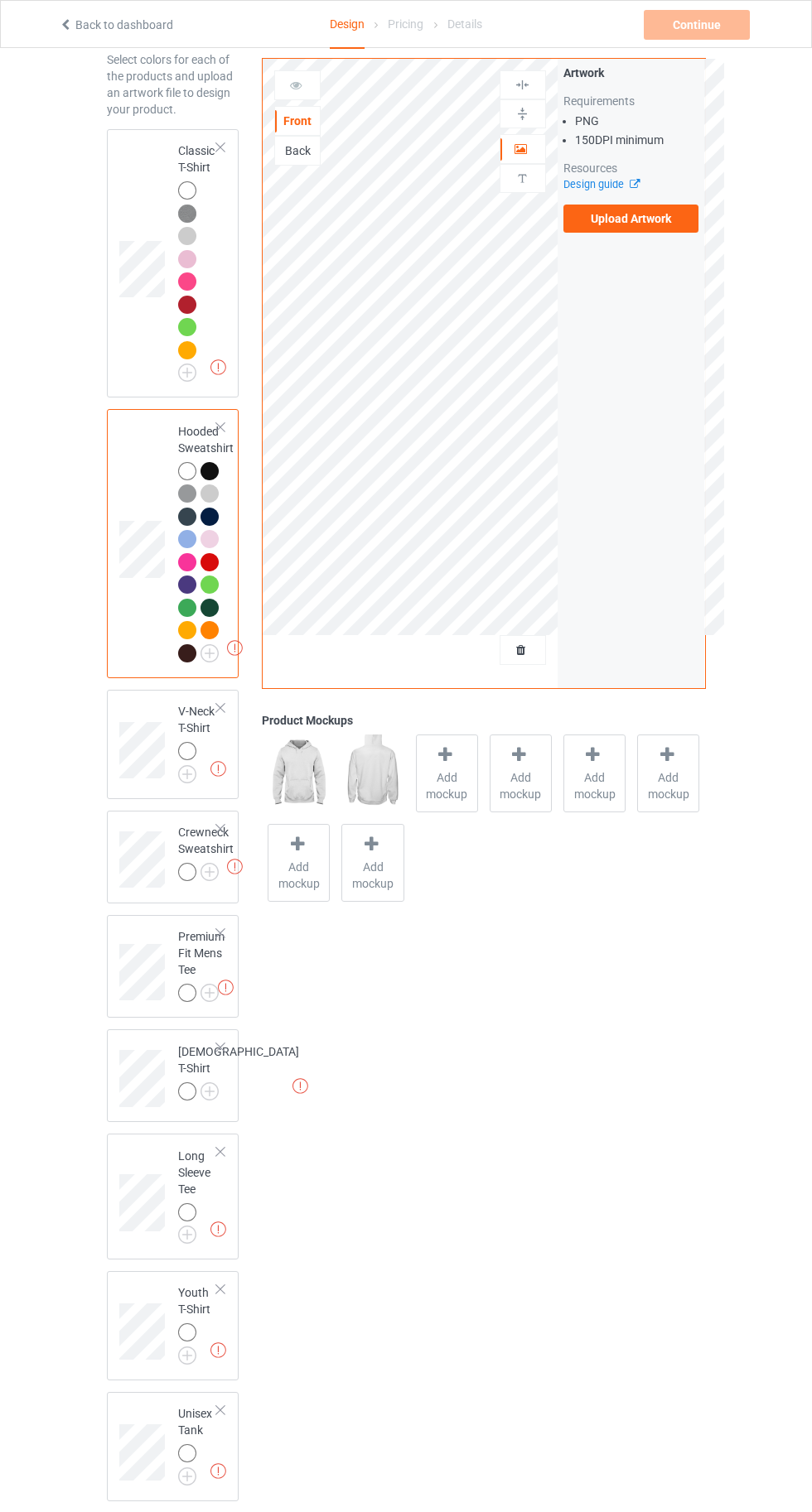
scroll to position [78, 0]
click at [0, 0] on img at bounding box center [0, 0] width 0 height 0
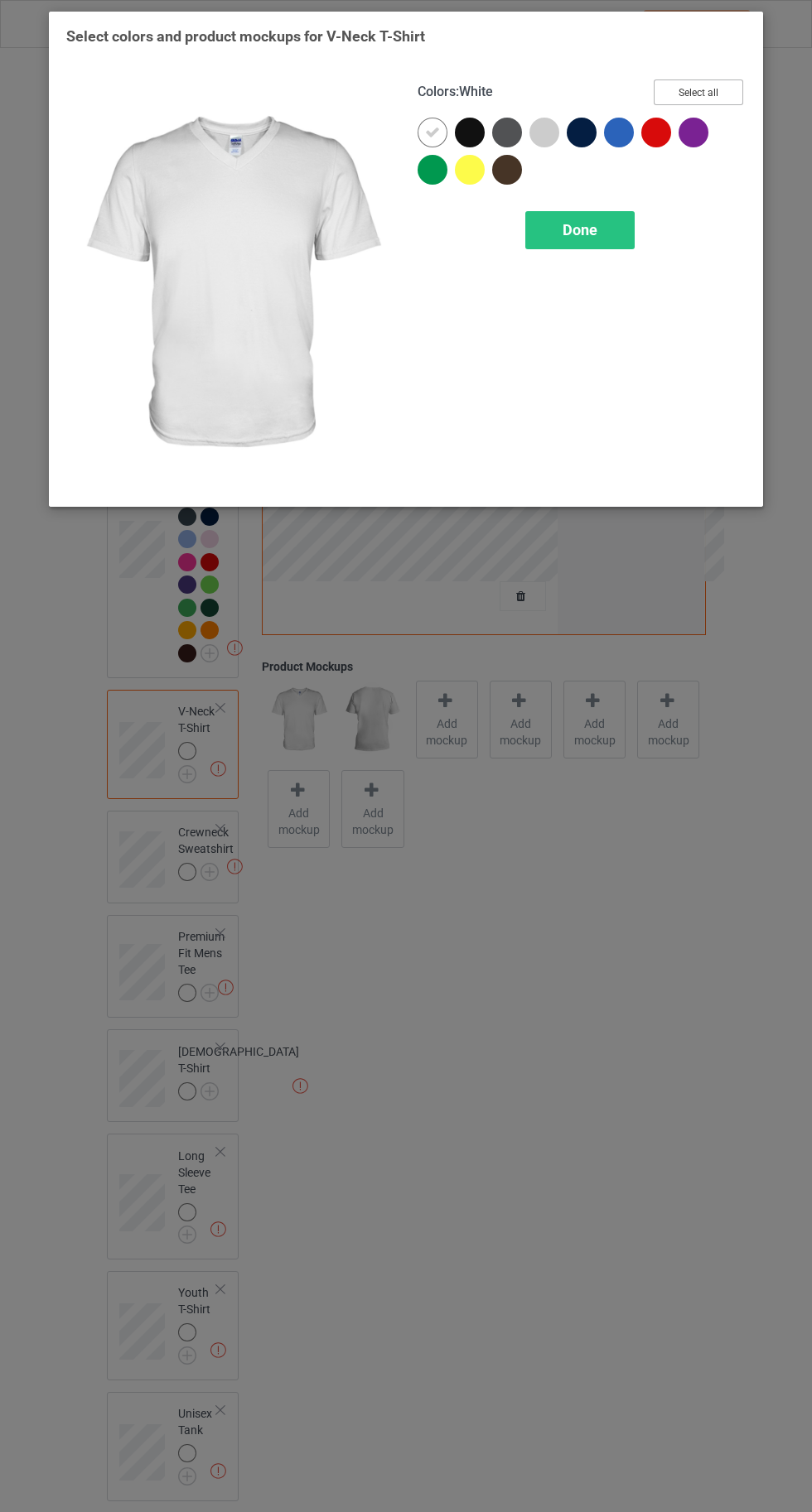
click at [726, 82] on button "Select all" at bounding box center [698, 92] width 89 height 25
click at [567, 222] on span "Done" at bounding box center [579, 230] width 35 height 17
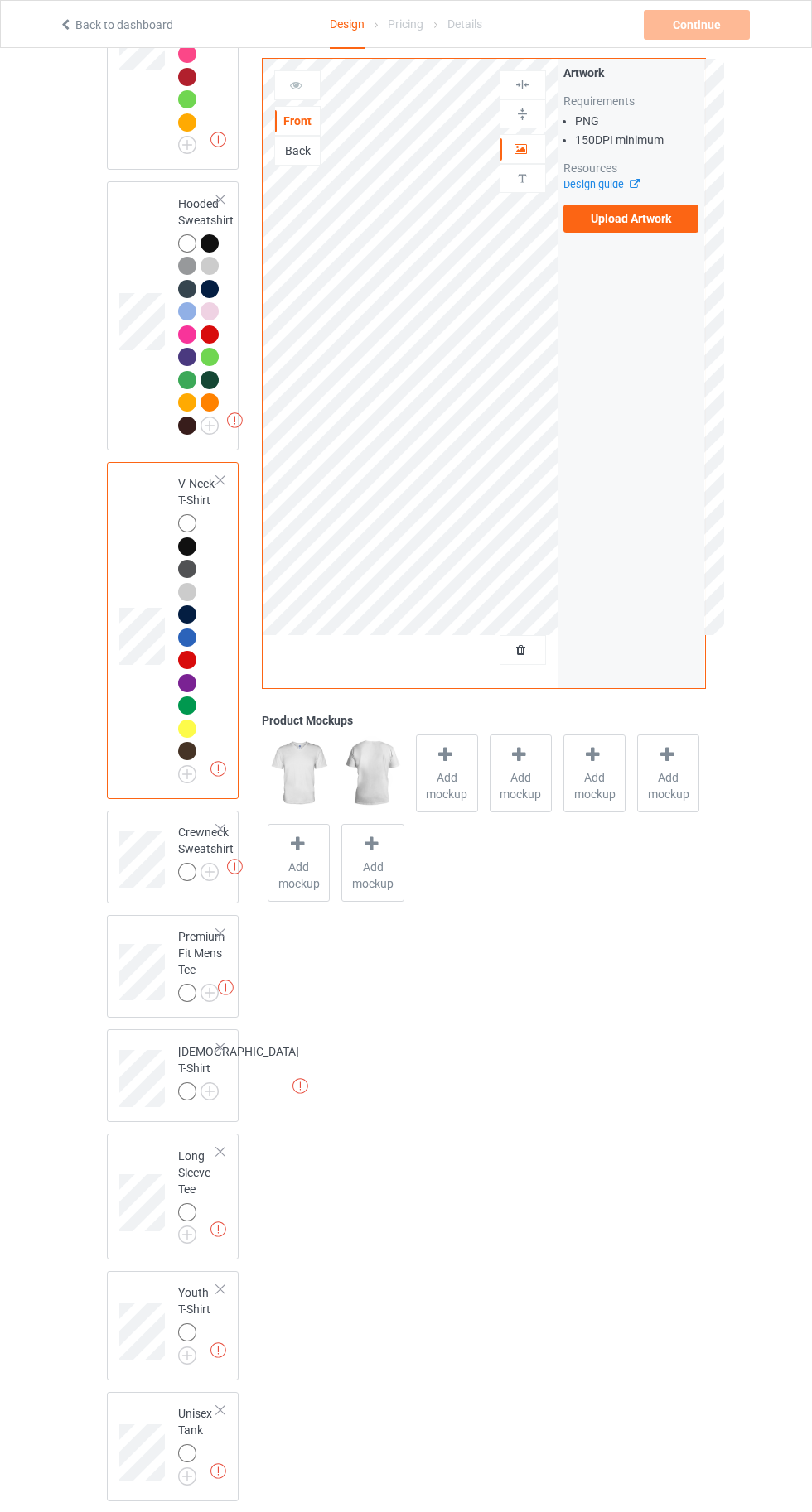
scroll to position [298, 0]
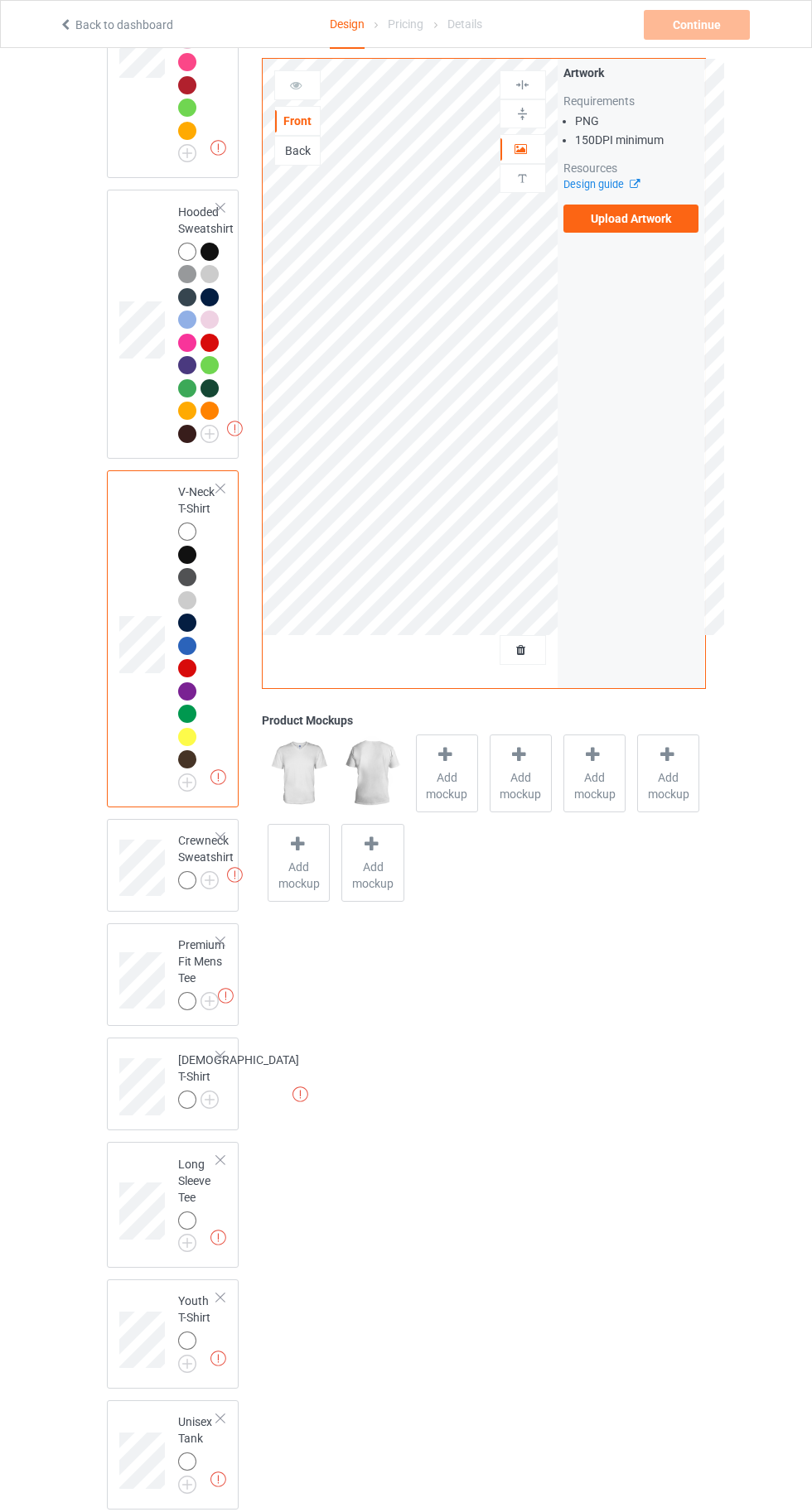
click at [0, 0] on img at bounding box center [0, 0] width 0 height 0
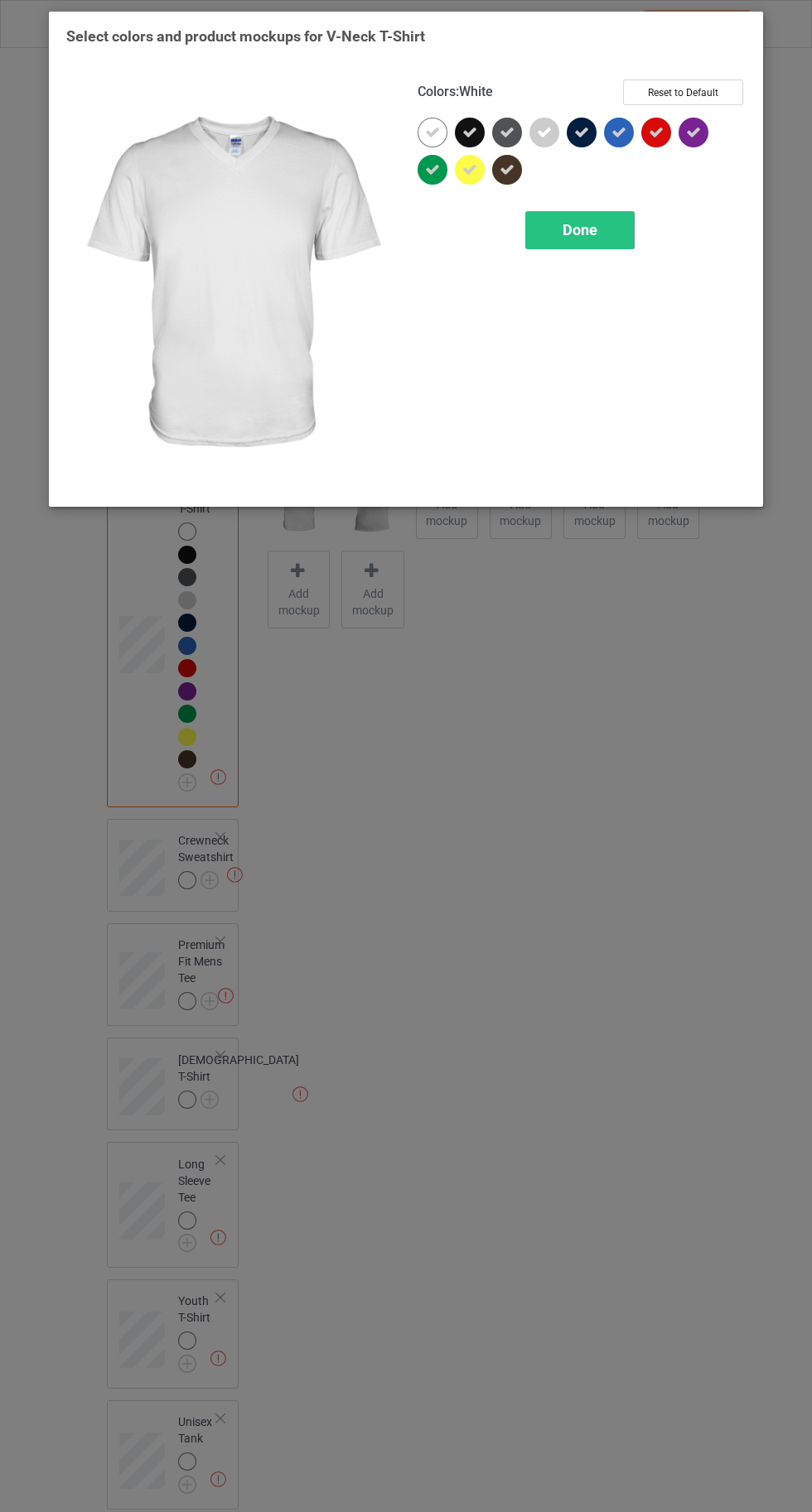
click at [619, 132] on icon at bounding box center [618, 132] width 15 height 15
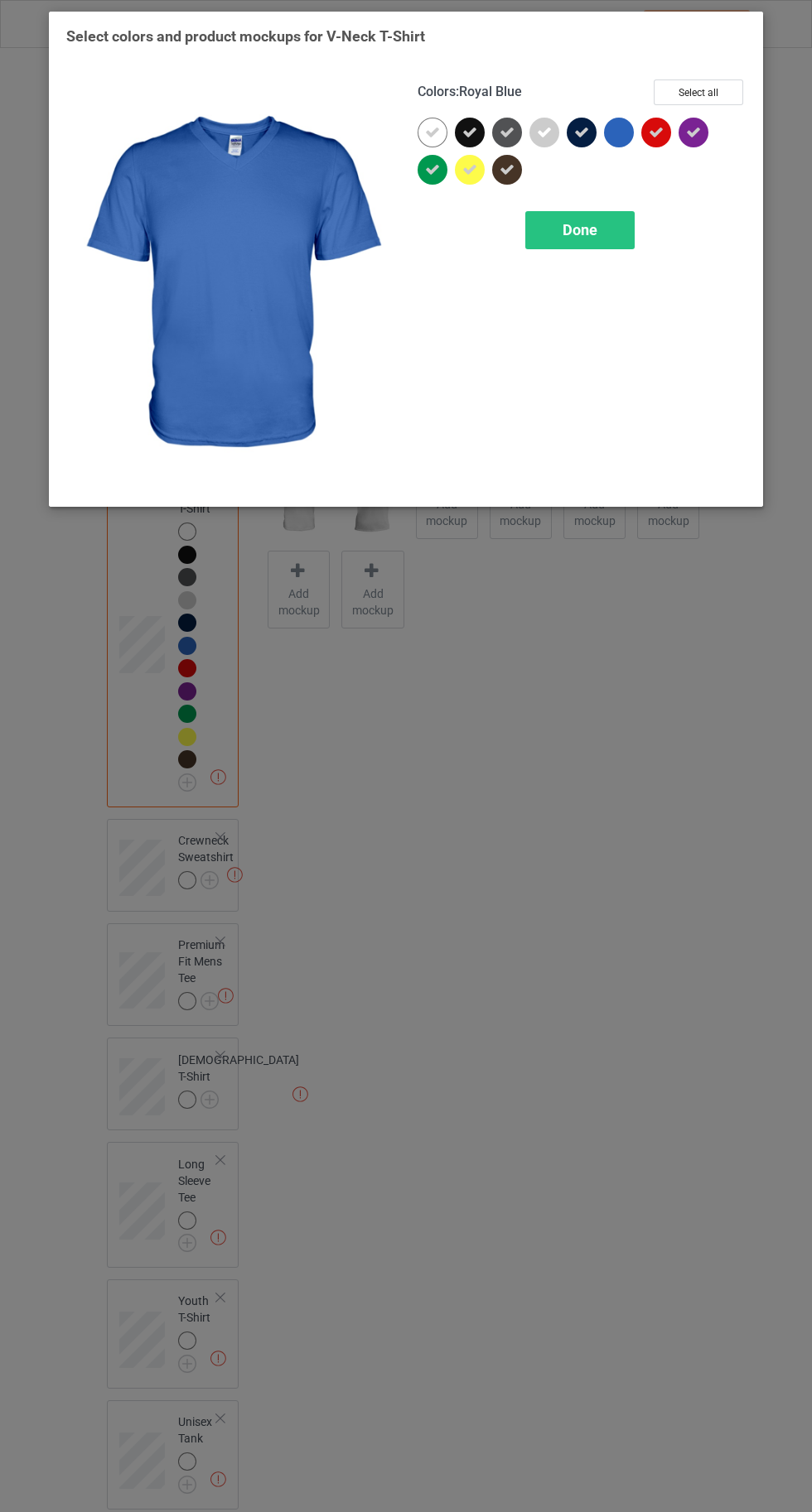
click at [595, 229] on span "Done" at bounding box center [579, 230] width 35 height 17
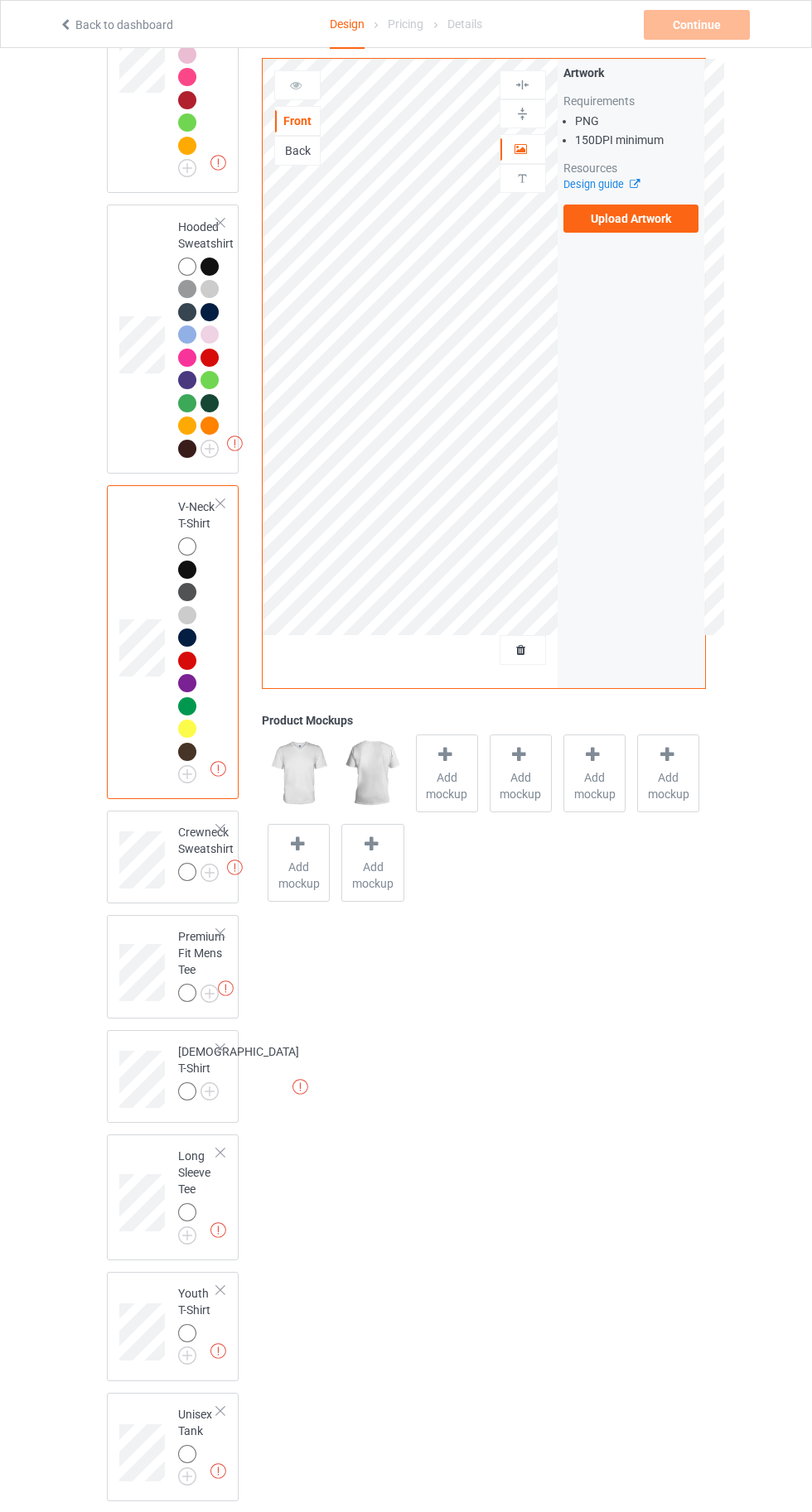
click at [0, 0] on img at bounding box center [0, 0] width 0 height 0
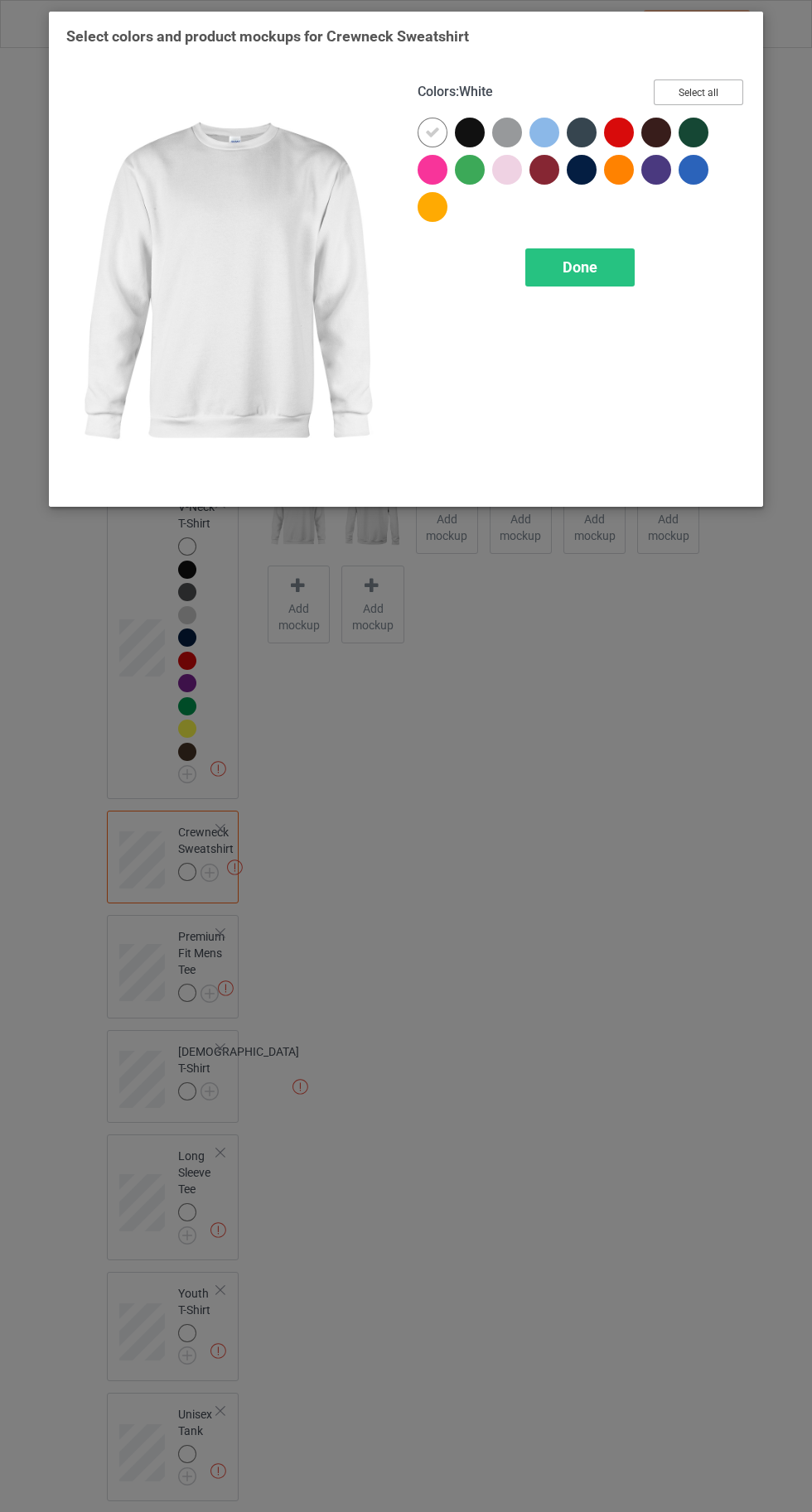
click at [699, 92] on button "Select all" at bounding box center [698, 92] width 89 height 25
click at [654, 170] on icon at bounding box center [655, 170] width 15 height 15
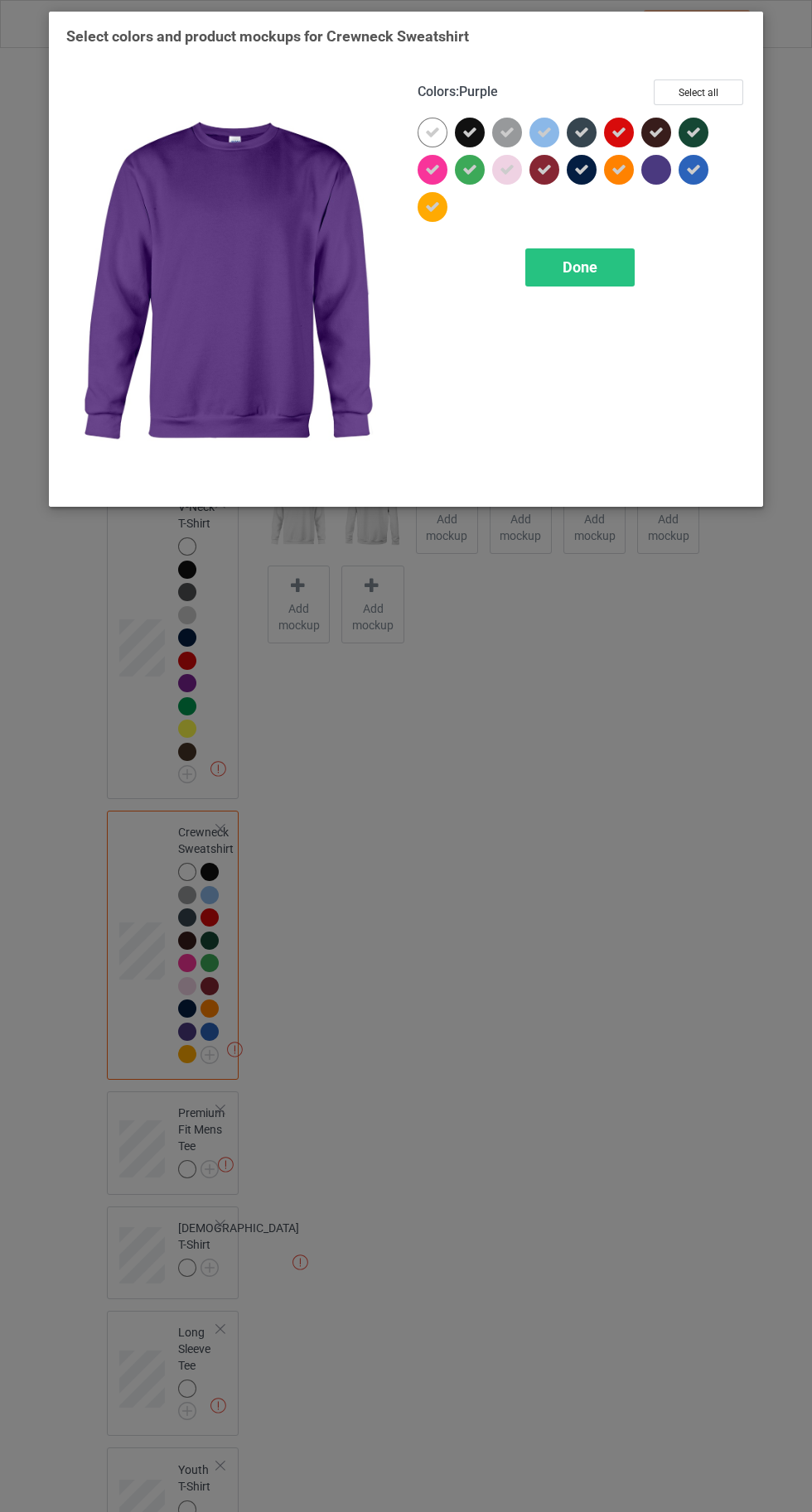
click at [693, 169] on icon at bounding box center [693, 170] width 15 height 15
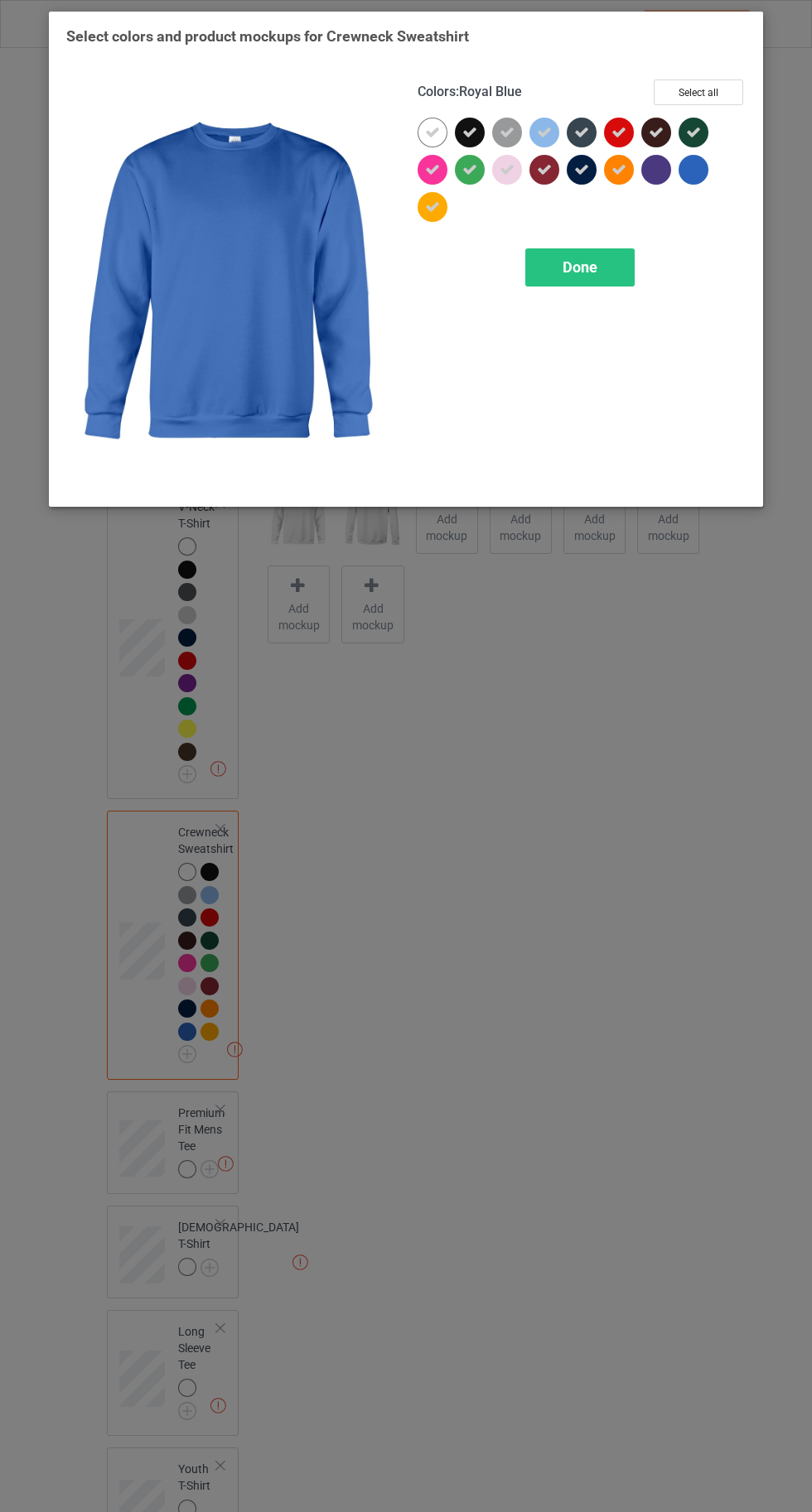
click at [544, 132] on icon at bounding box center [544, 132] width 15 height 15
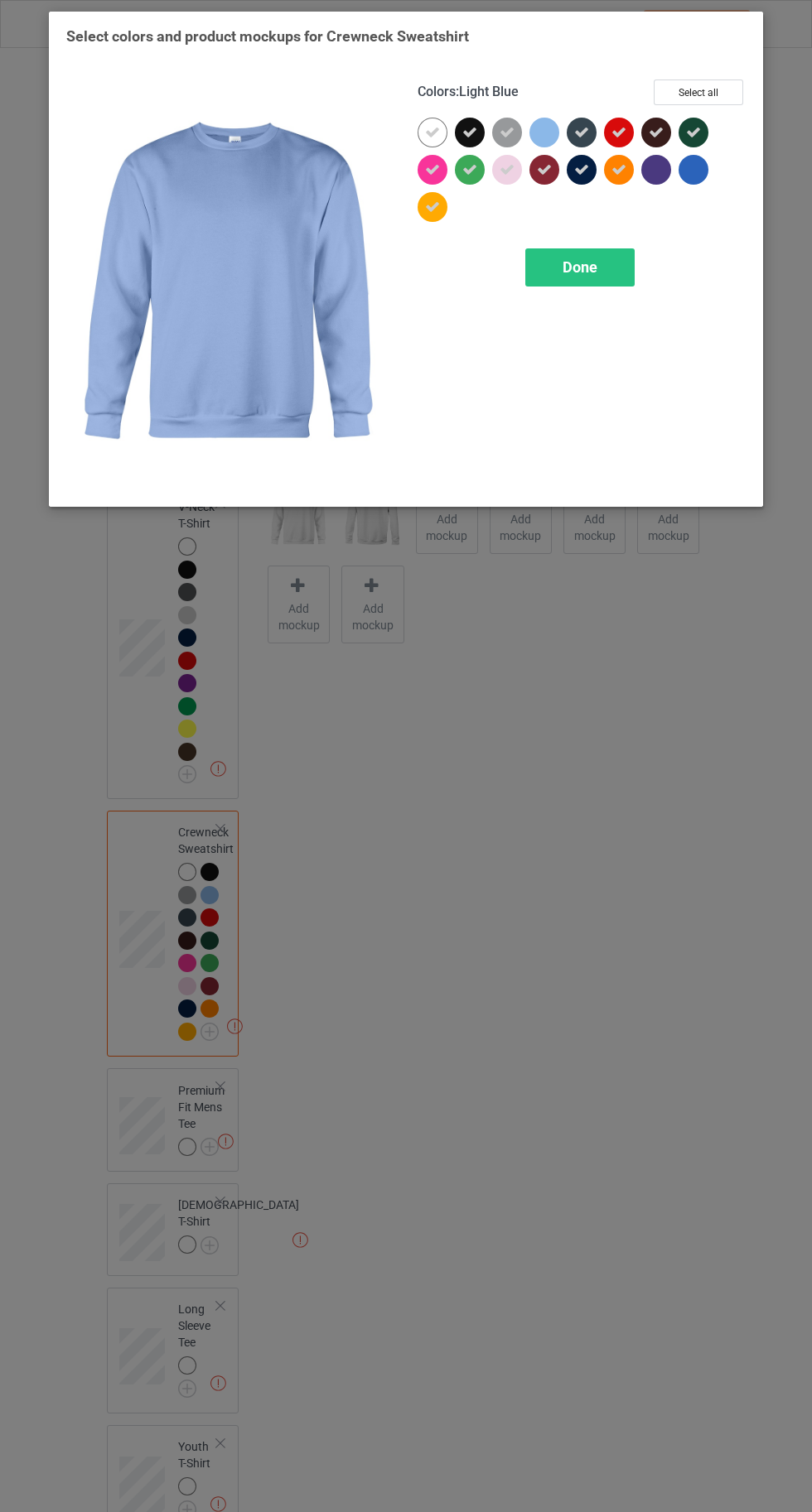
click at [564, 285] on div "Done" at bounding box center [579, 266] width 109 height 38
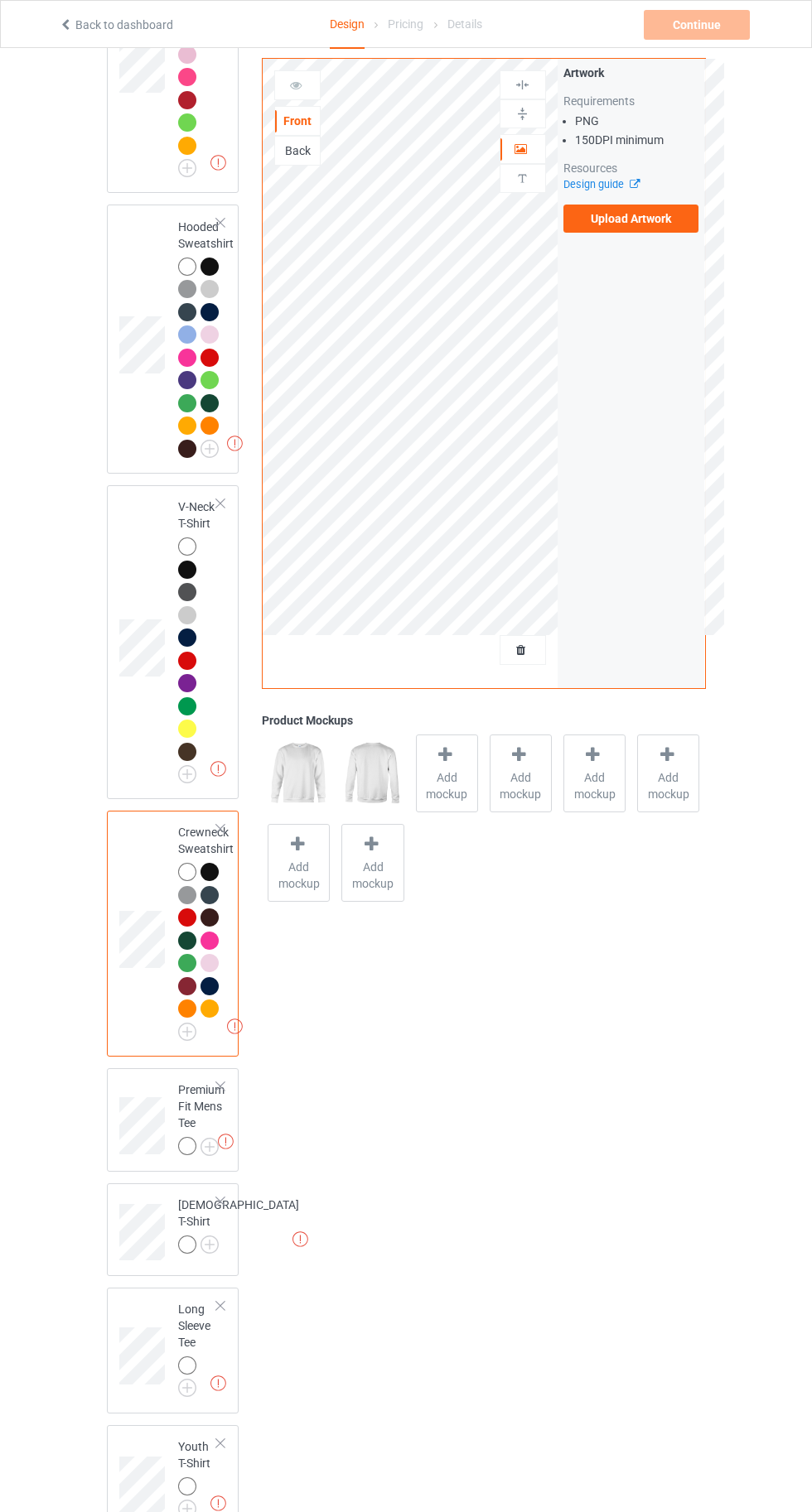
scroll to position [436, 0]
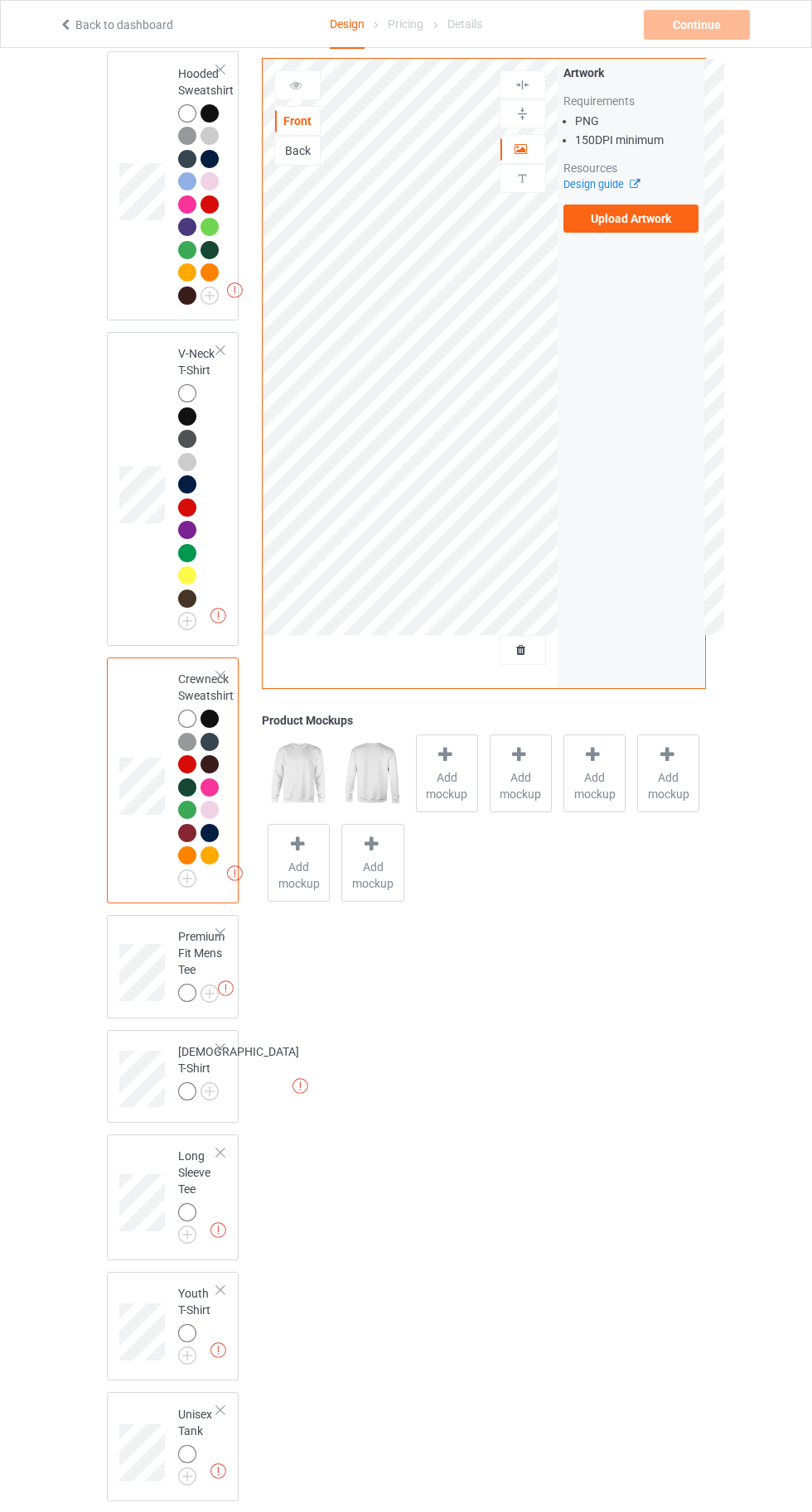
click at [0, 0] on img at bounding box center [0, 0] width 0 height 0
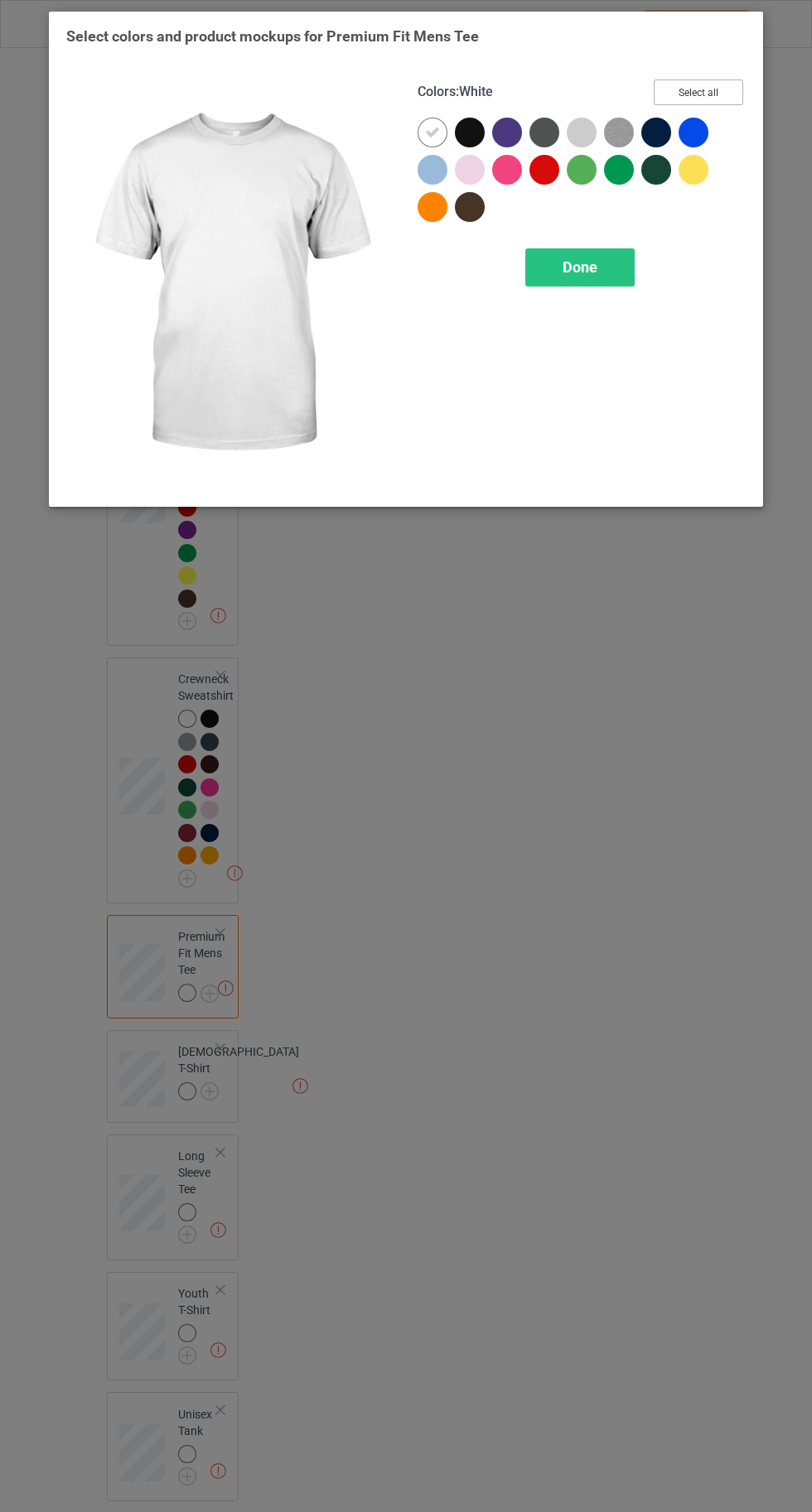
click at [692, 81] on button "Select all" at bounding box center [698, 92] width 89 height 25
click at [697, 138] on icon at bounding box center [693, 132] width 15 height 15
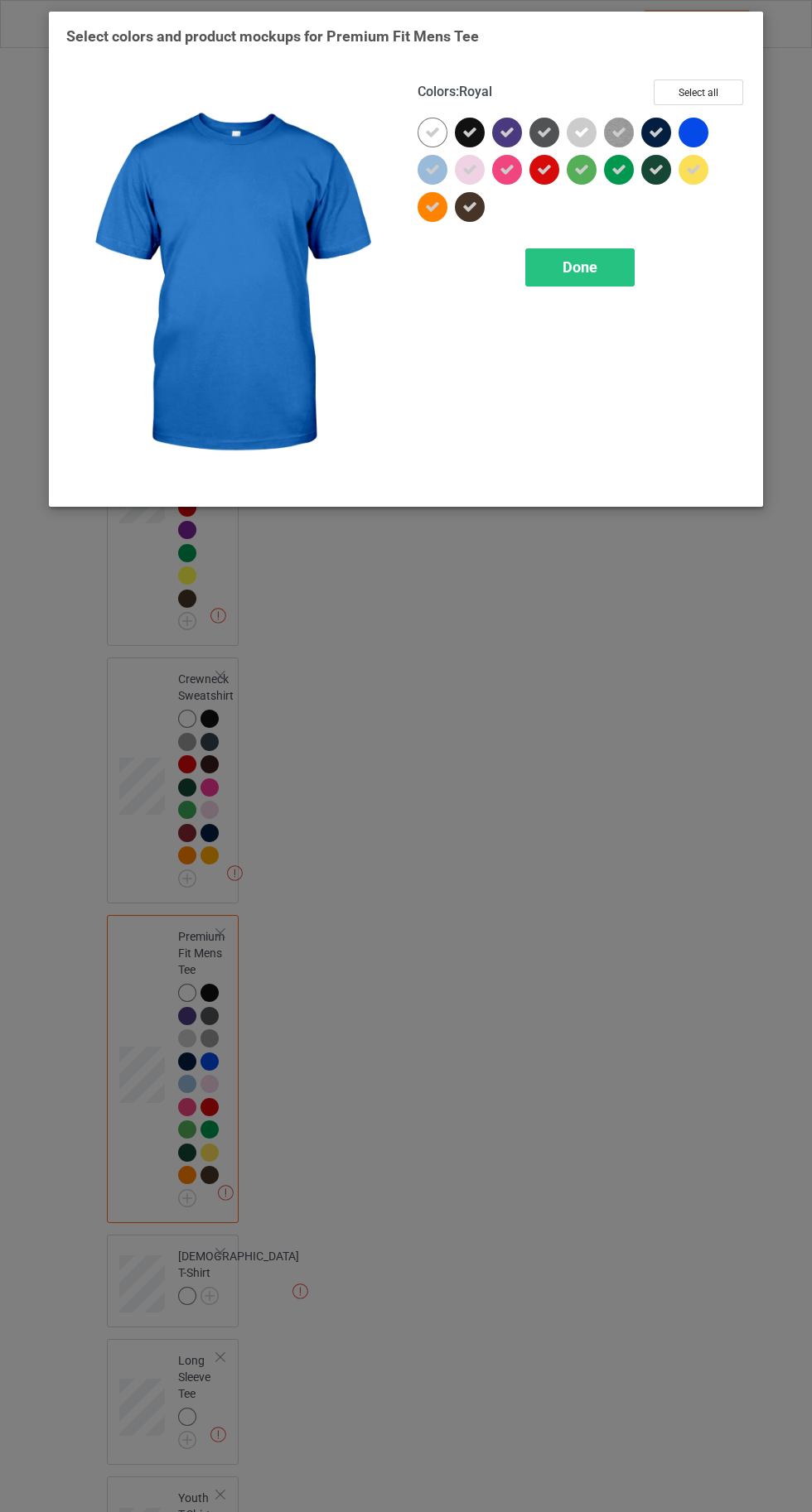
click at [544, 252] on div "Done" at bounding box center [579, 266] width 109 height 38
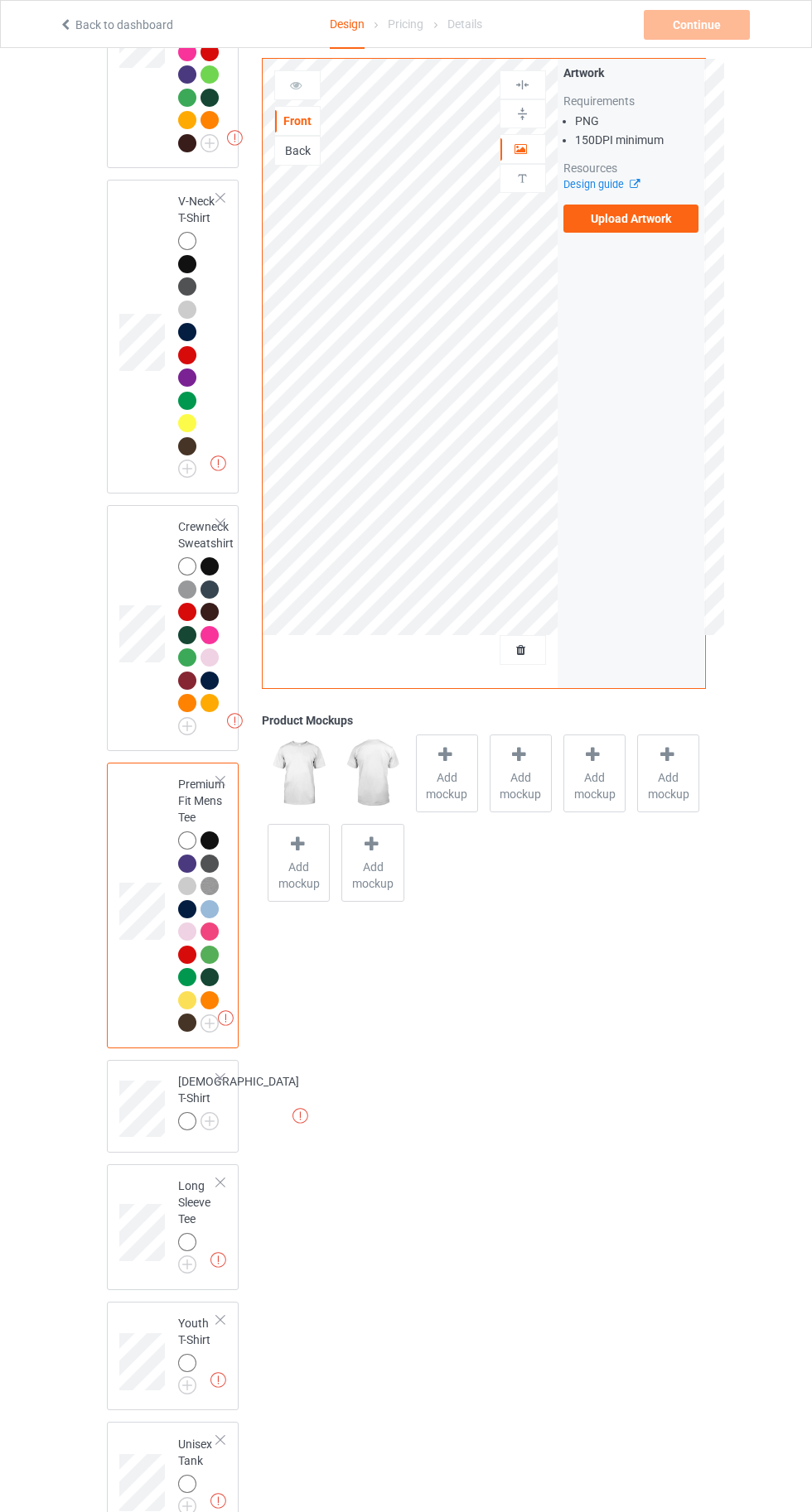
scroll to position [618, 0]
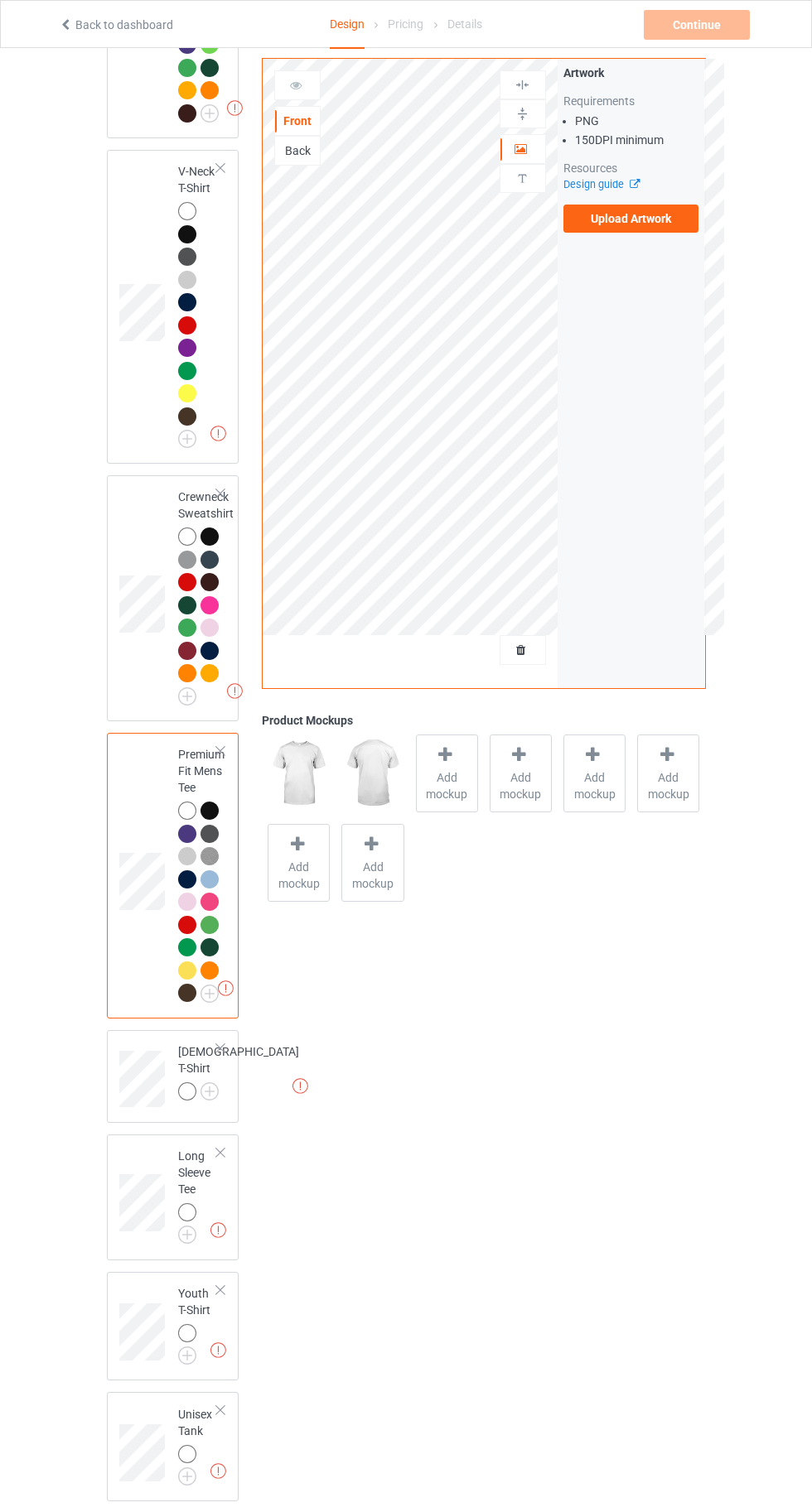
click at [0, 0] on img at bounding box center [0, 0] width 0 height 0
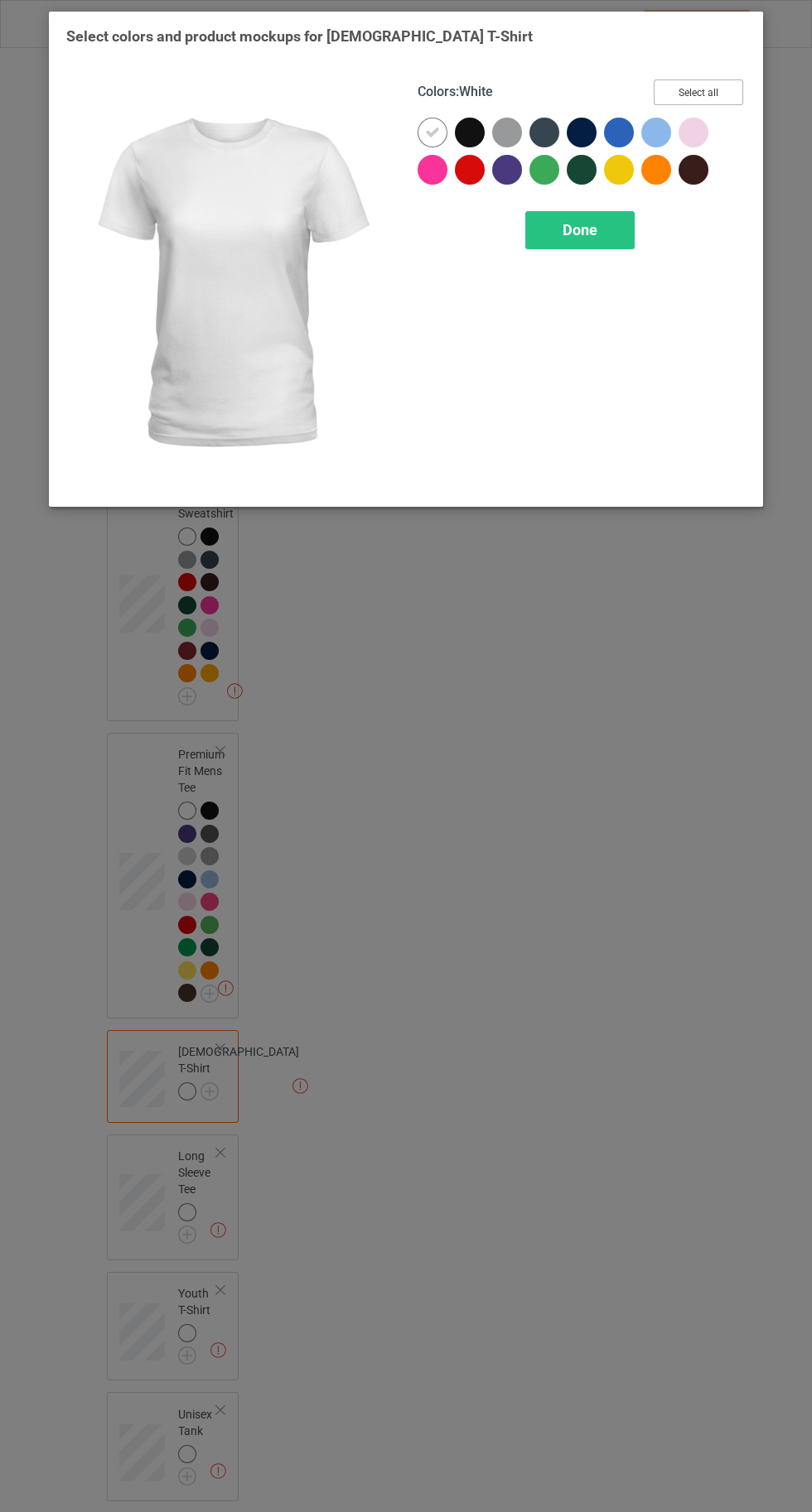
click at [699, 88] on button "Select all" at bounding box center [698, 92] width 89 height 25
click at [618, 132] on icon at bounding box center [618, 132] width 15 height 15
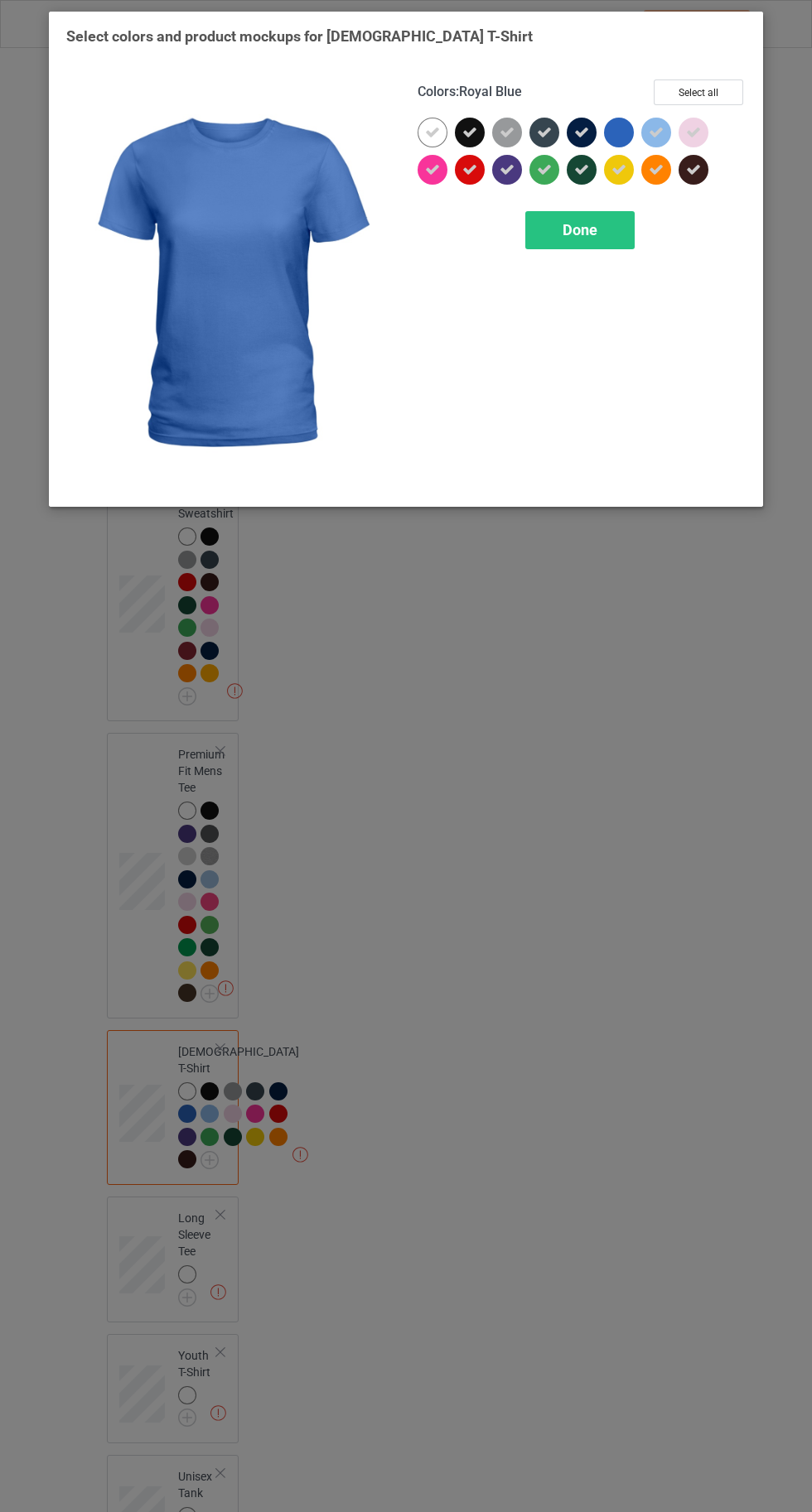
click at [652, 130] on icon at bounding box center [655, 132] width 15 height 15
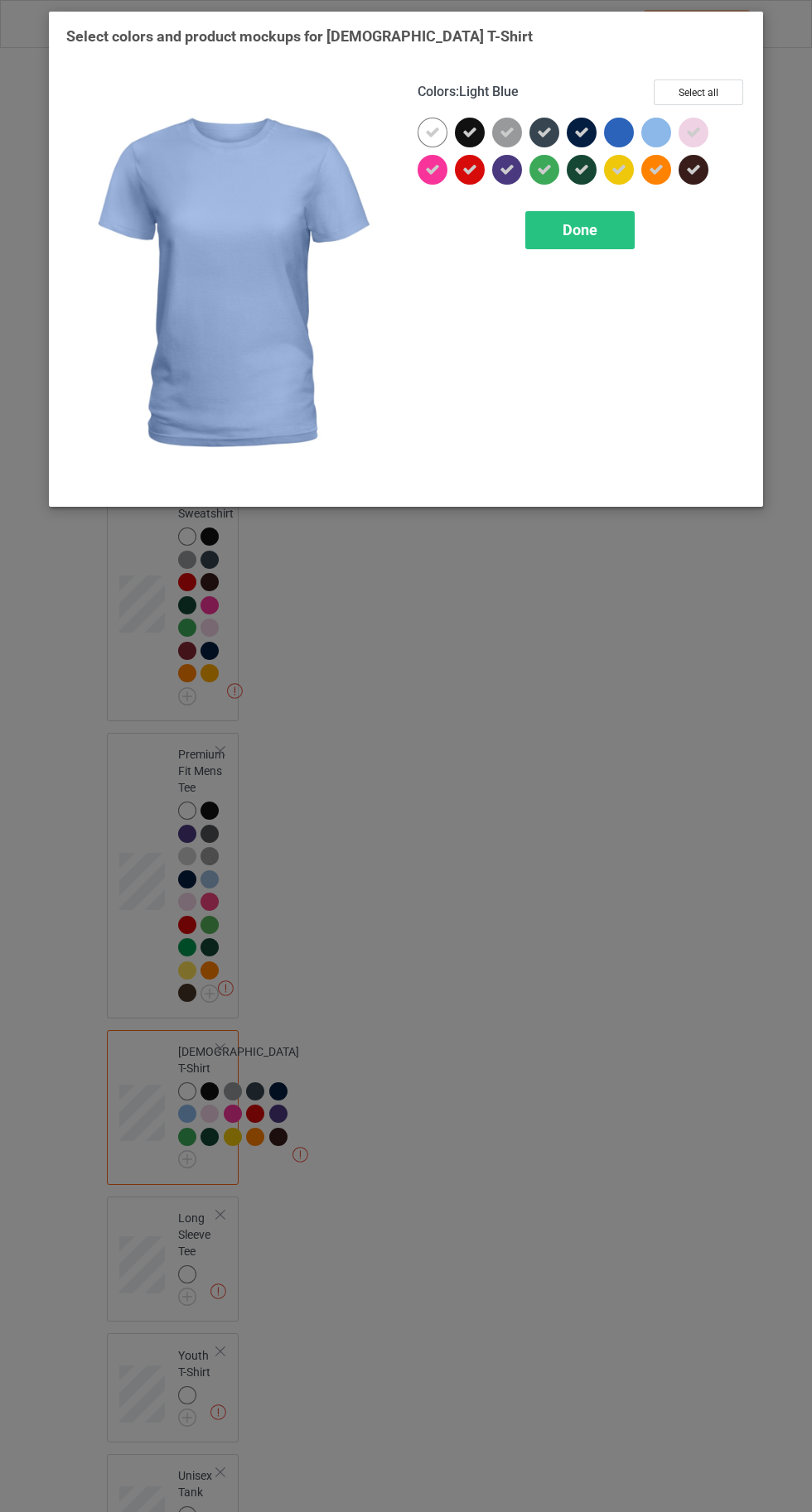
click at [614, 236] on div "Done" at bounding box center [579, 230] width 109 height 38
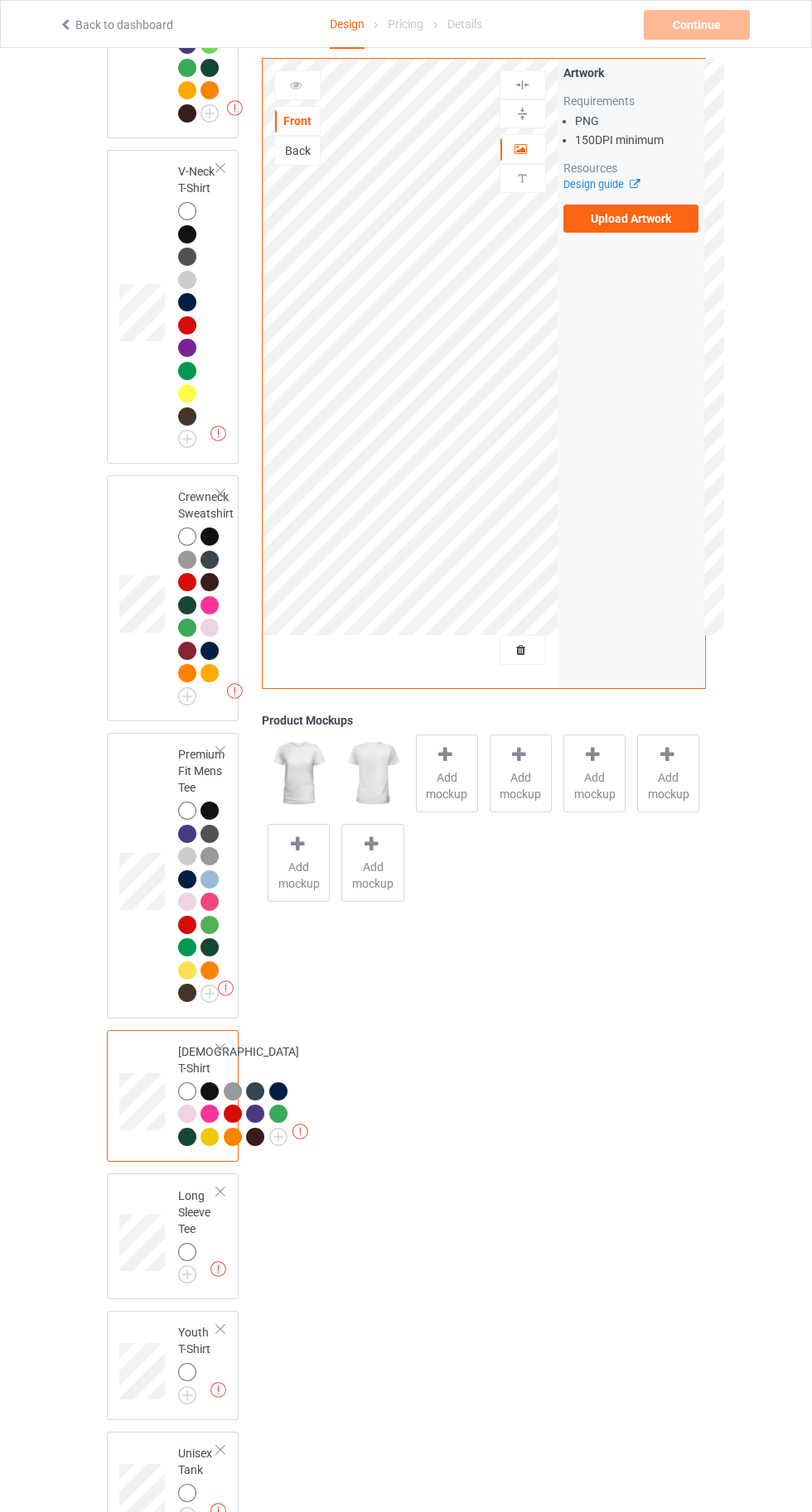
scroll to position [914, 0]
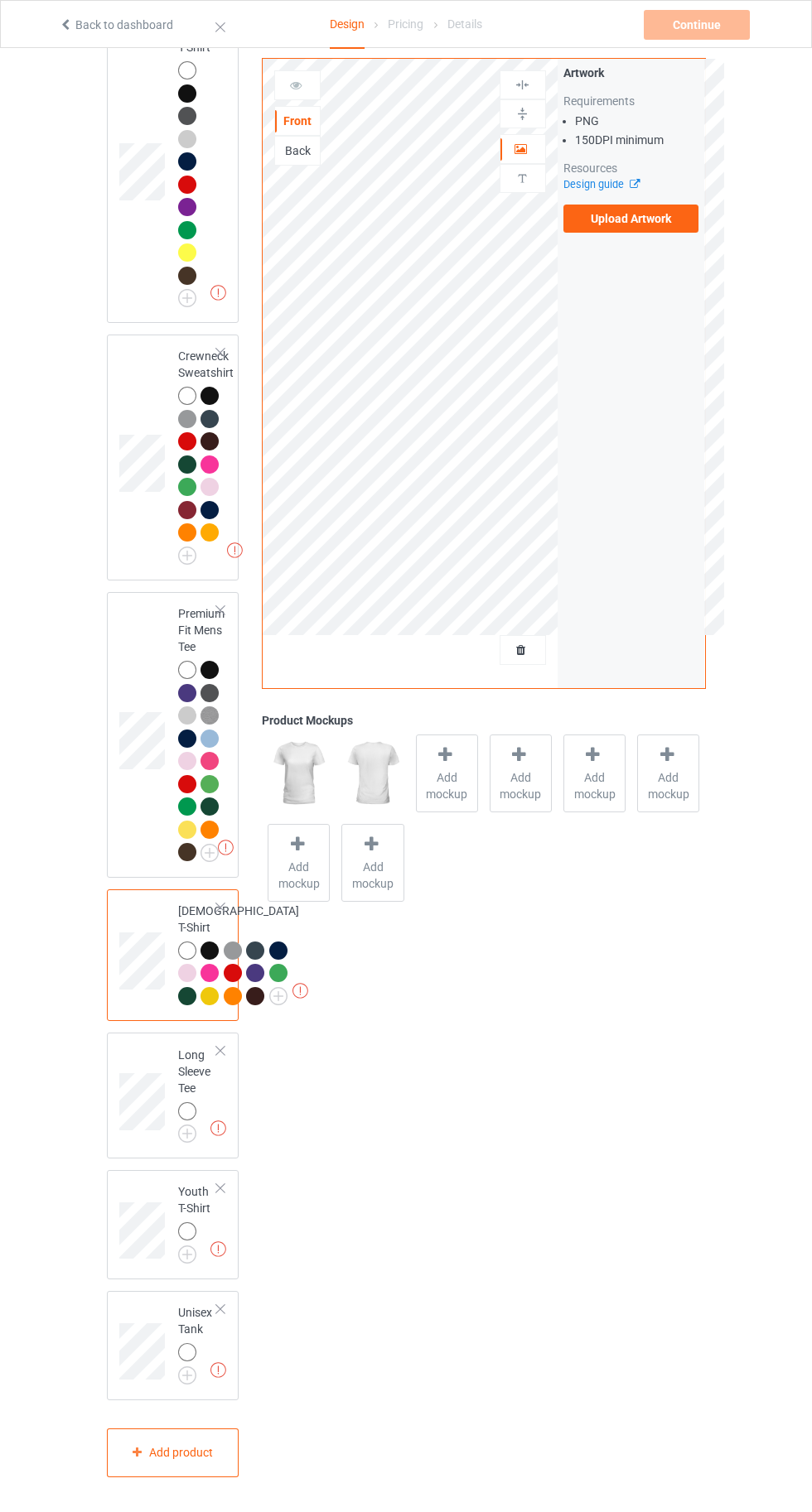
click at [0, 0] on img at bounding box center [0, 0] width 0 height 0
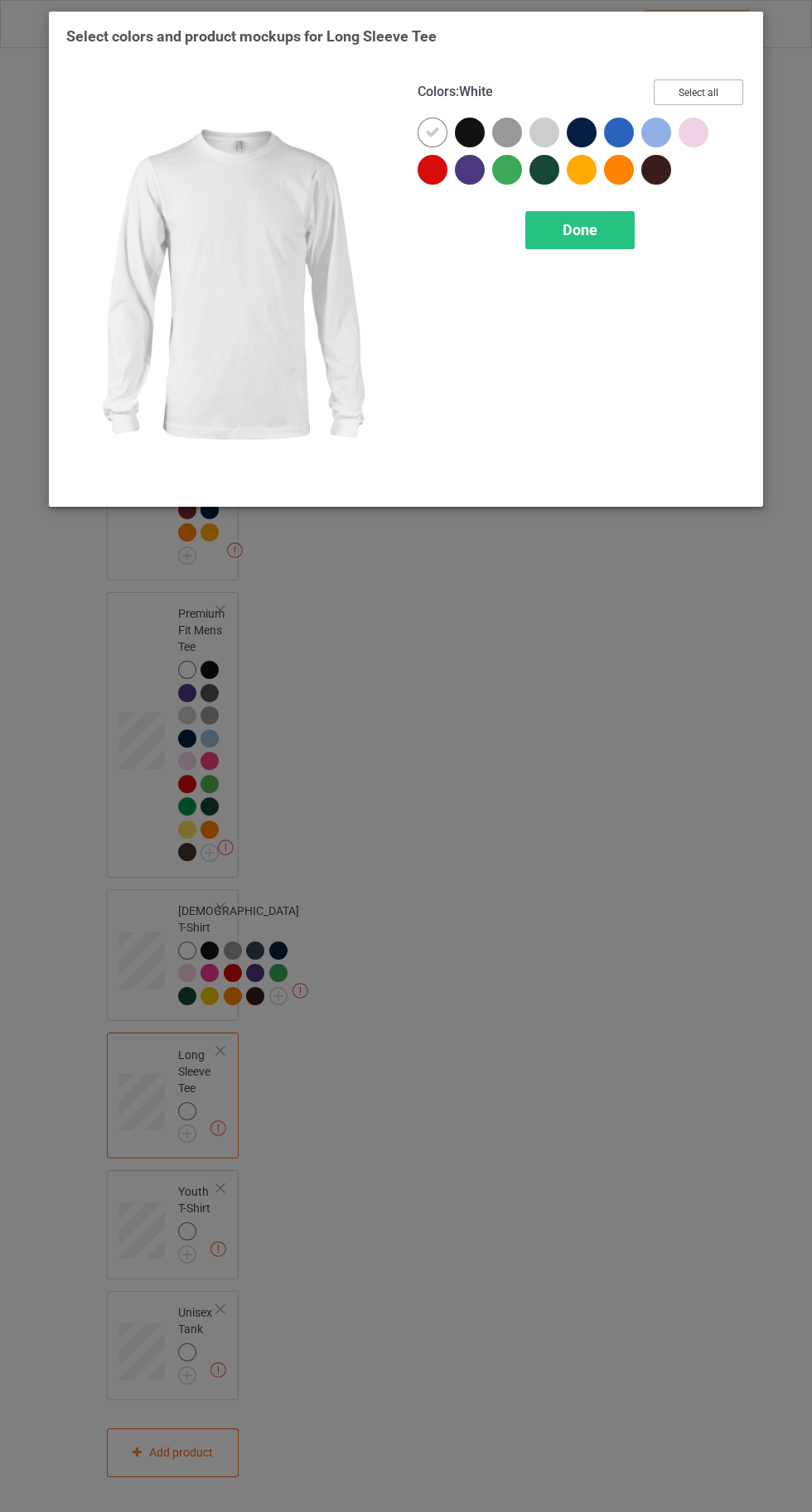
click at [721, 85] on button "Select all" at bounding box center [698, 92] width 89 height 25
click at [618, 132] on icon at bounding box center [618, 132] width 15 height 15
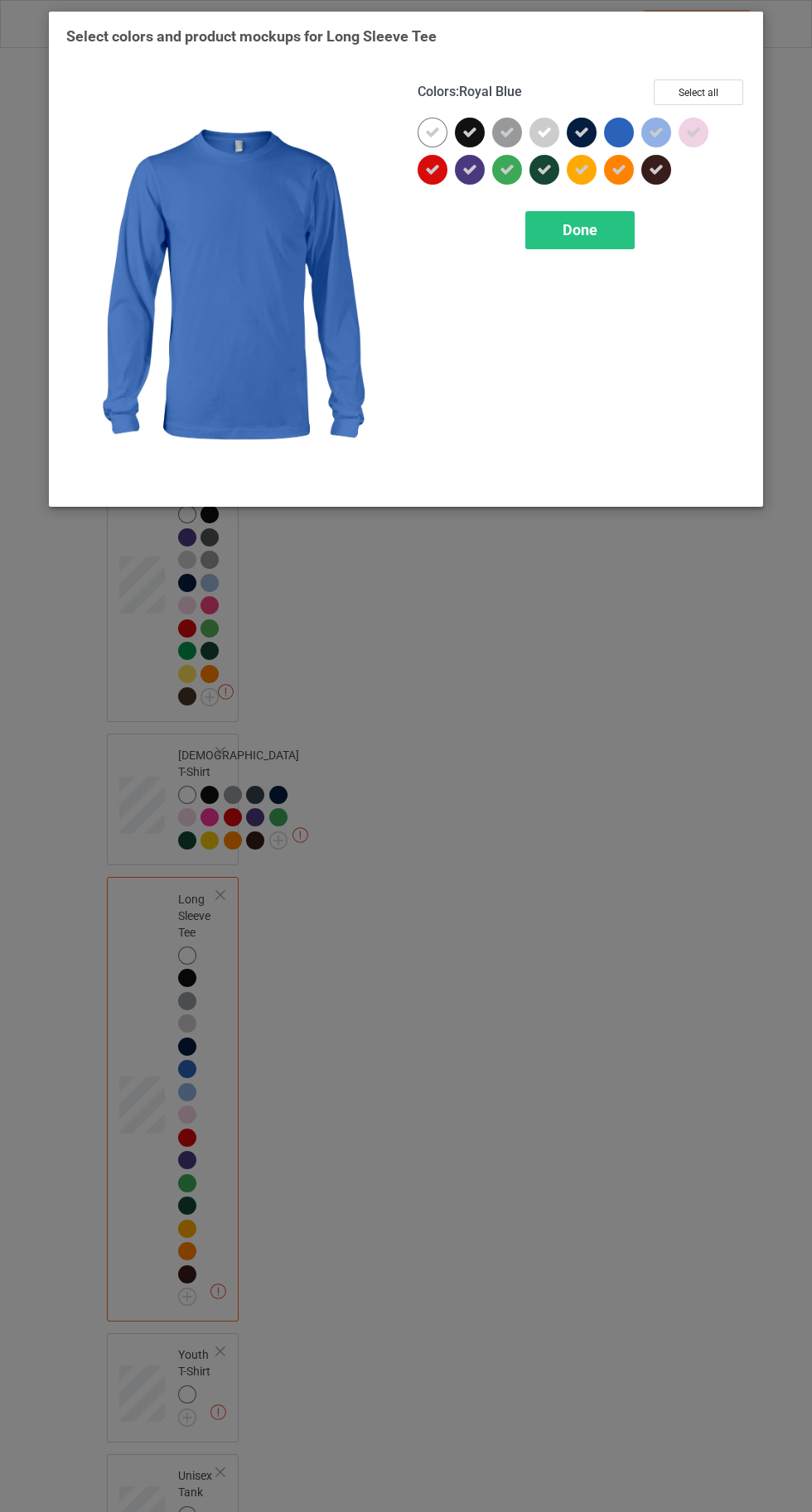
click at [656, 132] on icon at bounding box center [655, 132] width 15 height 15
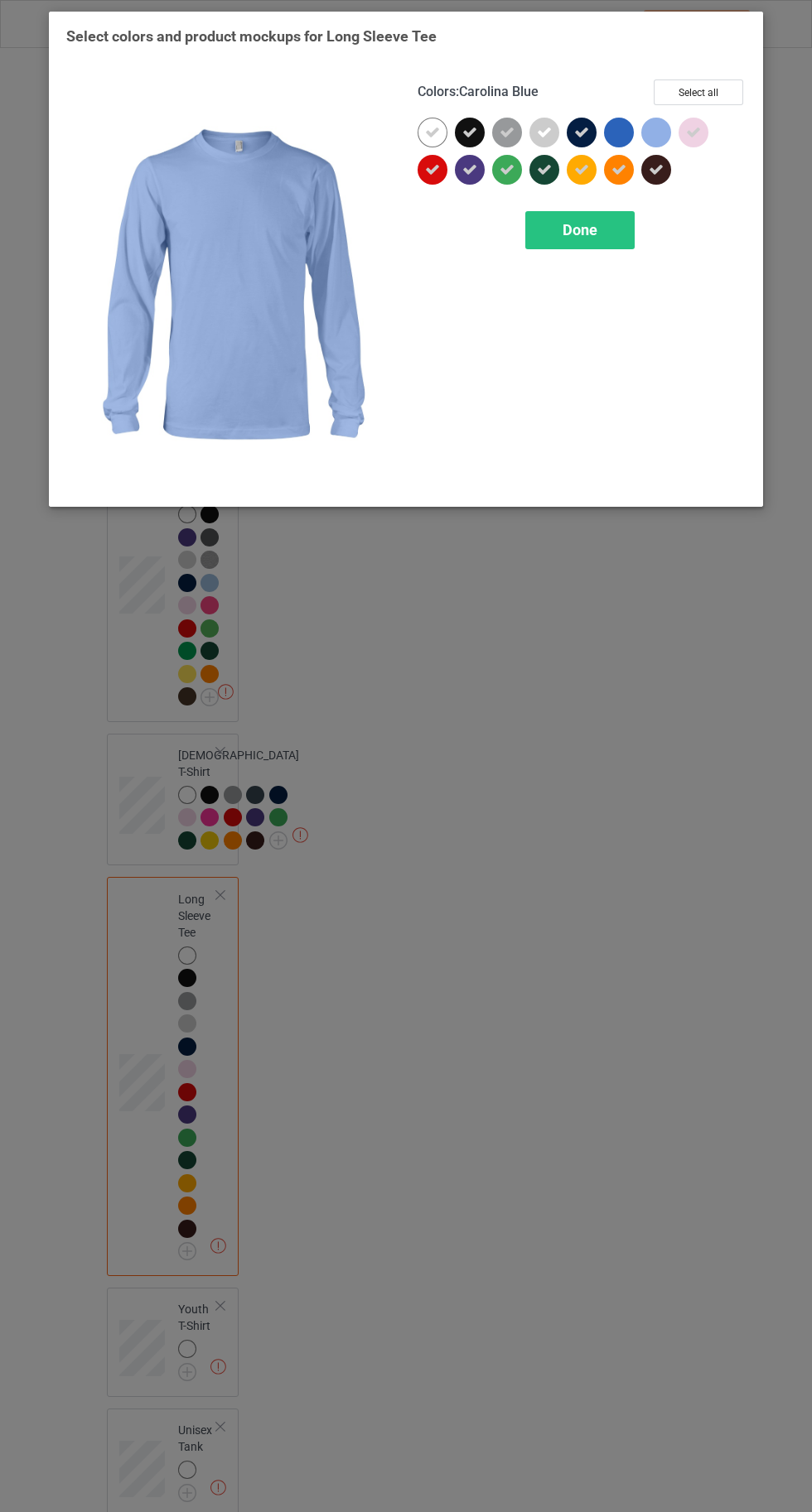
click at [578, 229] on span "Done" at bounding box center [579, 230] width 35 height 17
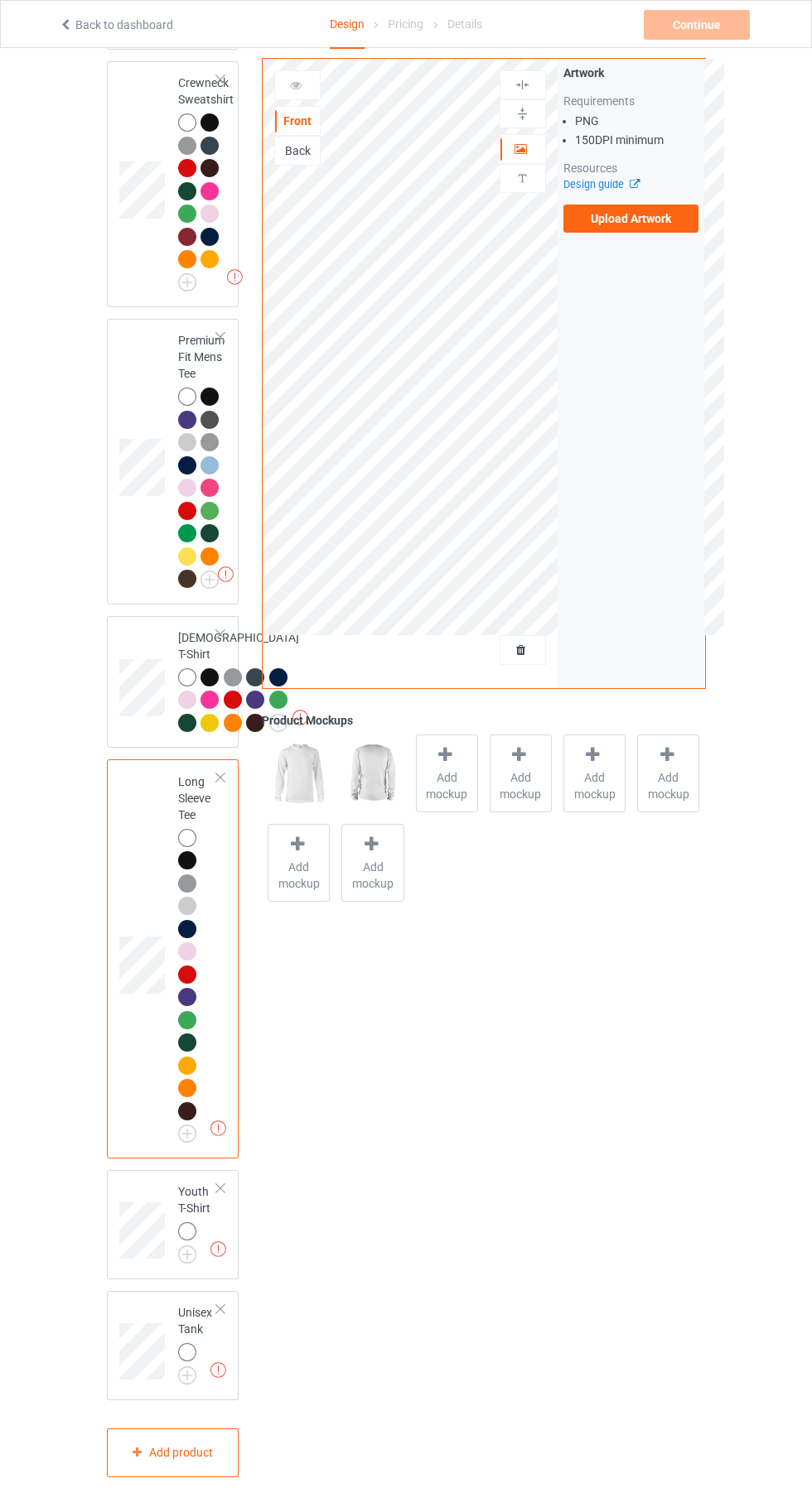
scroll to position [1188, 0]
click at [0, 0] on img at bounding box center [0, 0] width 0 height 0
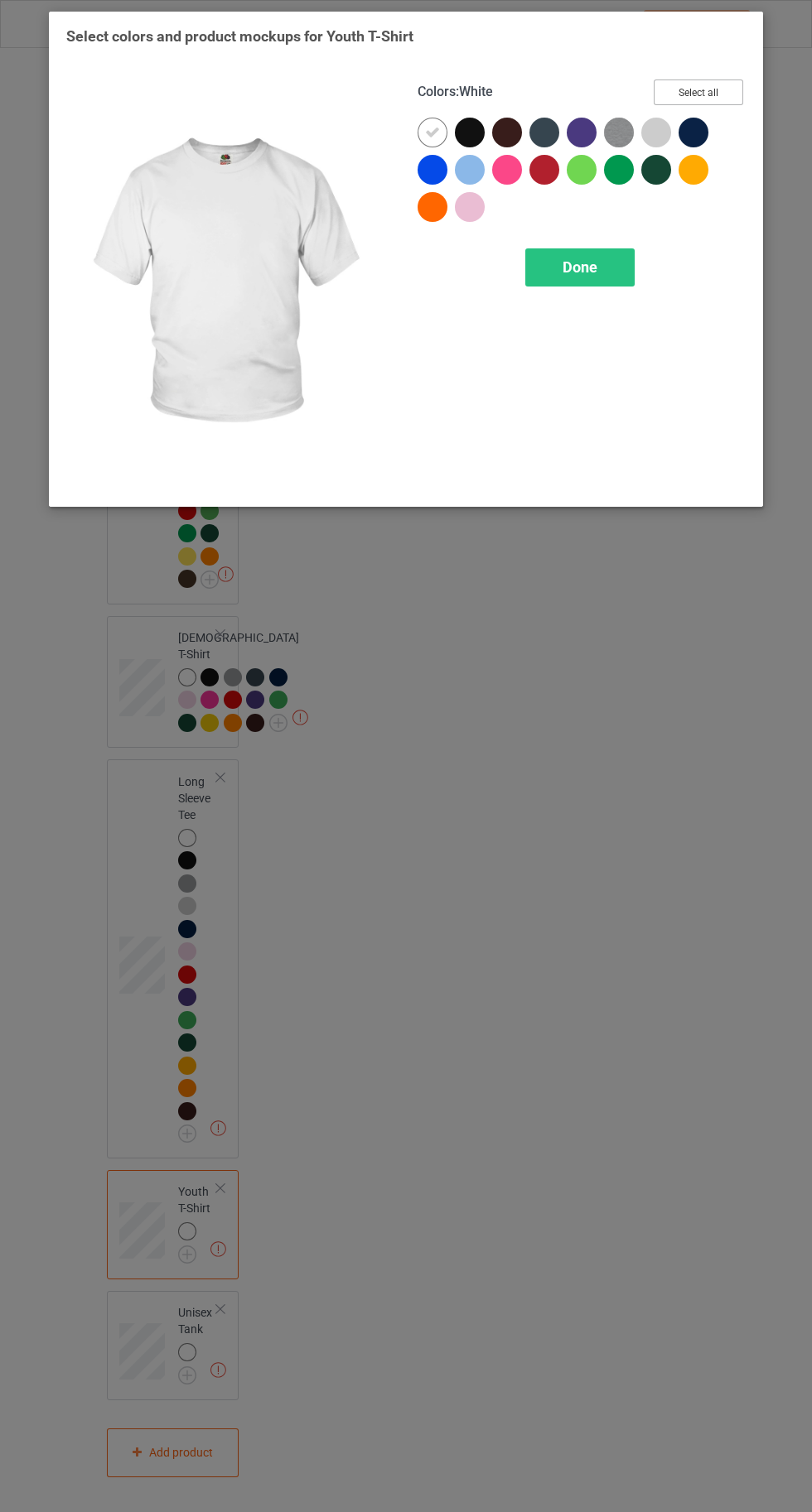
click at [716, 87] on button "Select all" at bounding box center [698, 92] width 89 height 25
click at [430, 169] on icon at bounding box center [431, 170] width 15 height 15
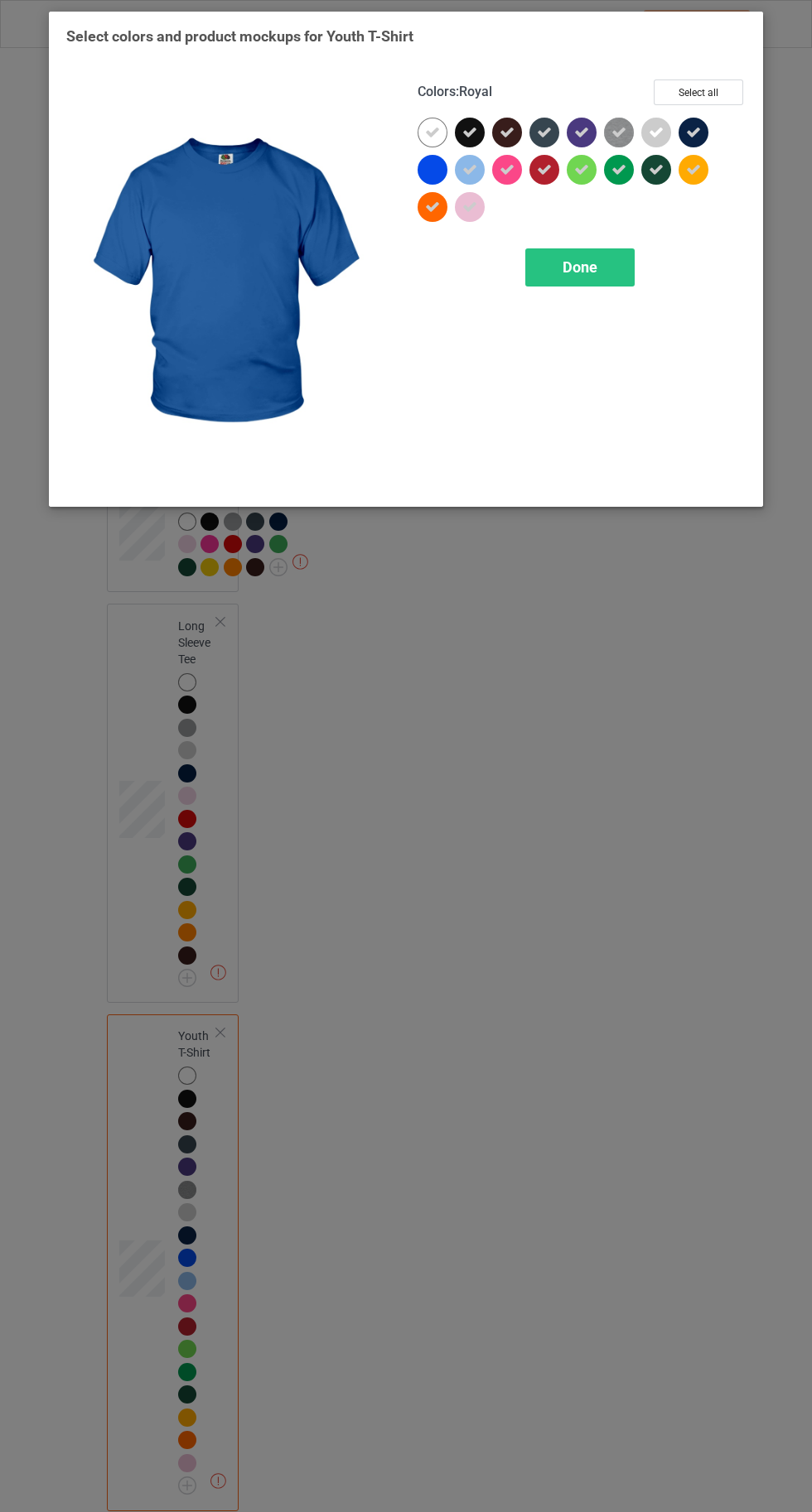
click at [468, 170] on icon at bounding box center [469, 170] width 15 height 15
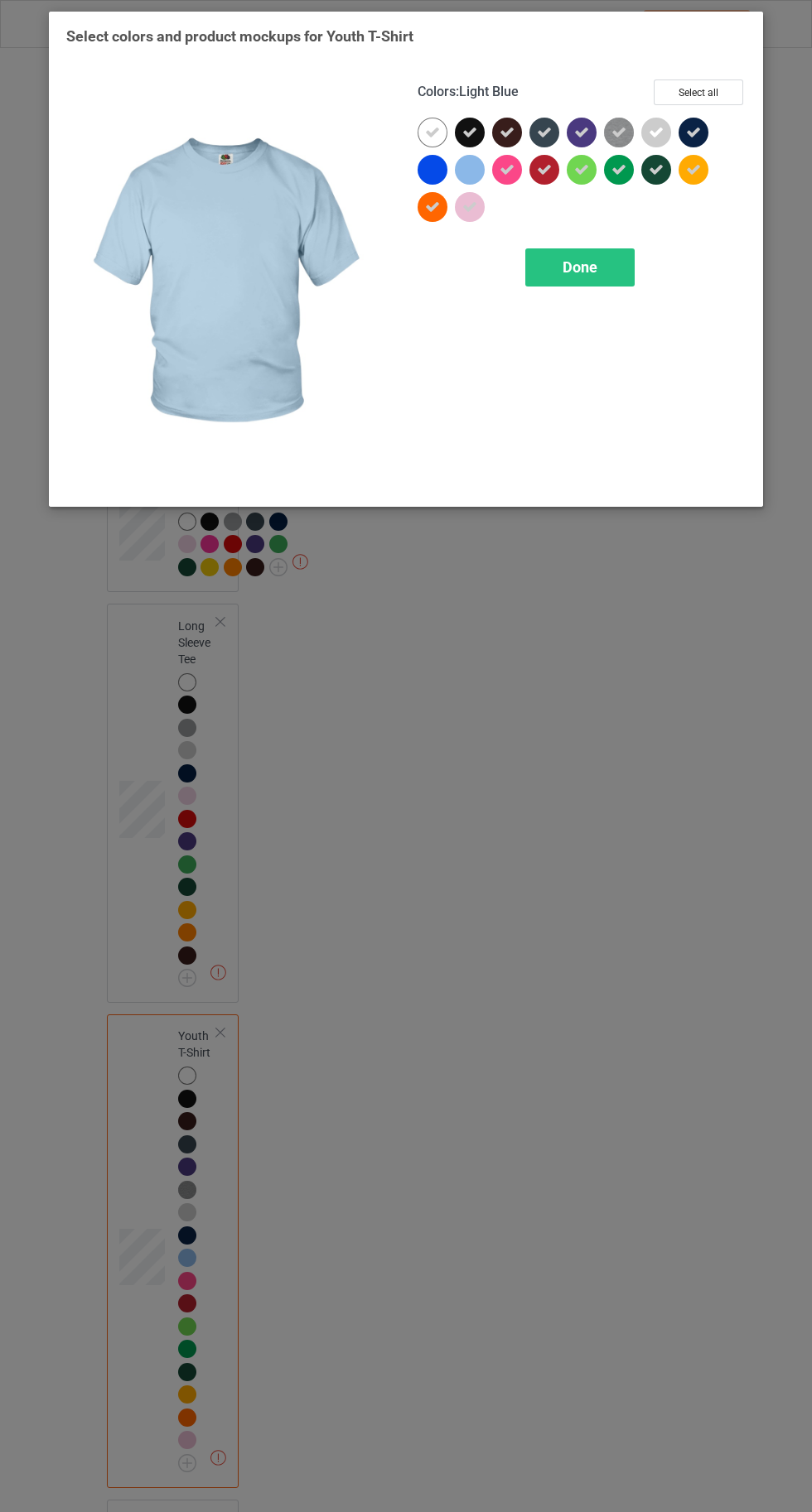
click at [575, 282] on div "Done" at bounding box center [579, 266] width 109 height 38
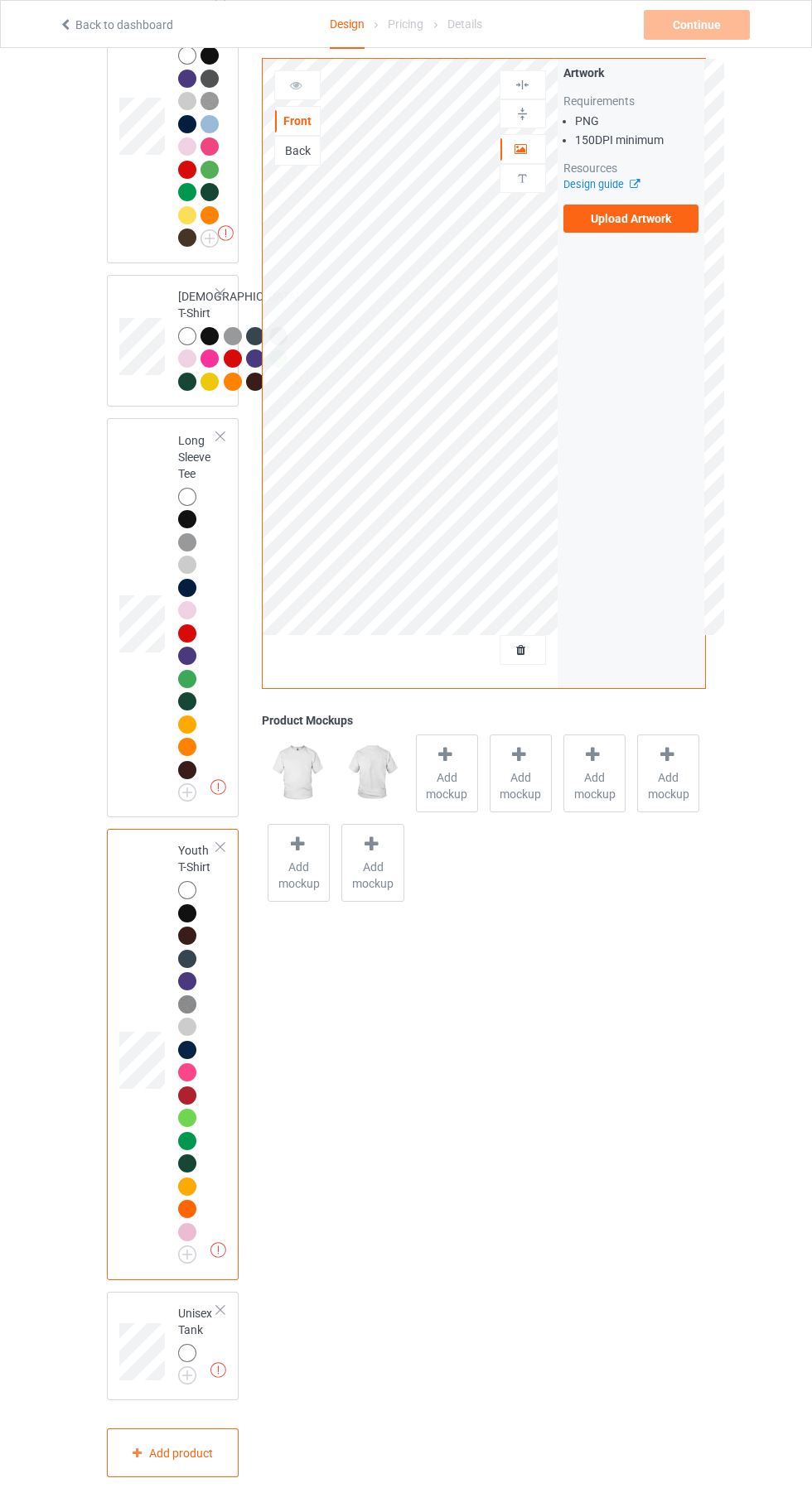
scroll to position [1529, 0]
click at [0, 0] on img at bounding box center [0, 0] width 0 height 0
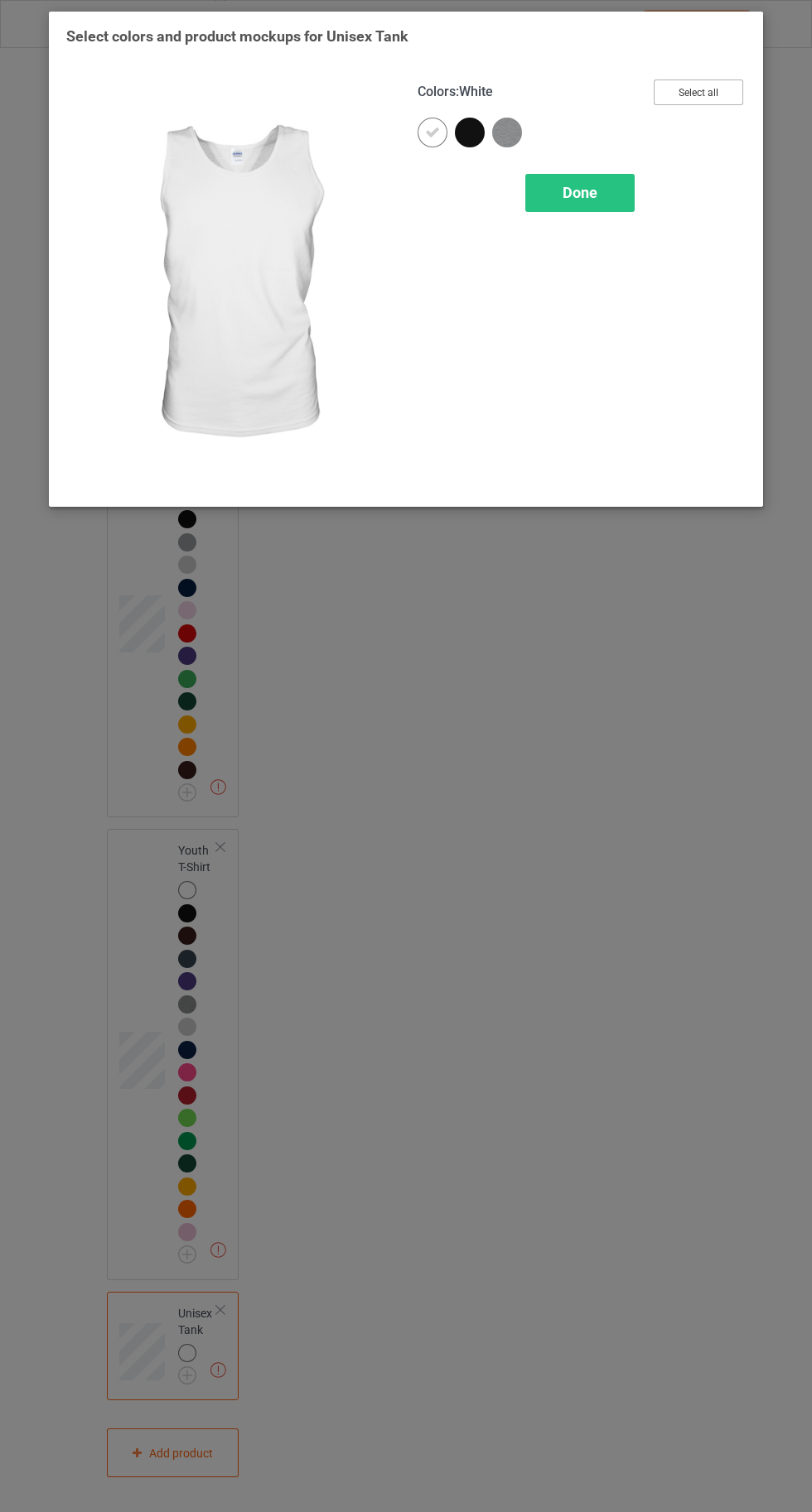
click at [727, 79] on button "Select all" at bounding box center [698, 92] width 89 height 25
click at [561, 193] on div "Done" at bounding box center [579, 192] width 109 height 38
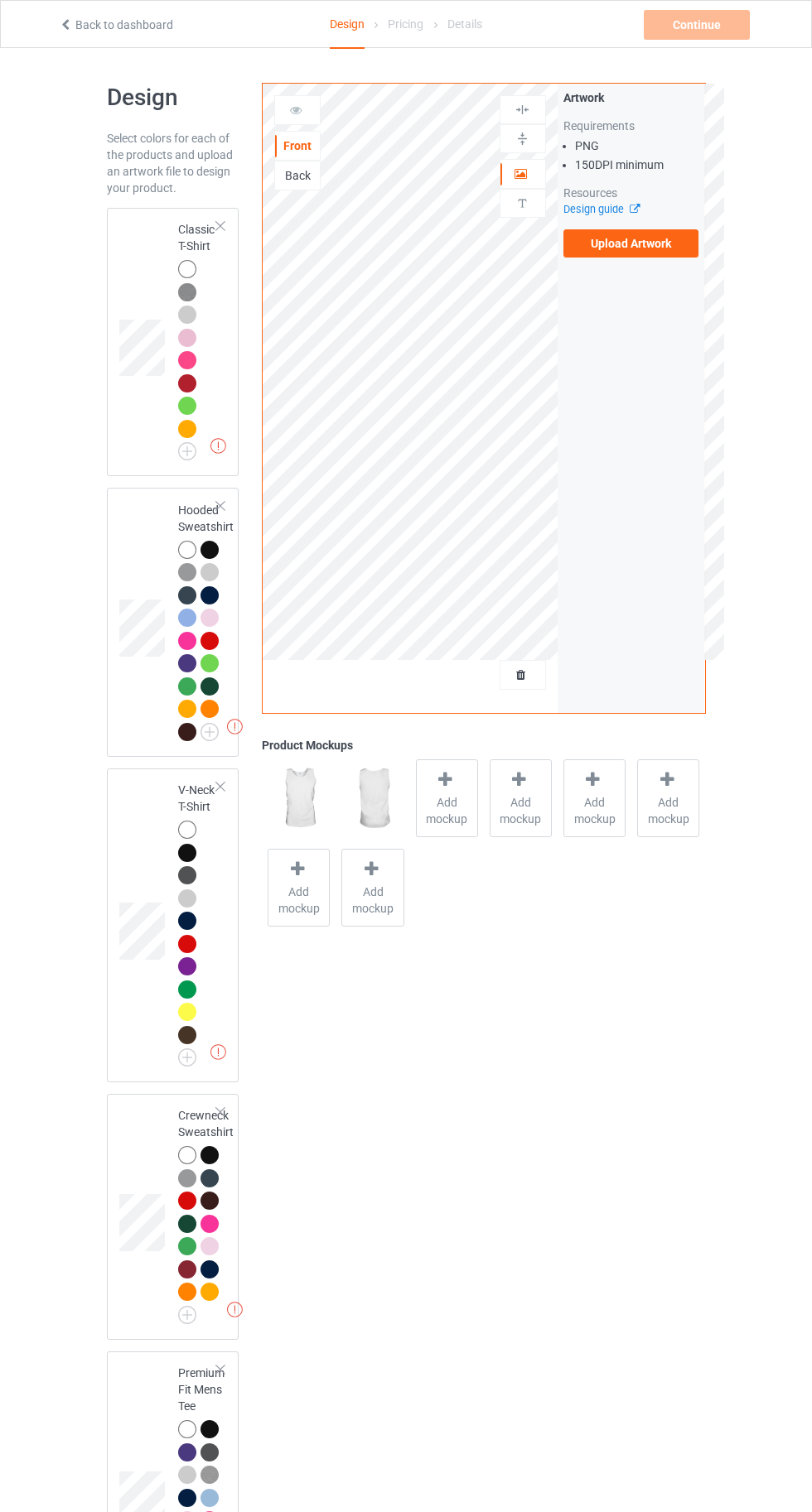
click at [156, 242] on td at bounding box center [143, 341] width 49 height 255
click at [601, 250] on label "Upload Artwork" at bounding box center [631, 243] width 136 height 28
click at [0, 0] on input "Upload Artwork" at bounding box center [0, 0] width 0 height 0
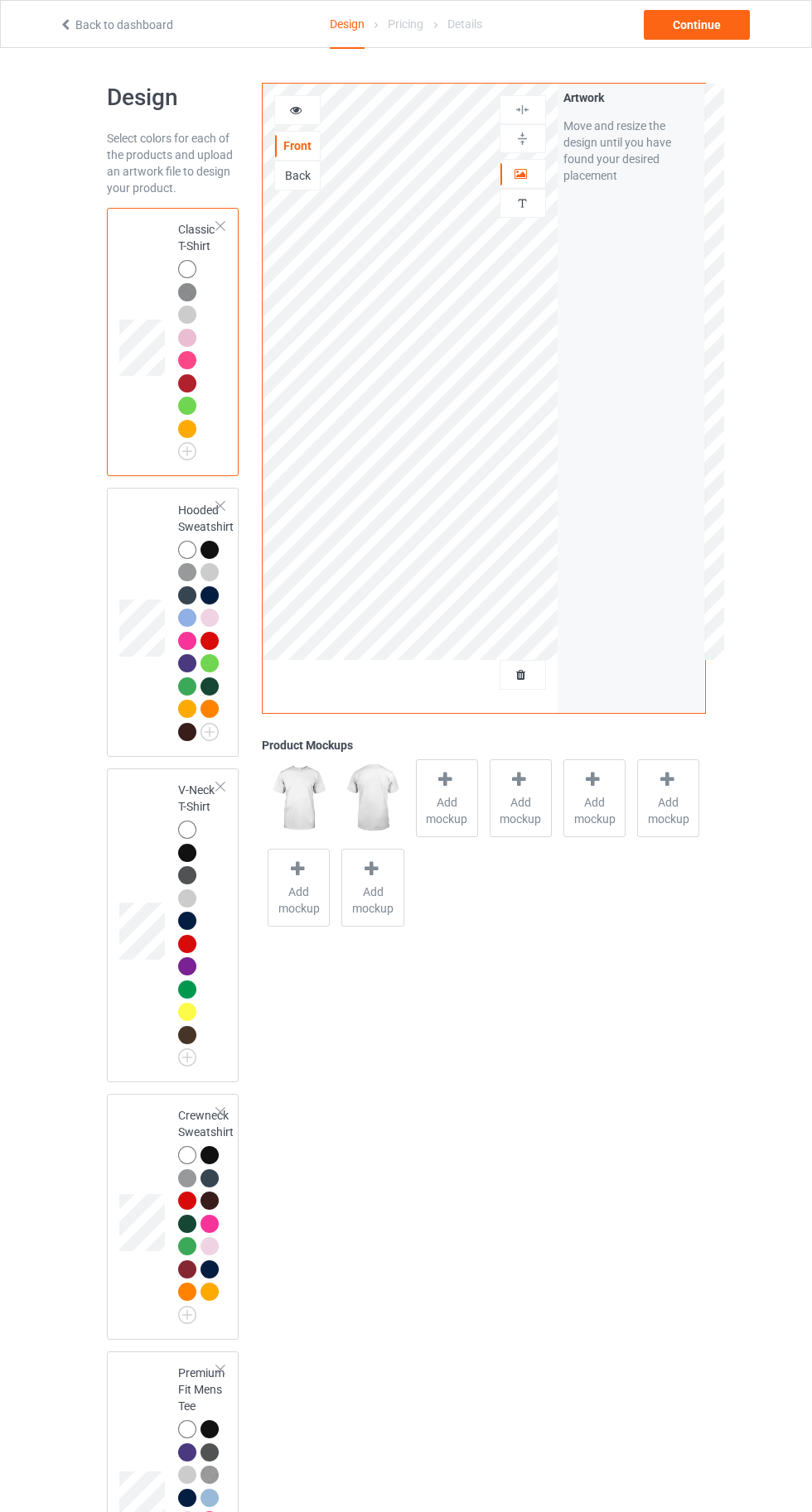
click at [438, 776] on icon at bounding box center [445, 780] width 20 height 17
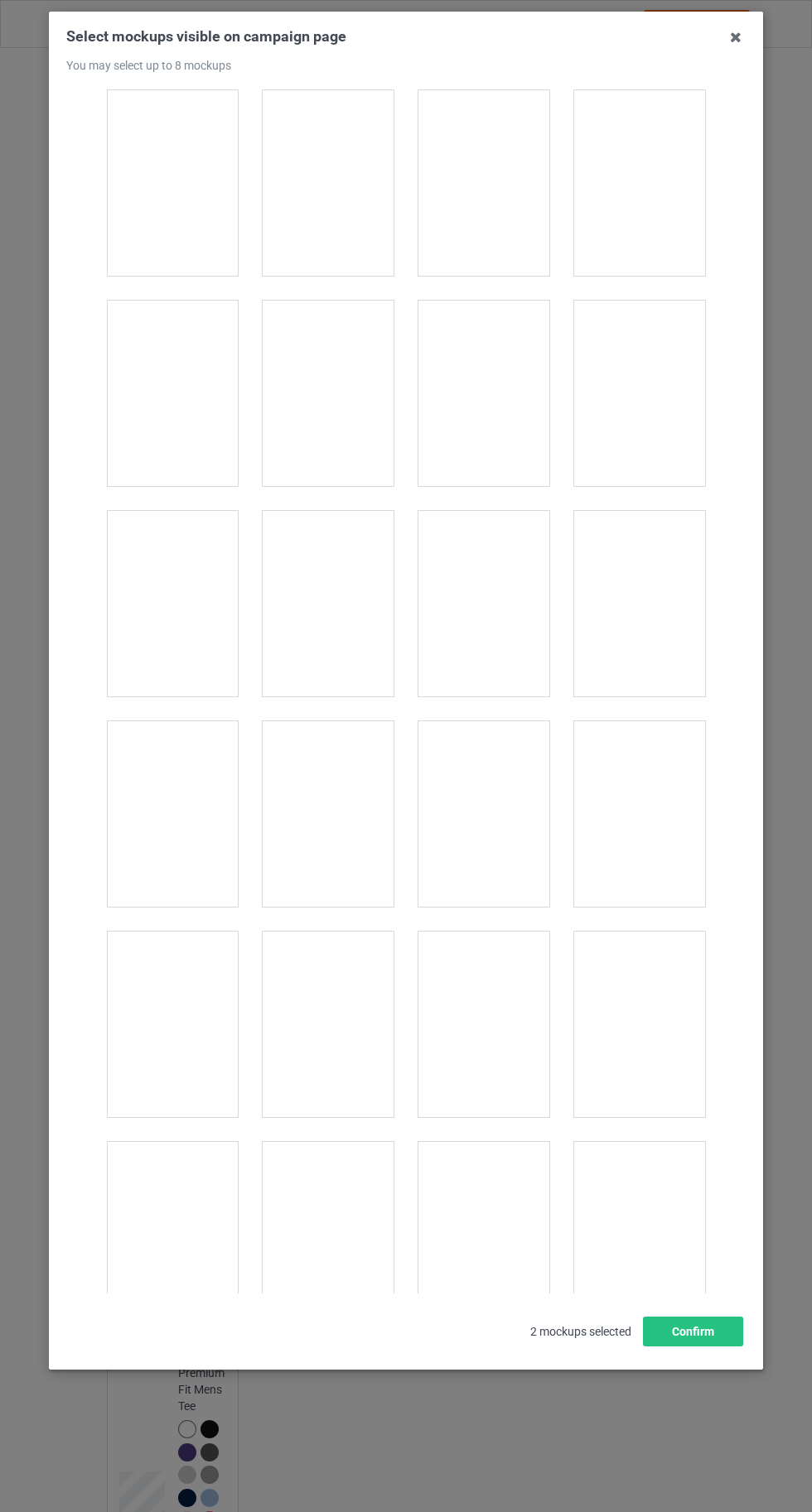
scroll to position [22826, 0]
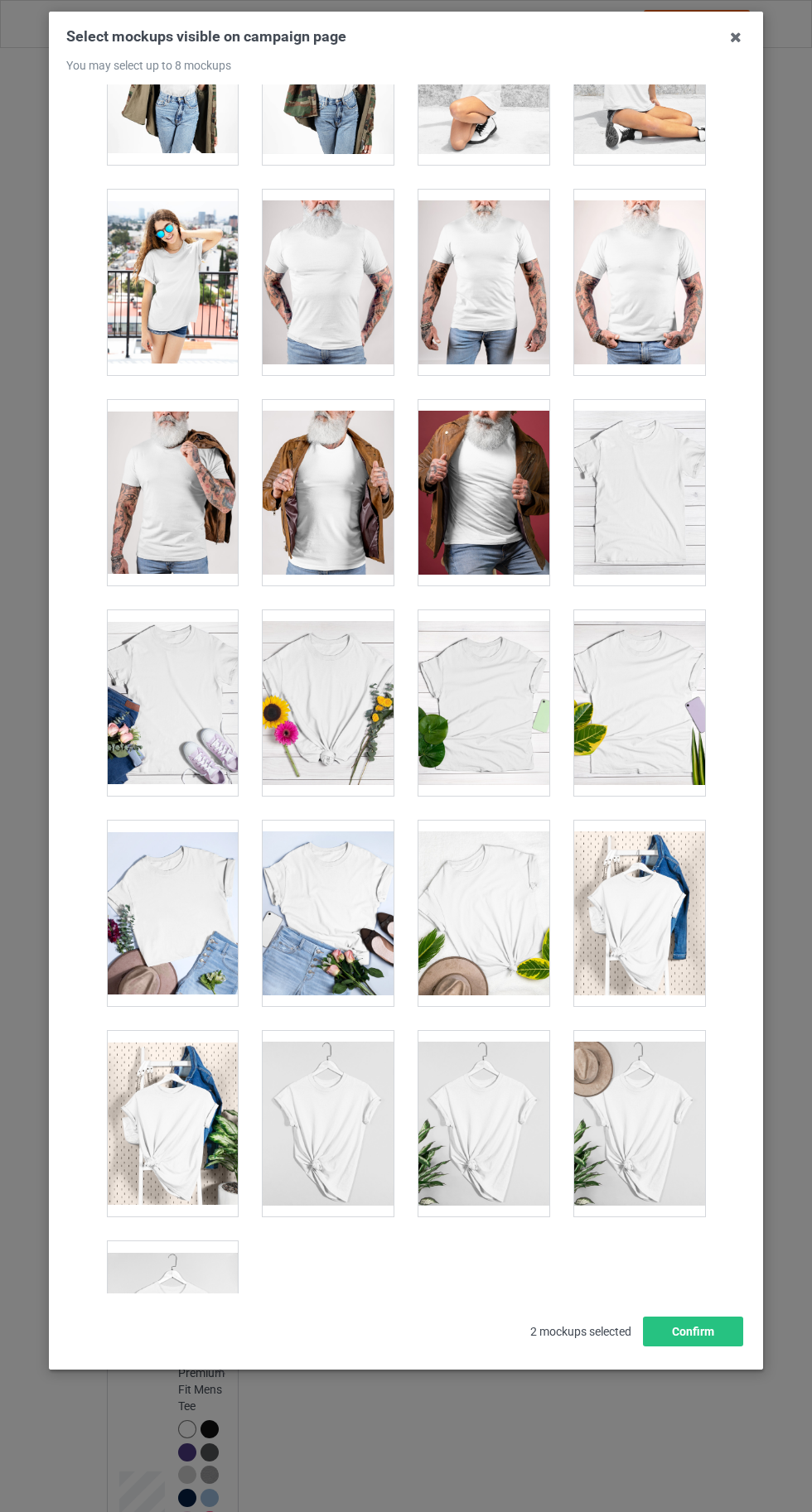
click at [163, 1299] on div at bounding box center [172, 1333] width 131 height 185
click at [708, 1346] on button "Confirm" at bounding box center [692, 1331] width 100 height 30
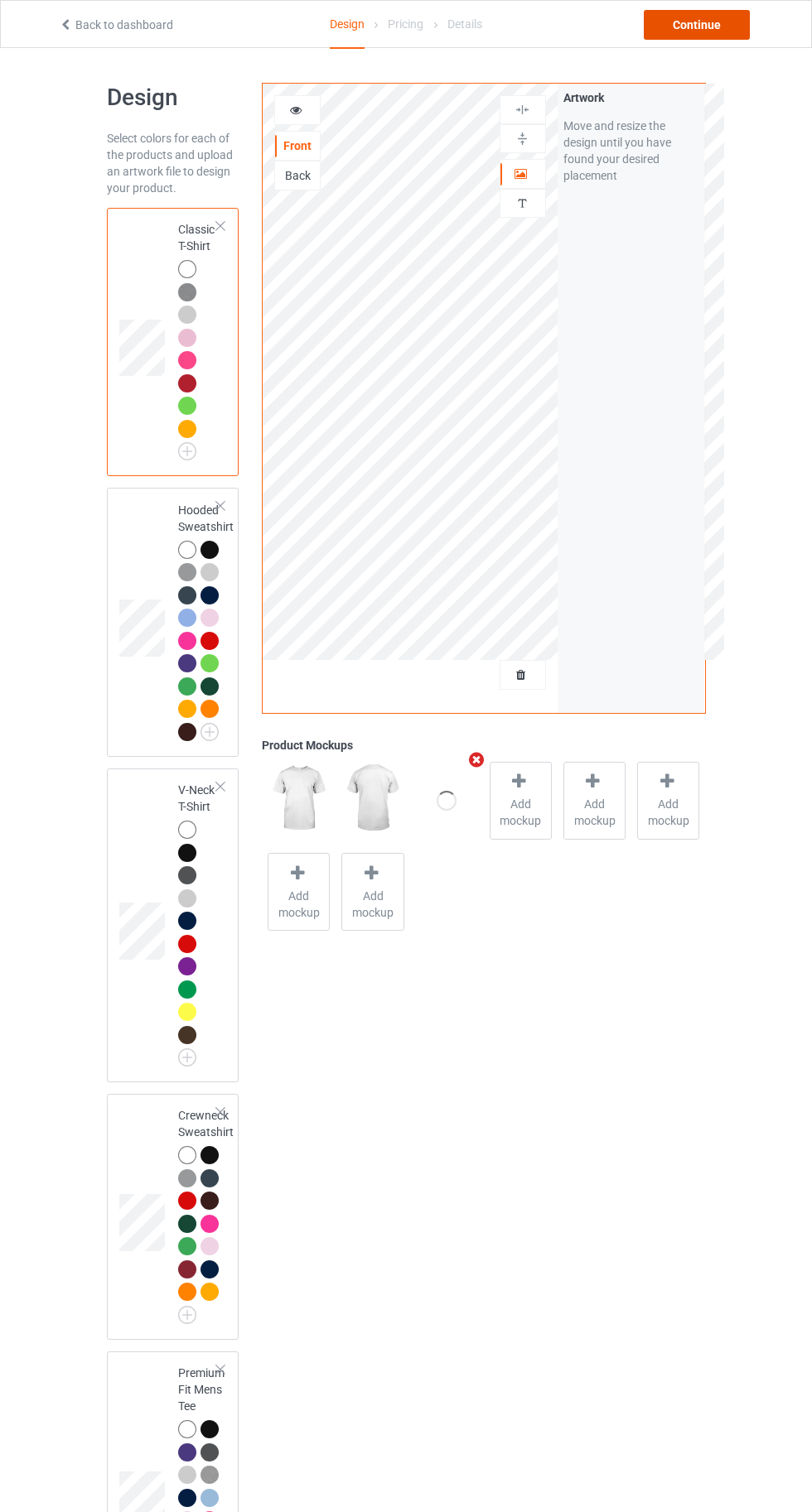
click at [706, 31] on div "Continue" at bounding box center [696, 24] width 106 height 30
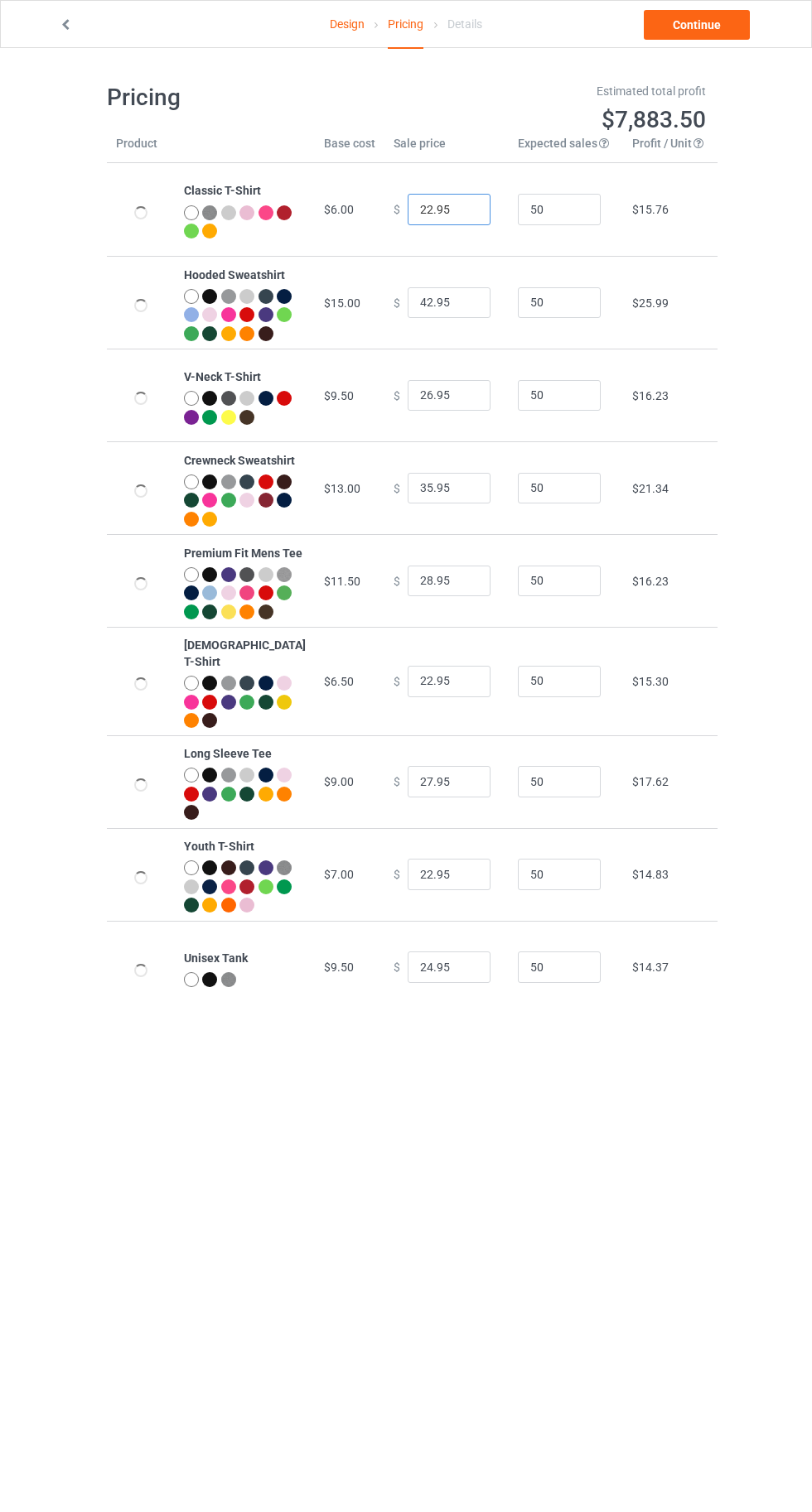
click at [415, 215] on input "22.95" at bounding box center [448, 209] width 82 height 31
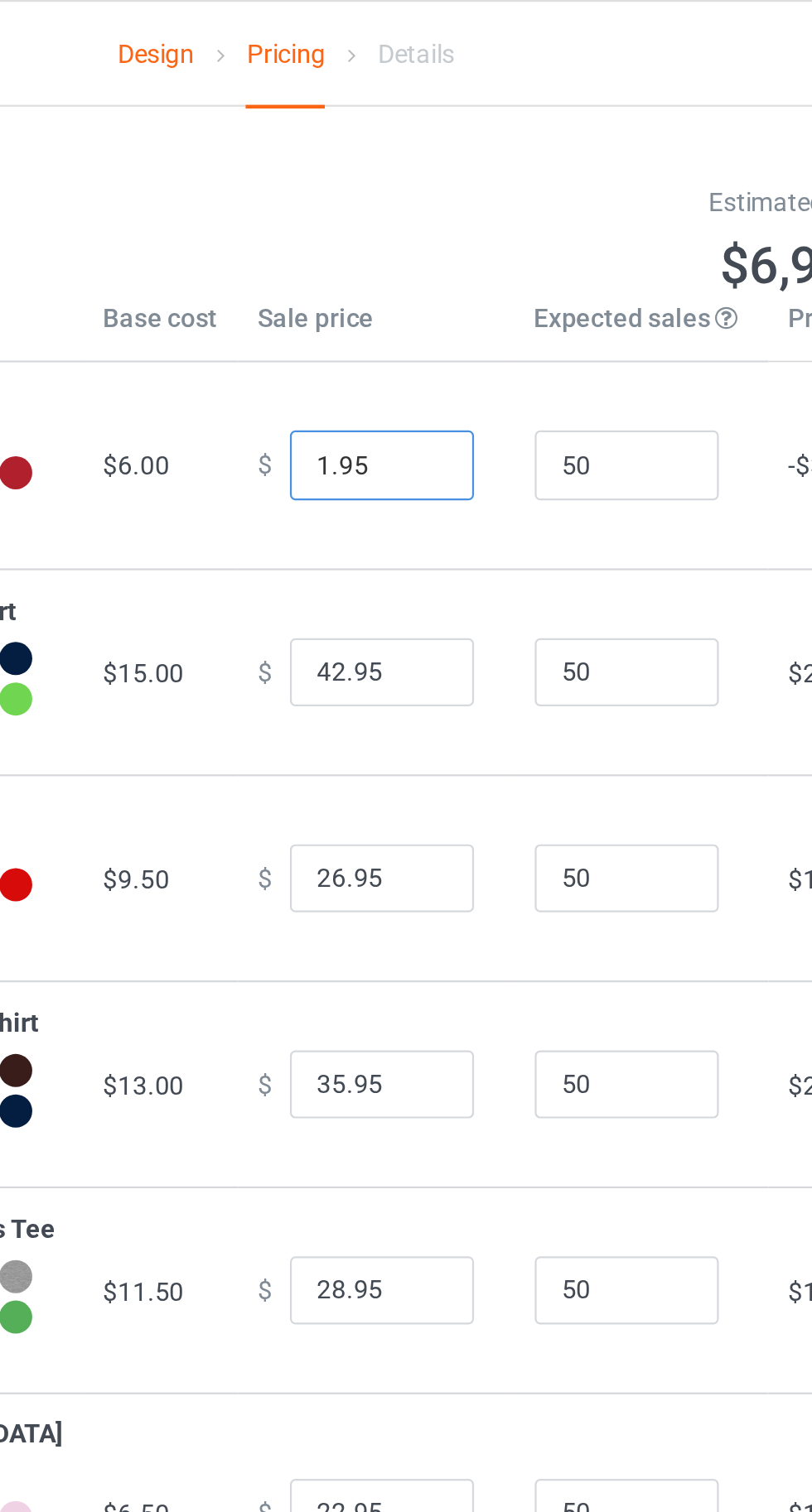
type input "18.95"
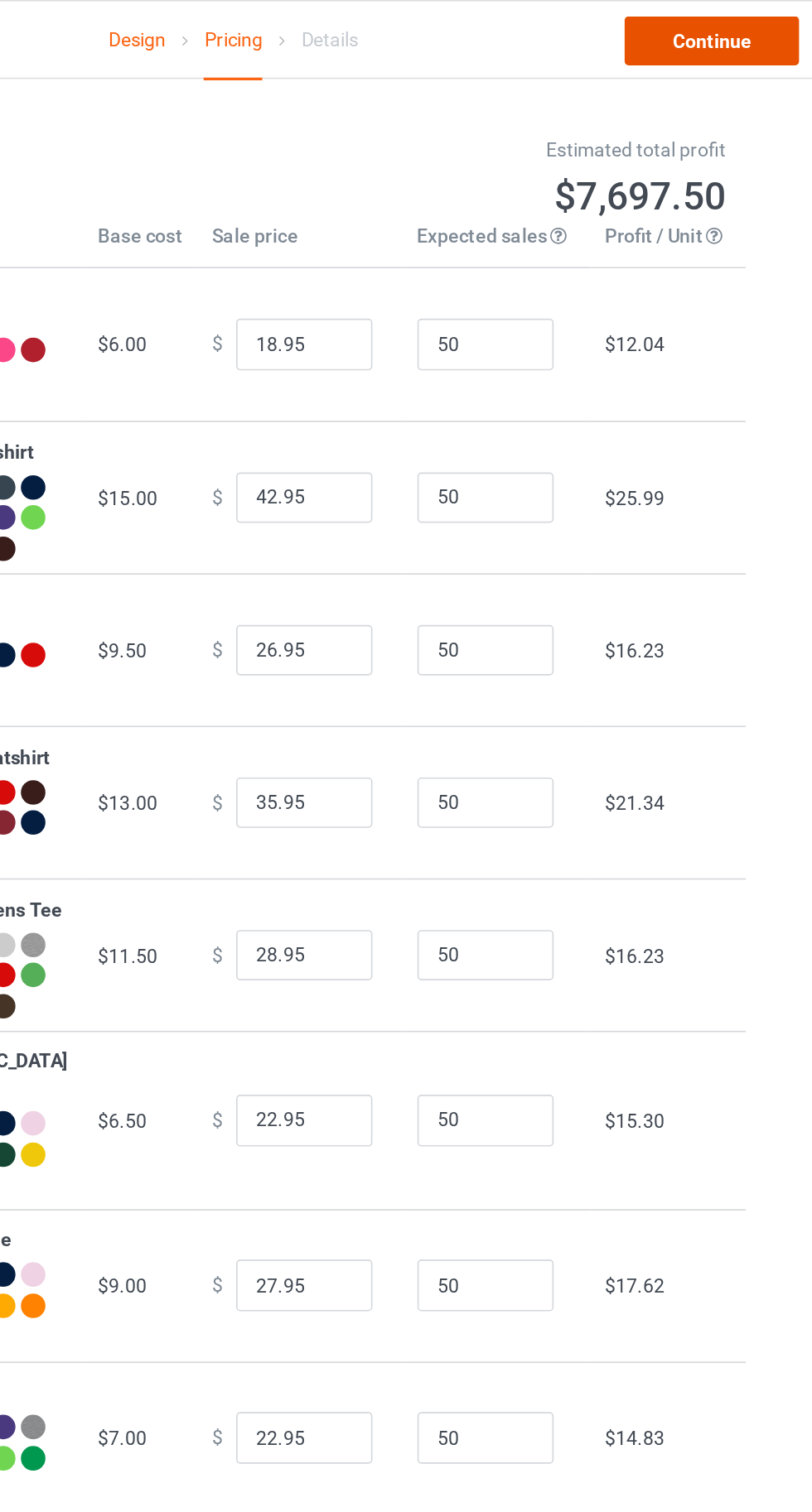
click at [698, 19] on link "Continue" at bounding box center [696, 24] width 106 height 30
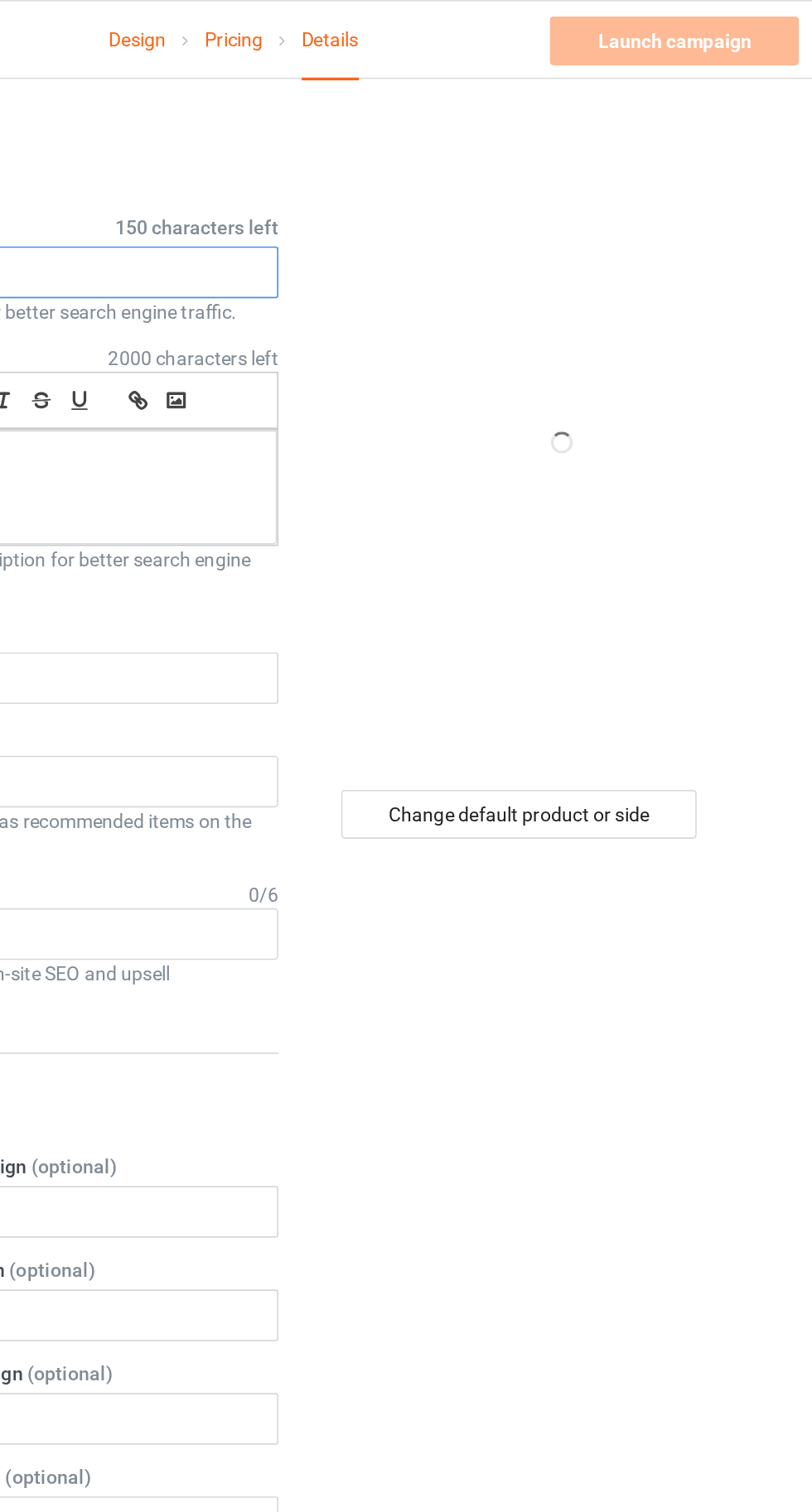
click at [339, 172] on input "text" at bounding box center [269, 166] width 327 height 31
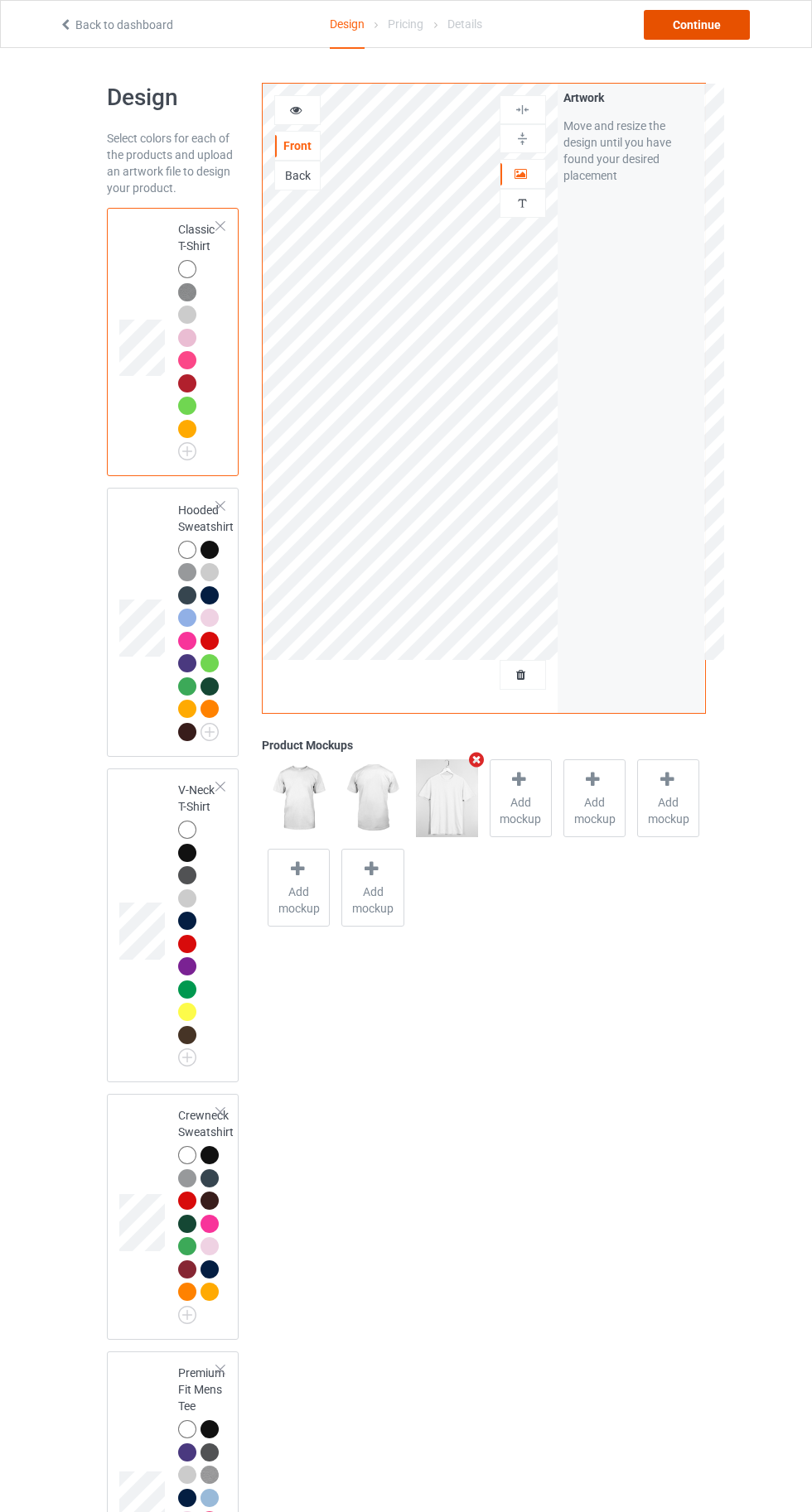
click at [709, 25] on div "Continue" at bounding box center [696, 24] width 106 height 30
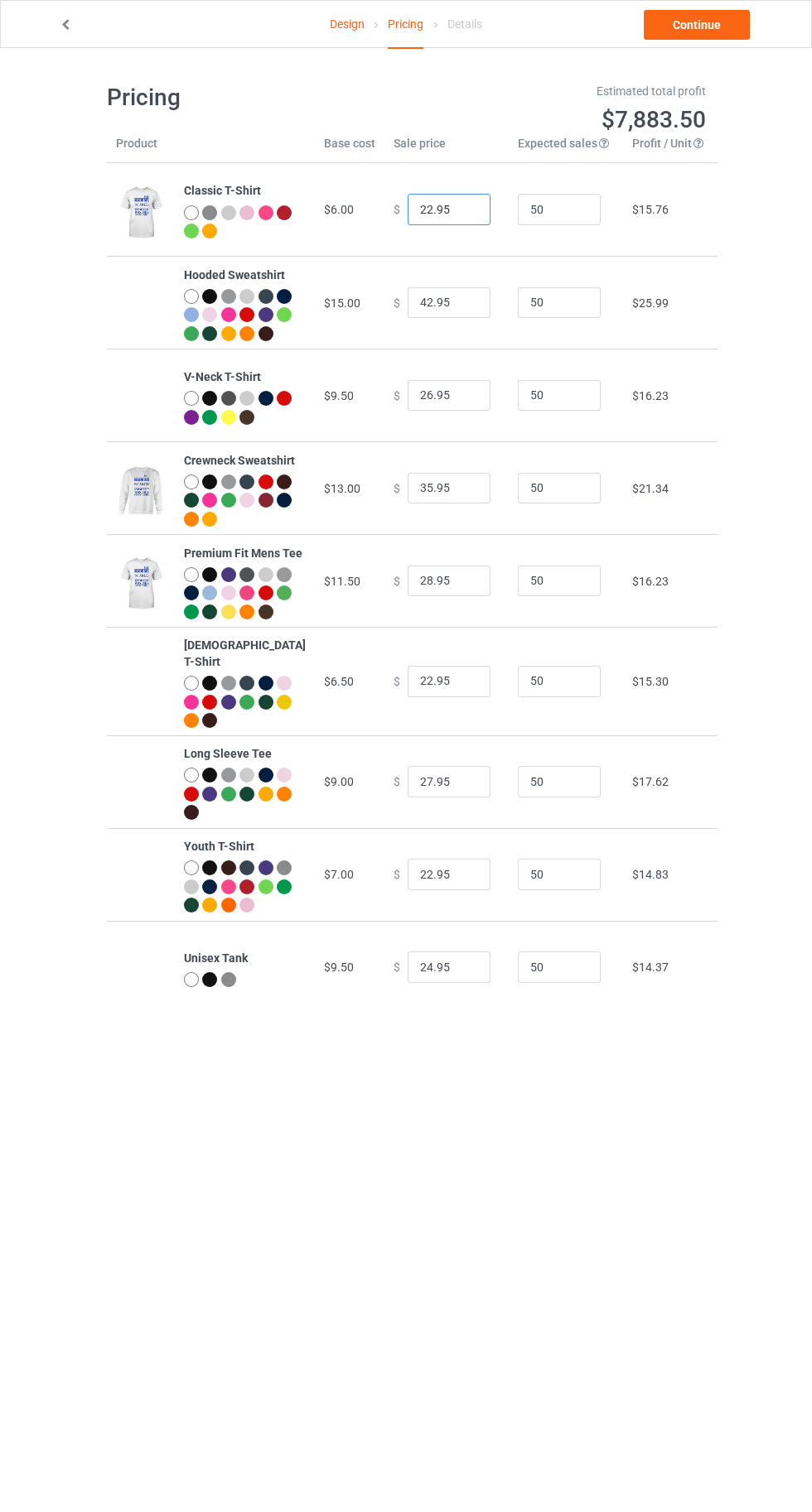
click at [415, 214] on input "22.95" at bounding box center [448, 209] width 82 height 31
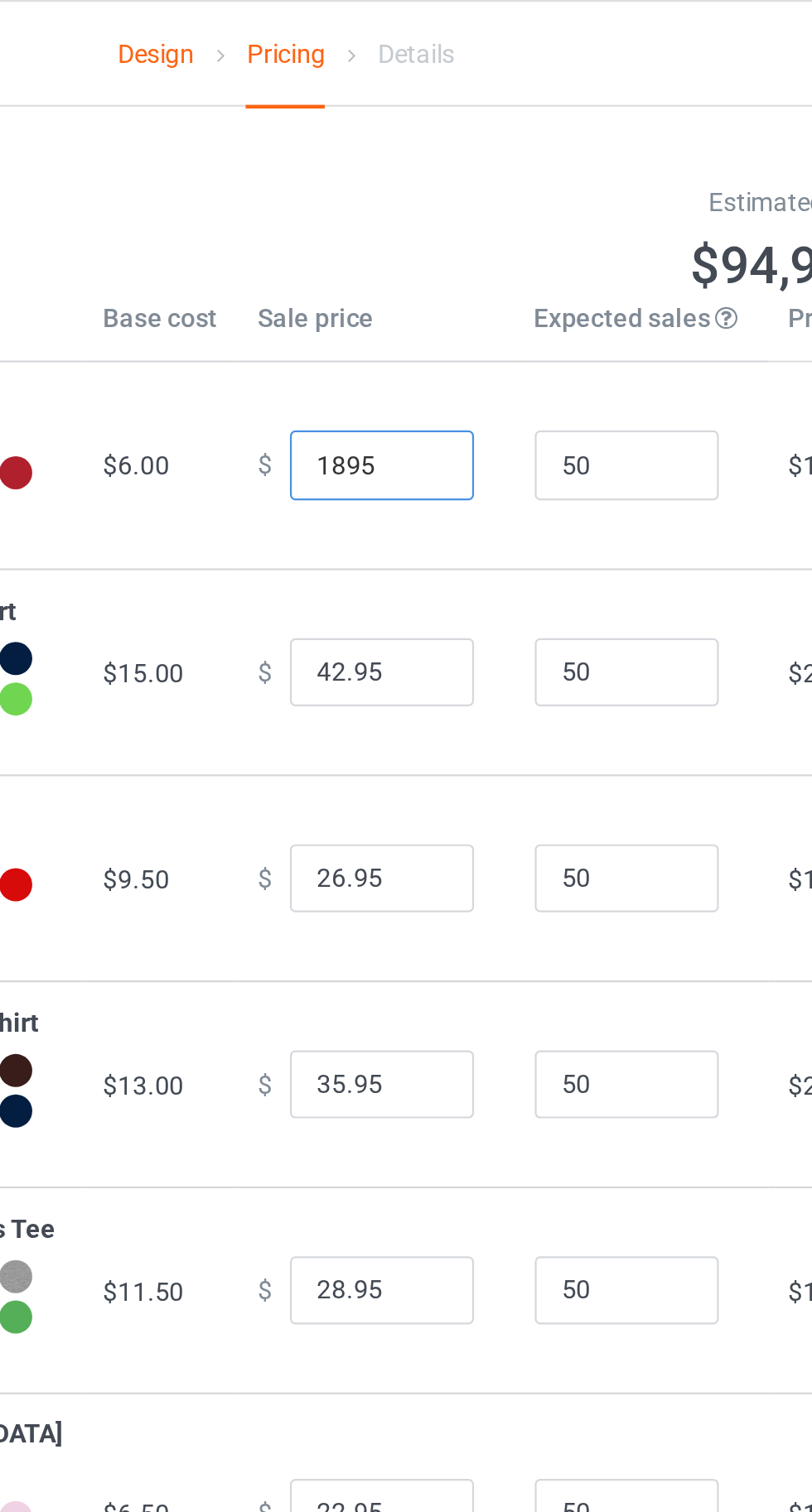
type input "18.95"
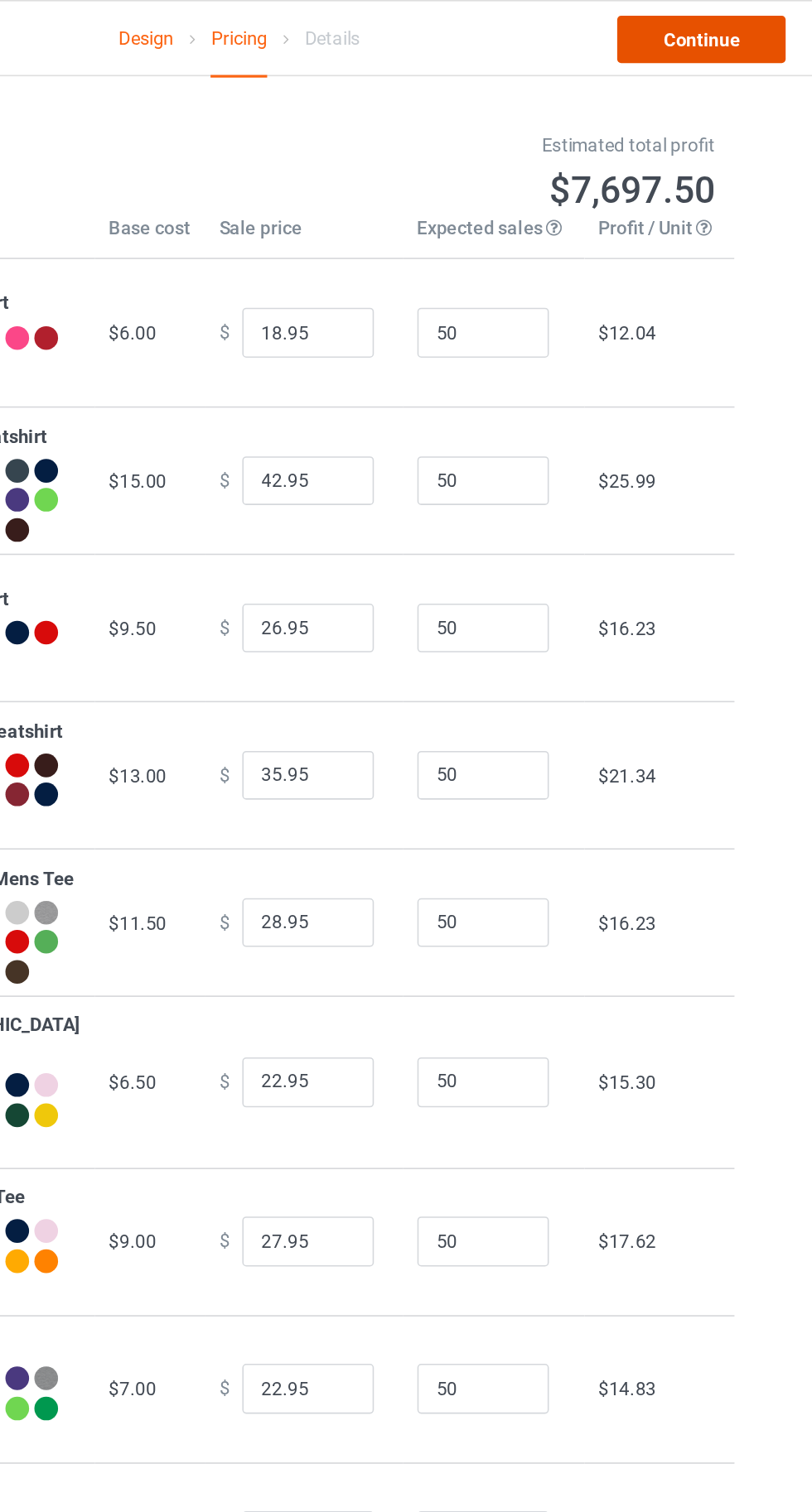
click at [696, 20] on link "Continue" at bounding box center [696, 24] width 106 height 30
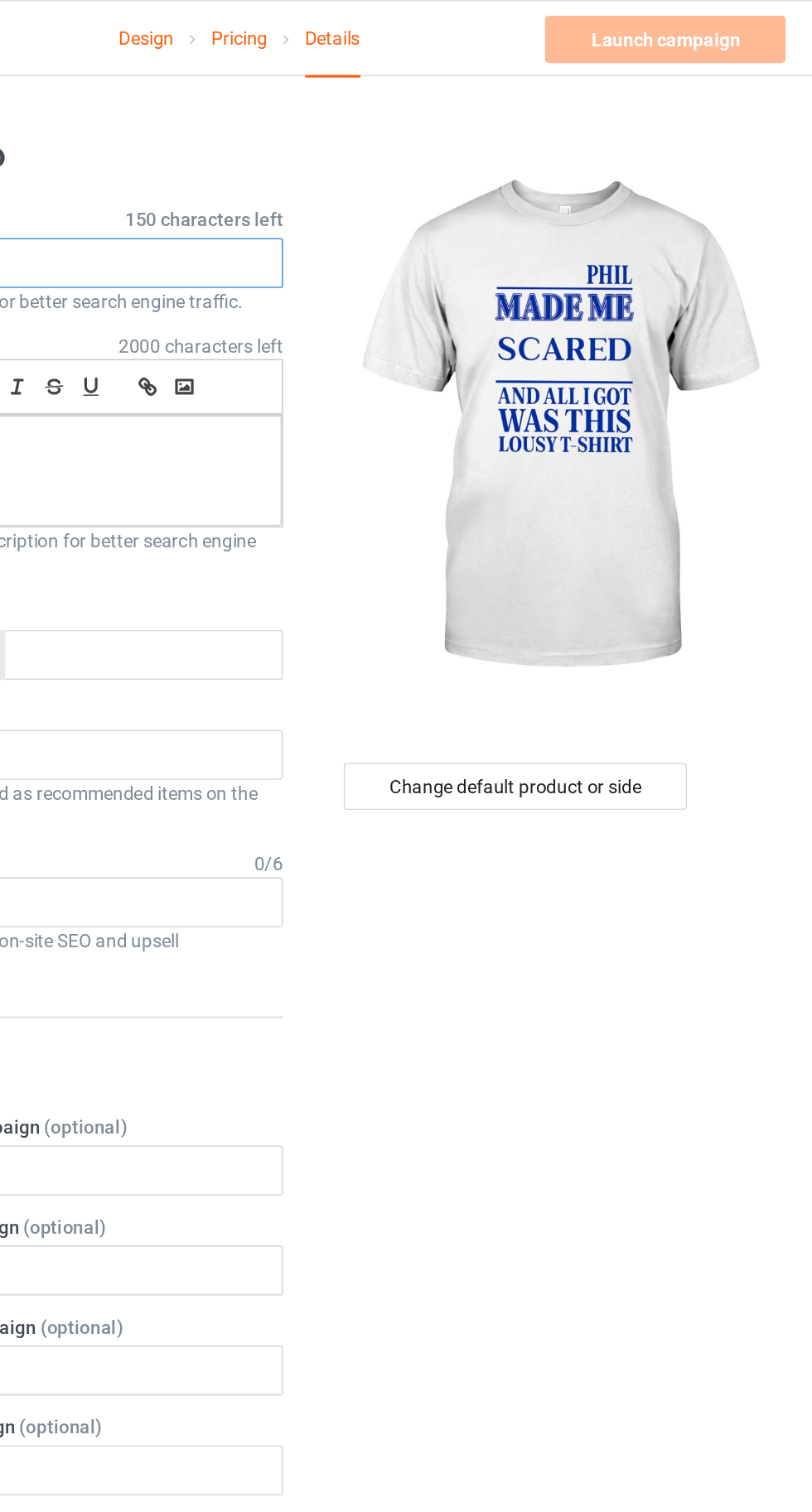
paste input "[PERSON_NAME] MADE ME SCARED [PERSON_NAME] AND ALL I GOT WAS THIS LOUSY T-SHIRT"
type input "[PERSON_NAME] MADE ME SCARED [PERSON_NAME] AND ALL I GOT WAS THIS LOUSY T-SHIRT"
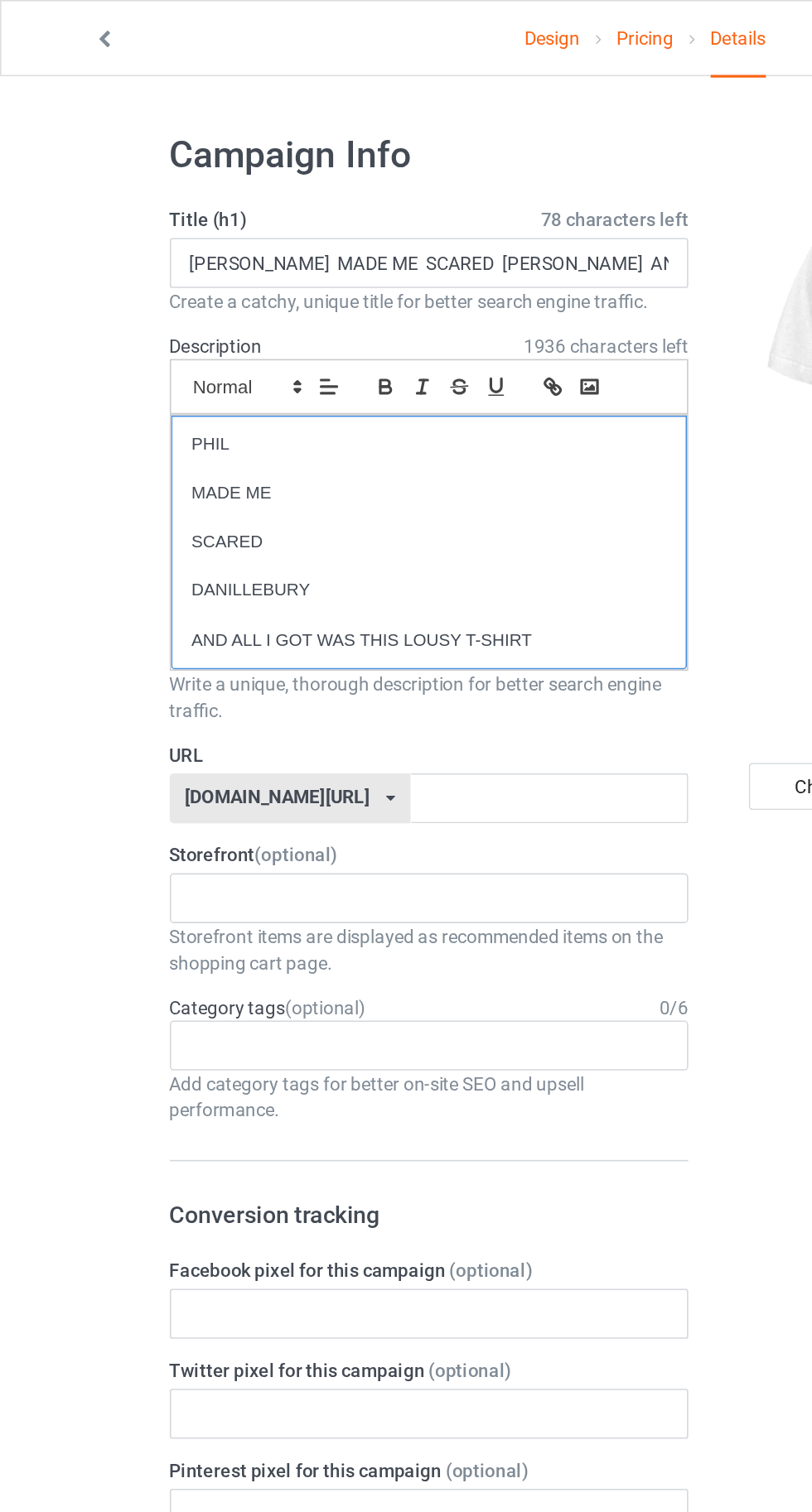
scroll to position [0, 0]
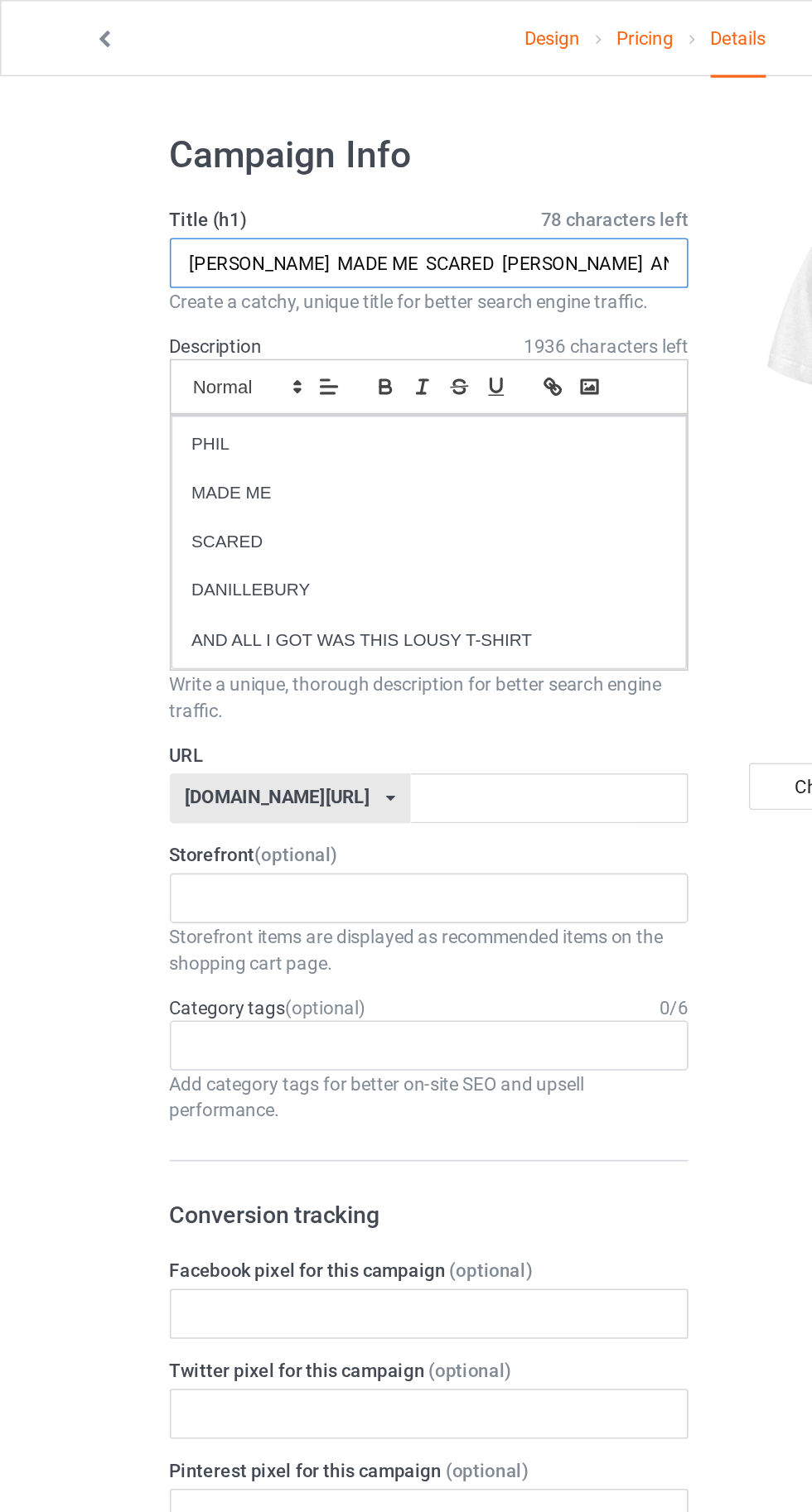
click at [409, 168] on input "[PERSON_NAME] MADE ME SCARED [PERSON_NAME] AND ALL I GOT WAS THIS LOUSY T-SHIRT" at bounding box center [269, 166] width 327 height 31
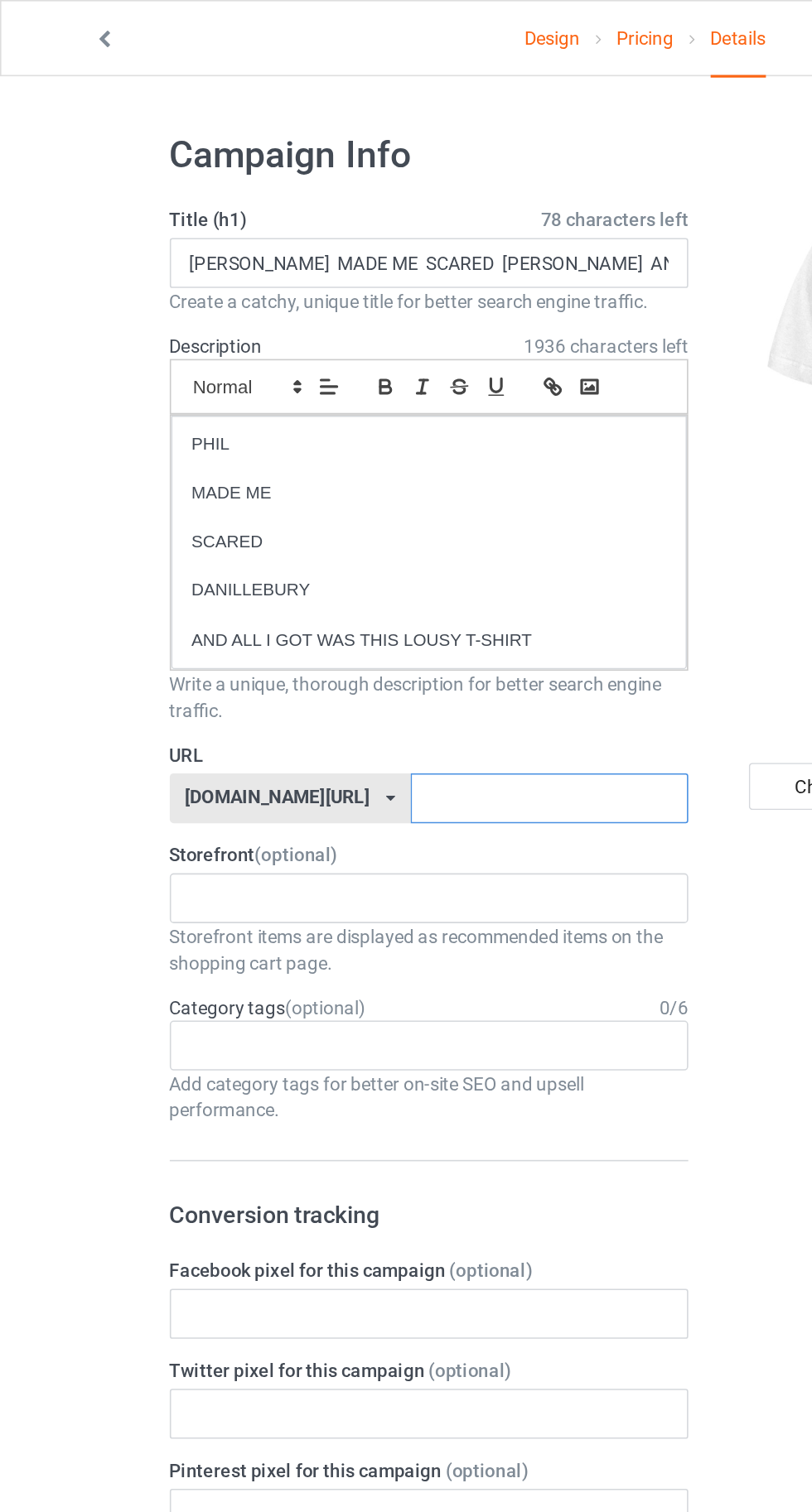
click at [402, 507] on input "text" at bounding box center [346, 503] width 174 height 31
type input "Z"
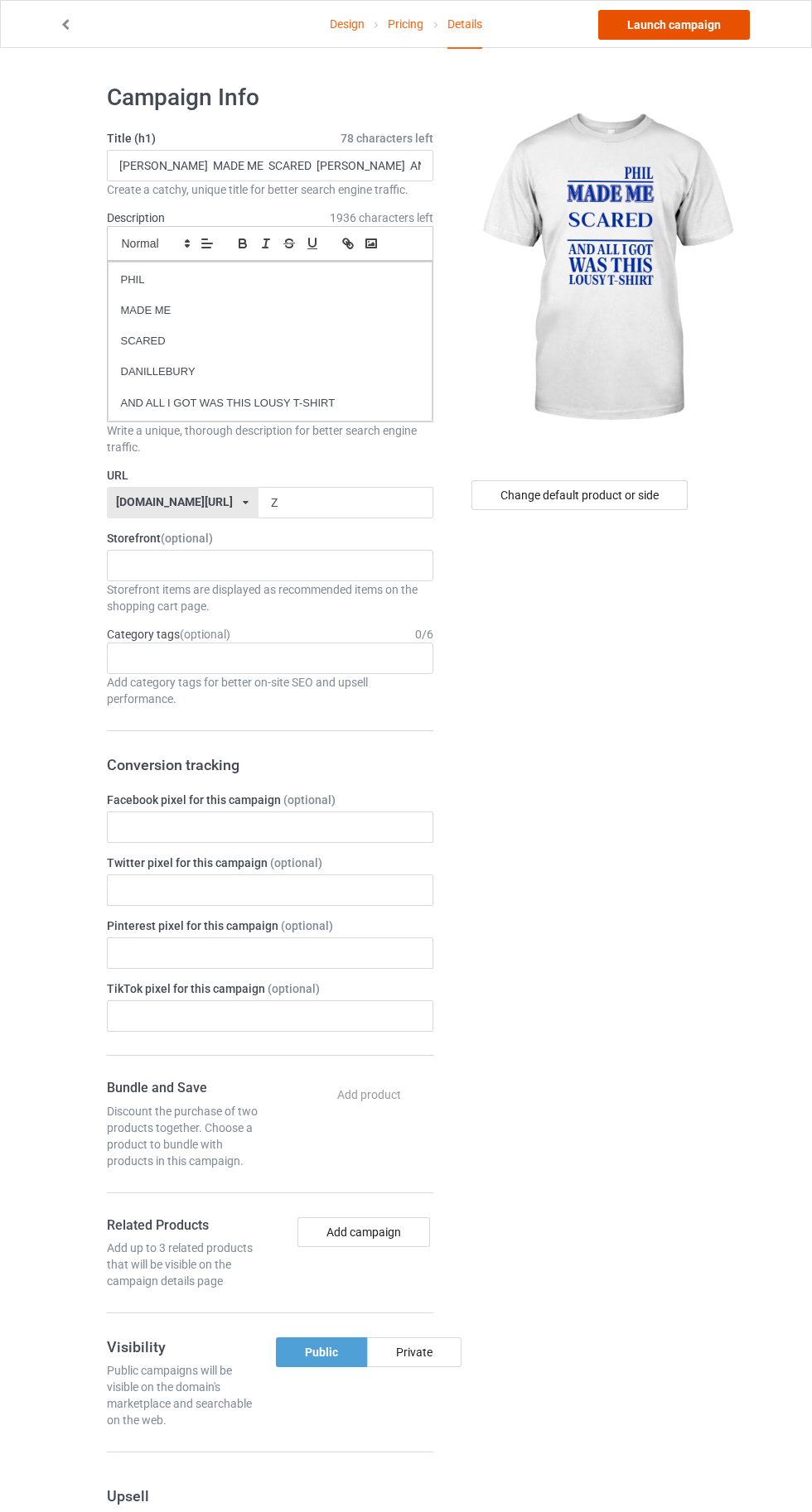
click at [687, 24] on link "Launch campaign" at bounding box center [673, 24] width 151 height 30
